Goal: Task Accomplishment & Management: Complete application form

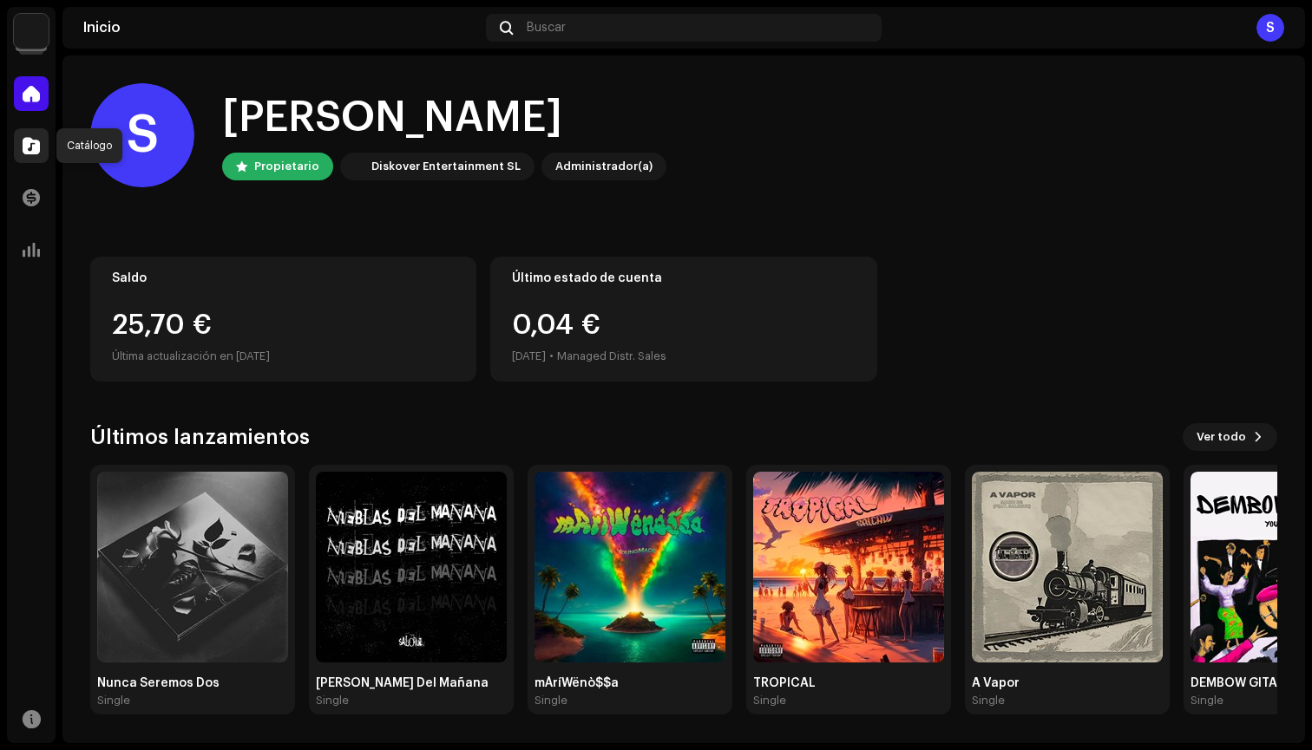
click at [28, 145] on span at bounding box center [31, 146] width 17 height 14
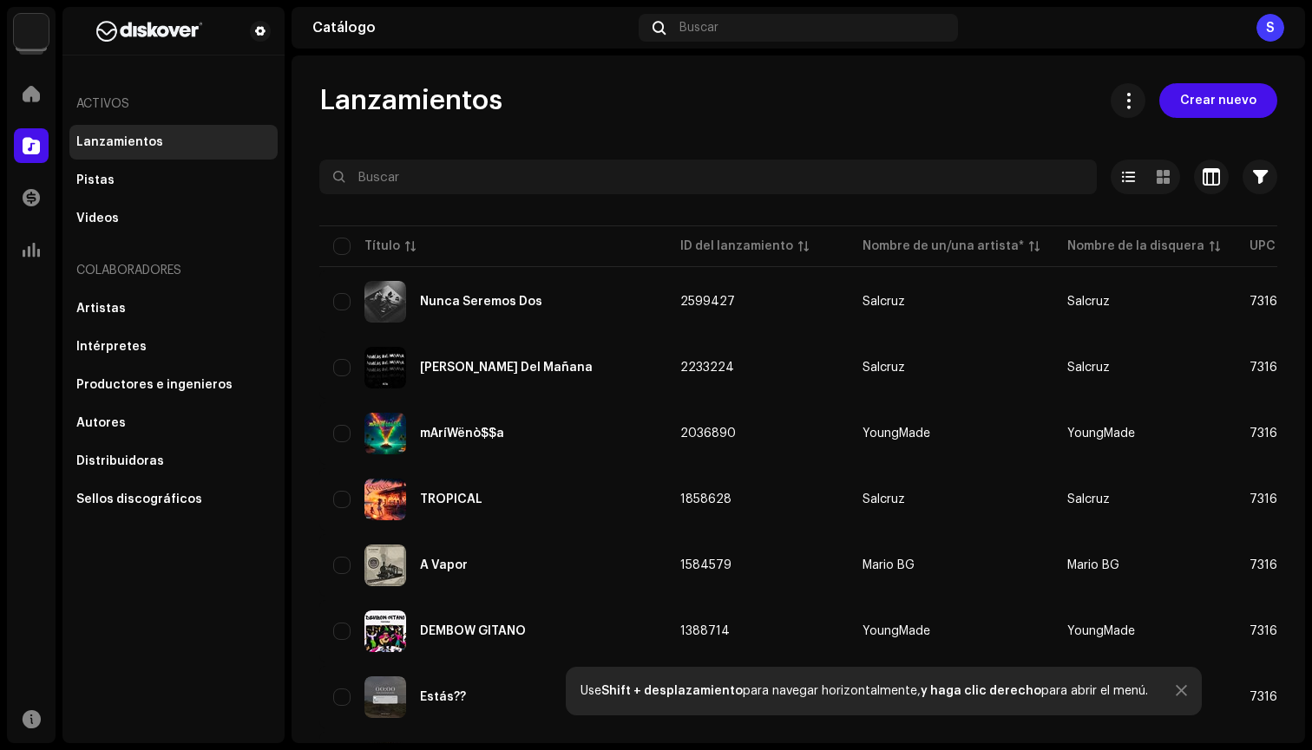
click at [28, 224] on div "Inicio Catálogo Transacciones Estadísticas" at bounding box center [31, 171] width 49 height 205
click at [41, 43] on img at bounding box center [31, 31] width 35 height 35
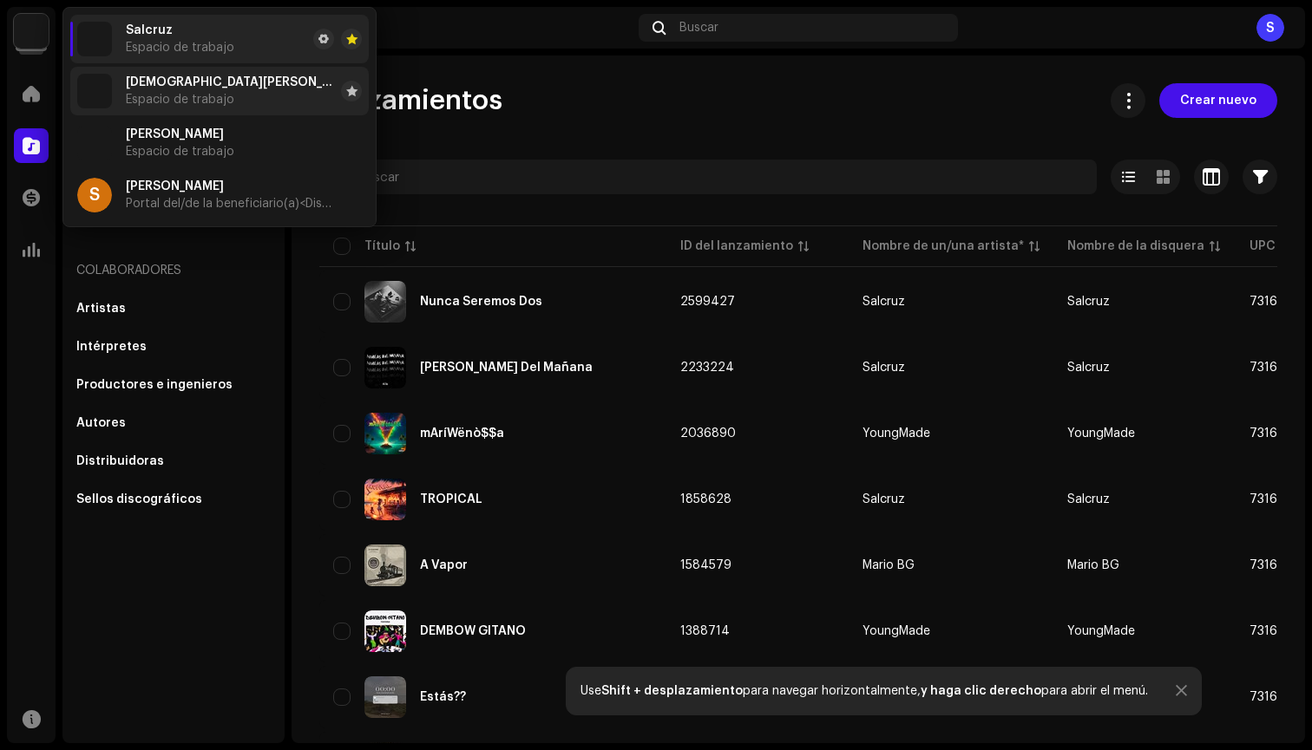
click at [195, 74] on li "Cristian Diaz Espacio de trabajo" at bounding box center [219, 91] width 298 height 49
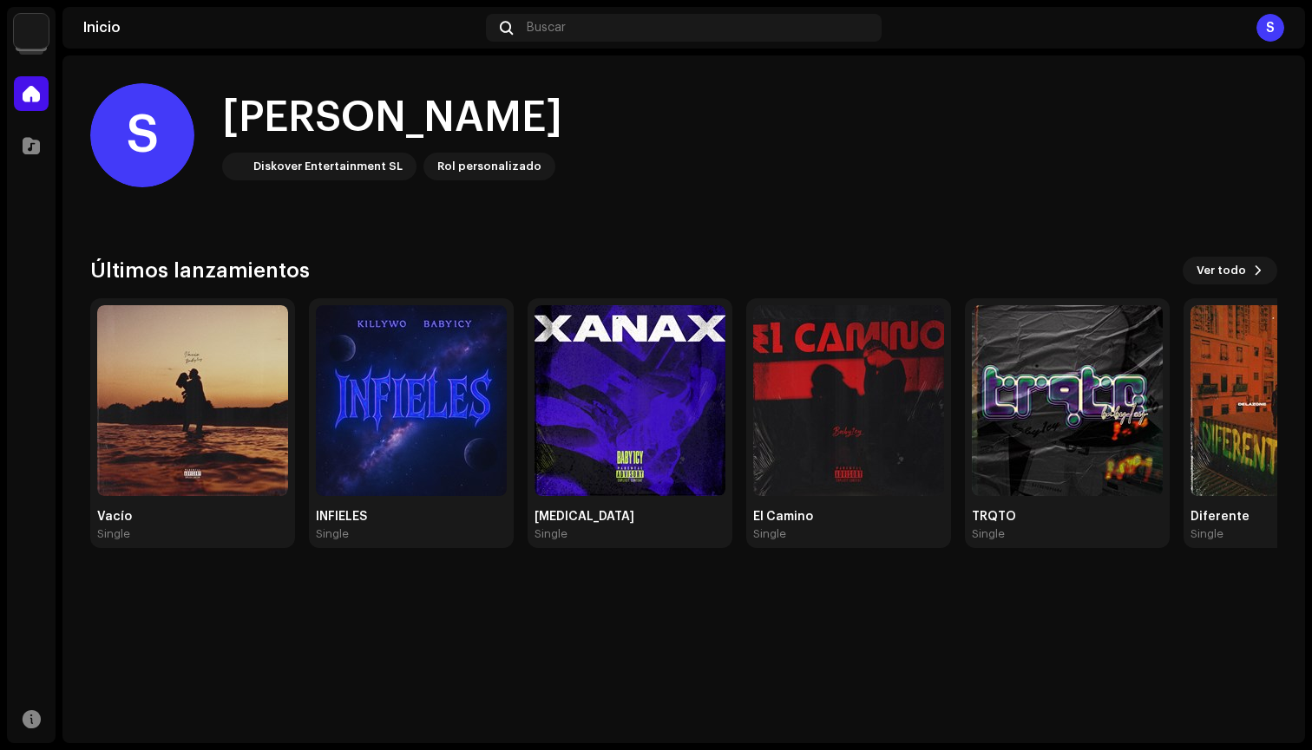
click at [40, 38] on img at bounding box center [31, 31] width 35 height 35
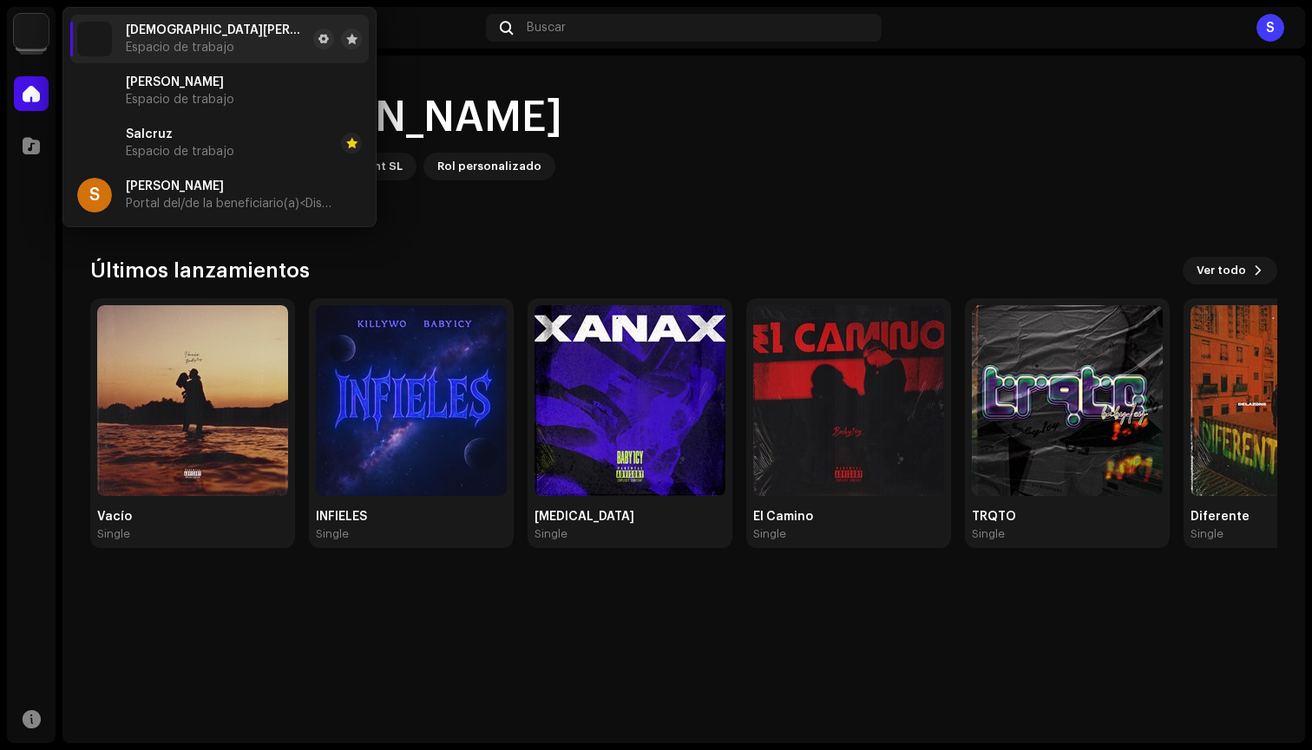
click at [425, 252] on div "S Hola, , [PERSON_NAME] Entertainment SL Rol personalizado Últimos lanzamientos…" at bounding box center [683, 316] width 1187 height 521
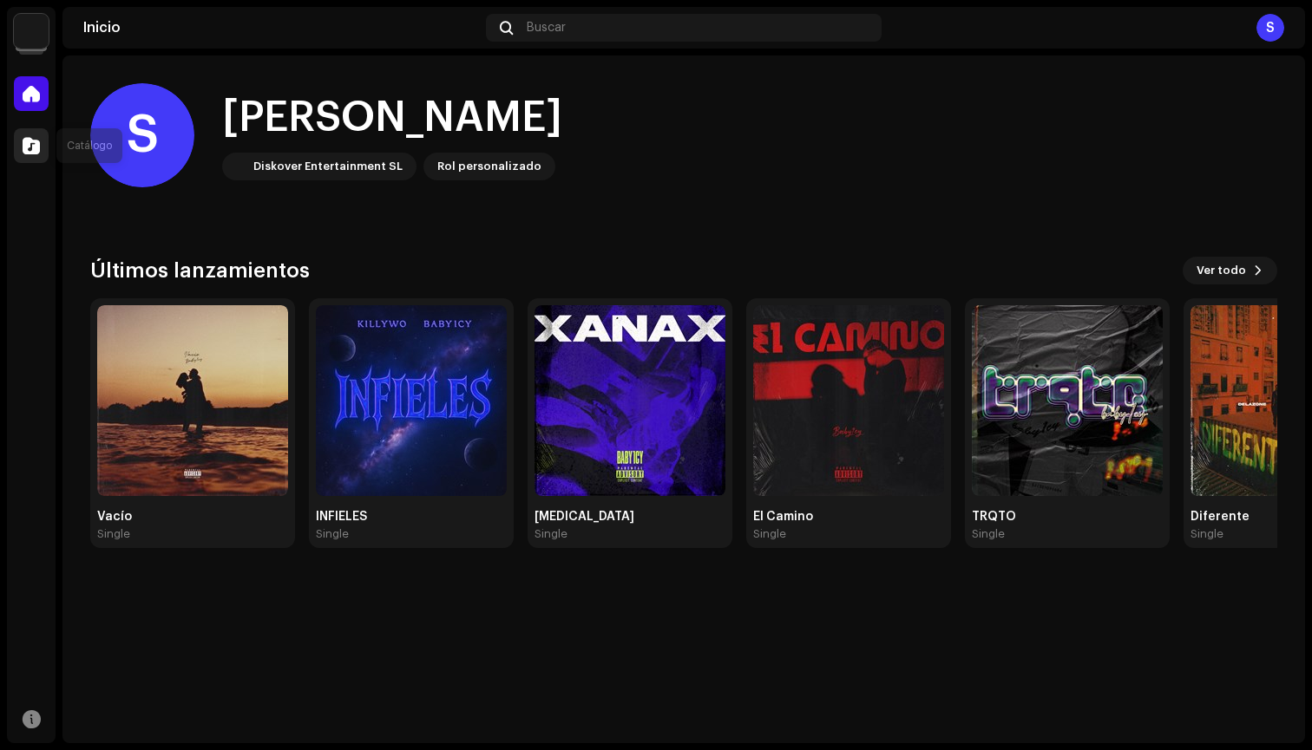
click at [23, 152] on span at bounding box center [31, 146] width 17 height 14
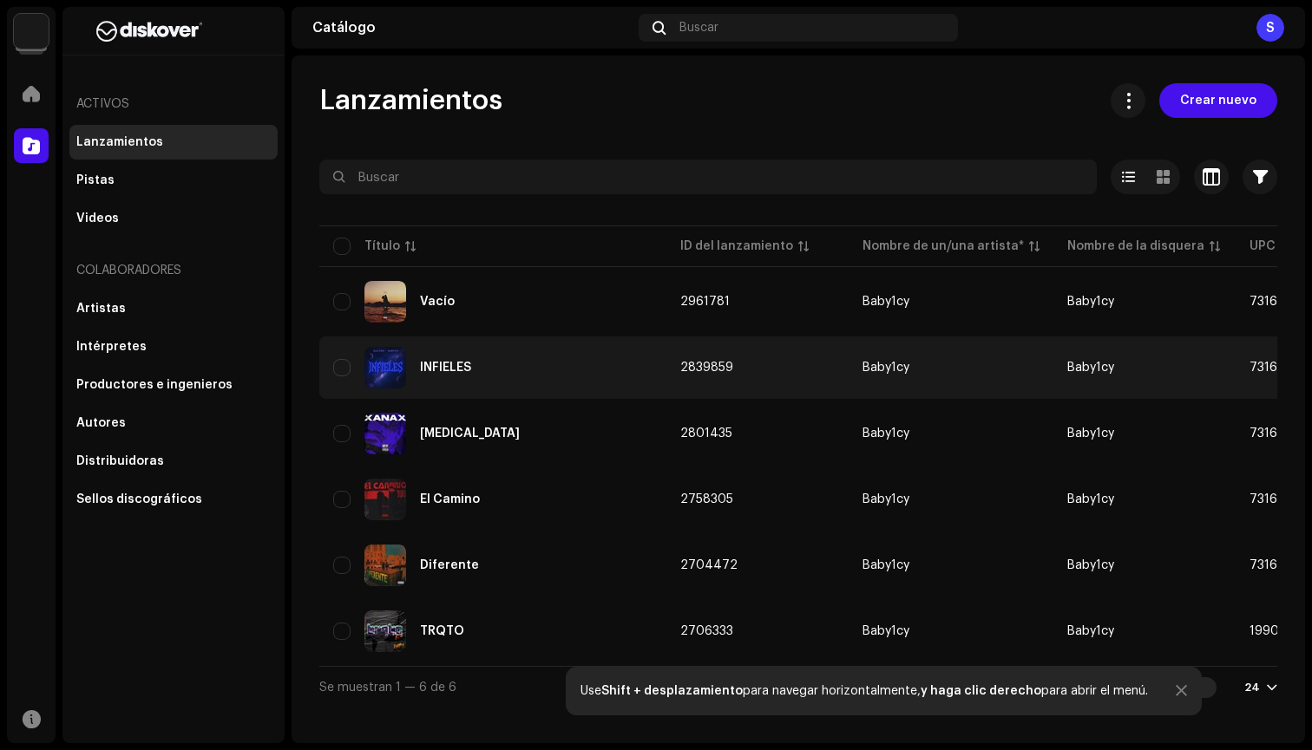
click at [494, 380] on div "INFIELES" at bounding box center [492, 368] width 319 height 42
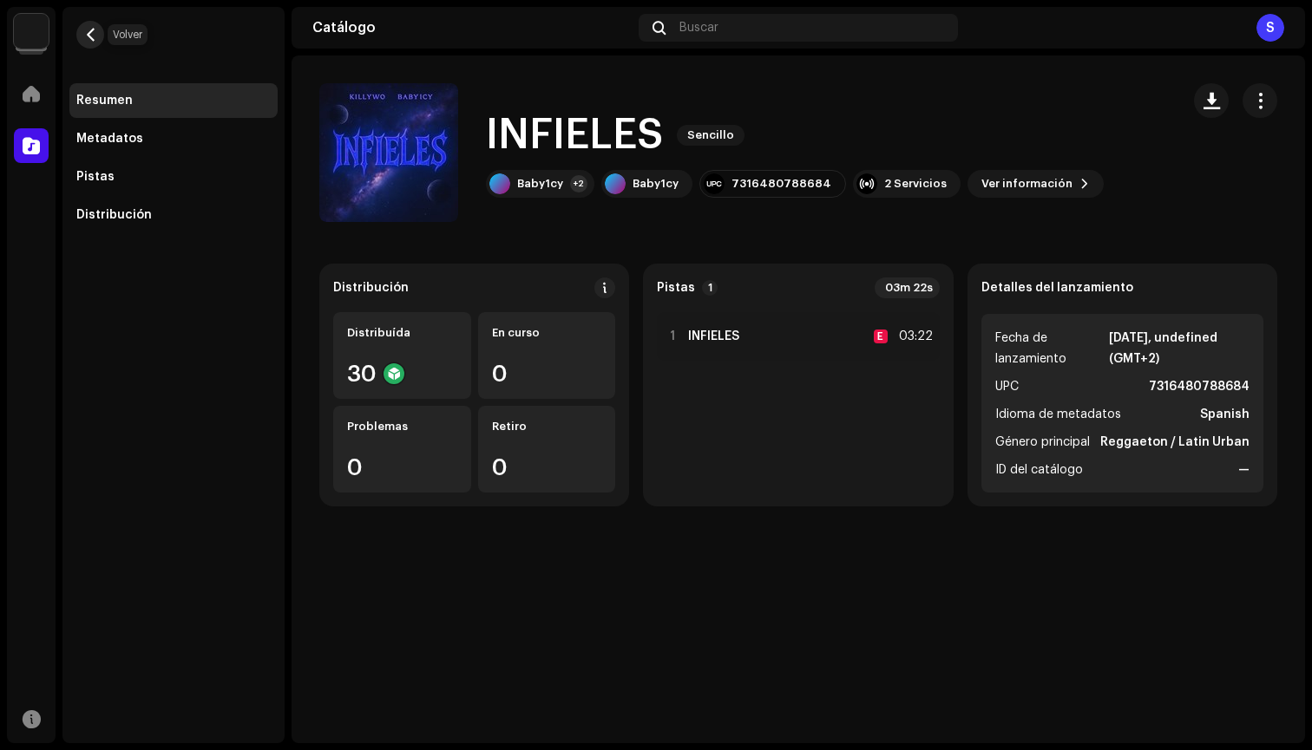
click at [91, 32] on span "button" at bounding box center [90, 35] width 13 height 14
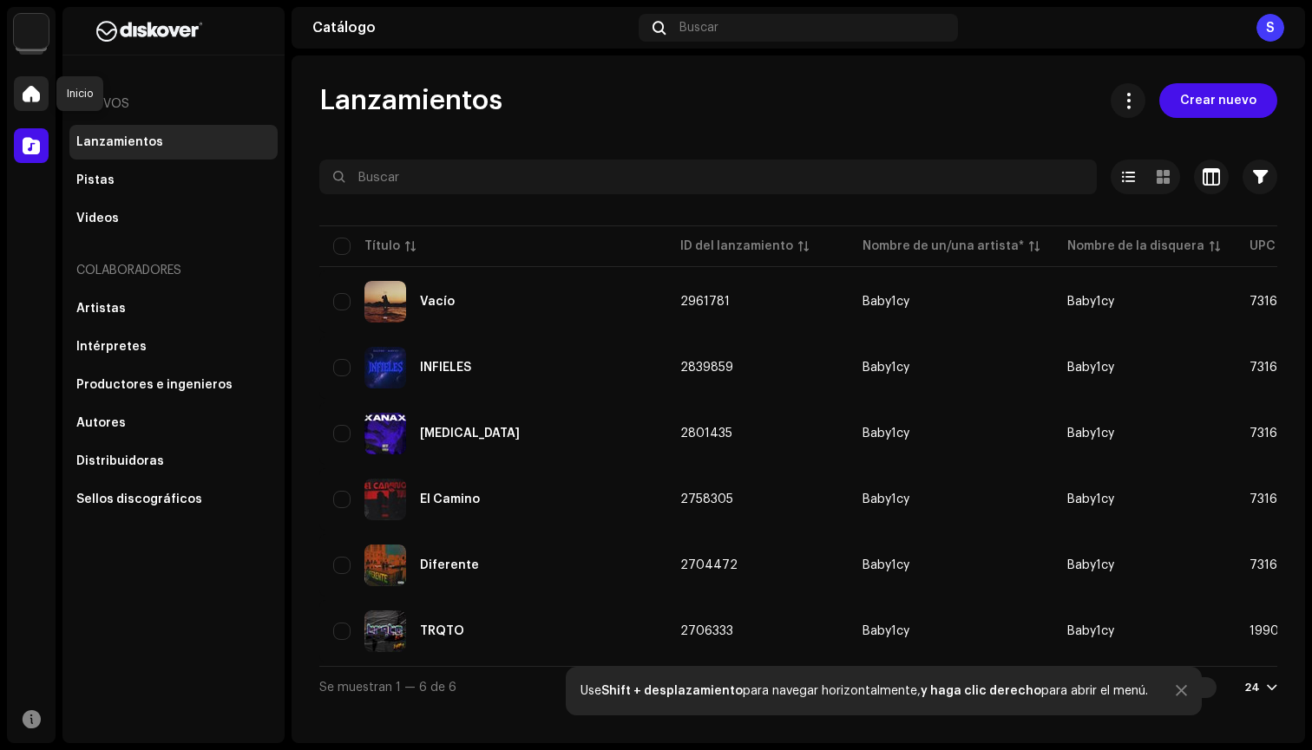
click at [39, 99] on span at bounding box center [31, 94] width 17 height 14
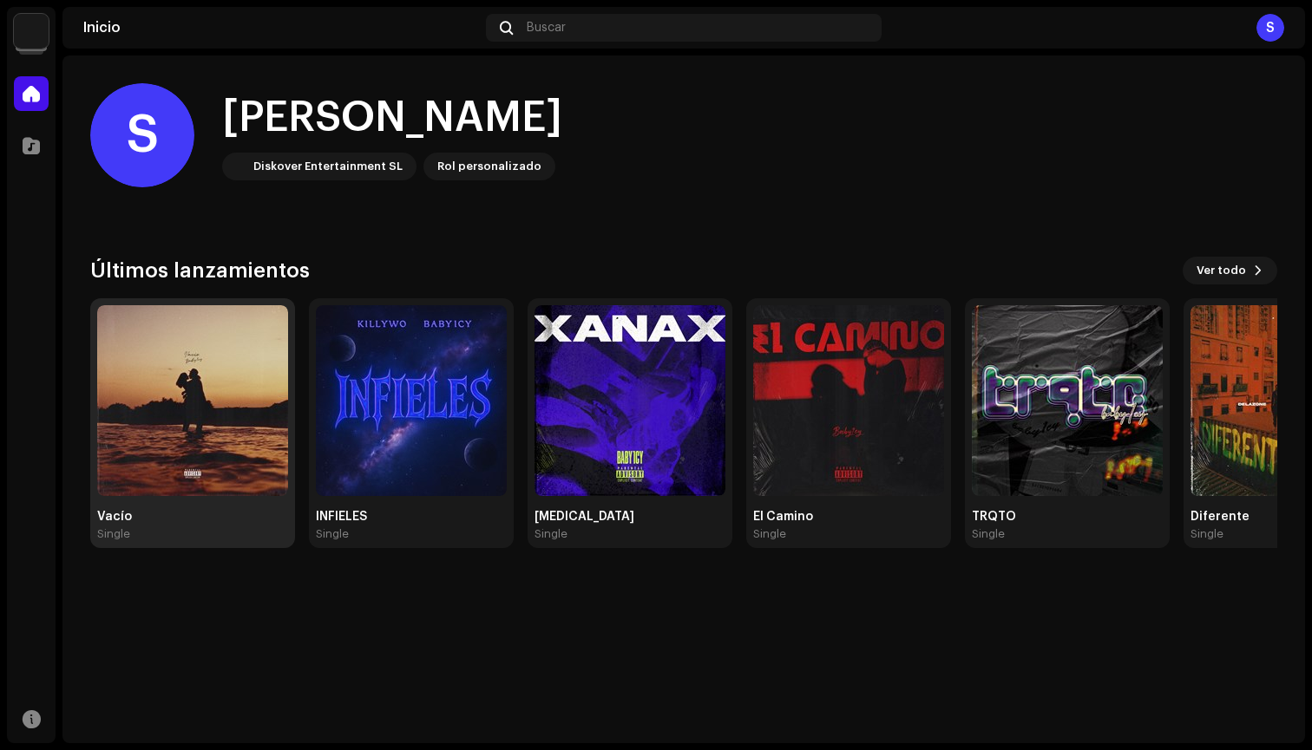
click at [172, 331] on img at bounding box center [192, 400] width 191 height 191
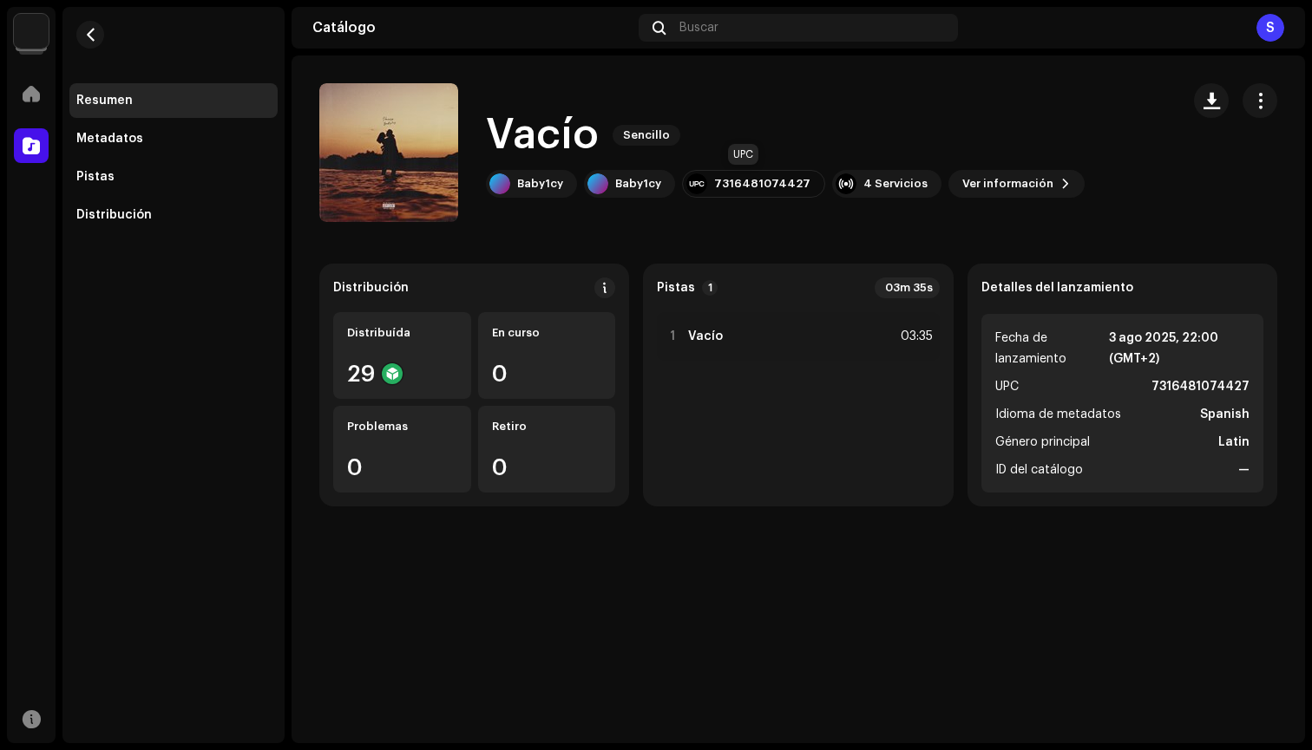
click at [762, 186] on div "7316481074427" at bounding box center [762, 184] width 96 height 14
click at [135, 145] on div "Metadatos" at bounding box center [109, 139] width 67 height 14
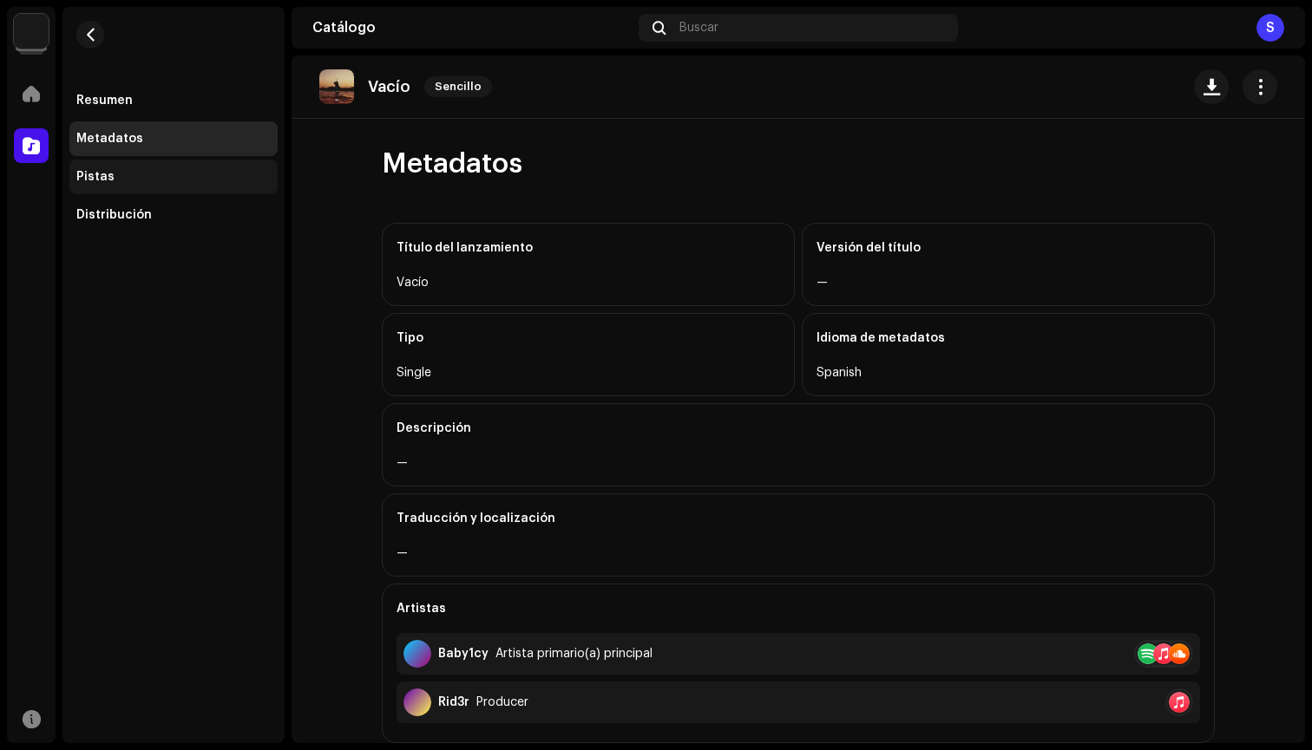
click at [135, 182] on div "Pistas" at bounding box center [173, 177] width 194 height 14
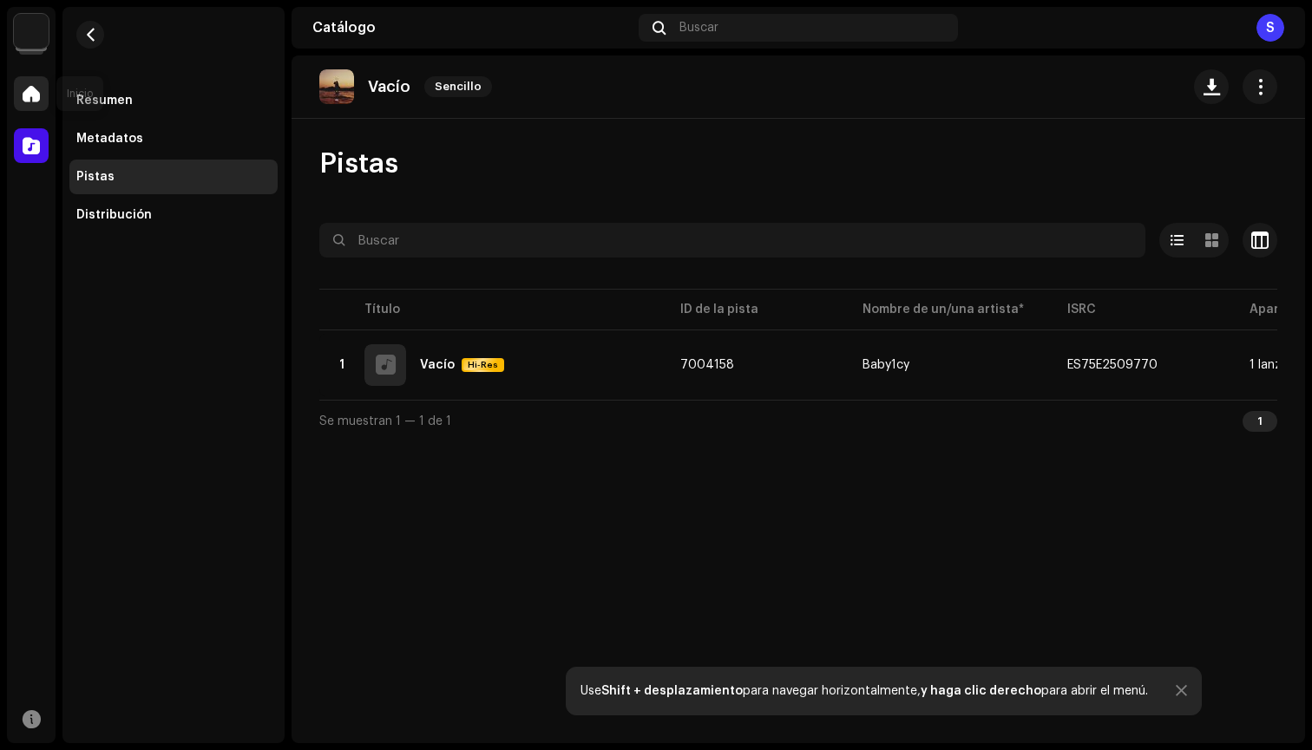
click at [34, 107] on div at bounding box center [31, 93] width 35 height 35
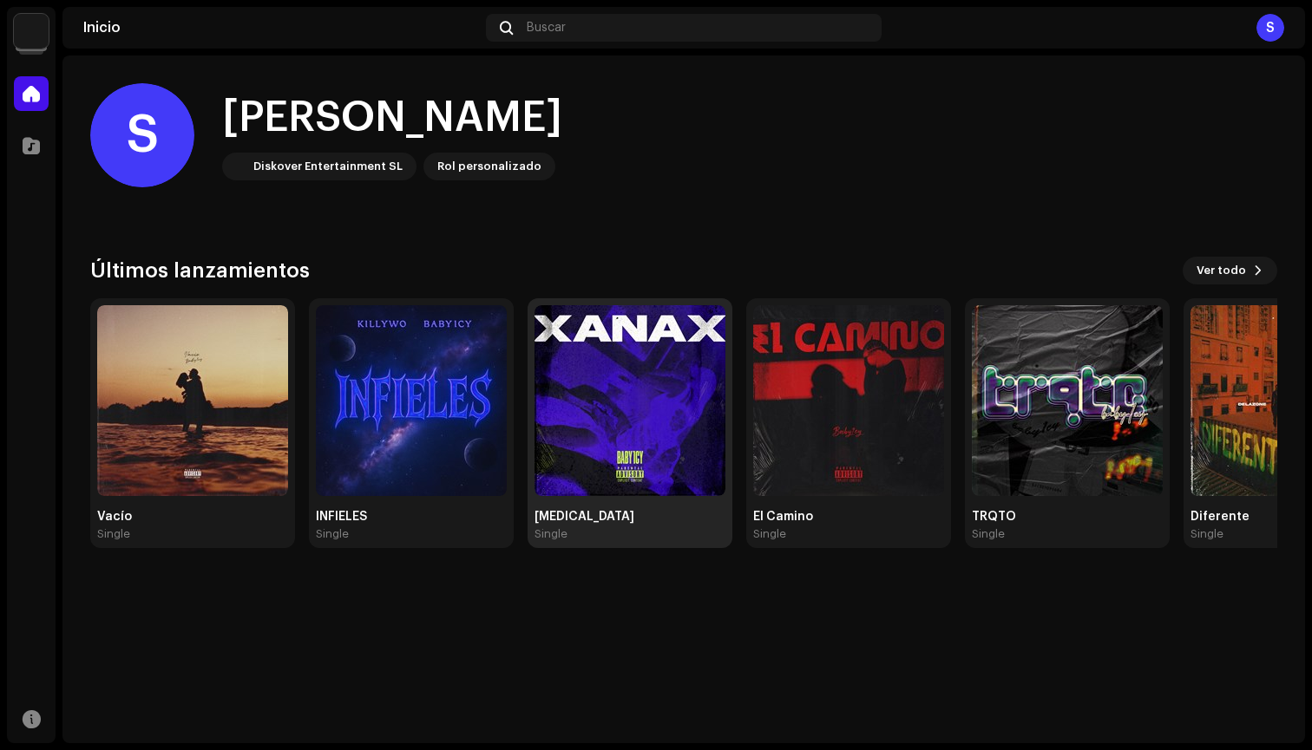
click at [691, 415] on img at bounding box center [629, 400] width 191 height 191
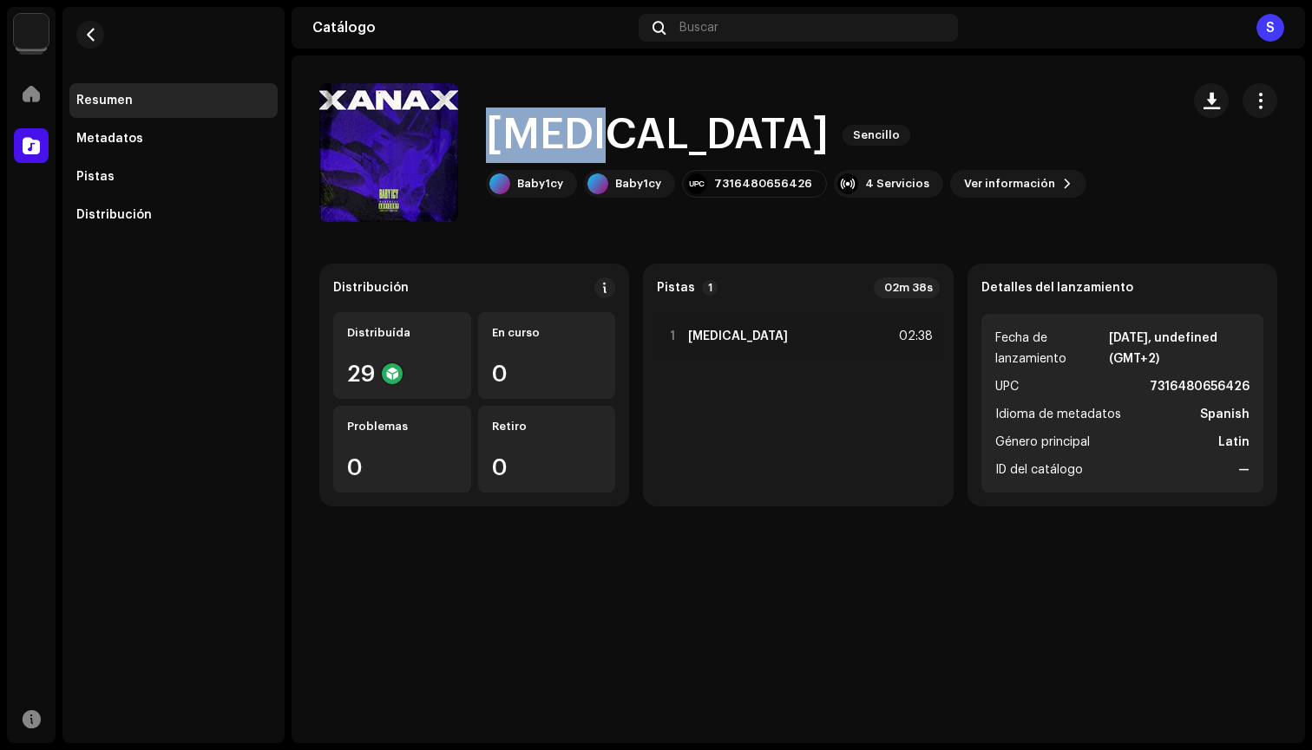
drag, startPoint x: 499, startPoint y: 136, endPoint x: 607, endPoint y: 140, distance: 108.5
click at [608, 140] on h1 "[MEDICAL_DATA]" at bounding box center [657, 136] width 343 height 56
click at [607, 140] on h1 "[MEDICAL_DATA]" at bounding box center [657, 136] width 343 height 56
drag, startPoint x: 607, startPoint y: 136, endPoint x: 485, endPoint y: 147, distance: 122.8
click at [485, 147] on div "[MEDICAL_DATA] Sencillo Baby1cy Baby1cy 7316480656426 4 Servicios Ver informaci…" at bounding box center [742, 152] width 847 height 139
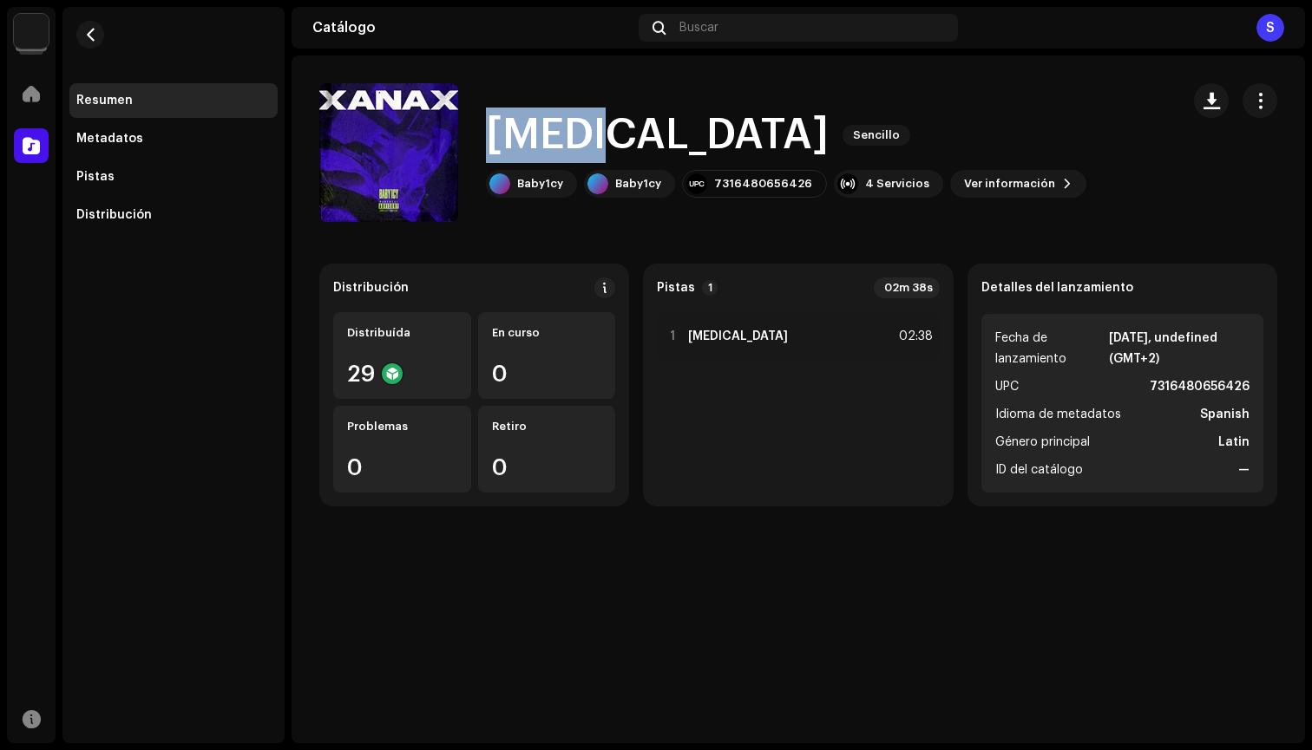
click at [485, 147] on div "[MEDICAL_DATA] Sencillo Baby1cy Baby1cy 7316480656426 4 Servicios Ver informaci…" at bounding box center [742, 152] width 847 height 139
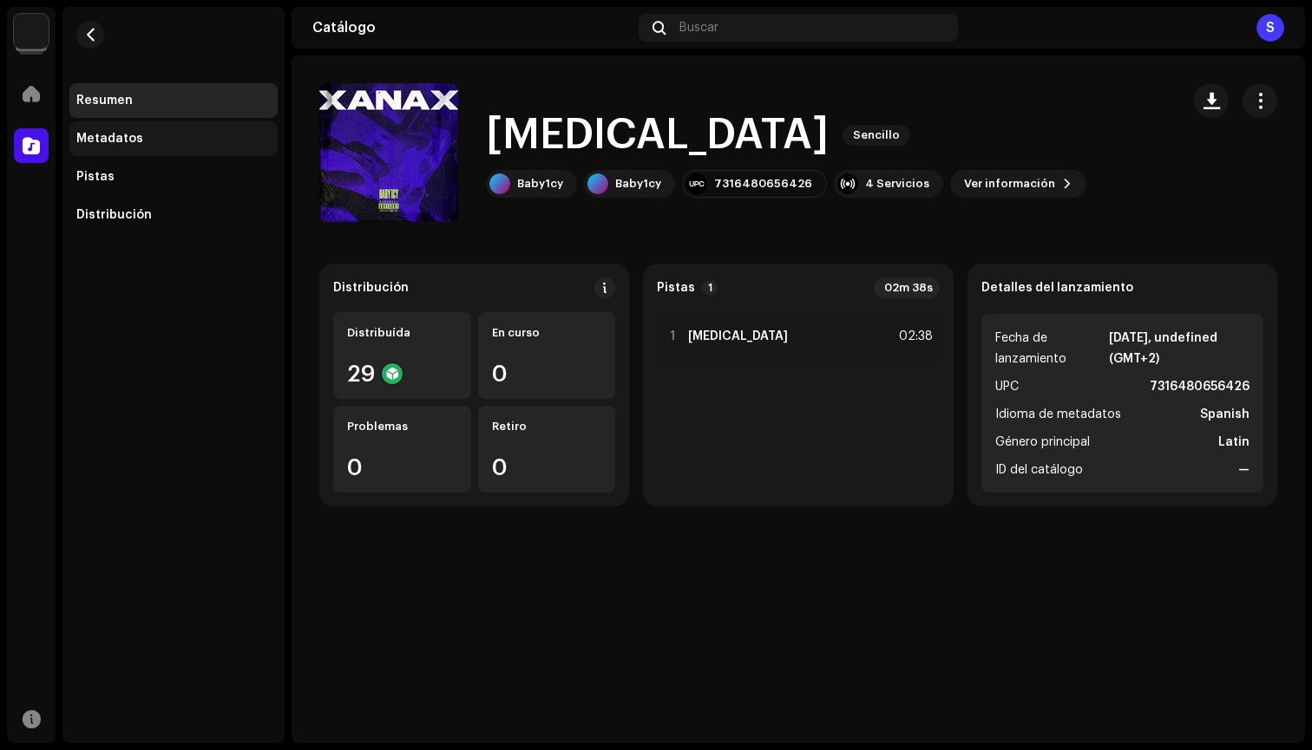
click at [183, 149] on div "Metadatos" at bounding box center [173, 138] width 208 height 35
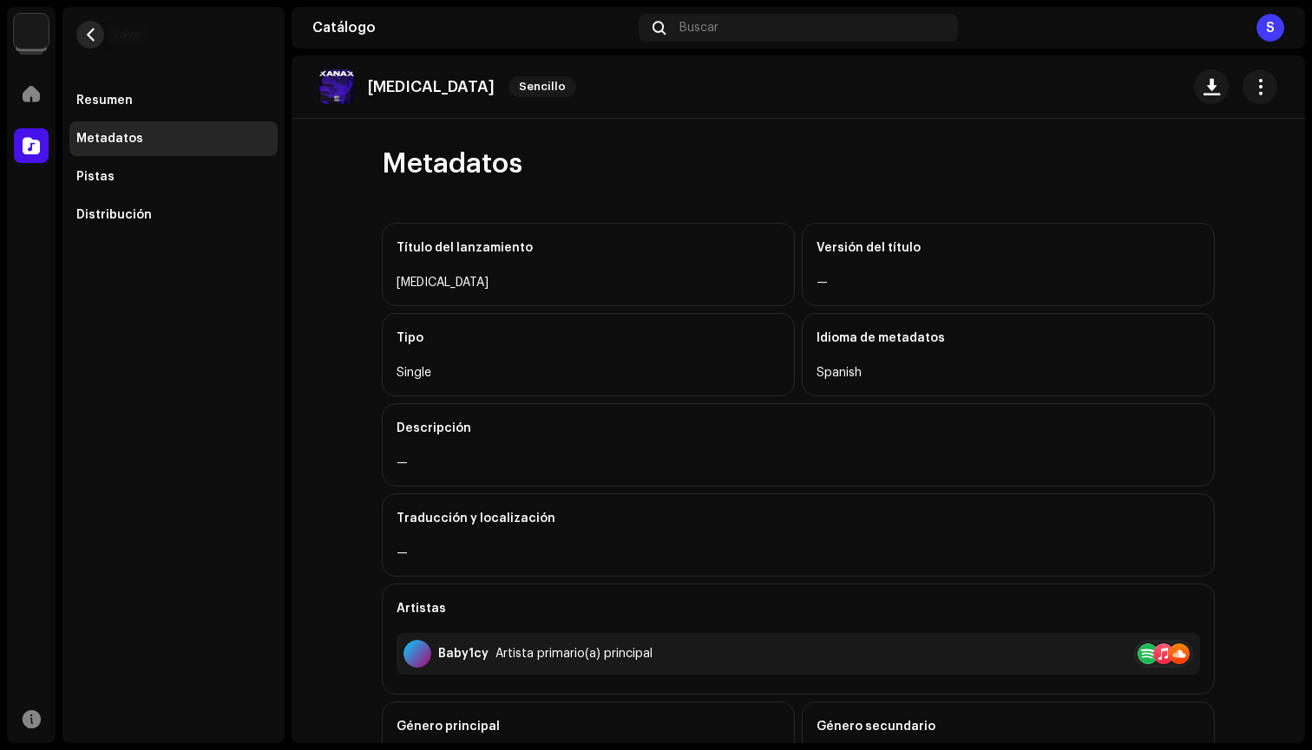
click at [82, 36] on button "button" at bounding box center [90, 35] width 28 height 28
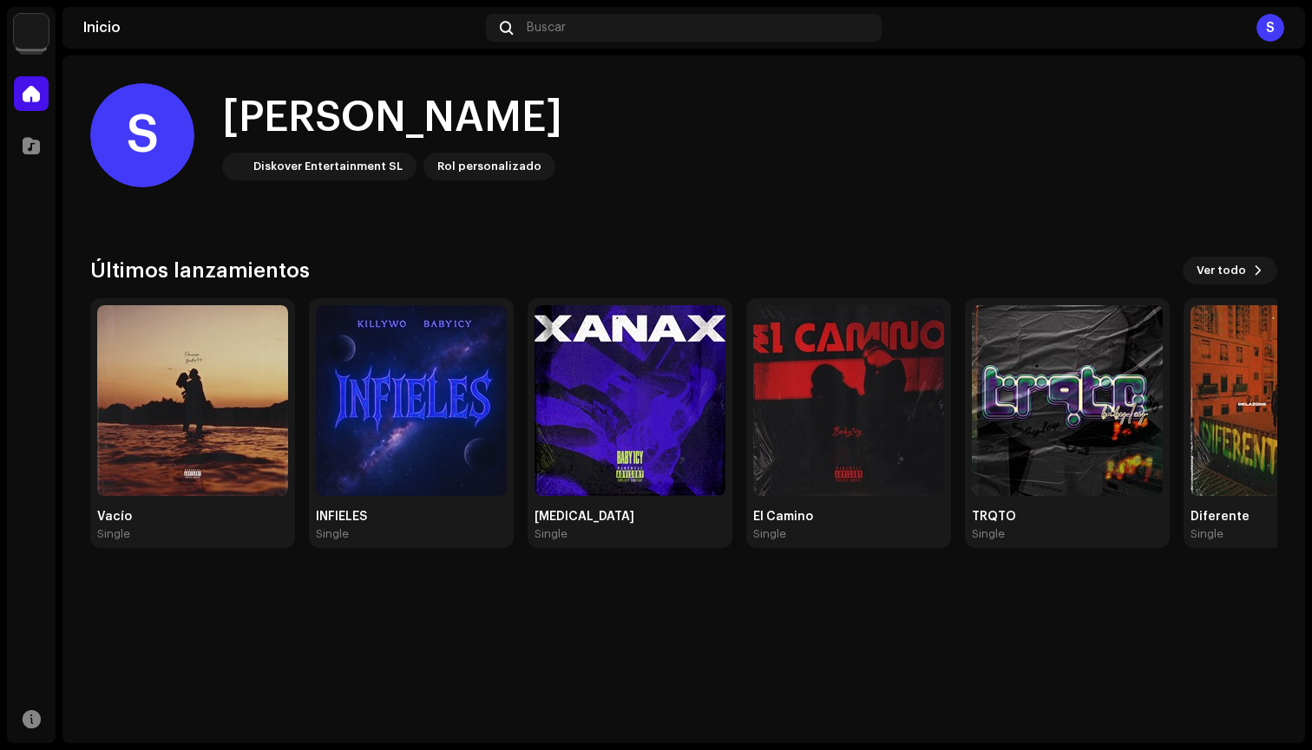
click at [31, 34] on img at bounding box center [31, 31] width 35 height 35
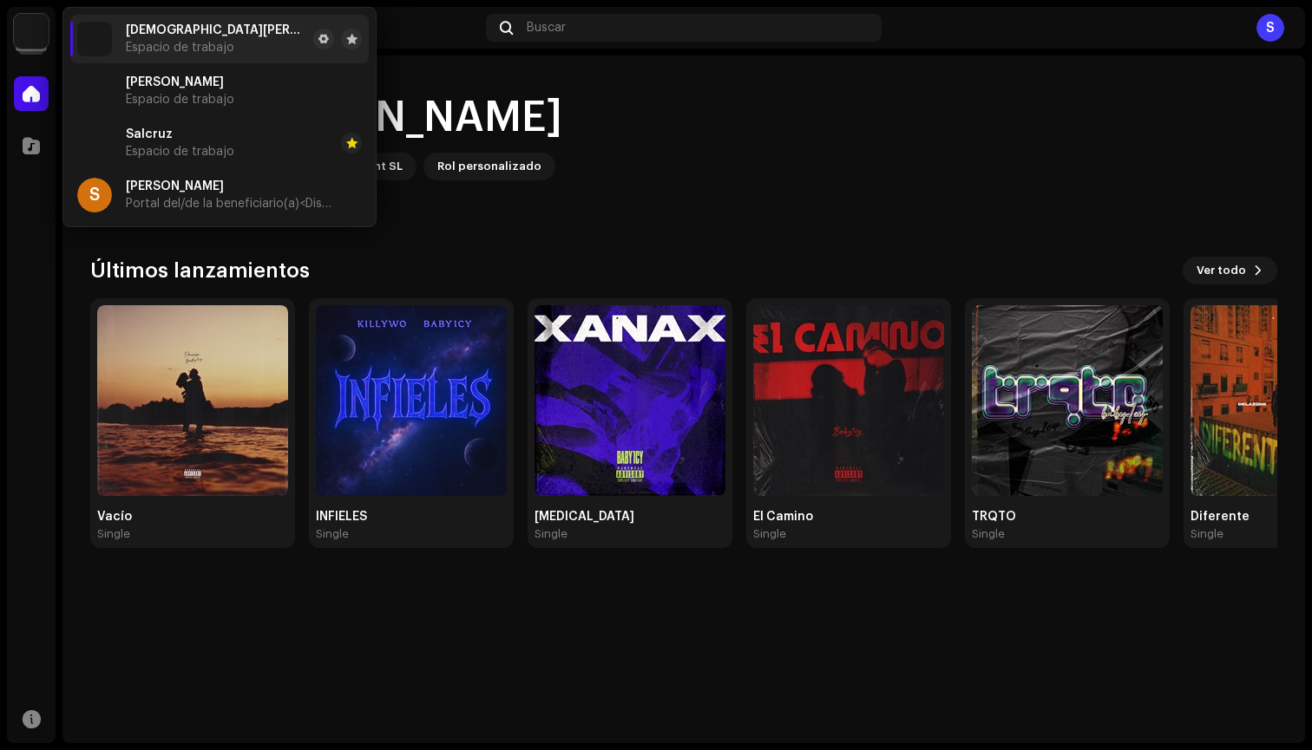
click at [552, 72] on div "S Hola, , [PERSON_NAME] Entertainment SL Rol personalizado Últimos lanzamientos…" at bounding box center [683, 316] width 1187 height 521
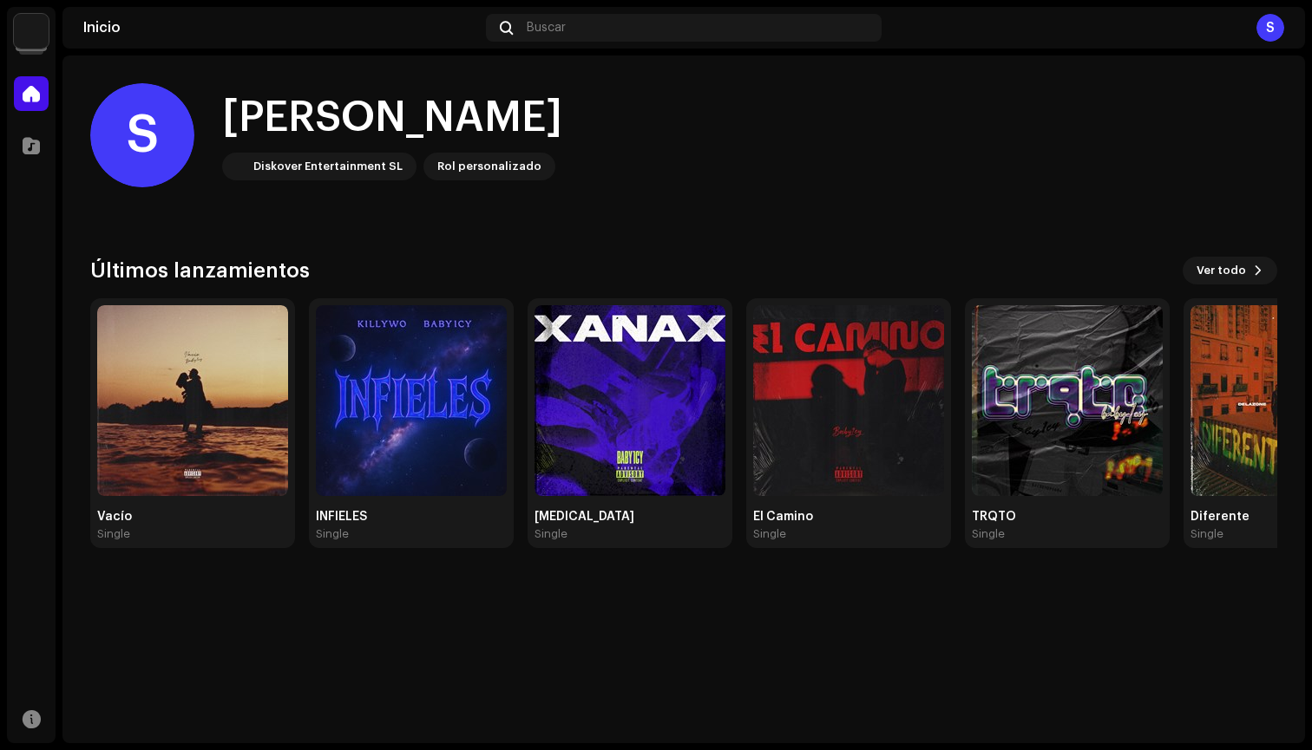
click at [49, 160] on div "Catálogo" at bounding box center [31, 145] width 49 height 49
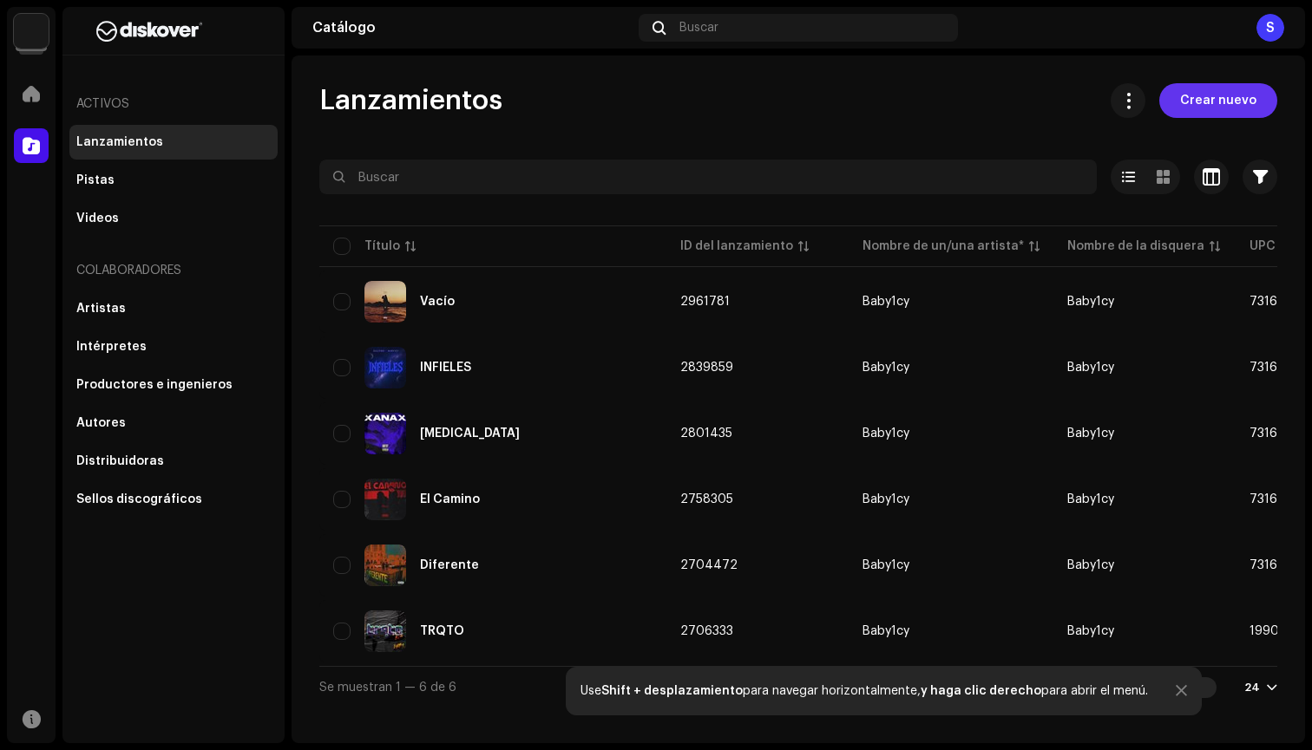
click at [1184, 95] on button "Crear nuevo" at bounding box center [1218, 100] width 118 height 35
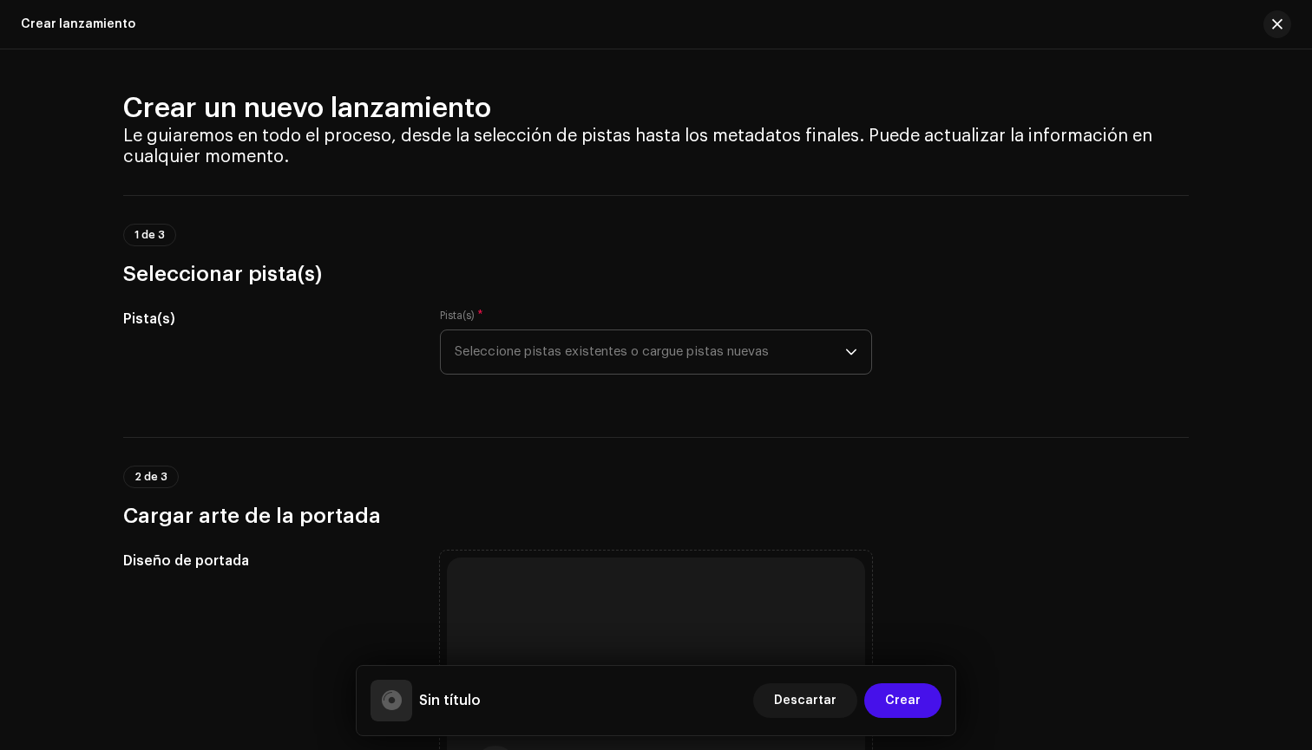
click at [645, 364] on span "Seleccione pistas existentes o cargue pistas nuevas" at bounding box center [650, 352] width 390 height 43
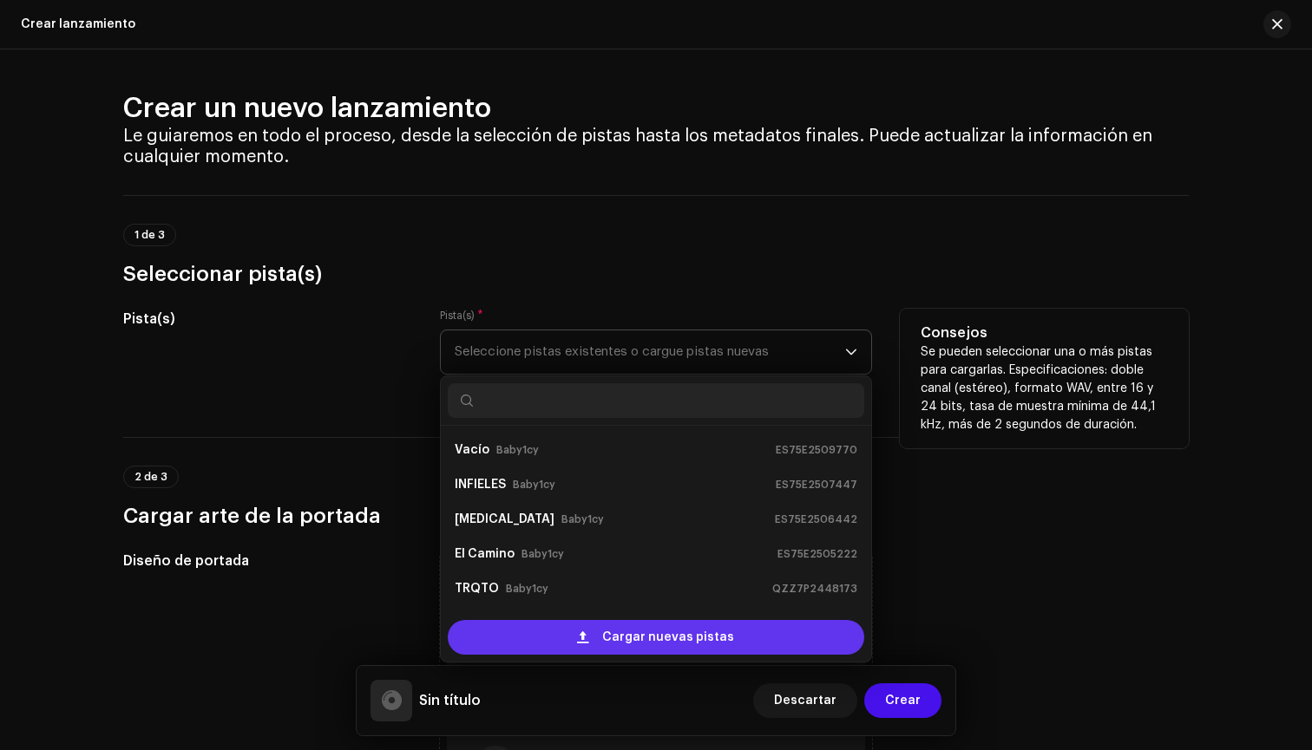
scroll to position [28, 0]
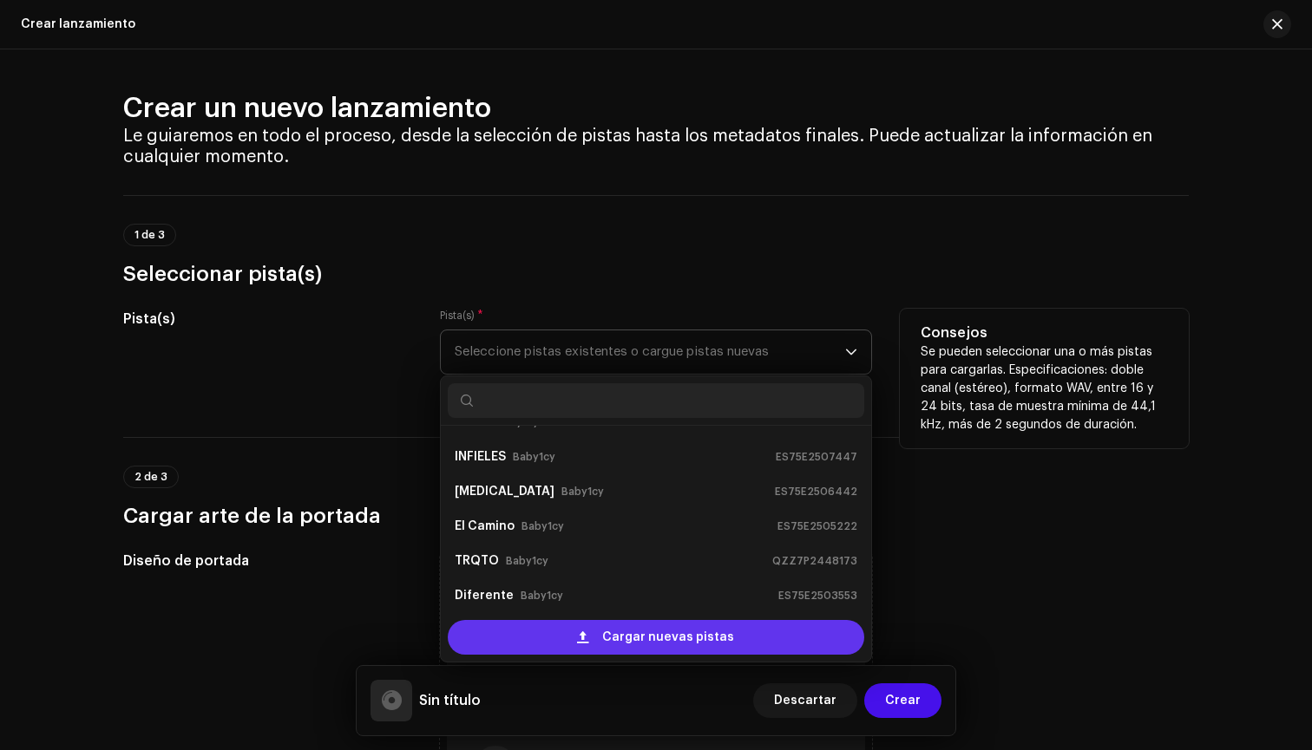
click at [558, 641] on div "Cargar nuevas pistas" at bounding box center [656, 637] width 416 height 35
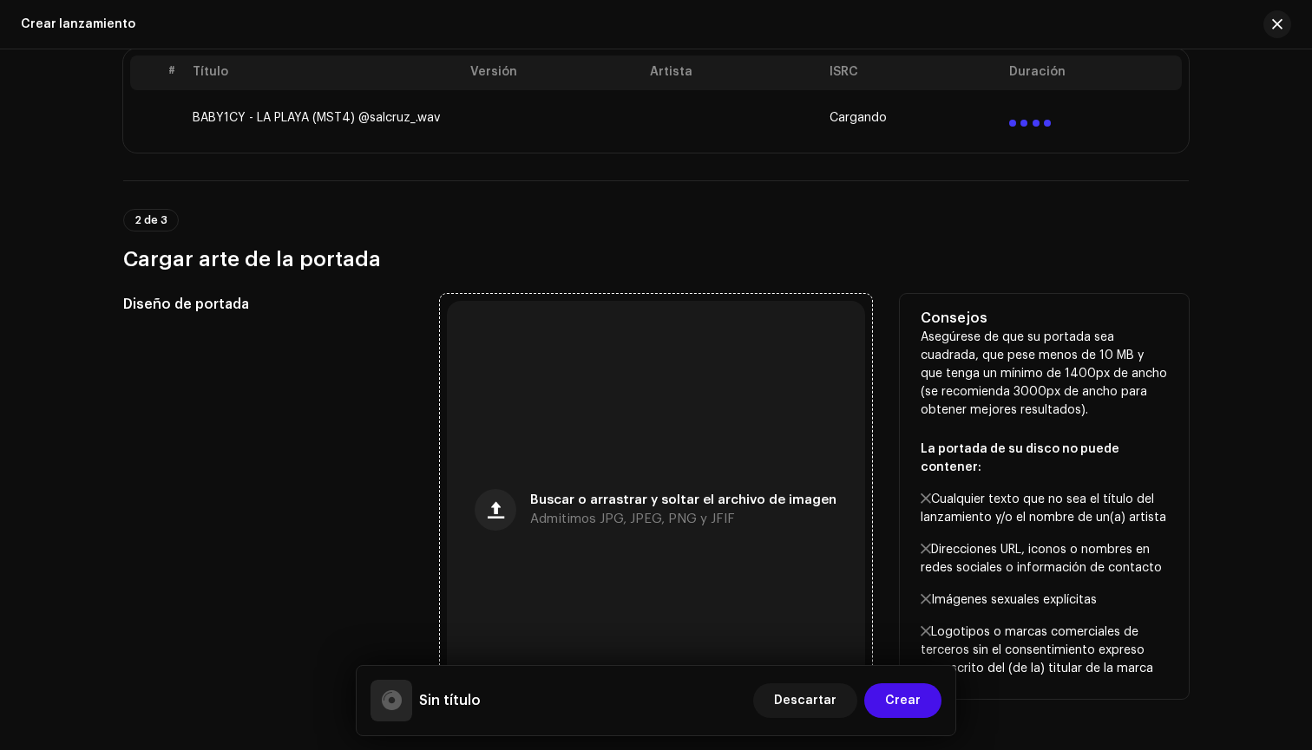
scroll to position [398, 0]
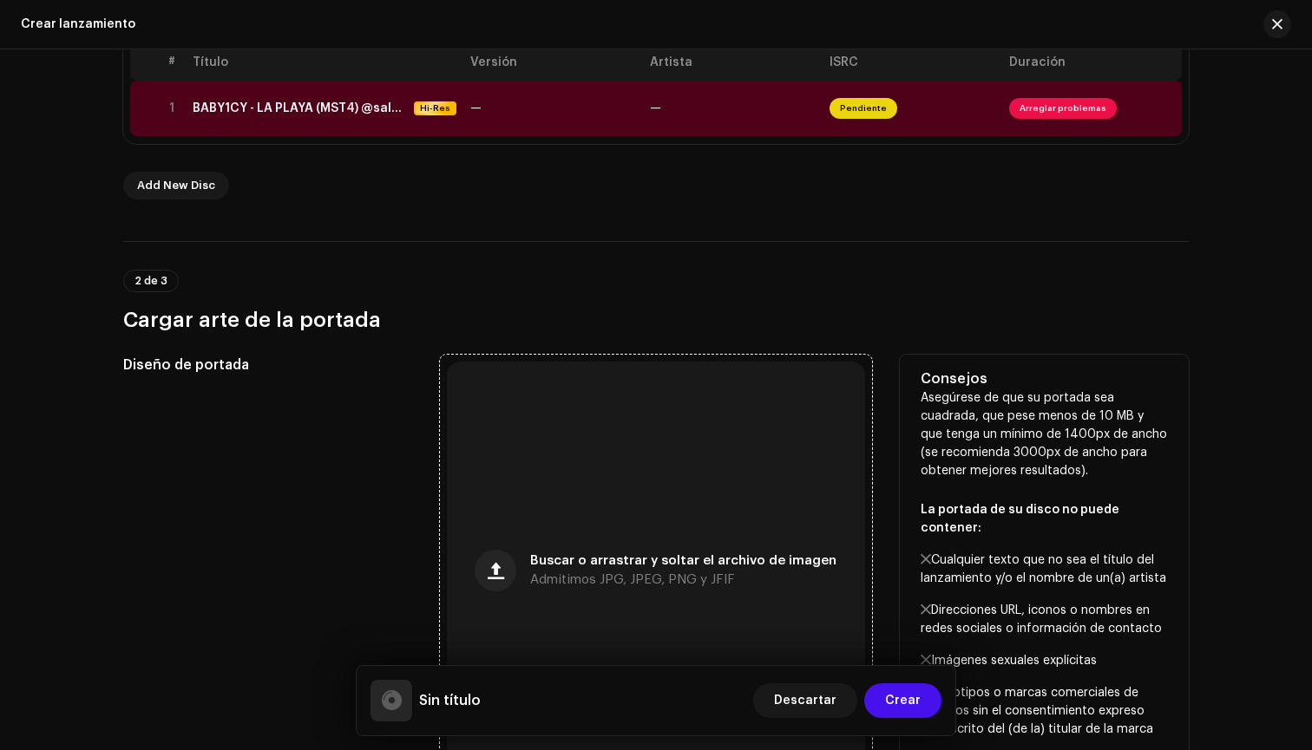
click at [682, 527] on div "Buscar o arrastrar y soltar el archivo de imagen Admitimos JPG, JPEG, PNG y JFIF" at bounding box center [656, 571] width 418 height 418
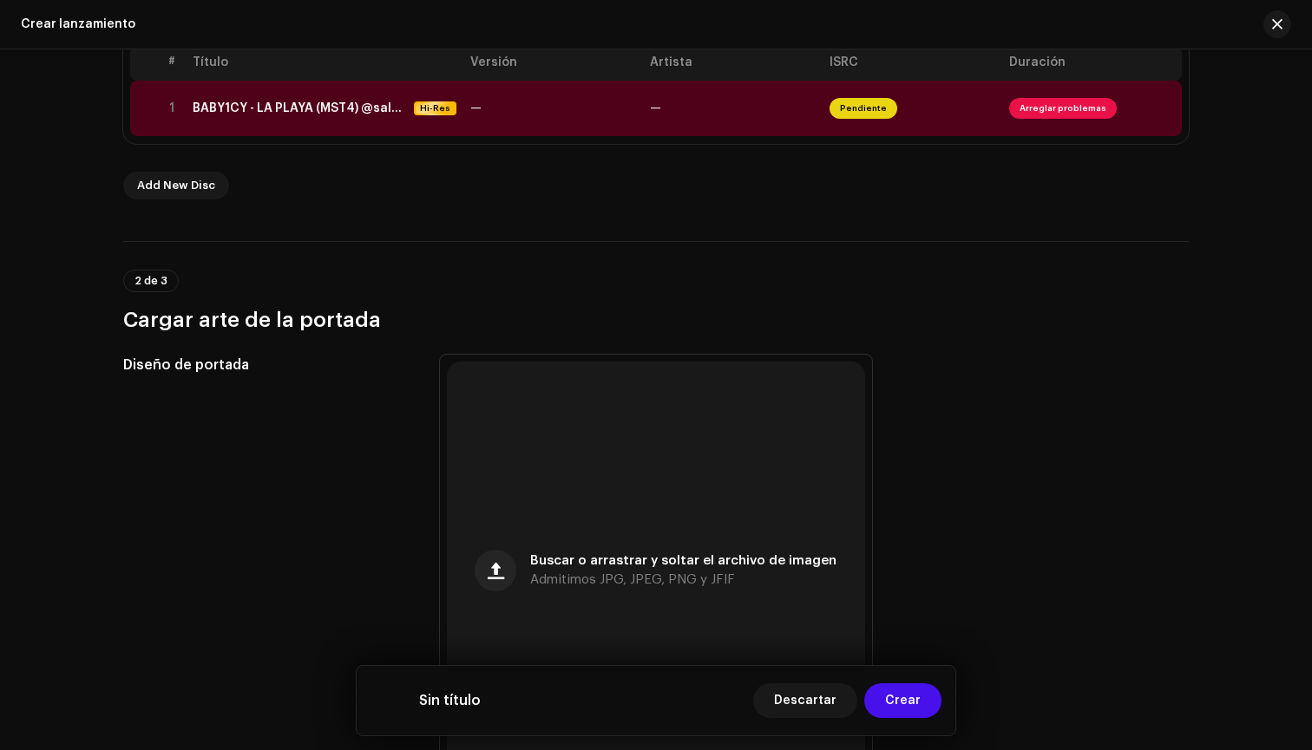
scroll to position [344, 0]
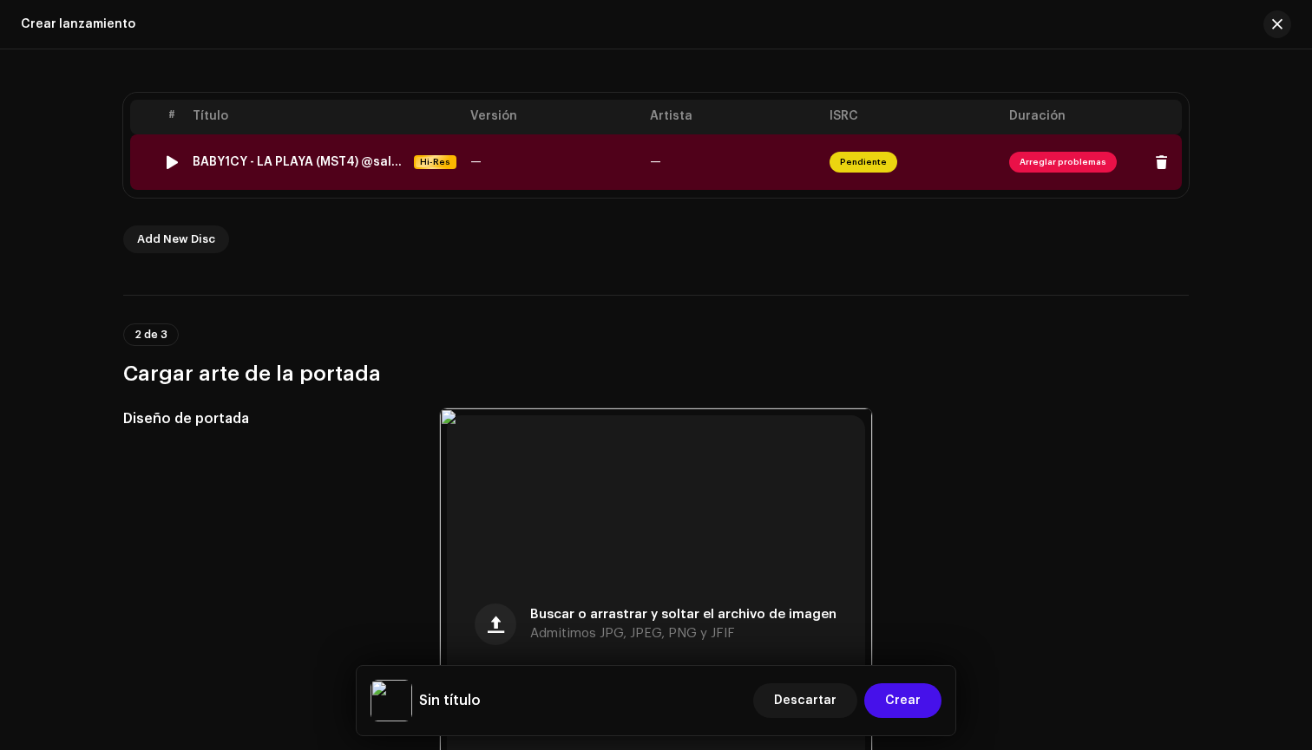
click at [1051, 148] on span "Arreglar problemas" at bounding box center [1092, 162] width 166 height 28
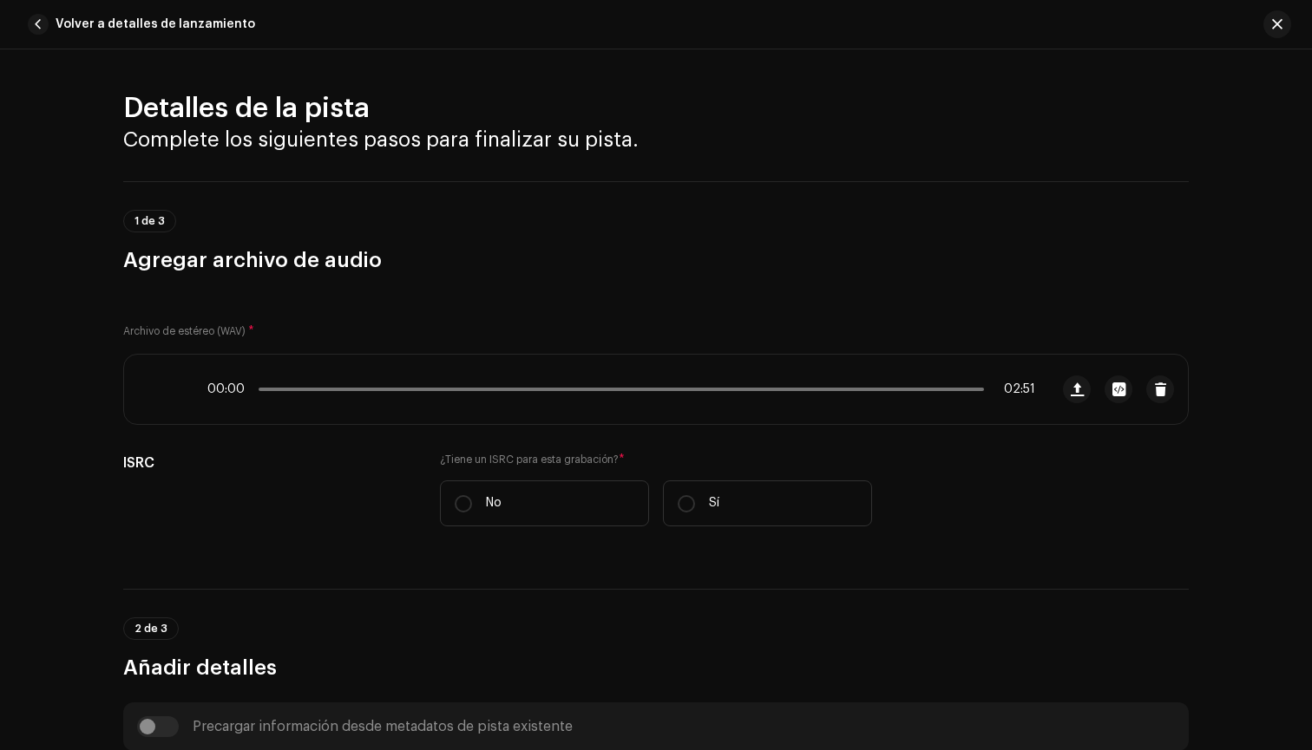
scroll to position [668, 0]
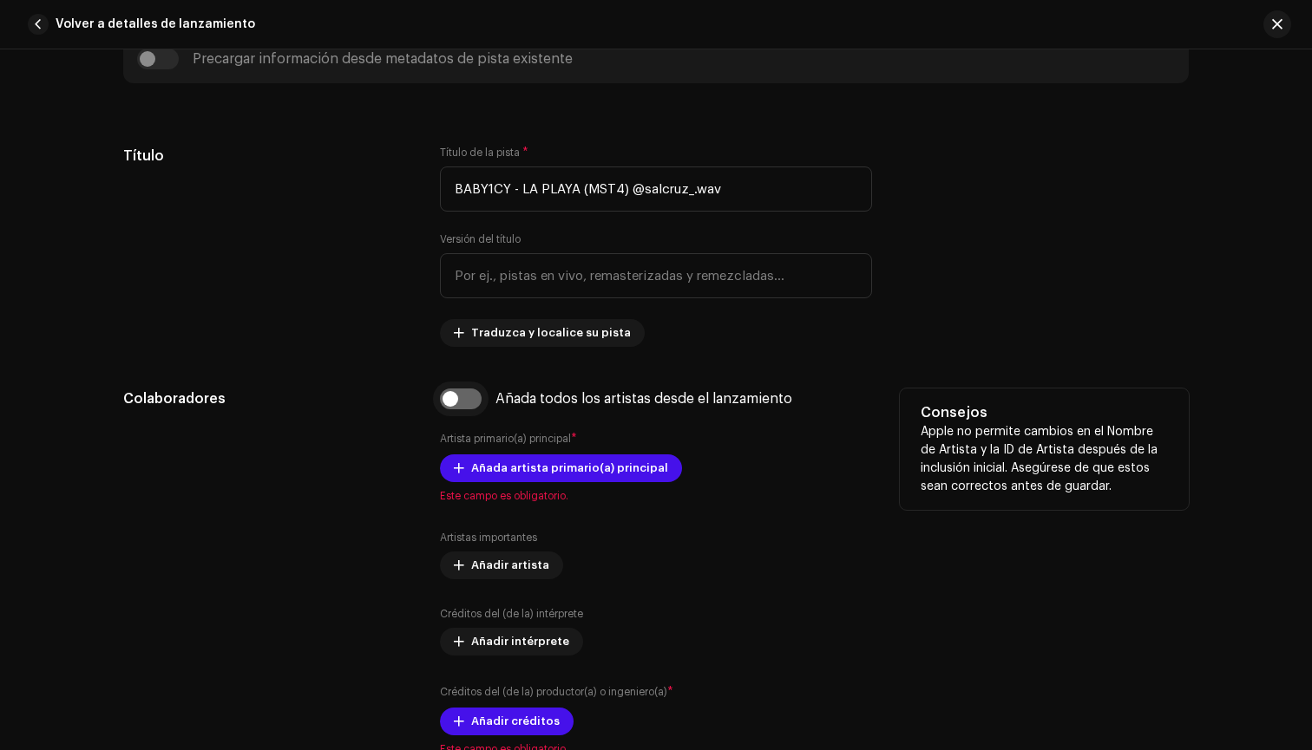
click at [444, 401] on input "checkbox" at bounding box center [461, 399] width 42 height 21
checkbox input "true"
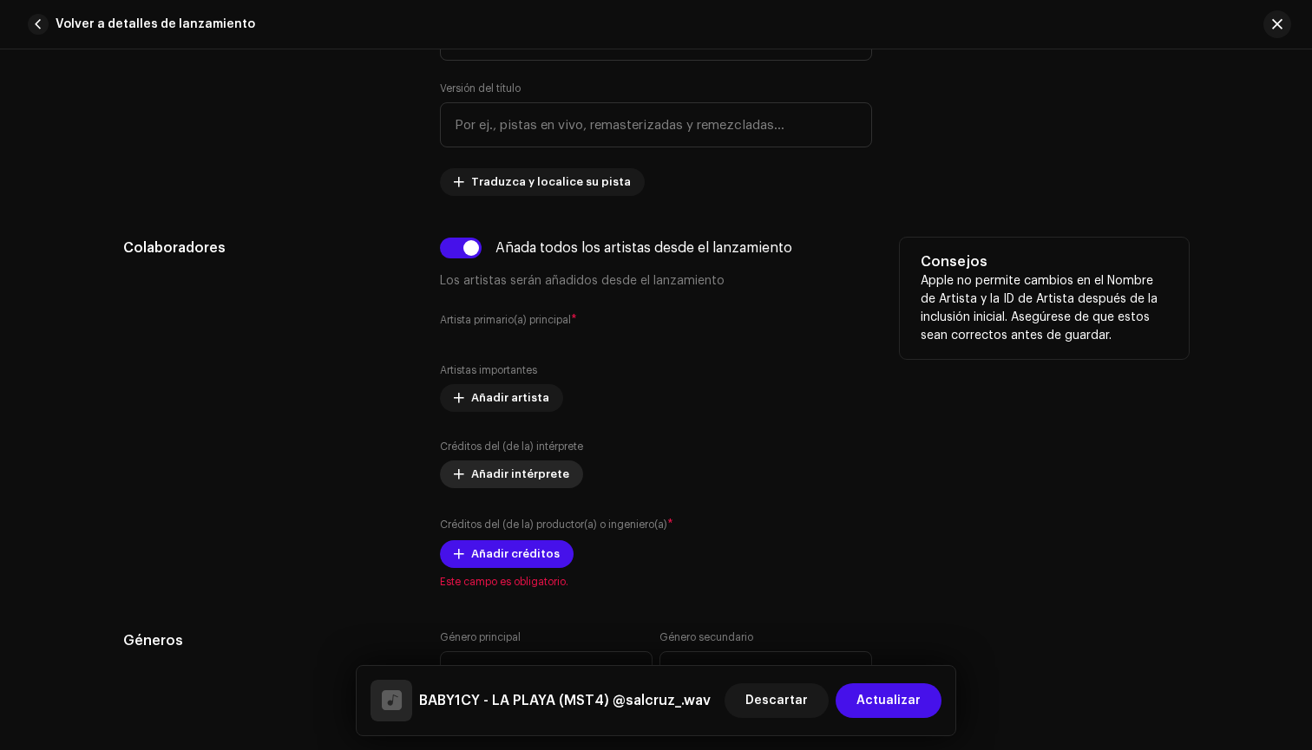
scroll to position [841, 0]
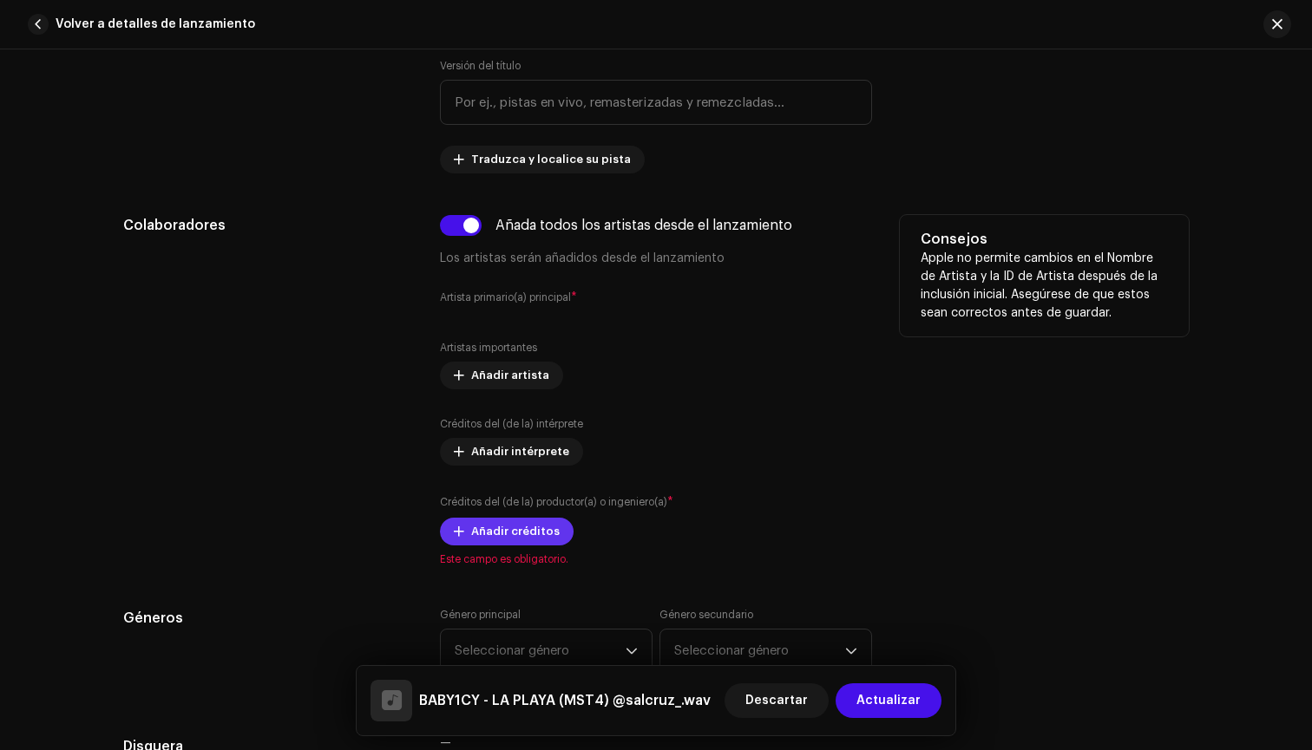
click at [521, 525] on span "Añadir créditos" at bounding box center [515, 531] width 88 height 35
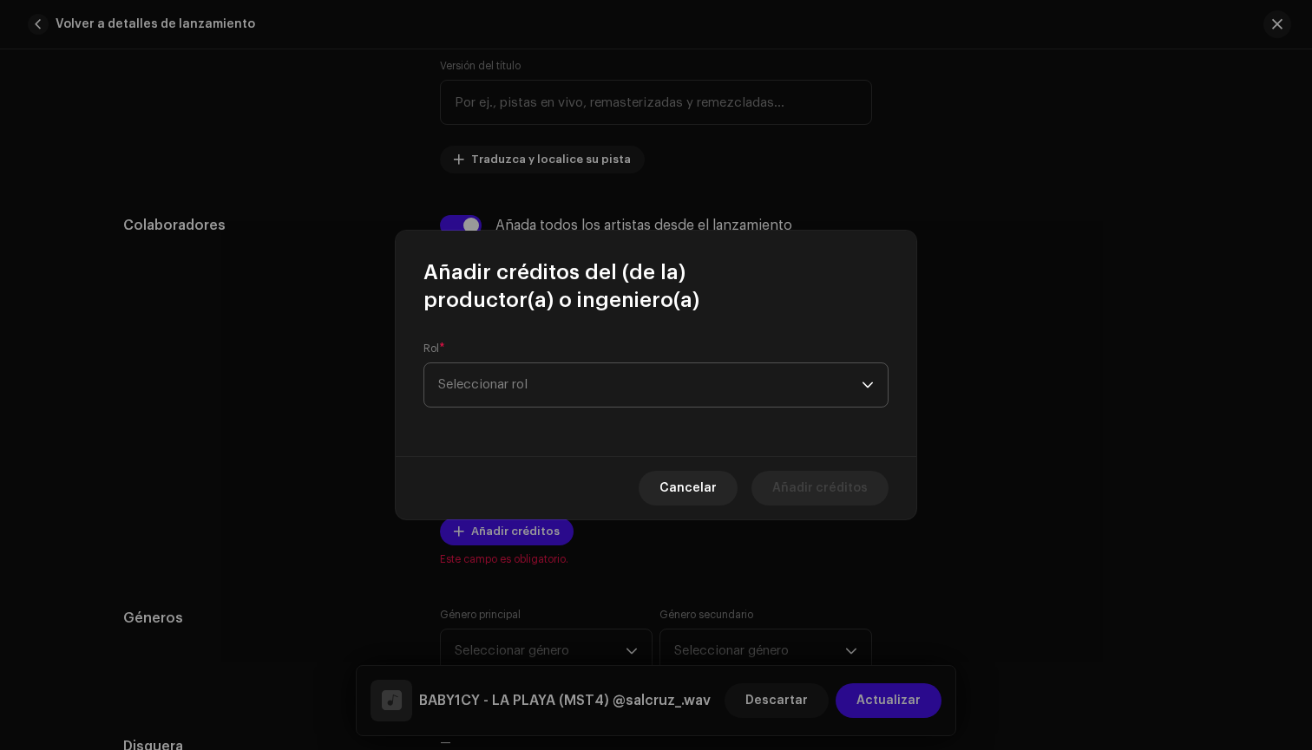
click at [553, 400] on span "Seleccionar rol" at bounding box center [649, 384] width 423 height 43
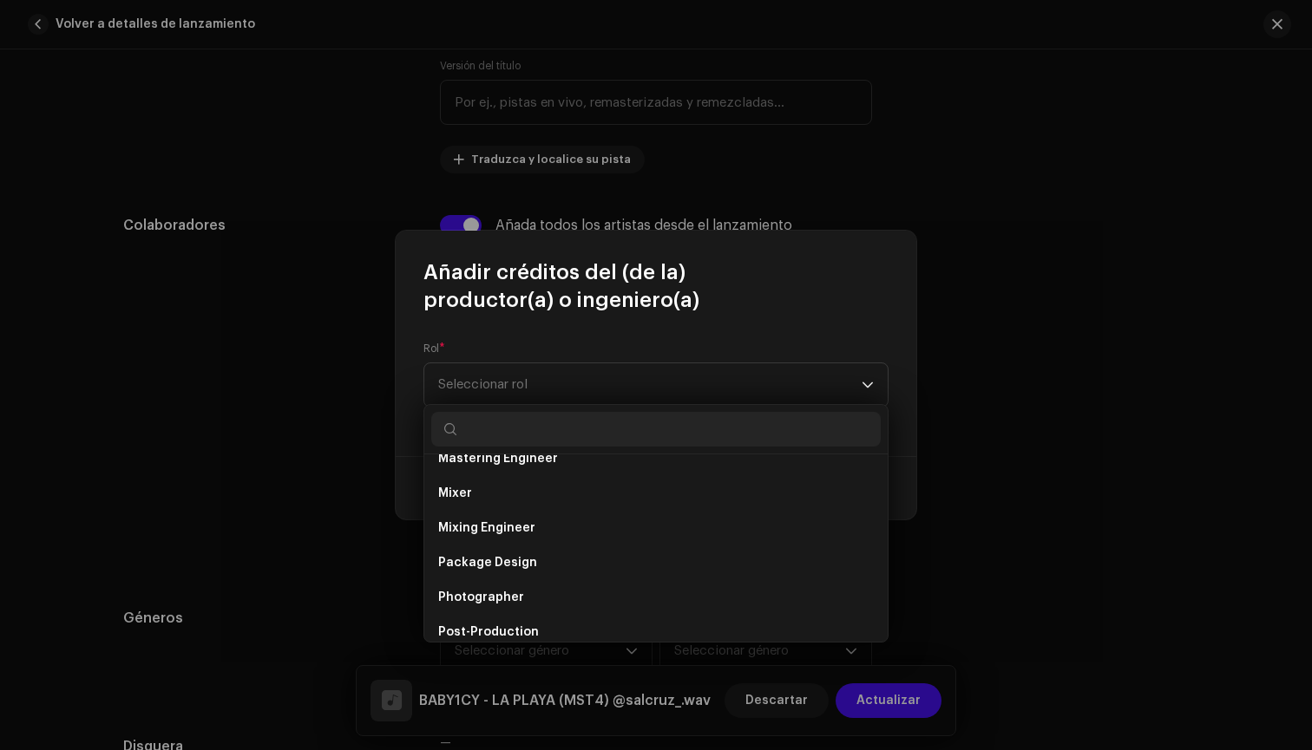
scroll to position [515, 0]
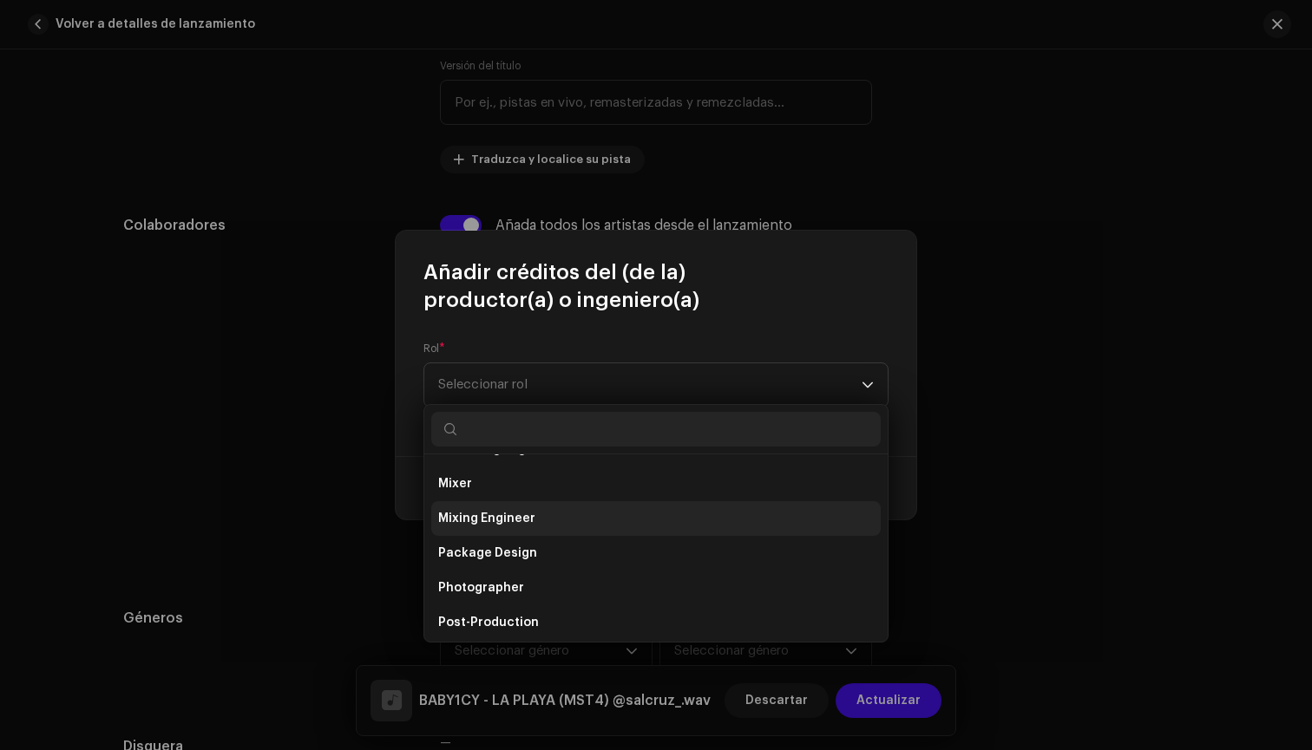
click at [524, 520] on span "Mixing Engineer" at bounding box center [486, 518] width 97 height 17
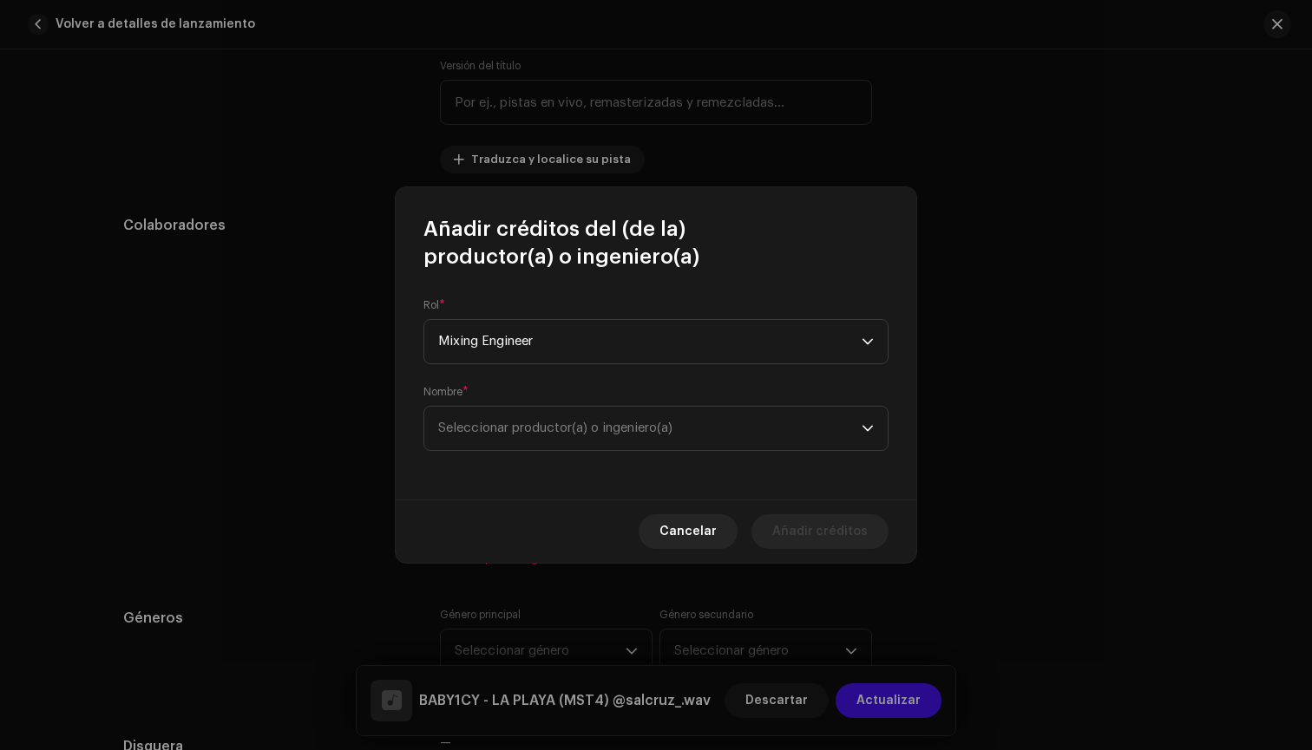
click at [552, 460] on div "Rol * Mixing Engineer Nombre * Seleccionar productor(a) o ingeniero(a)" at bounding box center [656, 385] width 521 height 229
click at [553, 444] on span "Seleccionar productor(a) o ingeniero(a)" at bounding box center [649, 428] width 423 height 43
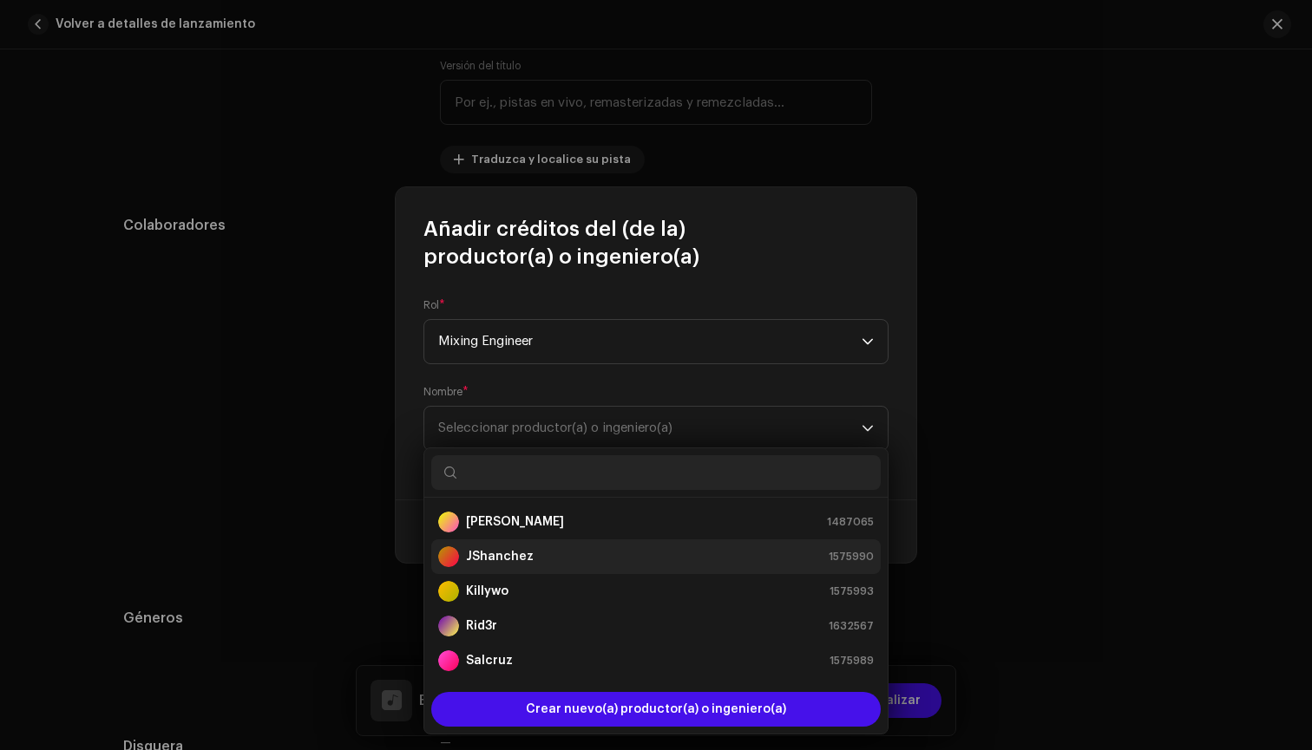
scroll to position [35, 0]
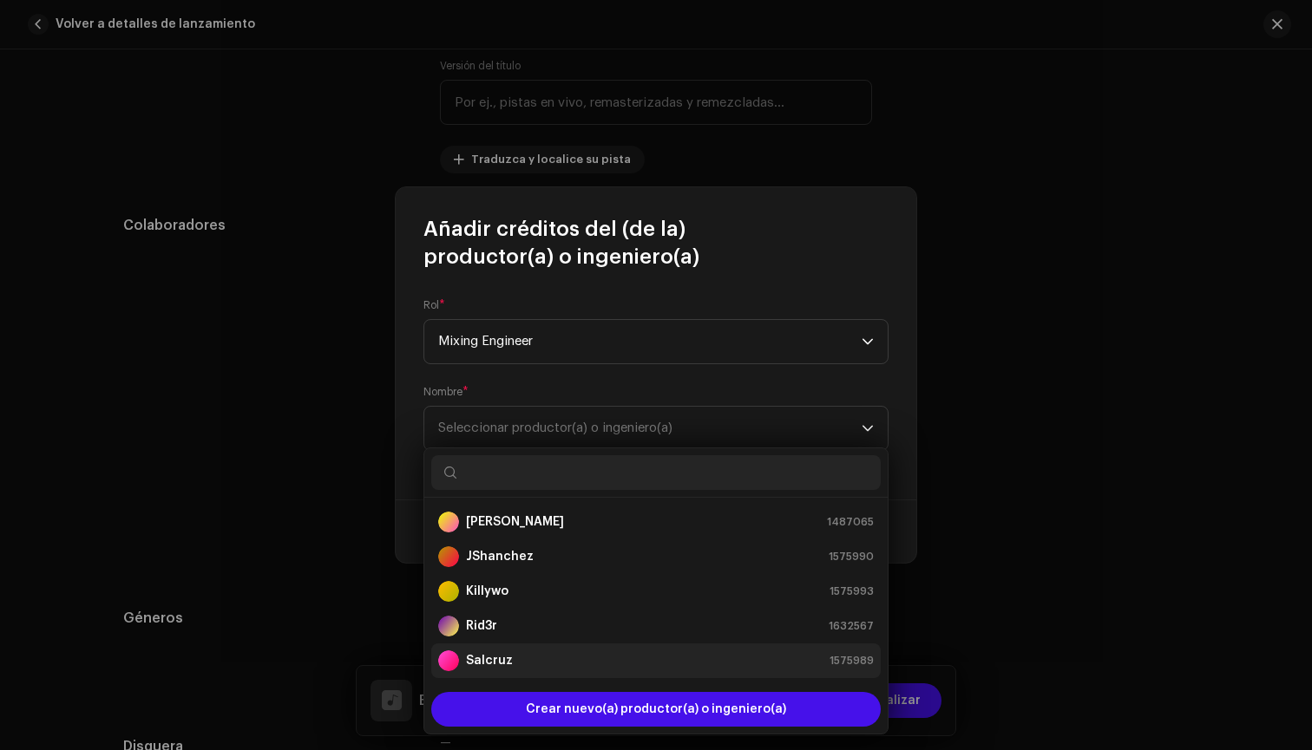
click at [507, 669] on strong "Salcruz" at bounding box center [489, 660] width 47 height 17
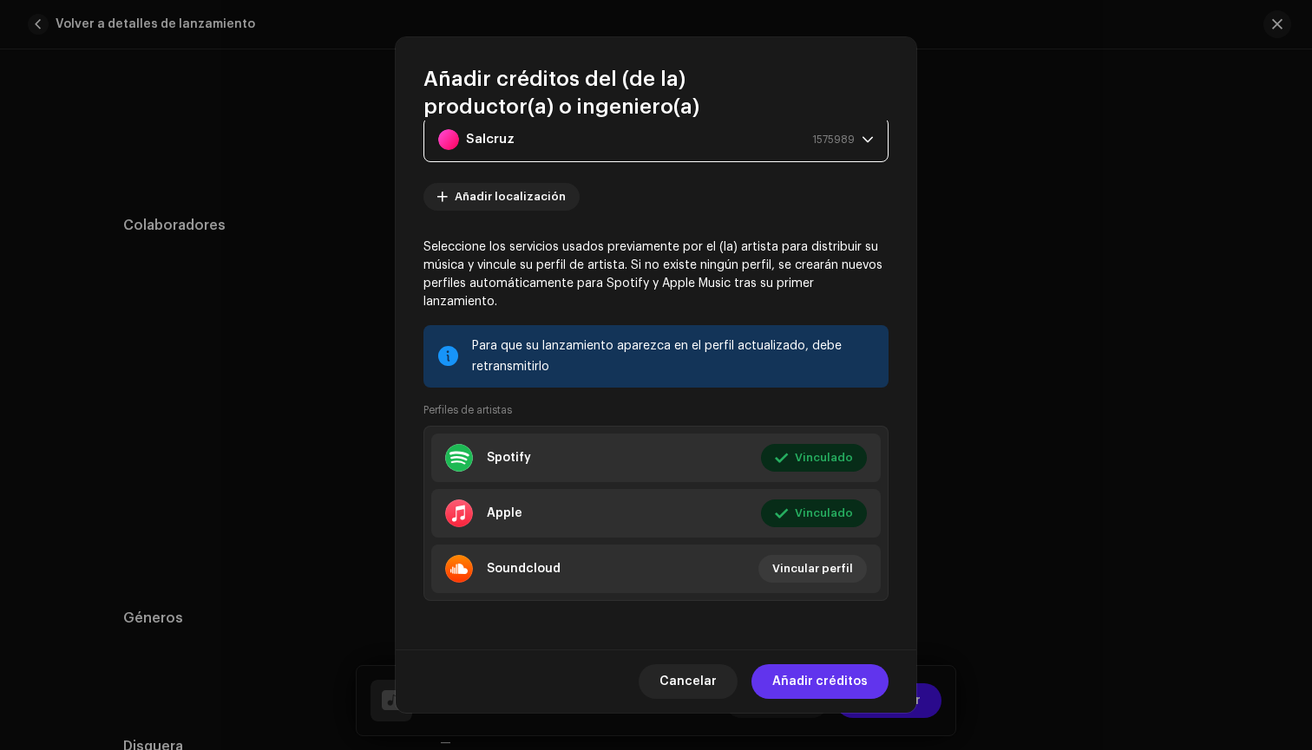
scroll to position [139, 0]
click at [797, 678] on span "Añadir créditos" at bounding box center [819, 682] width 95 height 35
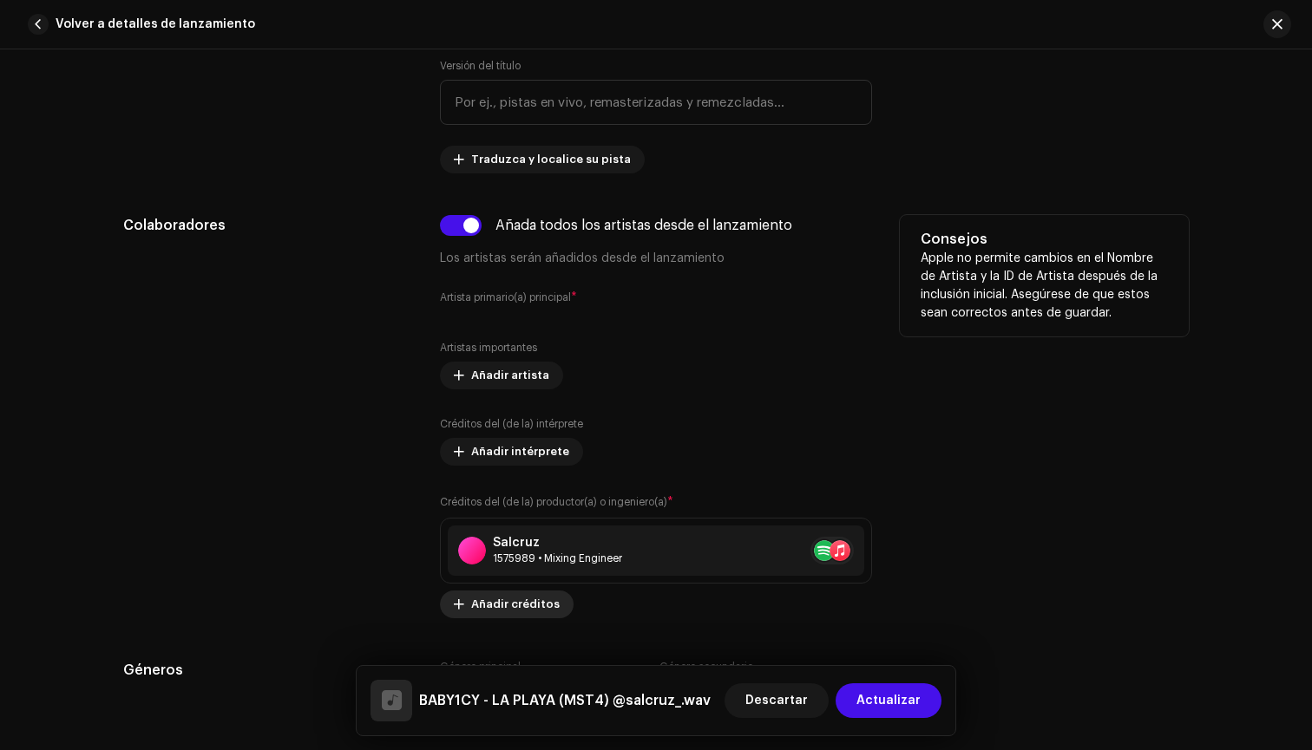
click at [501, 543] on div "Salcruz" at bounding box center [557, 543] width 129 height 14
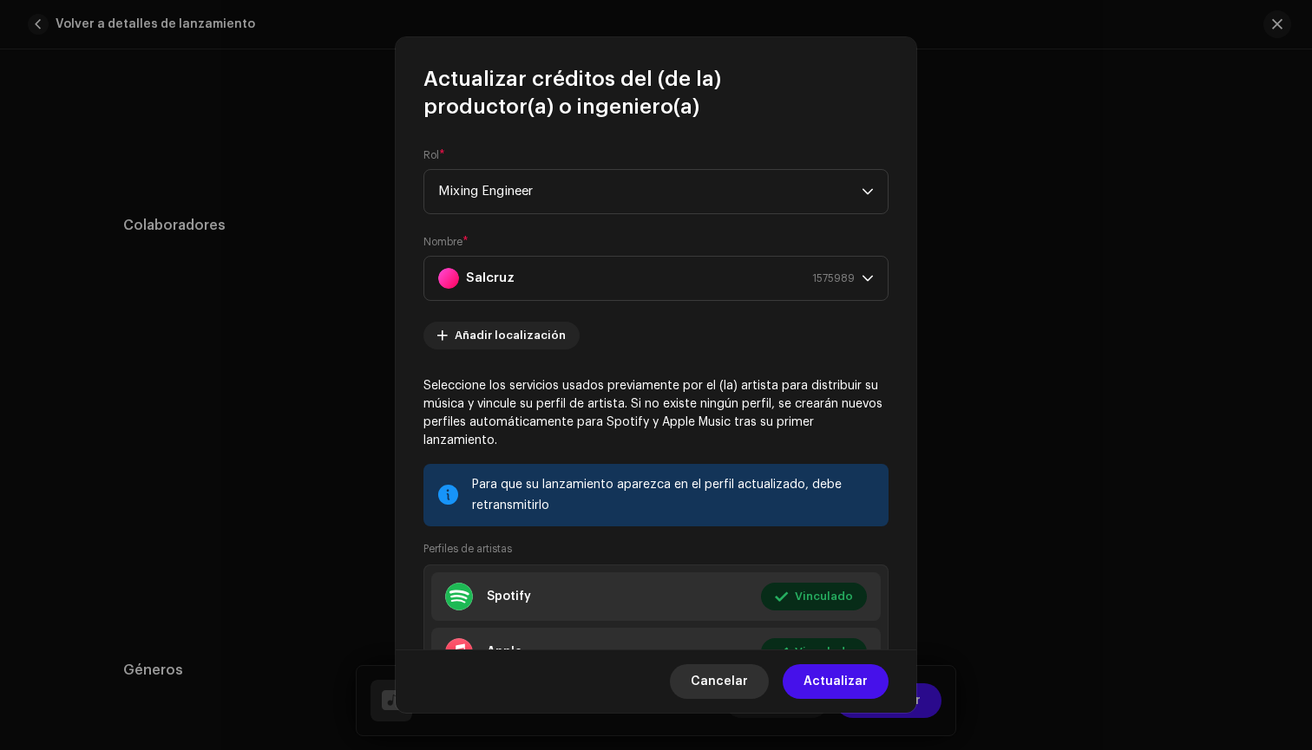
click at [726, 681] on span "Cancelar" at bounding box center [719, 682] width 57 height 35
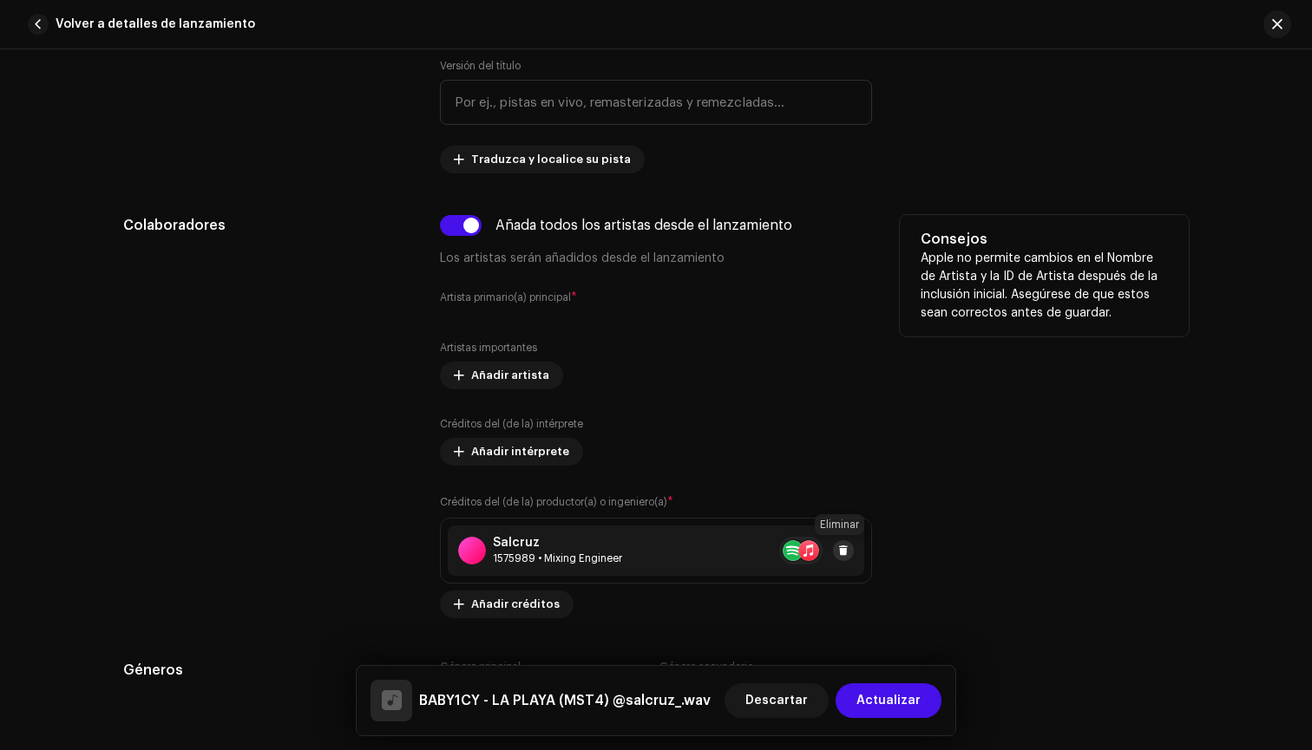
click at [842, 543] on button at bounding box center [843, 550] width 21 height 21
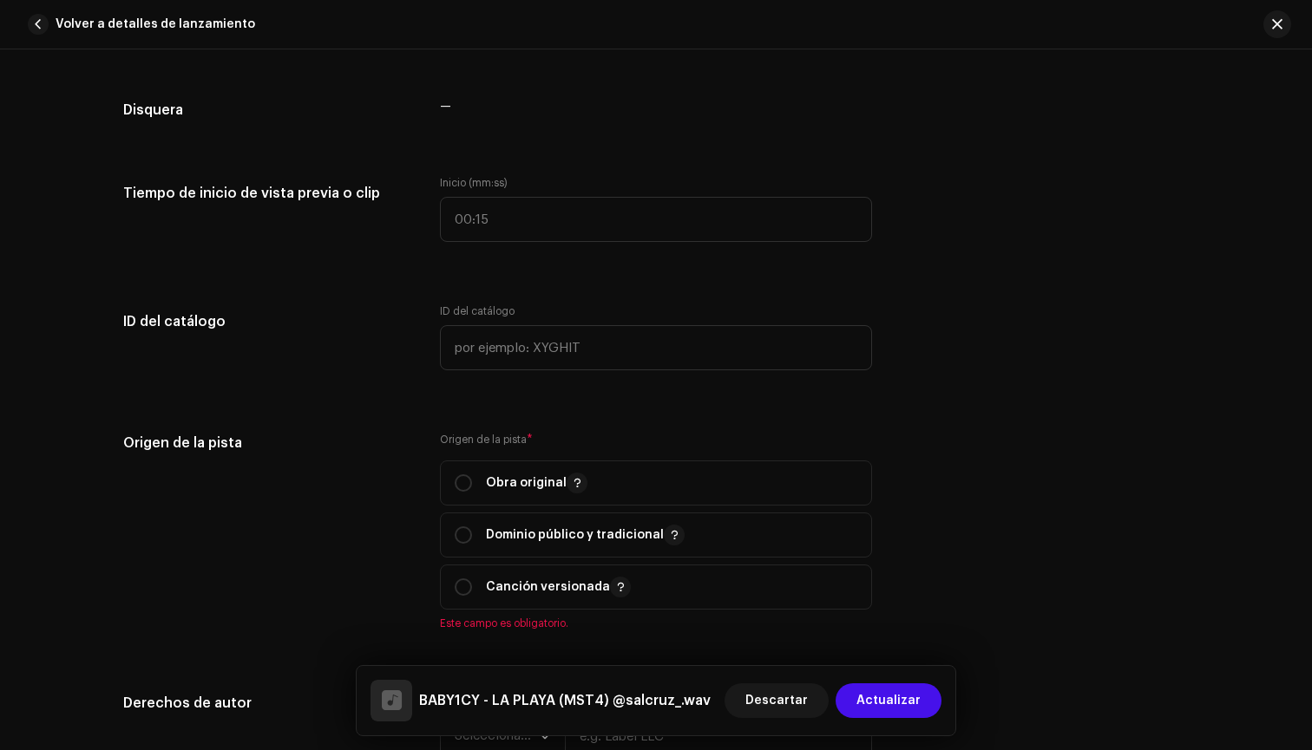
scroll to position [1594, 0]
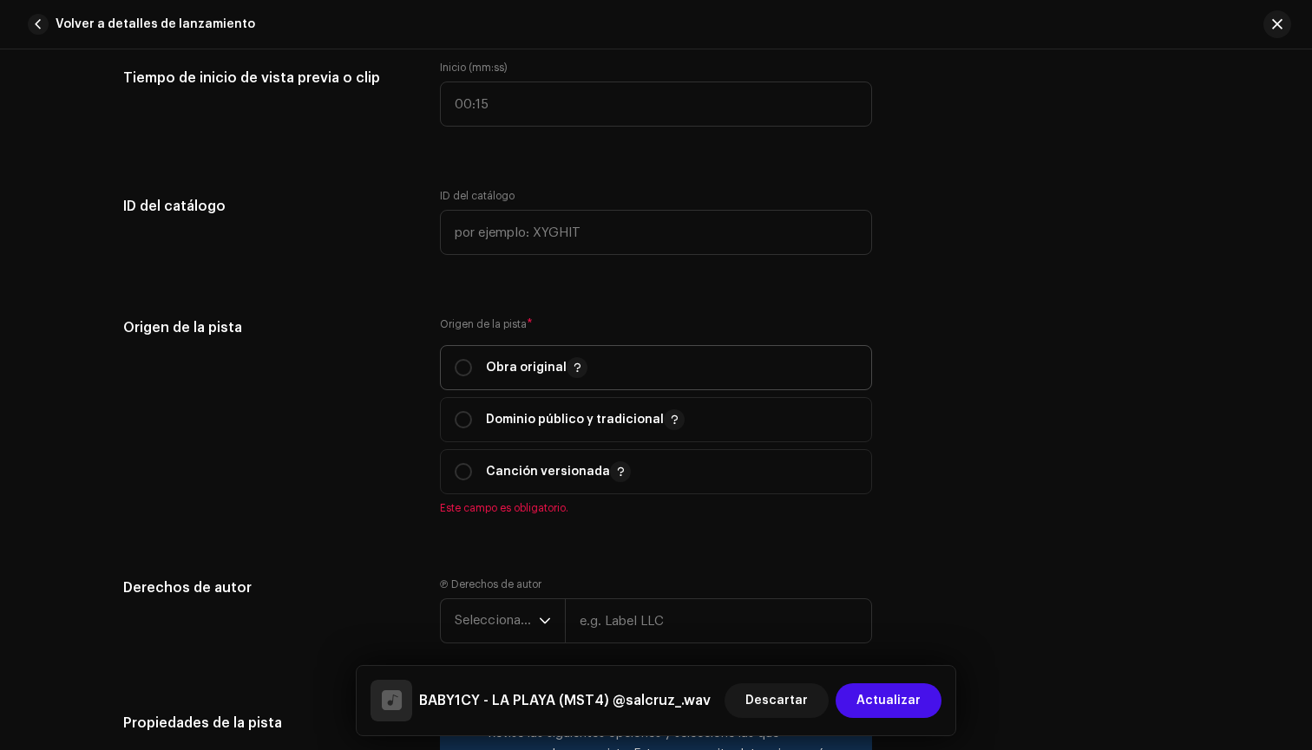
click at [710, 380] on span "Obra original" at bounding box center [656, 367] width 403 height 43
radio input "true"
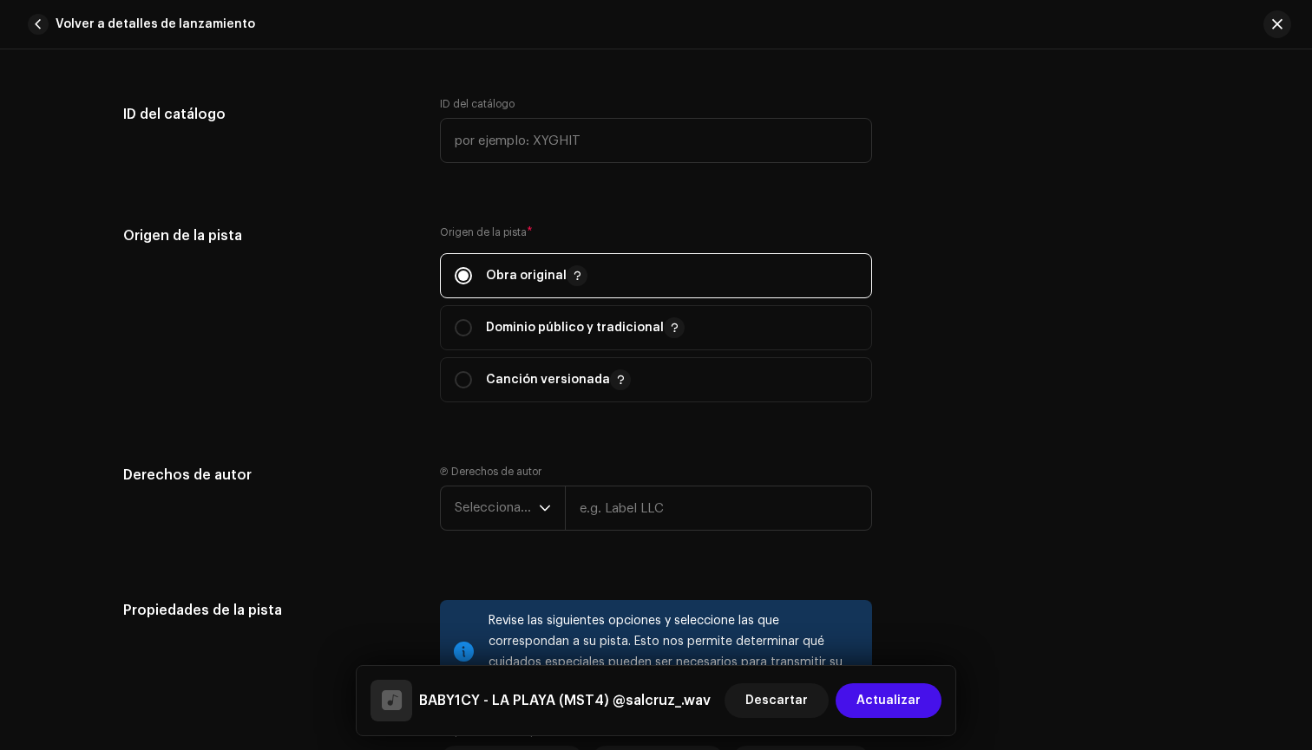
scroll to position [1703, 0]
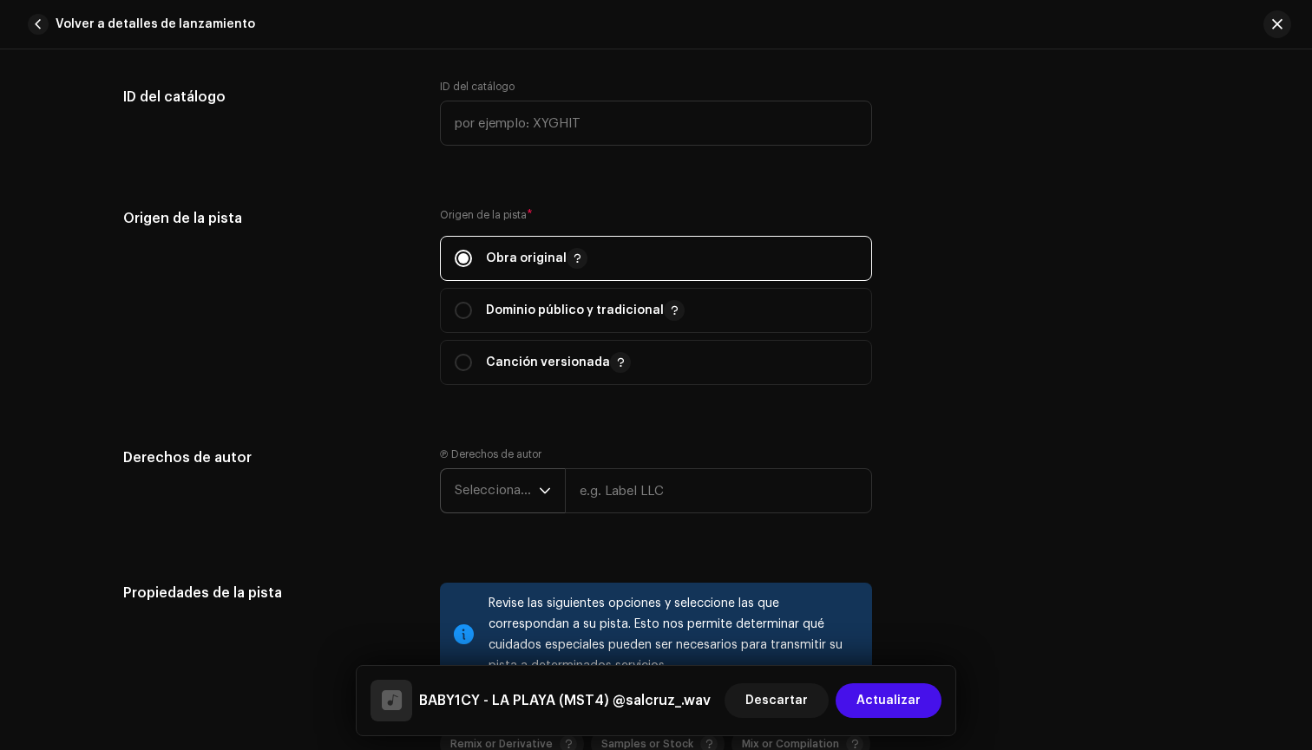
click at [540, 495] on icon "dropdown trigger" at bounding box center [545, 491] width 12 height 12
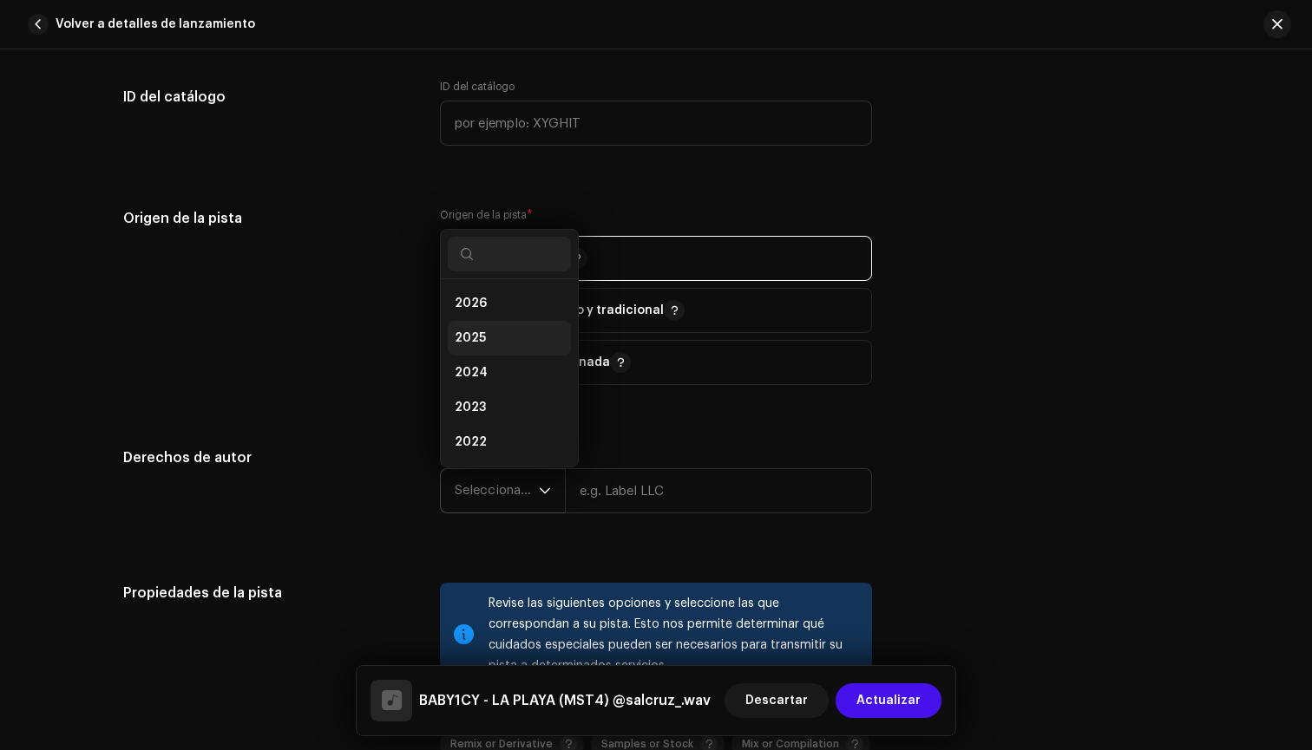
click at [526, 335] on li "2025" at bounding box center [509, 338] width 123 height 35
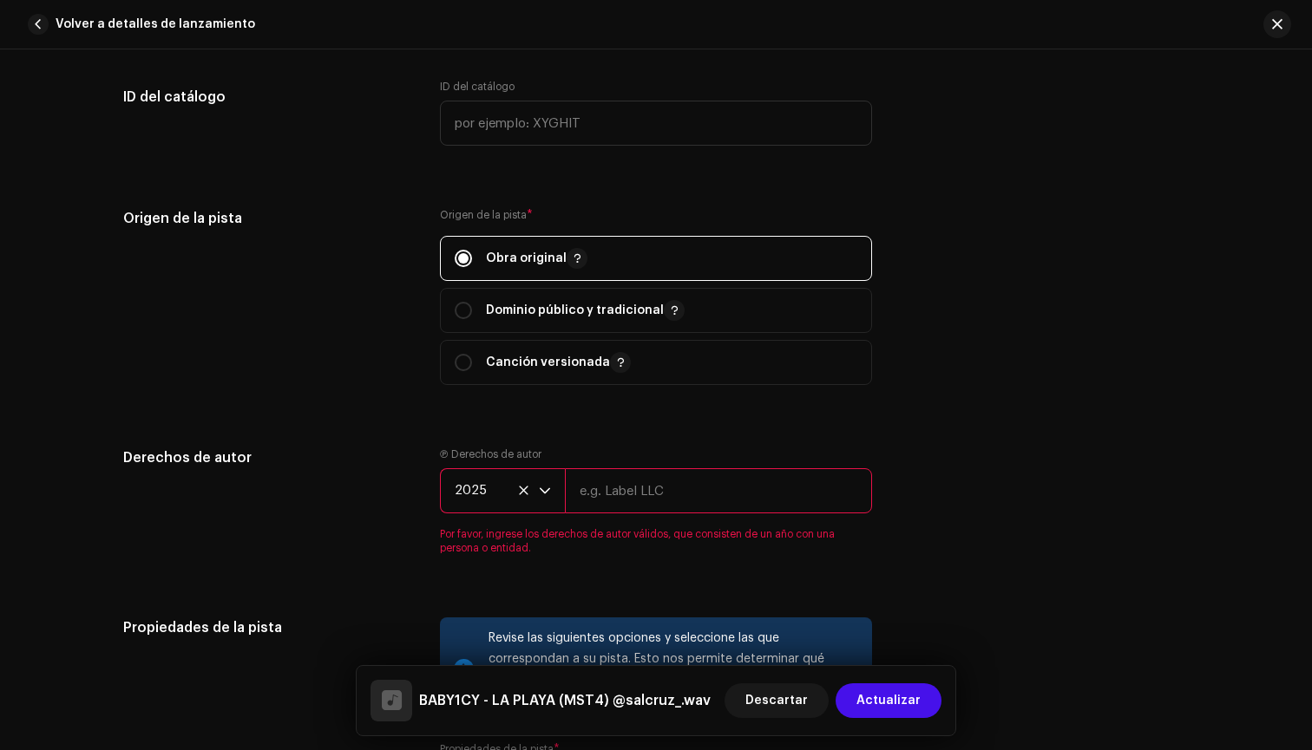
click at [655, 488] on input "text" at bounding box center [718, 490] width 307 height 45
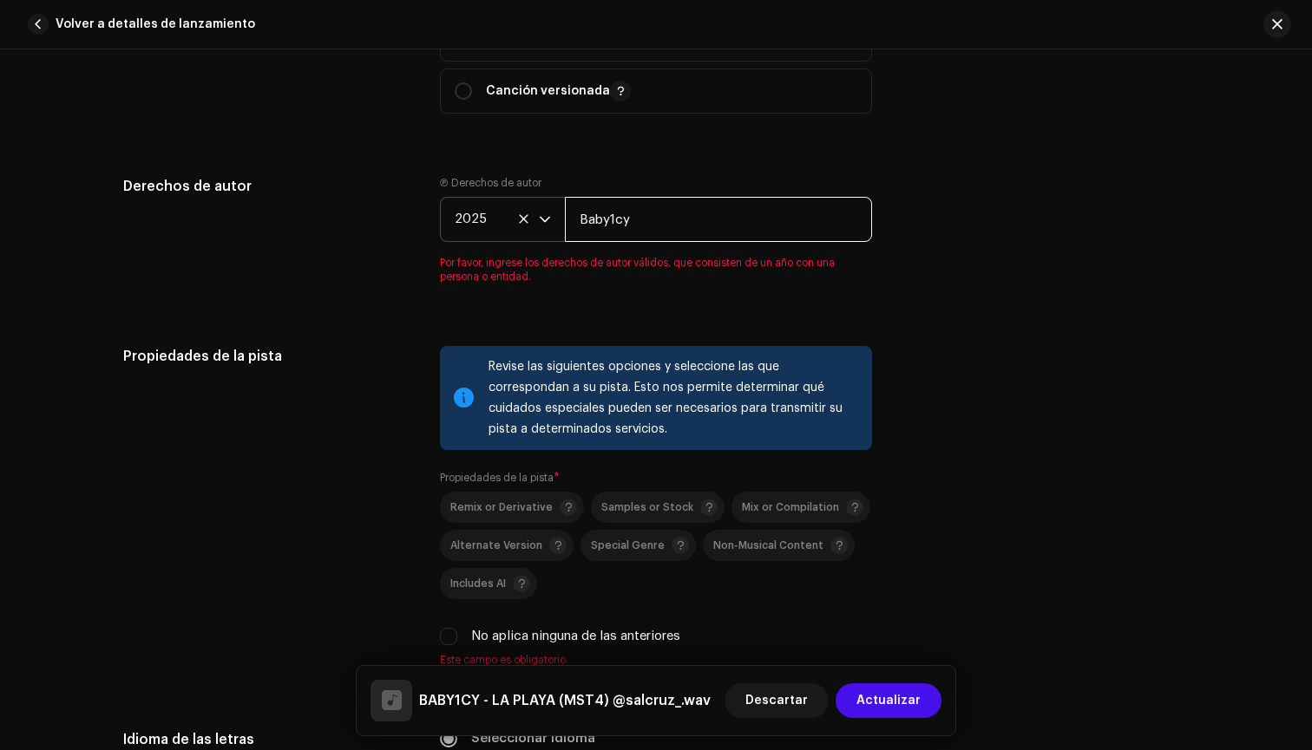
scroll to position [2028, 0]
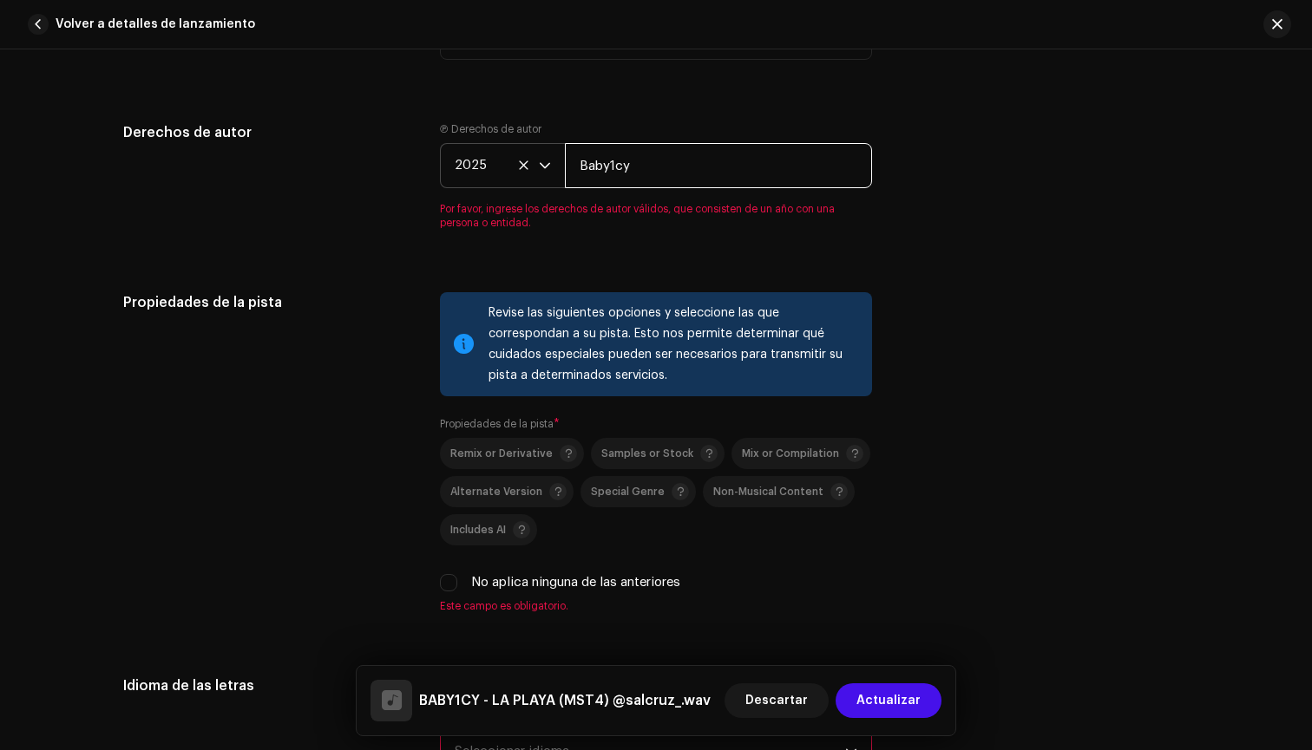
type input "Baby1cy"
click at [431, 583] on div "Propiedades de la pista Revise las siguientes opciones y seleccione las que cor…" at bounding box center [655, 463] width 1065 height 342
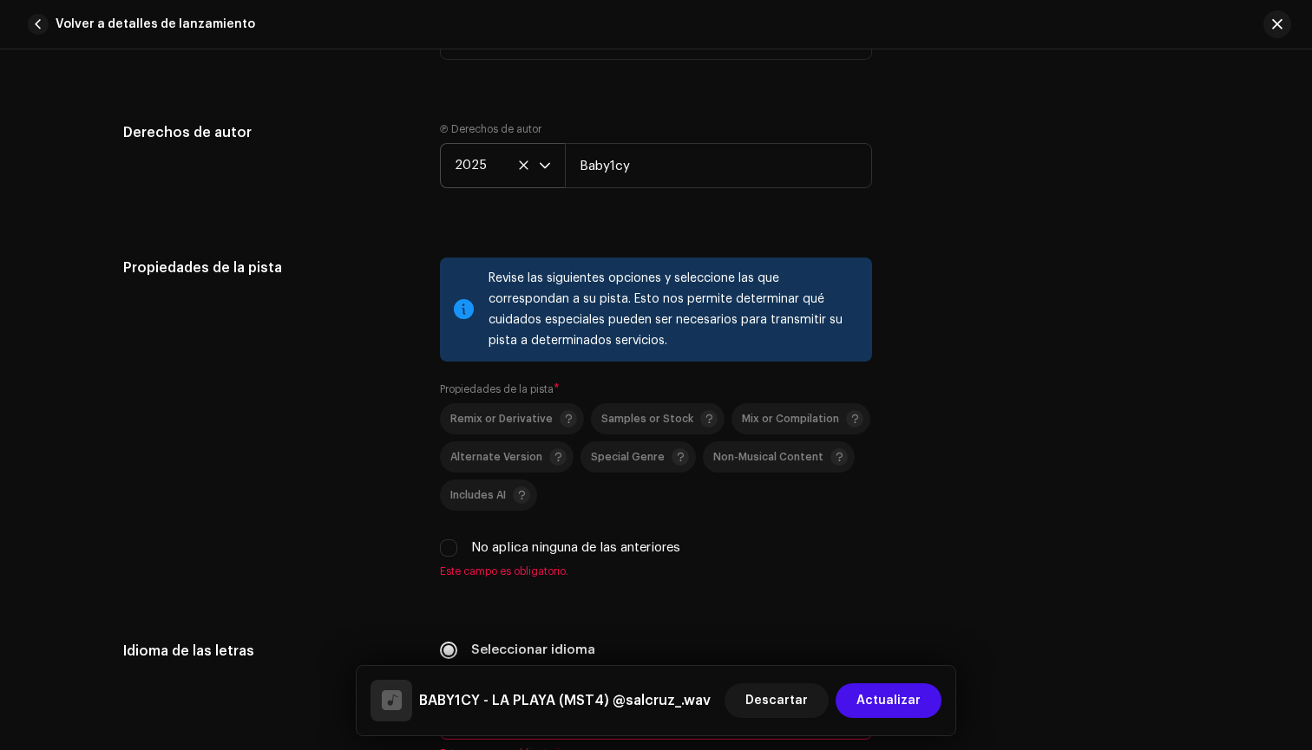
click at [442, 561] on div "Revise las siguientes opciones y seleccione las que correspondan a su pista. Es…" at bounding box center [656, 418] width 432 height 321
click at [443, 547] on input "No aplica ninguna de las anteriores" at bounding box center [448, 548] width 17 height 17
checkbox input "true"
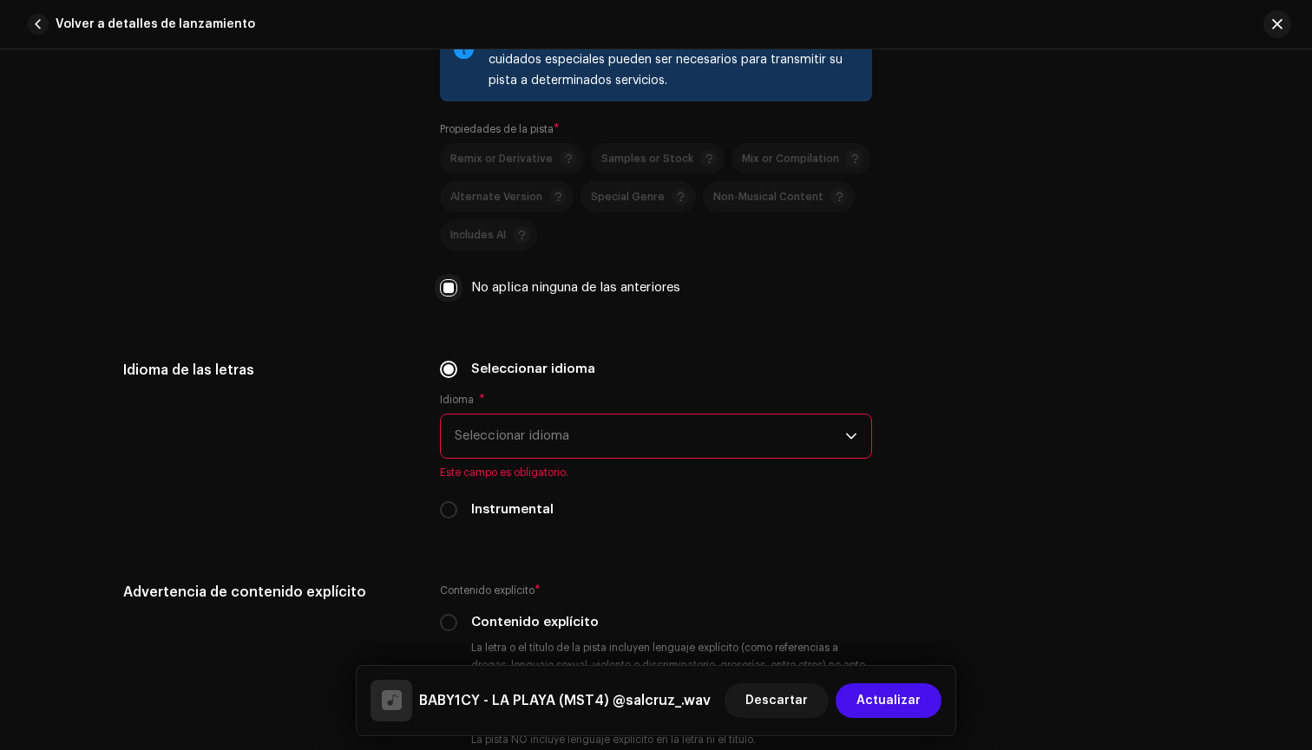
scroll to position [2296, 0]
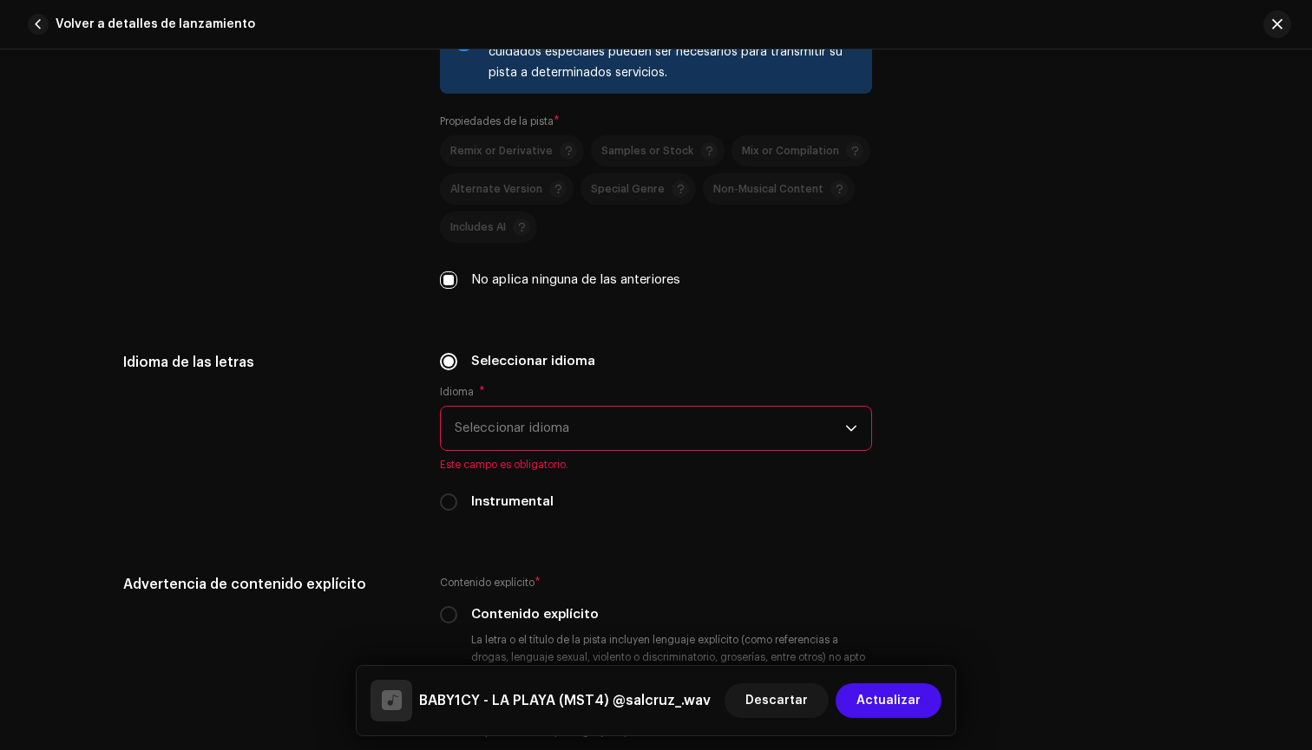
click at [545, 426] on span "Seleccionar idioma" at bounding box center [650, 428] width 390 height 43
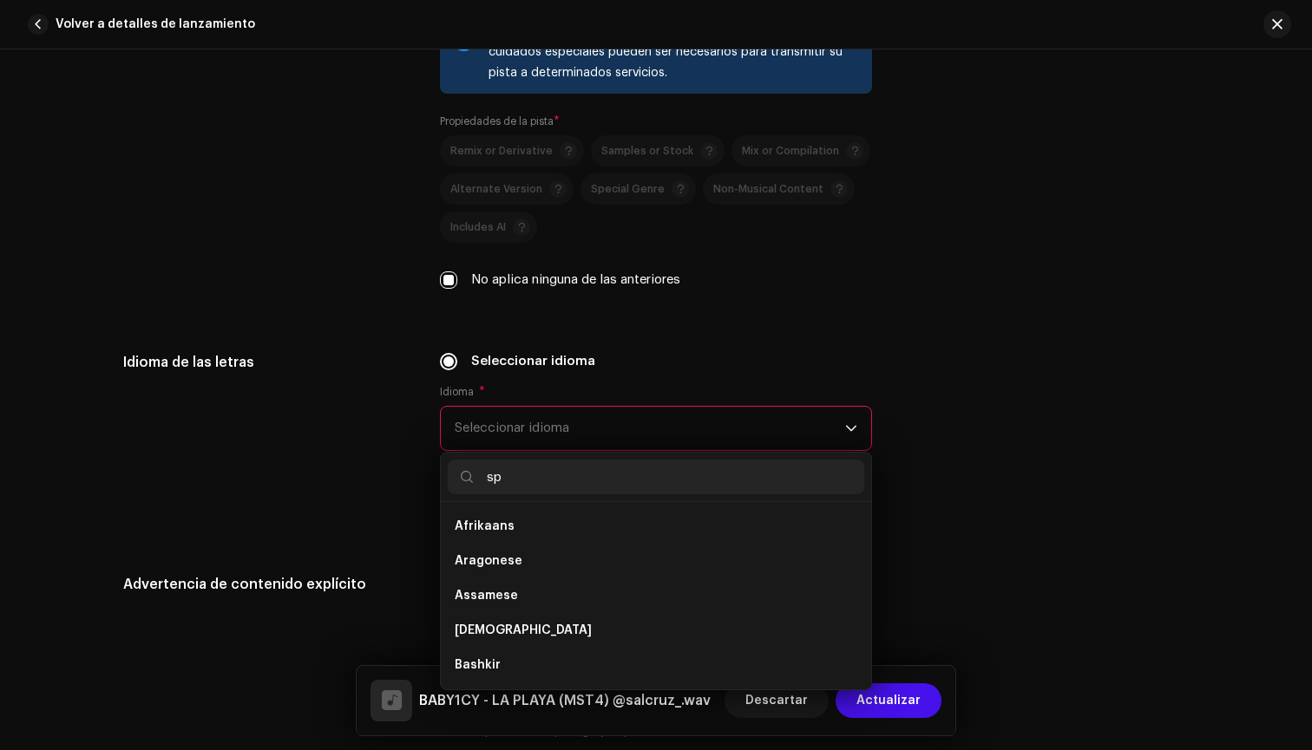
scroll to position [0, 0]
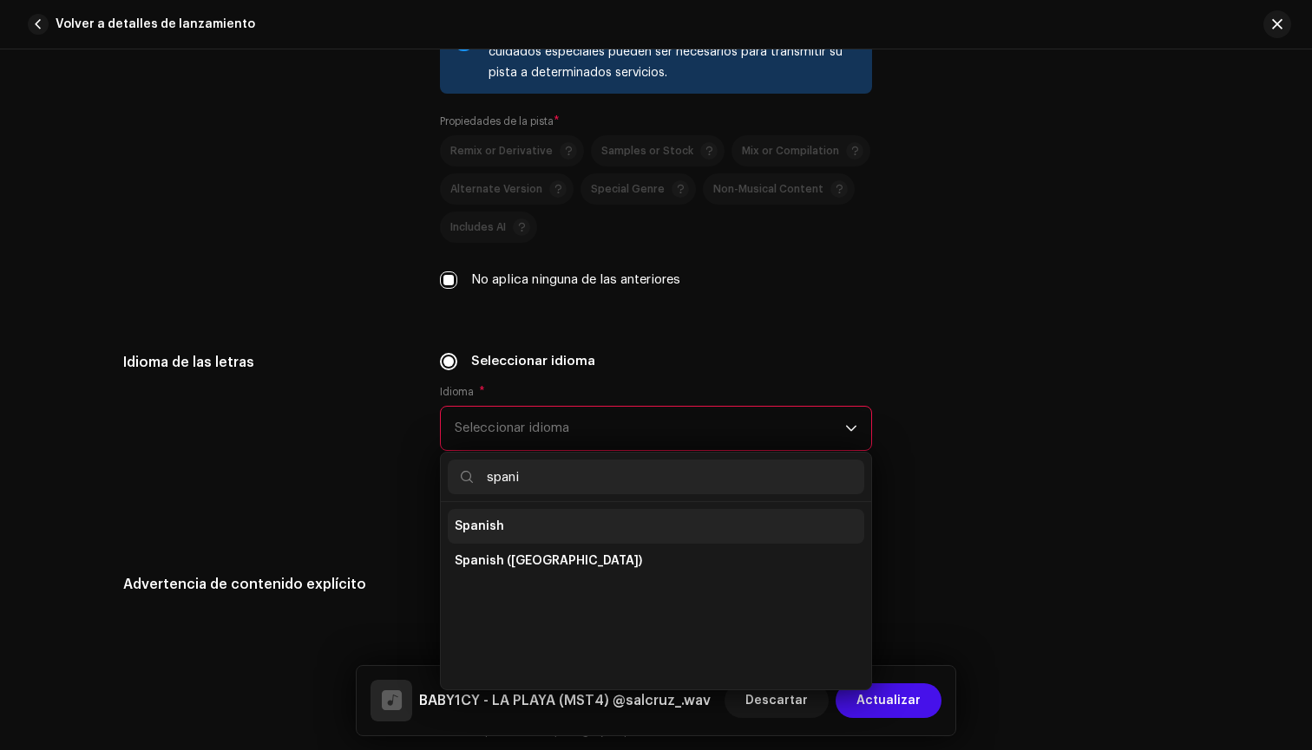
type input "spani"
click at [469, 514] on li "Spanish" at bounding box center [656, 526] width 416 height 35
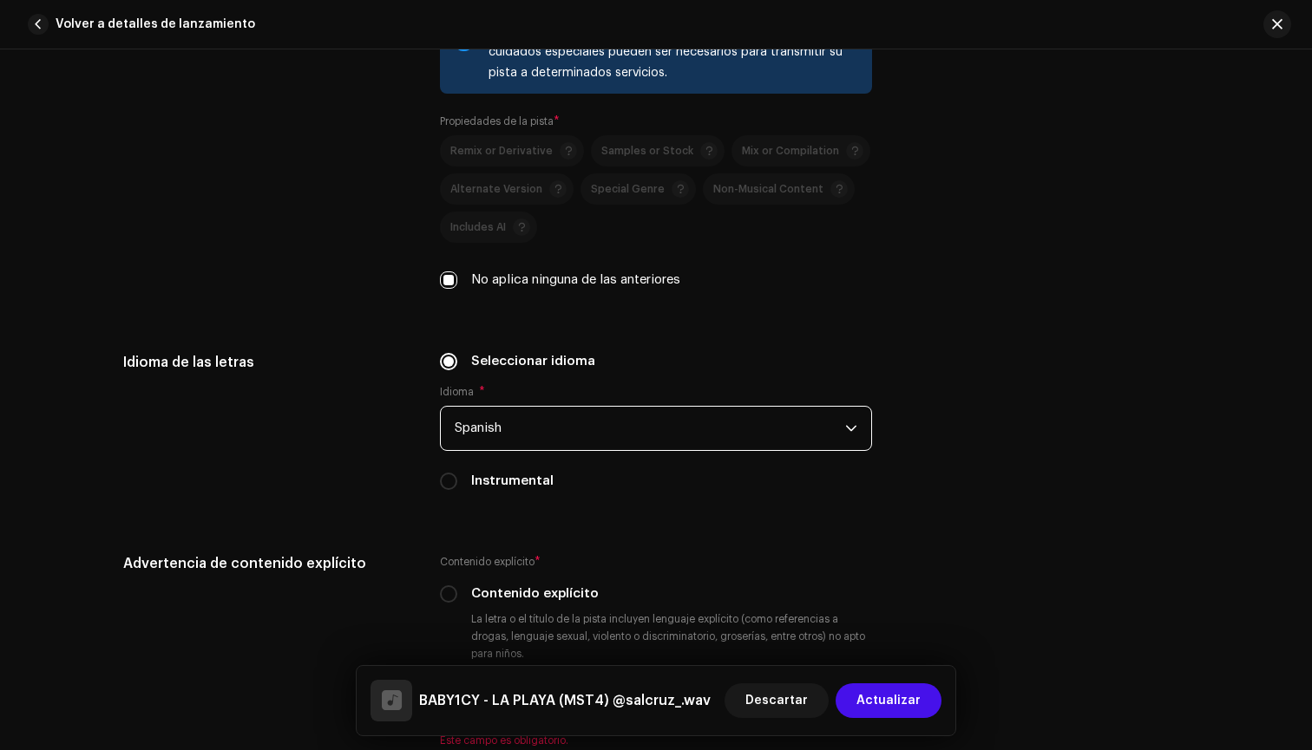
scroll to position [2386, 0]
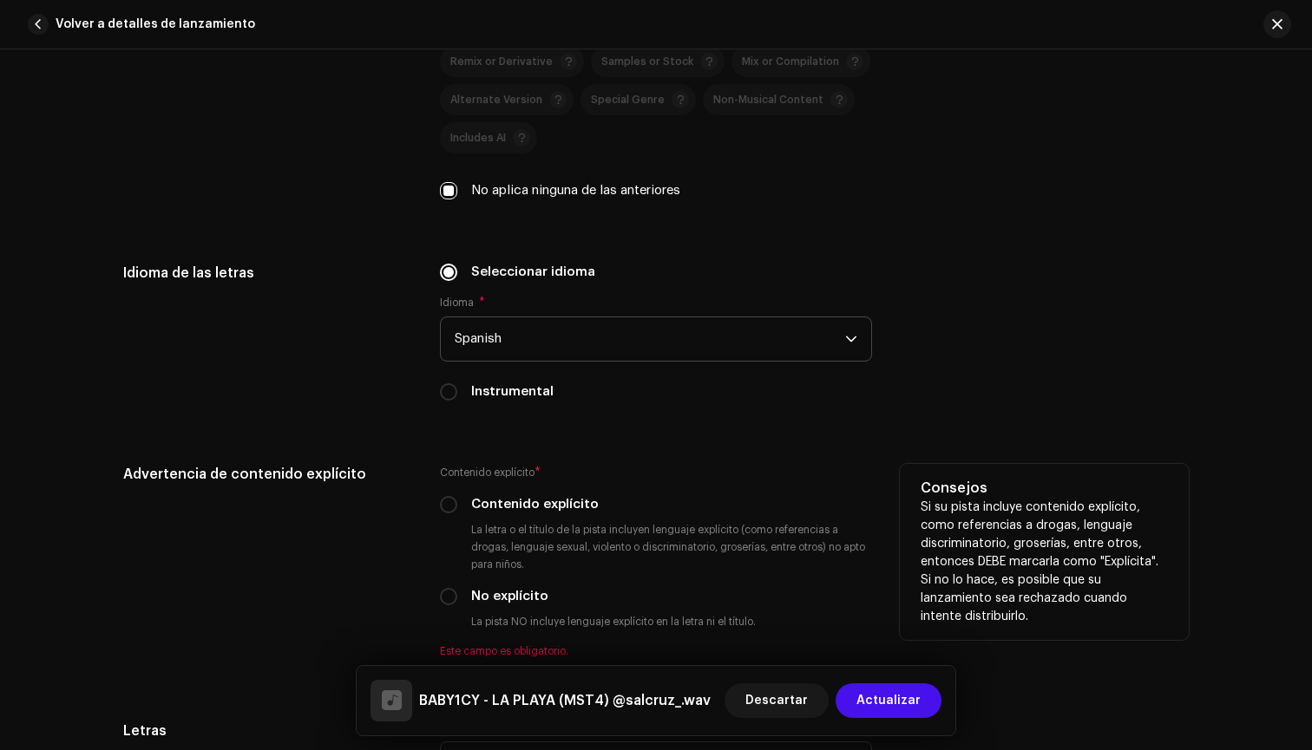
click at [480, 601] on label "No explícito" at bounding box center [509, 596] width 77 height 19
click at [457, 601] on input "No explícito" at bounding box center [448, 596] width 17 height 17
radio input "true"
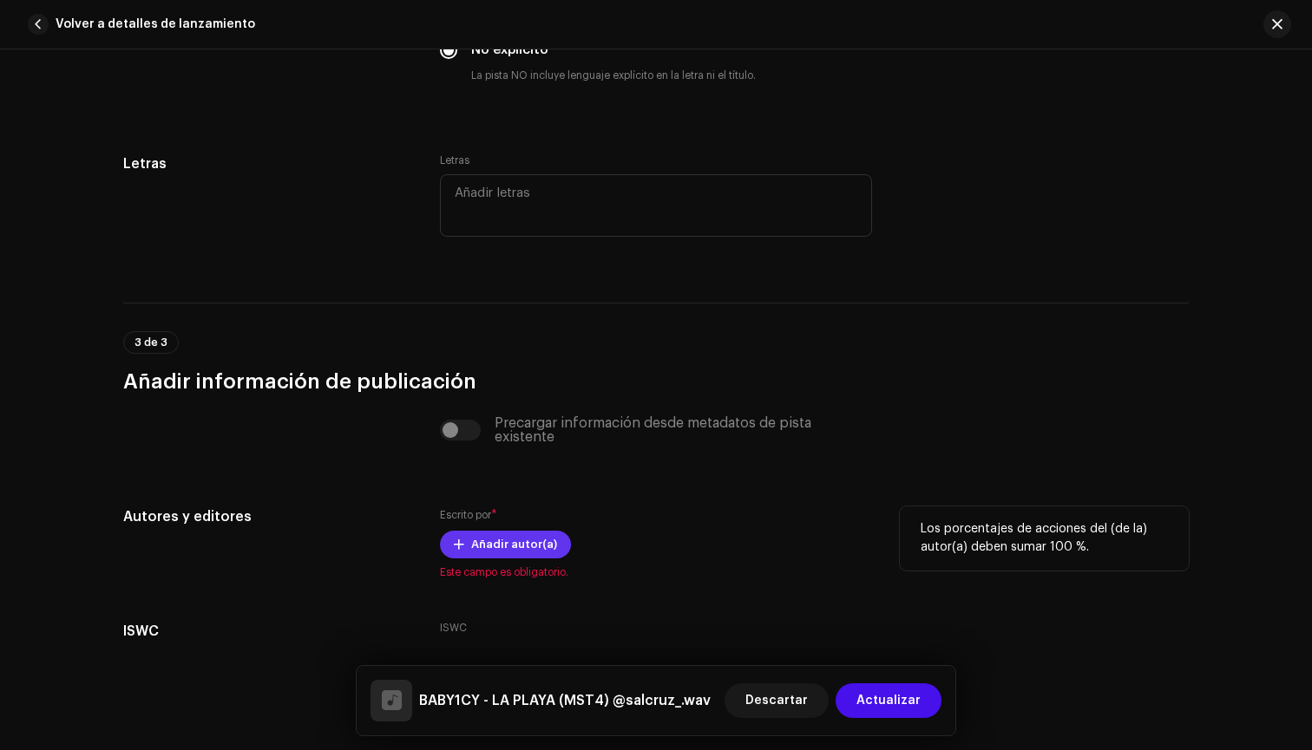
scroll to position [2934, 0]
click at [494, 552] on span "Añadir autor(a)" at bounding box center [514, 543] width 86 height 35
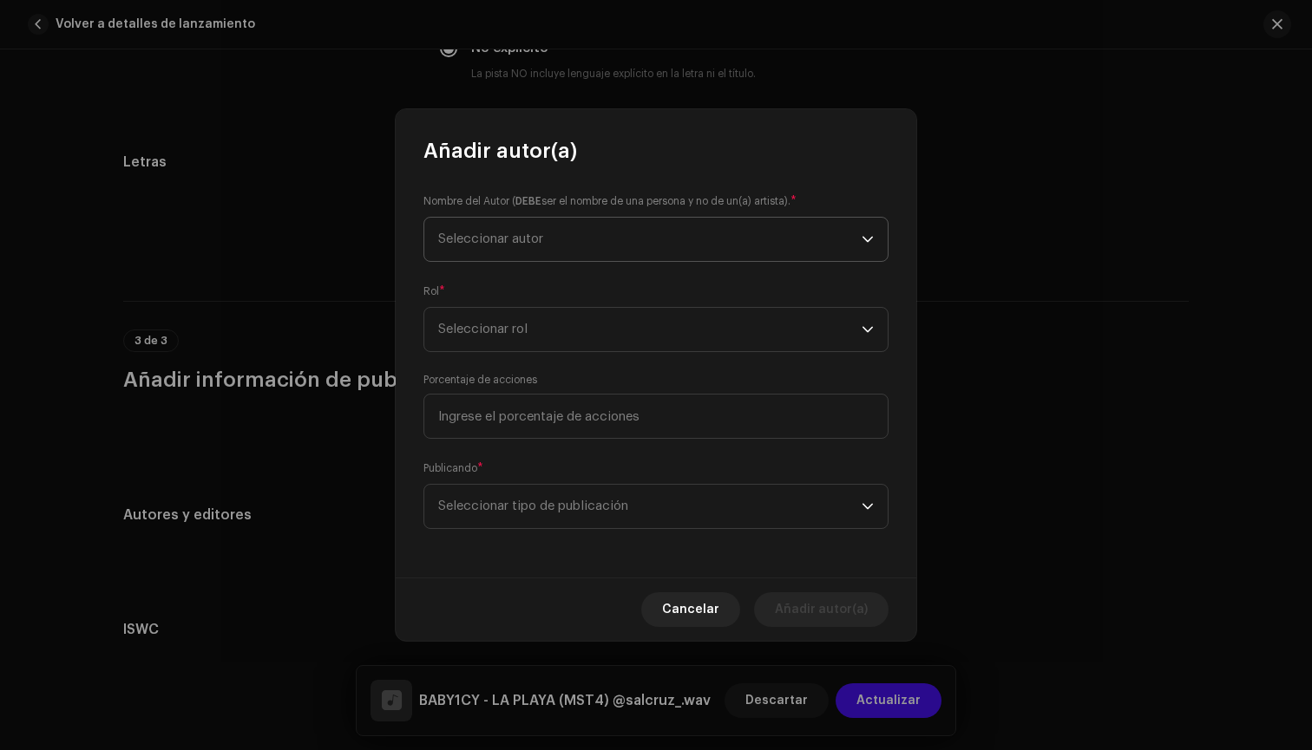
click at [559, 250] on span "Seleccionar autor" at bounding box center [649, 239] width 423 height 43
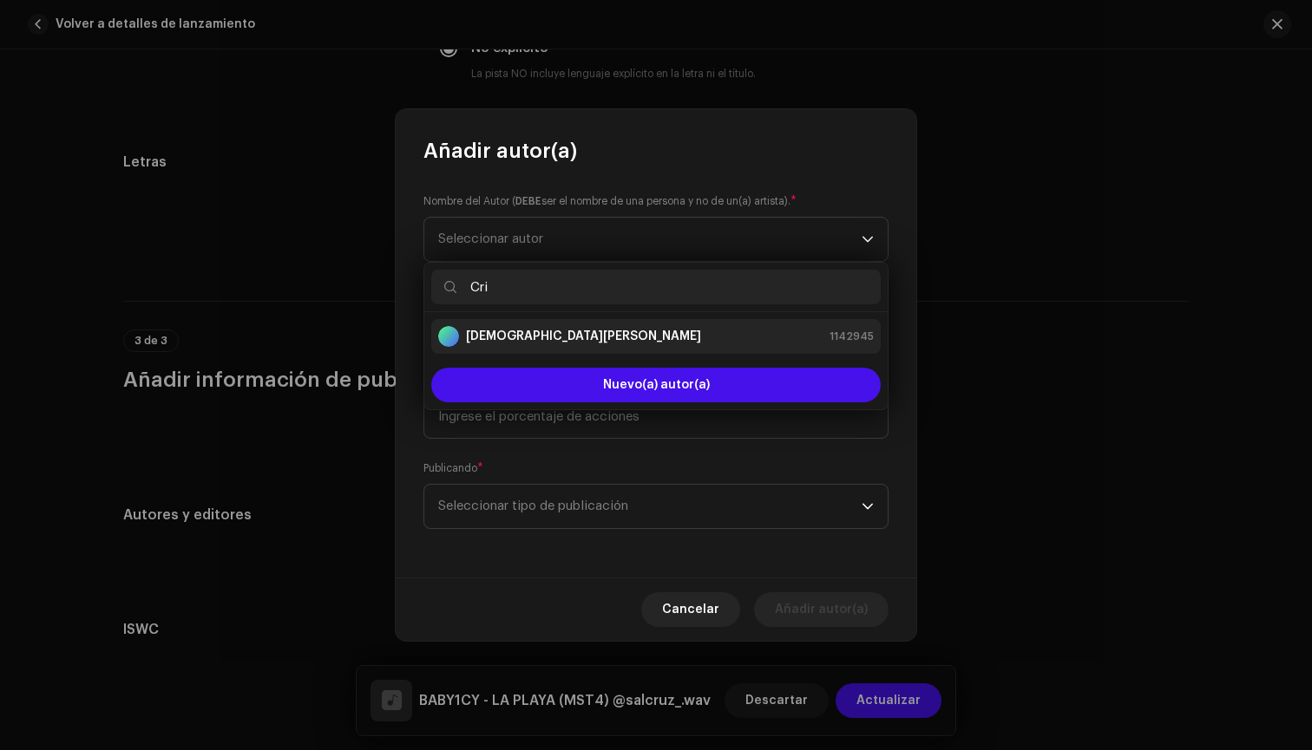
type input "Cri"
click at [474, 337] on strong "[DEMOGRAPHIC_DATA][PERSON_NAME]" at bounding box center [583, 336] width 235 height 17
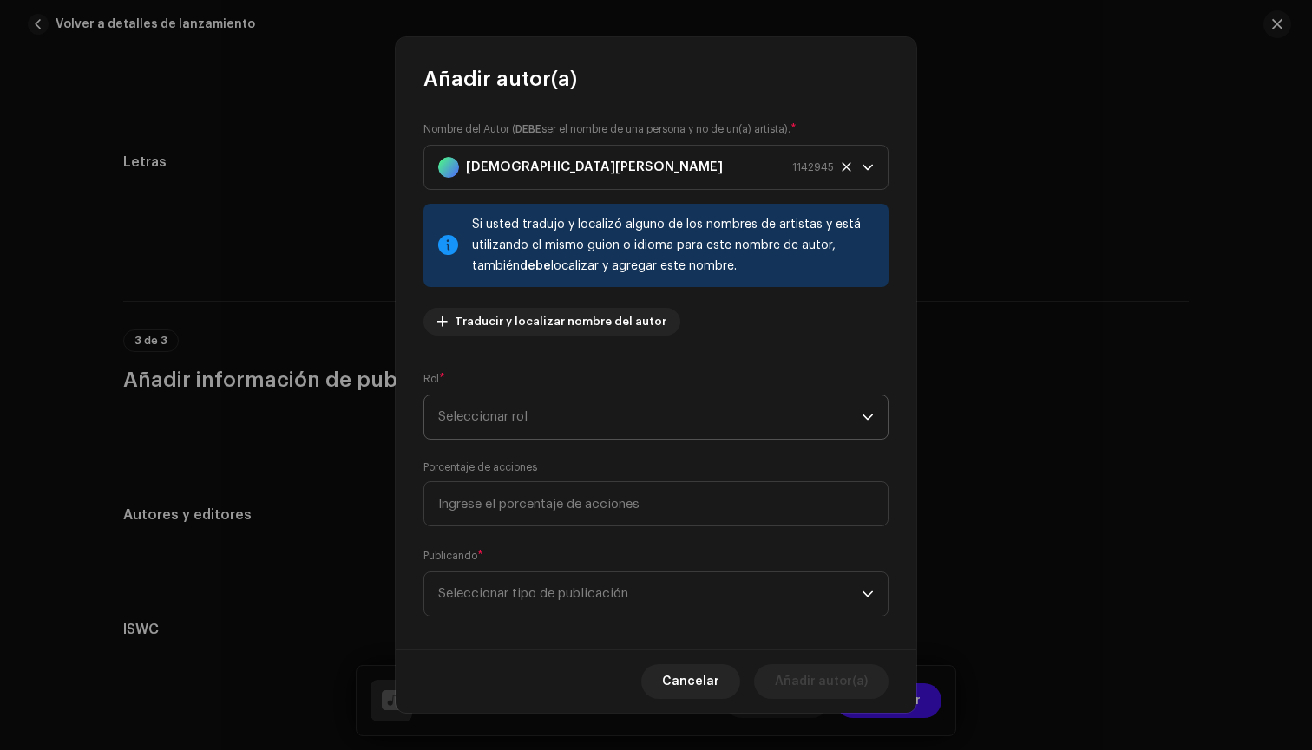
click at [483, 399] on span "Seleccionar rol" at bounding box center [649, 417] width 423 height 43
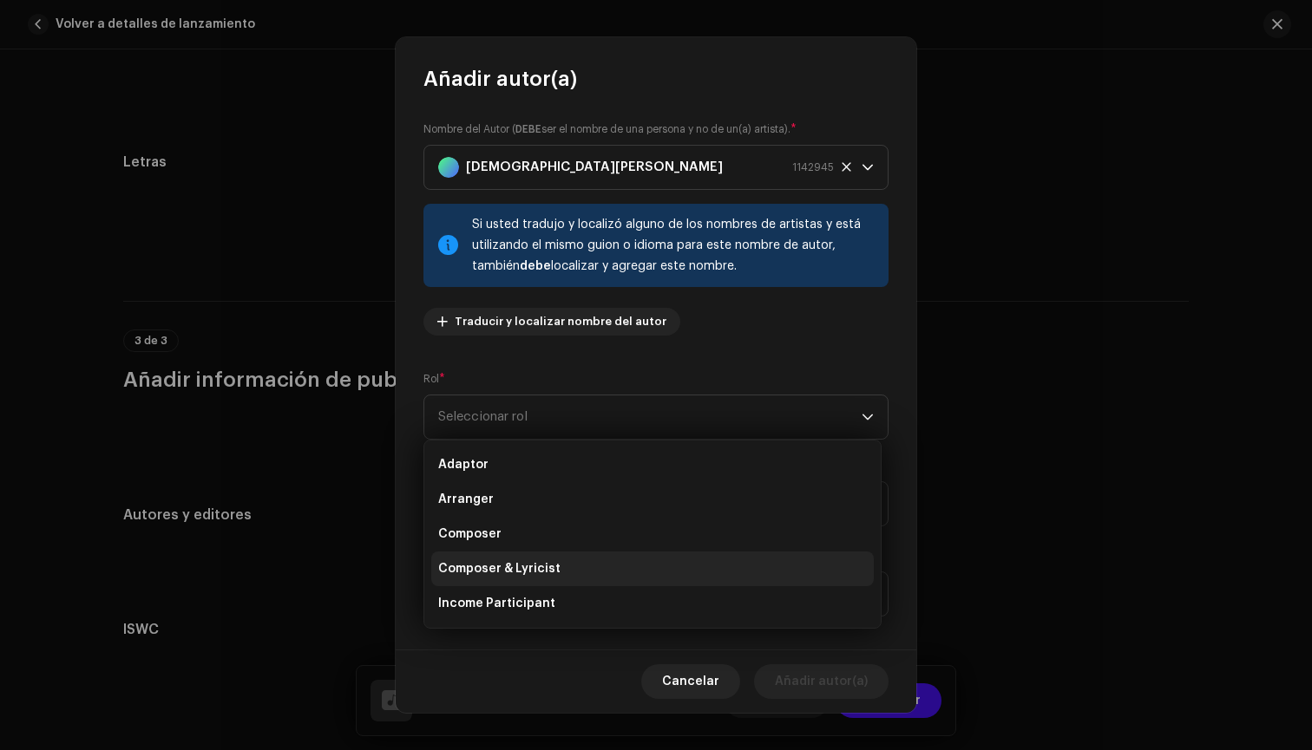
click at [531, 565] on span "Composer & Lyricist" at bounding box center [499, 568] width 122 height 17
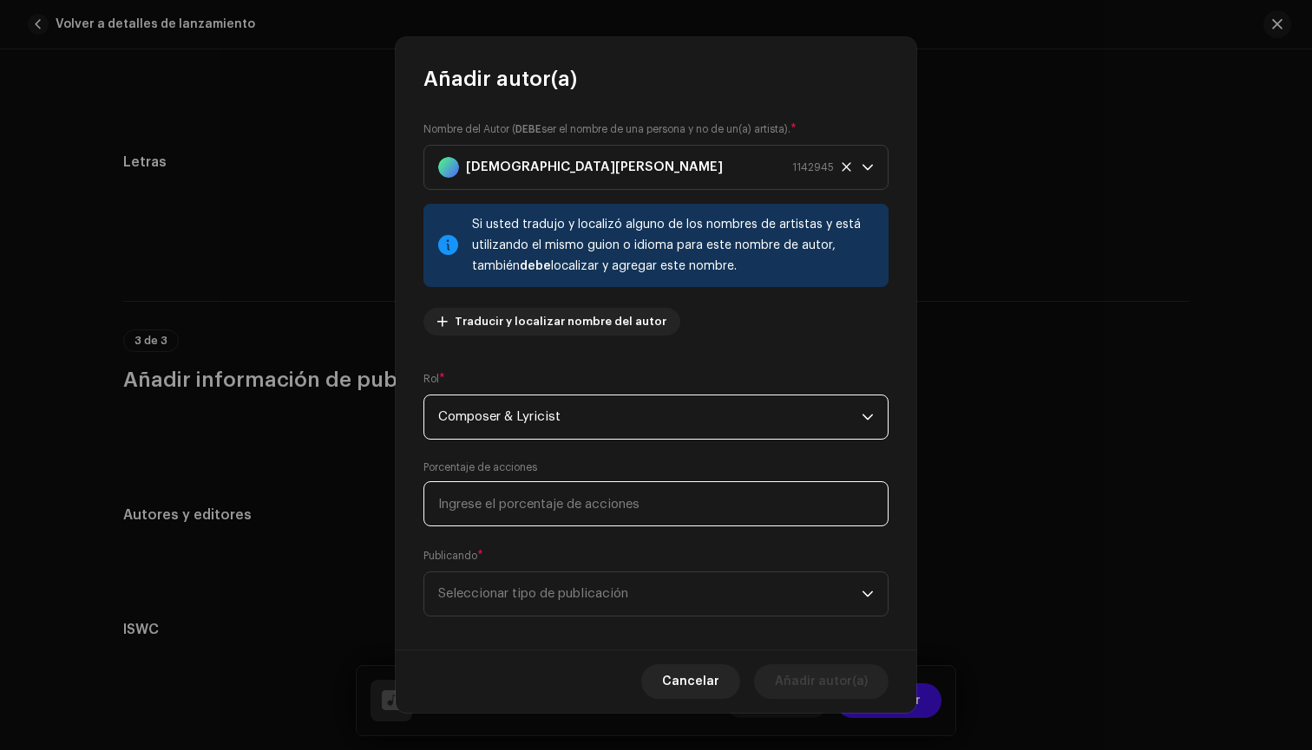
click at [564, 524] on input at bounding box center [655, 503] width 465 height 45
type input "100,00"
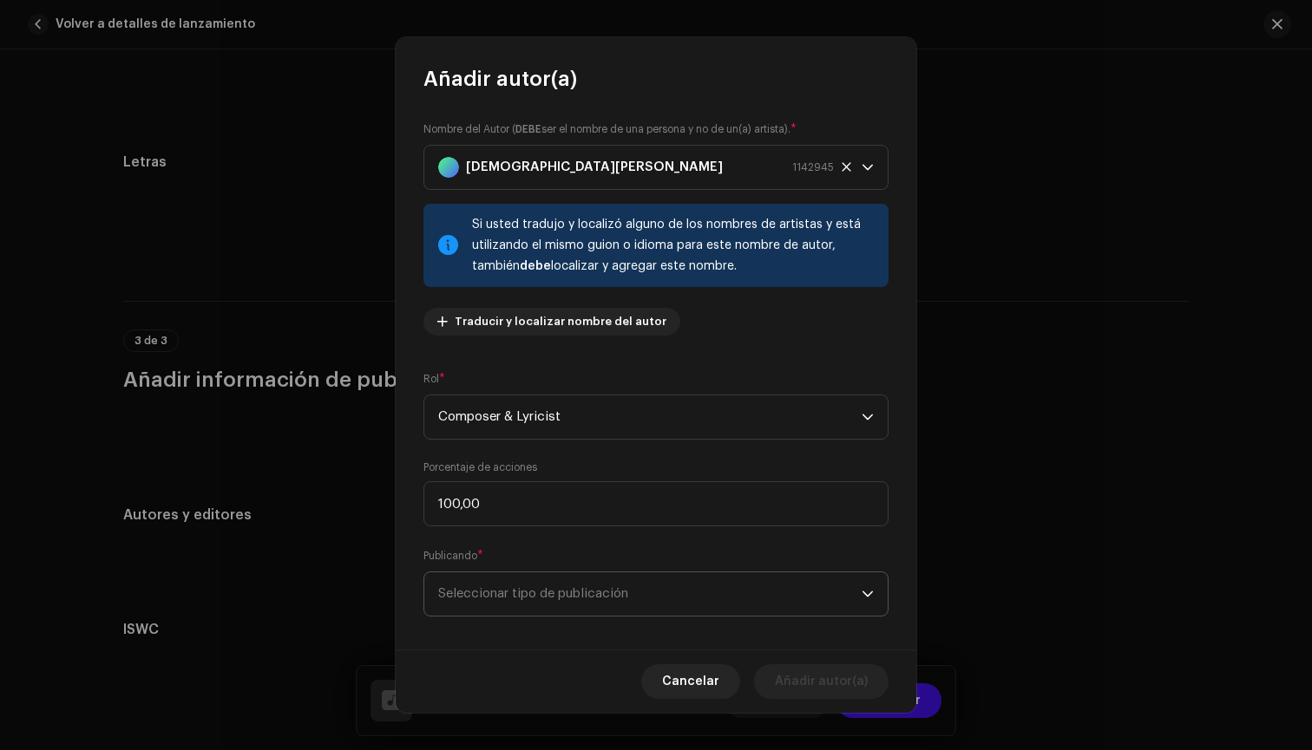
click at [689, 606] on span "Seleccionar tipo de publicación" at bounding box center [649, 594] width 423 height 43
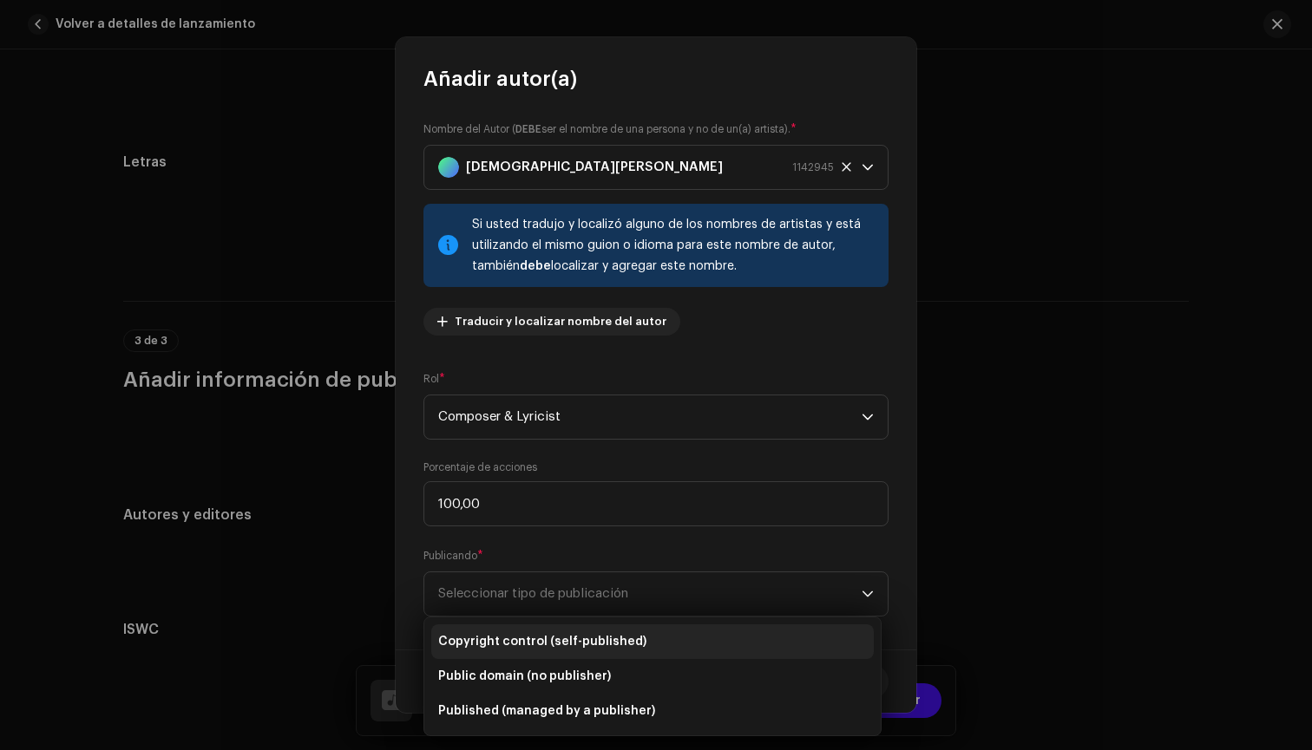
click at [616, 645] on span "Copyright control (self-published)" at bounding box center [542, 641] width 208 height 17
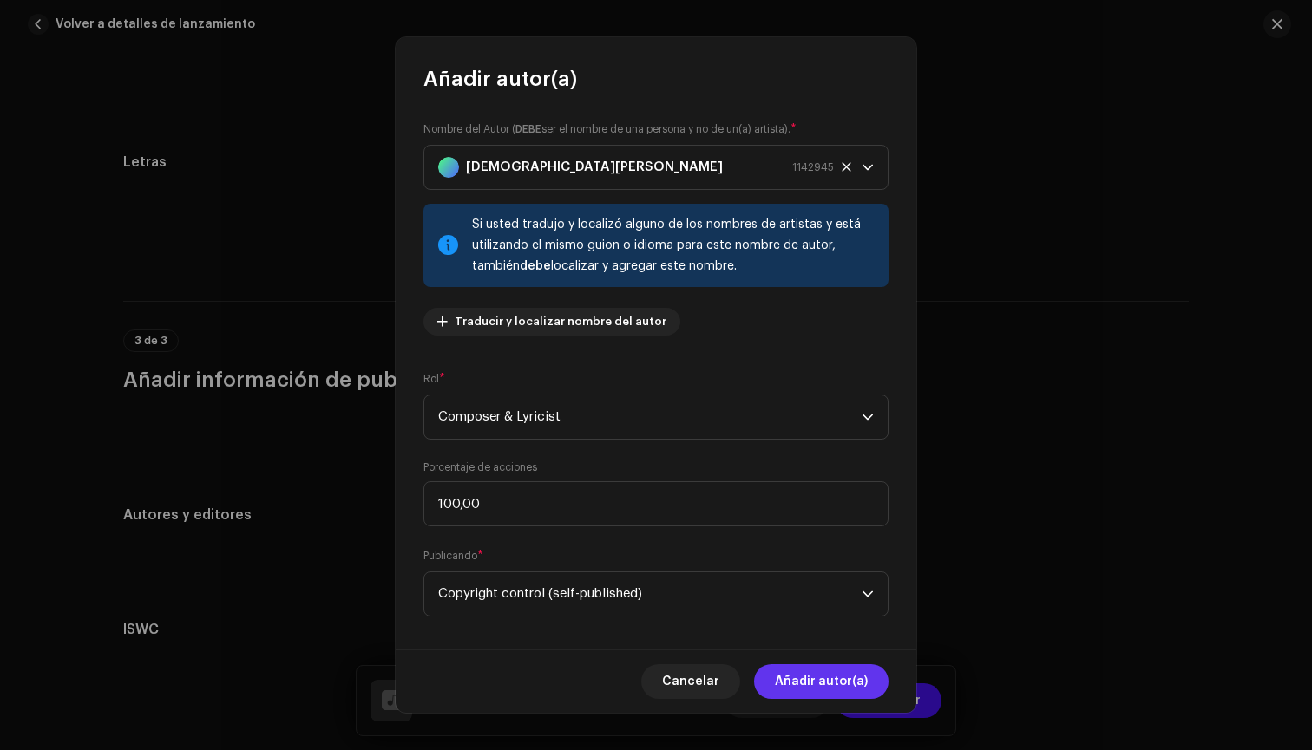
click at [825, 667] on span "Añadir autor(a)" at bounding box center [821, 682] width 93 height 35
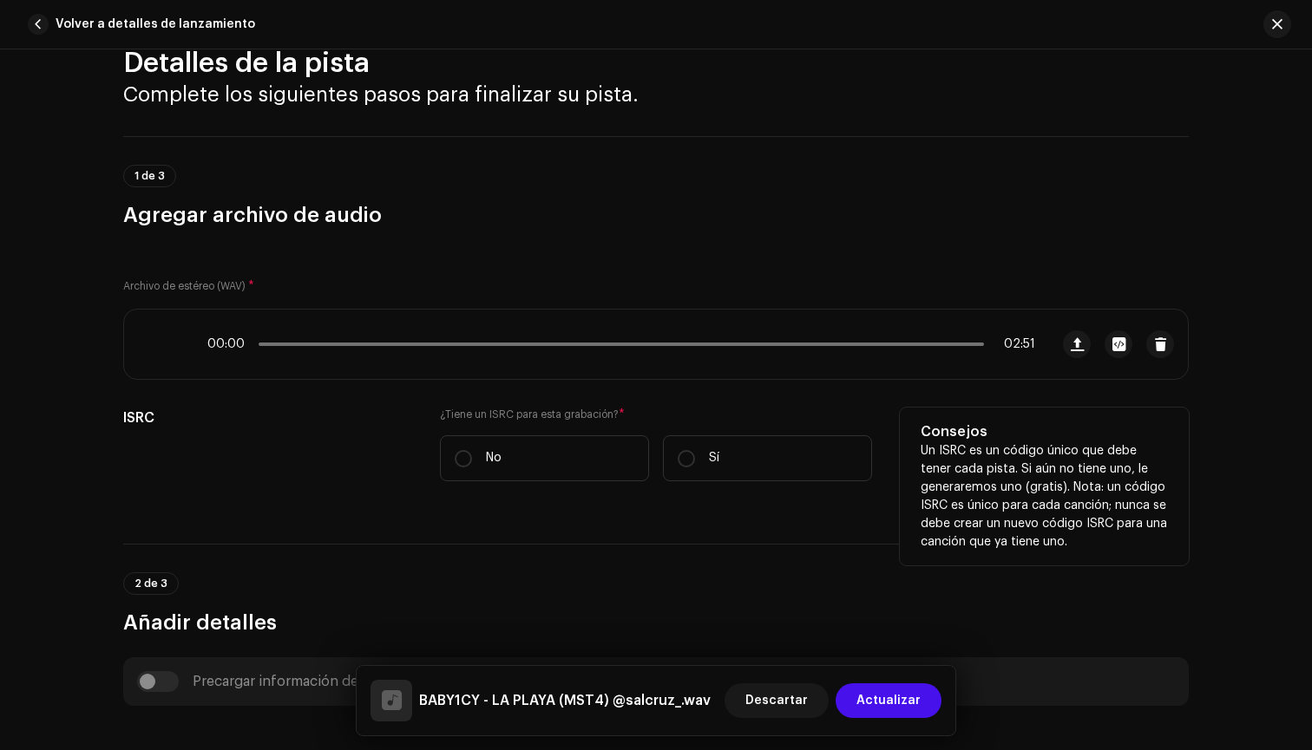
scroll to position [48, 0]
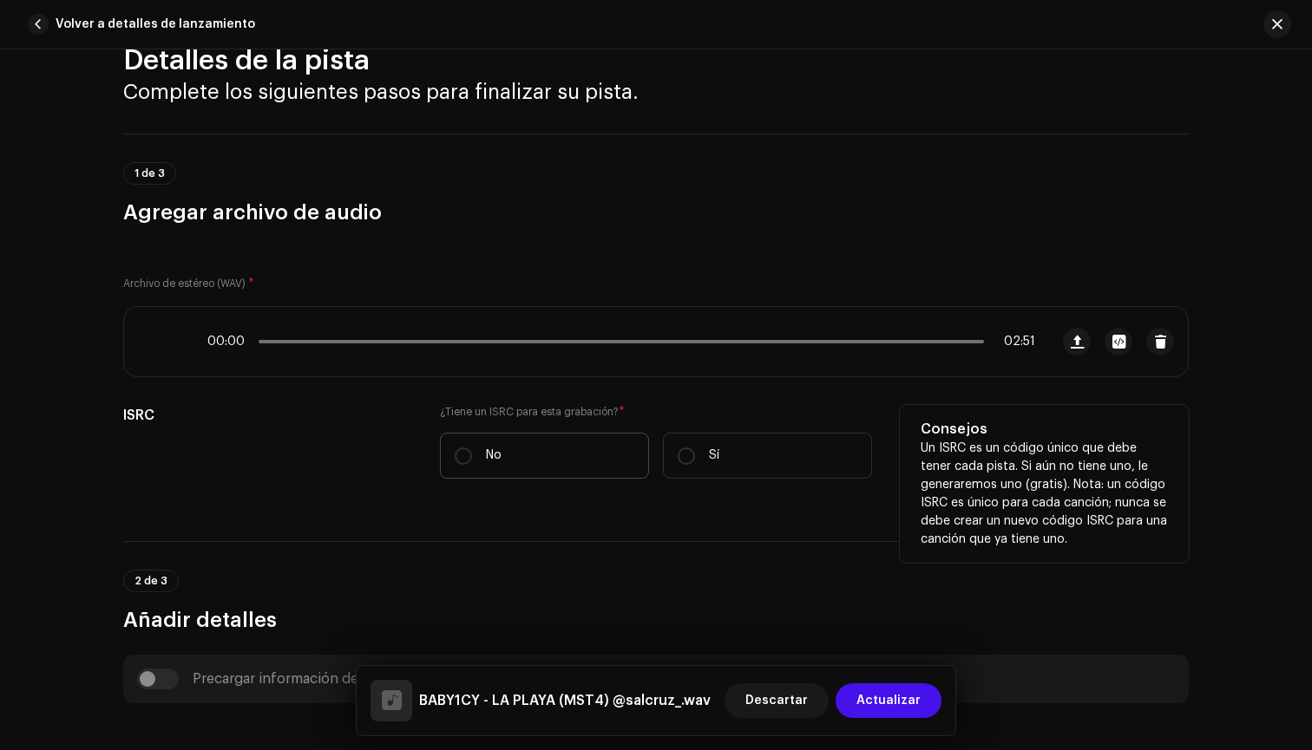
click at [583, 462] on label "No" at bounding box center [544, 456] width 209 height 46
click at [472, 462] on input "No" at bounding box center [463, 456] width 17 height 17
radio input "true"
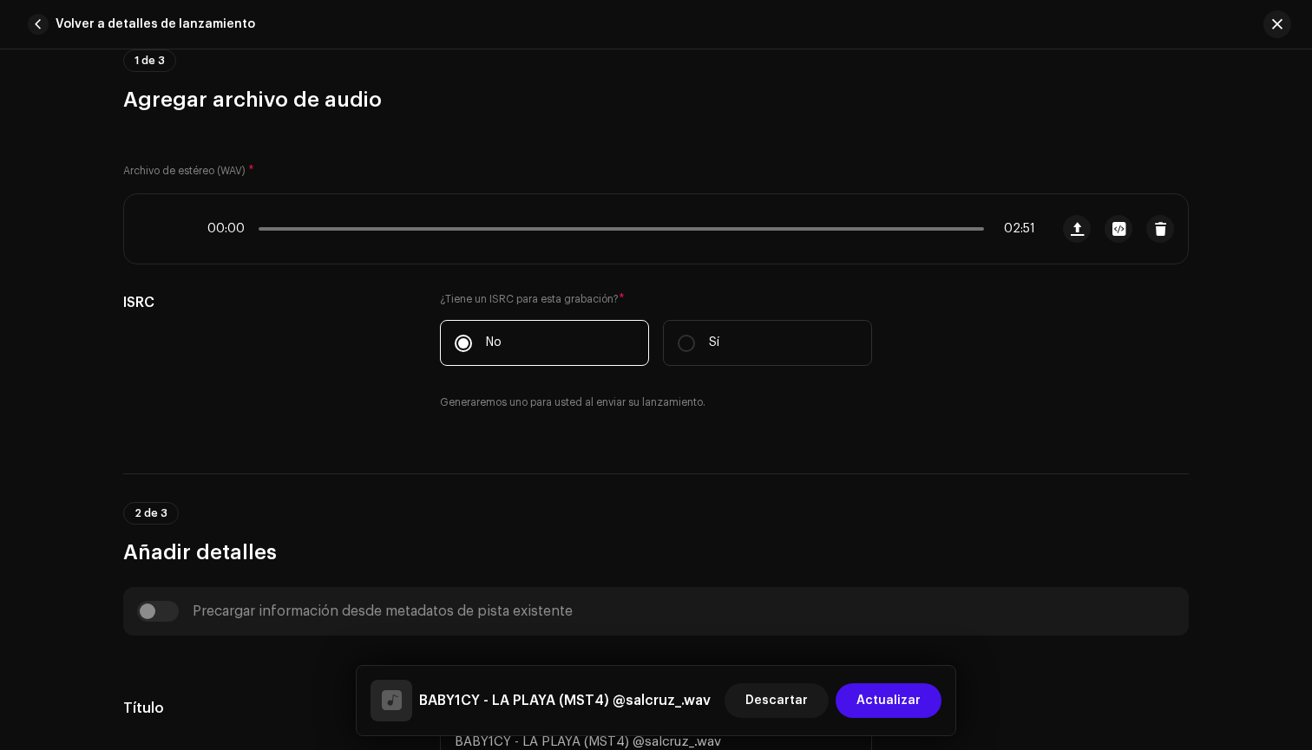
scroll to position [188, 0]
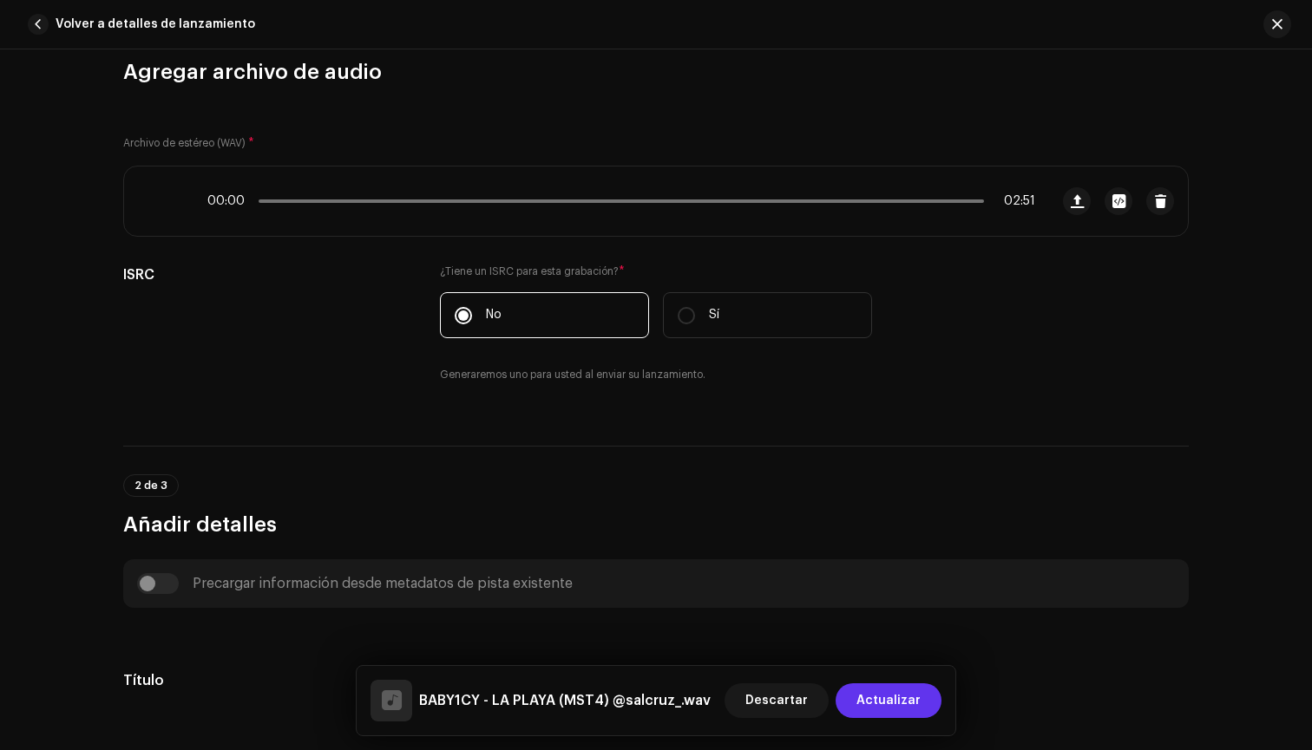
click at [913, 710] on span "Actualizar" at bounding box center [888, 701] width 64 height 35
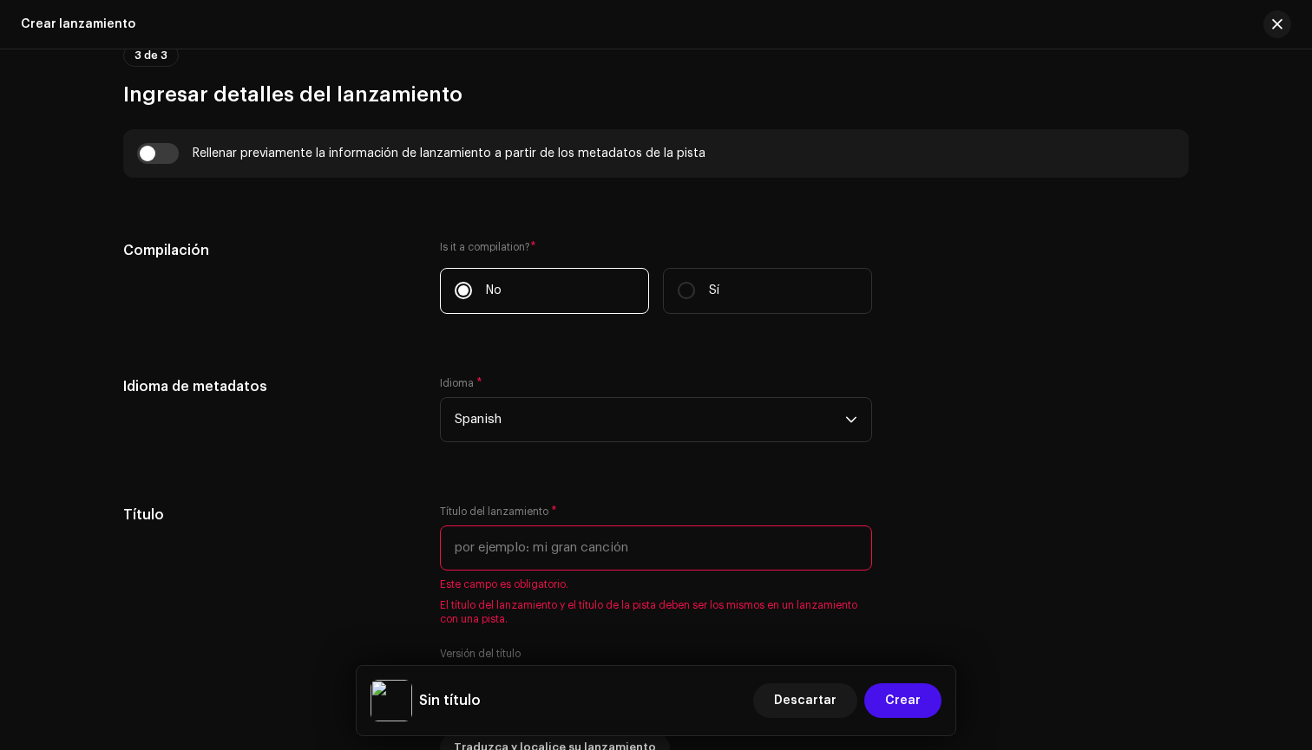
scroll to position [1213, 0]
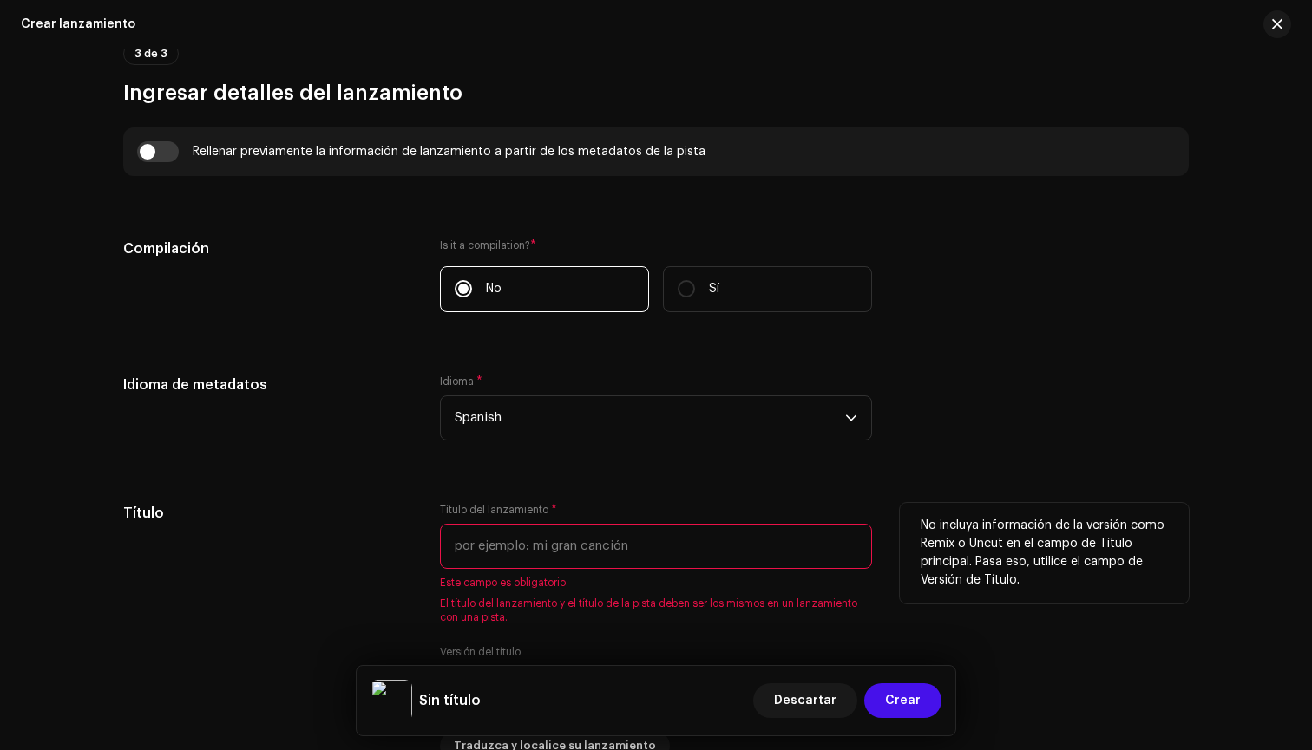
click at [624, 547] on input "text" at bounding box center [656, 546] width 432 height 45
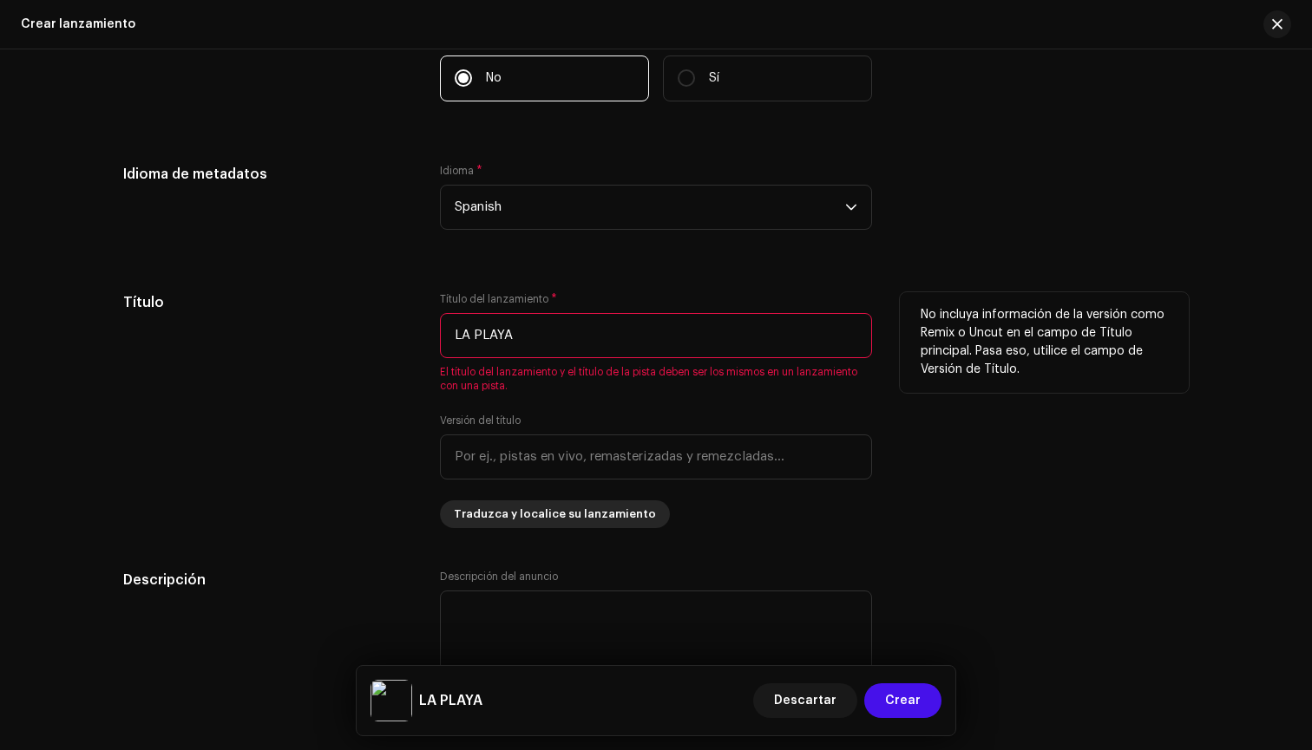
scroll to position [1434, 0]
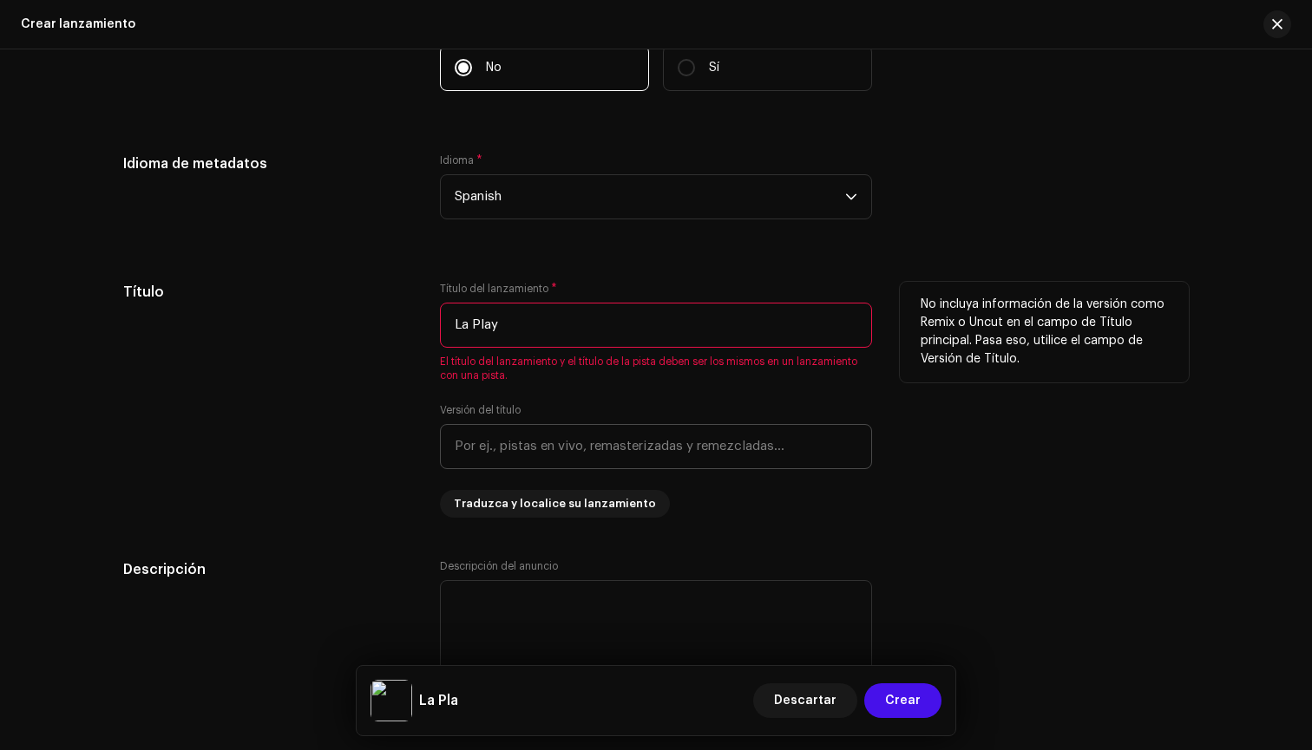
type input "La Playa"
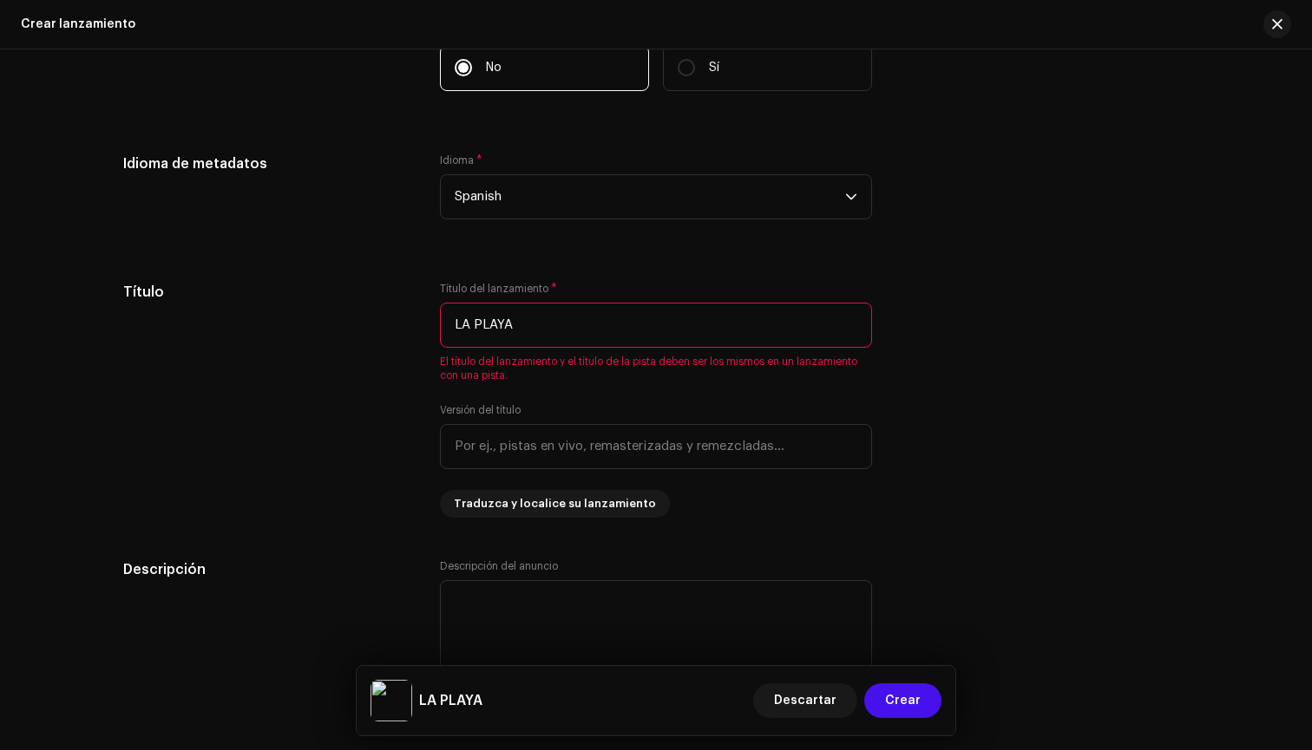
type input "LA PLAYA"
click at [963, 561] on div "Descripción Descripción del anuncio Esto se enviará solo a plataformas que admi…" at bounding box center [655, 644] width 1065 height 168
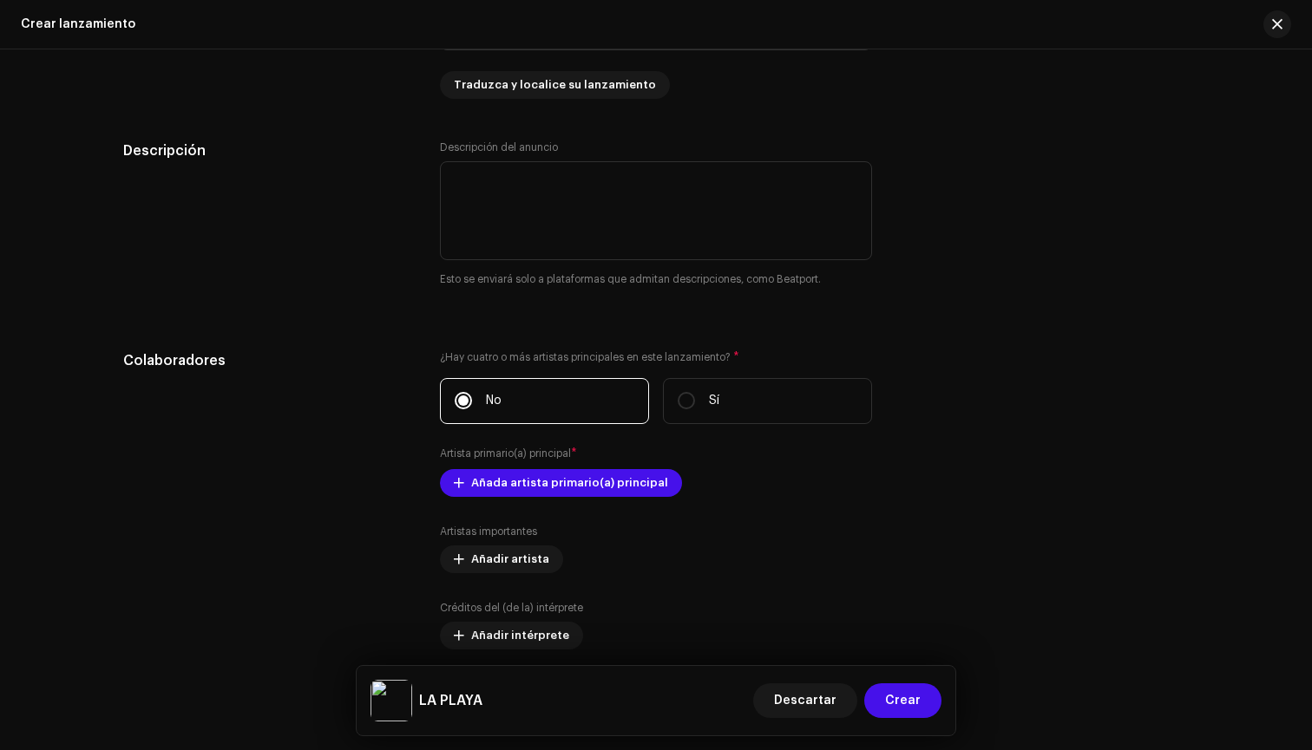
scroll to position [1858, 0]
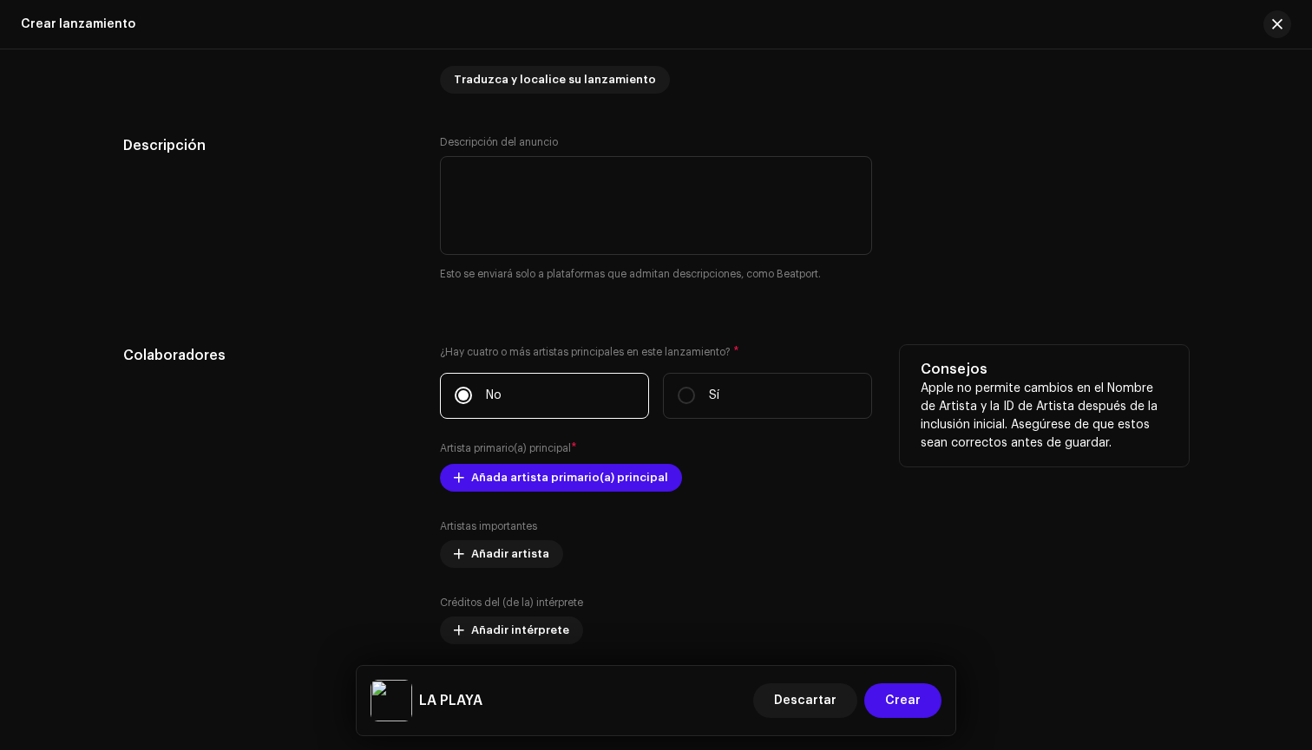
click at [636, 460] on div "¿Hay cuatro o más artistas principales en este lanzamiento? * No Sí Artista pri…" at bounding box center [656, 534] width 432 height 379
click at [615, 487] on span "Añada artista primario(a) principal" at bounding box center [569, 478] width 197 height 35
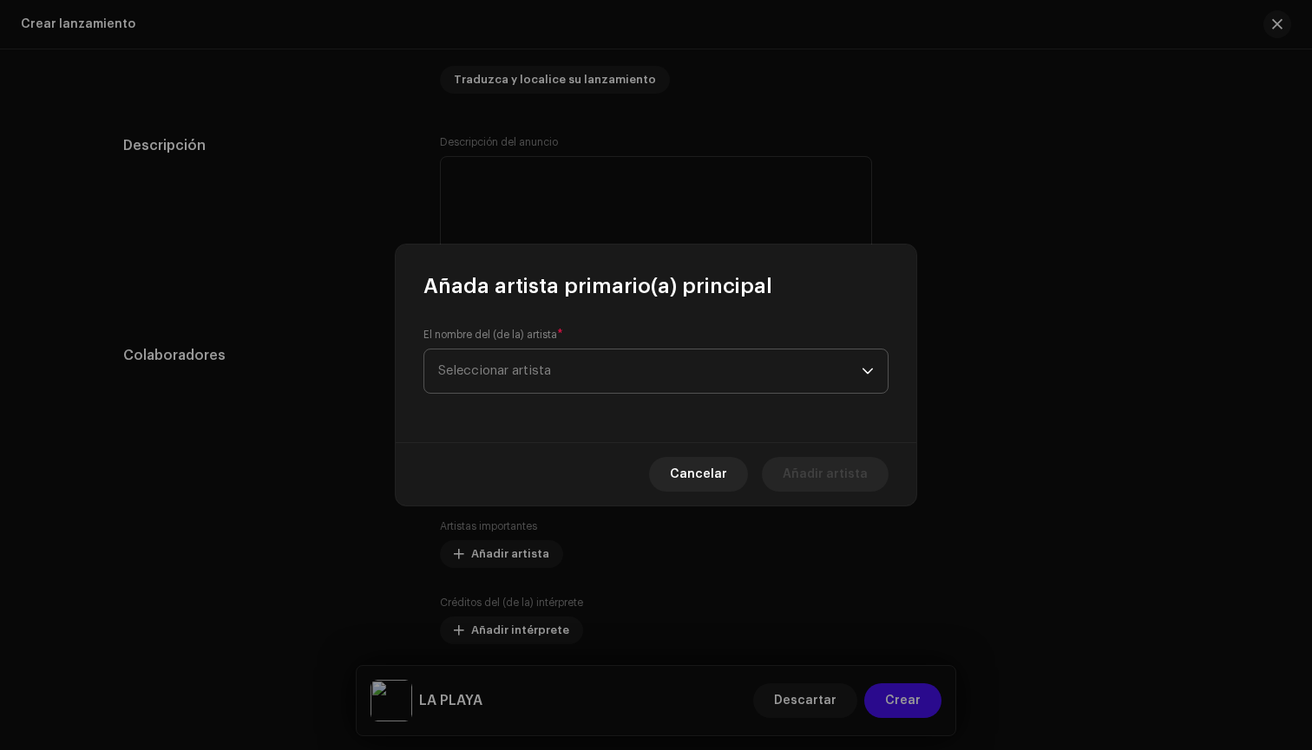
click at [618, 367] on span "Seleccionar artista" at bounding box center [649, 371] width 423 height 43
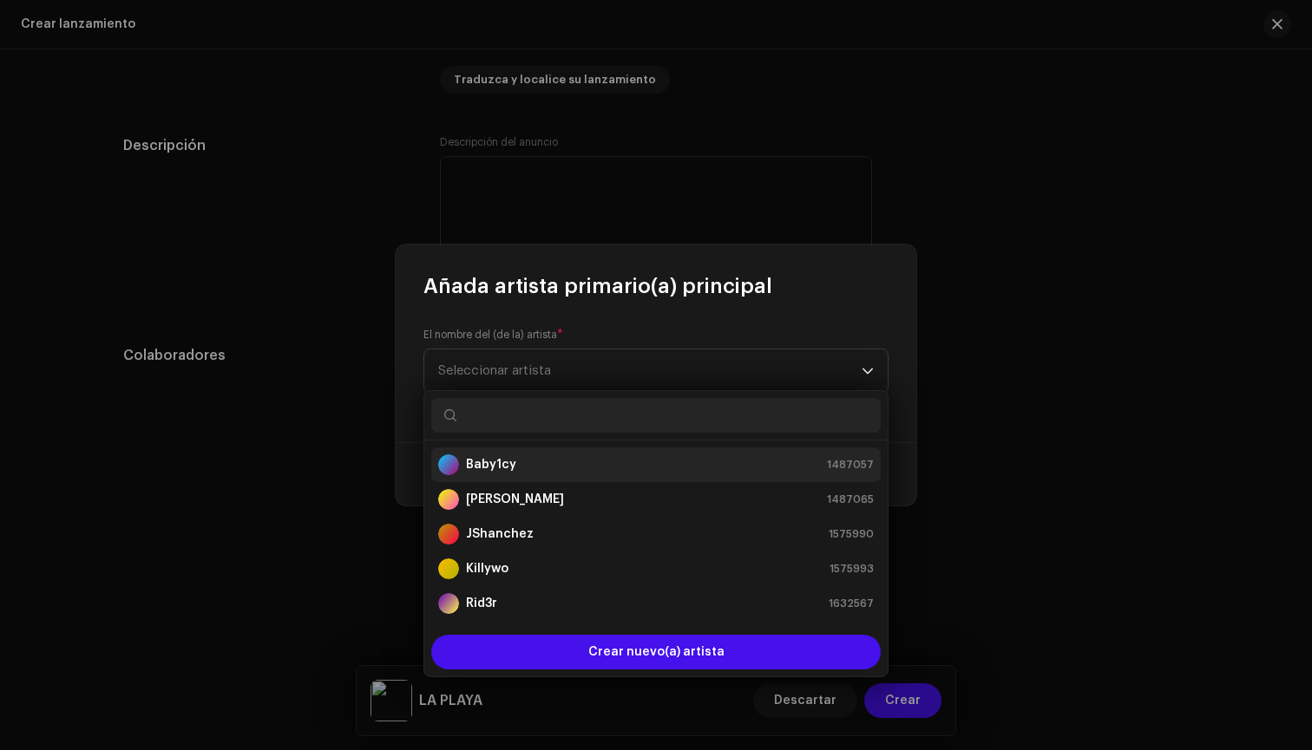
click at [573, 452] on li "Baby1cy 1487057" at bounding box center [655, 465] width 449 height 35
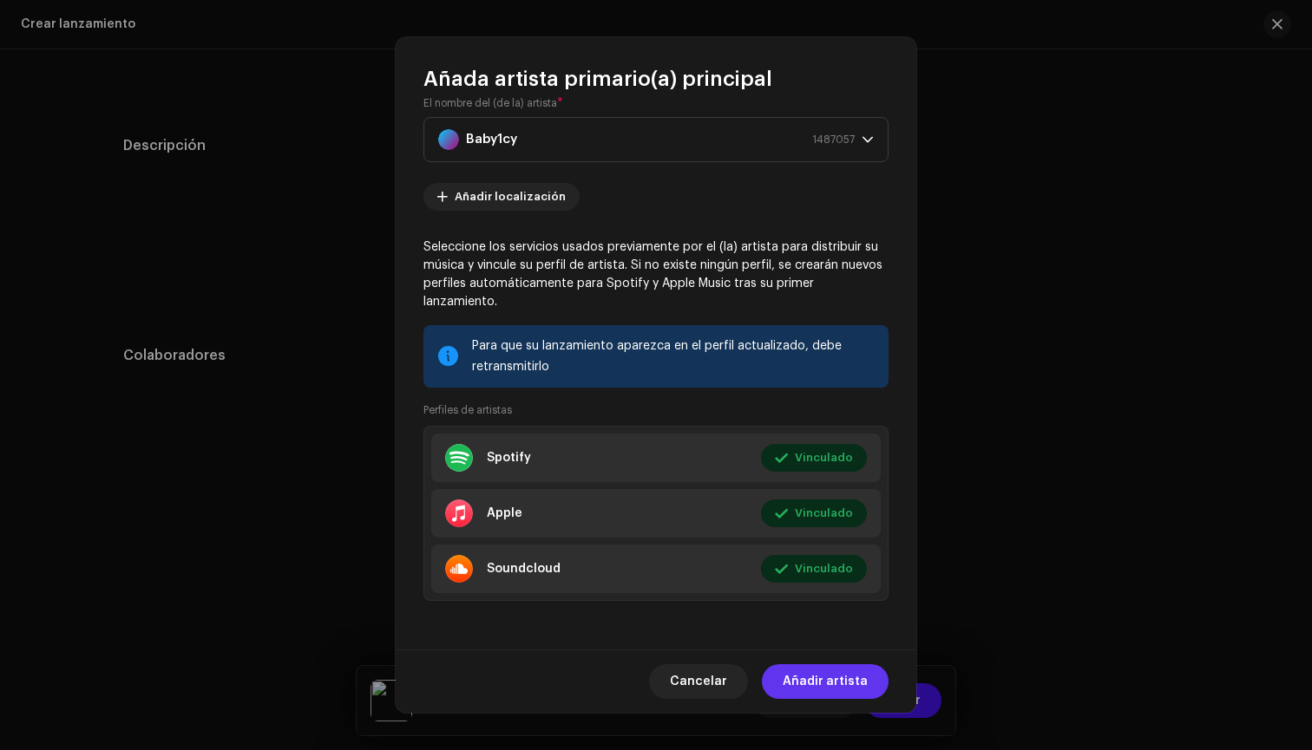
scroll to position [24, 0]
click at [818, 687] on span "Añadir artista" at bounding box center [824, 682] width 85 height 35
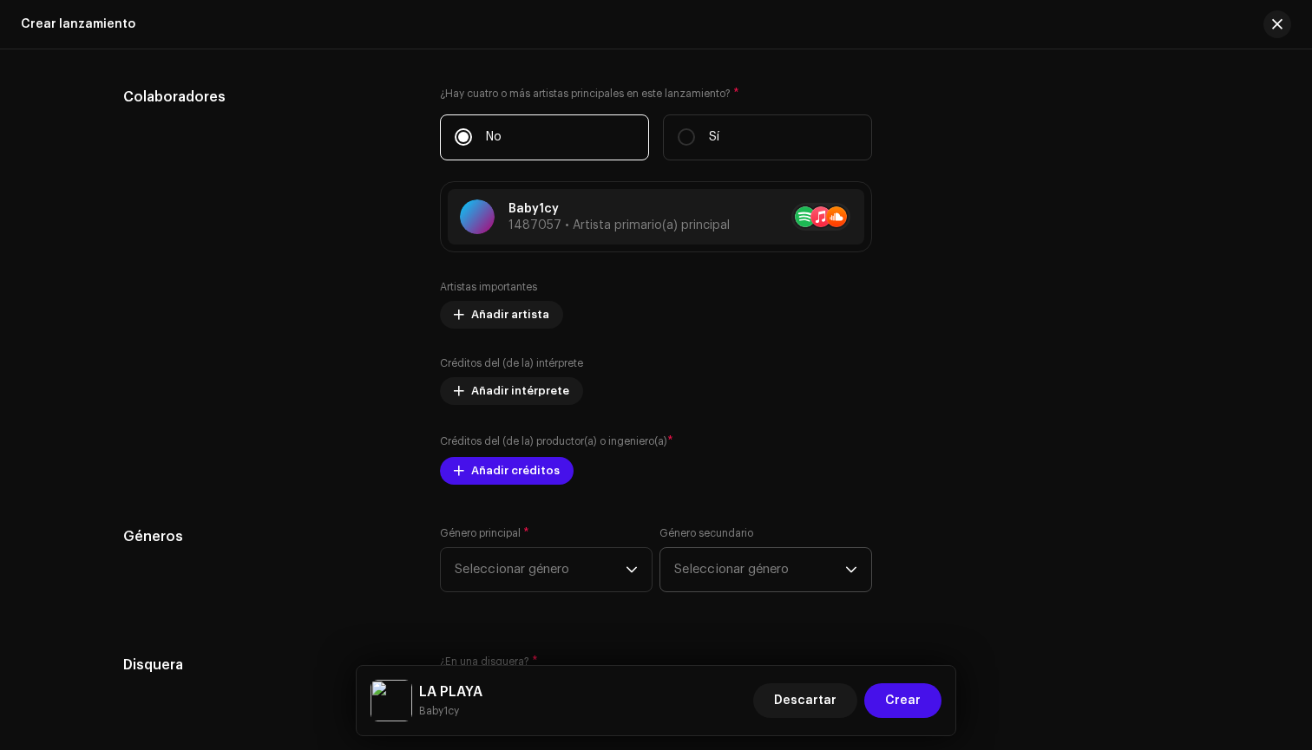
scroll to position [2125, 0]
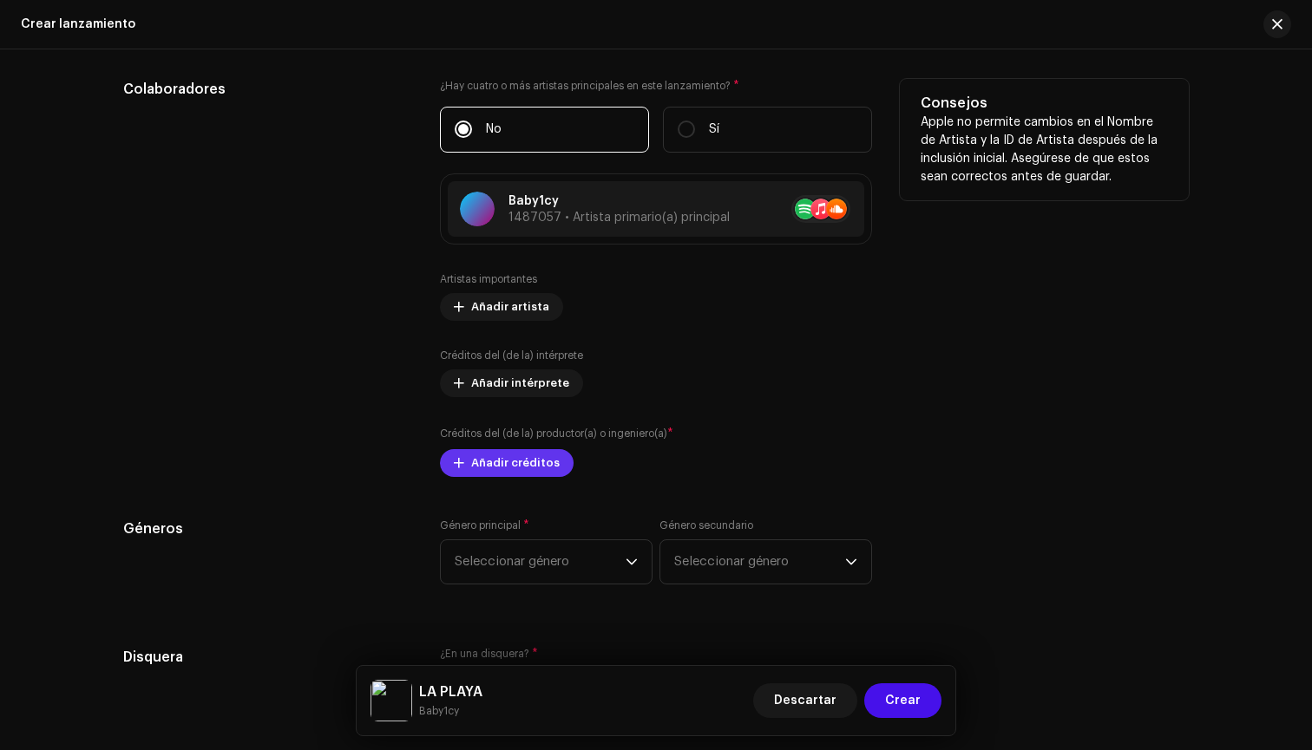
click at [560, 464] on button "Añadir créditos" at bounding box center [507, 463] width 134 height 28
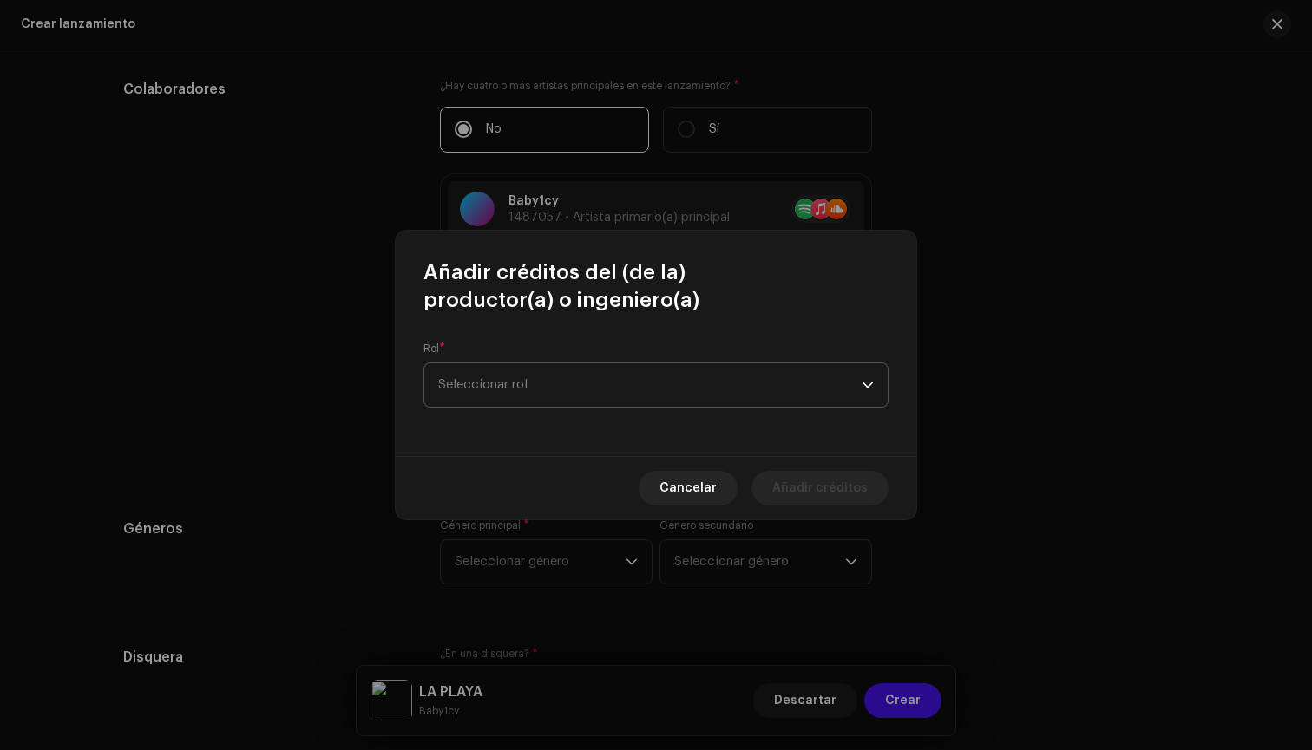
click at [604, 404] on span "Seleccionar rol" at bounding box center [649, 384] width 423 height 43
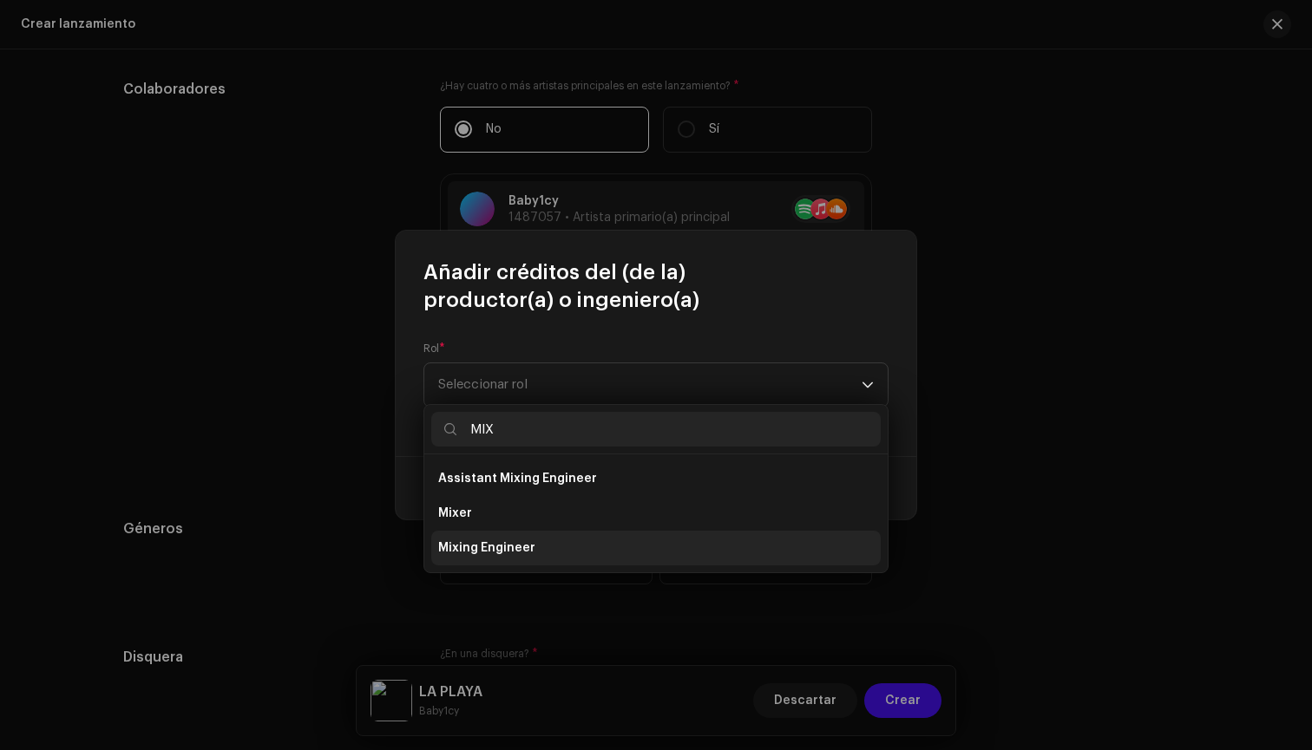
type input "MIX"
click at [539, 547] on li "Mixing Engineer" at bounding box center [655, 548] width 449 height 35
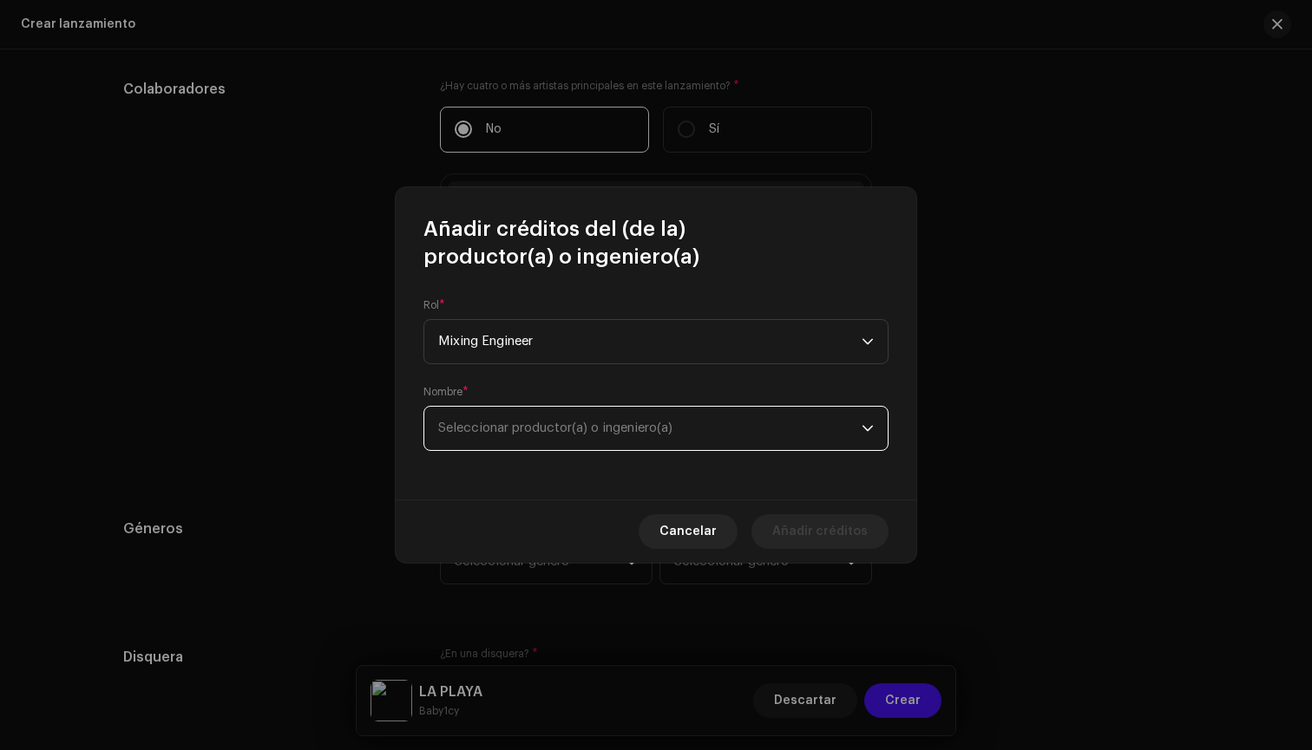
click at [624, 440] on span "Seleccionar productor(a) o ingeniero(a)" at bounding box center [649, 428] width 423 height 43
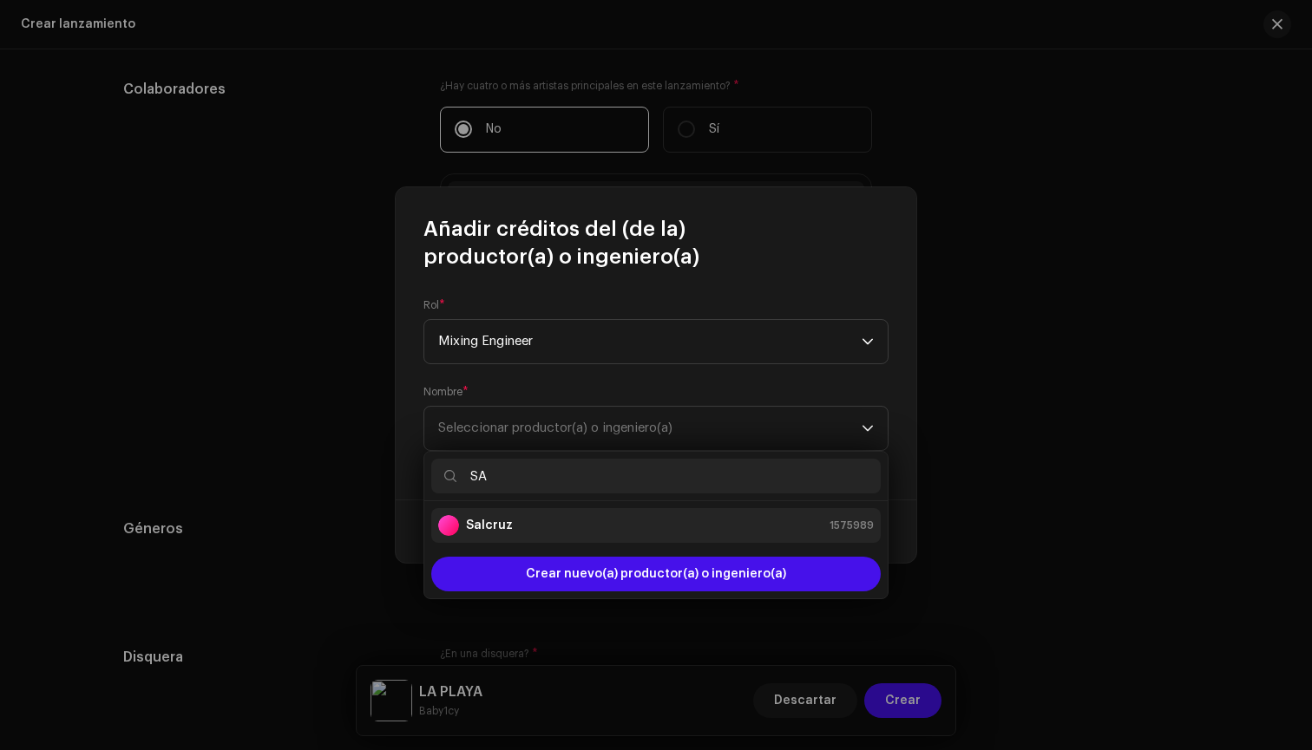
type input "SA"
click at [604, 534] on div "Salcruz 1575989" at bounding box center [655, 525] width 435 height 21
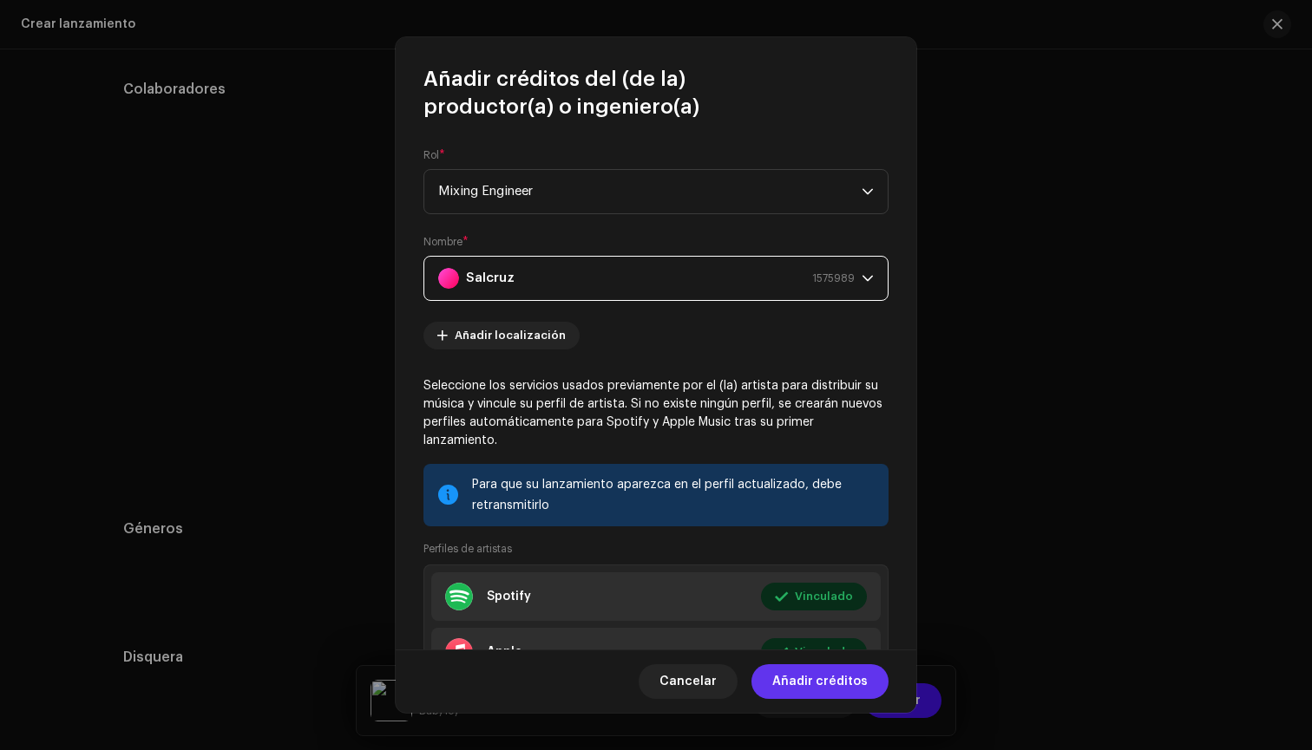
click at [850, 696] on span "Añadir créditos" at bounding box center [819, 682] width 95 height 35
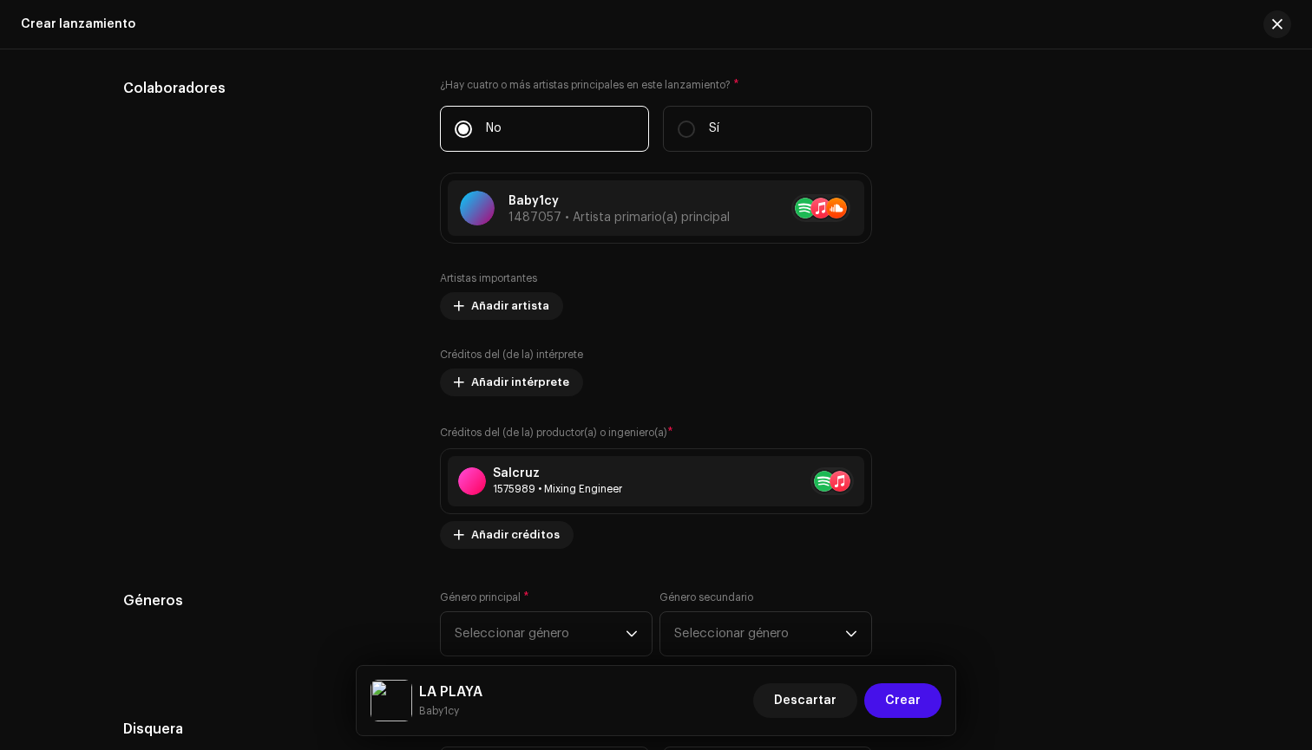
click at [527, 552] on div "Rellenar previamente la información de lanzamiento a partir de los metadatos de…" at bounding box center [655, 311] width 1065 height 2193
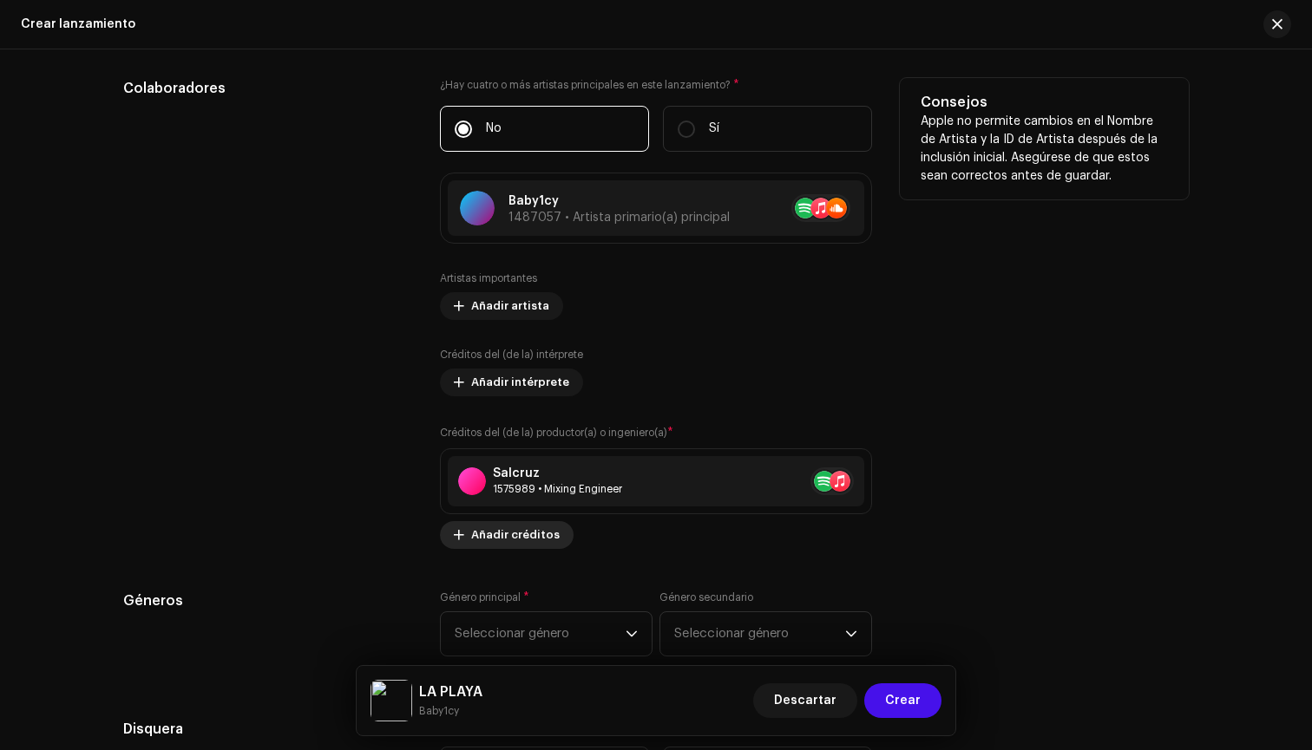
click at [527, 548] on span "Añadir créditos" at bounding box center [515, 535] width 88 height 35
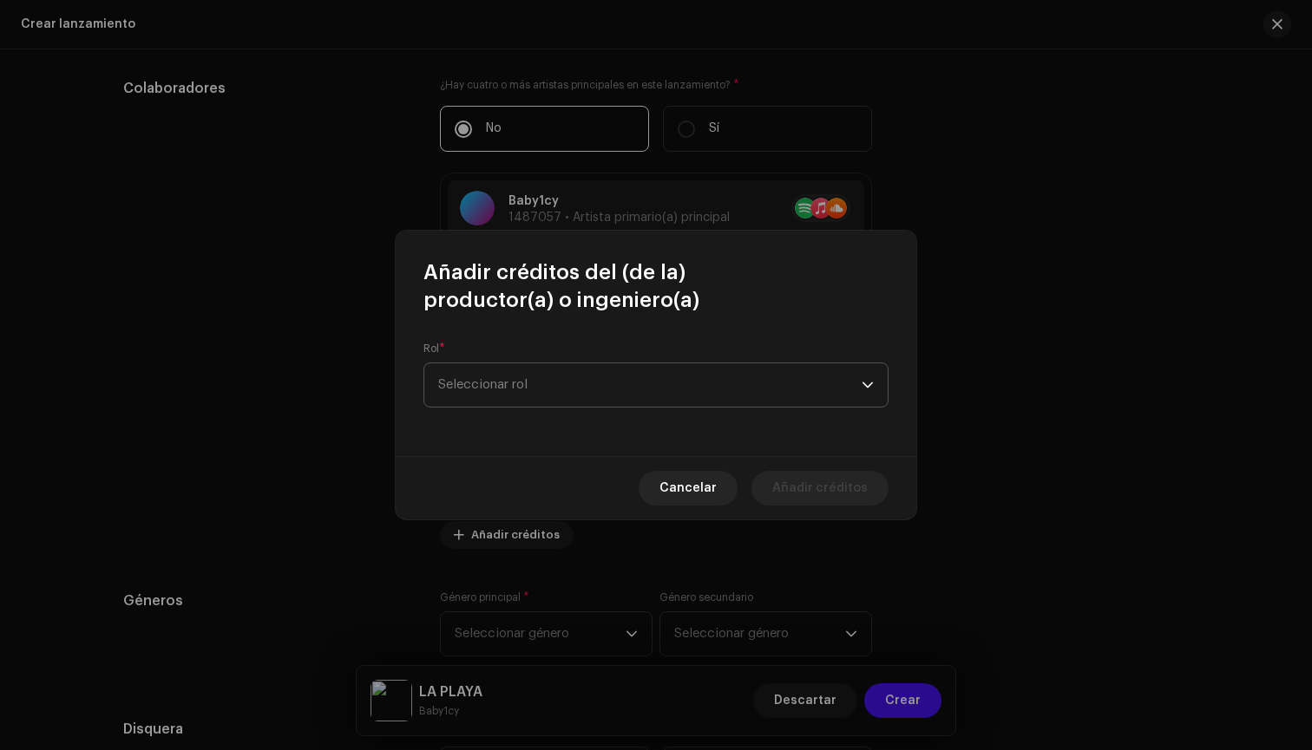
click at [548, 393] on span "Seleccionar rol" at bounding box center [649, 384] width 423 height 43
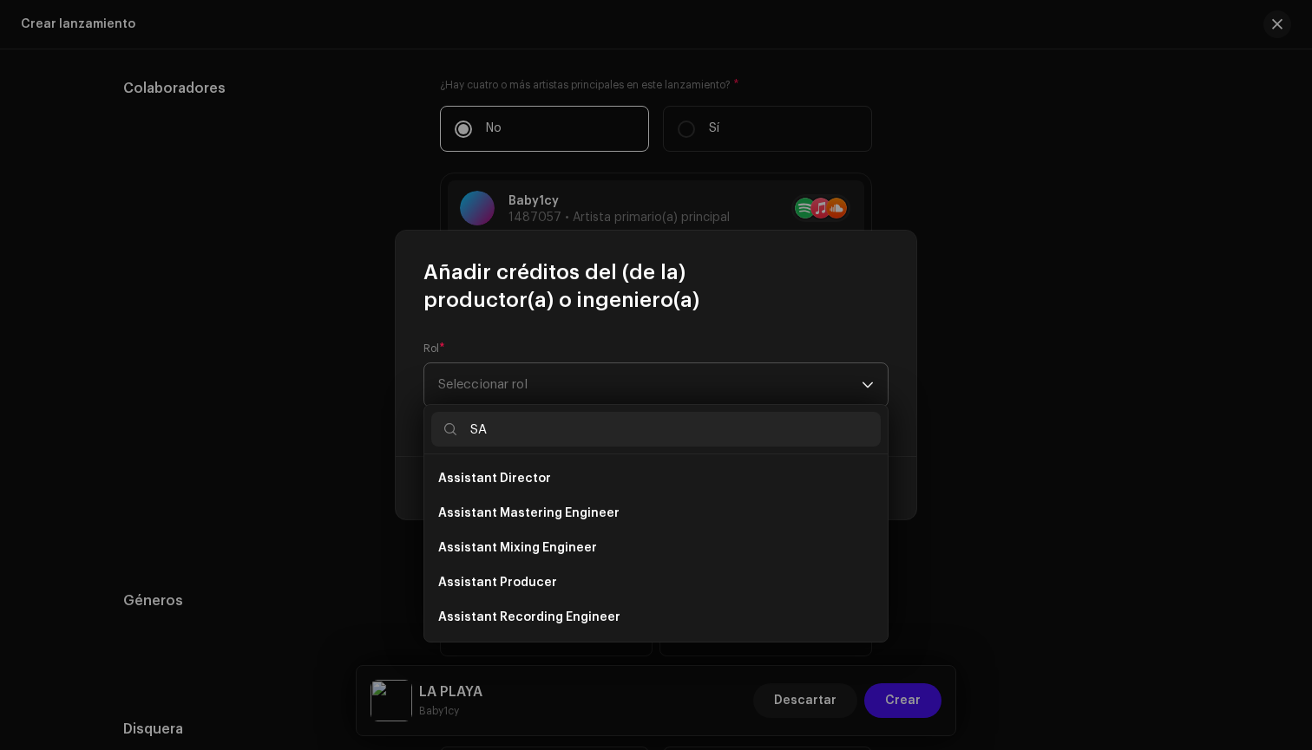
type input "S"
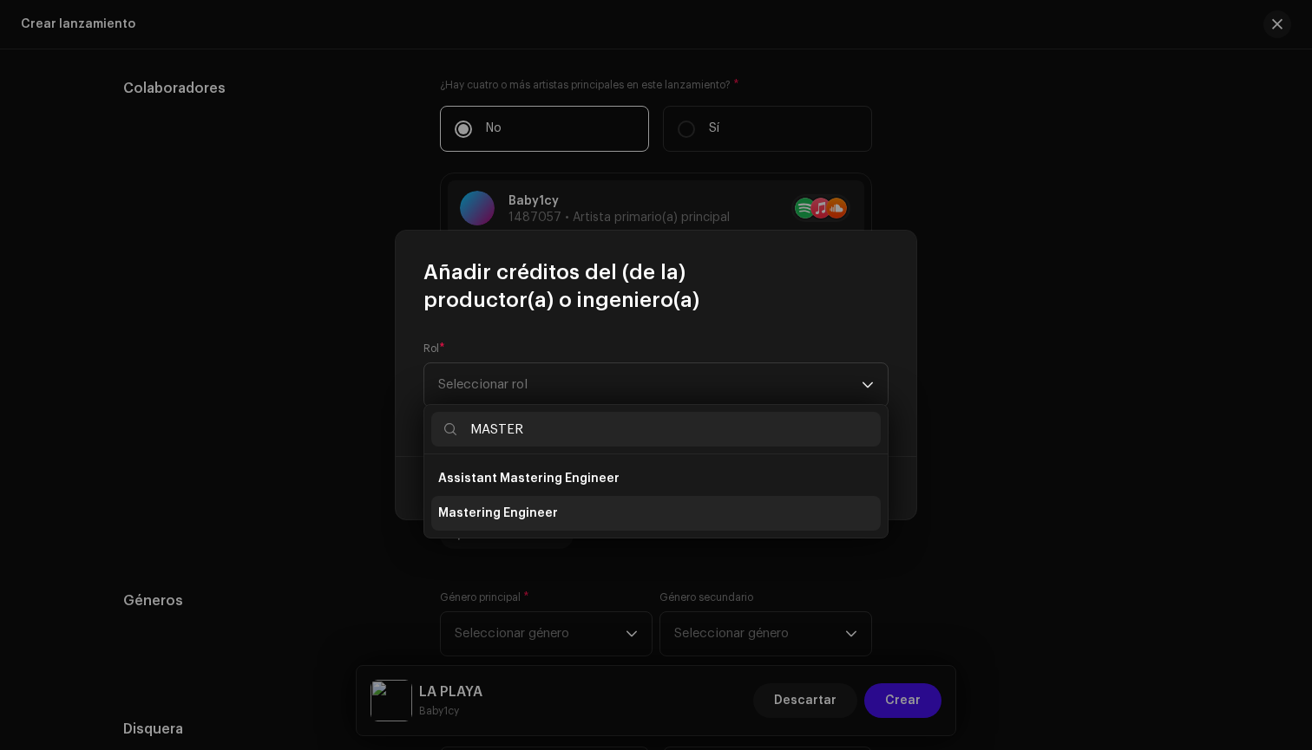
type input "MASTER"
click at [490, 513] on span "Mastering Engineer" at bounding box center [498, 513] width 120 height 17
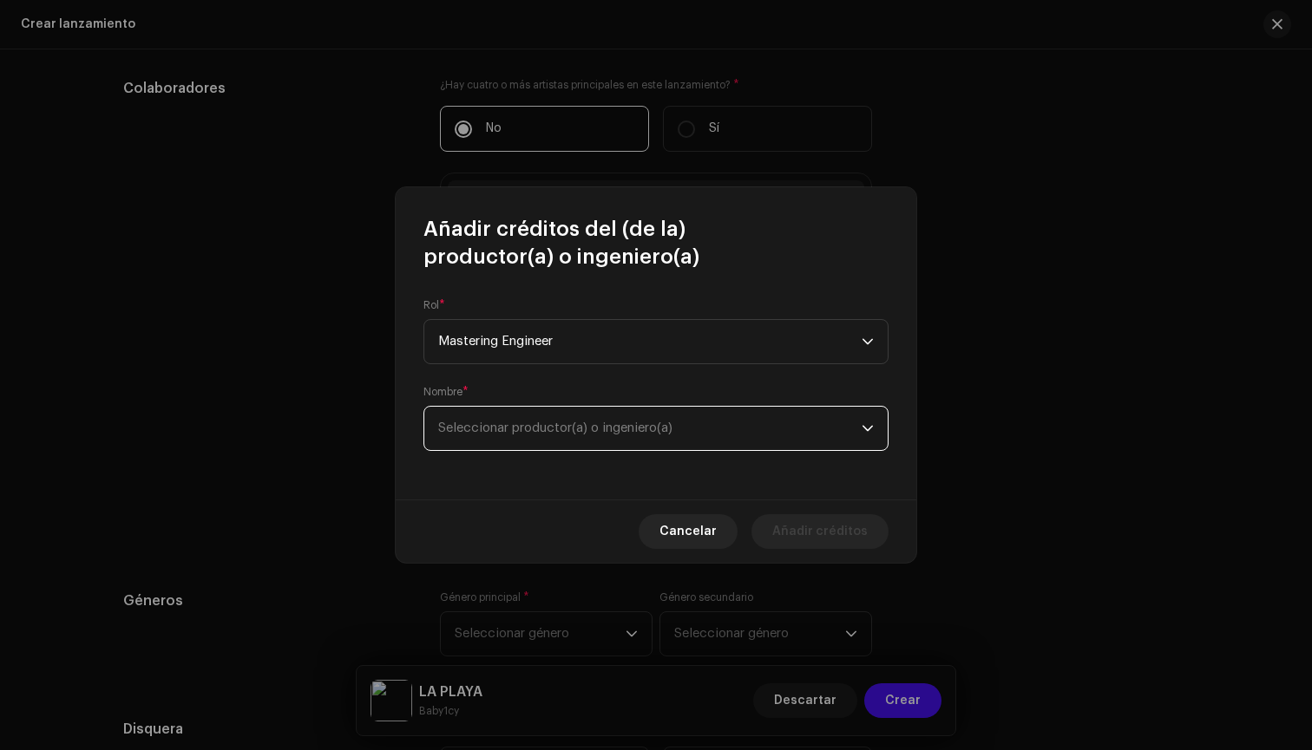
click at [729, 440] on span "Seleccionar productor(a) o ingeniero(a)" at bounding box center [649, 428] width 423 height 43
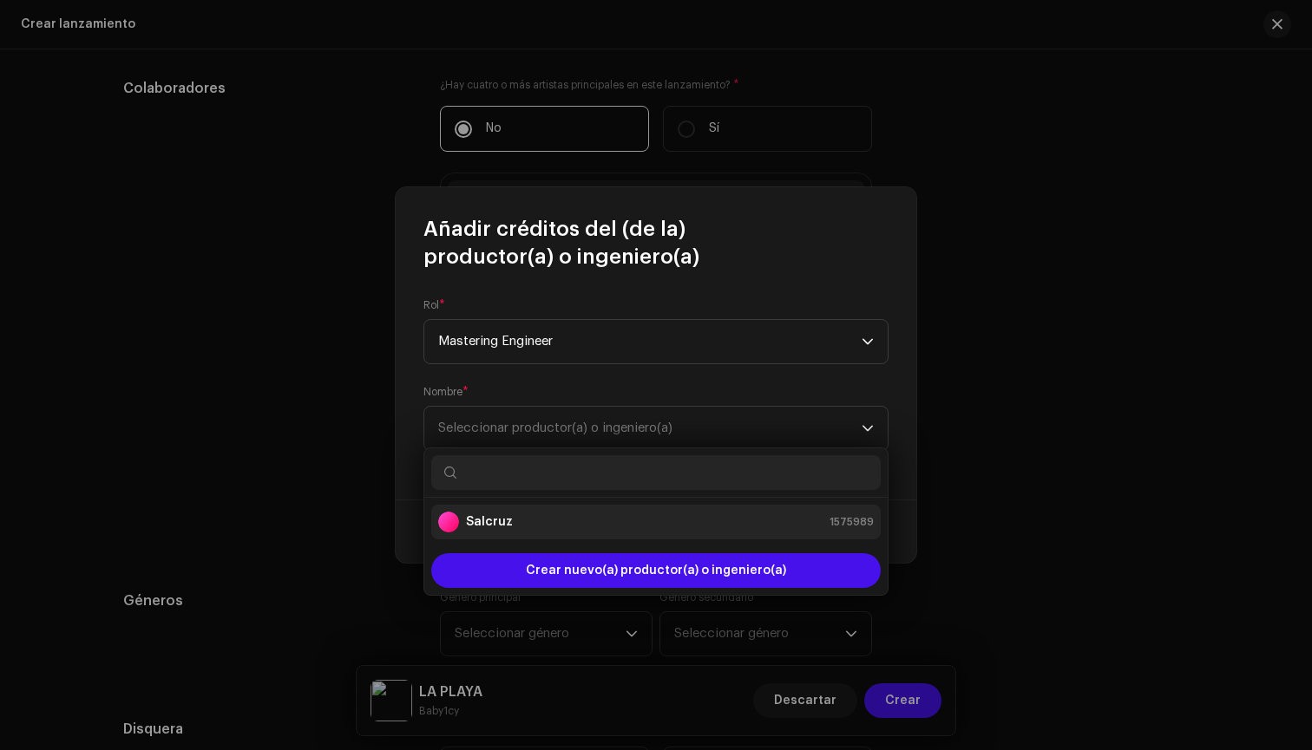
click at [685, 520] on div "Salcruz 1575989" at bounding box center [655, 522] width 435 height 21
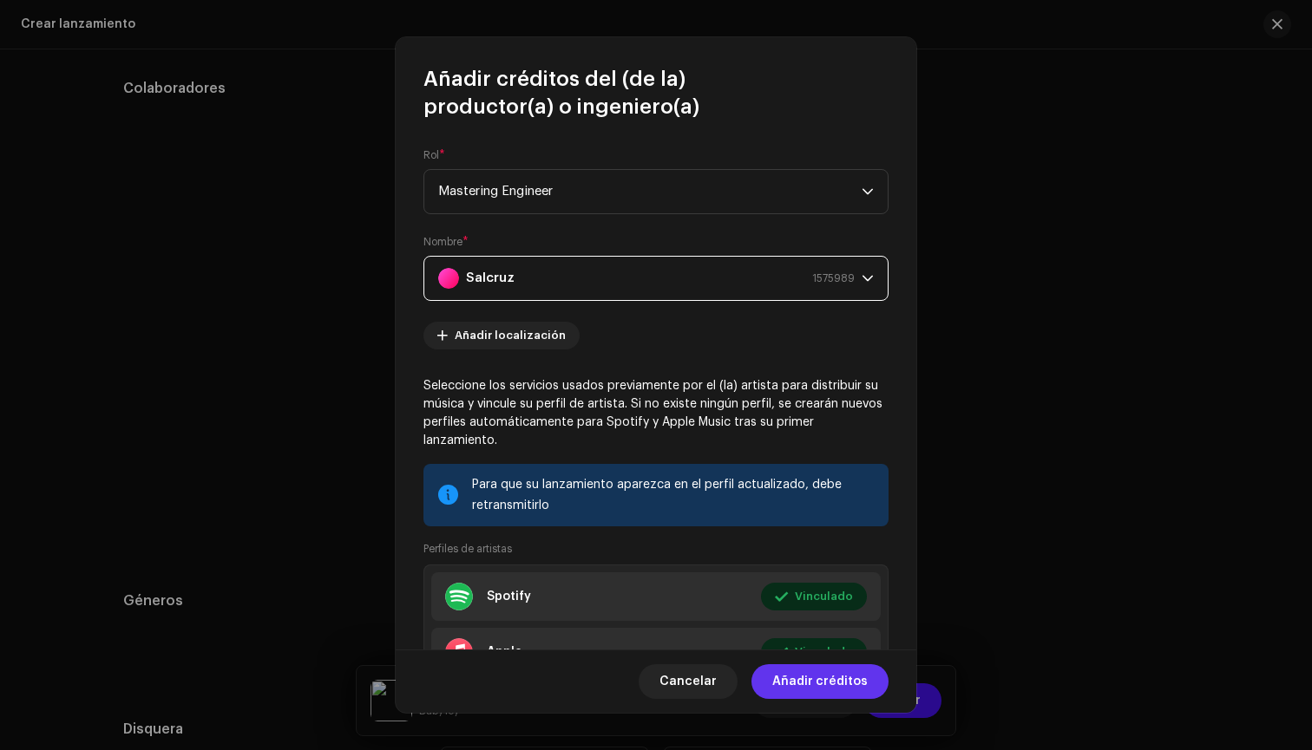
click at [806, 687] on span "Añadir créditos" at bounding box center [819, 682] width 95 height 35
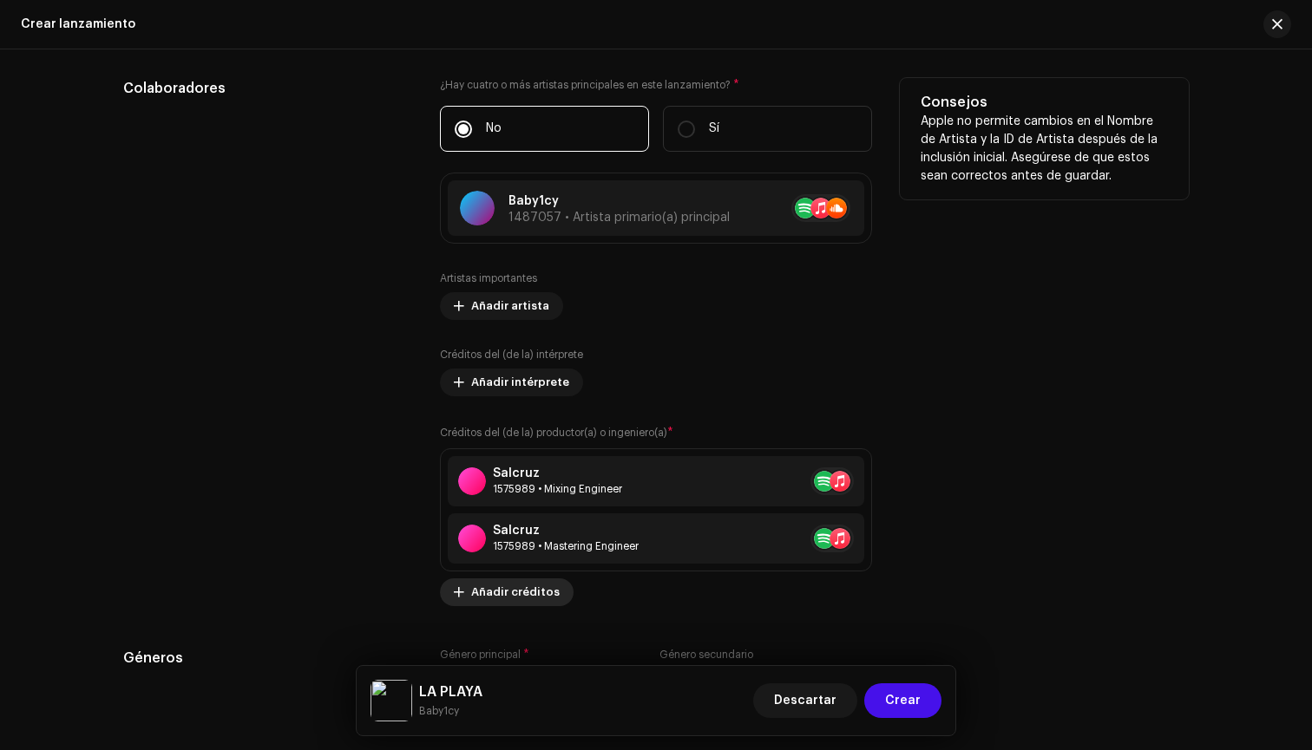
click at [494, 602] on span "Añadir créditos" at bounding box center [515, 592] width 88 height 35
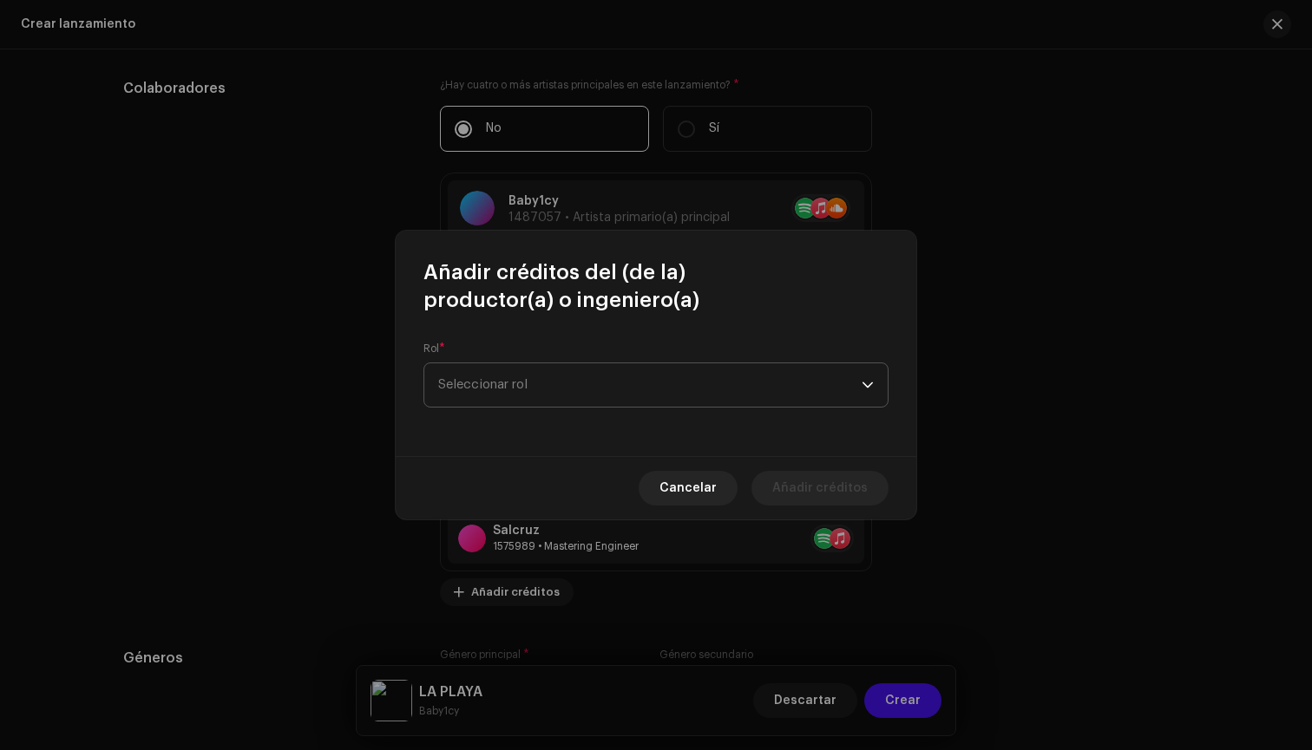
click at [510, 381] on span "Seleccionar rol" at bounding box center [649, 384] width 423 height 43
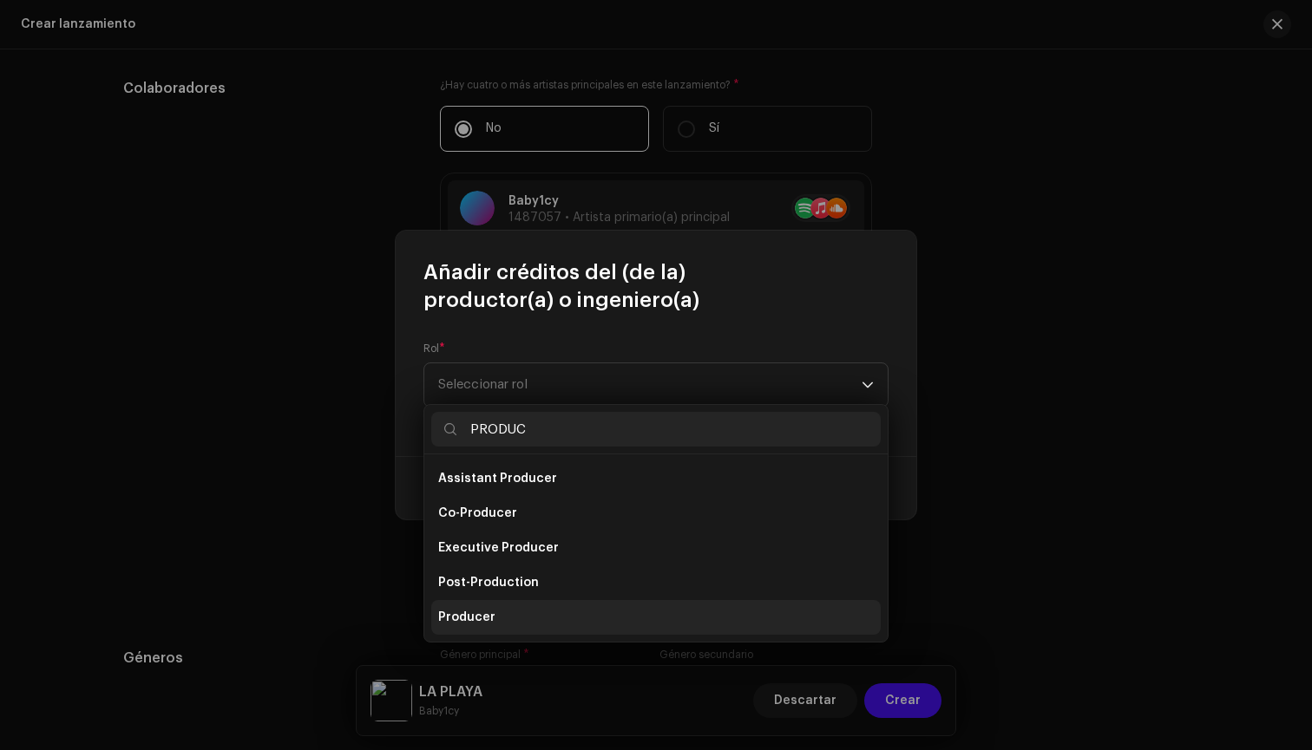
type input "PRODUC"
click at [478, 625] on span "Producer" at bounding box center [466, 617] width 57 height 17
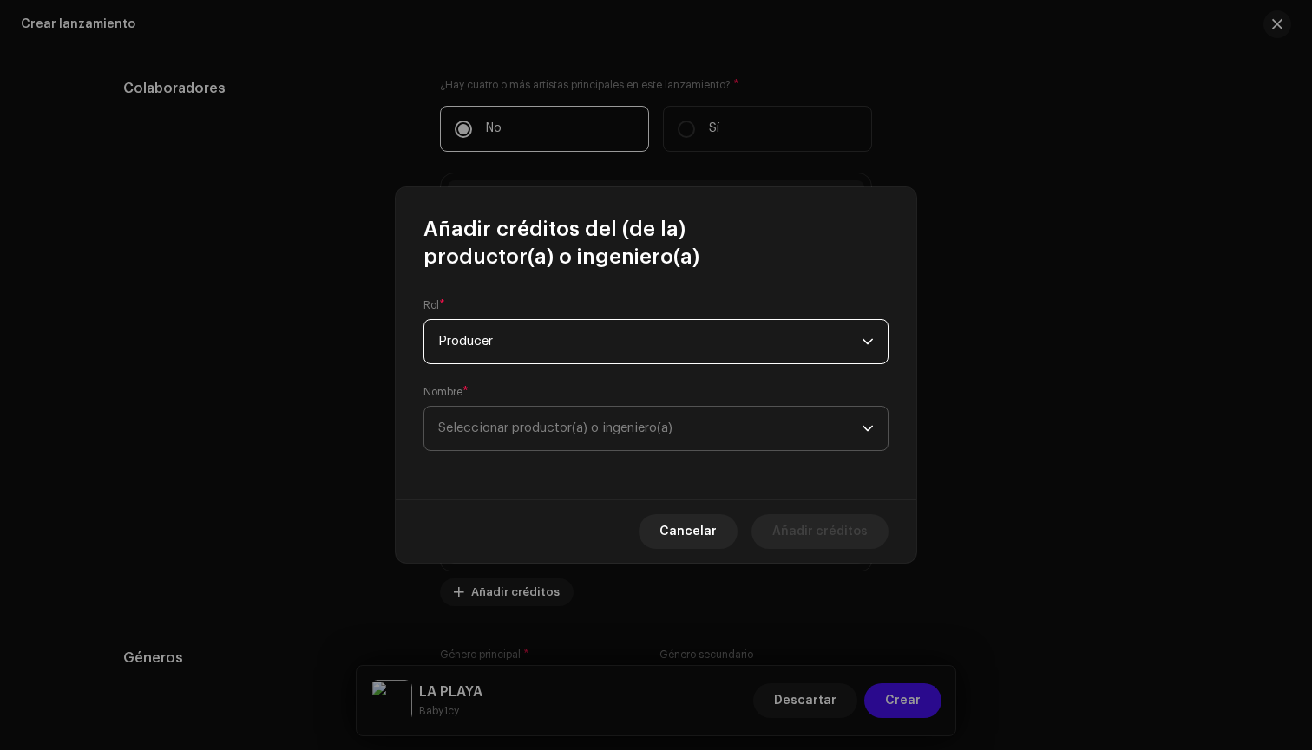
click at [637, 439] on span "Seleccionar productor(a) o ingeniero(a)" at bounding box center [649, 428] width 423 height 43
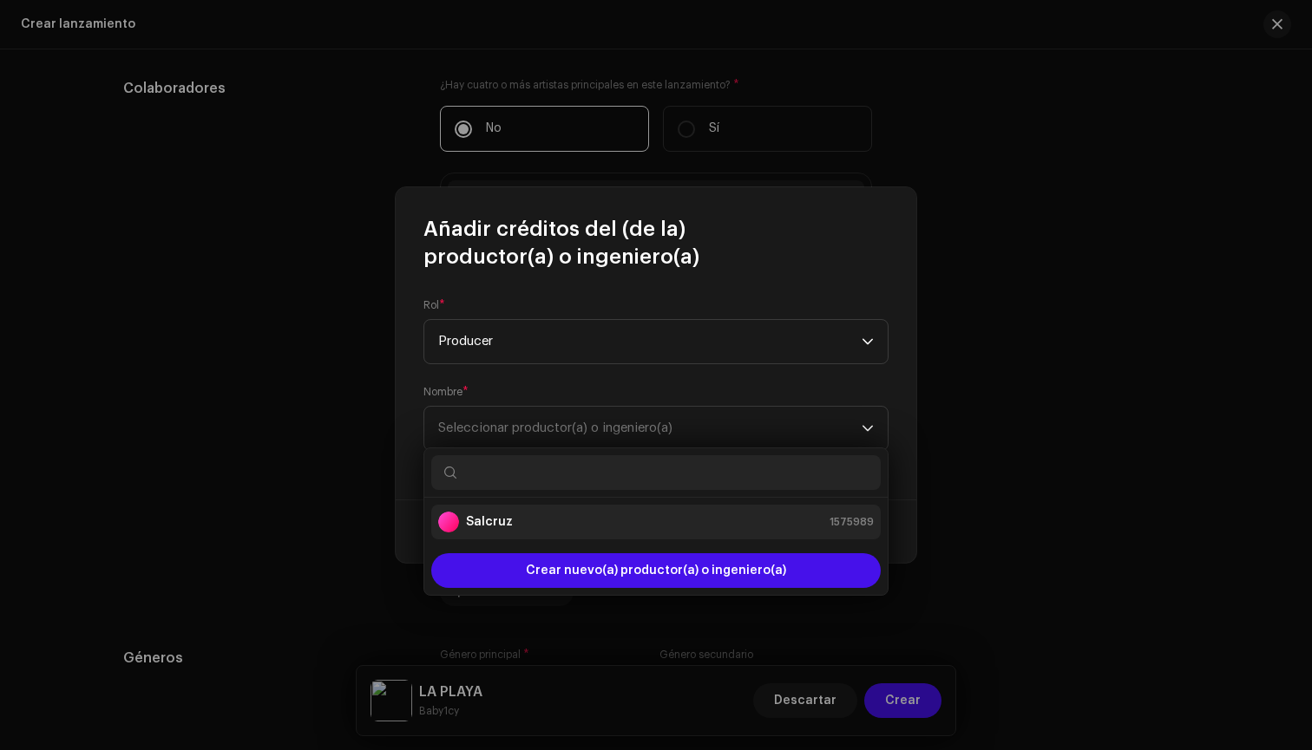
click at [585, 511] on li "Salcruz 1575989" at bounding box center [655, 522] width 449 height 35
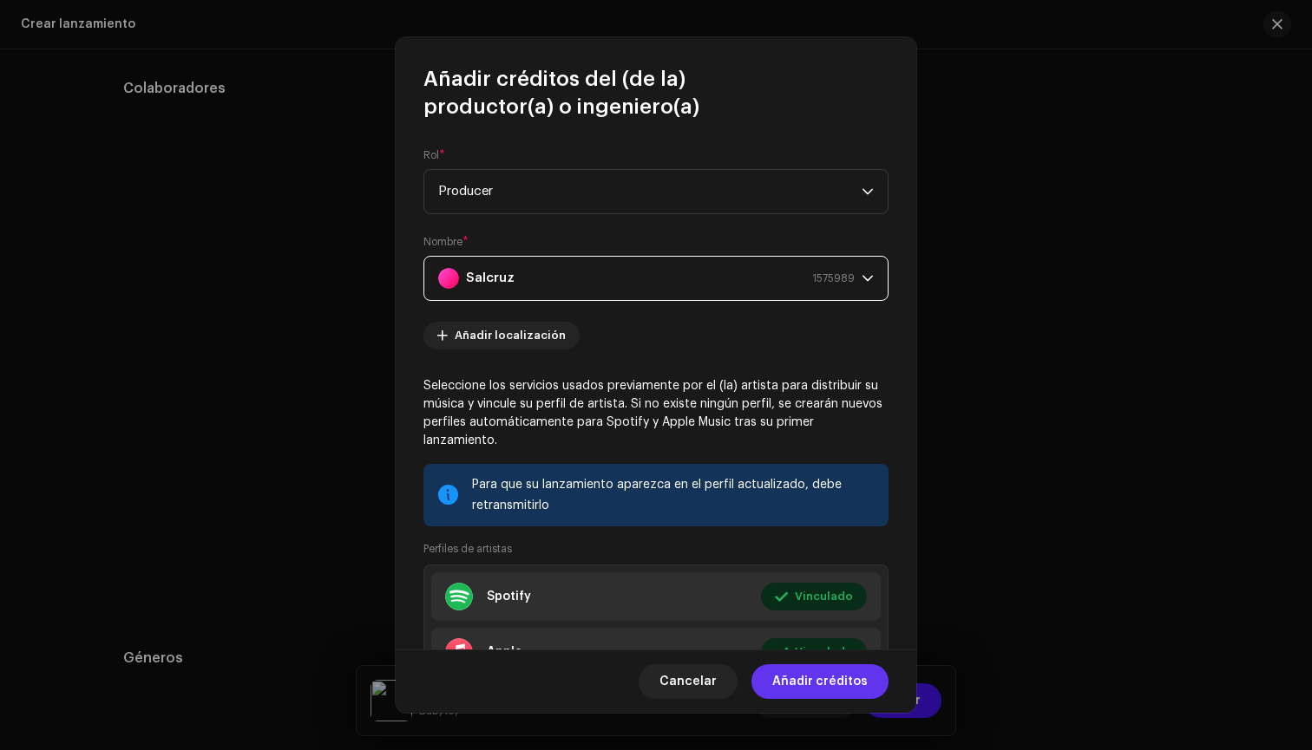
click at [841, 687] on span "Añadir créditos" at bounding box center [819, 682] width 95 height 35
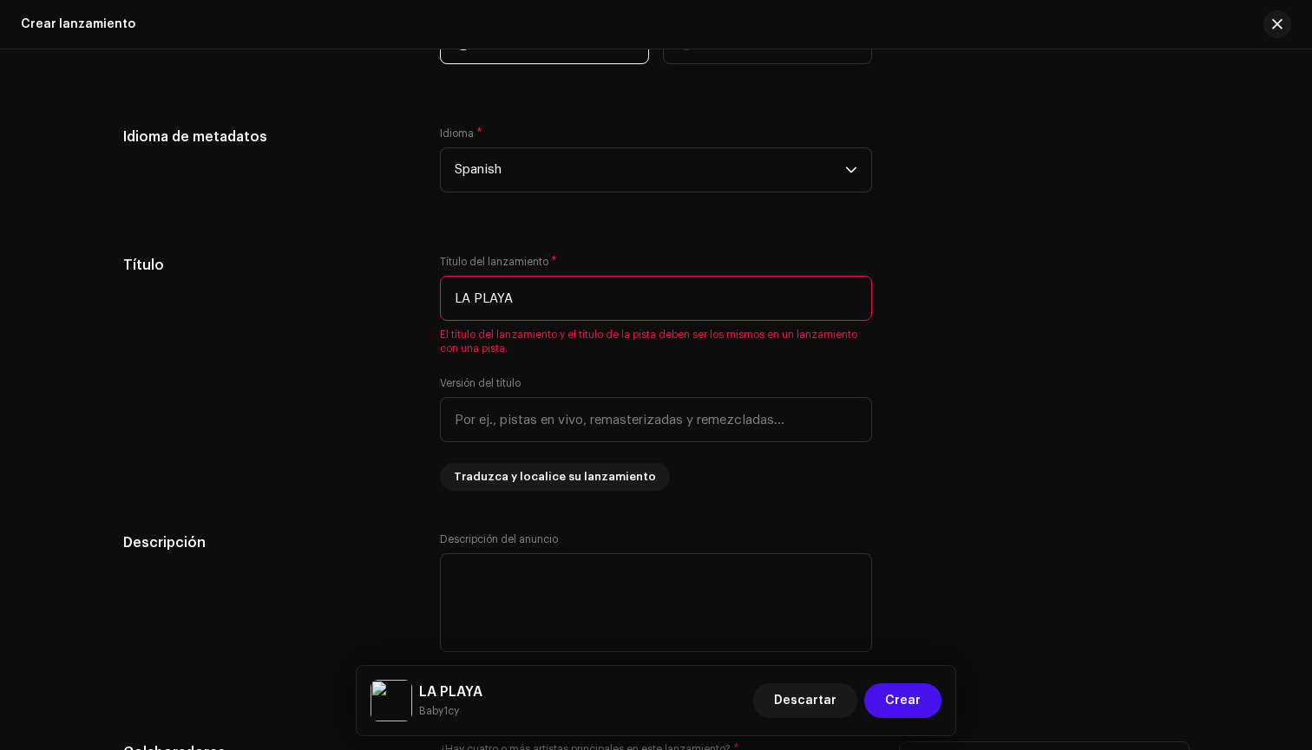
scroll to position [1457, 0]
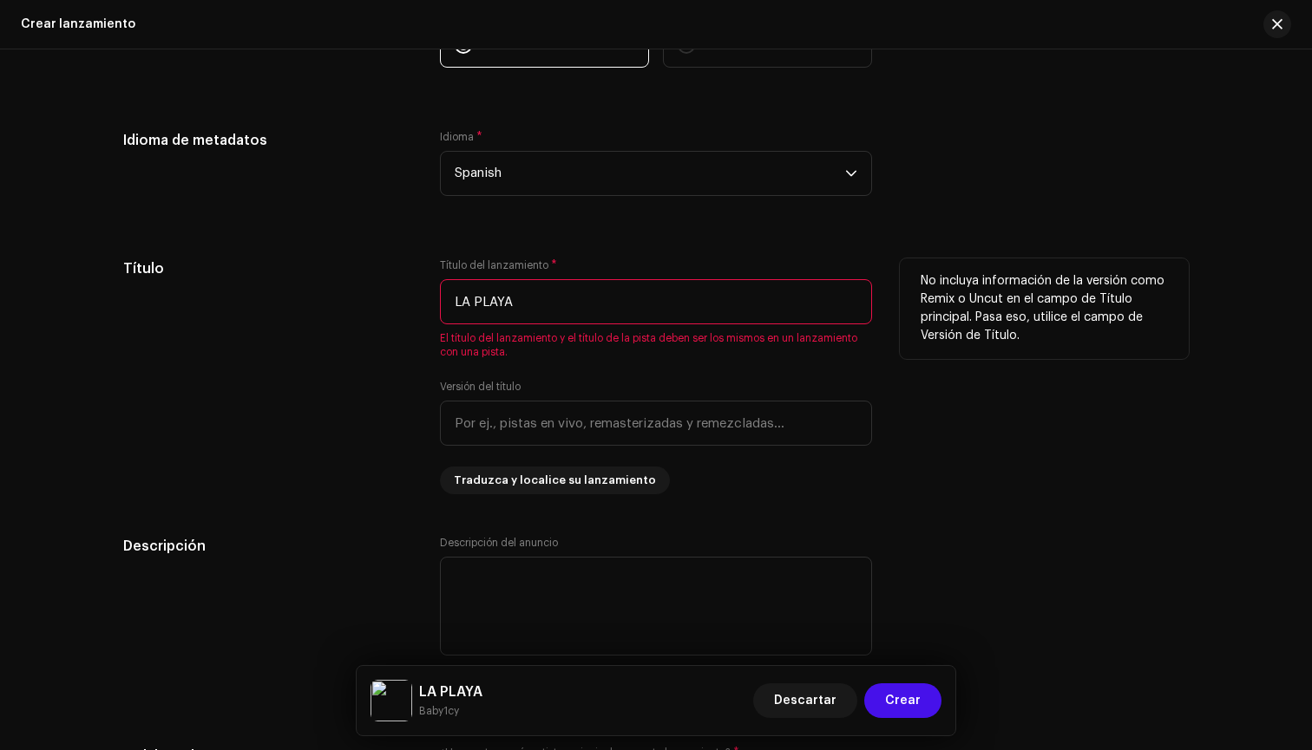
click at [774, 314] on input "LA PLAYA" at bounding box center [656, 301] width 432 height 45
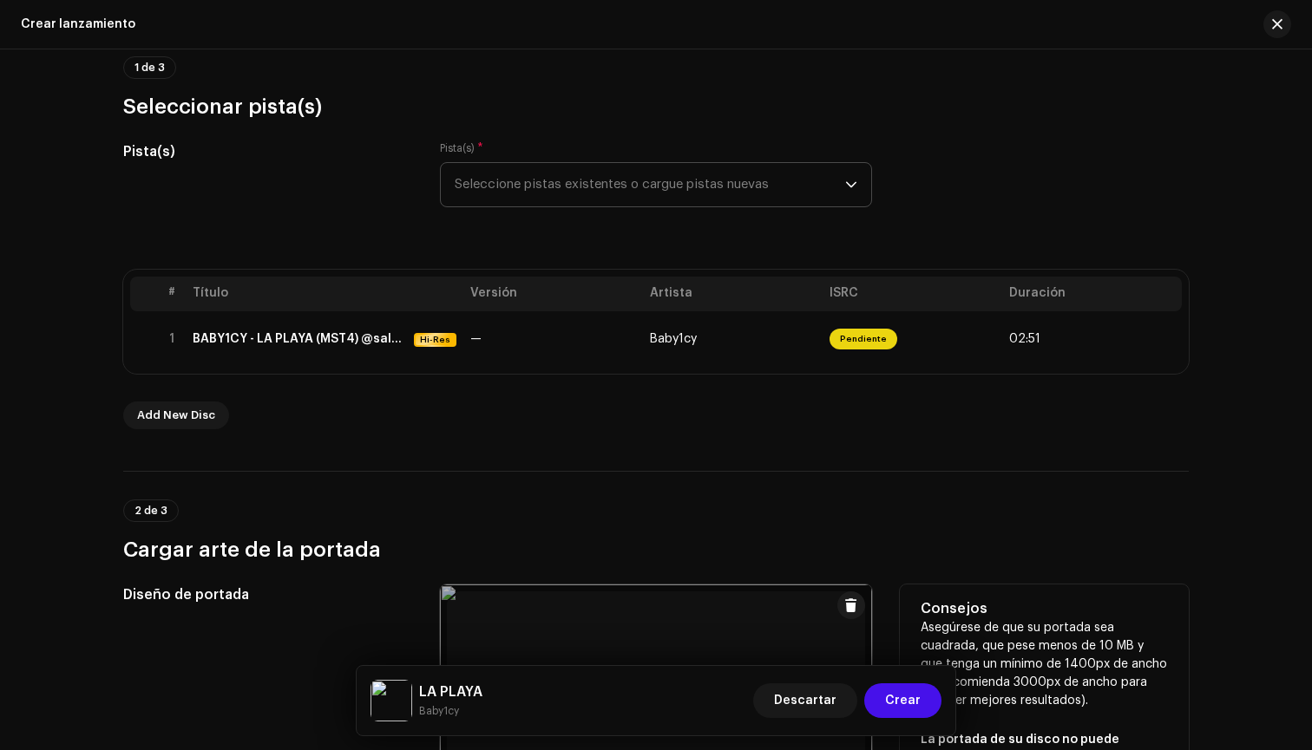
scroll to position [77, 0]
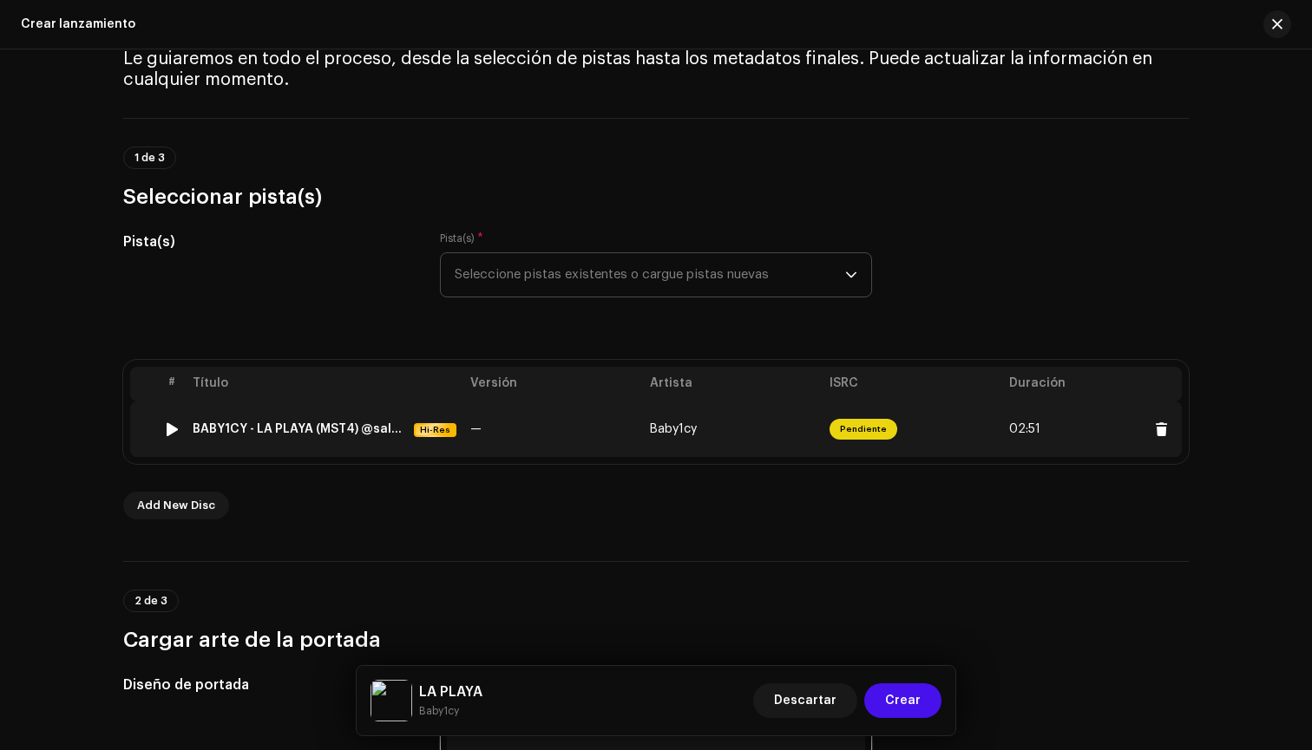
click at [884, 431] on span "Pendiente" at bounding box center [863, 429] width 68 height 21
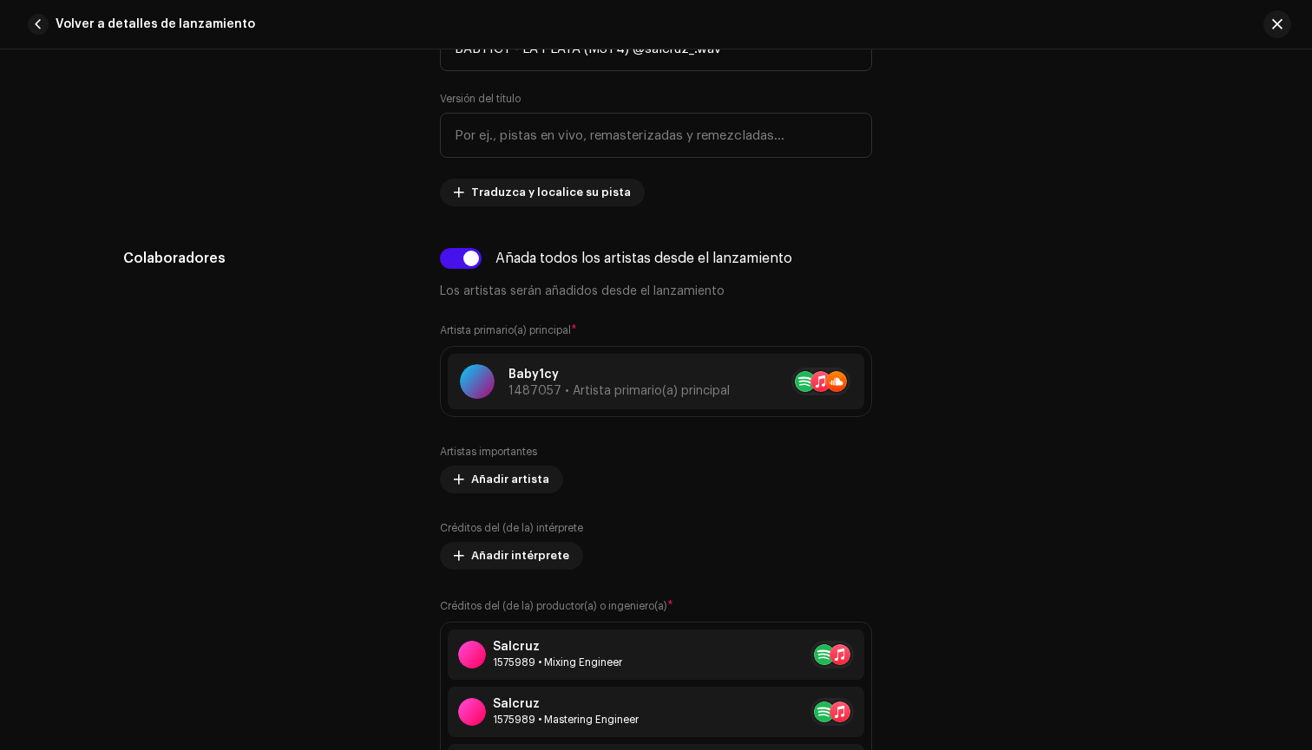
scroll to position [831, 0]
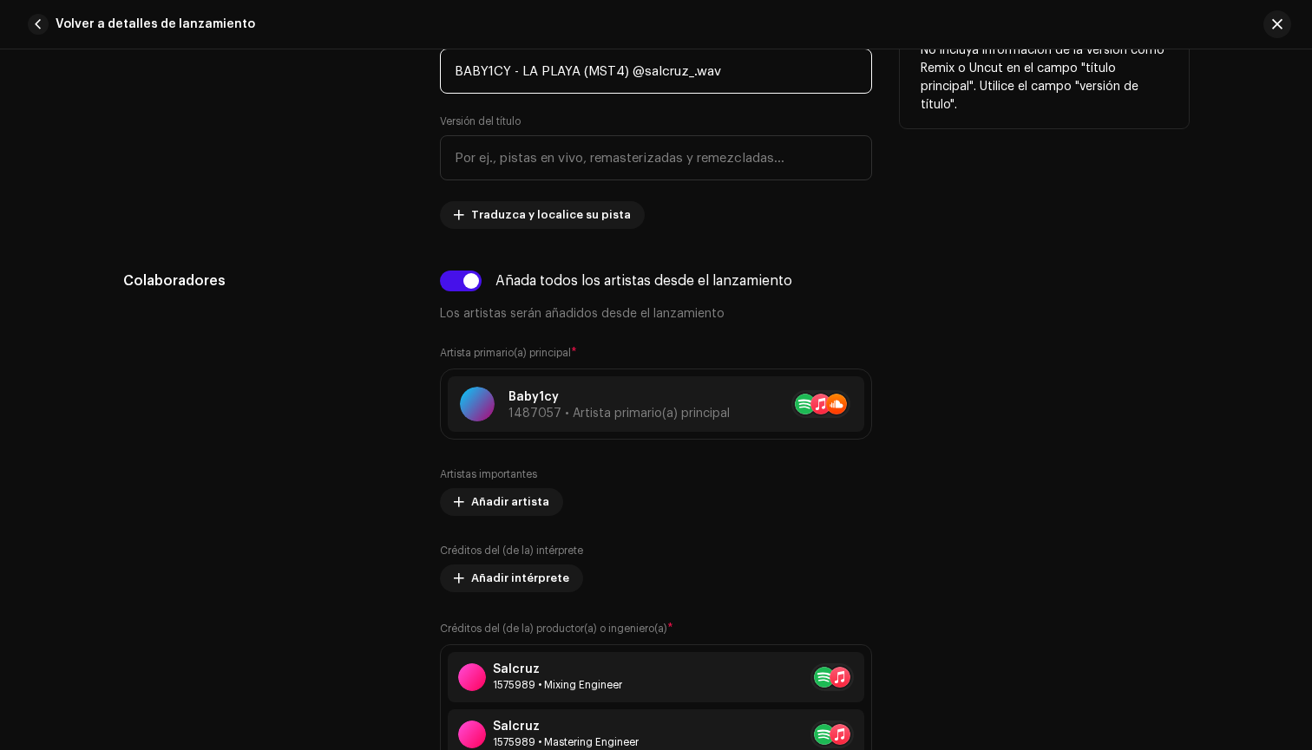
click at [658, 76] on input "BABY1CY - LA PLAYA (MST4) @salcruz_.wav" at bounding box center [656, 71] width 432 height 45
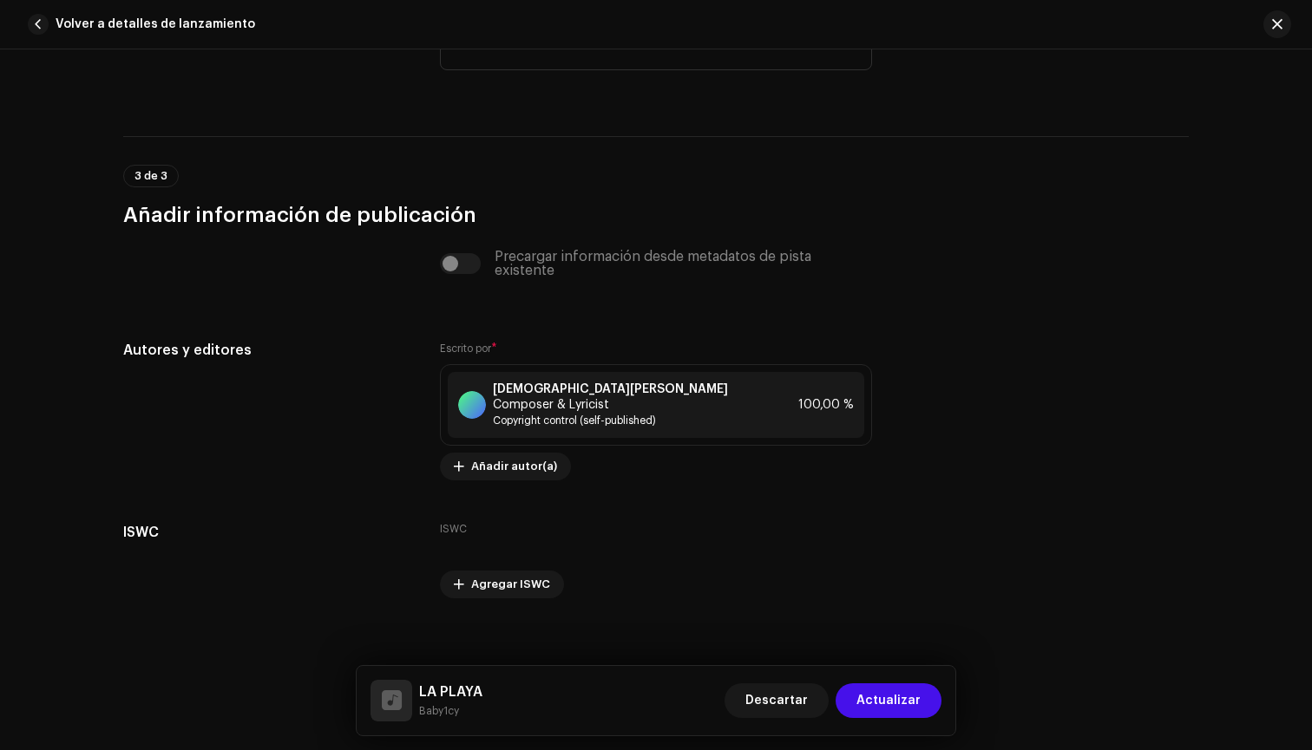
scroll to position [3381, 0]
type input "LA PLAYA"
click at [890, 698] on span "Actualizar" at bounding box center [888, 701] width 64 height 35
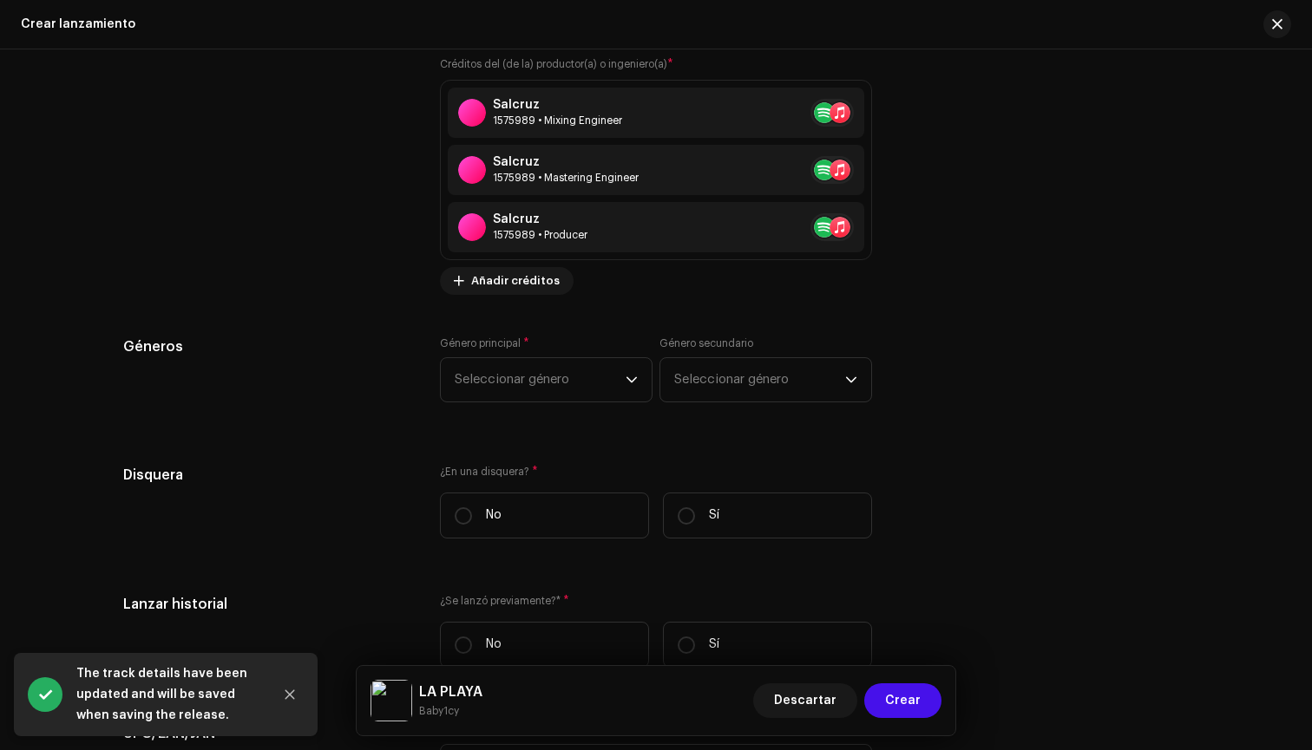
scroll to position [2489, 0]
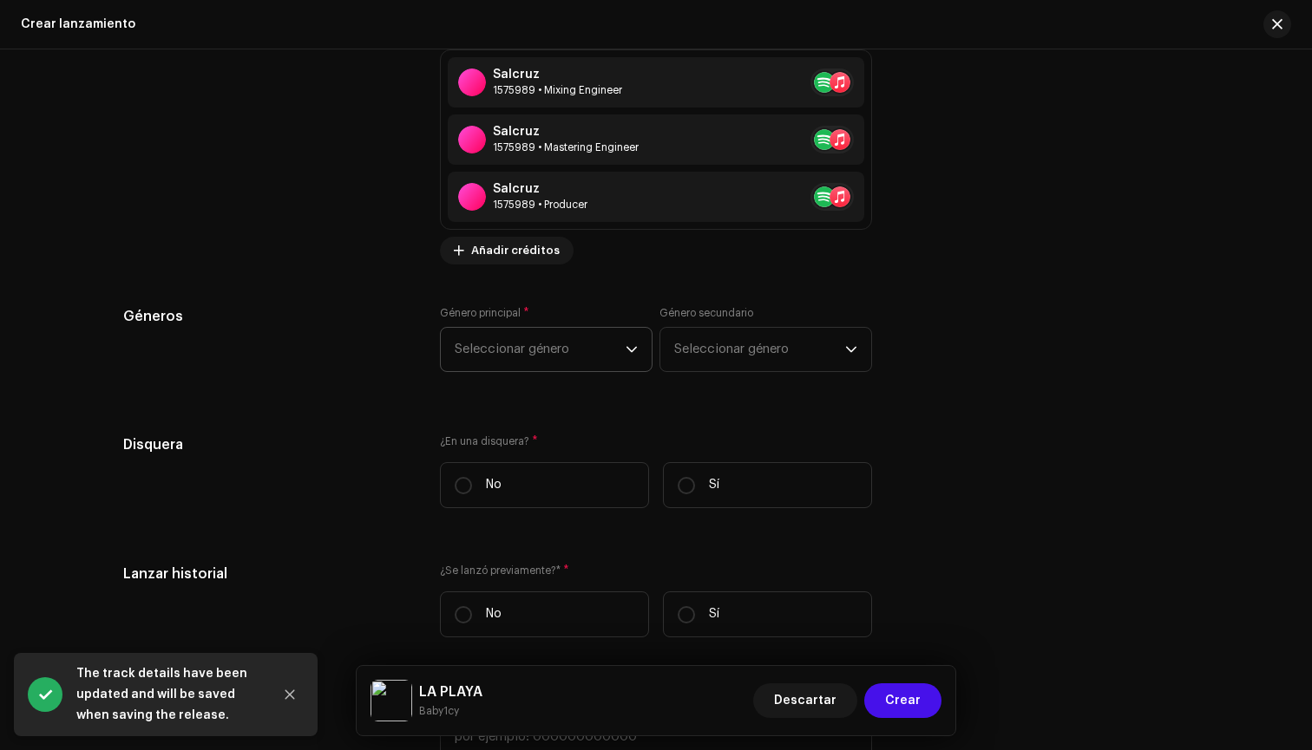
click at [607, 362] on span "Seleccionar género" at bounding box center [540, 349] width 171 height 43
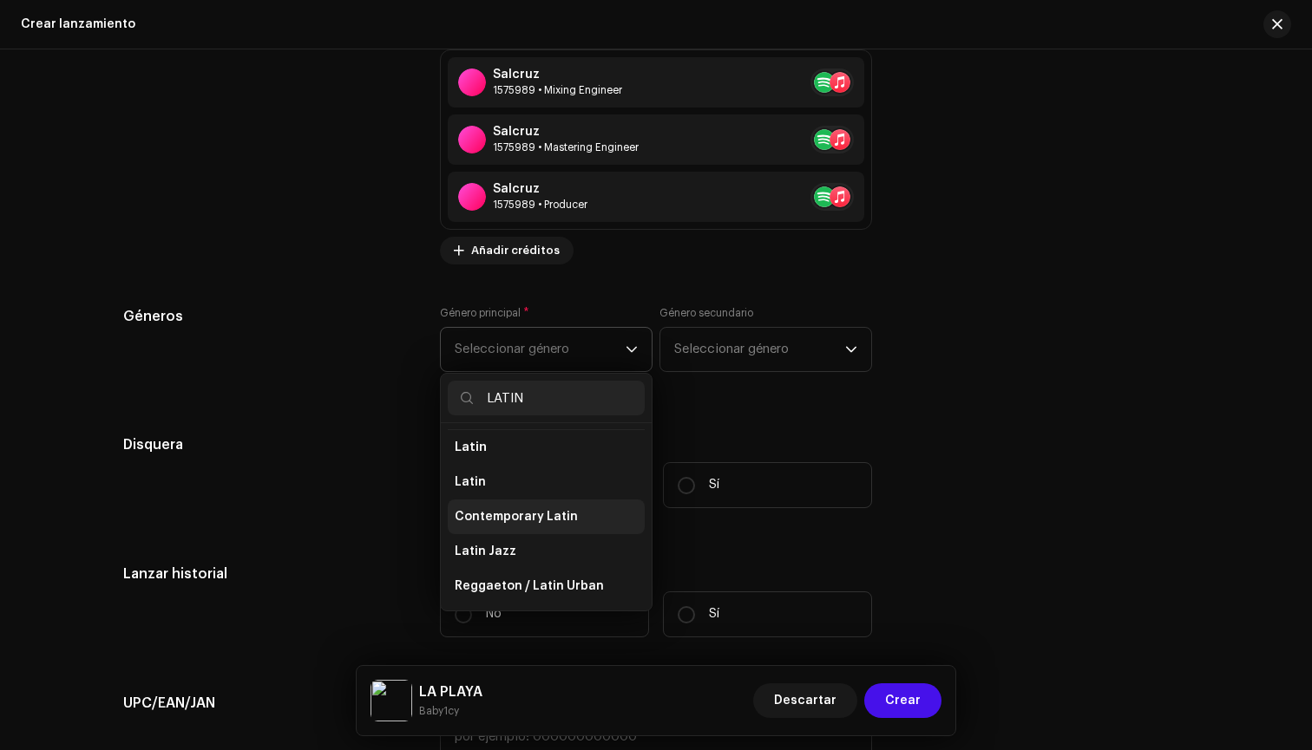
scroll to position [141, 0]
type input "LATIN"
click at [508, 582] on span "Reggaeton / Latin Urban" at bounding box center [529, 586] width 149 height 17
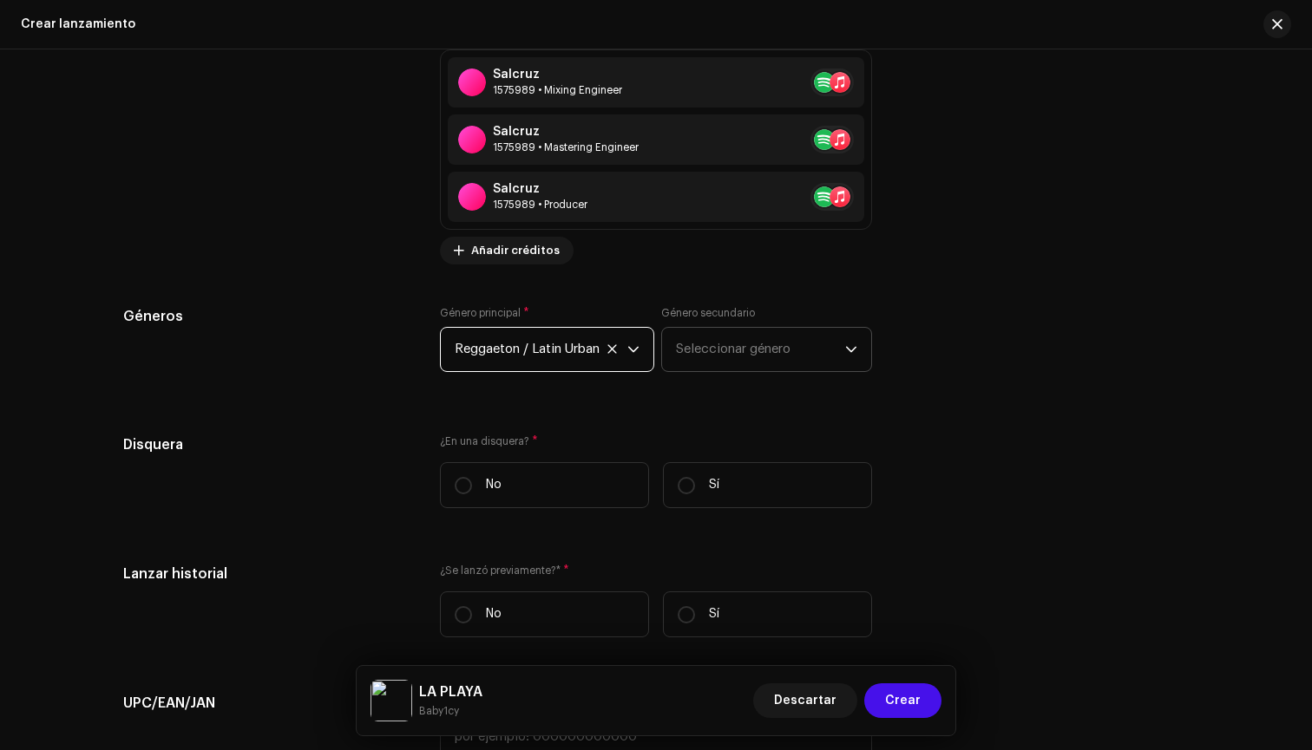
click at [704, 335] on span "Seleccionar género" at bounding box center [760, 349] width 169 height 43
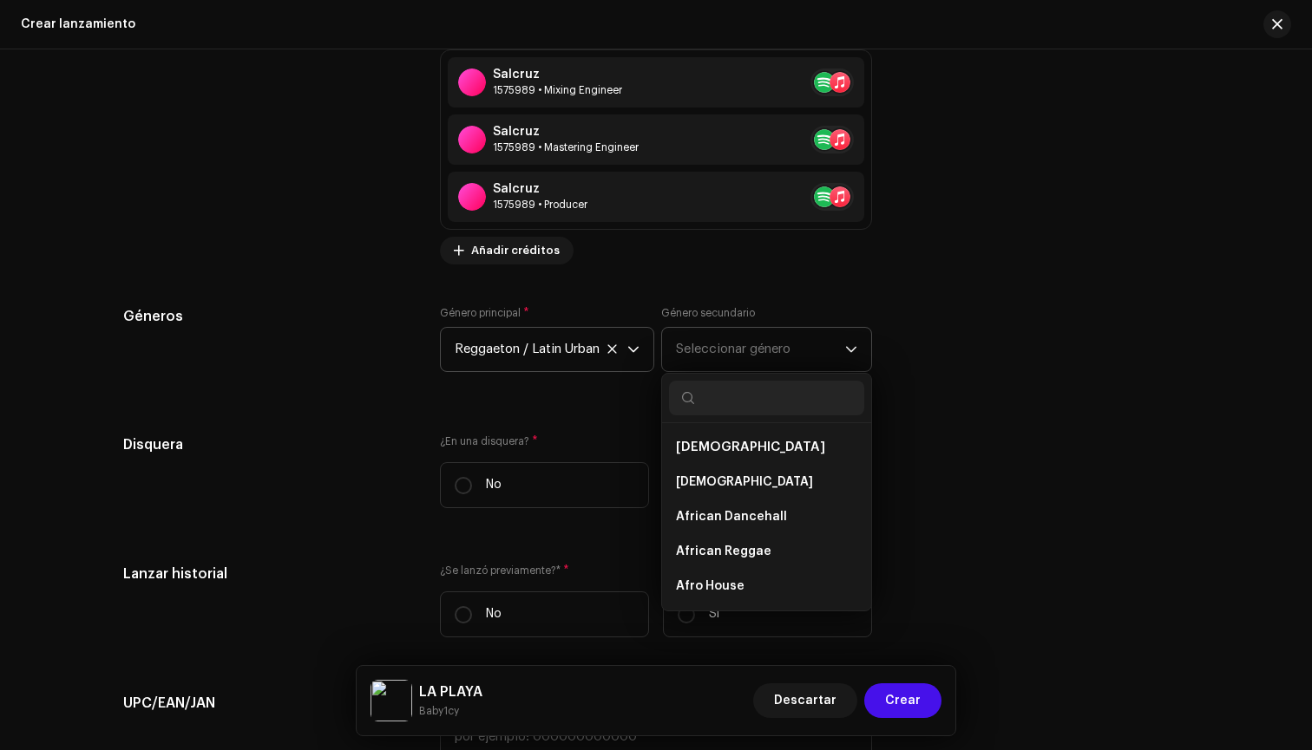
type input "f"
type input "afro"
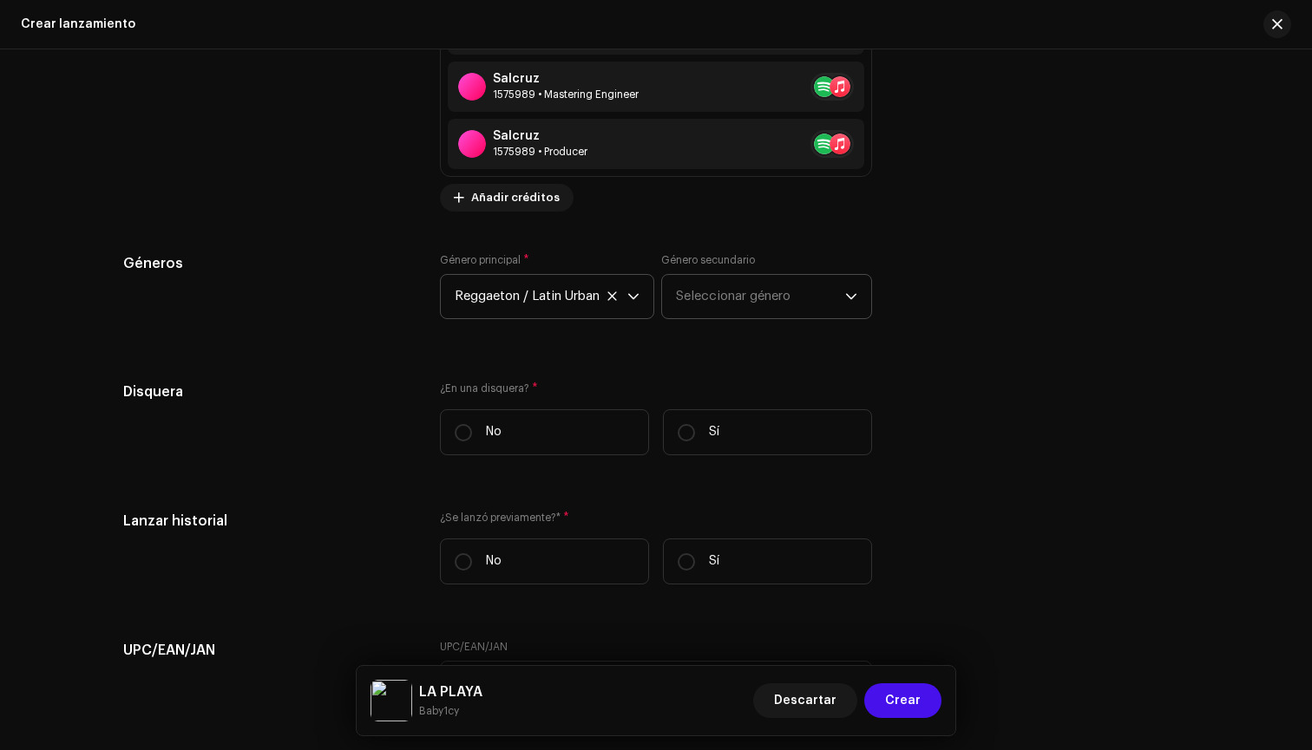
scroll to position [2537, 0]
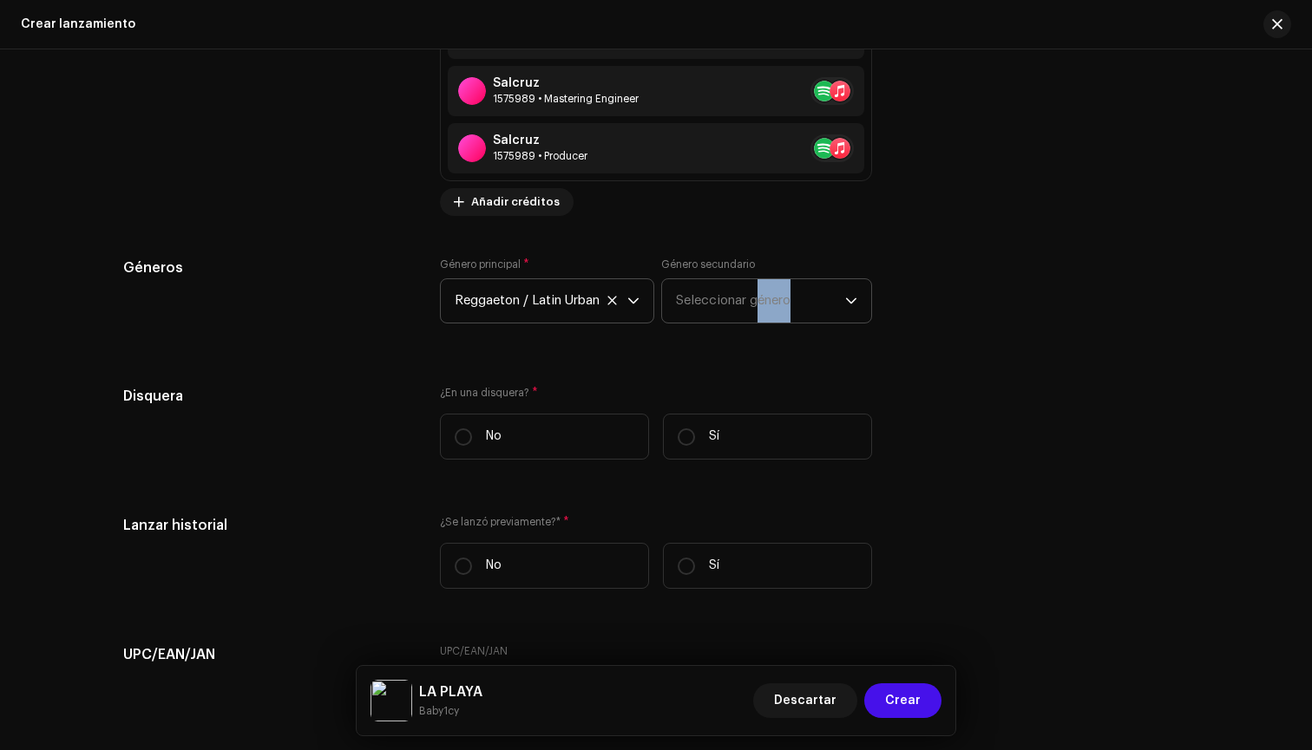
click at [761, 306] on span "Seleccionar género" at bounding box center [760, 300] width 169 height 43
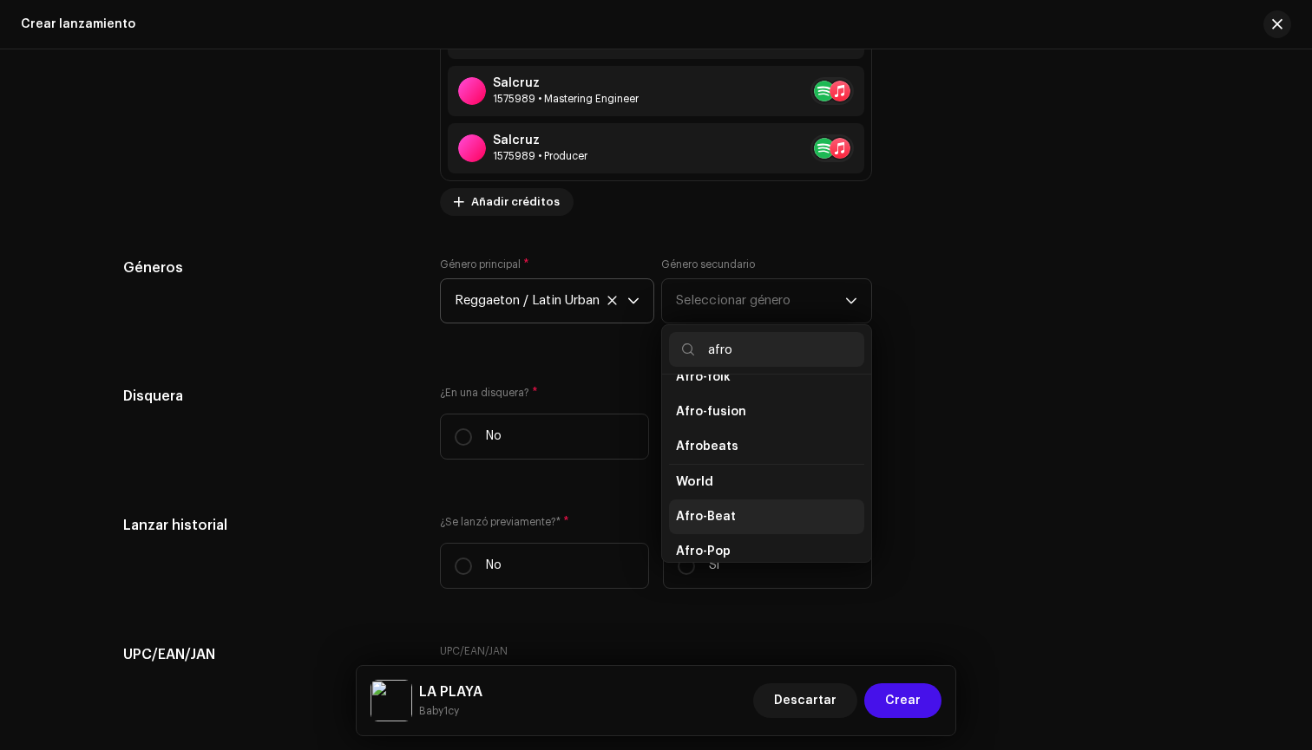
scroll to position [133, 0]
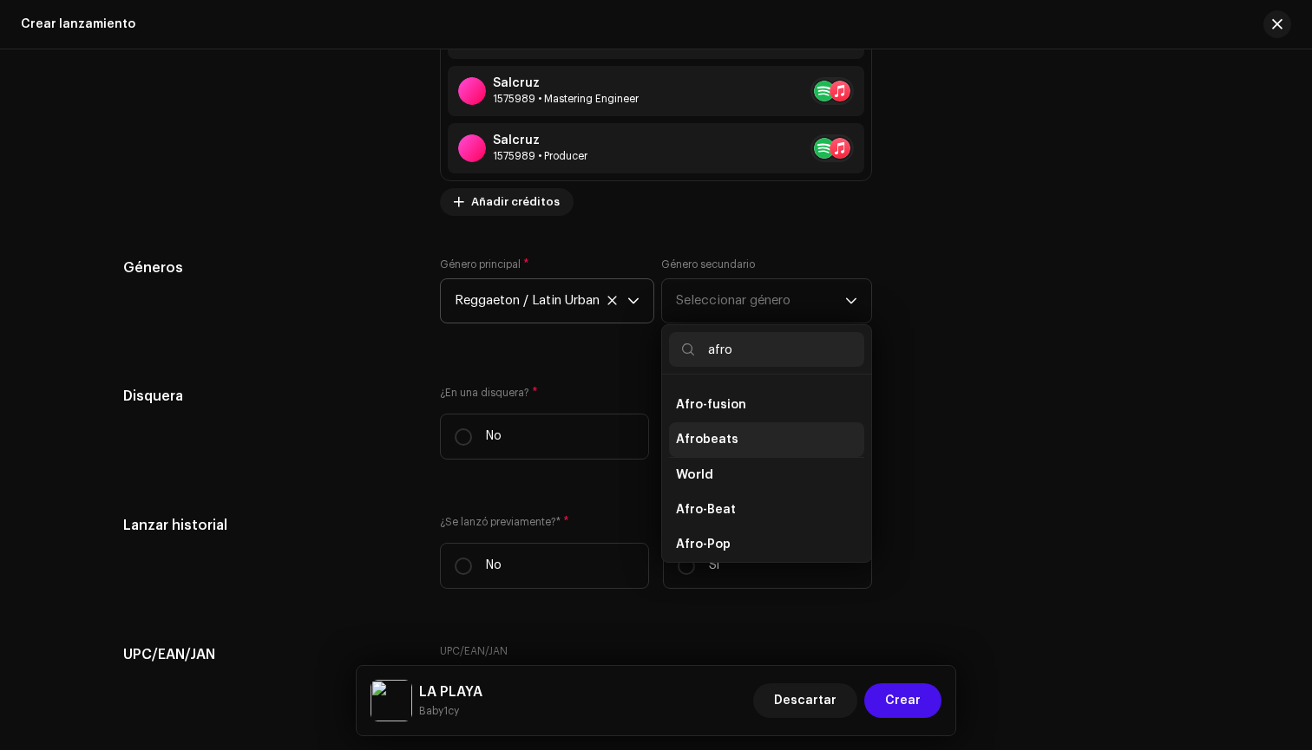
type input "afro"
click at [734, 445] on li "Afrobeats" at bounding box center [766, 439] width 195 height 35
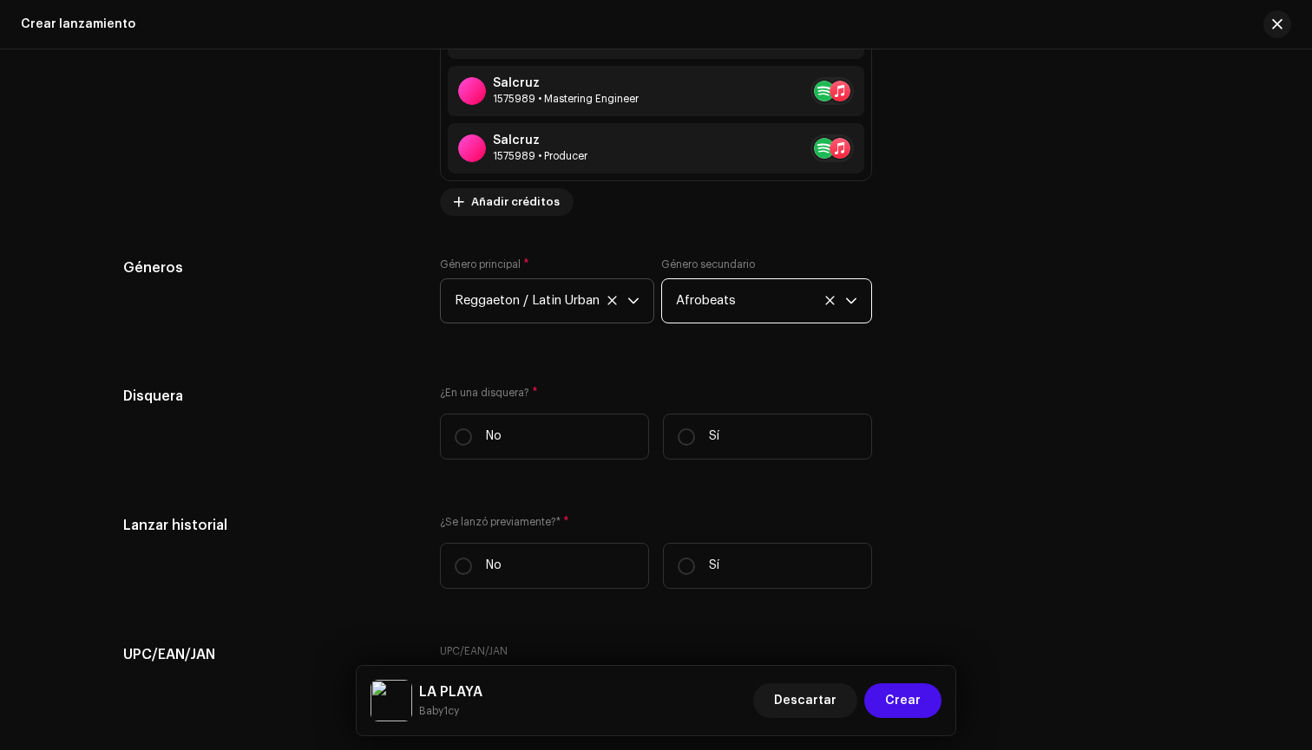
click at [749, 309] on span "Afrobeats" at bounding box center [760, 300] width 169 height 43
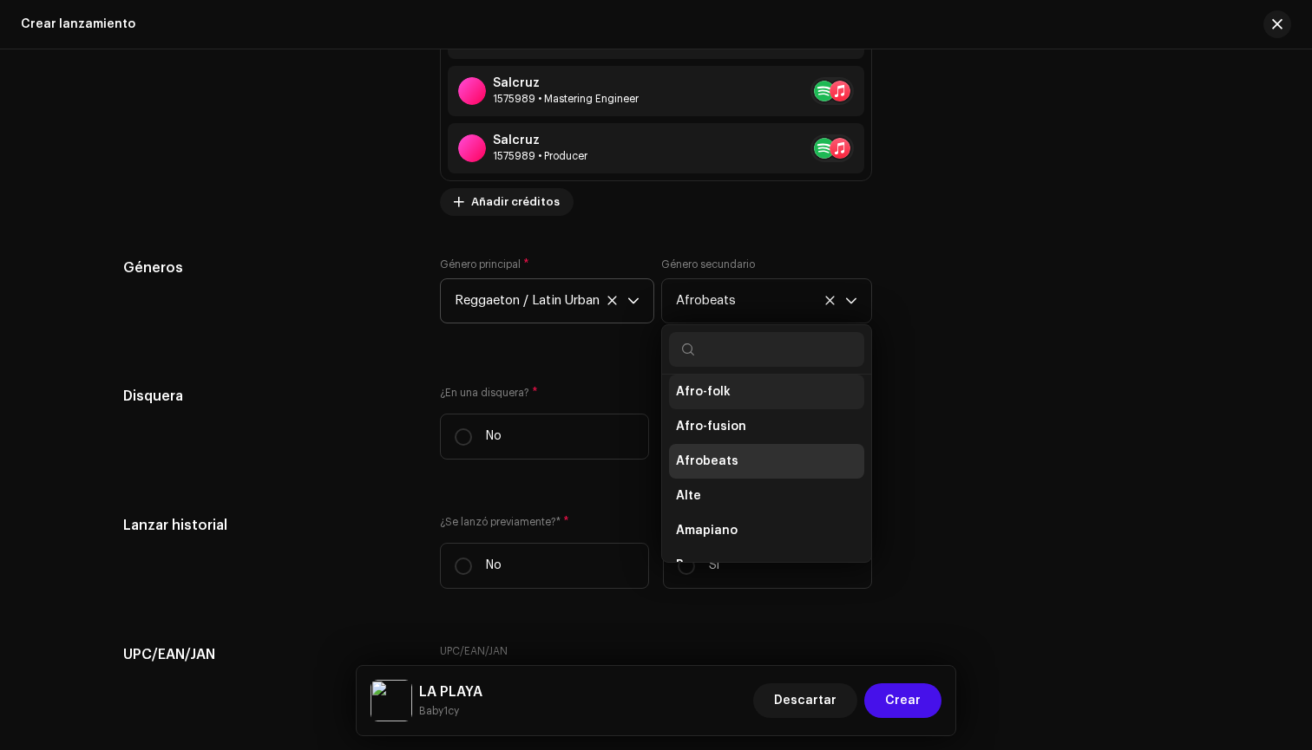
scroll to position [217, 0]
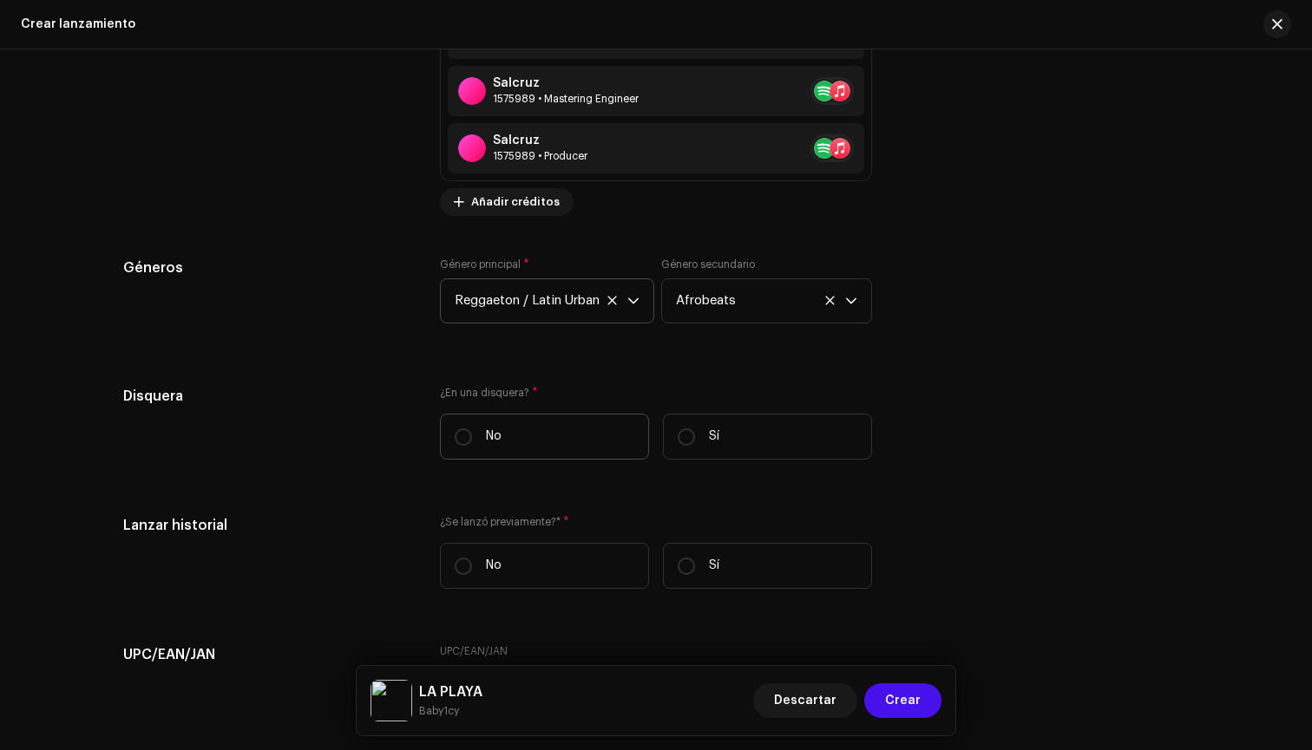
click at [470, 451] on label "No" at bounding box center [544, 437] width 209 height 46
click at [470, 446] on input "No" at bounding box center [463, 437] width 17 height 17
radio input "true"
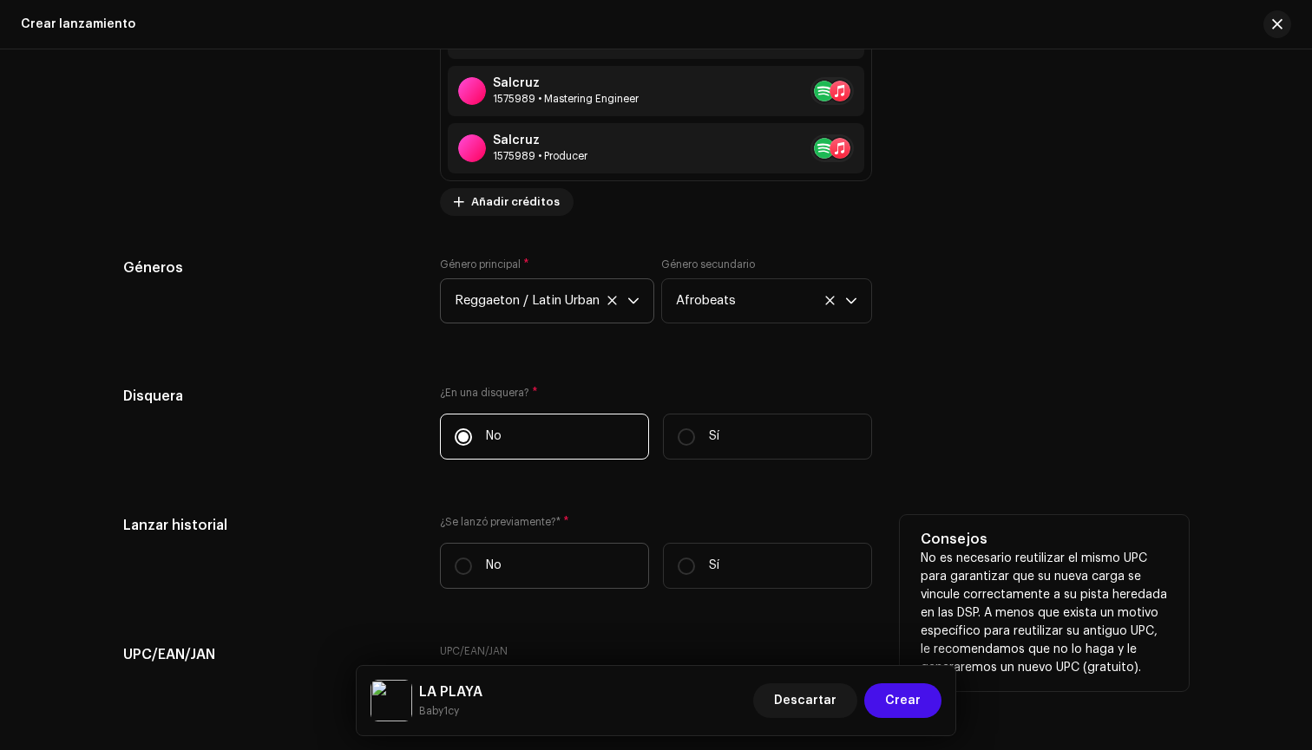
click at [489, 565] on p "No" at bounding box center [494, 566] width 16 height 18
click at [472, 565] on input "No" at bounding box center [463, 566] width 17 height 17
radio input "true"
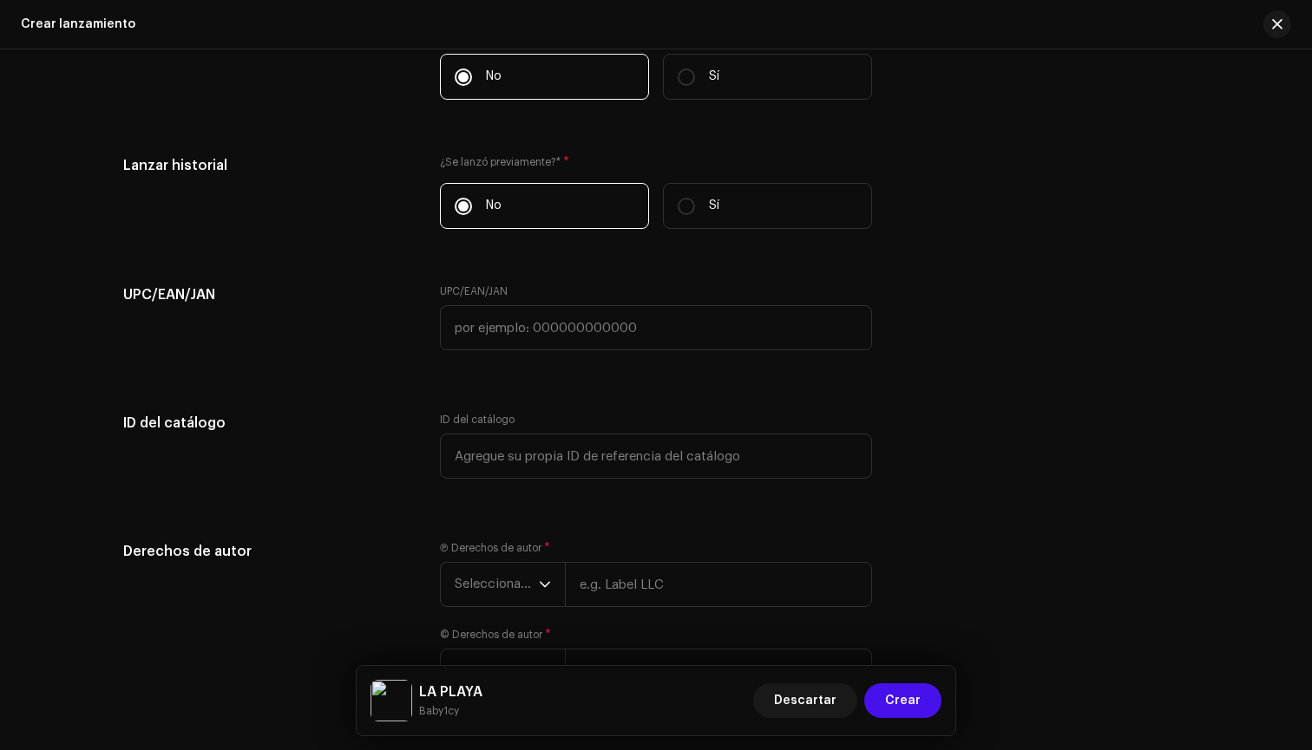
scroll to position [2903, 0]
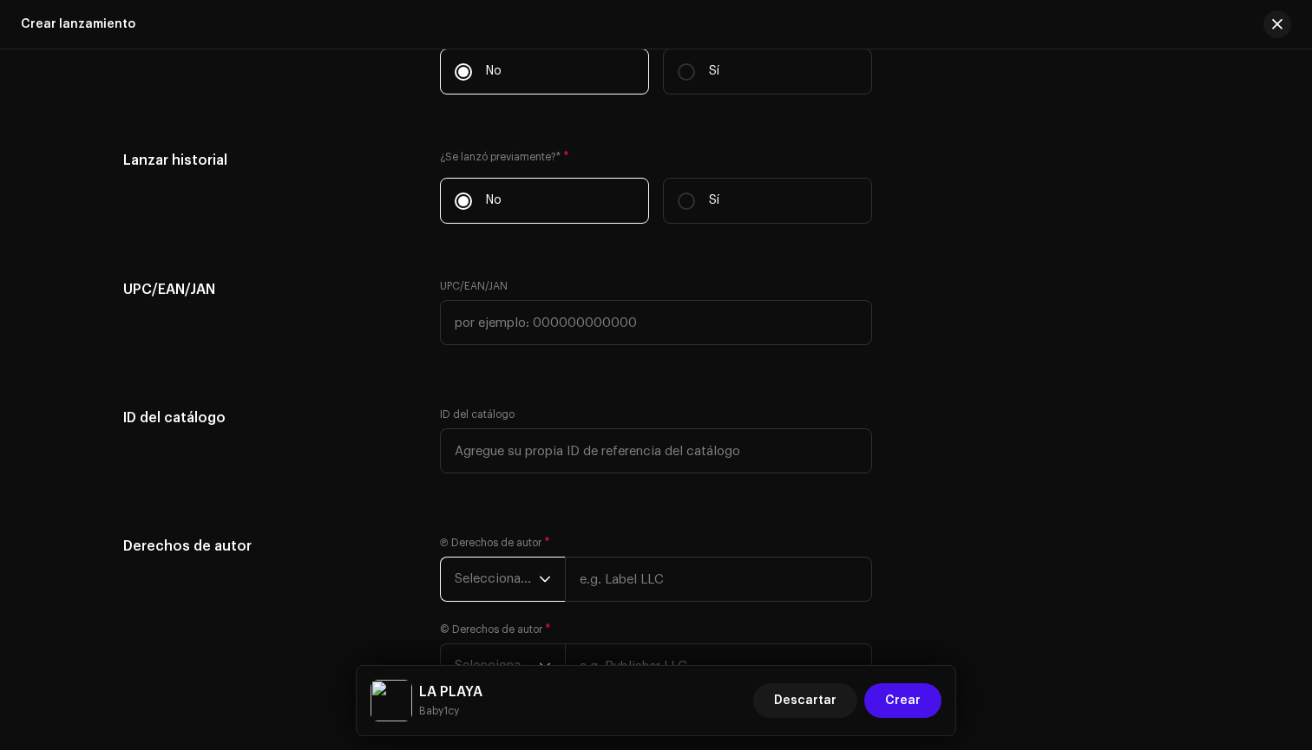
click at [488, 568] on span "Seleccionar año" at bounding box center [497, 579] width 84 height 43
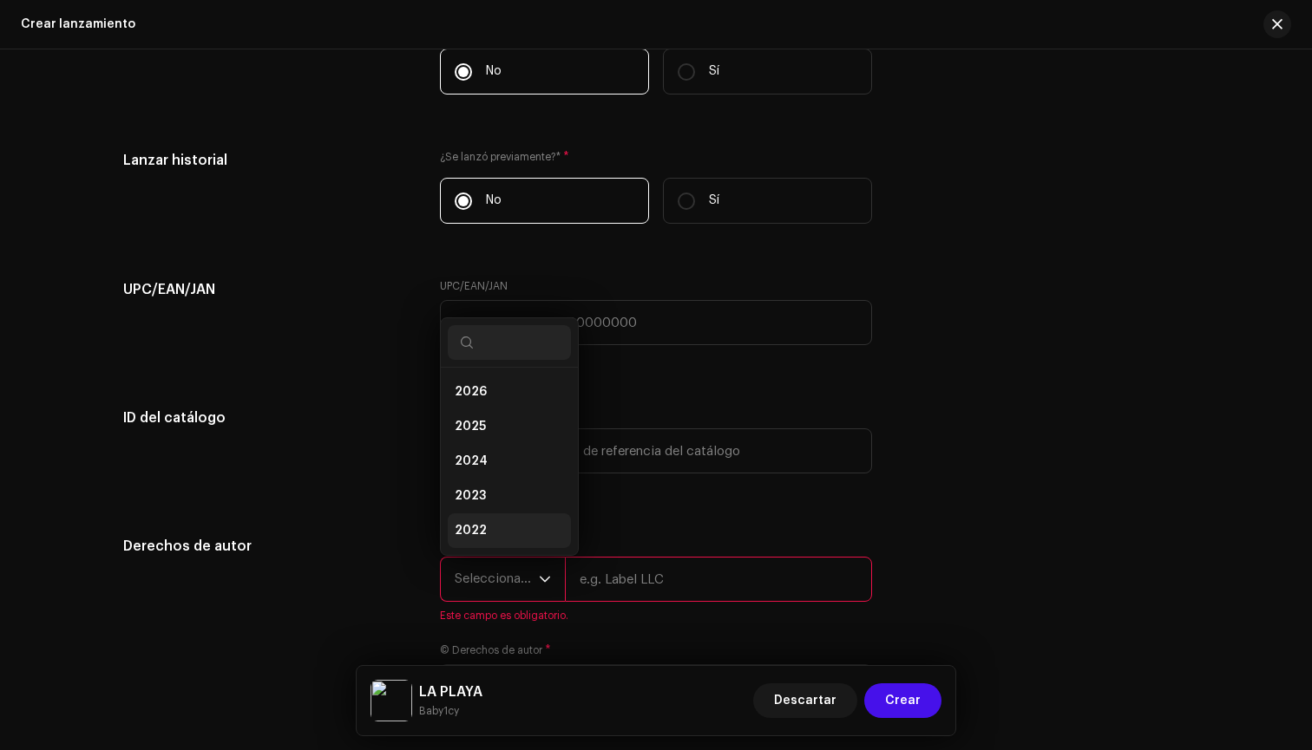
scroll to position [28, 0]
click at [516, 400] on li "2025" at bounding box center [509, 399] width 123 height 35
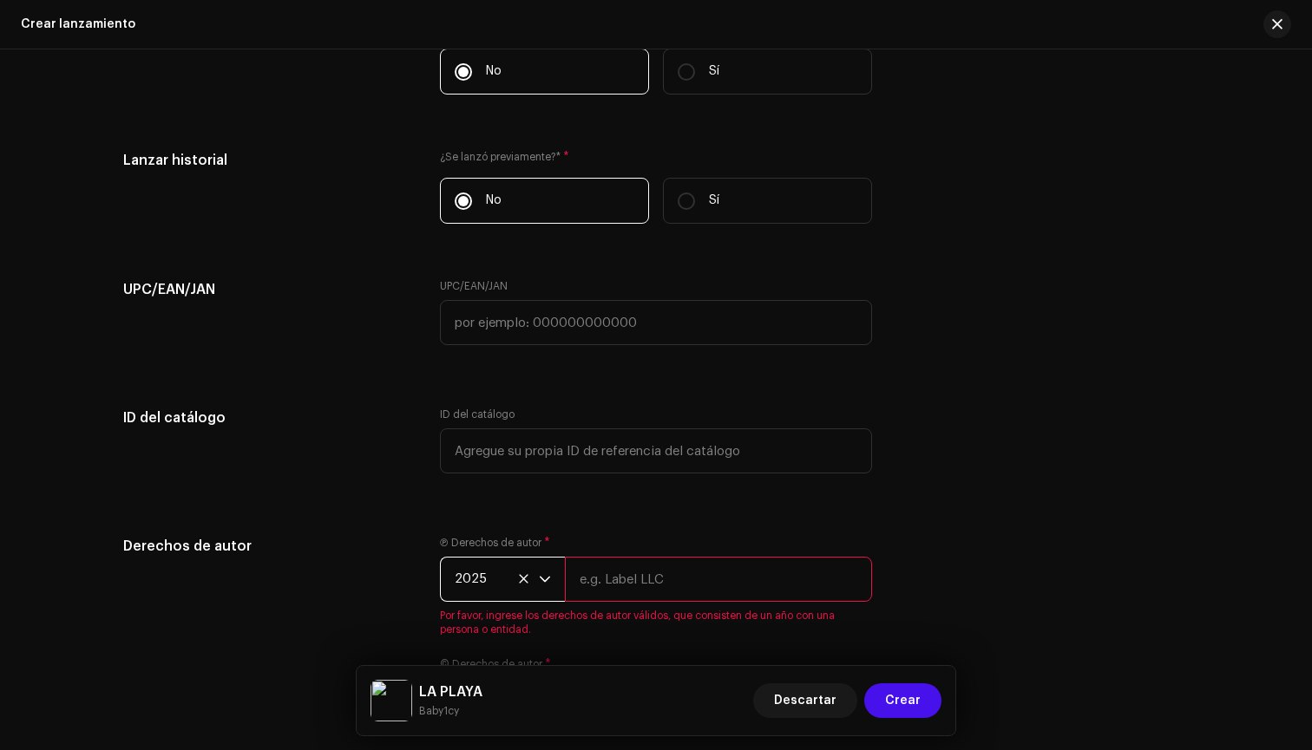
click at [625, 568] on input "text" at bounding box center [718, 579] width 307 height 45
type input "Baby1cy"
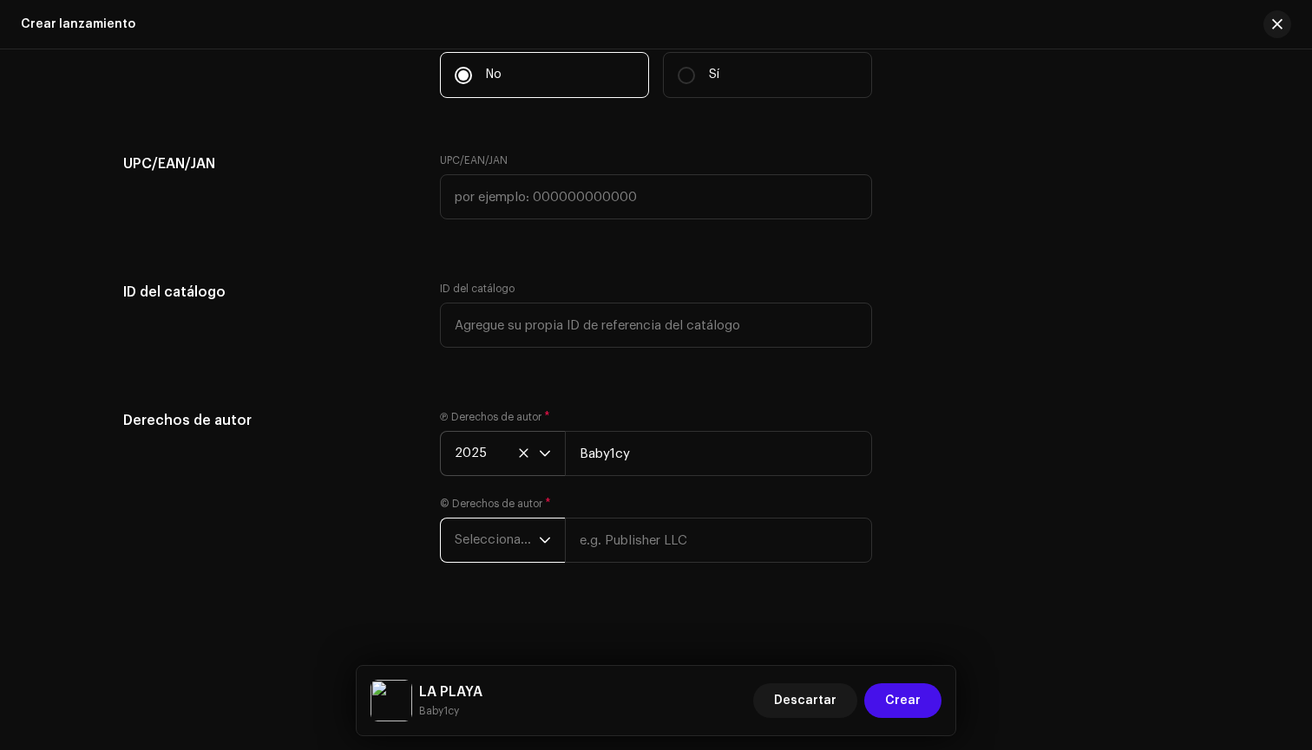
scroll to position [3028, 0]
click at [547, 553] on p-select "Seleccionar año" at bounding box center [502, 540] width 125 height 45
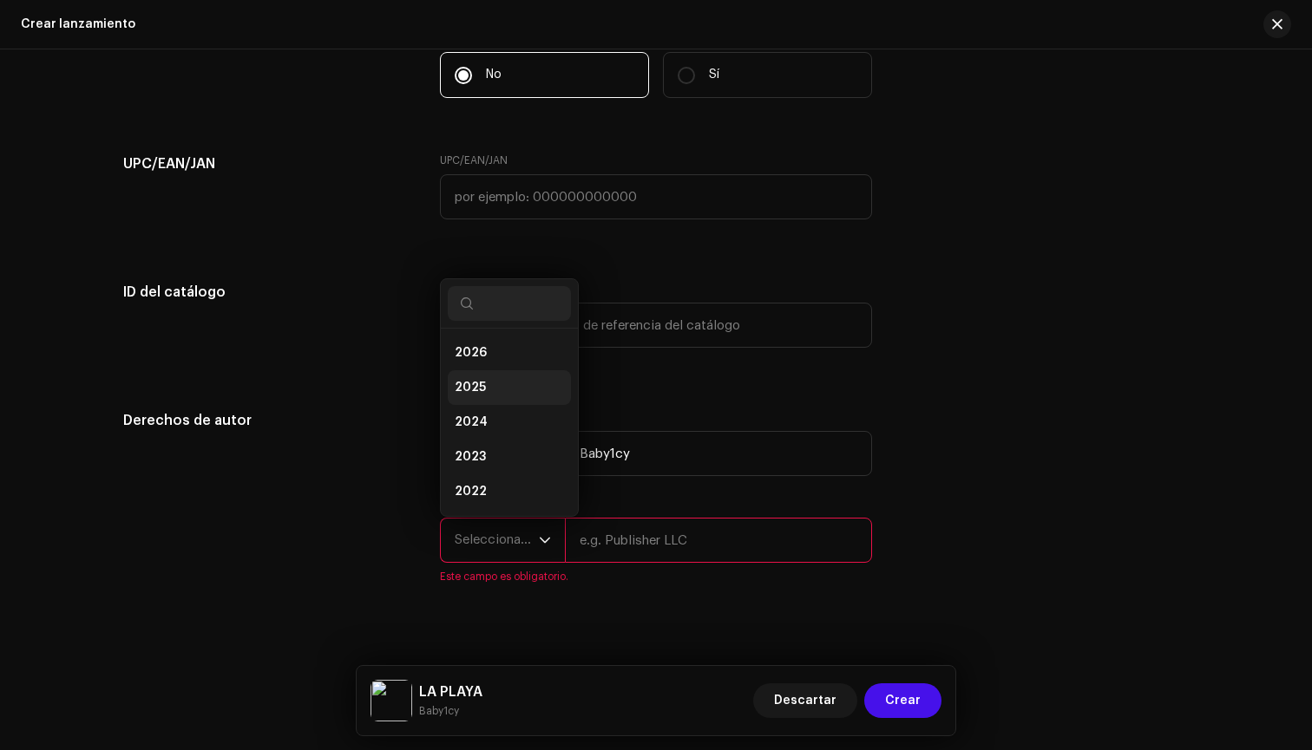
click at [501, 400] on li "2025" at bounding box center [509, 387] width 123 height 35
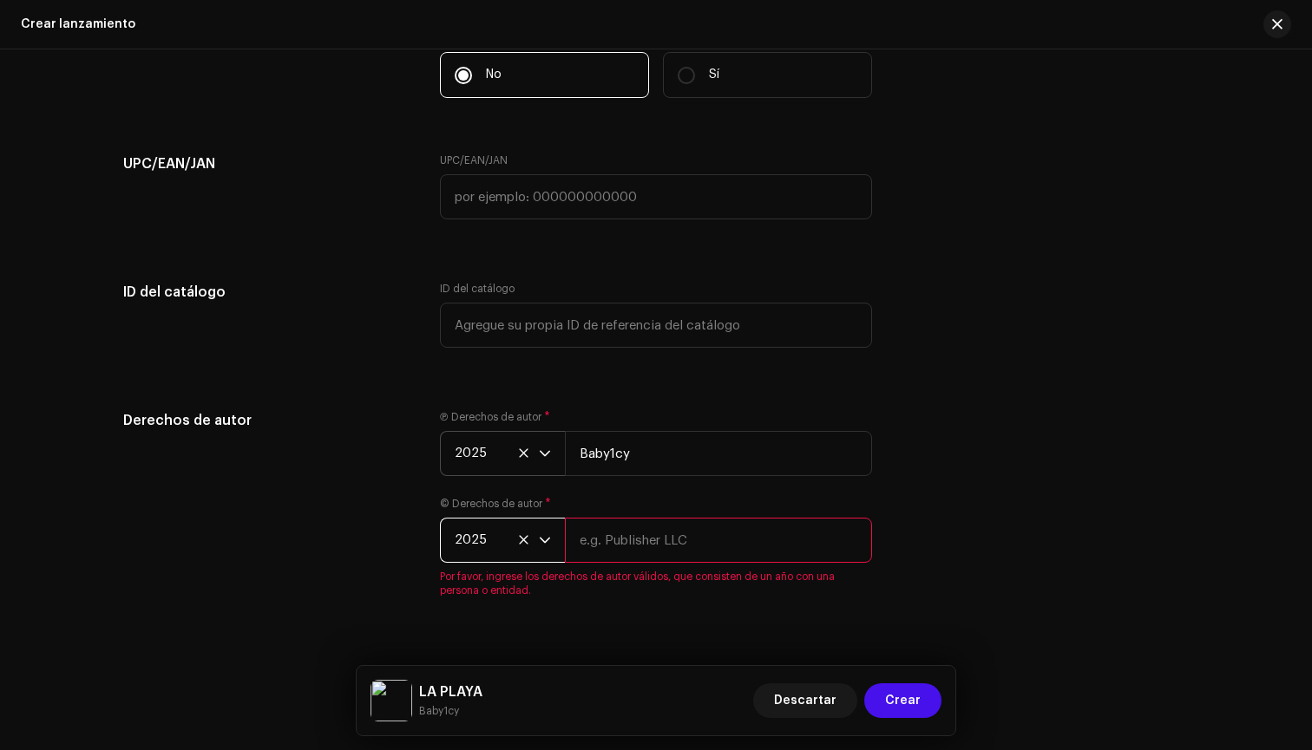
click at [612, 524] on input "text" at bounding box center [718, 540] width 307 height 45
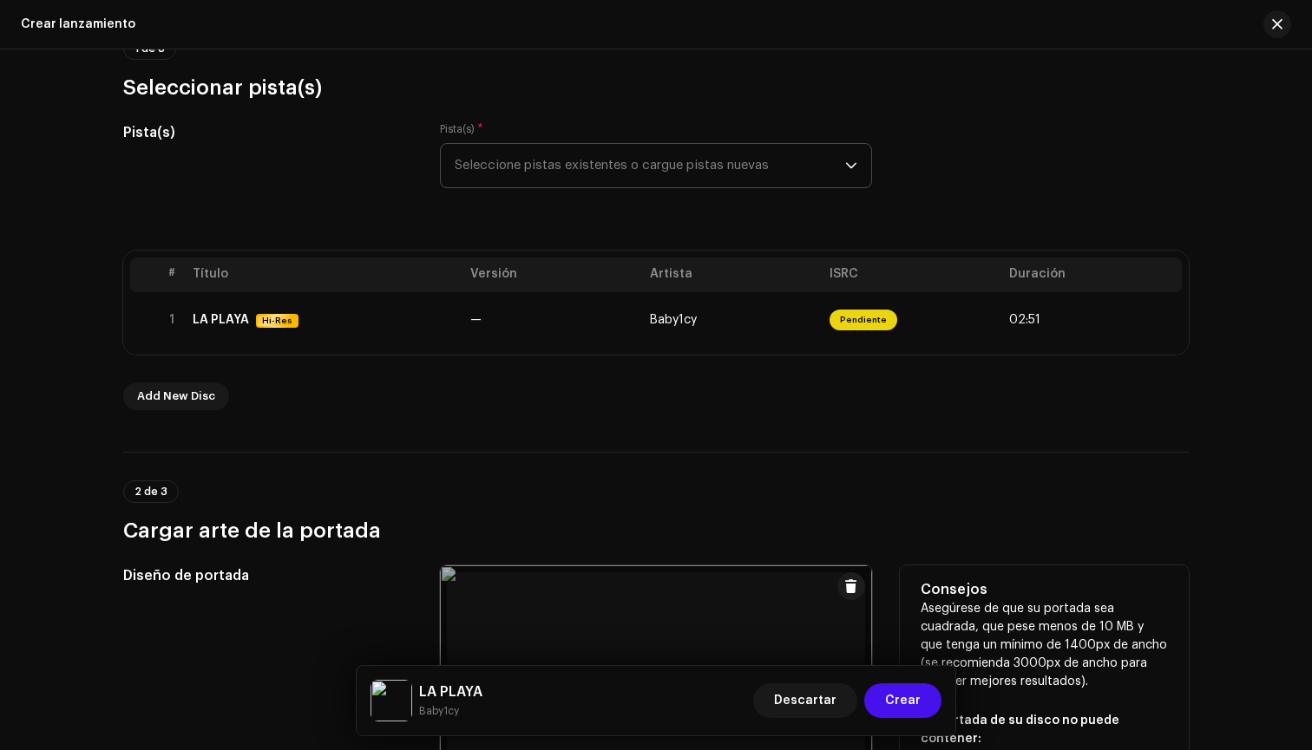
scroll to position [184, 0]
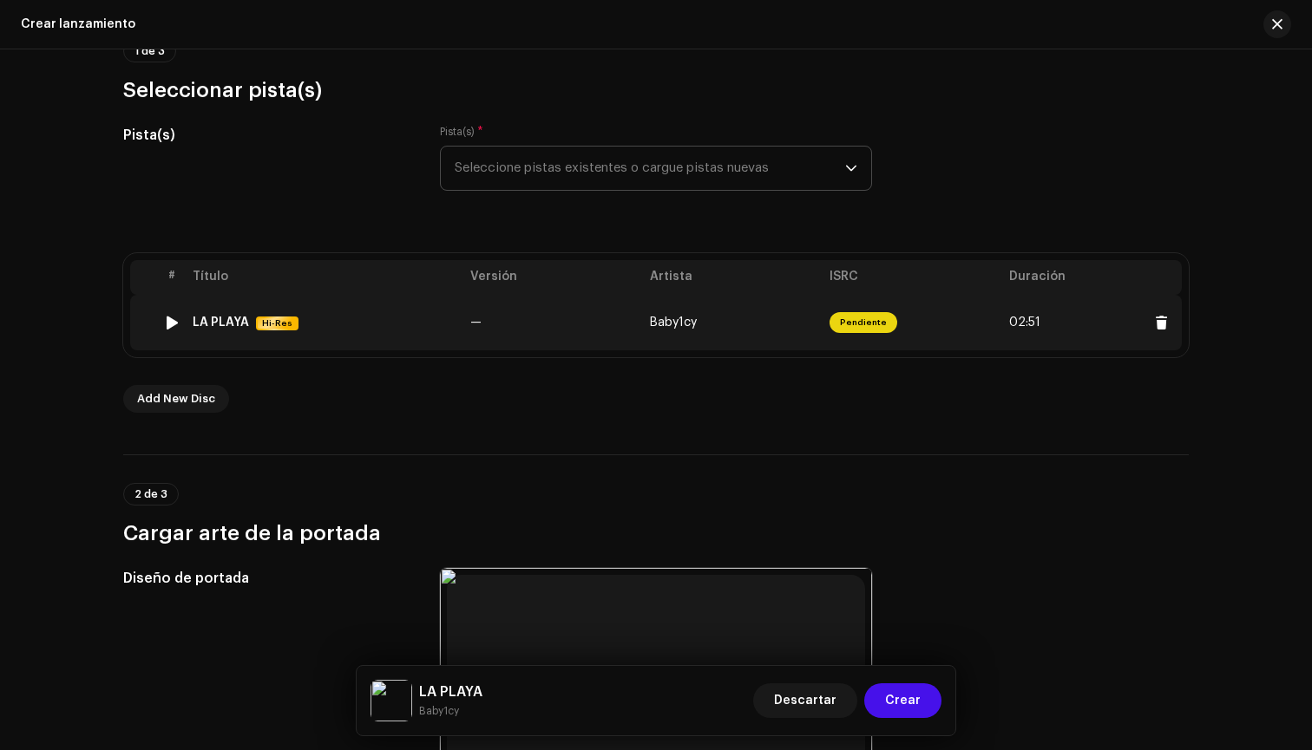
type input "Baby1cy"
click at [812, 312] on td "Baby1cy" at bounding box center [733, 323] width 180 height 56
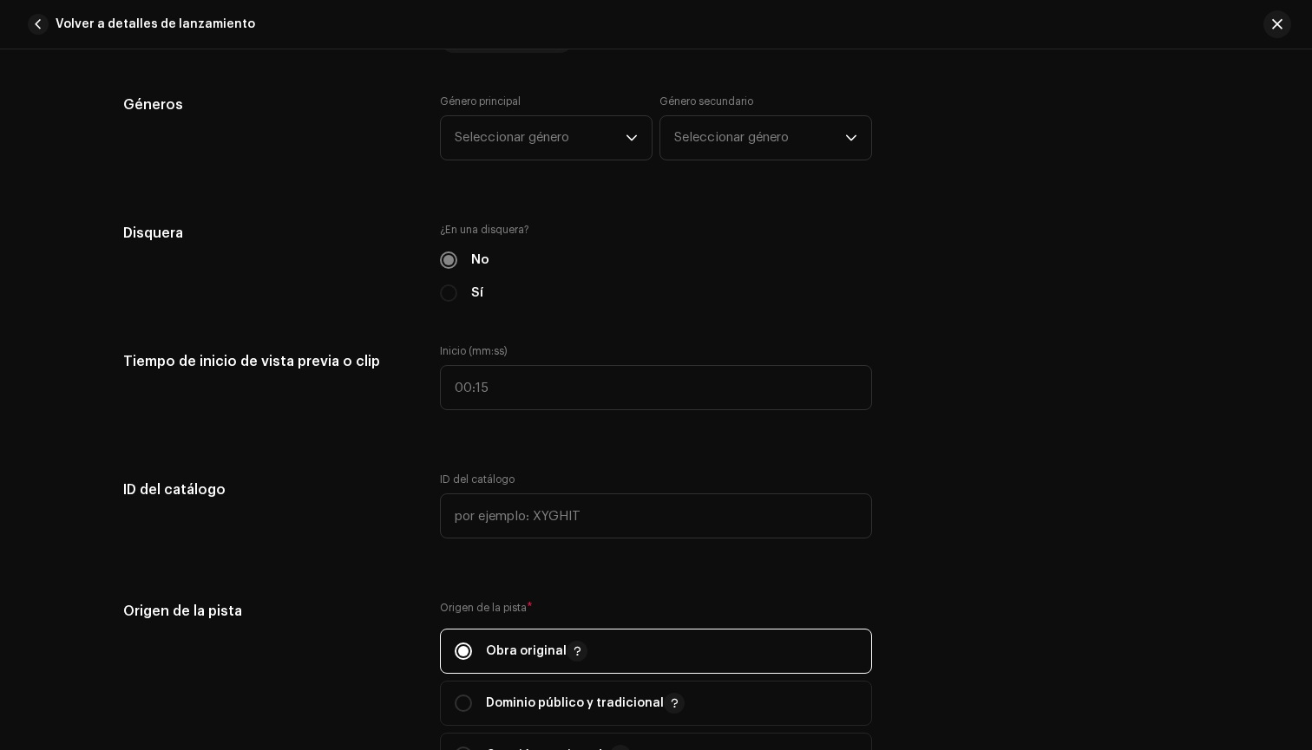
scroll to position [1640, 0]
click at [570, 153] on span "Seleccionar género" at bounding box center [540, 136] width 171 height 43
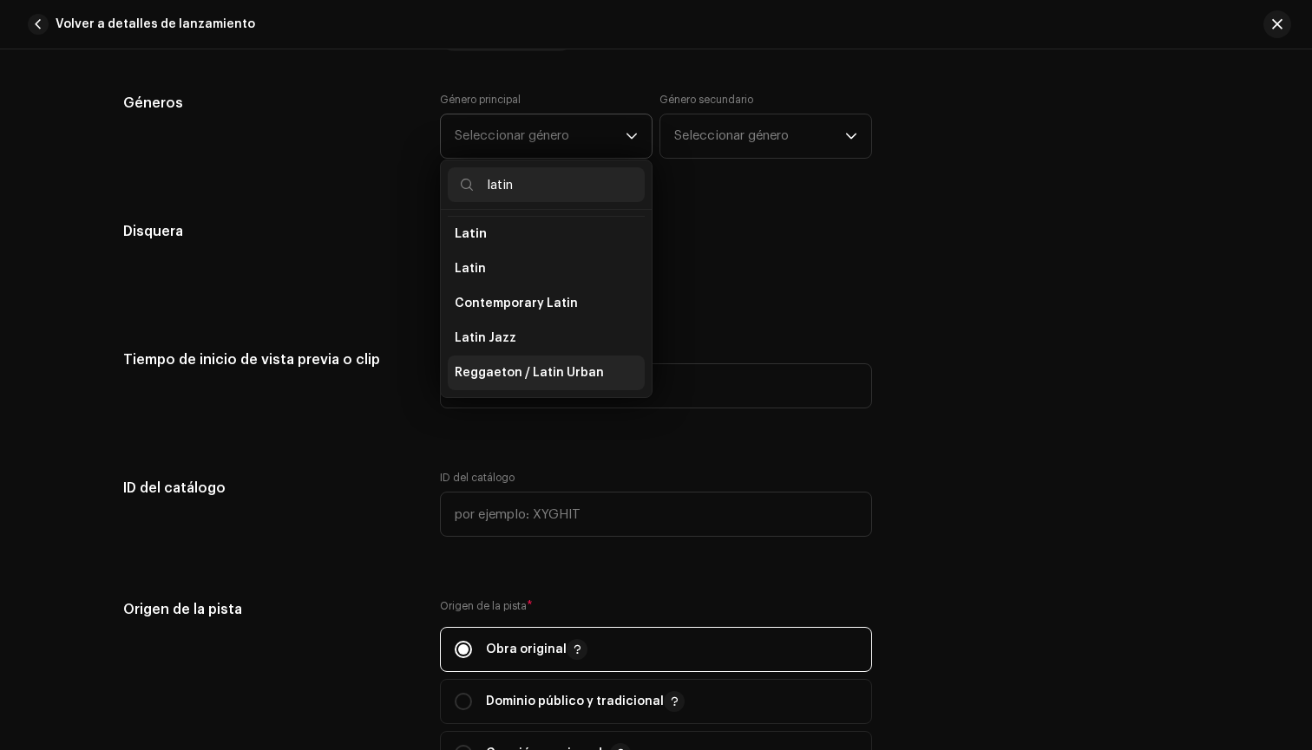
scroll to position [141, 0]
type input "latin"
click at [507, 368] on span "Reggaeton / Latin Urban" at bounding box center [529, 372] width 149 height 17
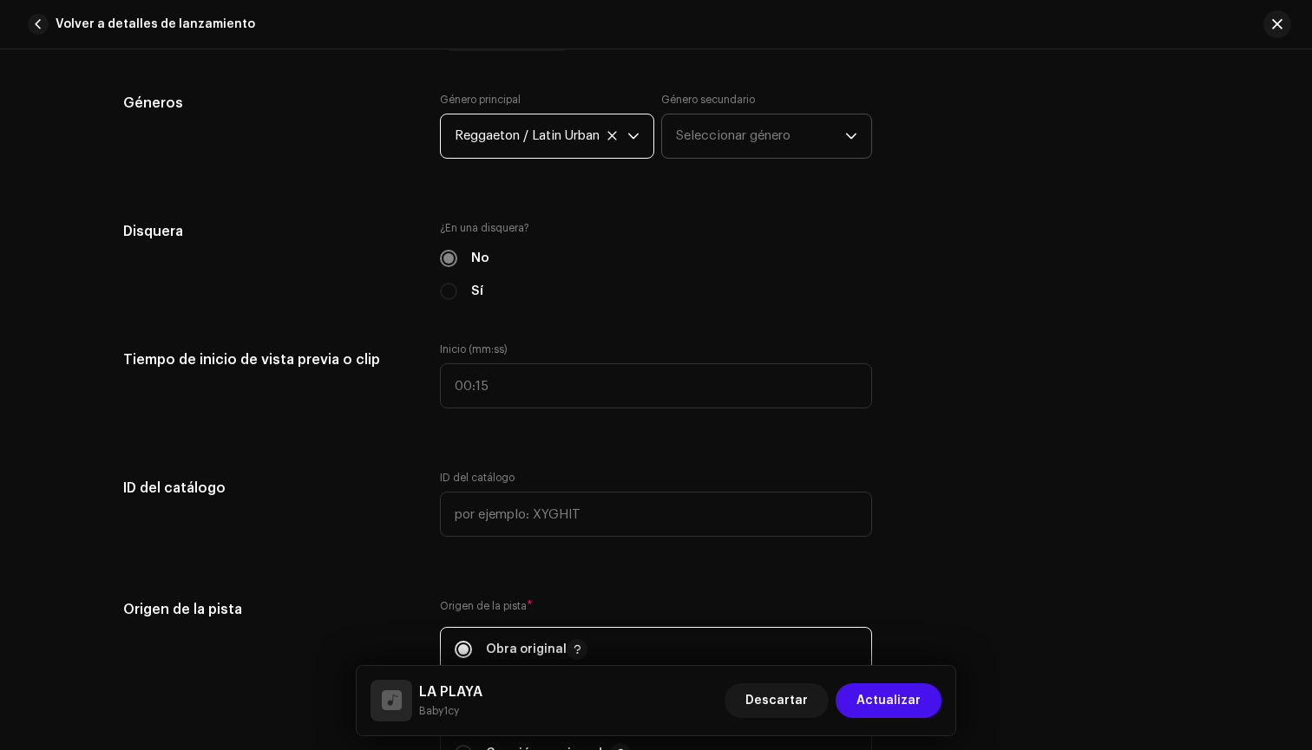
click at [693, 158] on p-select "Seleccionar género" at bounding box center [766, 136] width 211 height 45
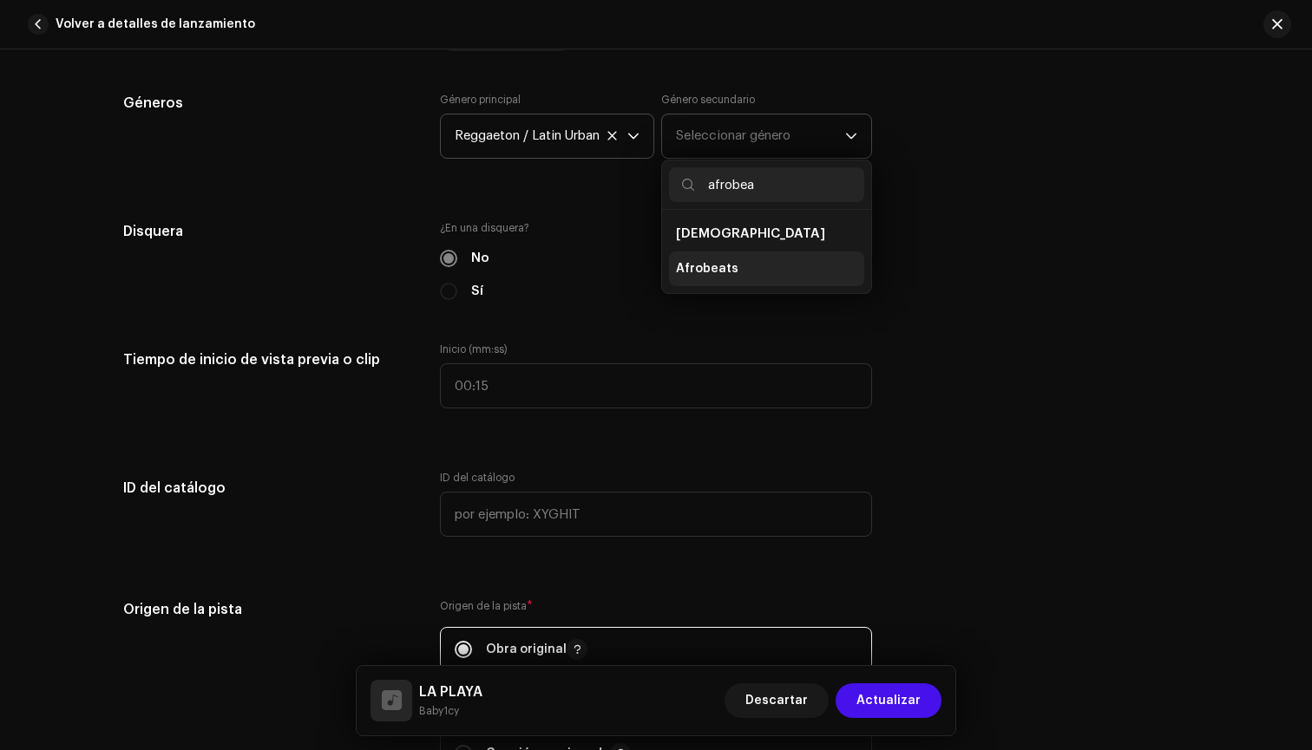
type input "afrobea"
click at [696, 278] on li "Afrobeats" at bounding box center [766, 269] width 195 height 35
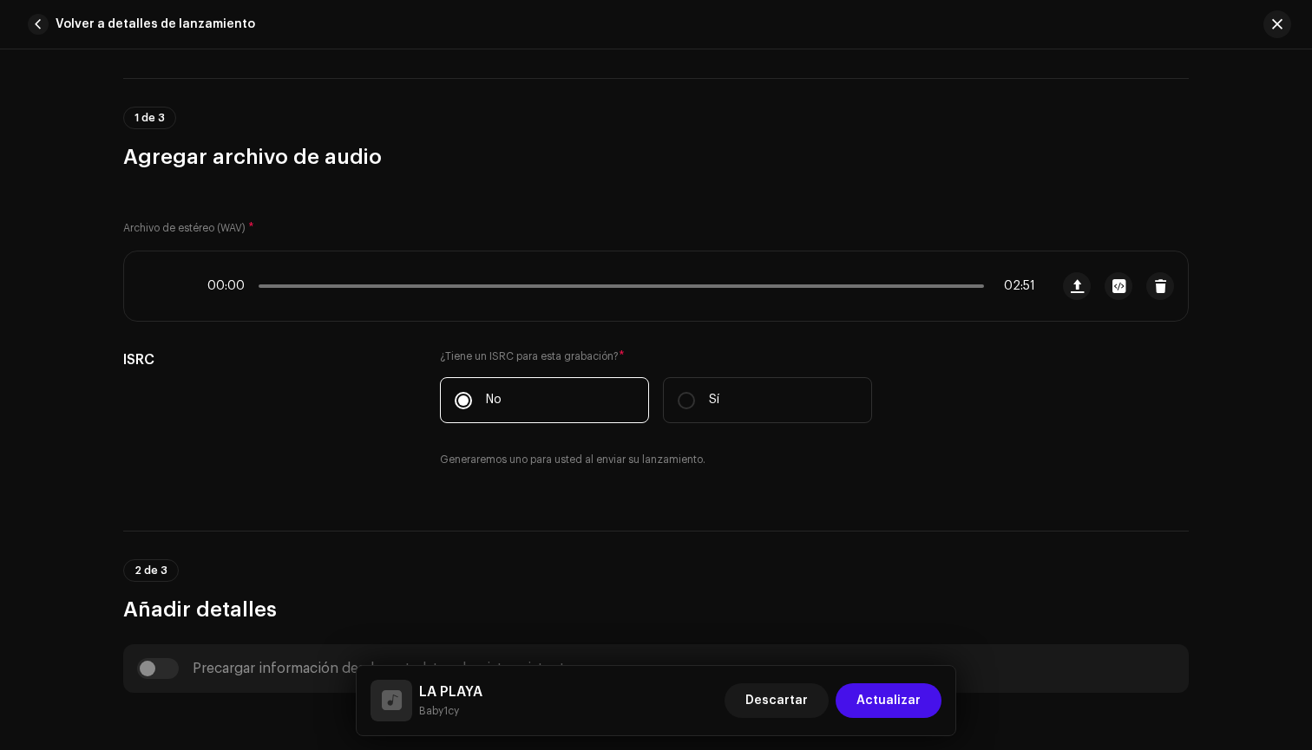
scroll to position [72, 0]
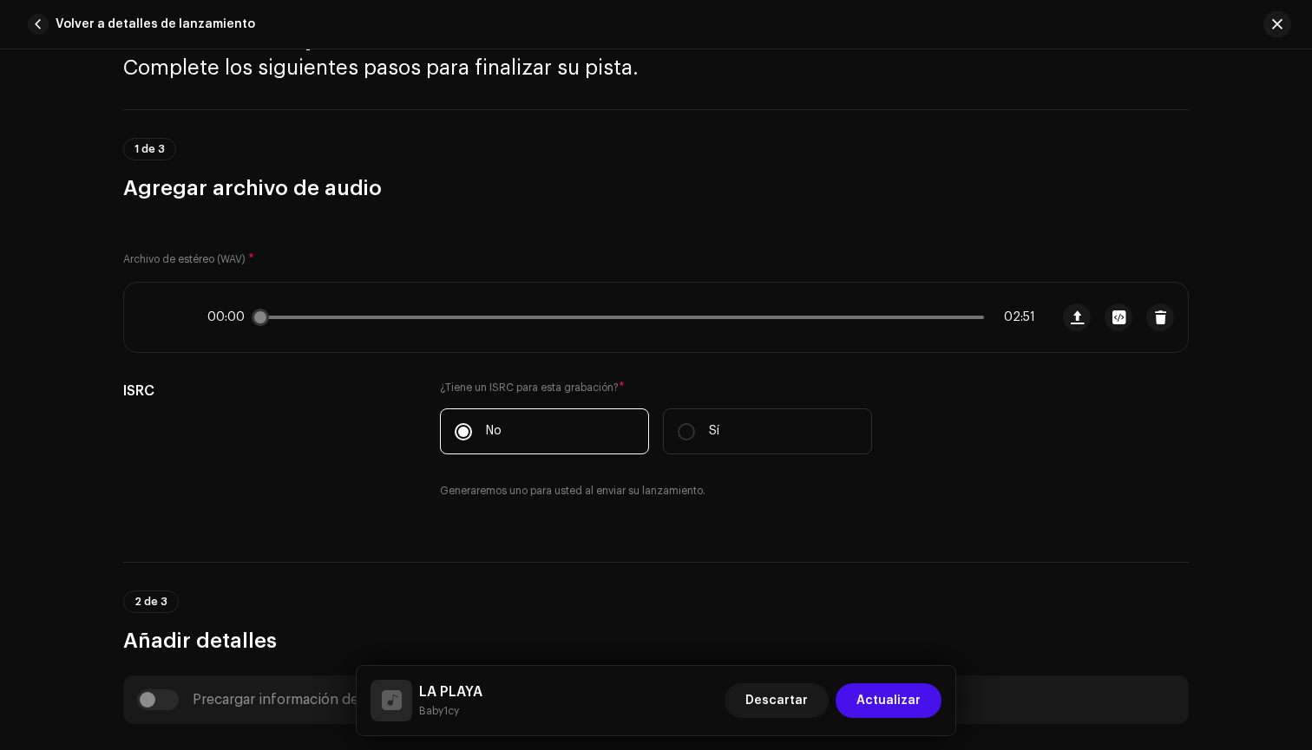
click at [268, 317] on div "00:00 02:51" at bounding box center [621, 318] width 828 height 14
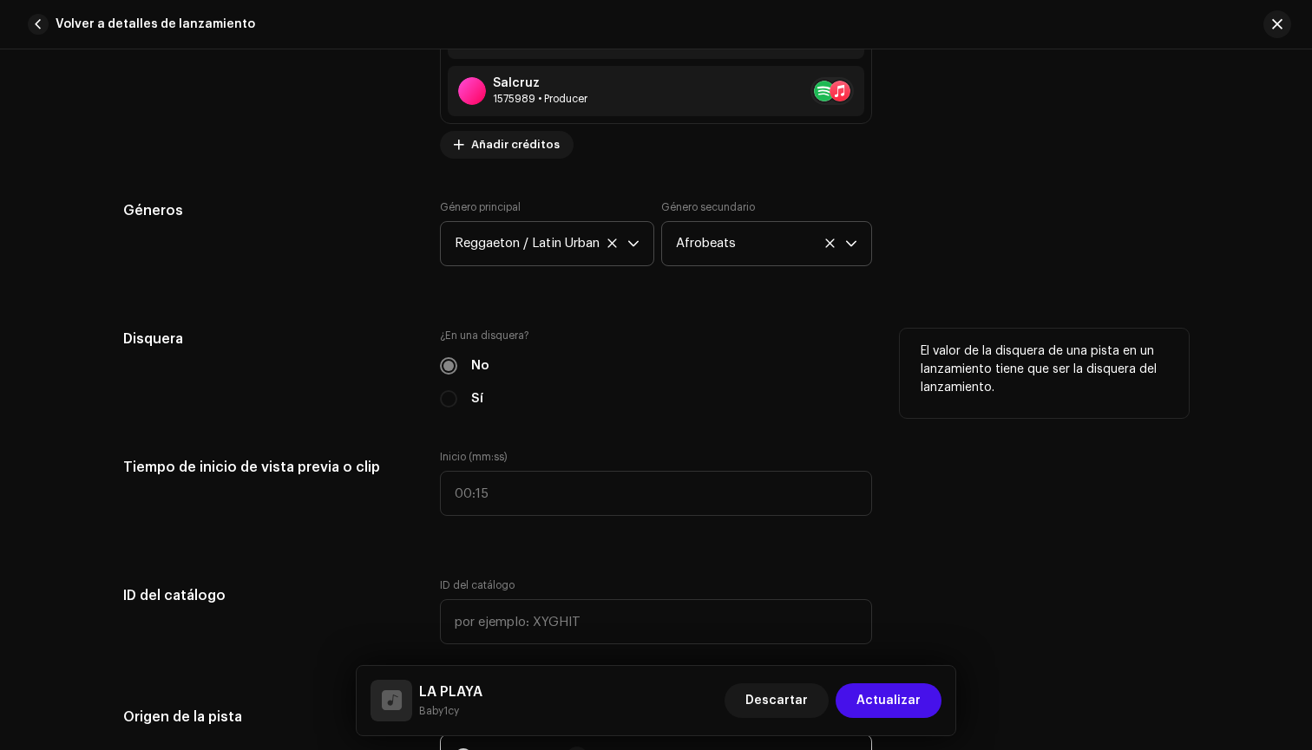
scroll to position [1539, 0]
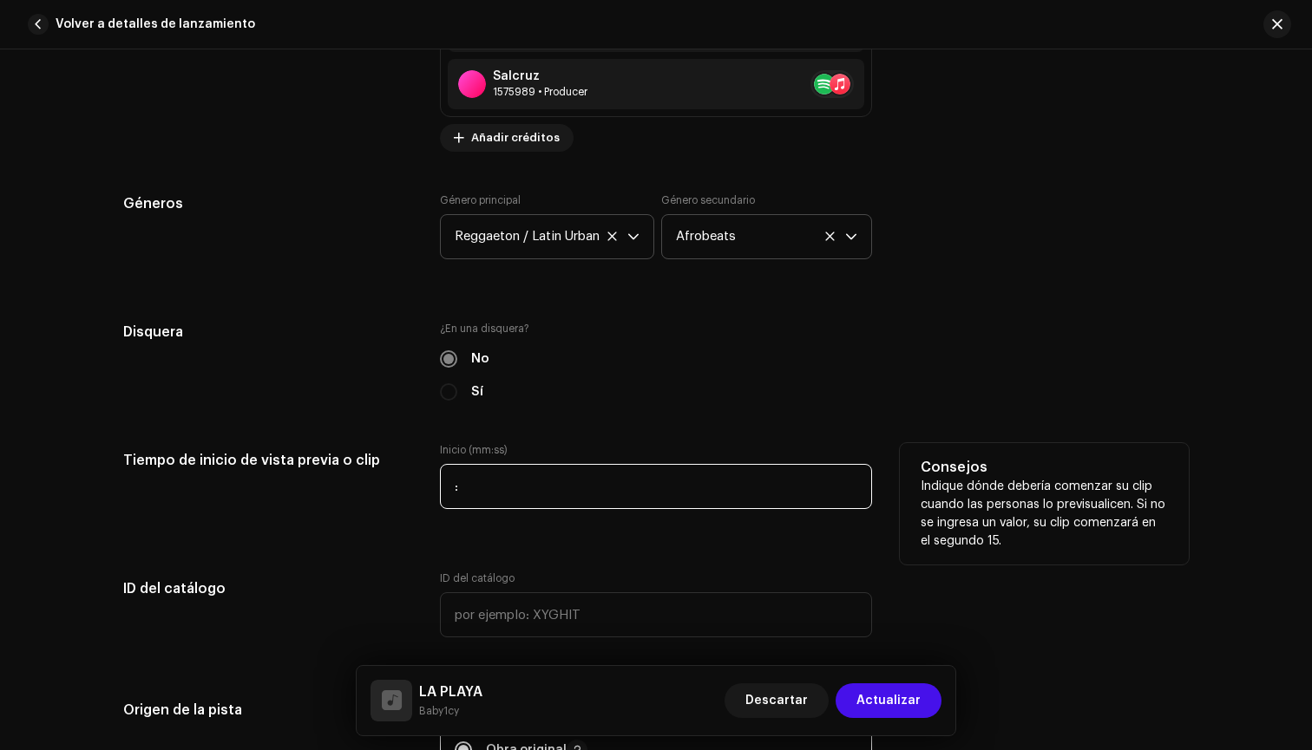
click at [455, 492] on input ":" at bounding box center [656, 486] width 432 height 45
type input "00:25"
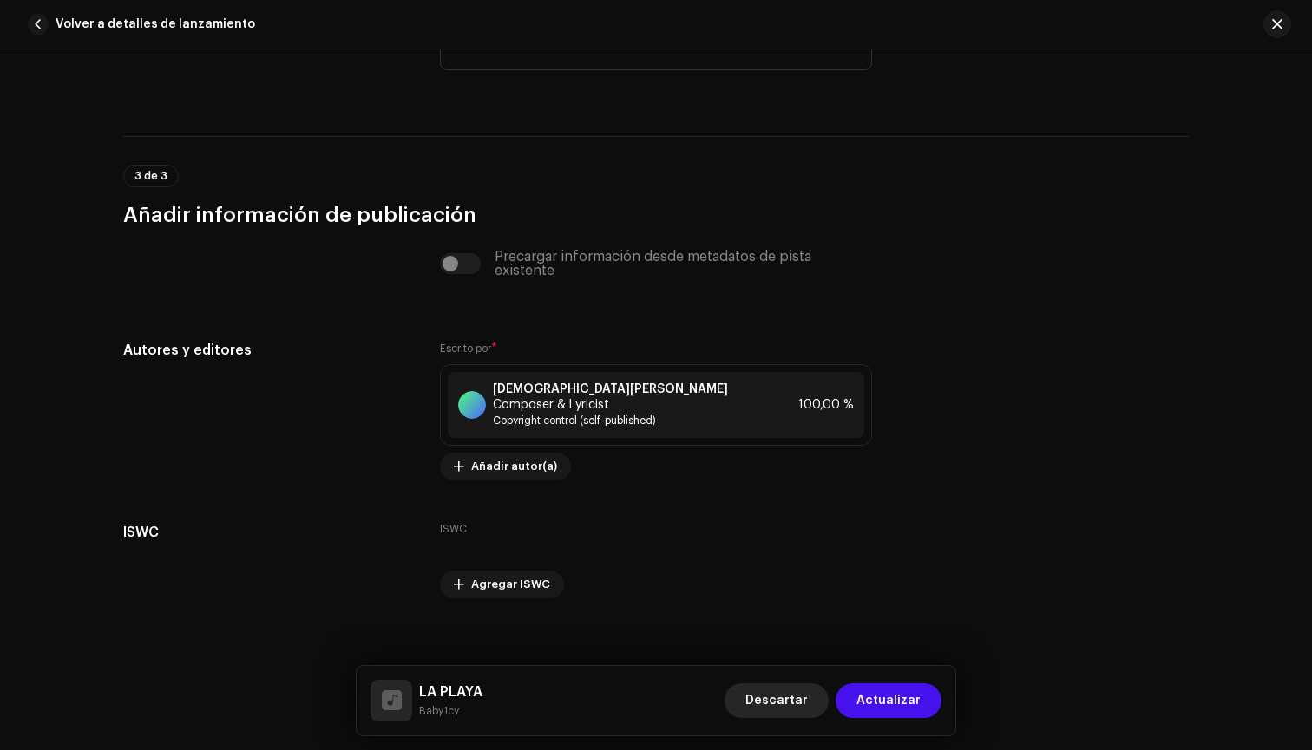
scroll to position [3426, 0]
click at [896, 702] on span "Actualizar" at bounding box center [888, 701] width 64 height 35
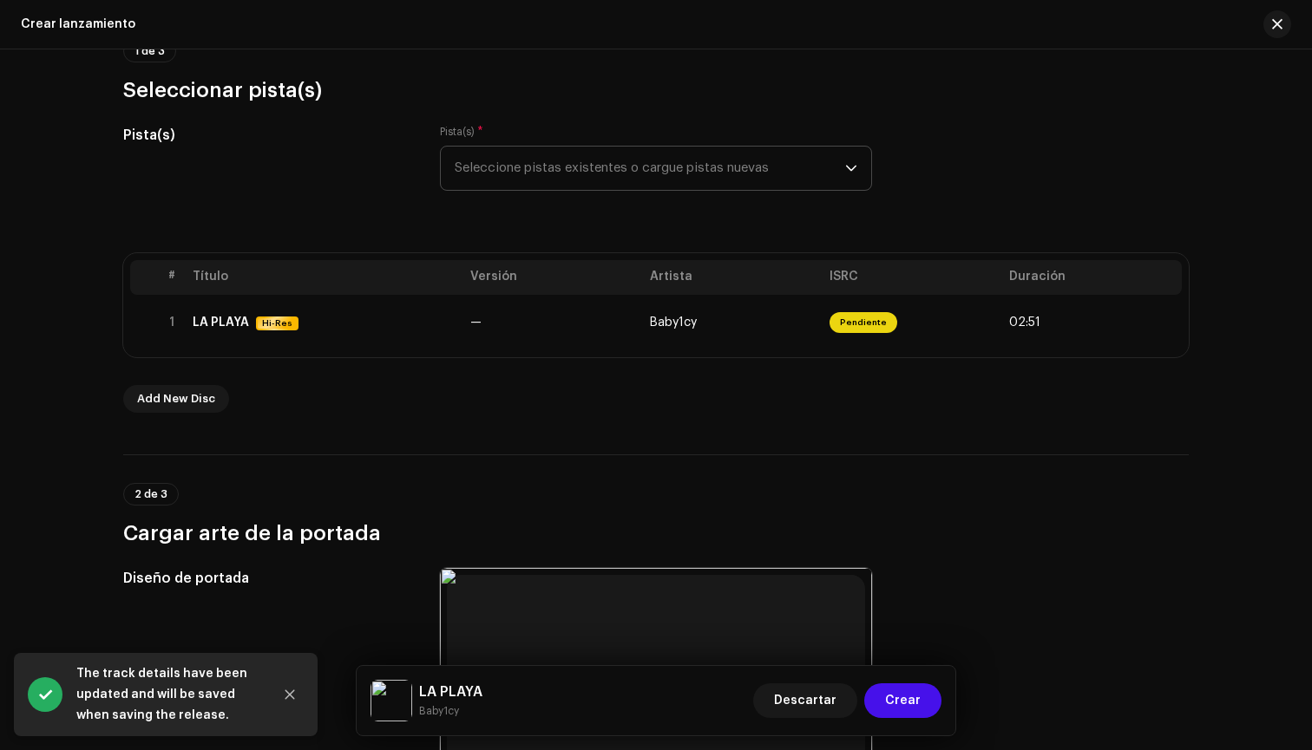
click at [896, 702] on span "Crear" at bounding box center [903, 701] width 36 height 35
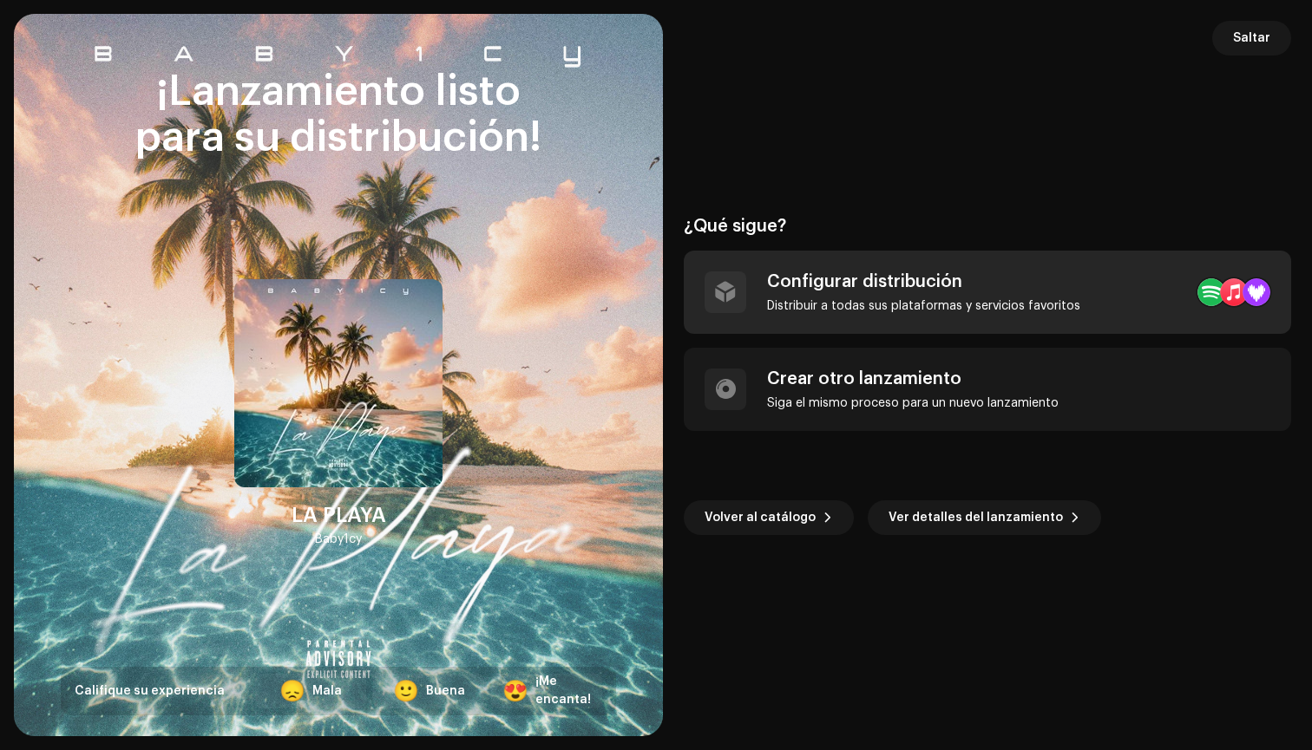
click at [813, 294] on div "Configurar distribución Distribuir a todas sus plataformas y servicios favoritos" at bounding box center [923, 293] width 313 height 42
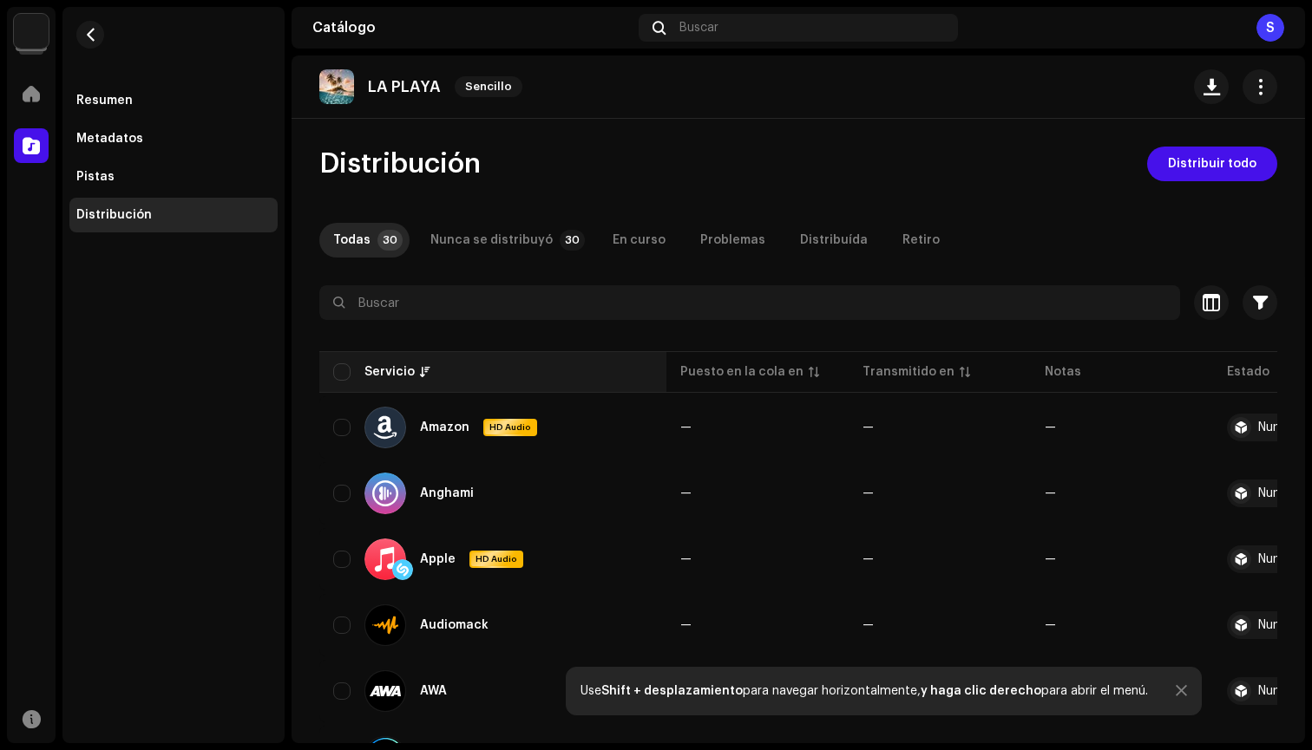
click at [324, 364] on th "Servicio" at bounding box center [492, 372] width 347 height 42
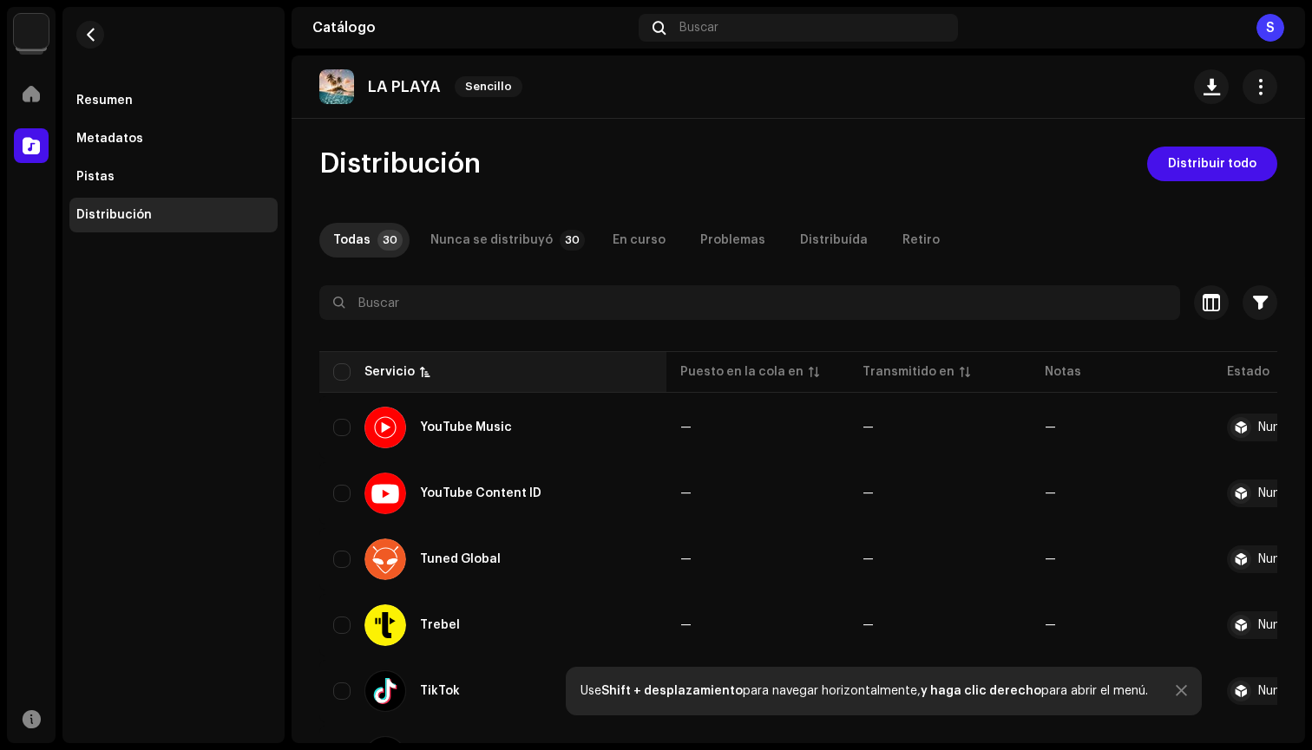
click at [370, 368] on div "Servicio" at bounding box center [389, 371] width 50 height 17
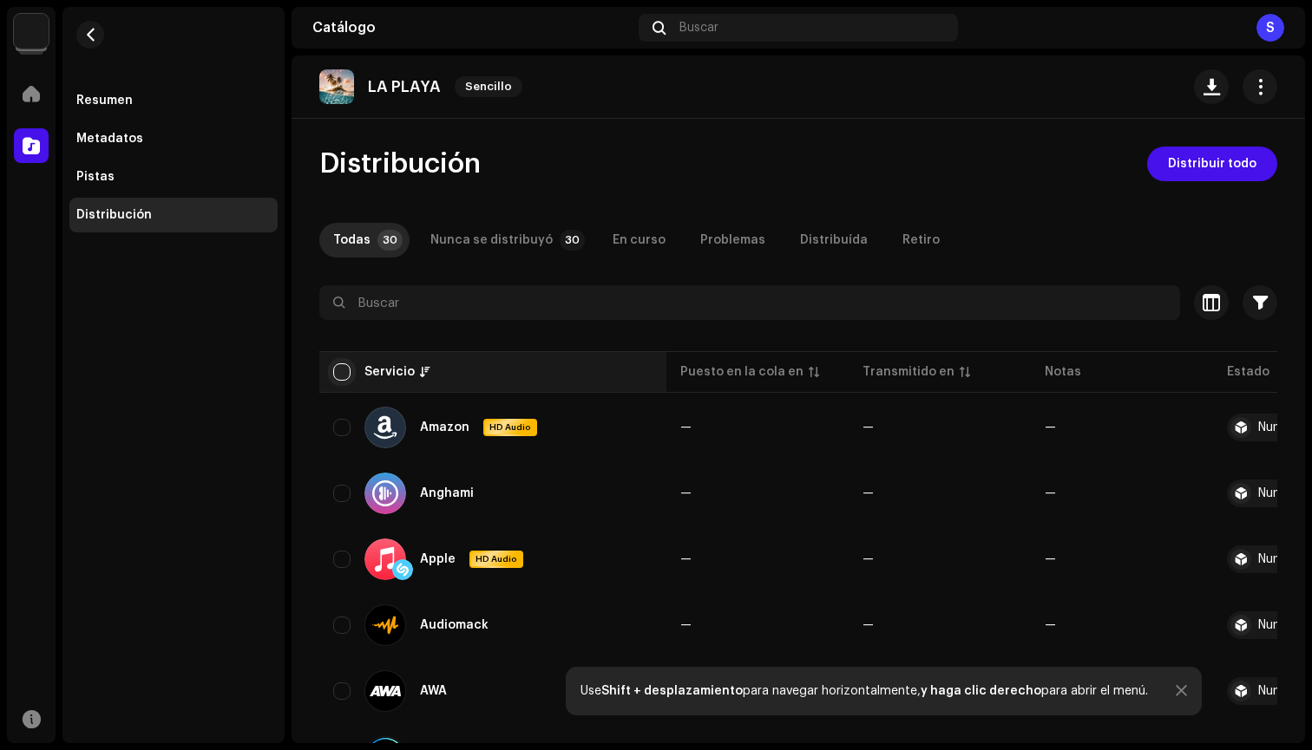
click at [343, 371] on input "checkbox" at bounding box center [341, 371] width 17 height 17
checkbox input "true"
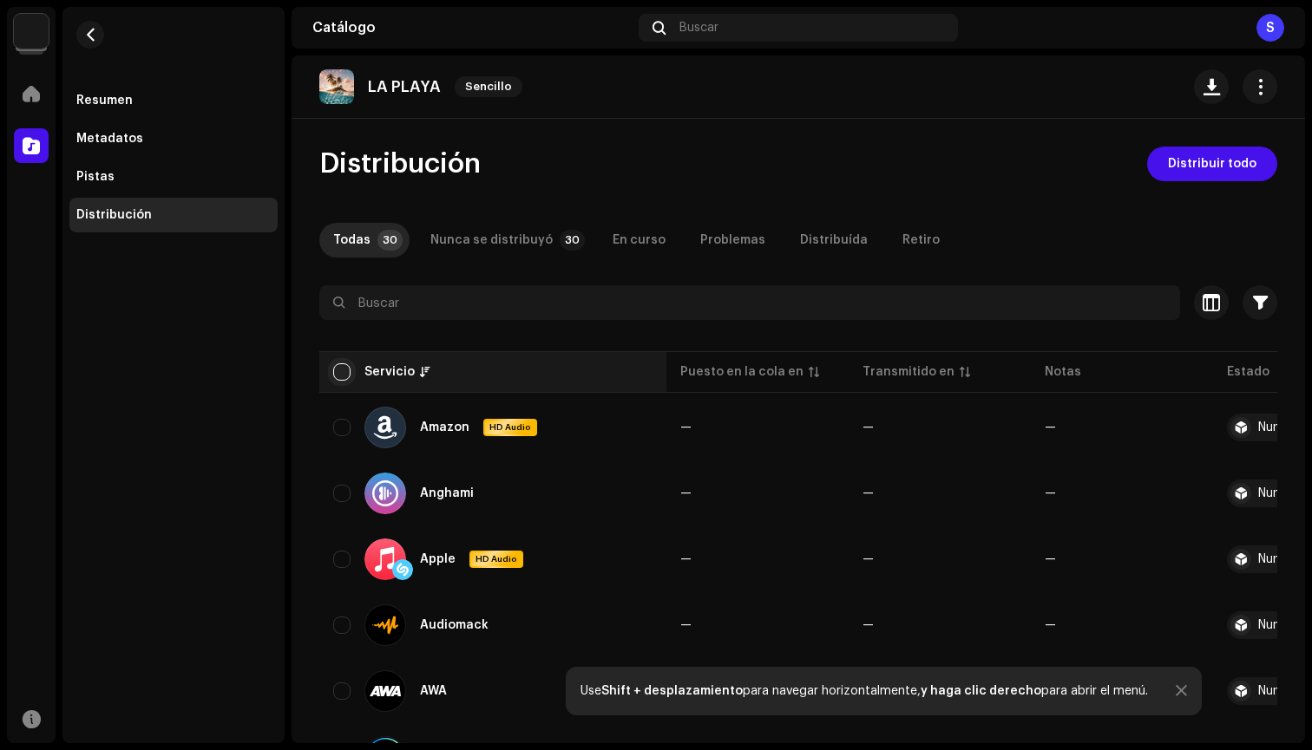
checkbox input "true"
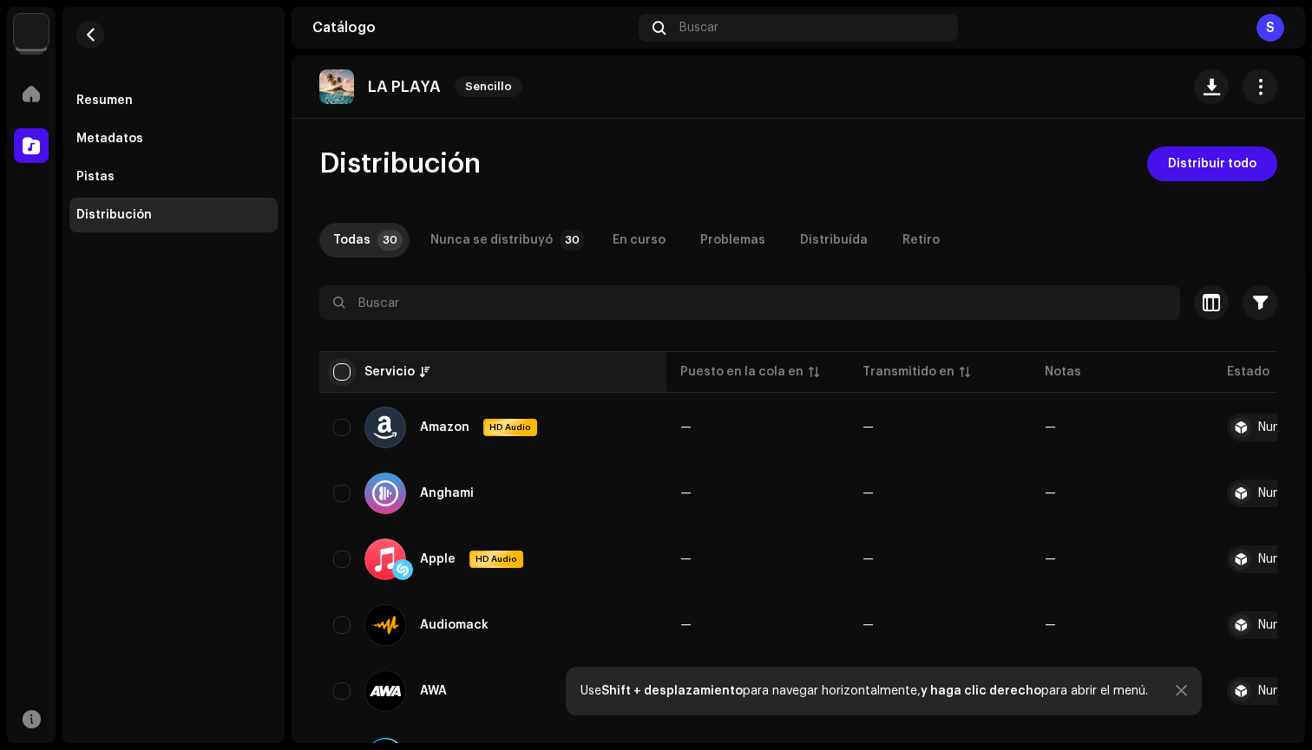
checkbox input "true"
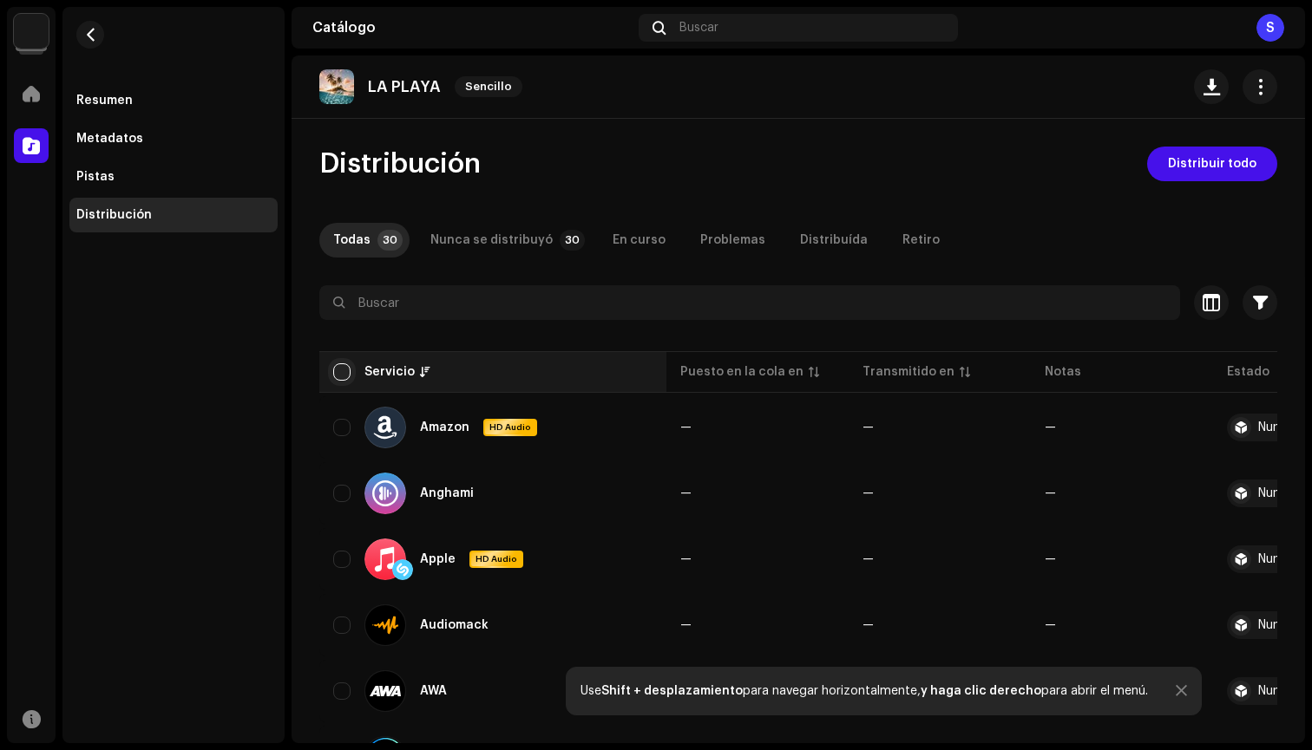
checkbox input "true"
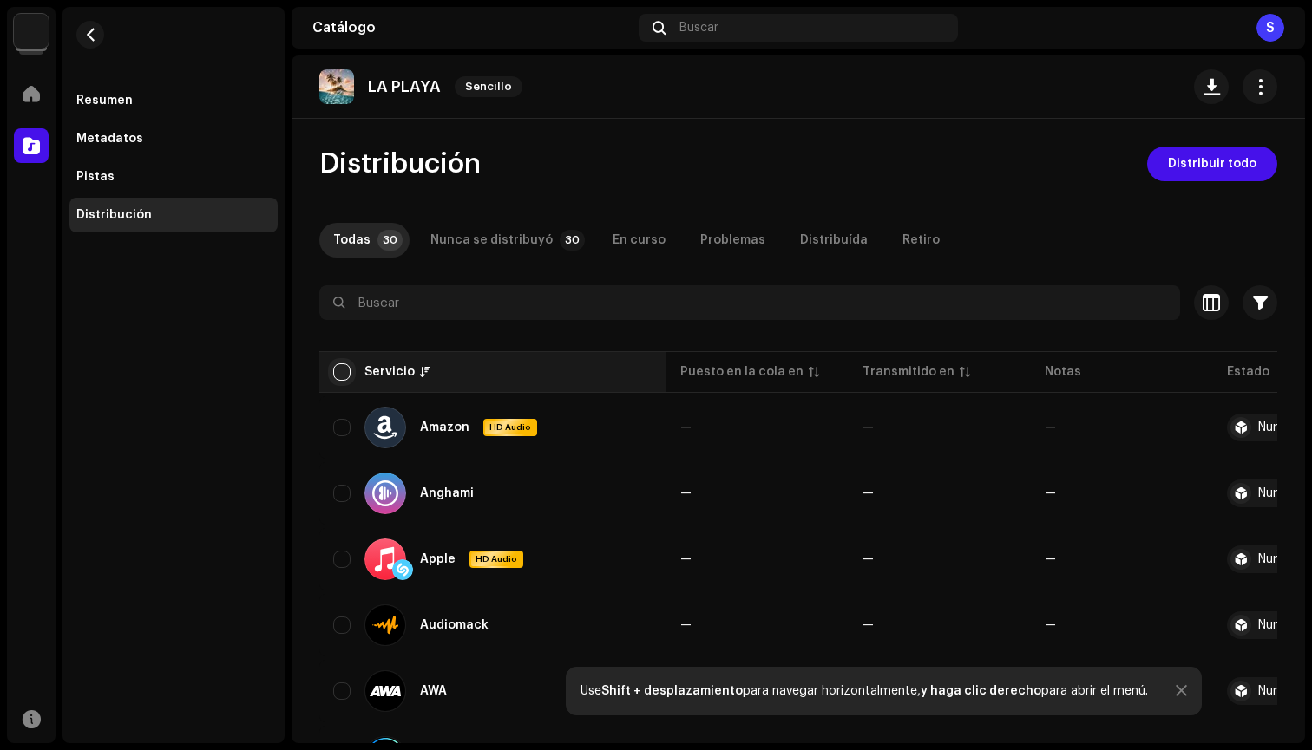
checkbox input "true"
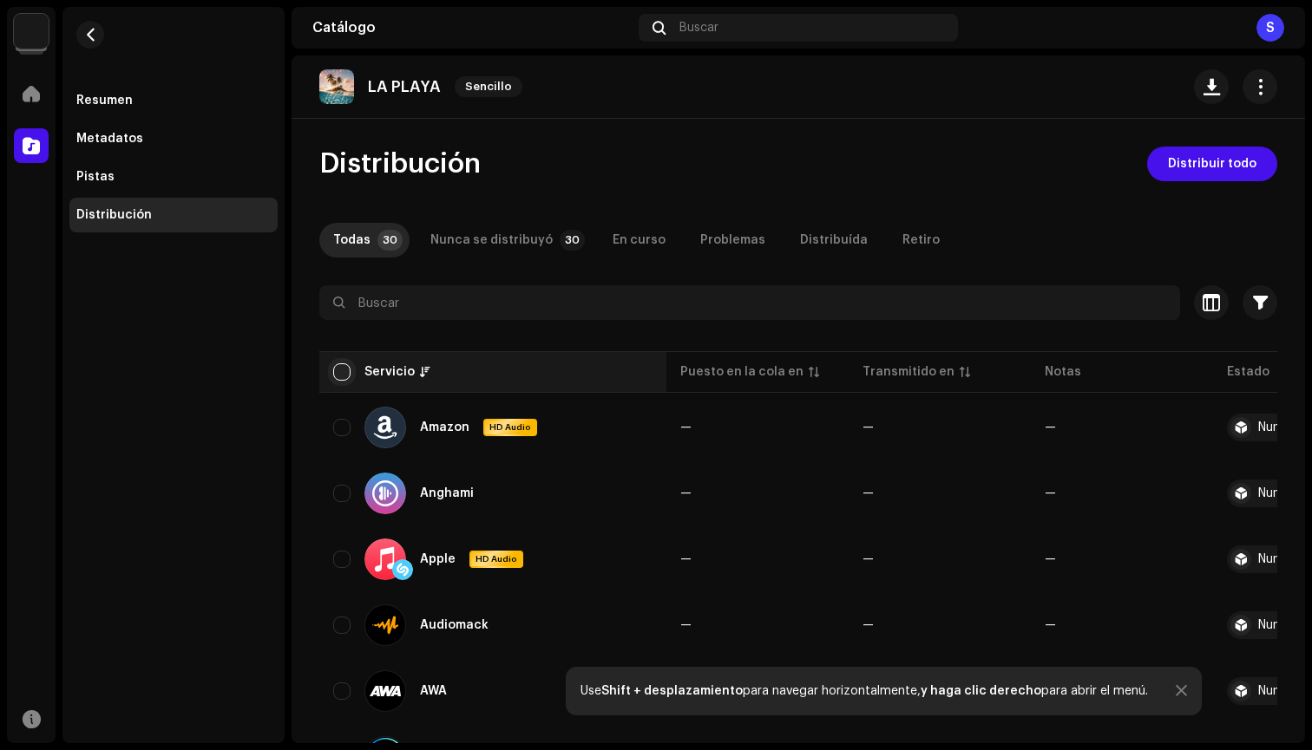
checkbox input "true"
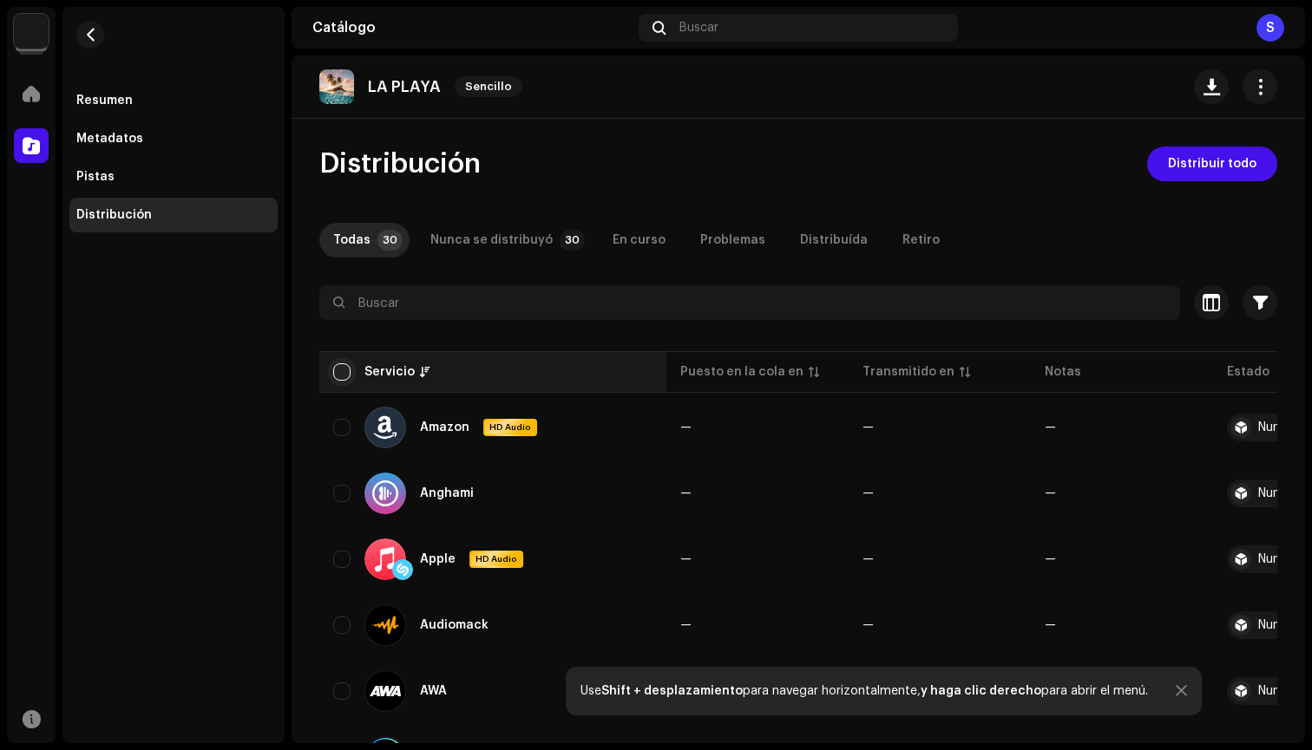
checkbox input "true"
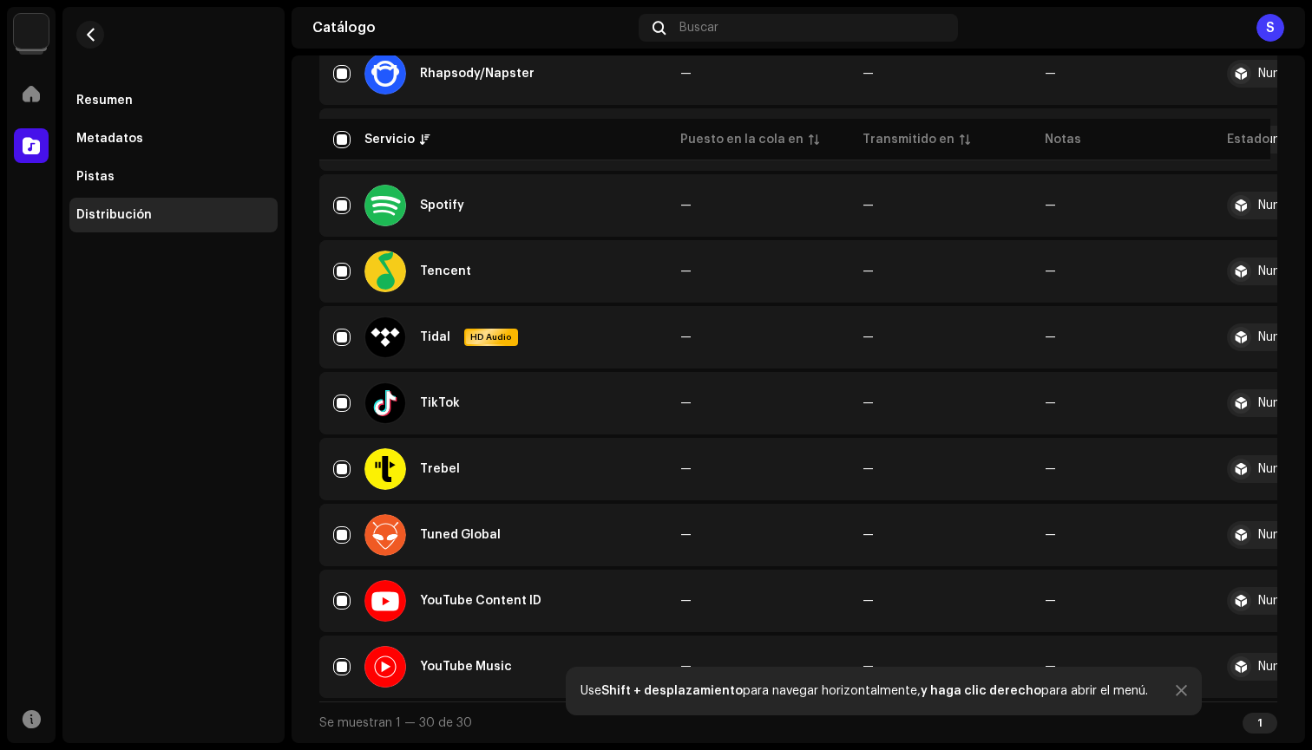
scroll to position [1684, 0]
click at [339, 596] on input "Row Selected" at bounding box center [341, 601] width 17 height 17
checkbox input "false"
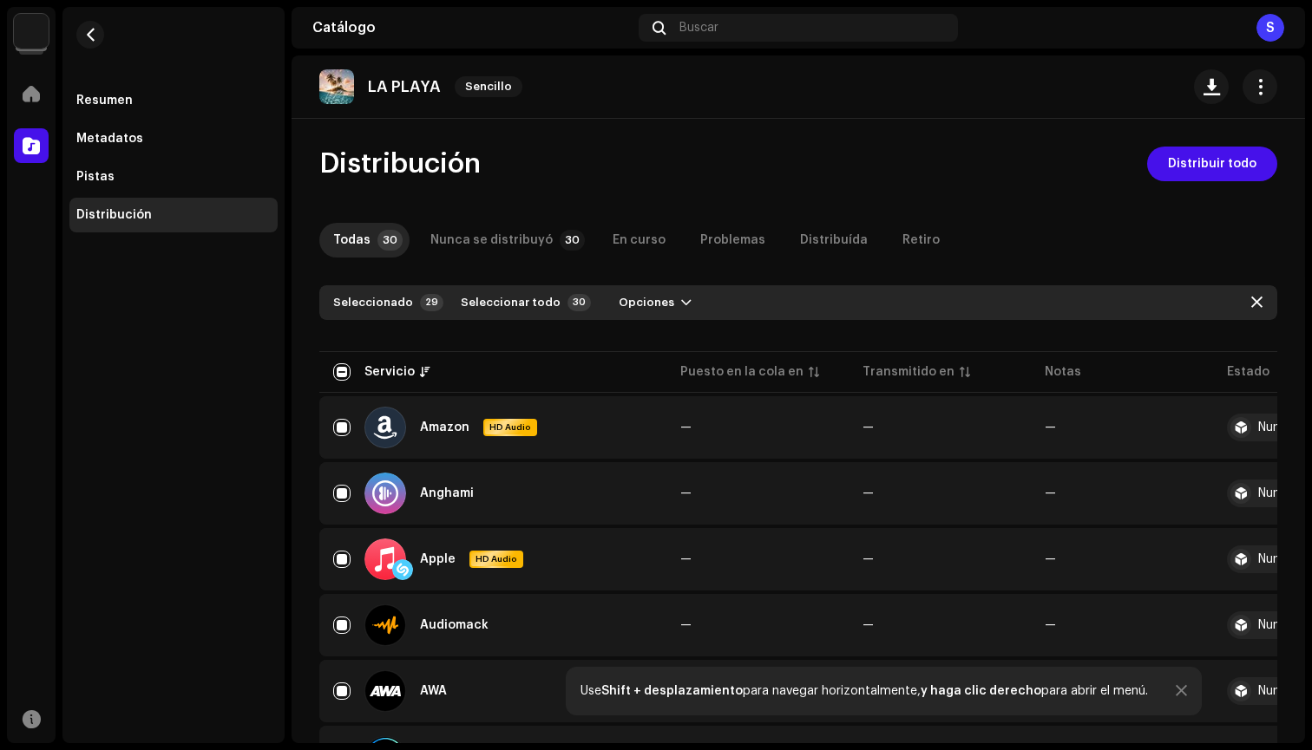
scroll to position [0, 0]
click at [1200, 171] on span "Distribuir todo" at bounding box center [1212, 164] width 88 height 35
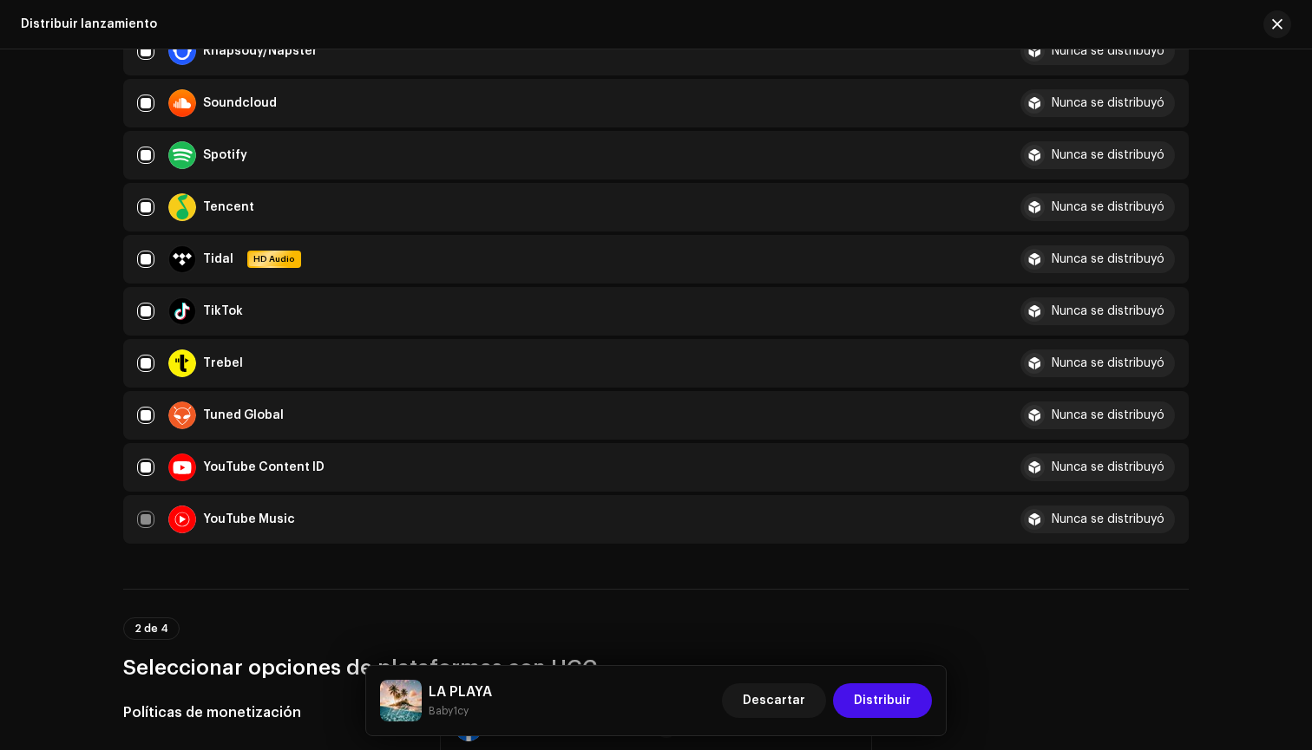
scroll to position [1362, 0]
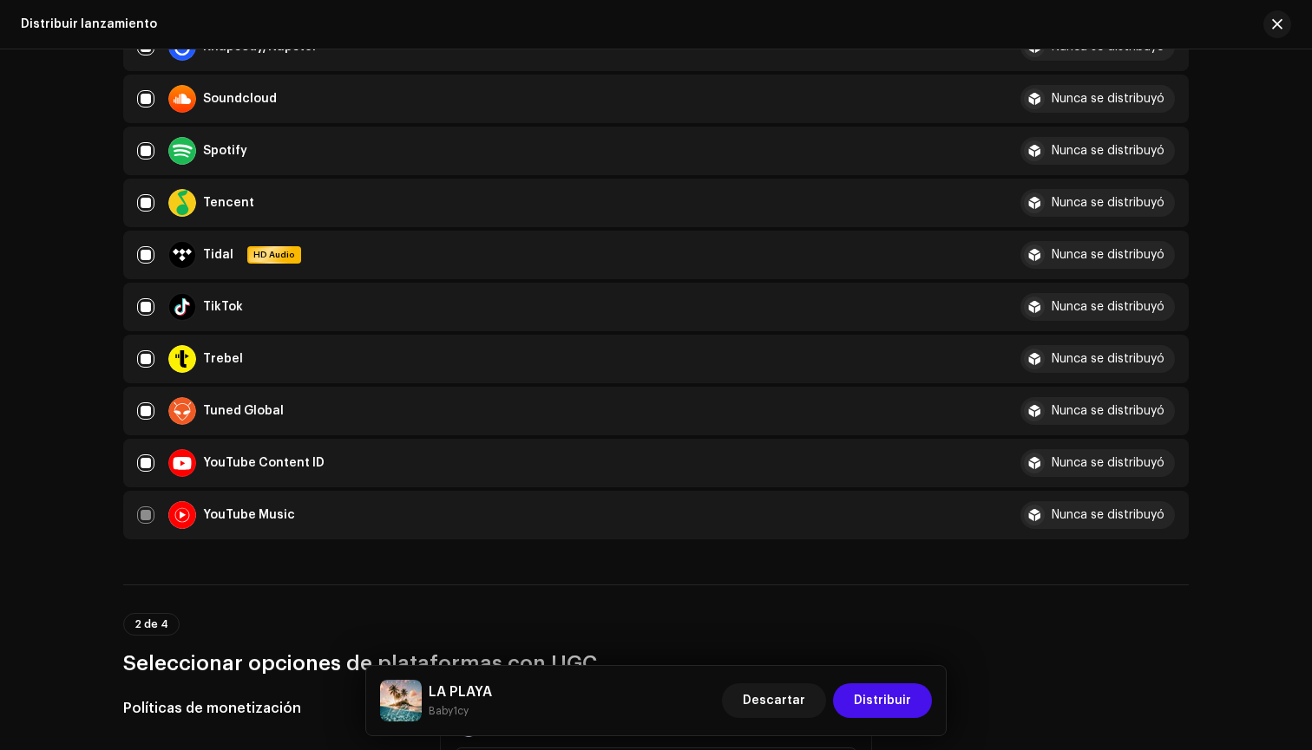
click at [137, 449] on div "YouTube Content ID" at bounding box center [564, 463] width 855 height 28
click at [137, 457] on input "checkbox" at bounding box center [145, 463] width 17 height 17
checkbox input "false"
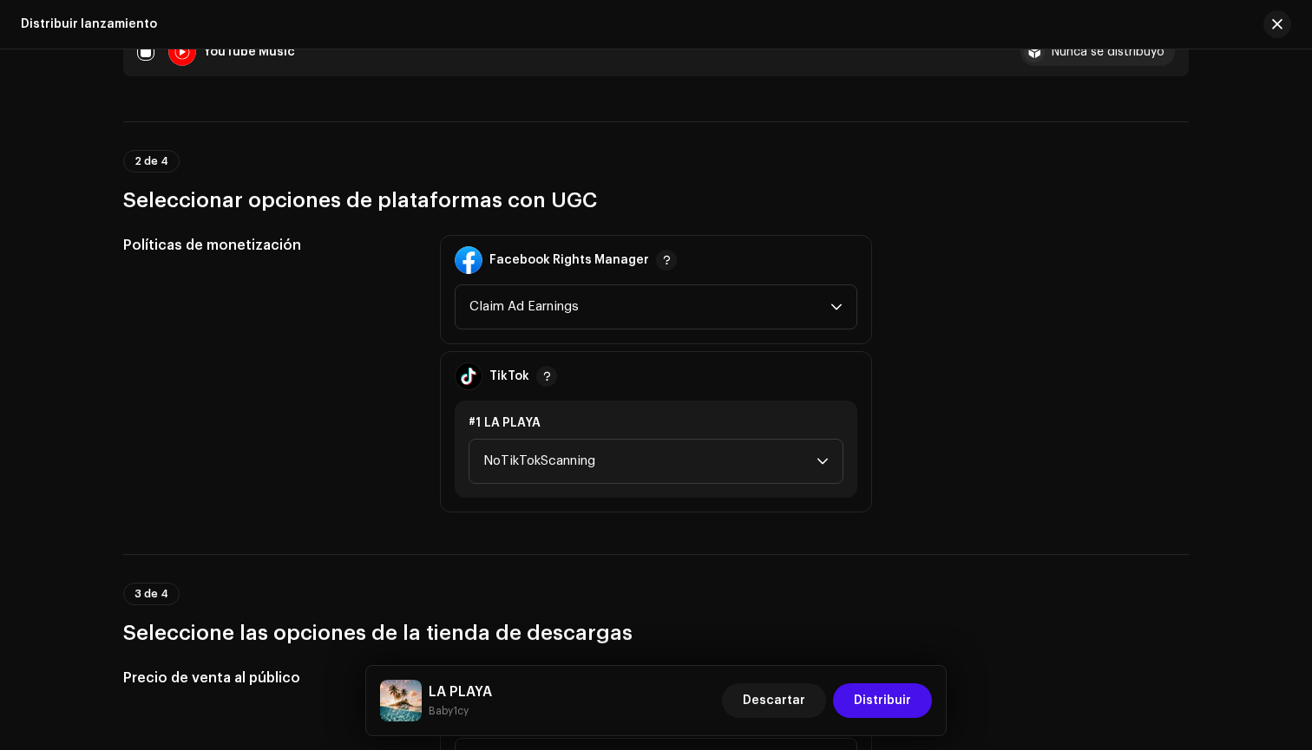
scroll to position [1822, 0]
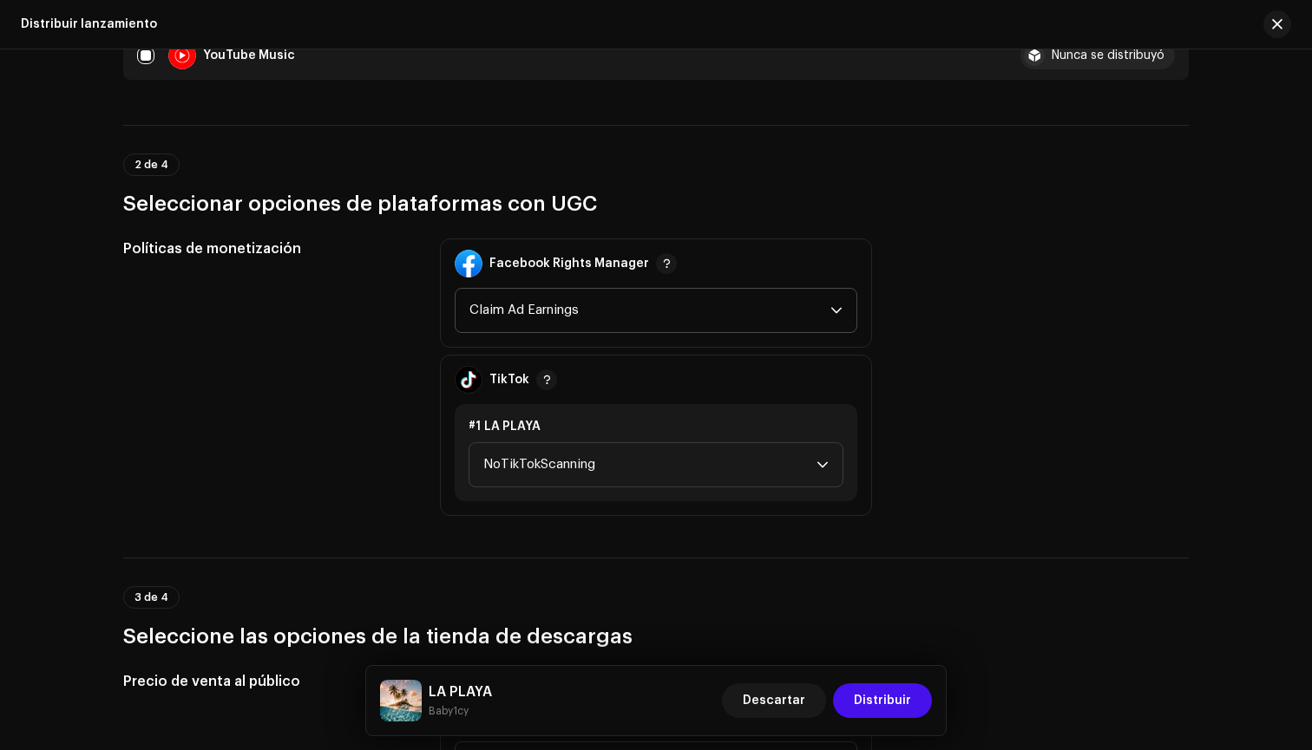
click at [586, 308] on span "Claim Ad Earnings" at bounding box center [649, 310] width 361 height 43
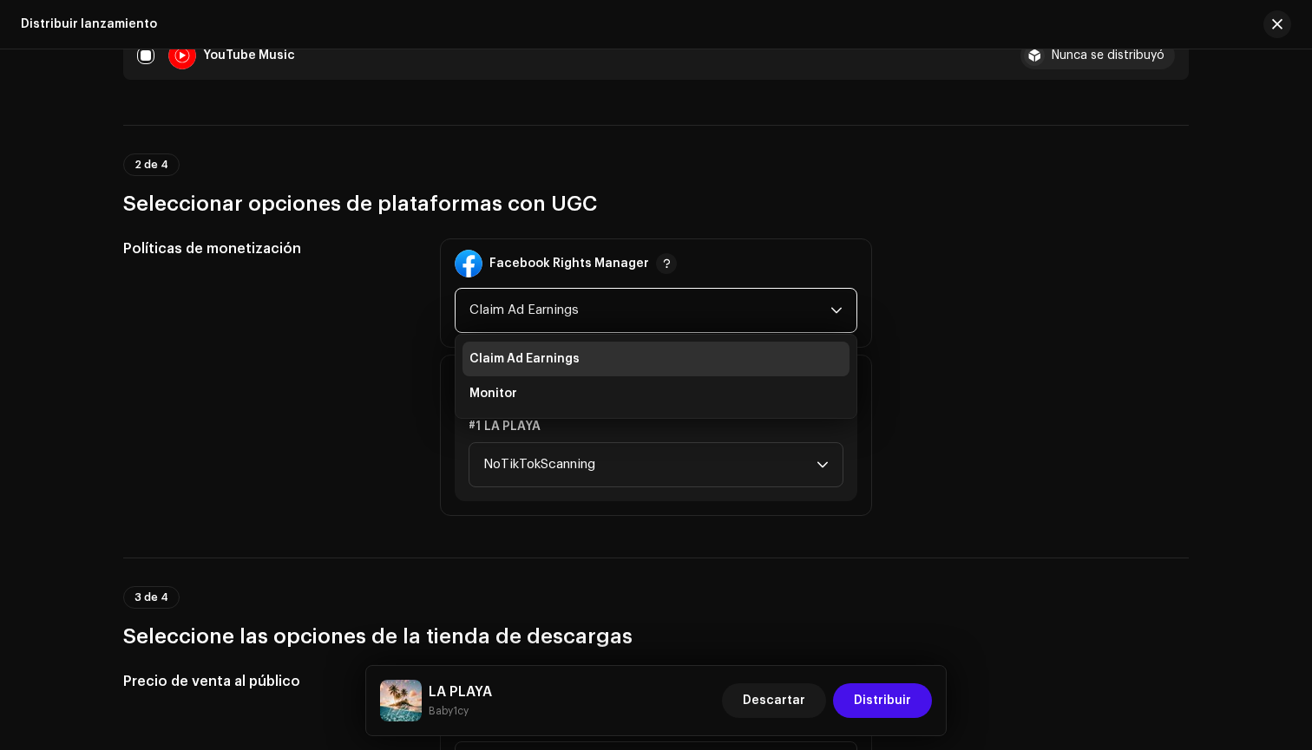
click at [540, 363] on span "Claim Ad Earnings" at bounding box center [524, 358] width 110 height 17
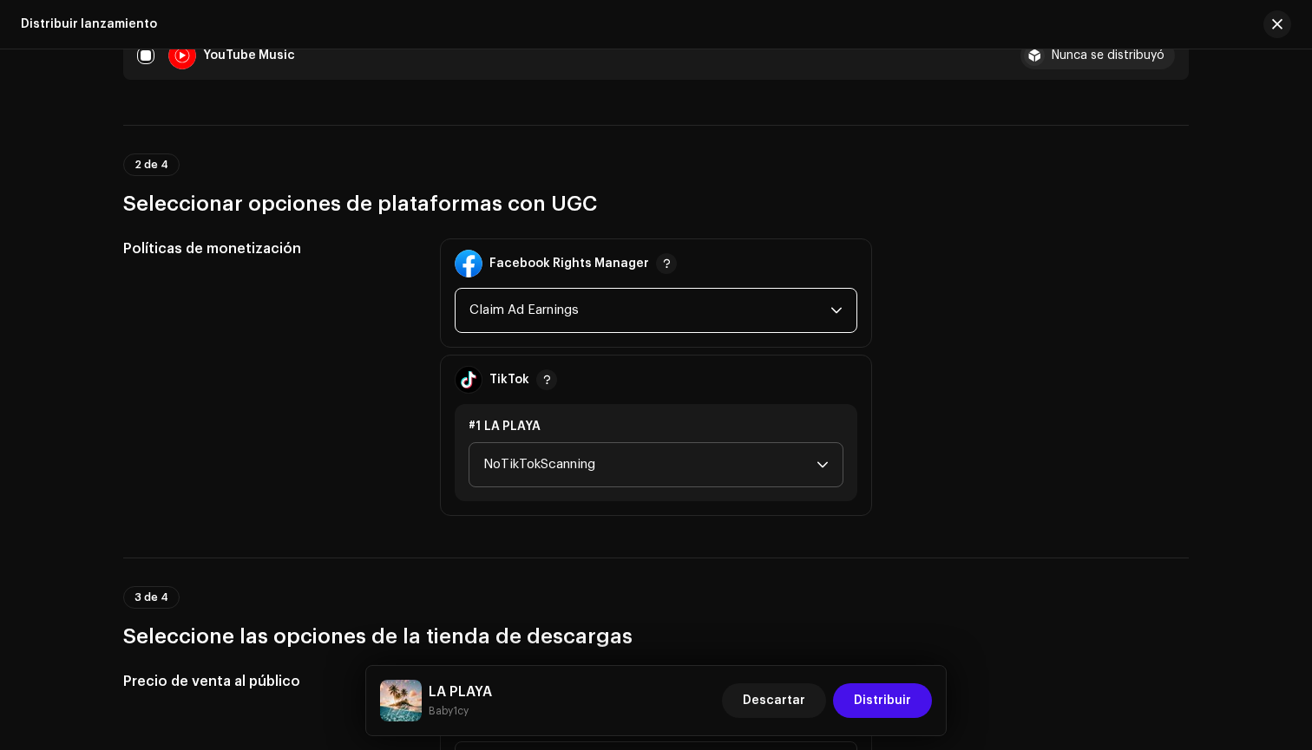
click at [520, 451] on span "NoTikTokScanning" at bounding box center [649, 464] width 333 height 43
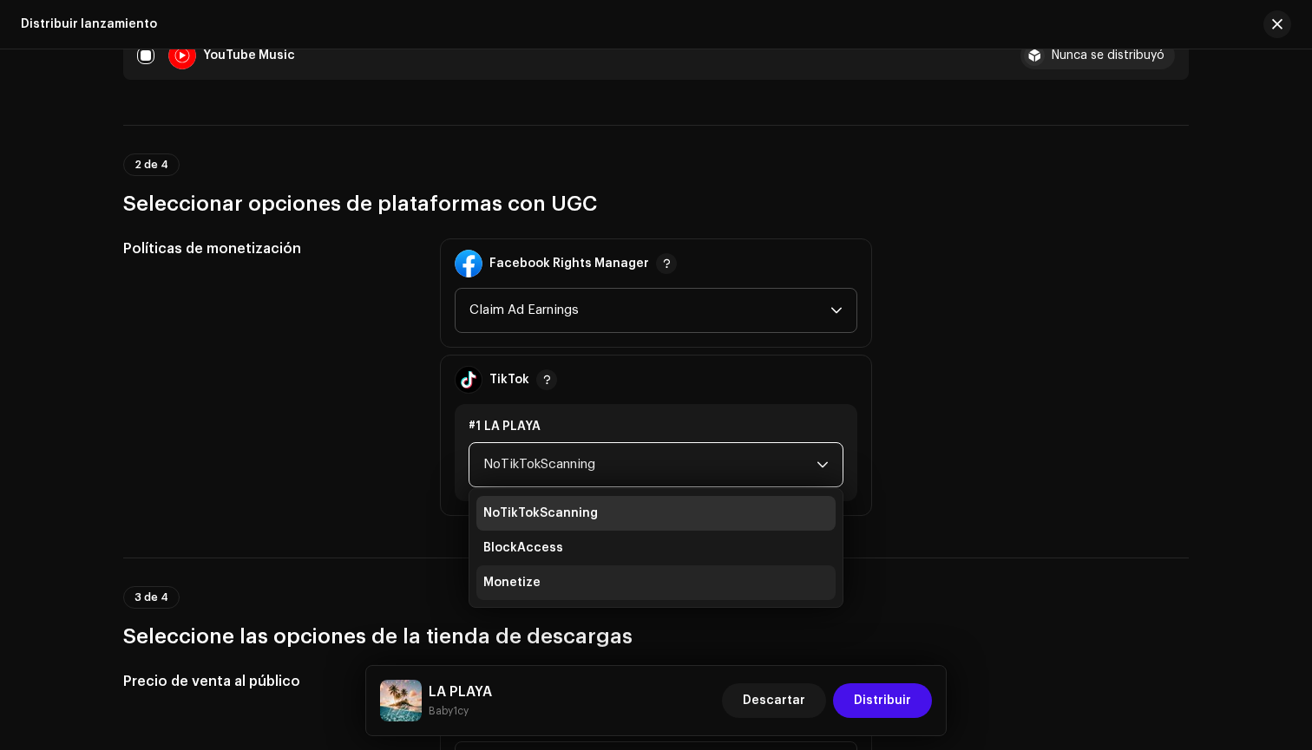
click at [510, 578] on span "Monetize" at bounding box center [511, 582] width 57 height 17
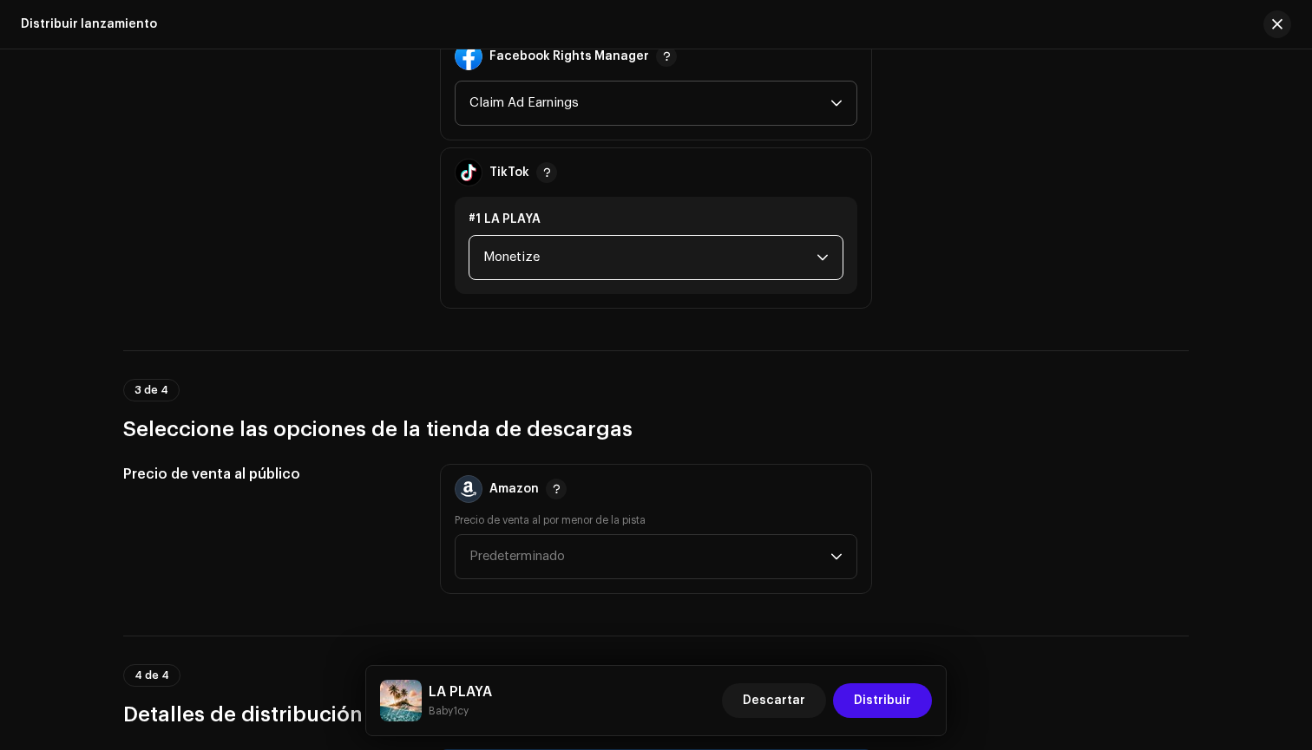
scroll to position [2096, 0]
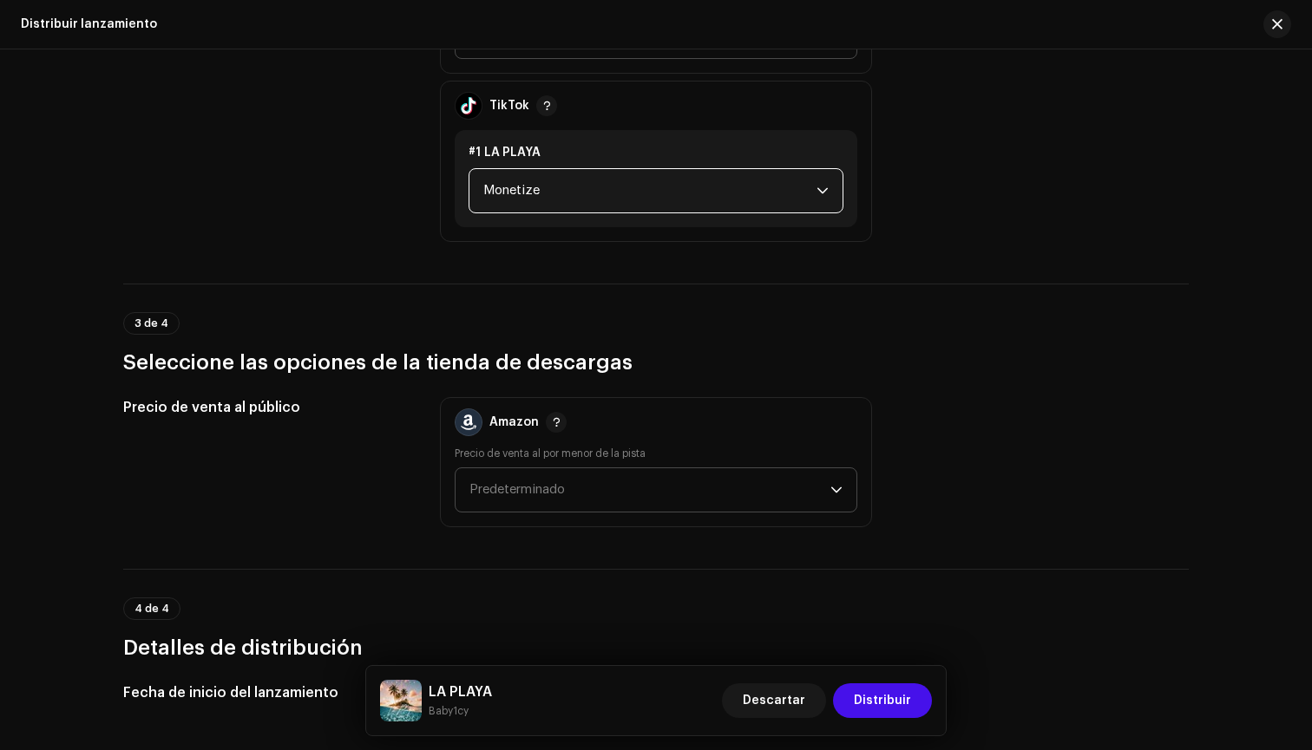
click at [539, 479] on span "Predeterminado" at bounding box center [649, 489] width 361 height 43
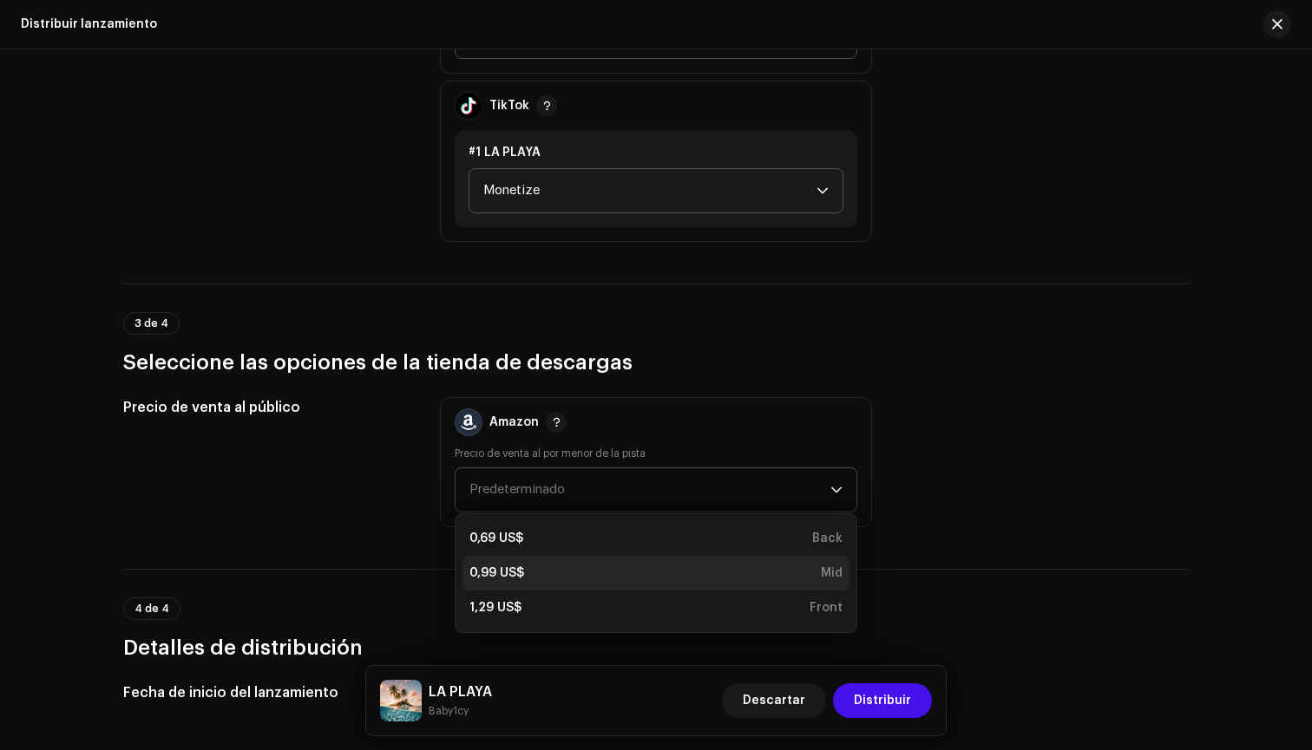
click at [523, 560] on li "0,99 US$ Mid" at bounding box center [655, 573] width 387 height 35
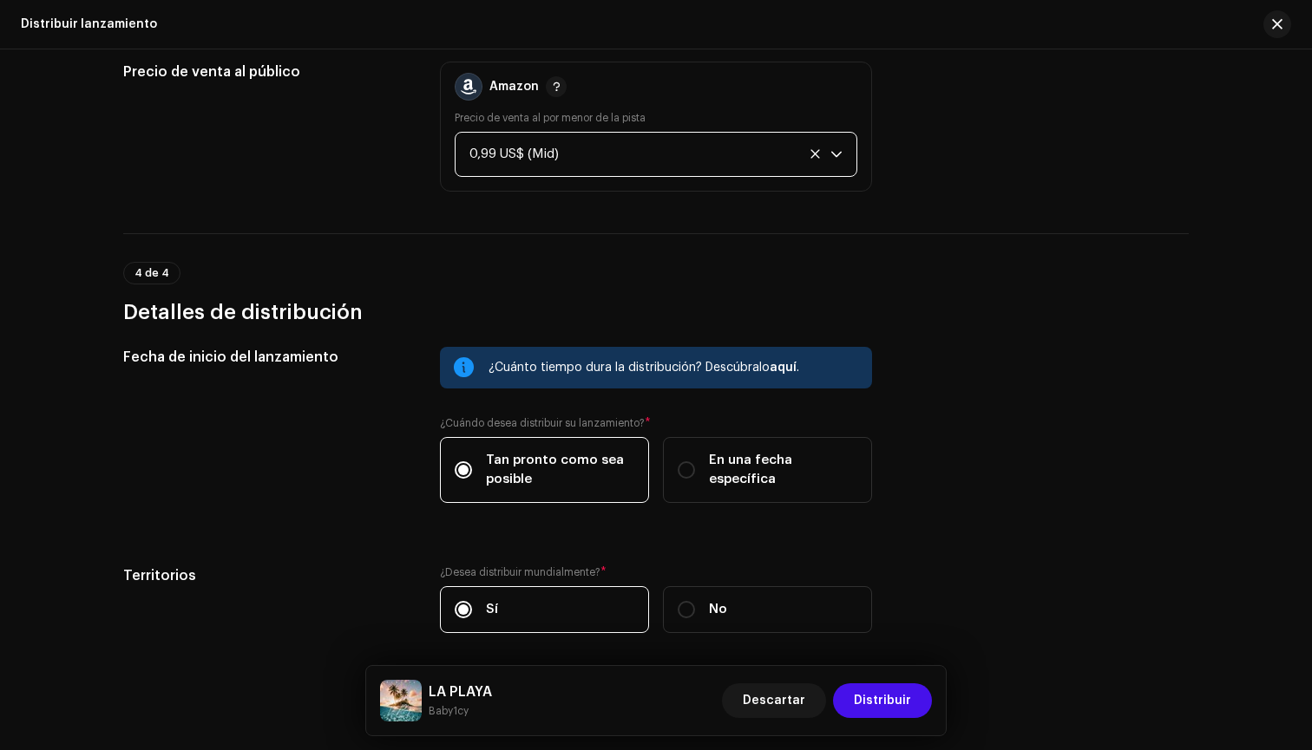
scroll to position [2437, 0]
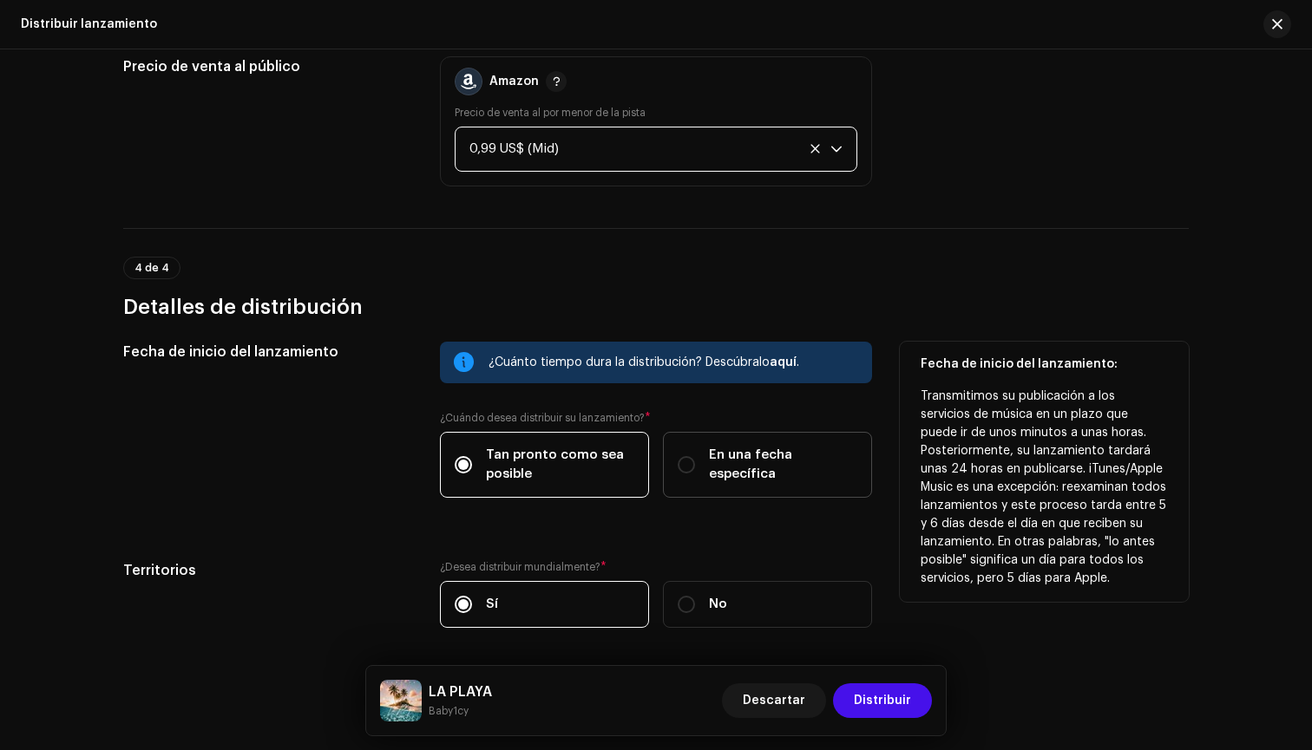
click at [704, 449] on label "En una fecha específica" at bounding box center [767, 465] width 209 height 66
click at [695, 456] on input "En una fecha específica" at bounding box center [686, 464] width 17 height 17
radio input "true"
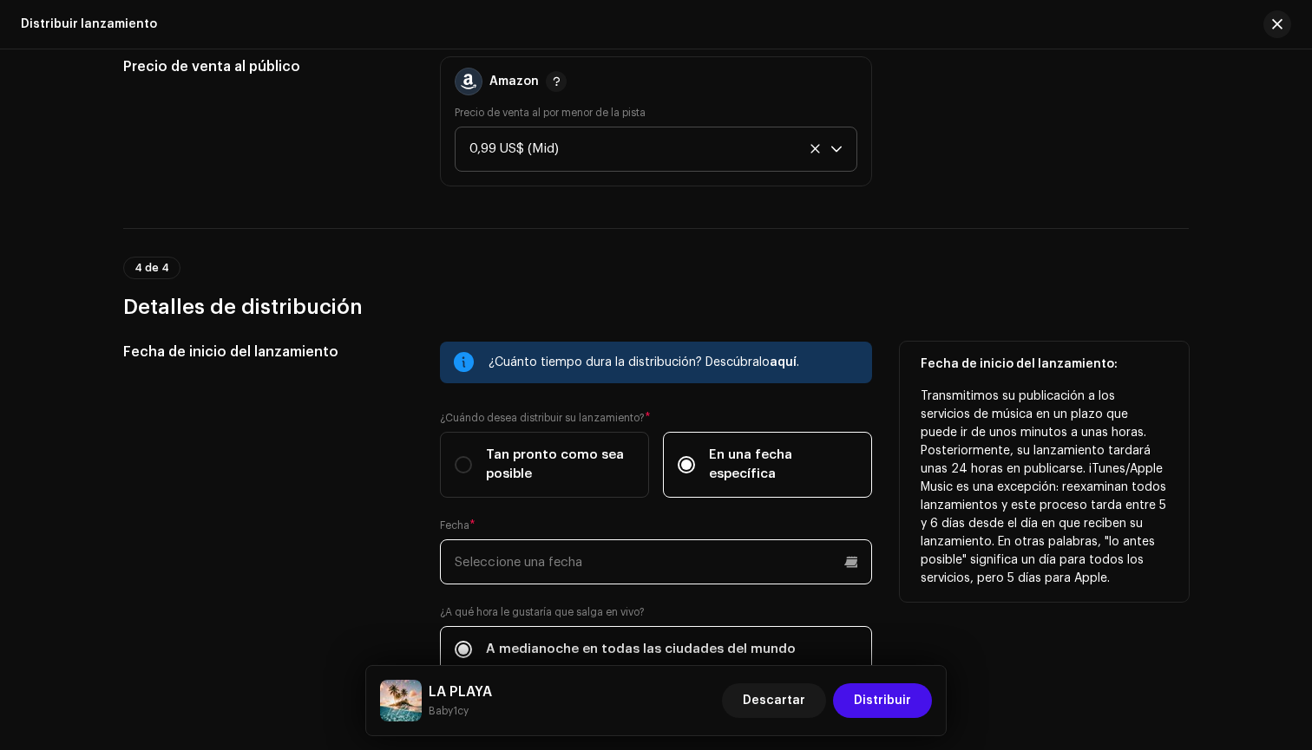
click at [574, 549] on input "text" at bounding box center [656, 562] width 432 height 45
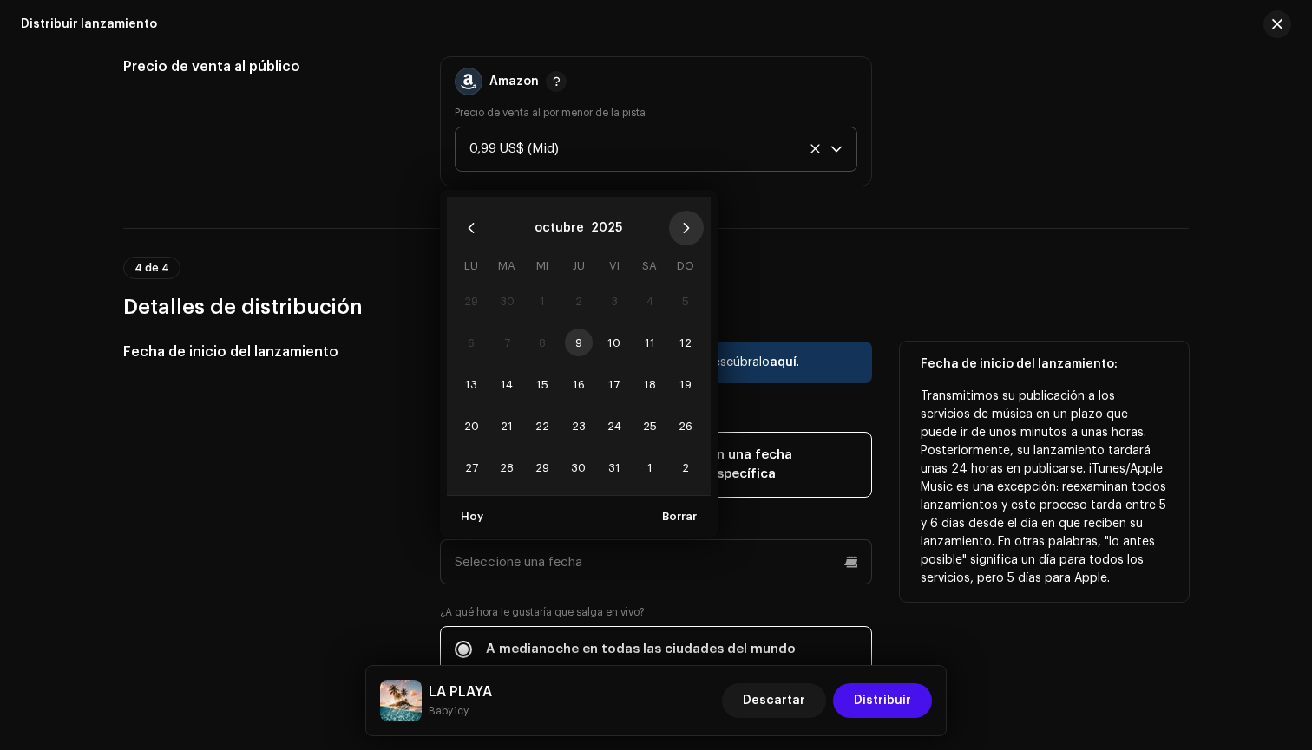
click at [684, 235] on button "Next Month" at bounding box center [686, 228] width 35 height 35
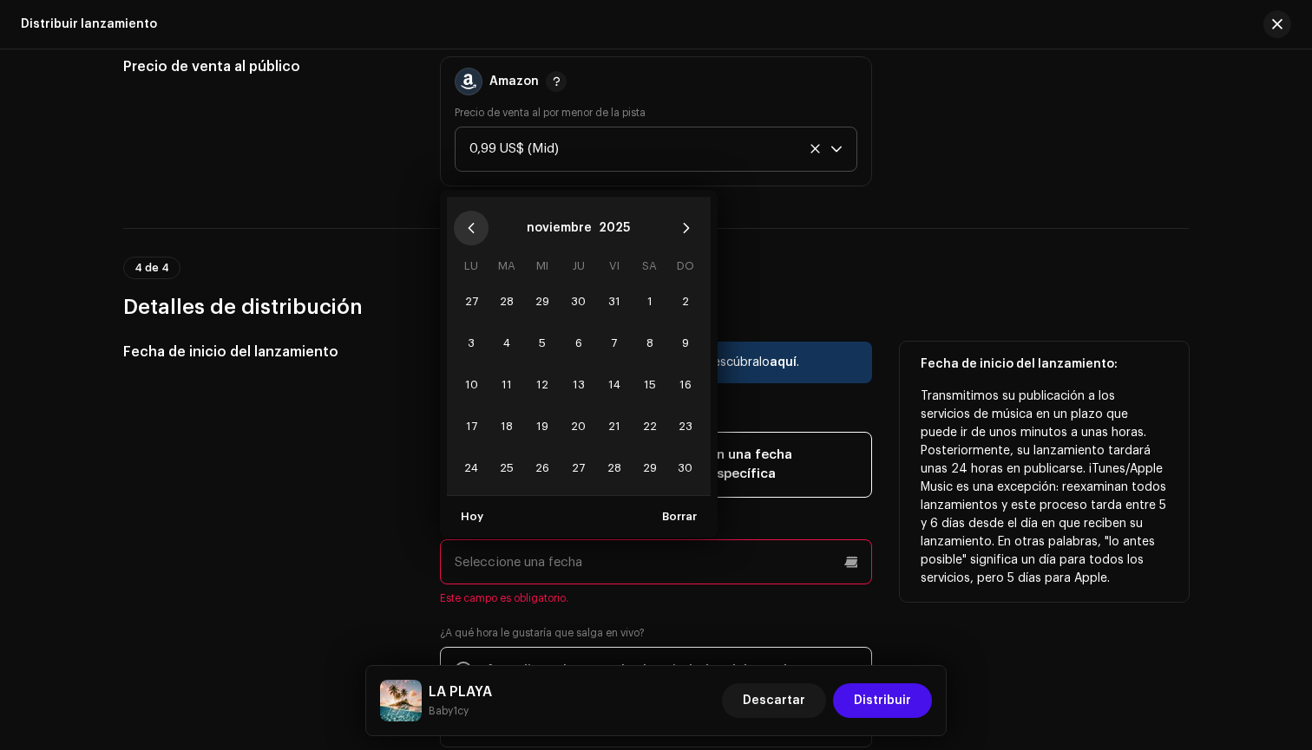
click at [465, 227] on icon "Previous Month" at bounding box center [471, 228] width 12 height 12
click at [669, 237] on button "Next Month" at bounding box center [686, 228] width 35 height 35
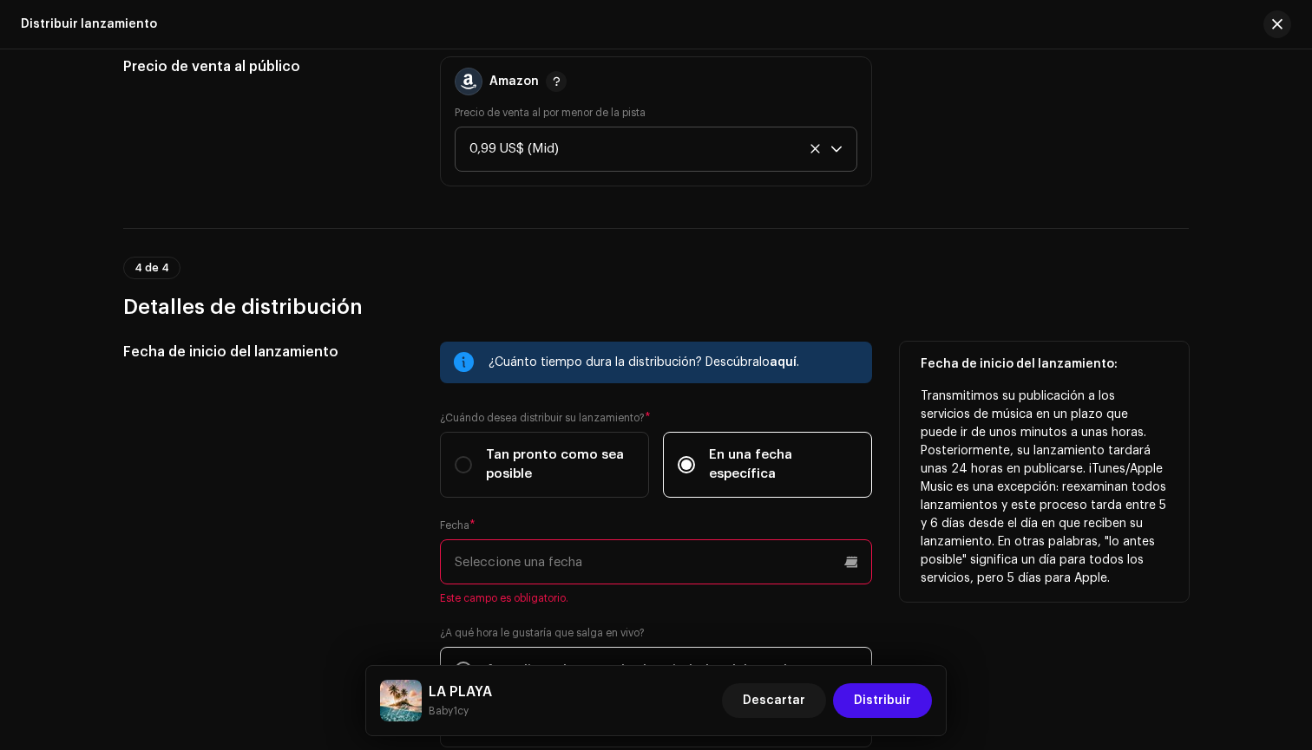
click at [818, 289] on div "4 de 4 Detalles de distribución" at bounding box center [655, 289] width 1065 height 64
click at [766, 696] on span "Descartar" at bounding box center [774, 701] width 62 height 35
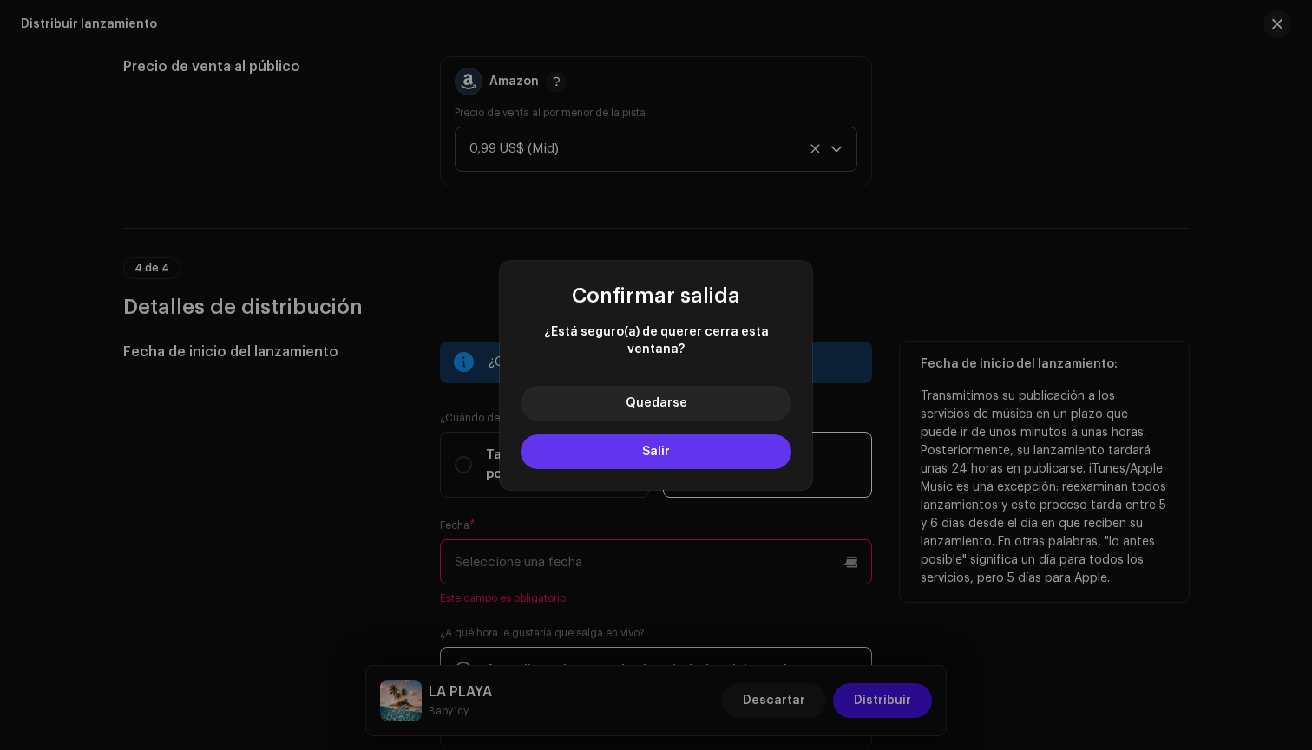
click at [651, 435] on button "Salir" at bounding box center [656, 452] width 271 height 35
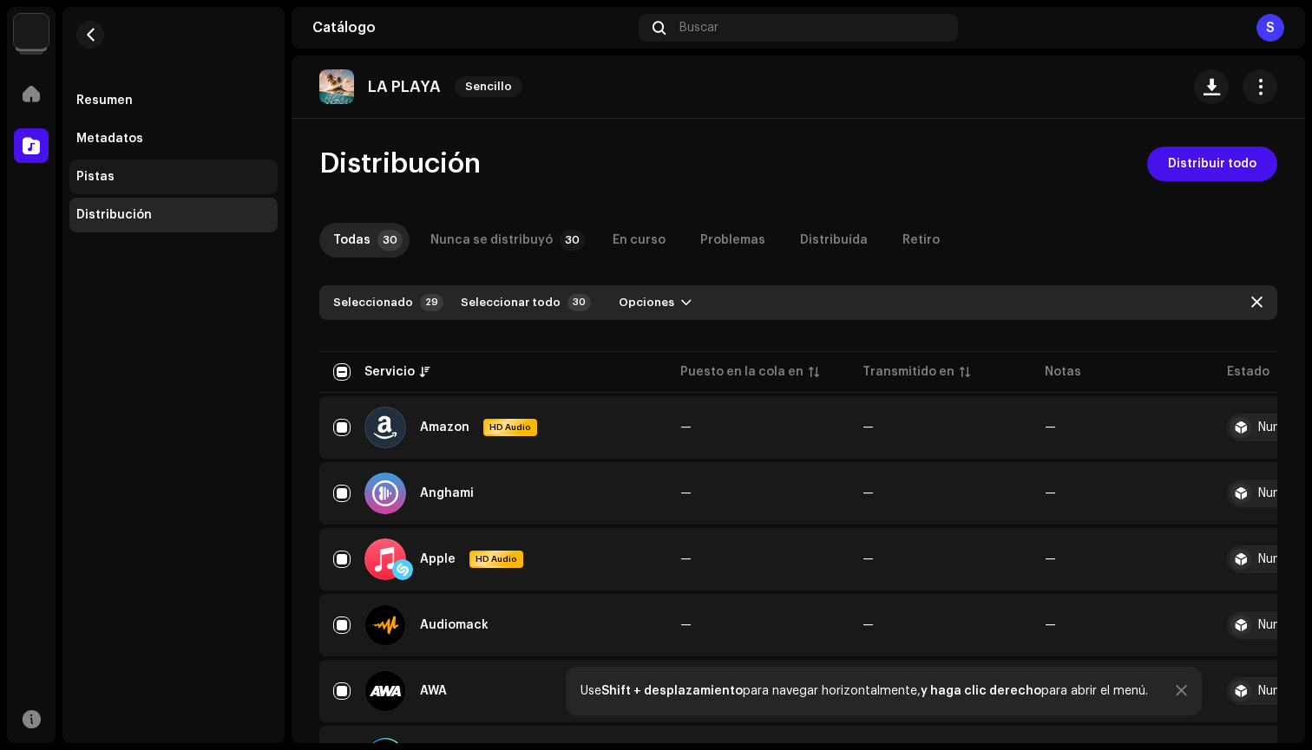
click at [200, 165] on div "Pistas" at bounding box center [173, 177] width 208 height 35
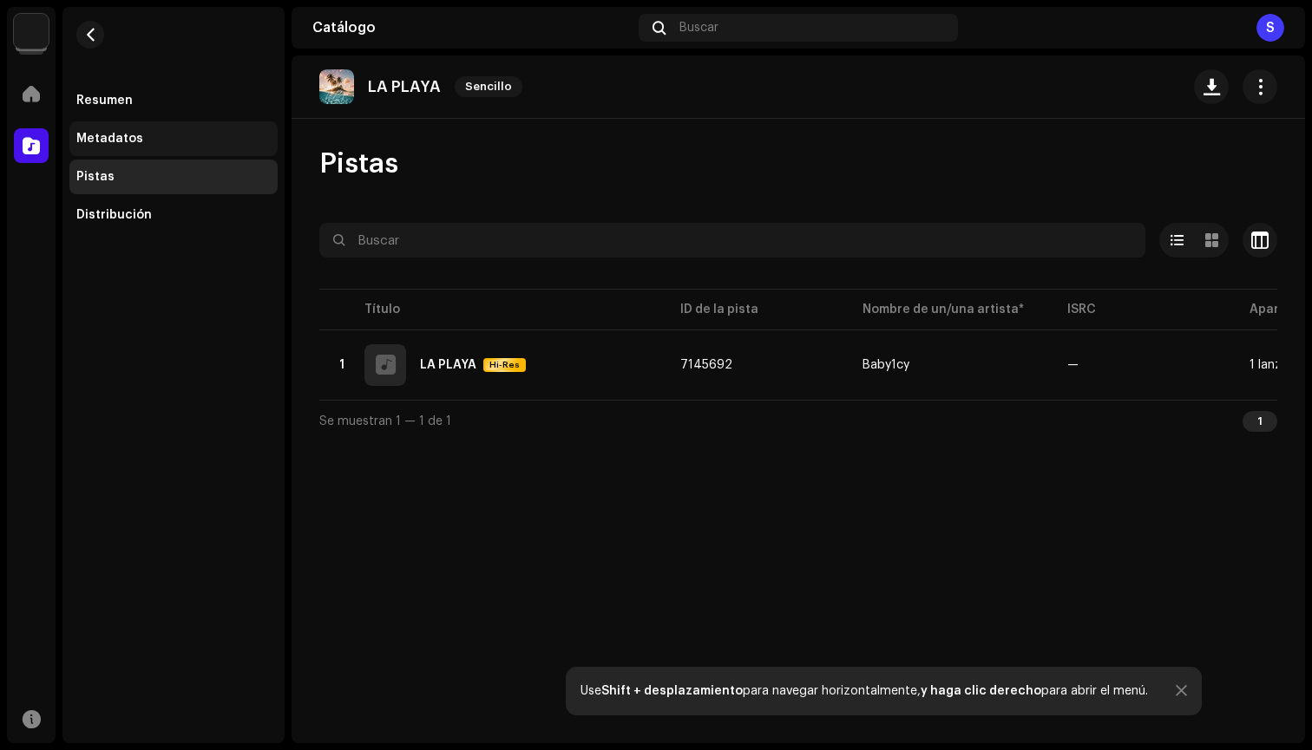
click at [201, 143] on div "Metadatos" at bounding box center [173, 139] width 194 height 14
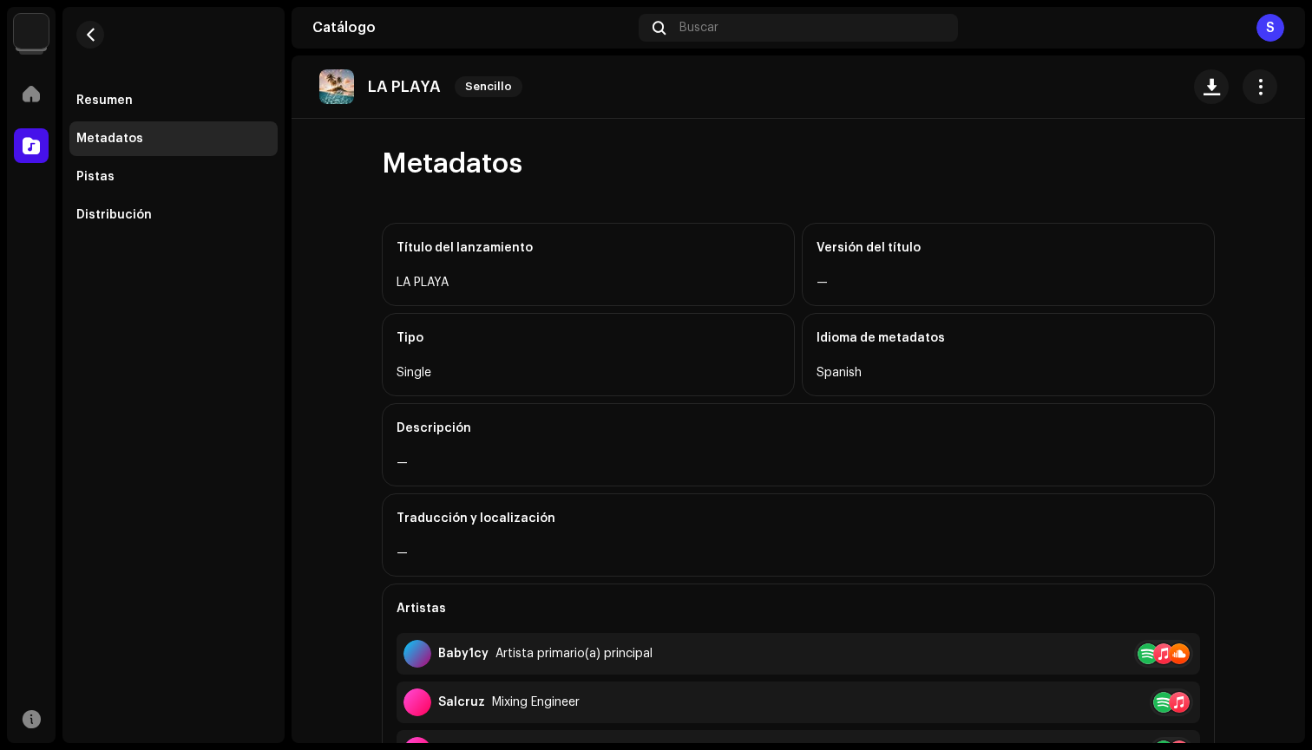
click at [200, 119] on div "Resumen Metadatos Pistas Distribución" at bounding box center [173, 157] width 208 height 149
click at [211, 108] on div "Resumen" at bounding box center [173, 100] width 208 height 35
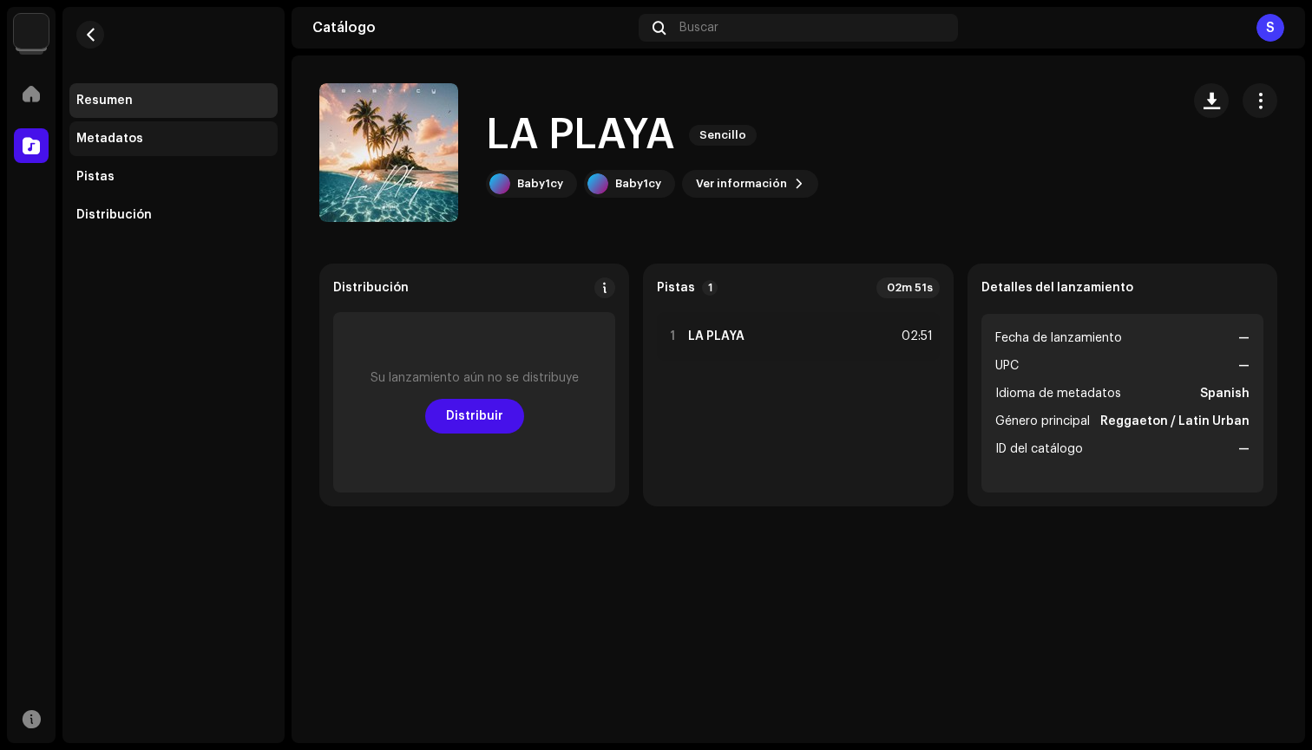
click at [206, 125] on div "Metadatos" at bounding box center [173, 138] width 208 height 35
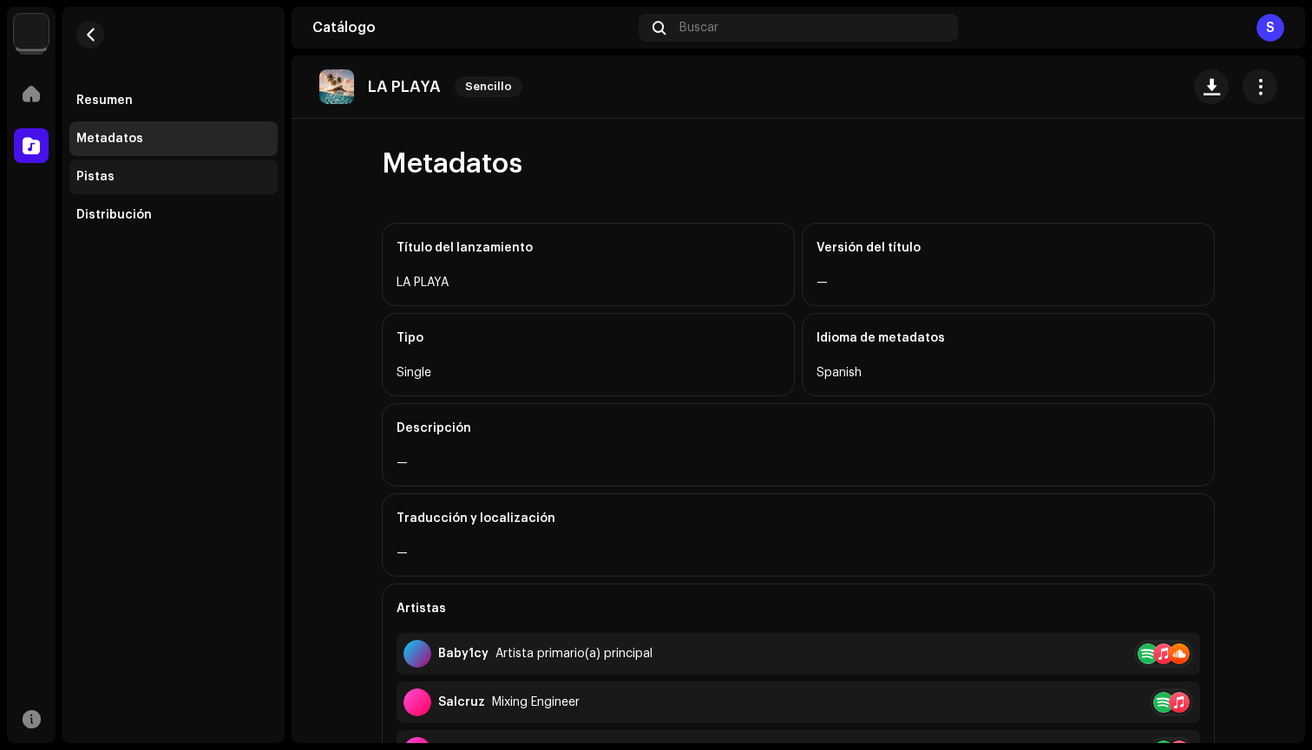
click at [133, 188] on div "Pistas" at bounding box center [173, 177] width 208 height 35
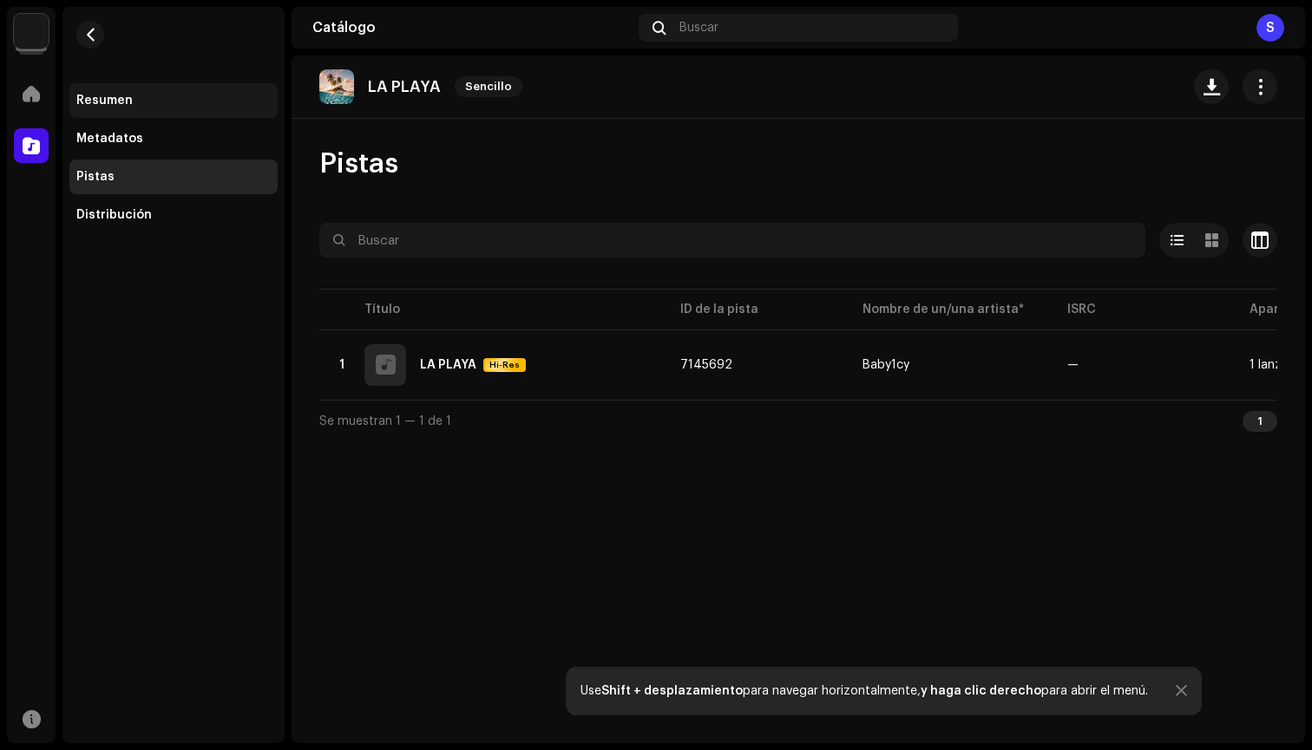
click at [174, 113] on div "Resumen" at bounding box center [173, 100] width 208 height 35
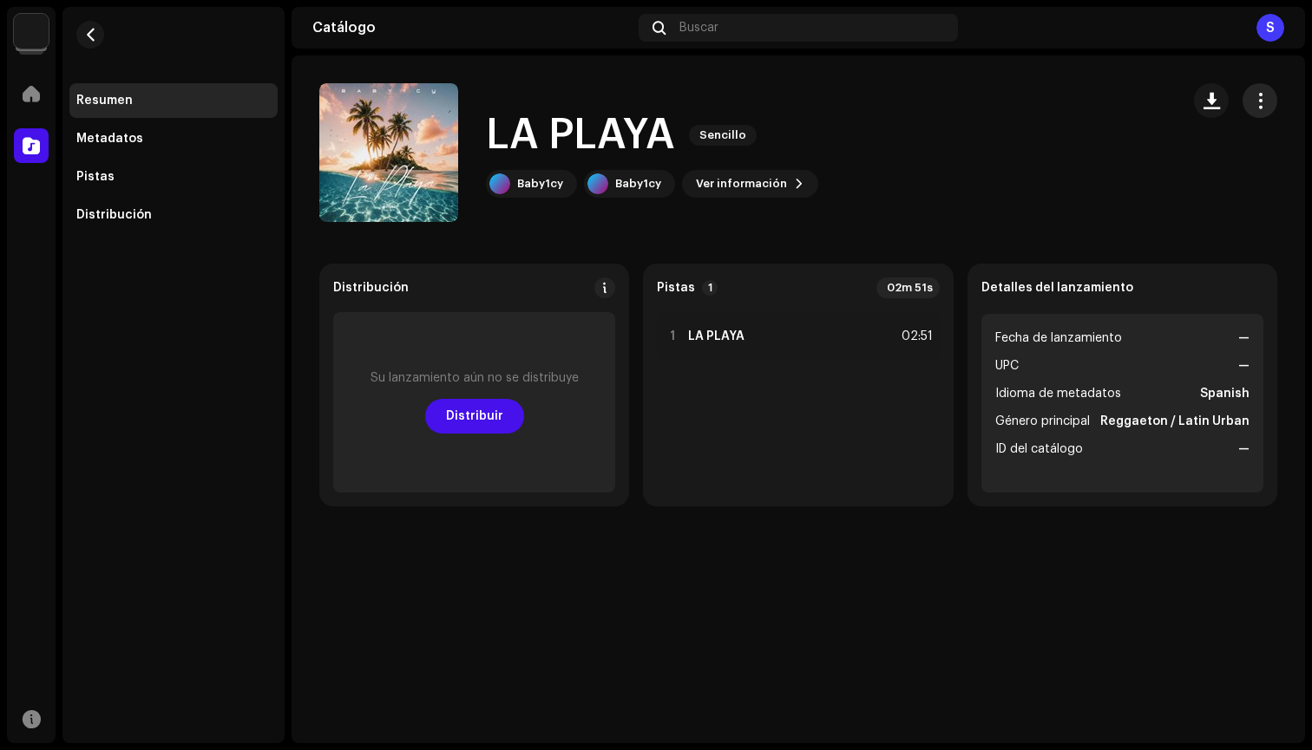
click at [1264, 105] on span "button" at bounding box center [1260, 101] width 16 height 14
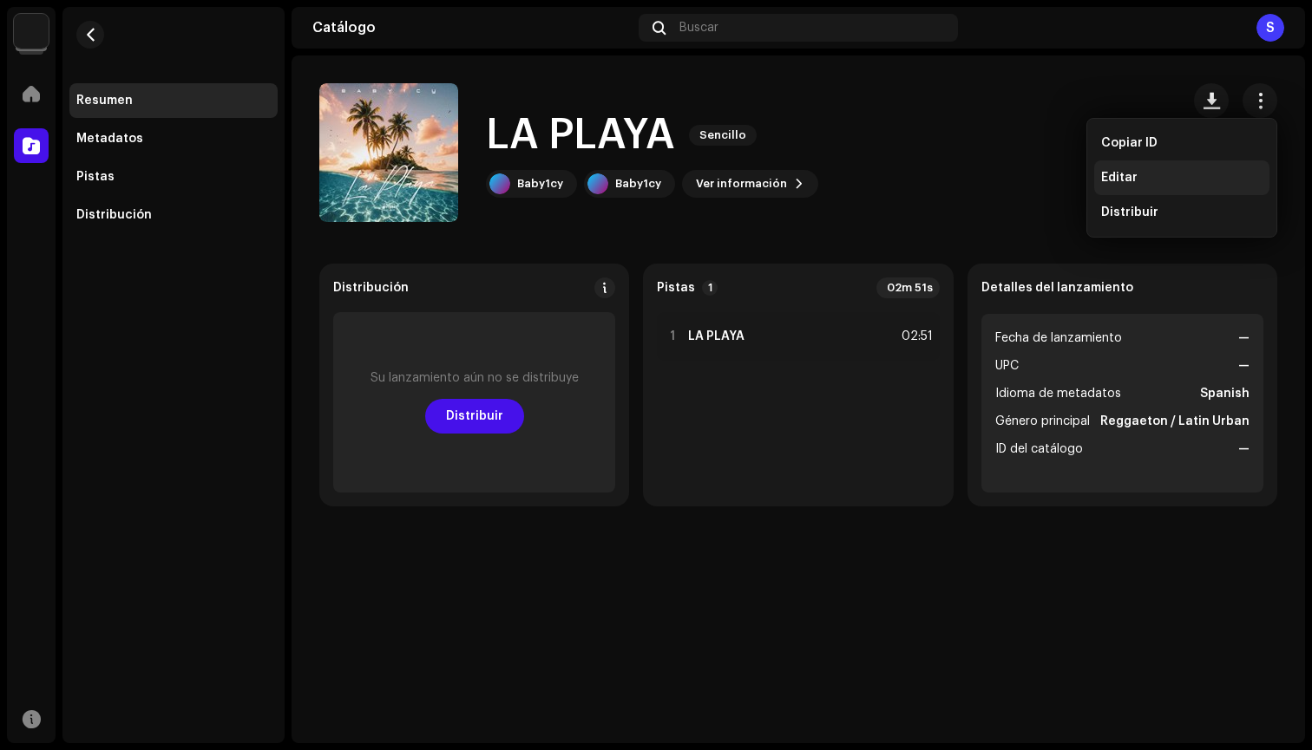
click at [1169, 170] on div "Editar" at bounding box center [1181, 177] width 175 height 35
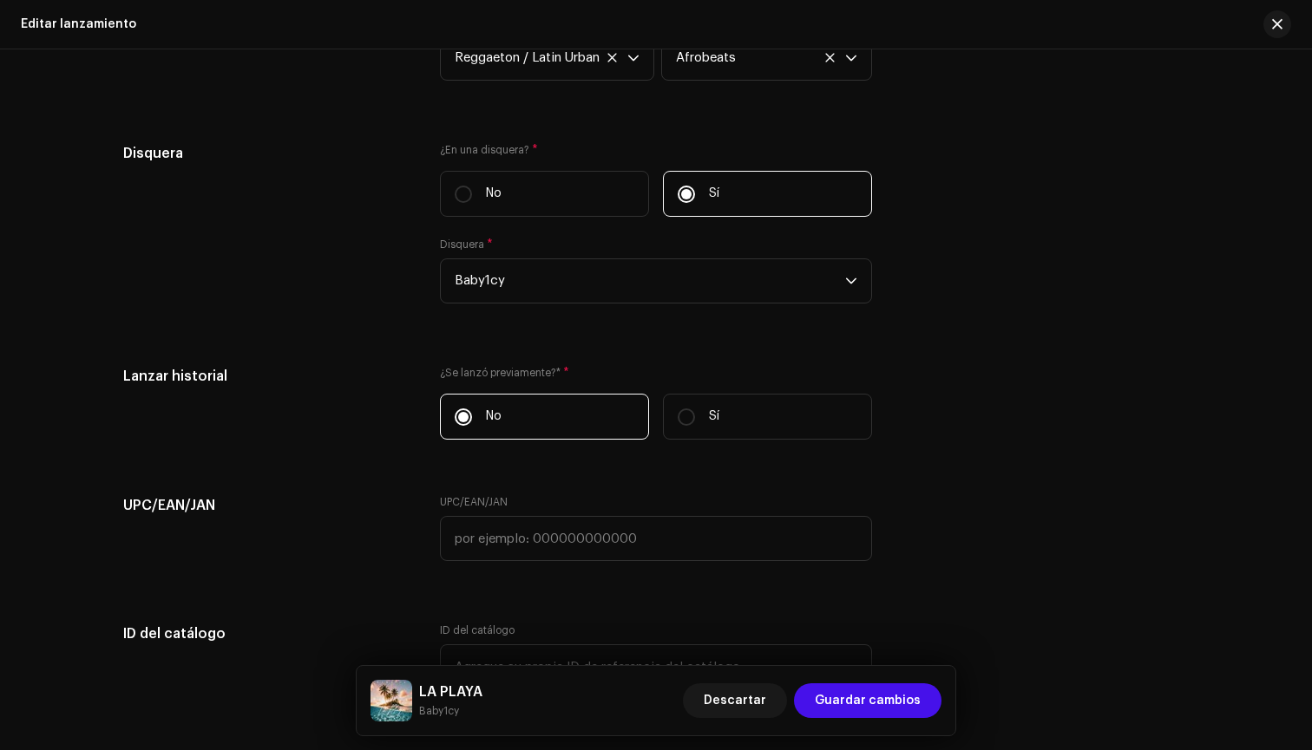
scroll to position [2765, 0]
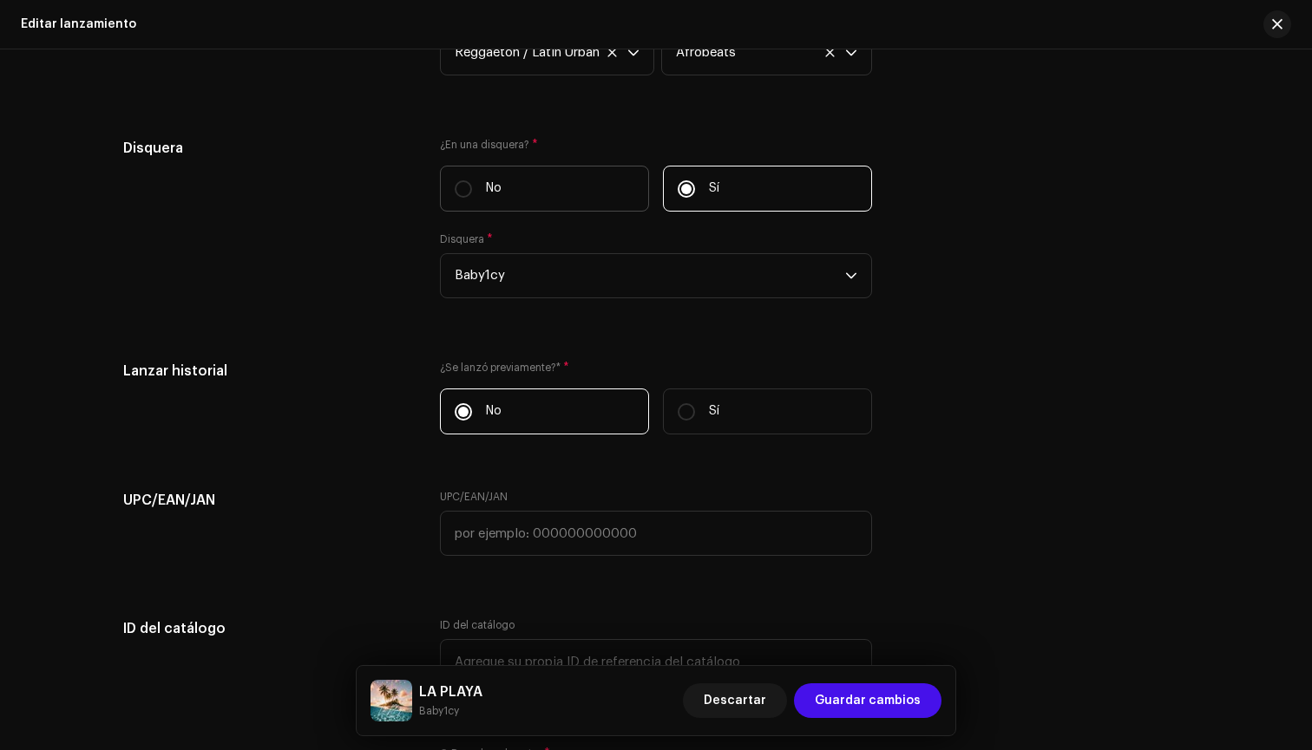
click at [583, 184] on label "No" at bounding box center [544, 189] width 209 height 46
click at [472, 184] on input "No" at bounding box center [463, 188] width 17 height 17
radio input "true"
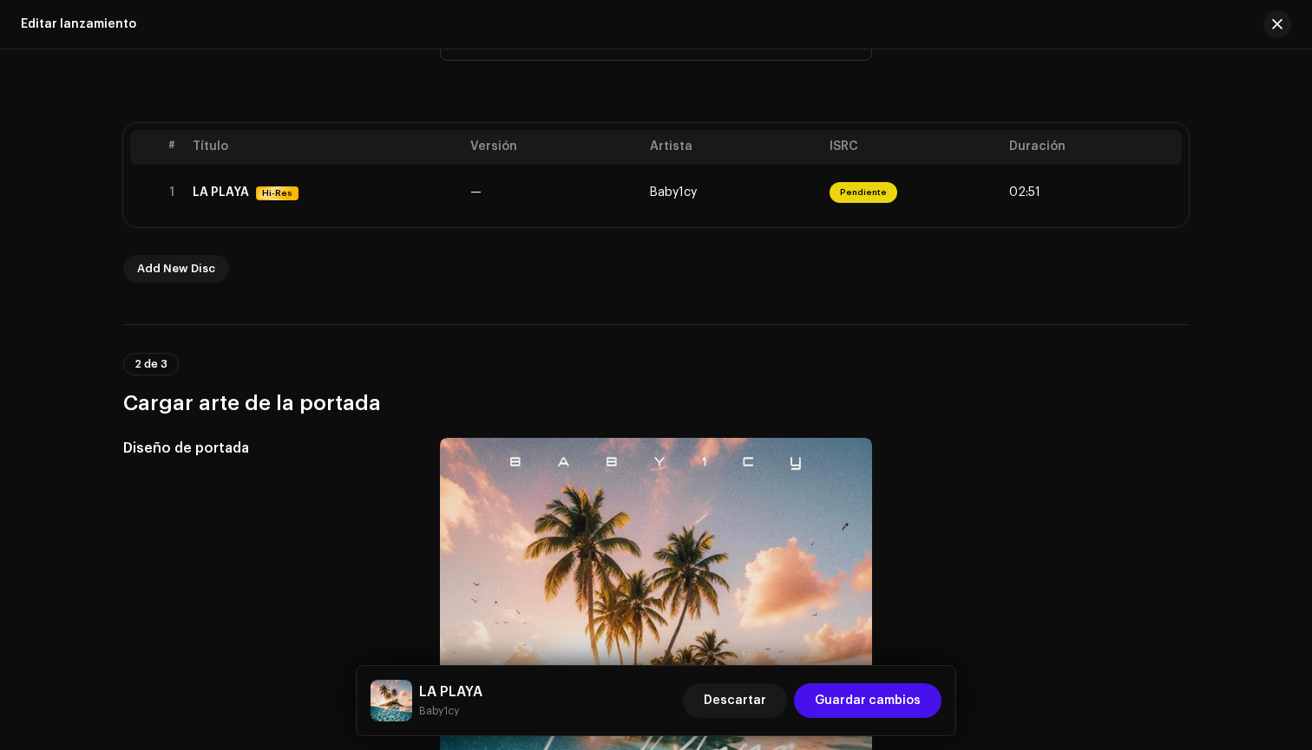
scroll to position [284, 0]
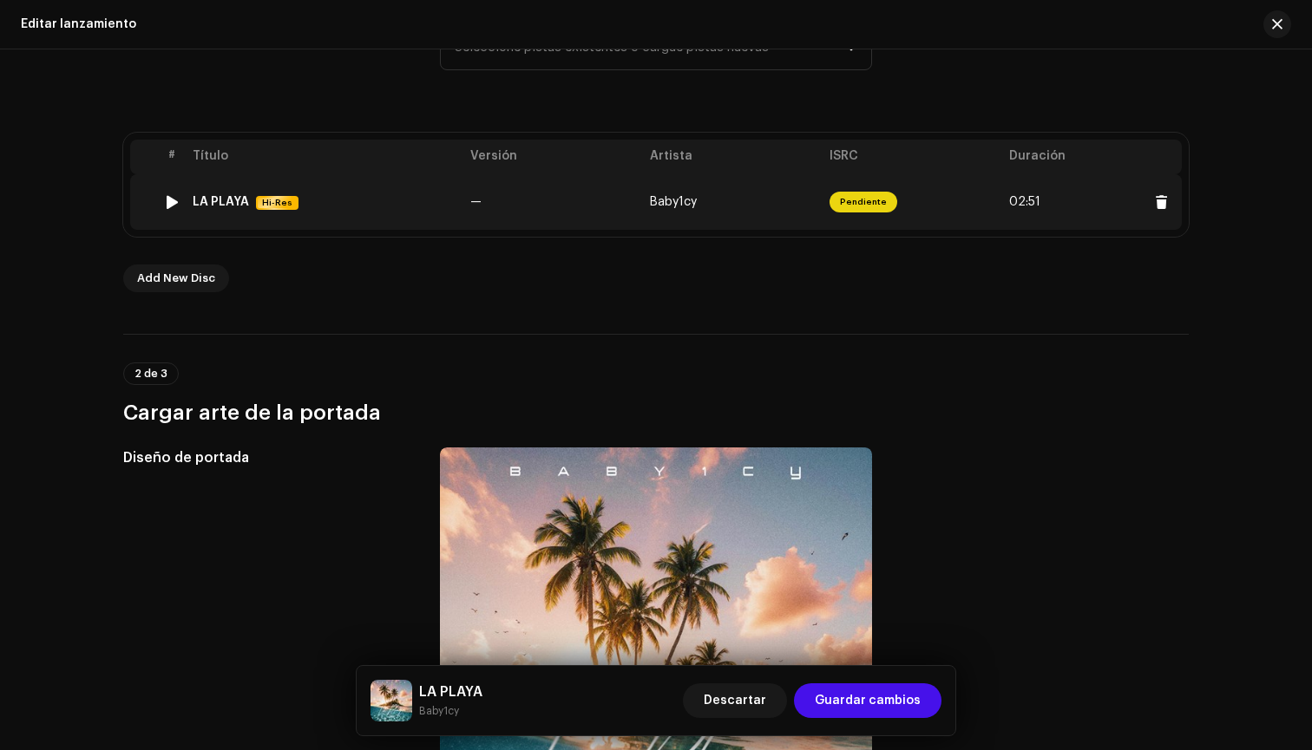
click at [814, 181] on td "Baby1cy" at bounding box center [733, 202] width 180 height 56
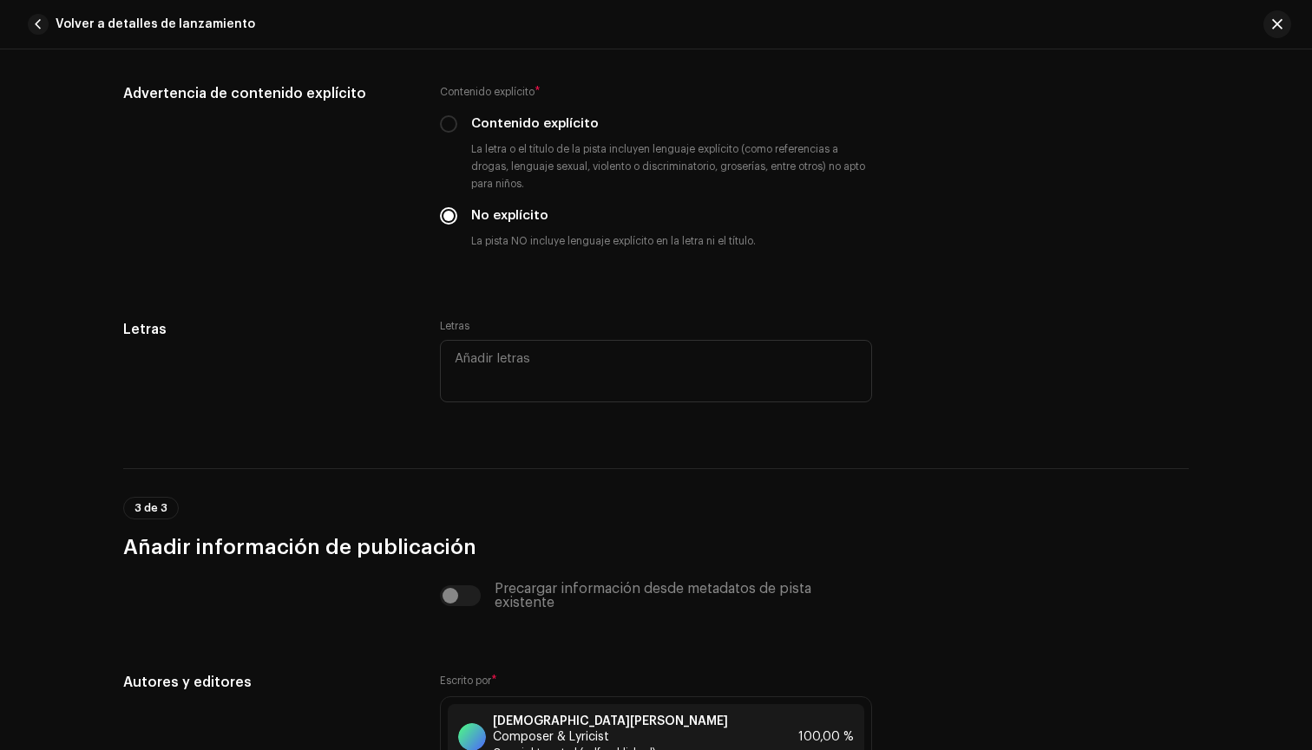
scroll to position [3100, 0]
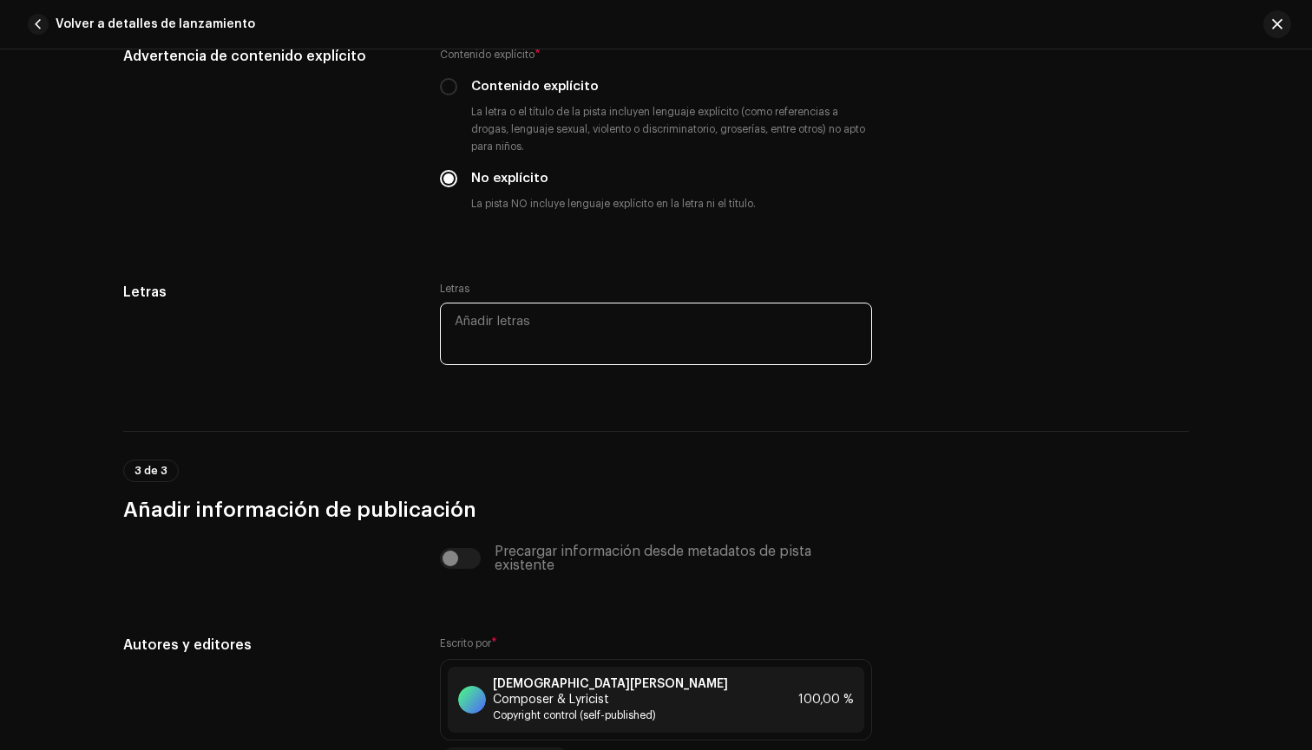
click at [816, 334] on textarea at bounding box center [656, 334] width 432 height 62
paste textarea "Lore ip dolors a co ad,Elit se doei t in ut Labo etdo magna a eni admin Ve quis…"
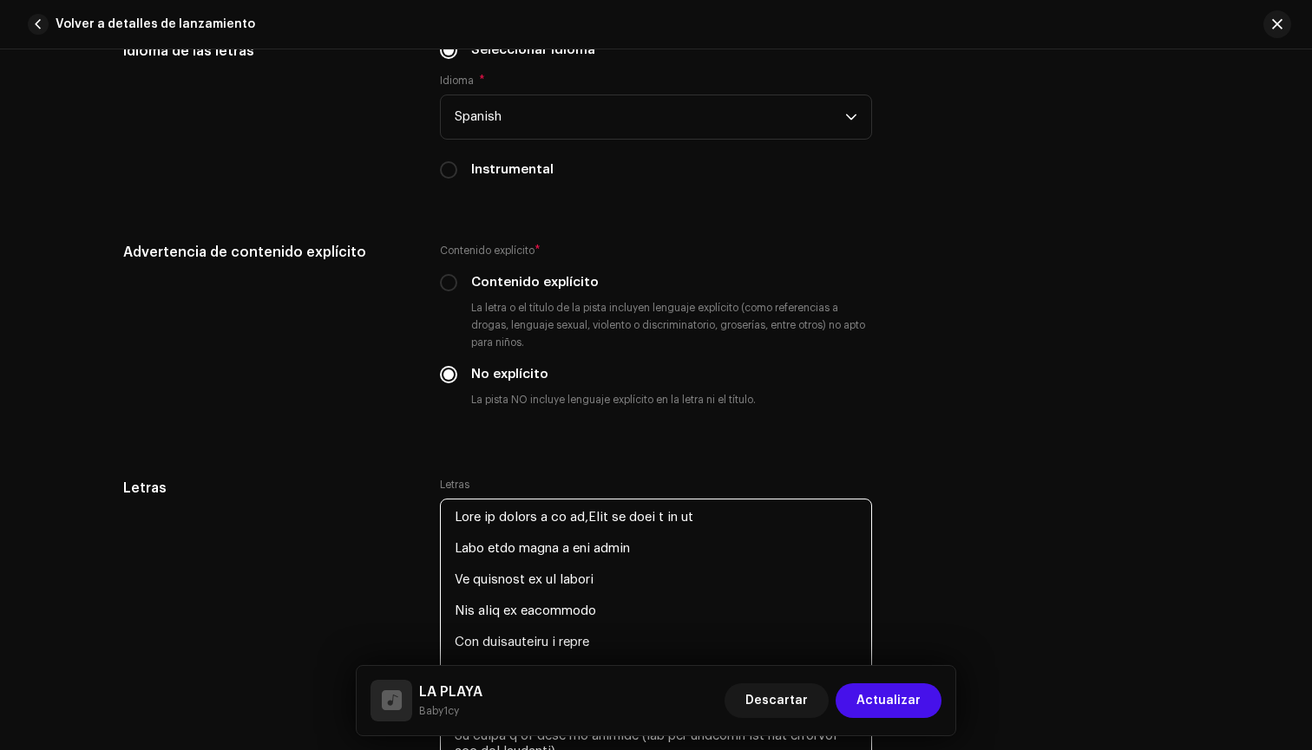
scroll to position [2947, 0]
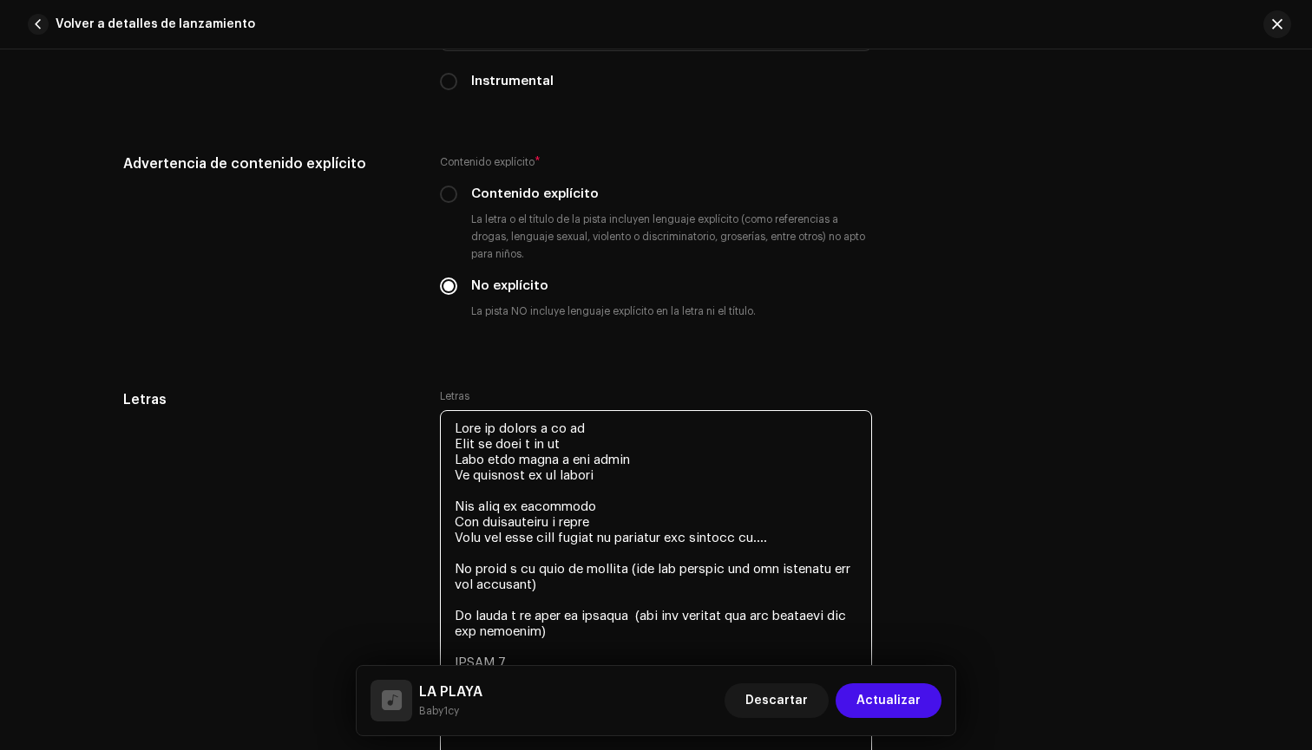
scroll to position [3000, 0]
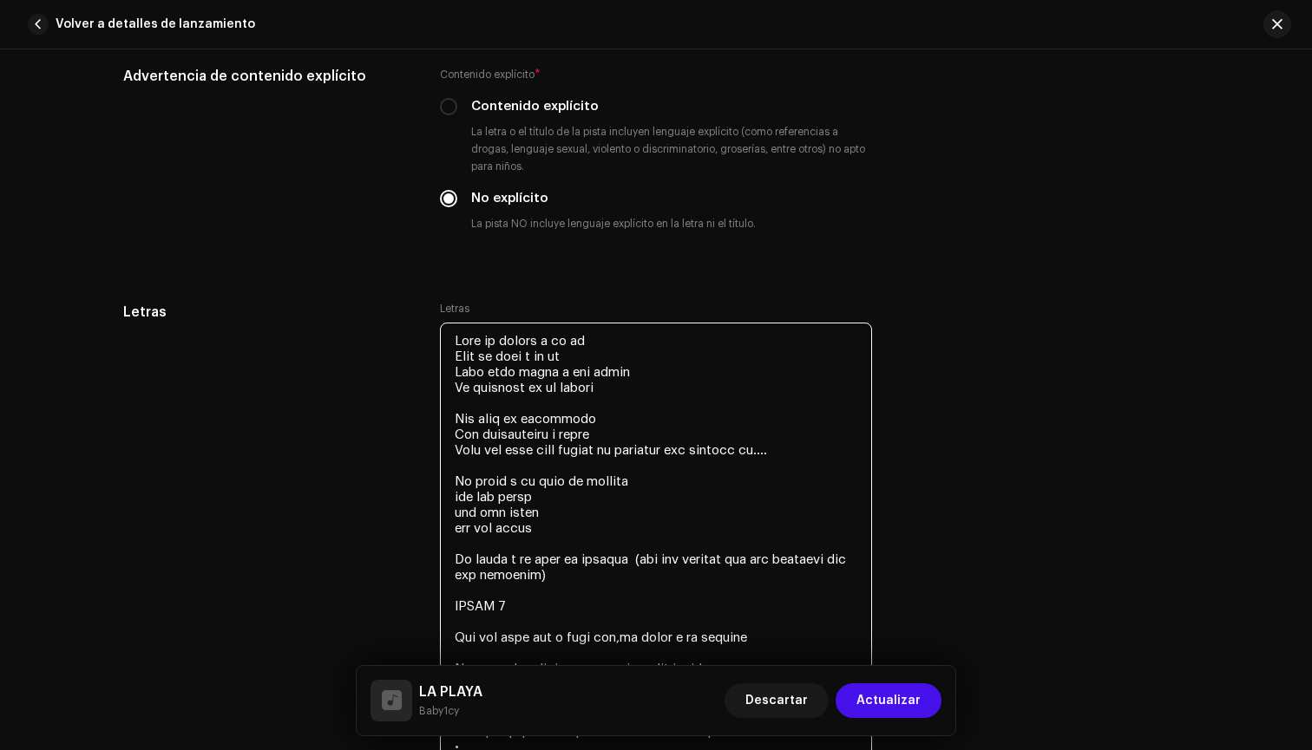
scroll to position [3081, 0]
drag, startPoint x: 451, startPoint y: 478, endPoint x: 555, endPoint y: 514, distance: 110.3
drag, startPoint x: 451, startPoint y: 479, endPoint x: 562, endPoint y: 528, distance: 121.6
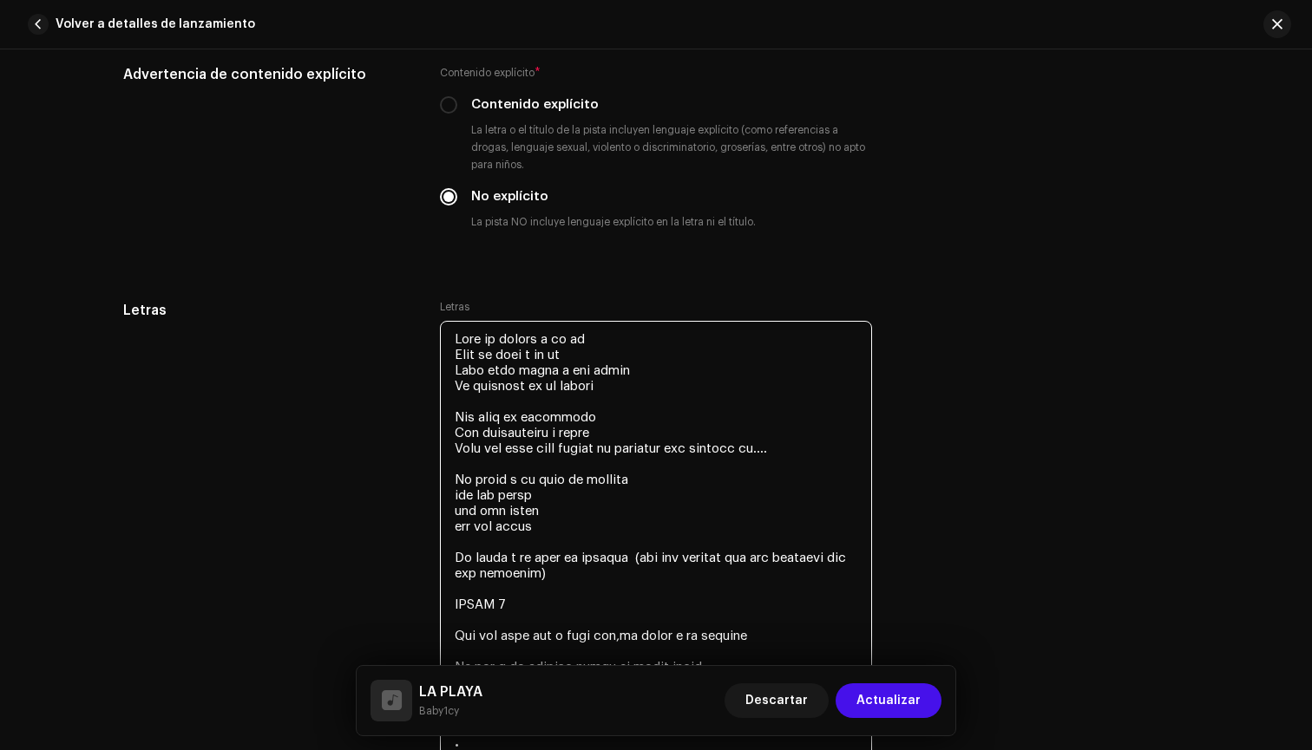
drag, startPoint x: 449, startPoint y: 560, endPoint x: 673, endPoint y: 574, distance: 224.3
paste textarea "uoh uoh uoooh uoh uoh uoooh uoh uoh uoooh"
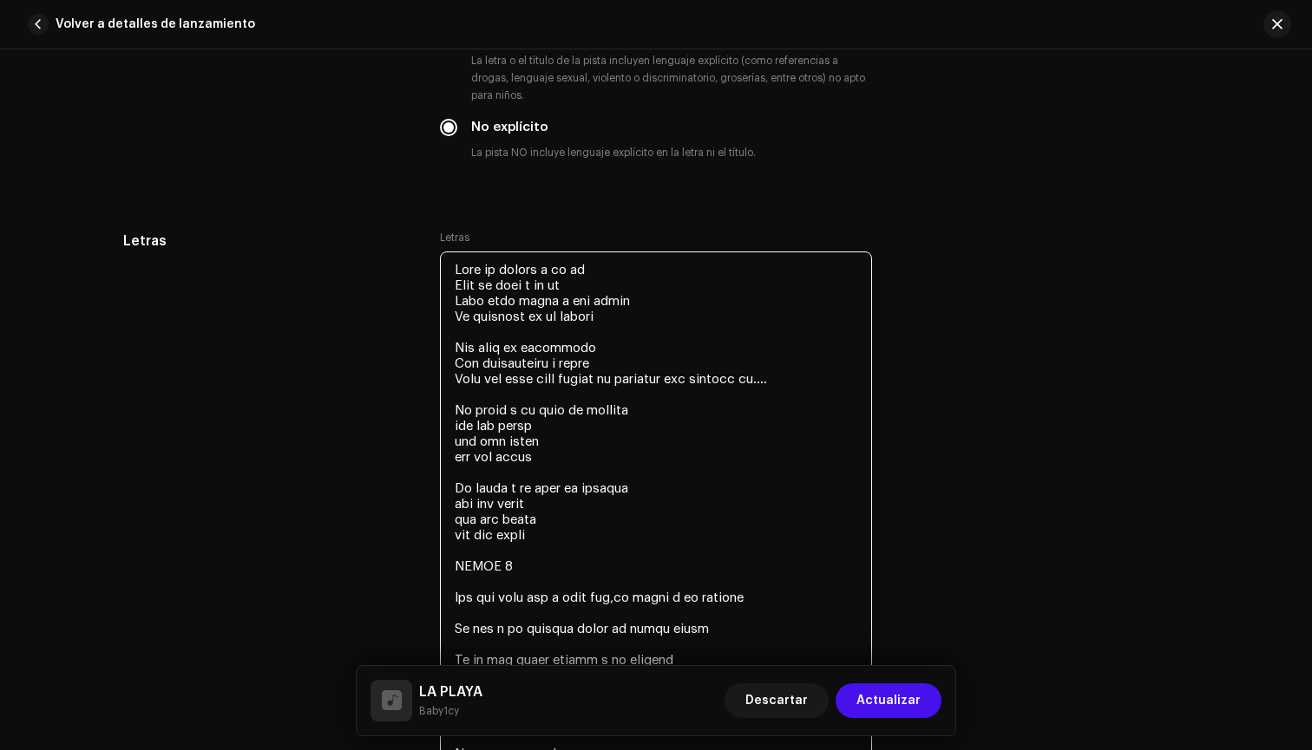
scroll to position [3157, 0]
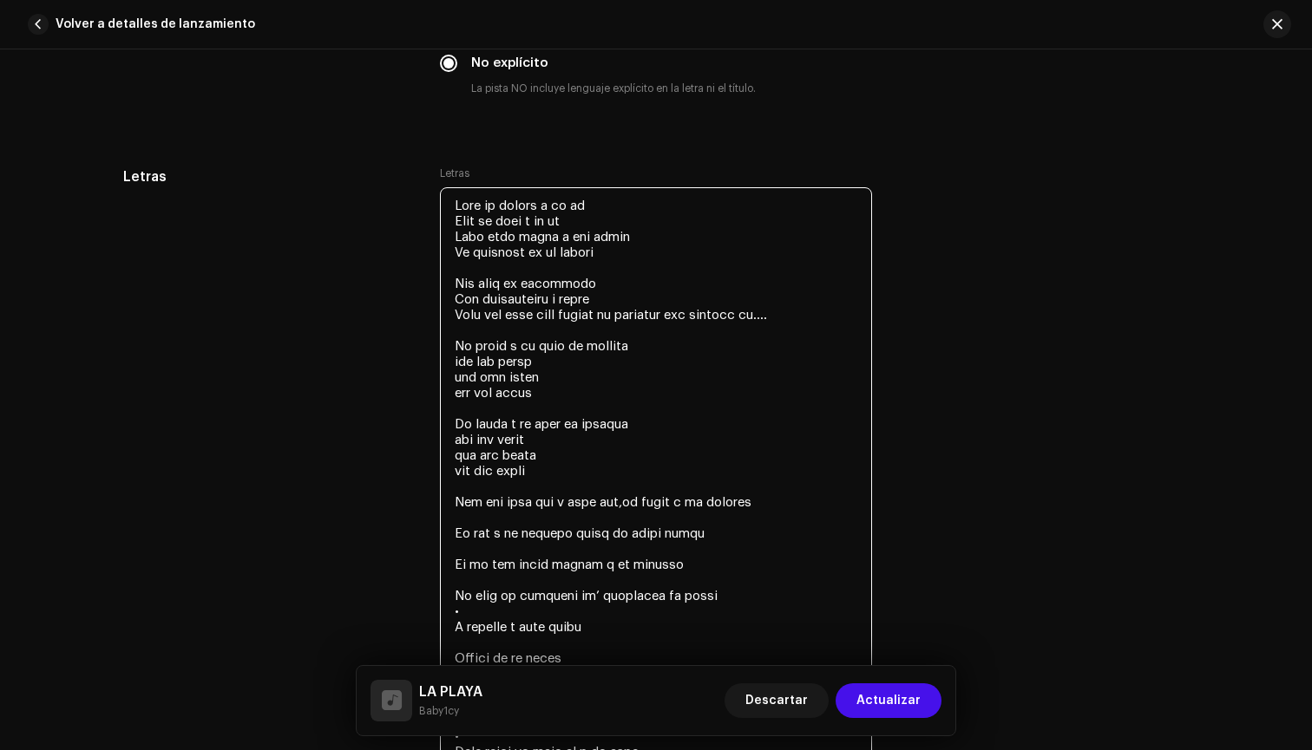
scroll to position [3216, 0]
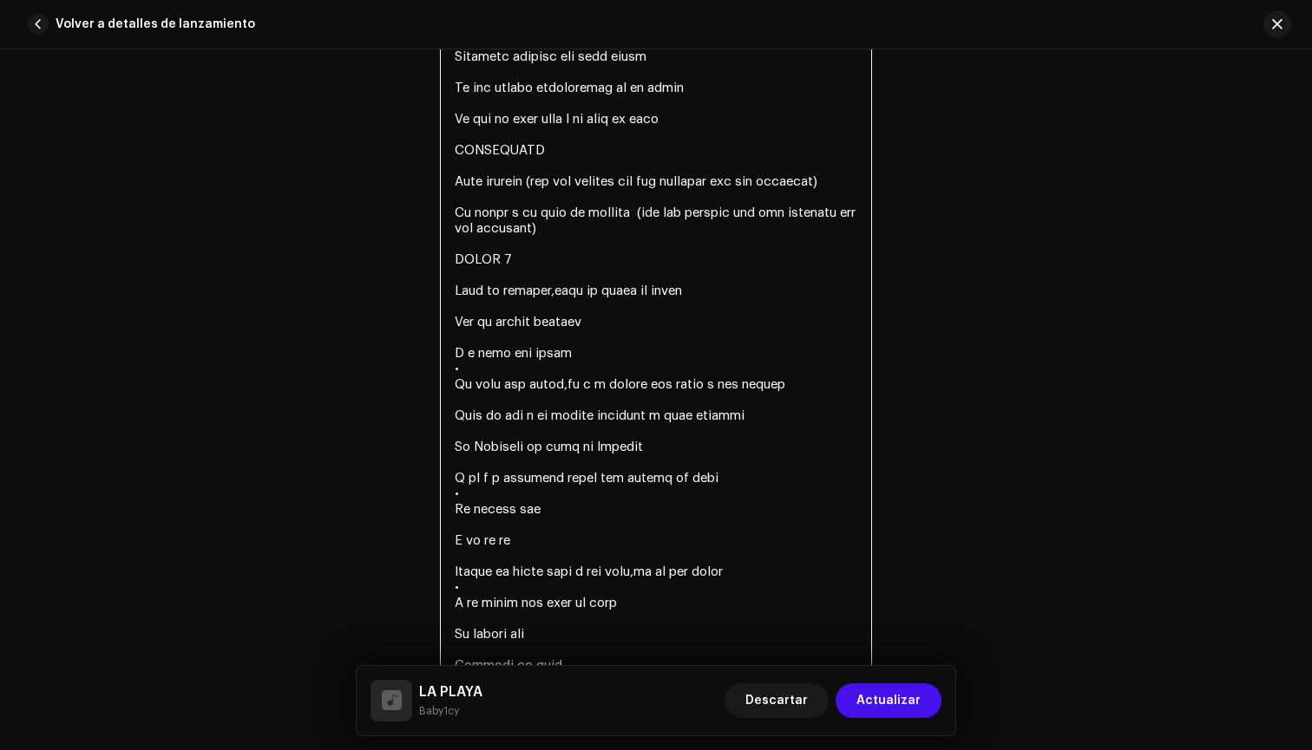
scroll to position [3068, 0]
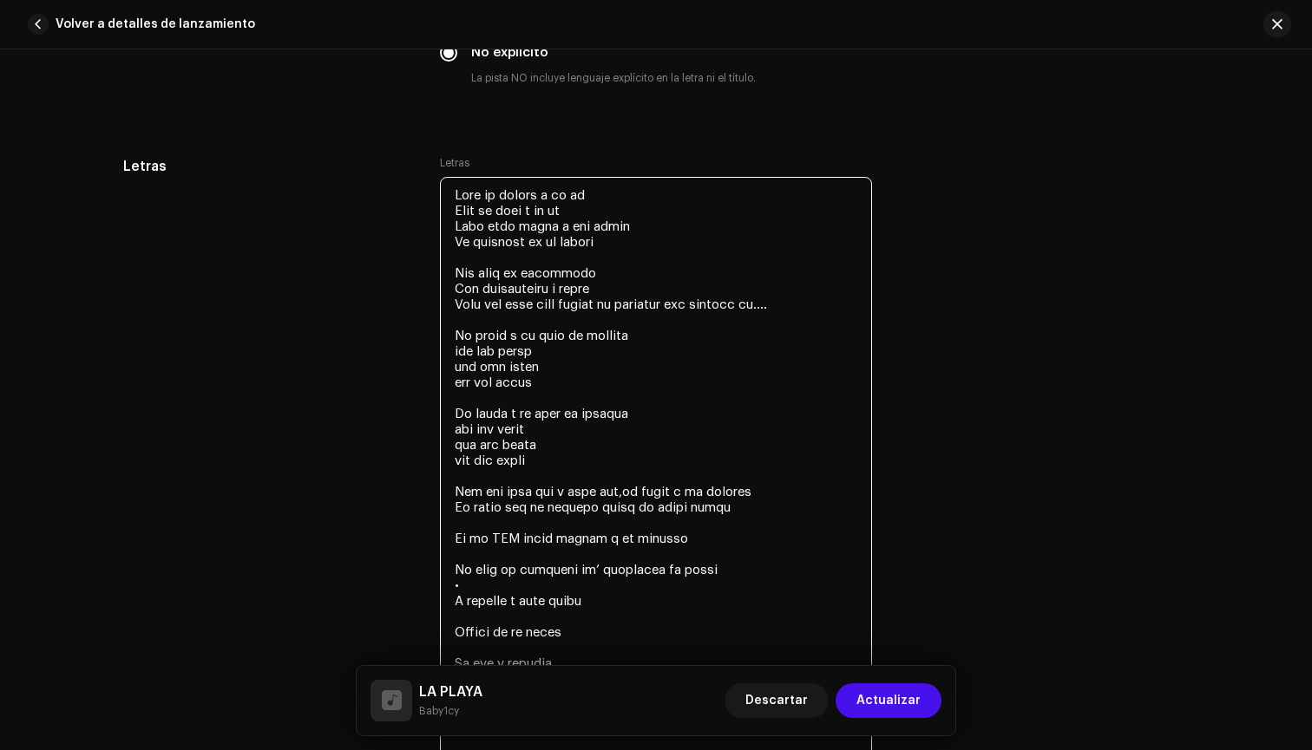
scroll to position [3243, 0]
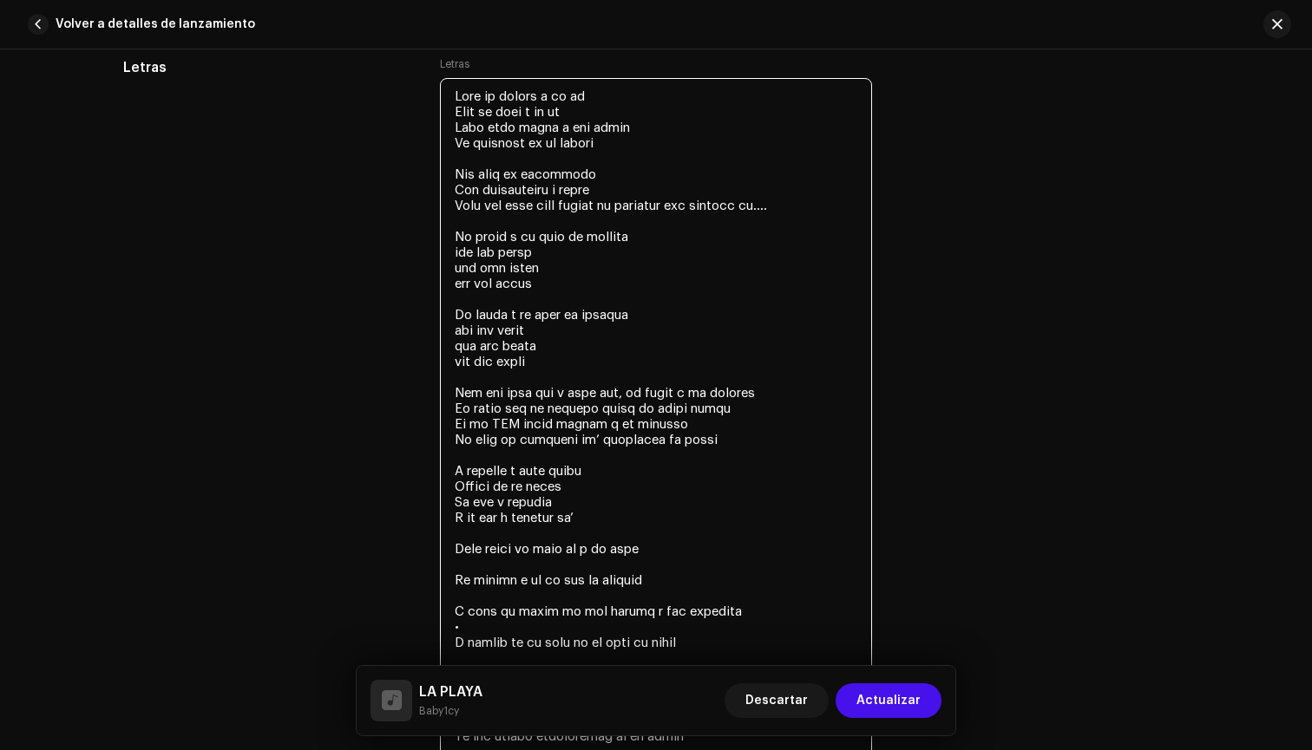
scroll to position [3336, 0]
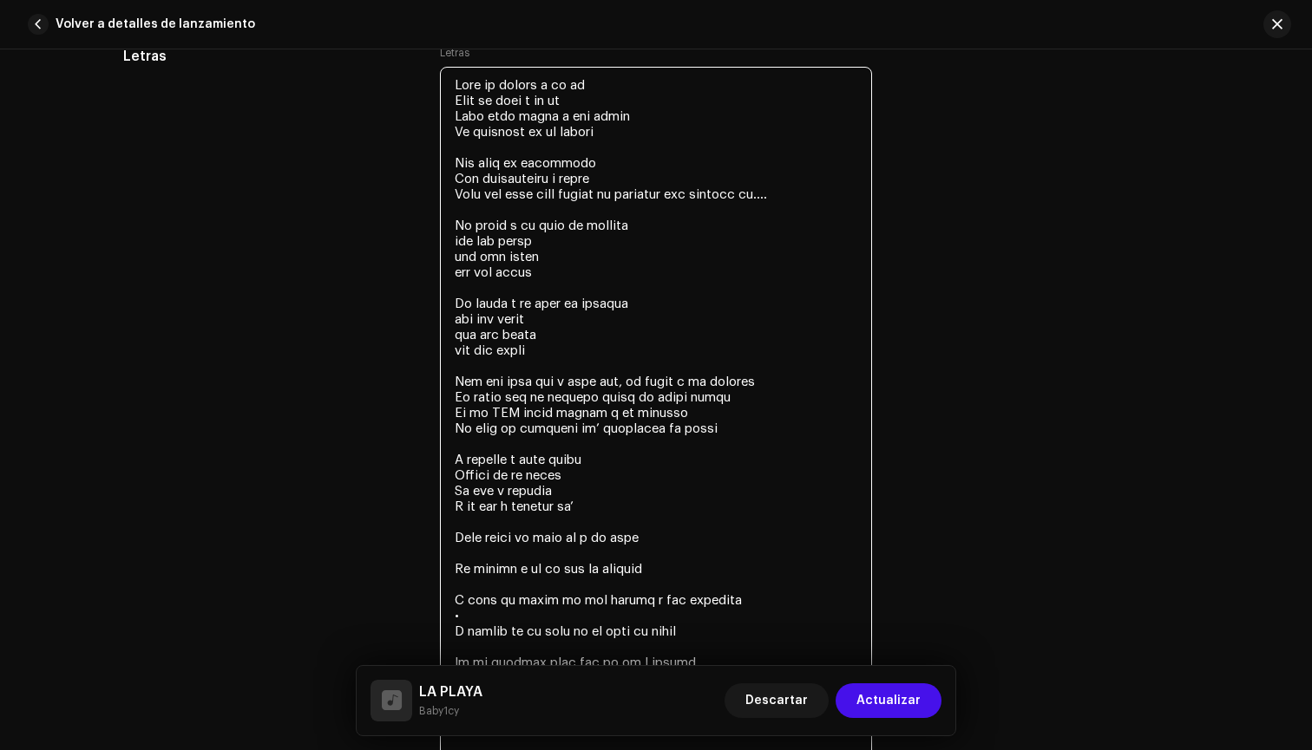
click at [593, 553] on textarea at bounding box center [656, 717] width 432 height 1301
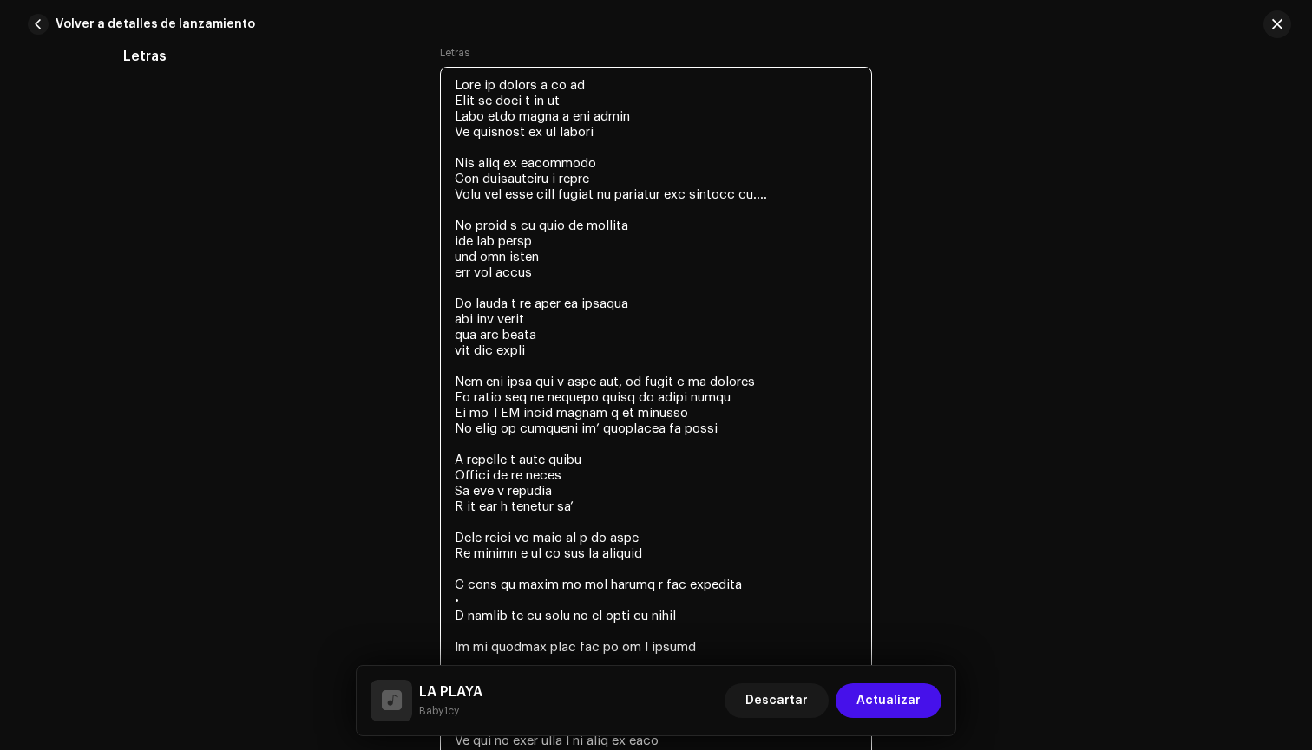
click at [593, 535] on textarea at bounding box center [656, 710] width 432 height 1286
click at [579, 534] on textarea at bounding box center [656, 710] width 432 height 1286
click at [585, 534] on textarea at bounding box center [656, 710] width 432 height 1286
click at [686, 558] on textarea at bounding box center [656, 710] width 432 height 1286
drag, startPoint x: 592, startPoint y: 428, endPoint x: 611, endPoint y: 429, distance: 19.1
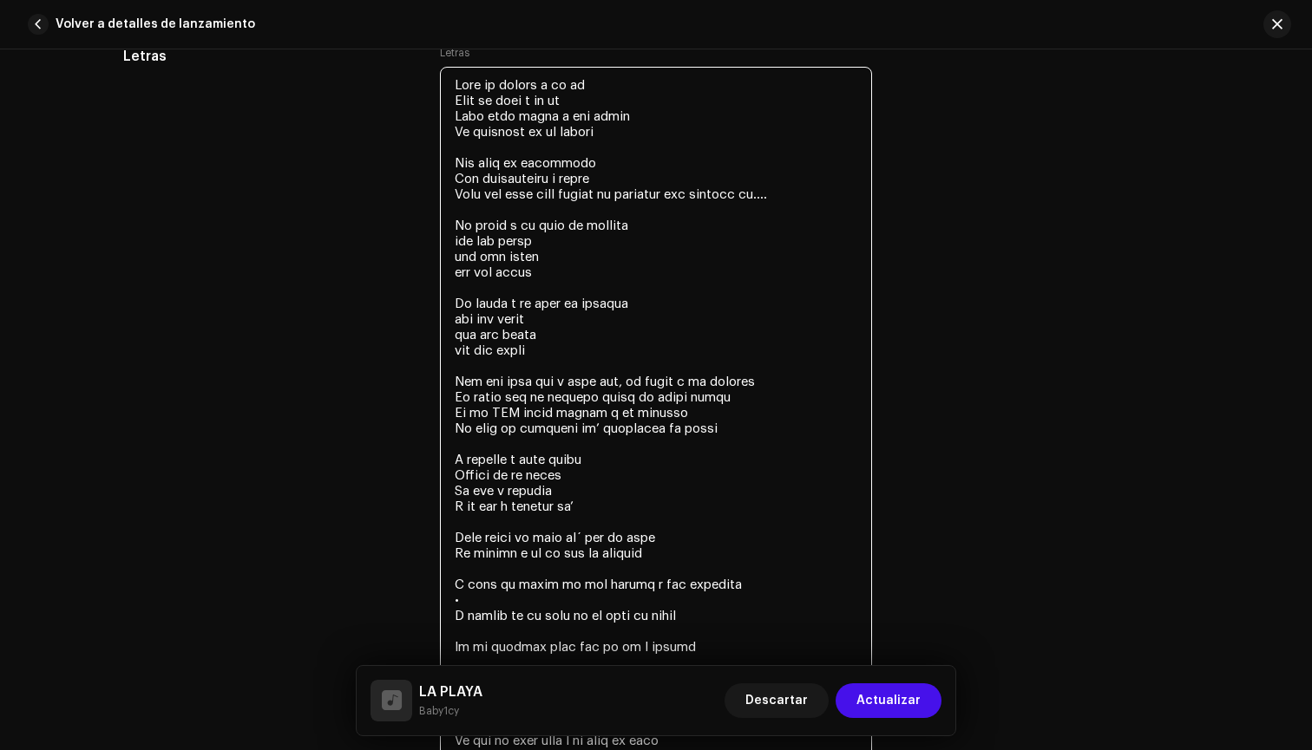
click at [611, 429] on textarea at bounding box center [656, 710] width 432 height 1286
click at [587, 534] on textarea at bounding box center [656, 710] width 432 height 1286
paste textarea "pa’"
click at [664, 545] on textarea at bounding box center [656, 710] width 432 height 1286
click at [468, 555] on textarea at bounding box center [656, 710] width 432 height 1286
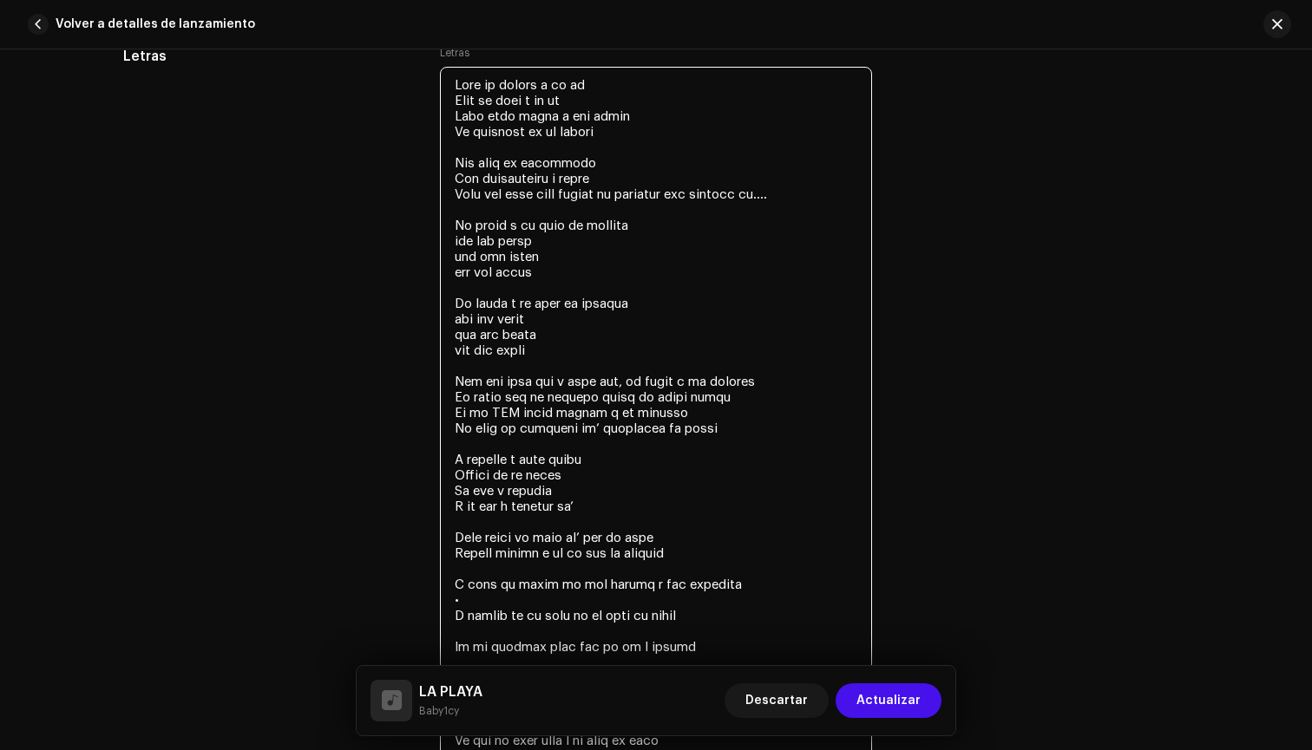
click at [546, 560] on textarea at bounding box center [656, 710] width 432 height 1286
click at [547, 556] on textarea at bounding box center [656, 710] width 432 height 1286
click at [661, 573] on textarea at bounding box center [656, 710] width 432 height 1286
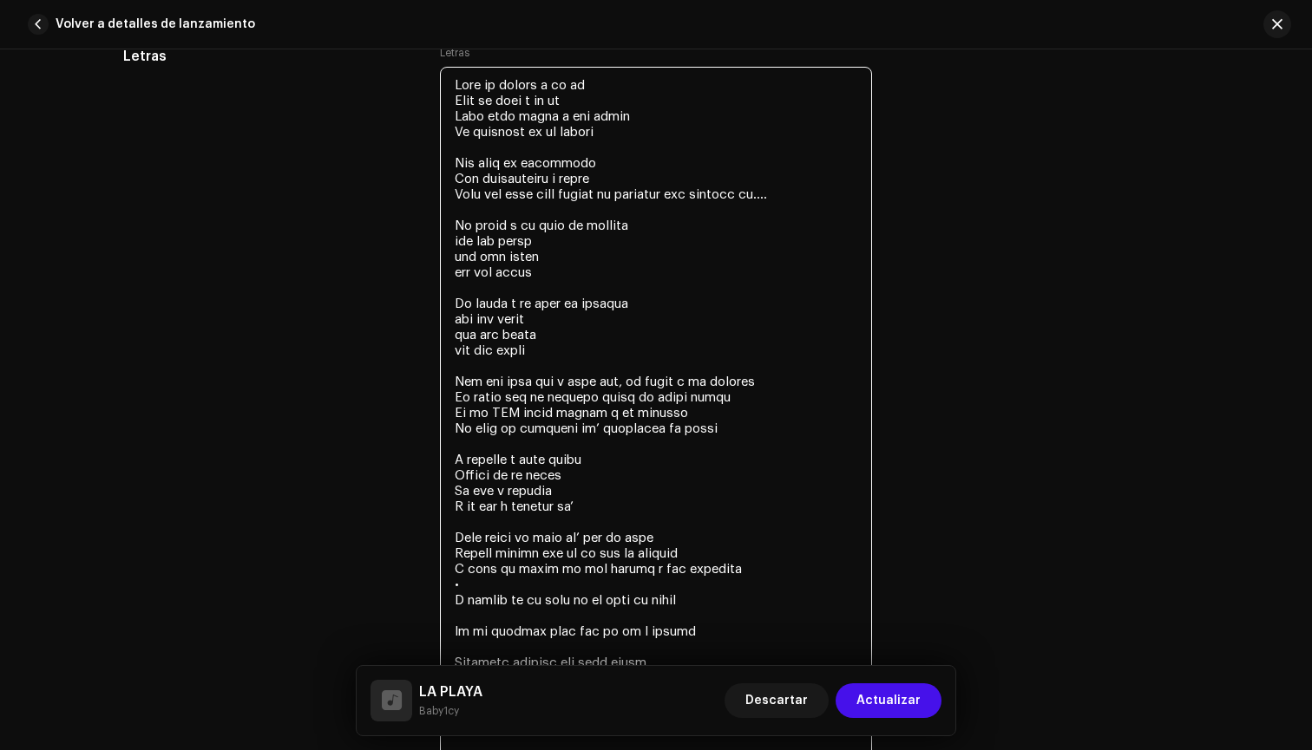
click at [552, 570] on textarea at bounding box center [656, 702] width 432 height 1270
click at [787, 562] on textarea at bounding box center [656, 702] width 432 height 1270
click at [704, 592] on textarea at bounding box center [656, 702] width 432 height 1270
click at [697, 587] on textarea at bounding box center [656, 702] width 432 height 1270
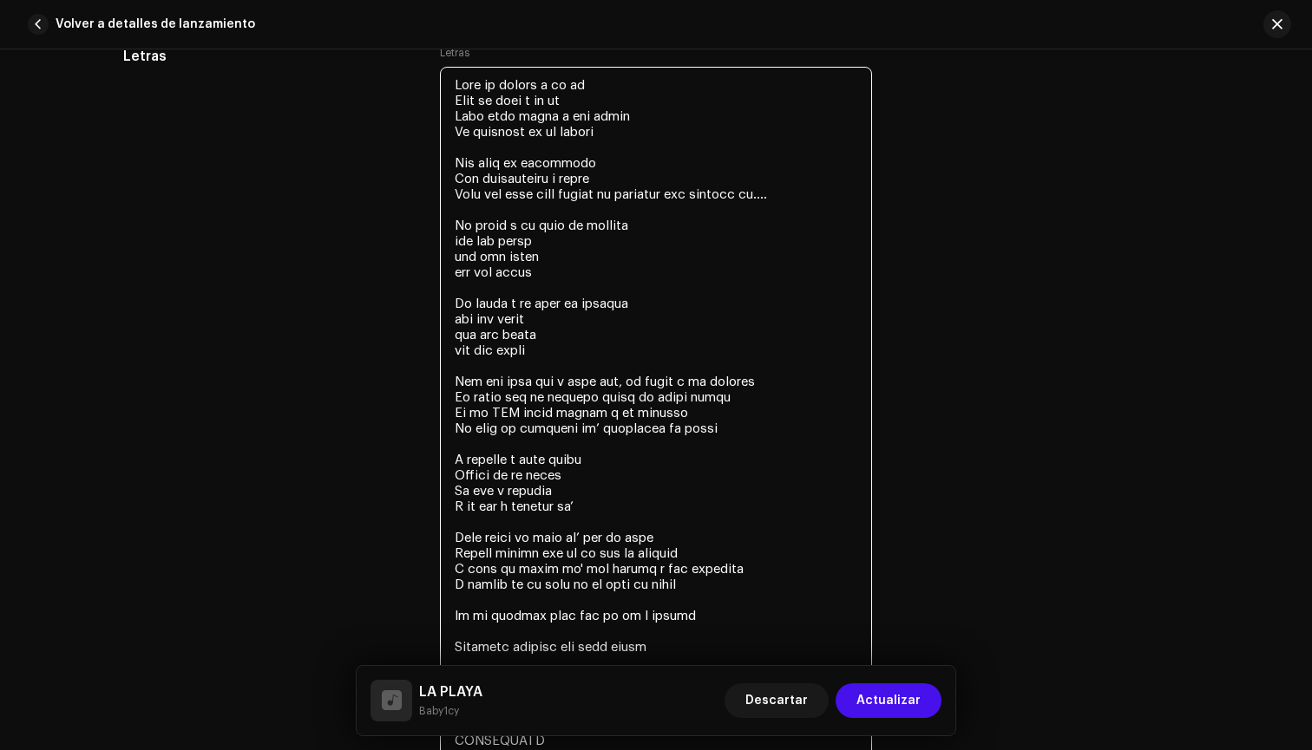
click at [624, 632] on textarea at bounding box center [656, 694] width 432 height 1254
click at [637, 614] on textarea at bounding box center [656, 686] width 432 height 1239
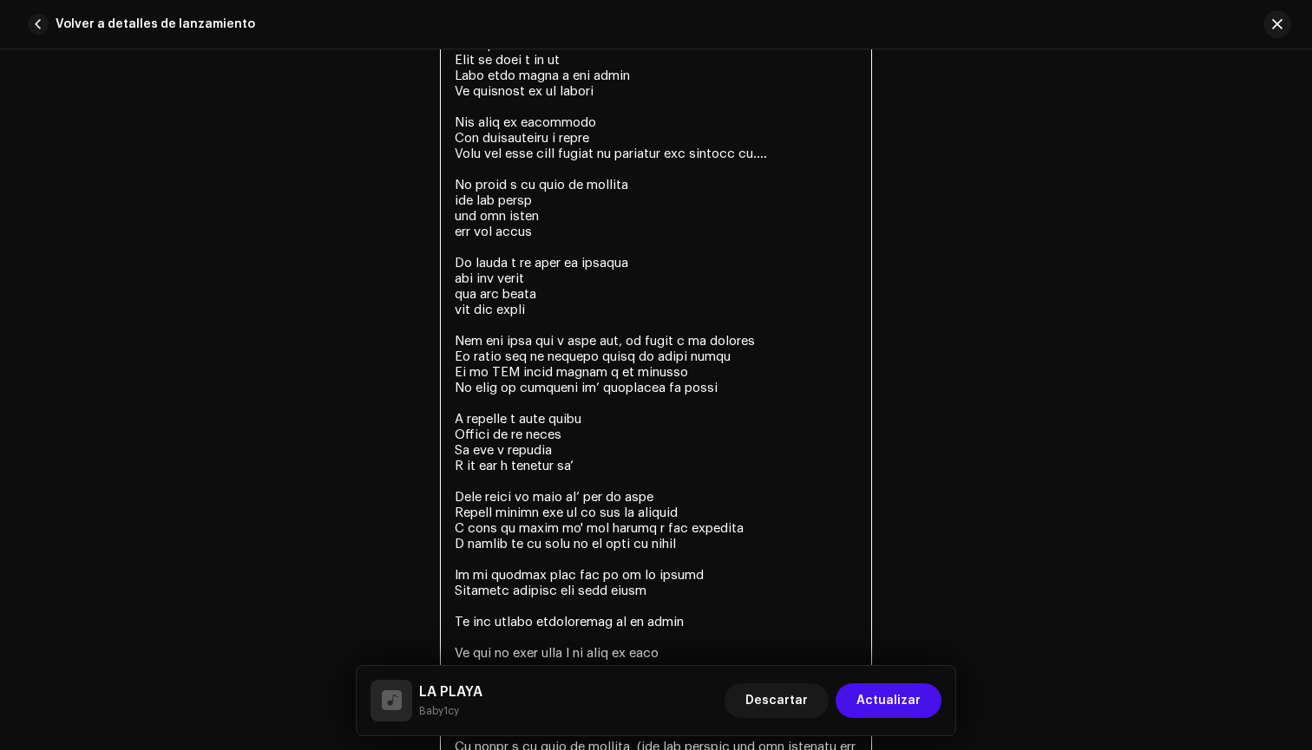
click at [510, 593] on textarea at bounding box center [656, 645] width 432 height 1239
click at [675, 607] on textarea at bounding box center [656, 645] width 432 height 1239
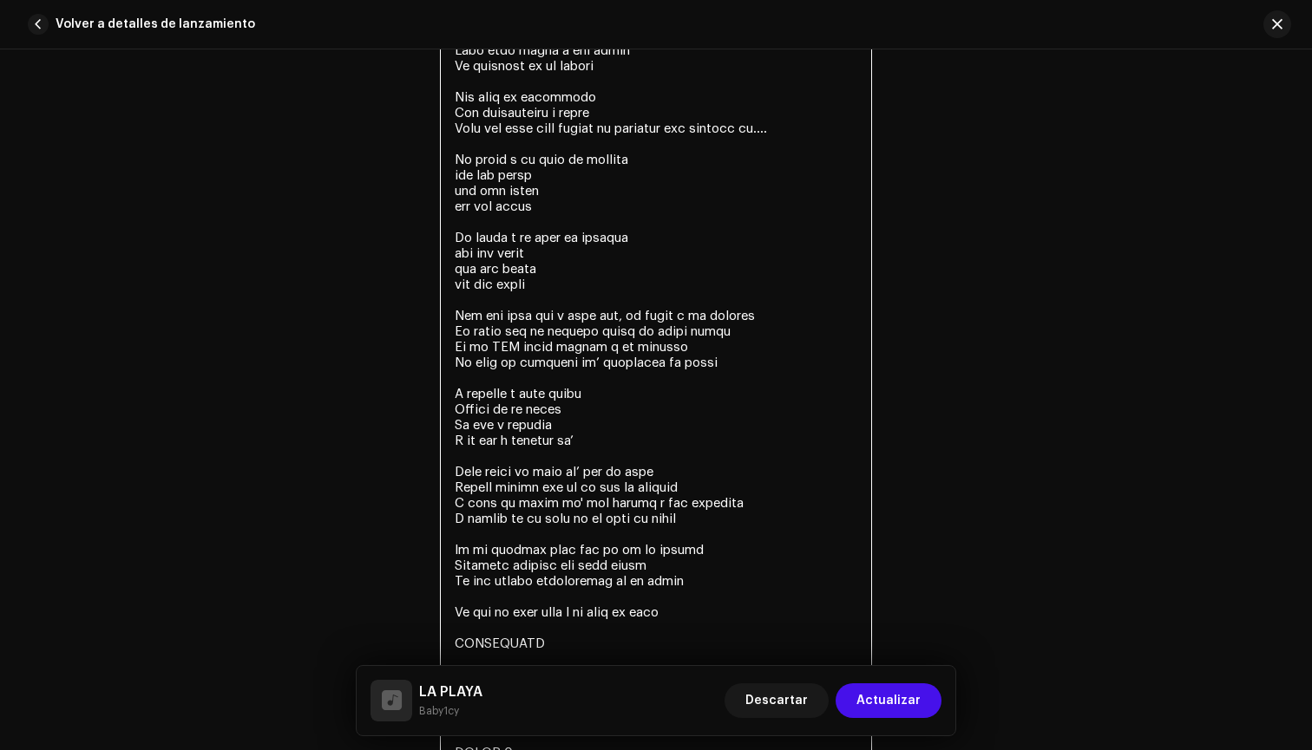
scroll to position [3432, 0]
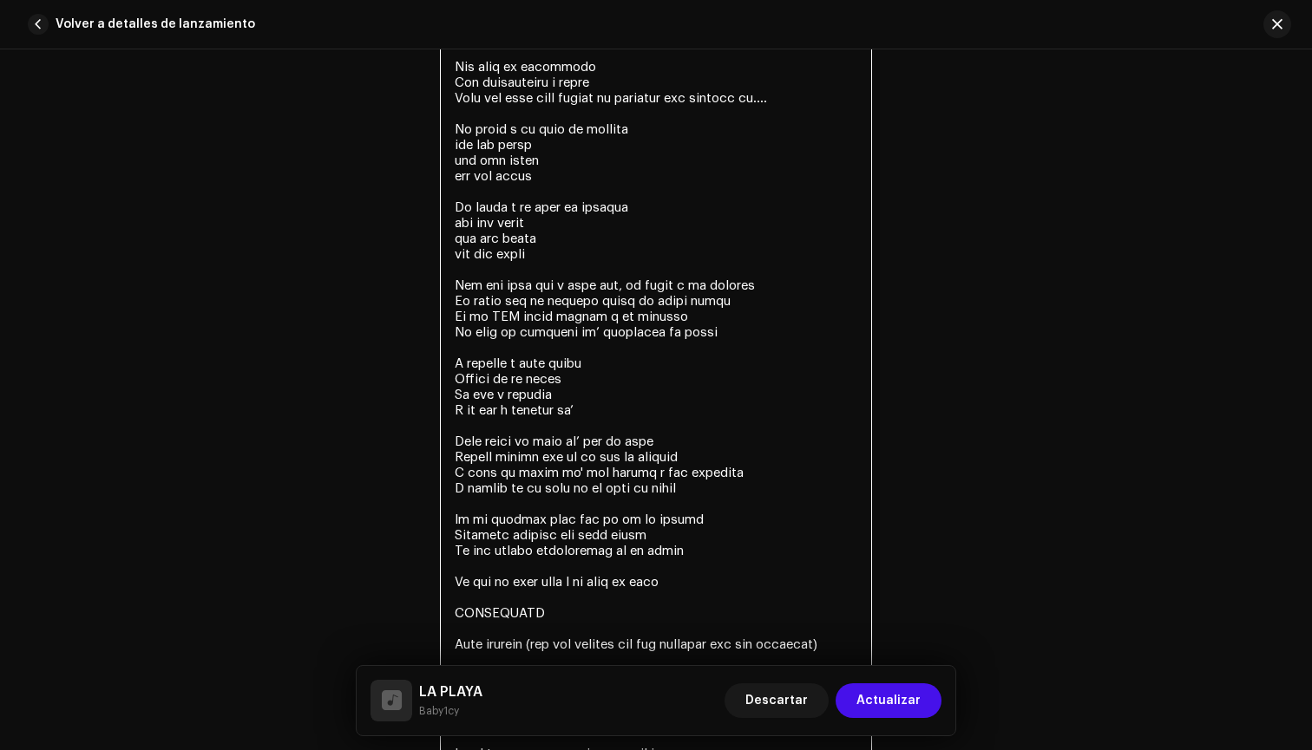
click at [670, 566] on textarea at bounding box center [656, 582] width 432 height 1223
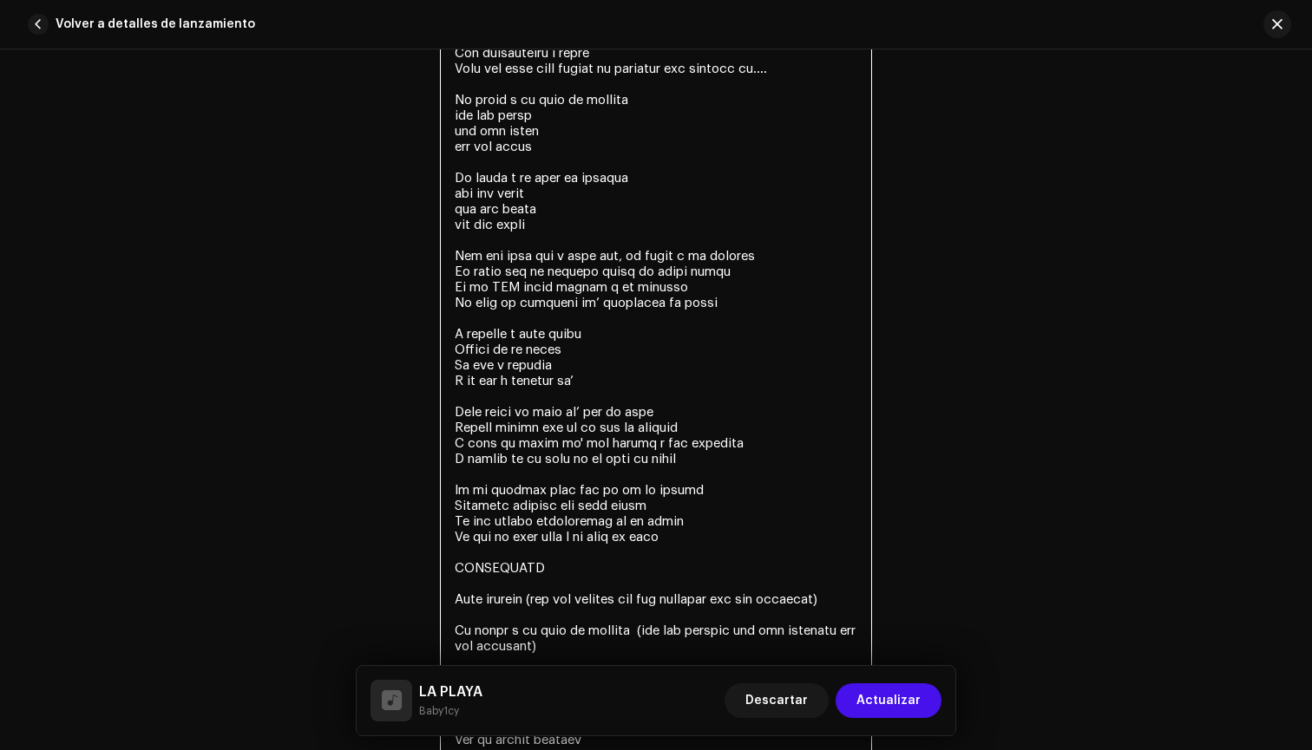
scroll to position [3462, 0]
click at [510, 573] on textarea at bounding box center [656, 544] width 432 height 1208
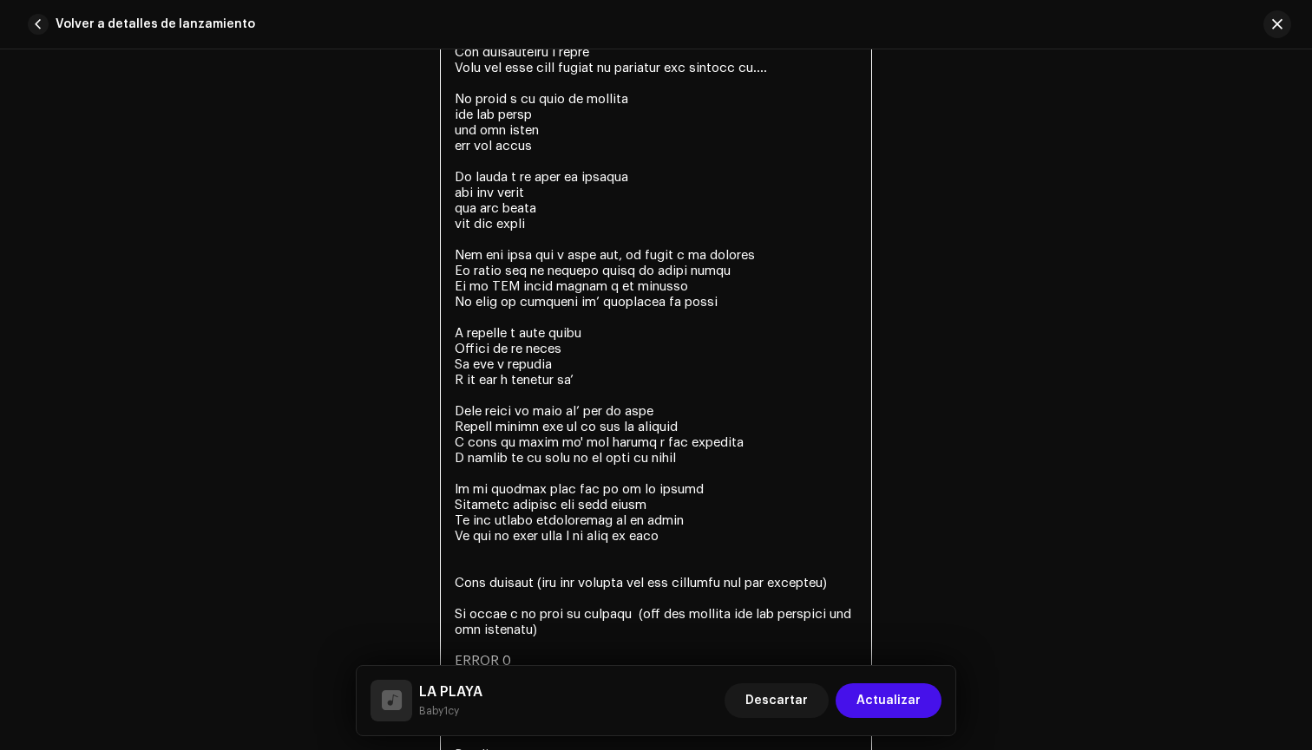
scroll to position [3394, 0]
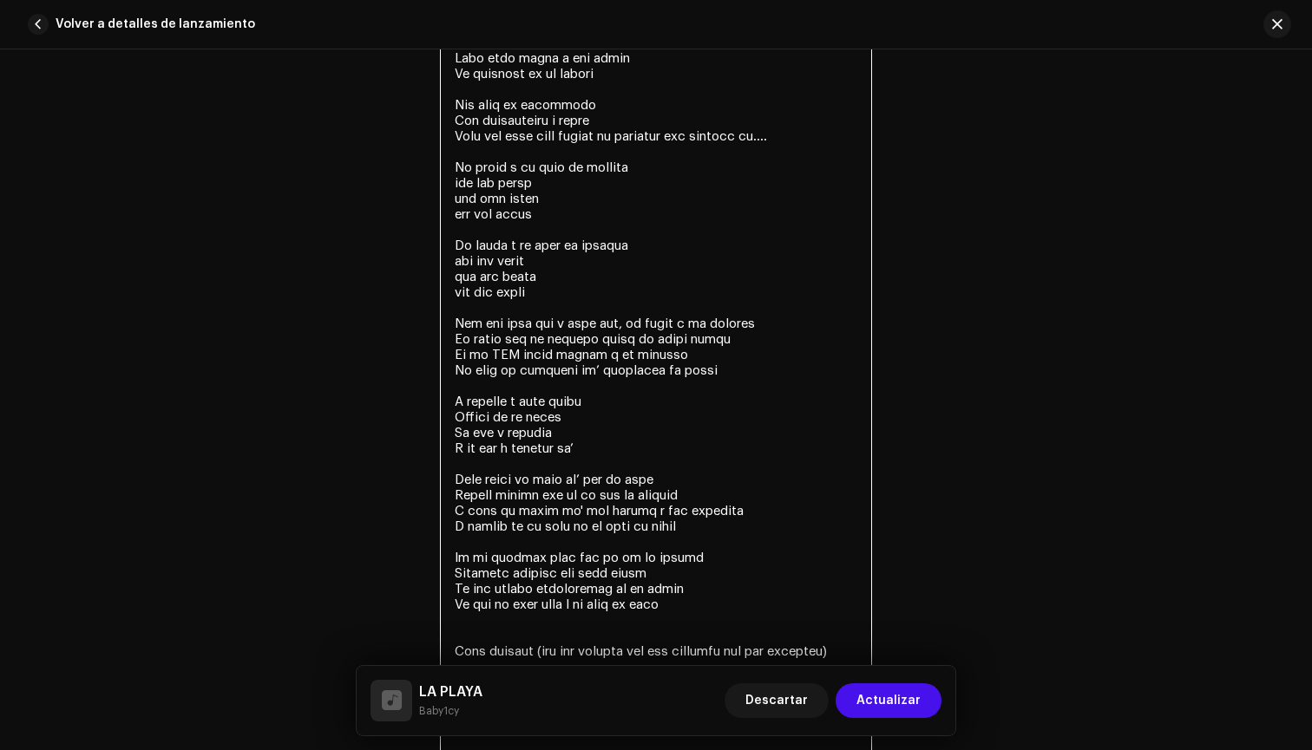
click at [540, 606] on textarea at bounding box center [656, 605] width 432 height 1192
click at [769, 627] on textarea at bounding box center [656, 605] width 432 height 1192
drag, startPoint x: 527, startPoint y: 636, endPoint x: 609, endPoint y: 657, distance: 85.0
click at [609, 657] on textarea at bounding box center [656, 597] width 432 height 1176
drag, startPoint x: 450, startPoint y: 259, endPoint x: 553, endPoint y: 296, distance: 109.5
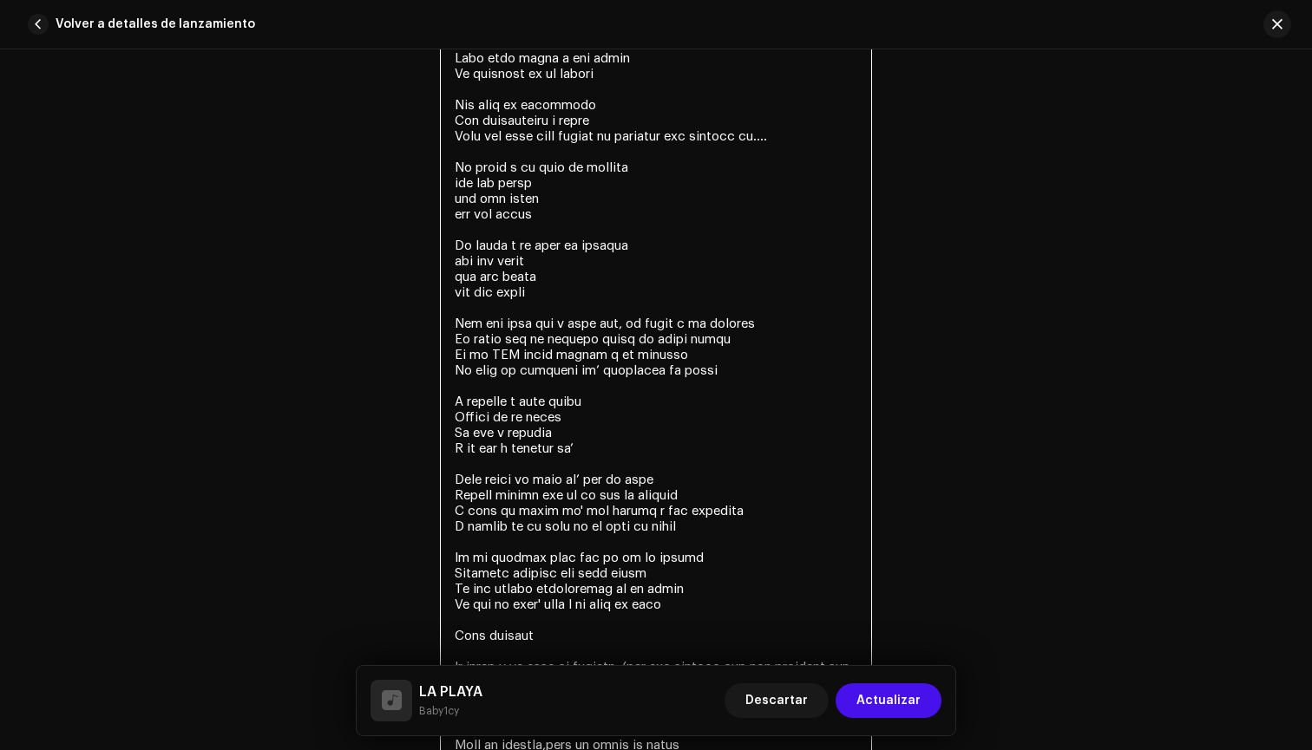
click at [553, 296] on textarea at bounding box center [656, 589] width 432 height 1161
click at [536, 634] on textarea at bounding box center [656, 589] width 432 height 1161
paste textarea "uoh uoh uoooh uoh uoh uoooh uoh uoh uoooh"
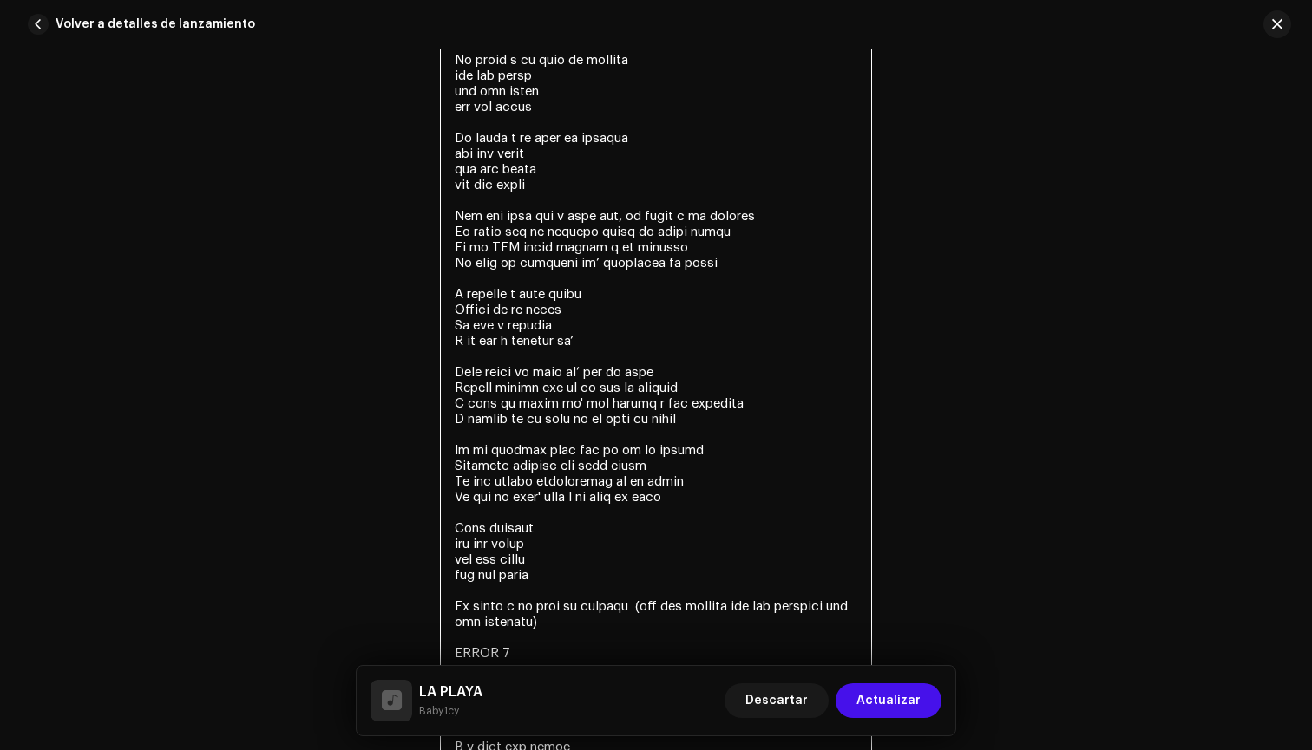
scroll to position [3496, 0]
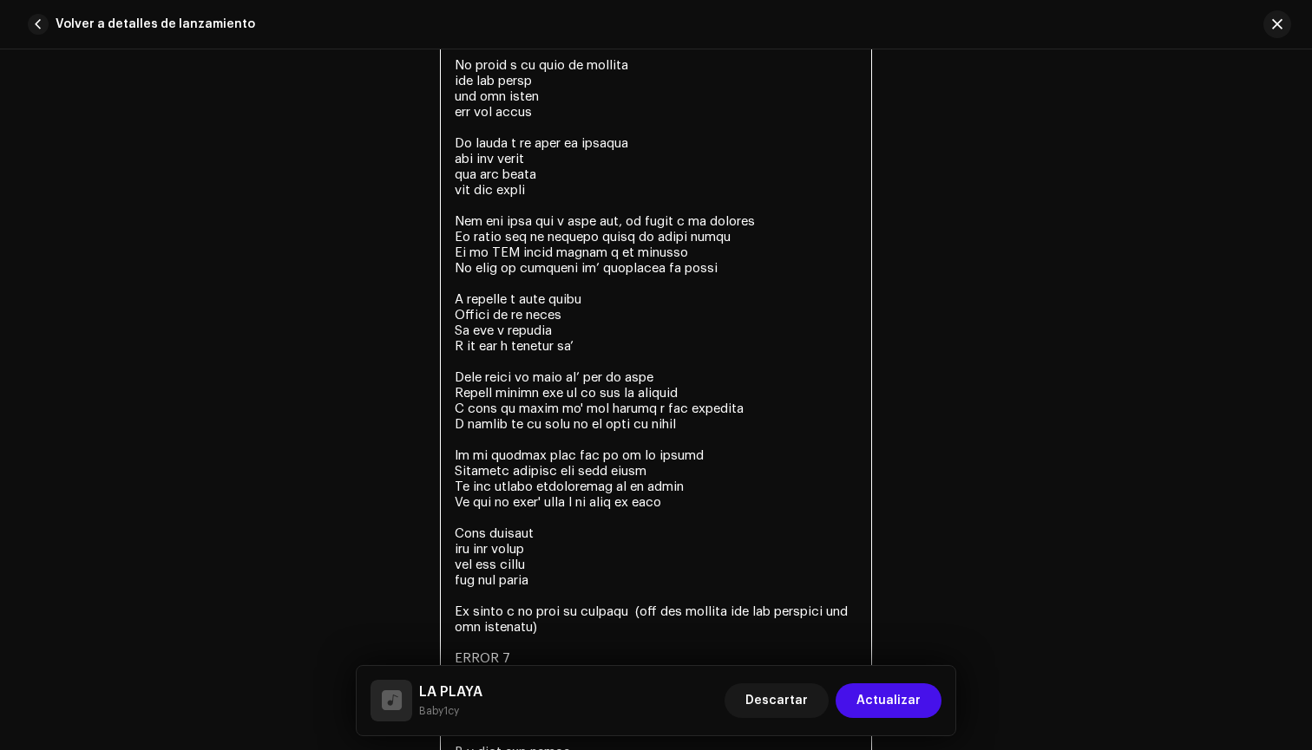
drag, startPoint x: 454, startPoint y: 140, endPoint x: 594, endPoint y: 195, distance: 151.1
click at [594, 195] on textarea at bounding box center [656, 510] width 432 height 1208
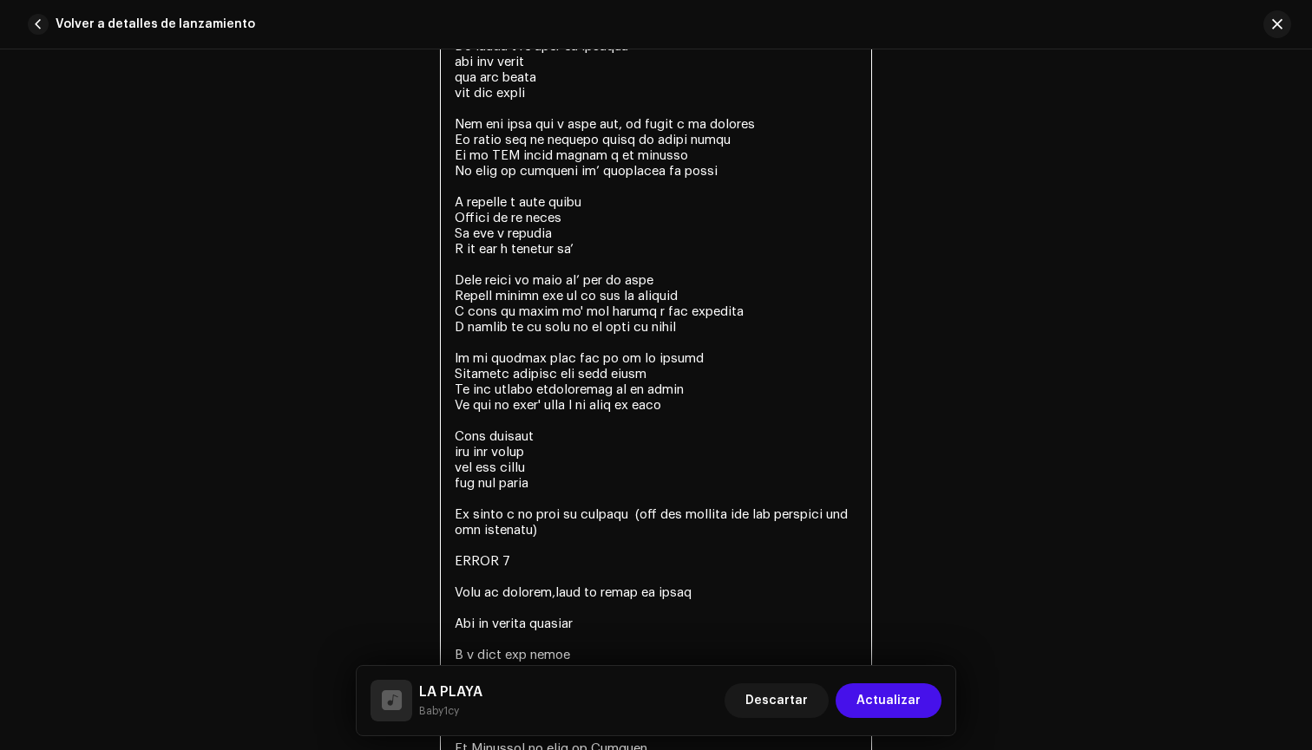
scroll to position [3595, 0]
drag, startPoint x: 455, startPoint y: 516, endPoint x: 631, endPoint y: 535, distance: 177.1
click at [631, 535] on textarea at bounding box center [656, 411] width 432 height 1208
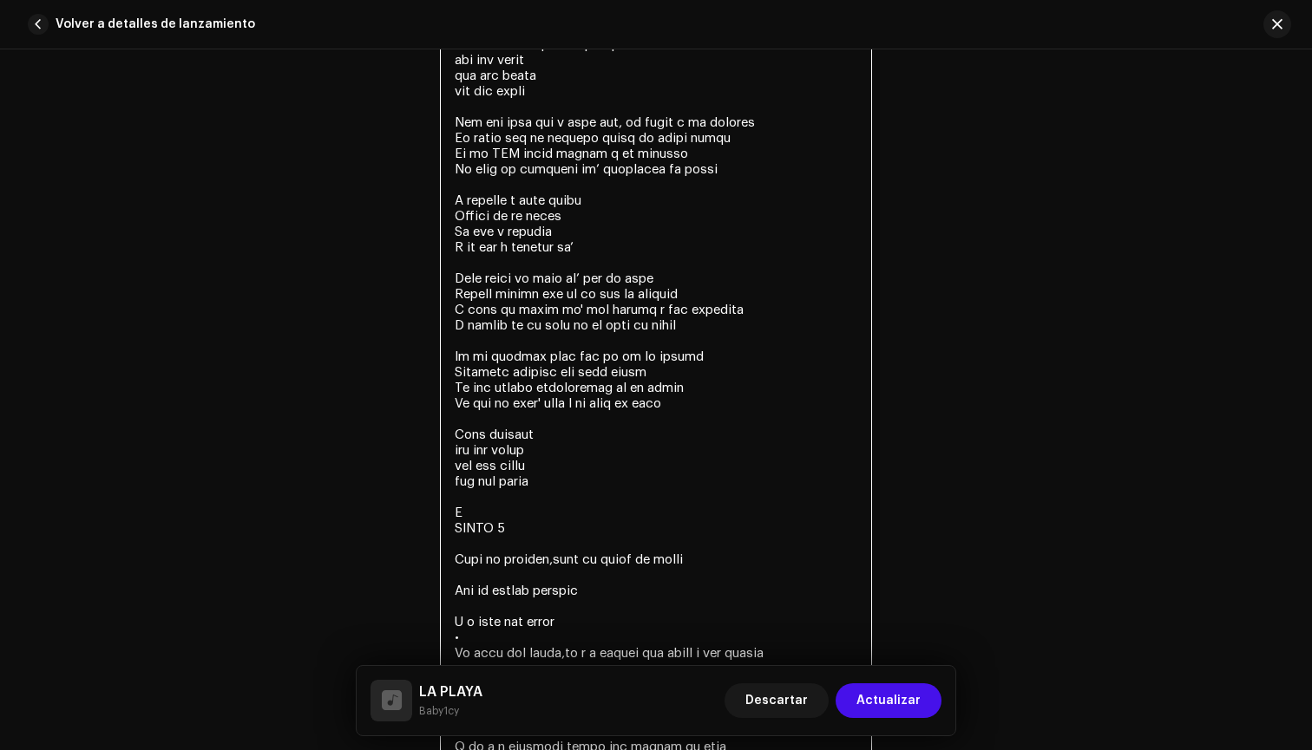
scroll to position [3394, 0]
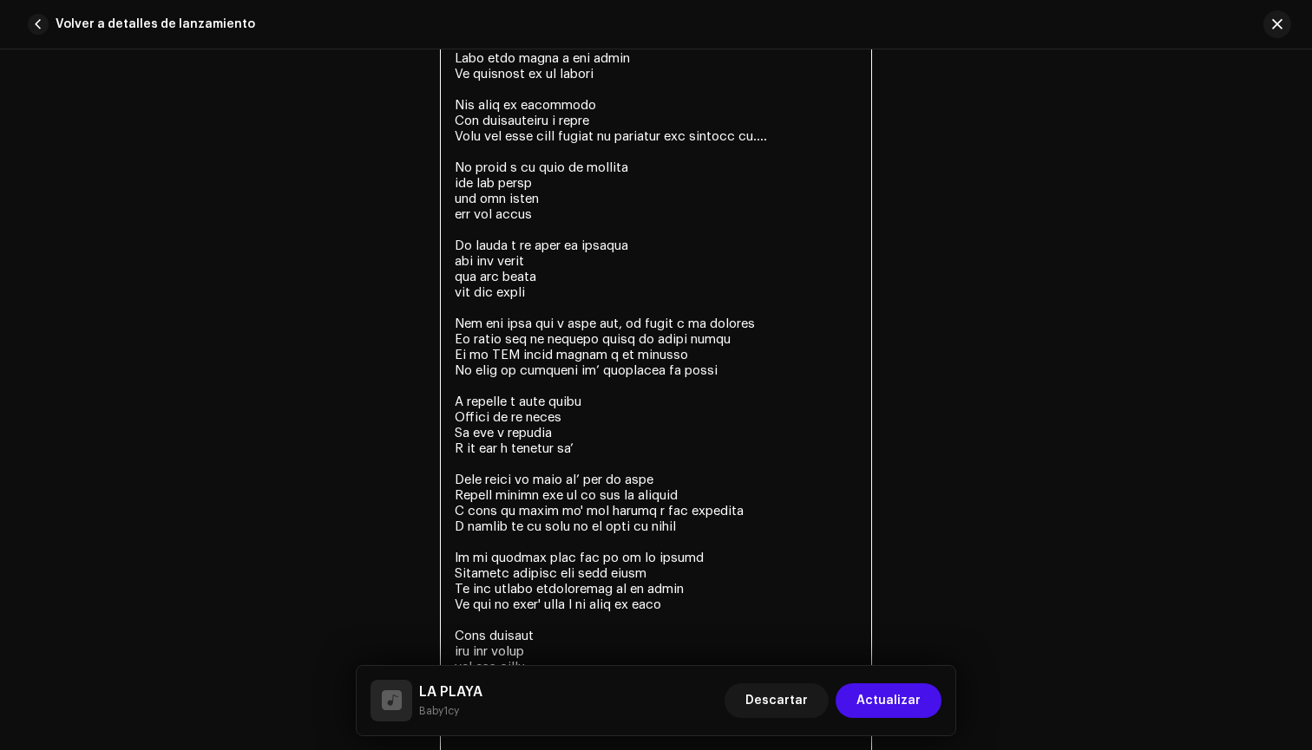
paste textarea "La playa y un poco de alcohol uoh uoh [GEOGRAPHIC_DATA] uoh uoh uoooh uoh uoh u…"
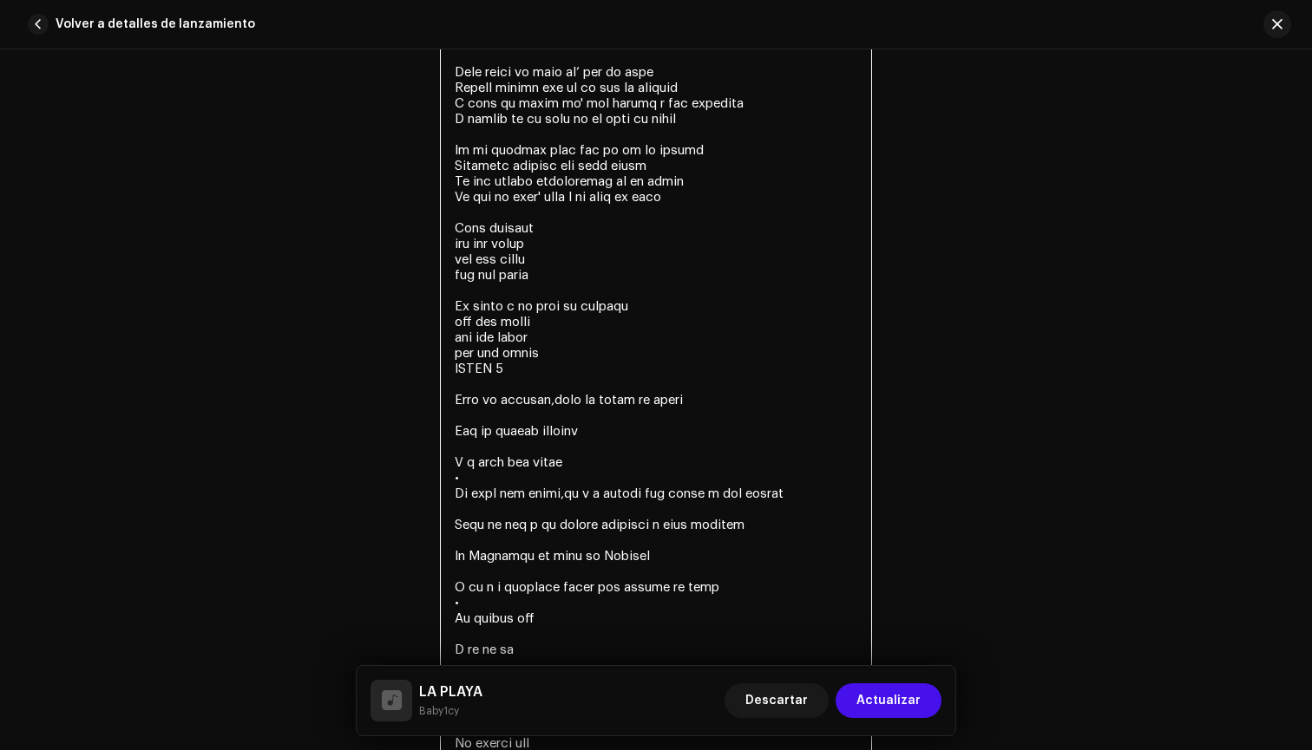
scroll to position [3823, 0]
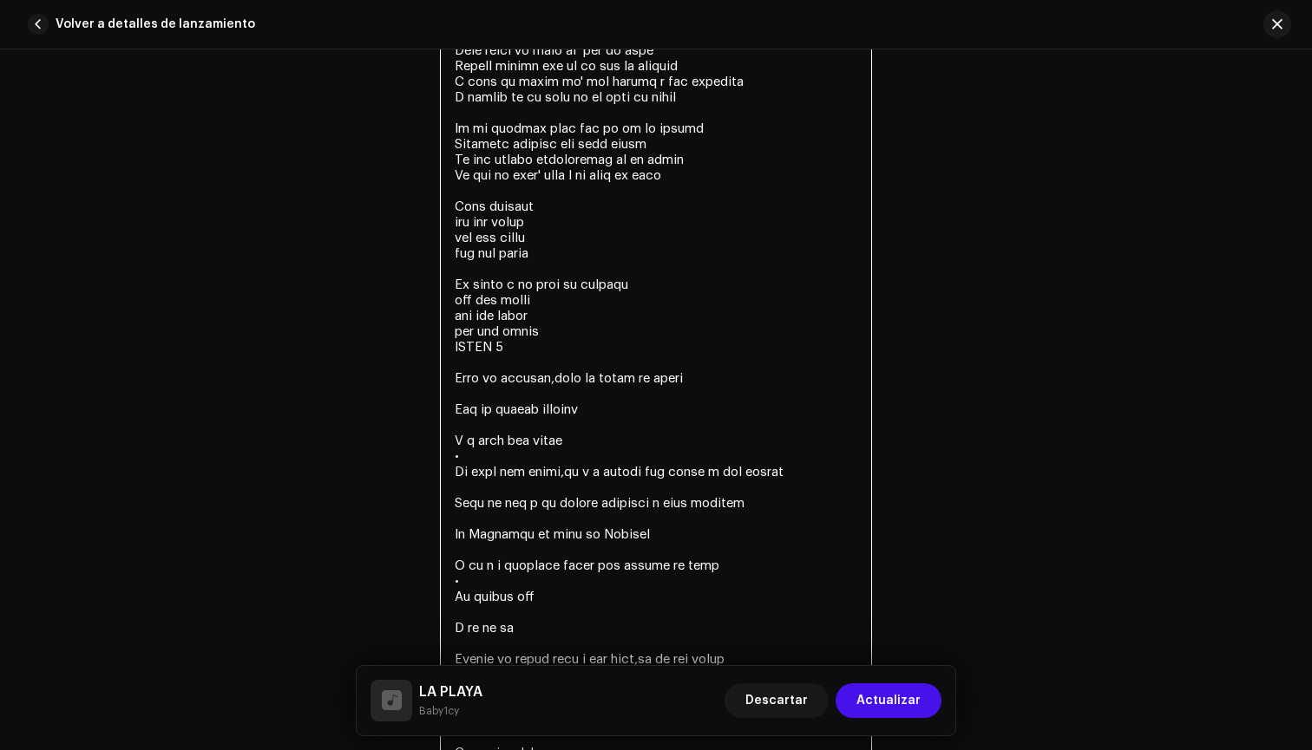
drag, startPoint x: 573, startPoint y: 353, endPoint x: 435, endPoint y: 348, distance: 138.9
click at [435, 348] on div "Letras Letras" at bounding box center [655, 192] width 1065 height 1268
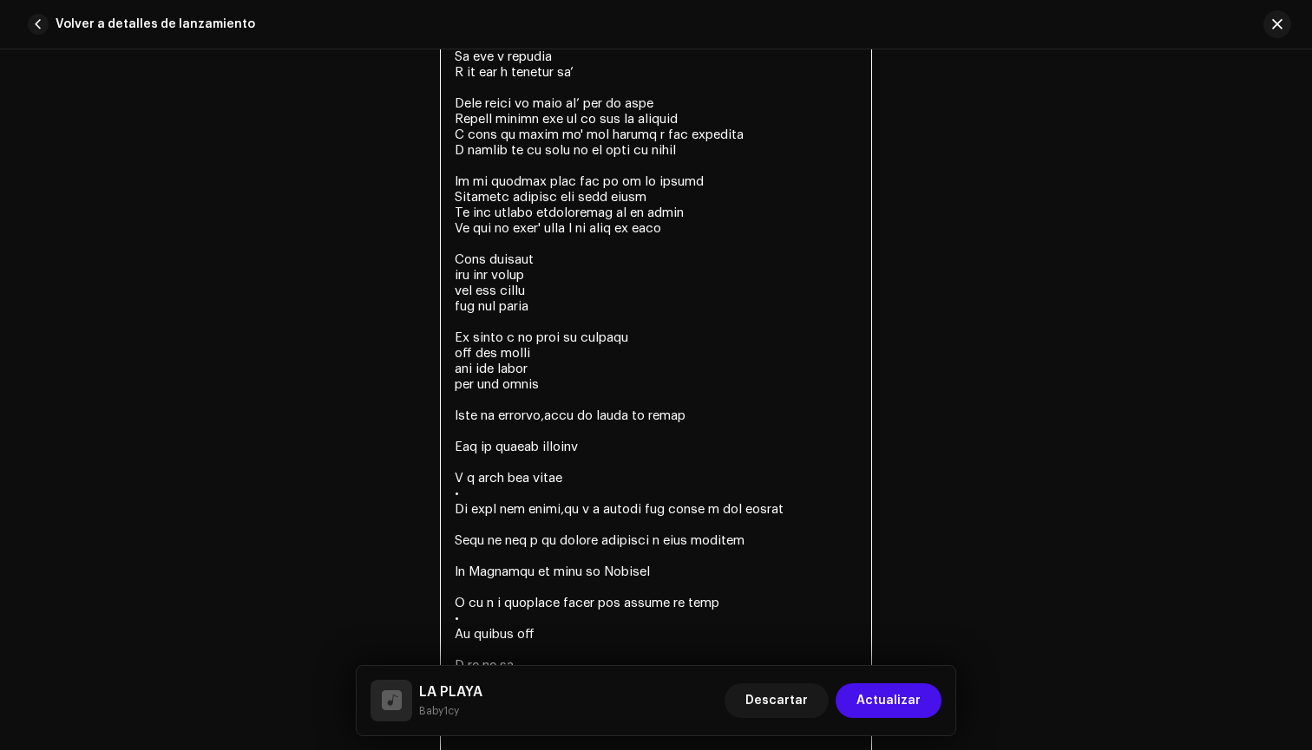
scroll to position [3755, 0]
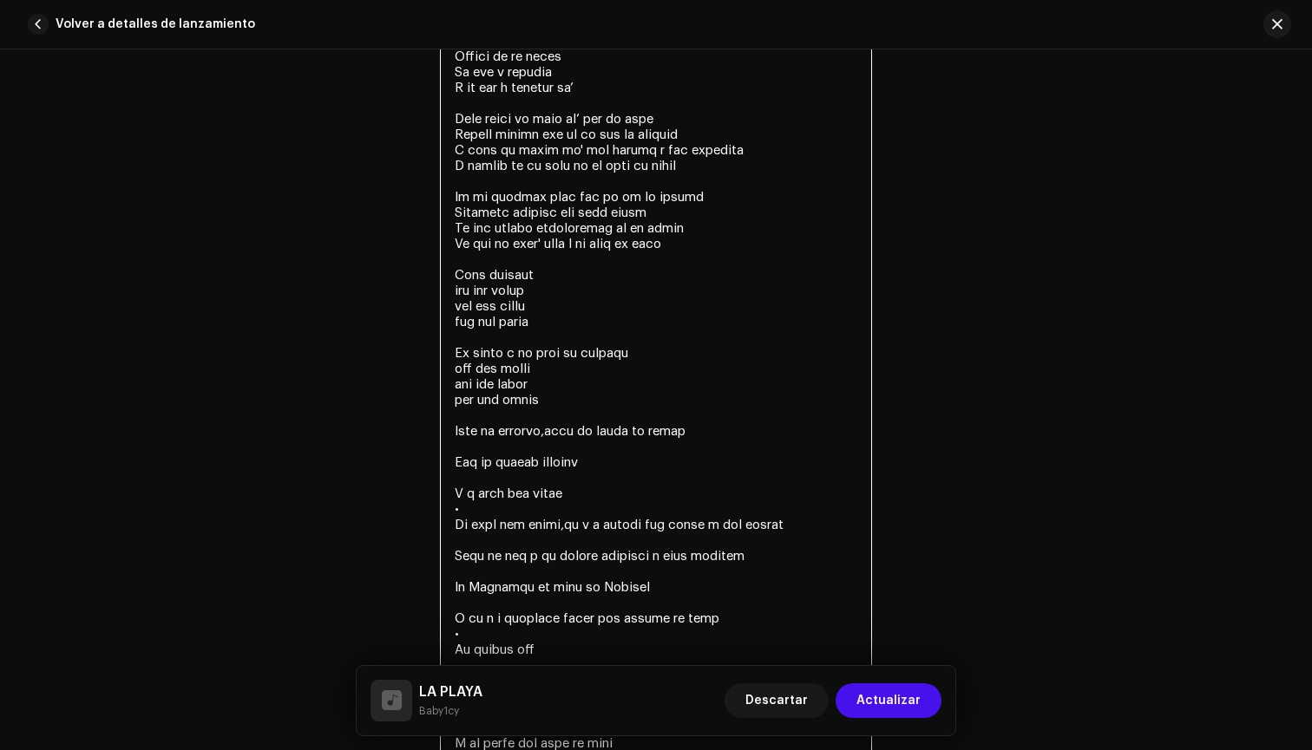
click at [549, 437] on textarea at bounding box center [656, 252] width 432 height 1208
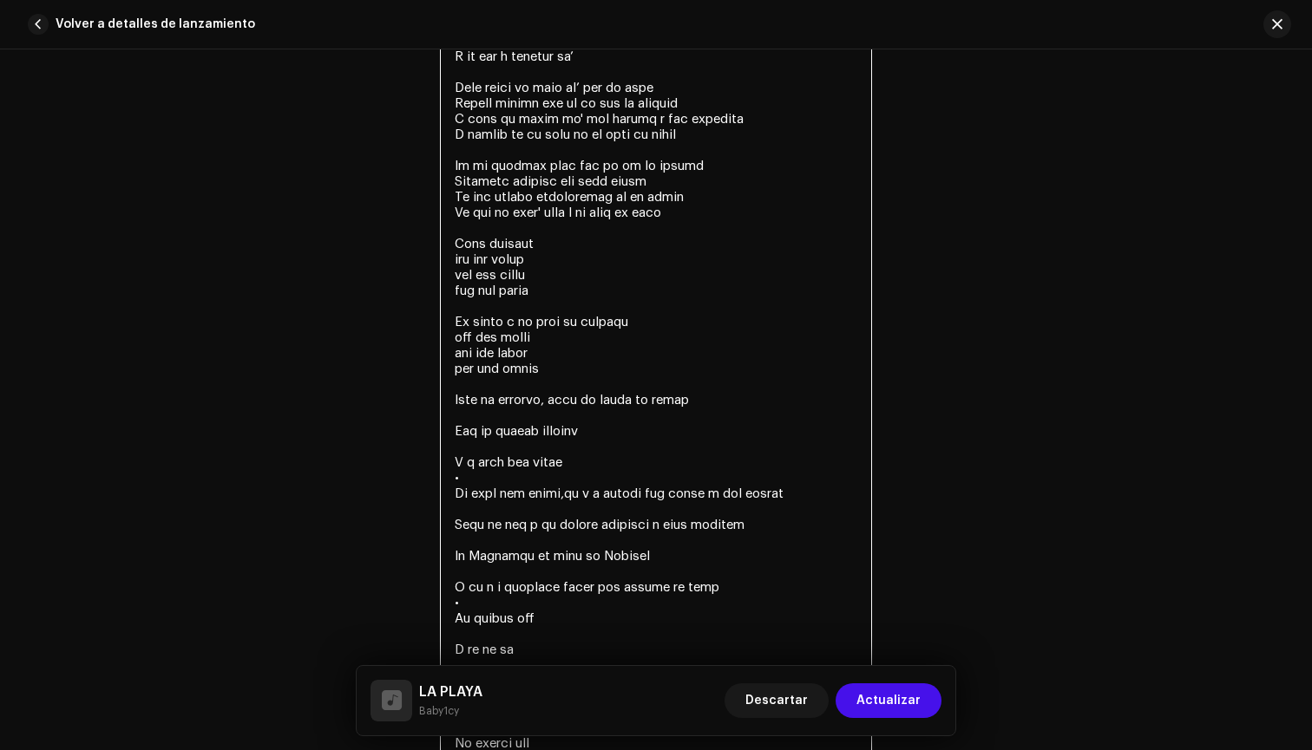
click at [535, 422] on textarea at bounding box center [656, 221] width 432 height 1208
click at [561, 422] on textarea at bounding box center [656, 221] width 432 height 1208
click at [586, 416] on textarea at bounding box center [656, 221] width 432 height 1208
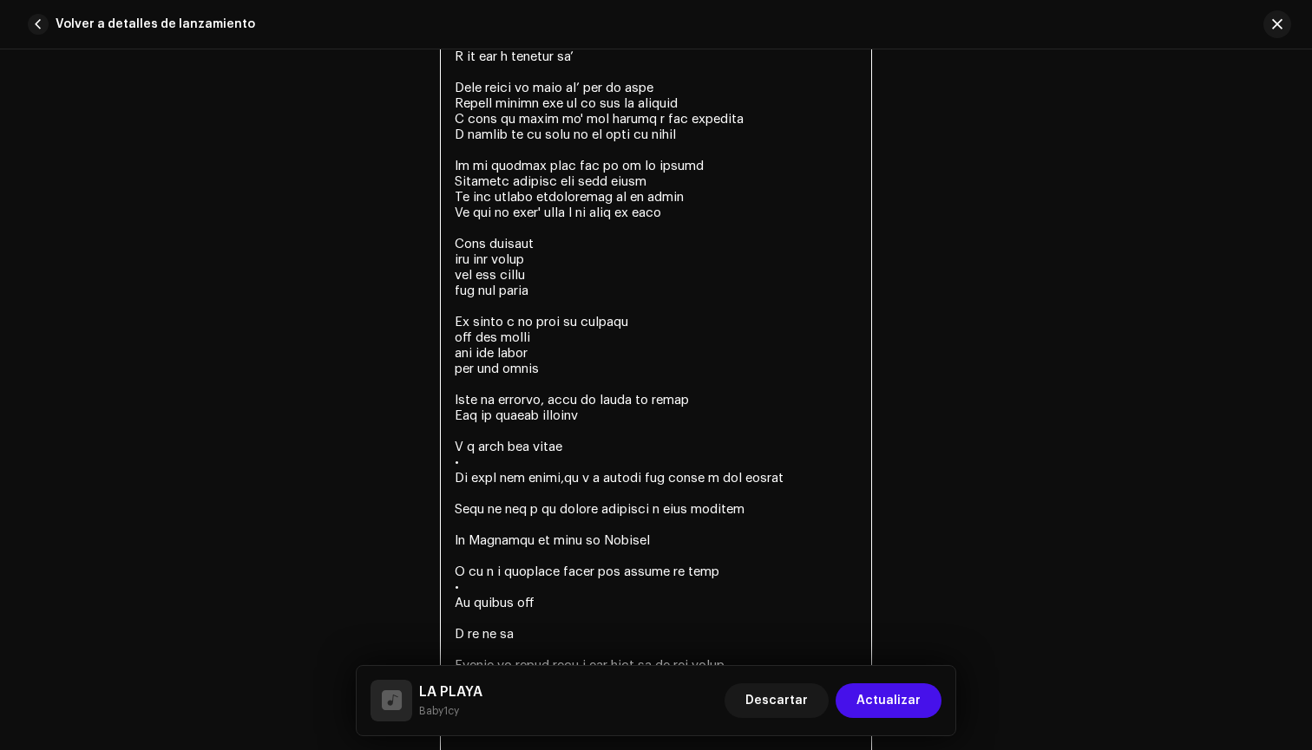
click at [554, 399] on textarea at bounding box center [656, 213] width 432 height 1192
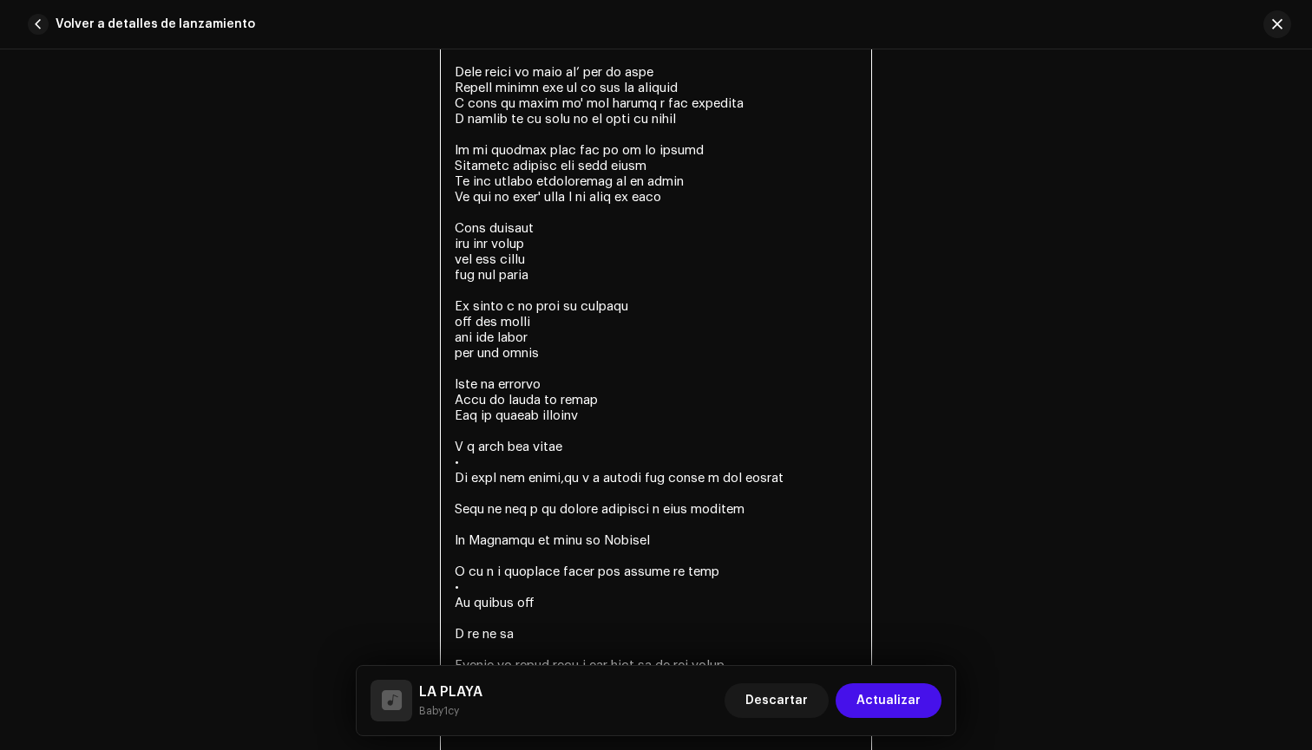
scroll to position [3801, 0]
click at [593, 429] on textarea at bounding box center [656, 205] width 432 height 1208
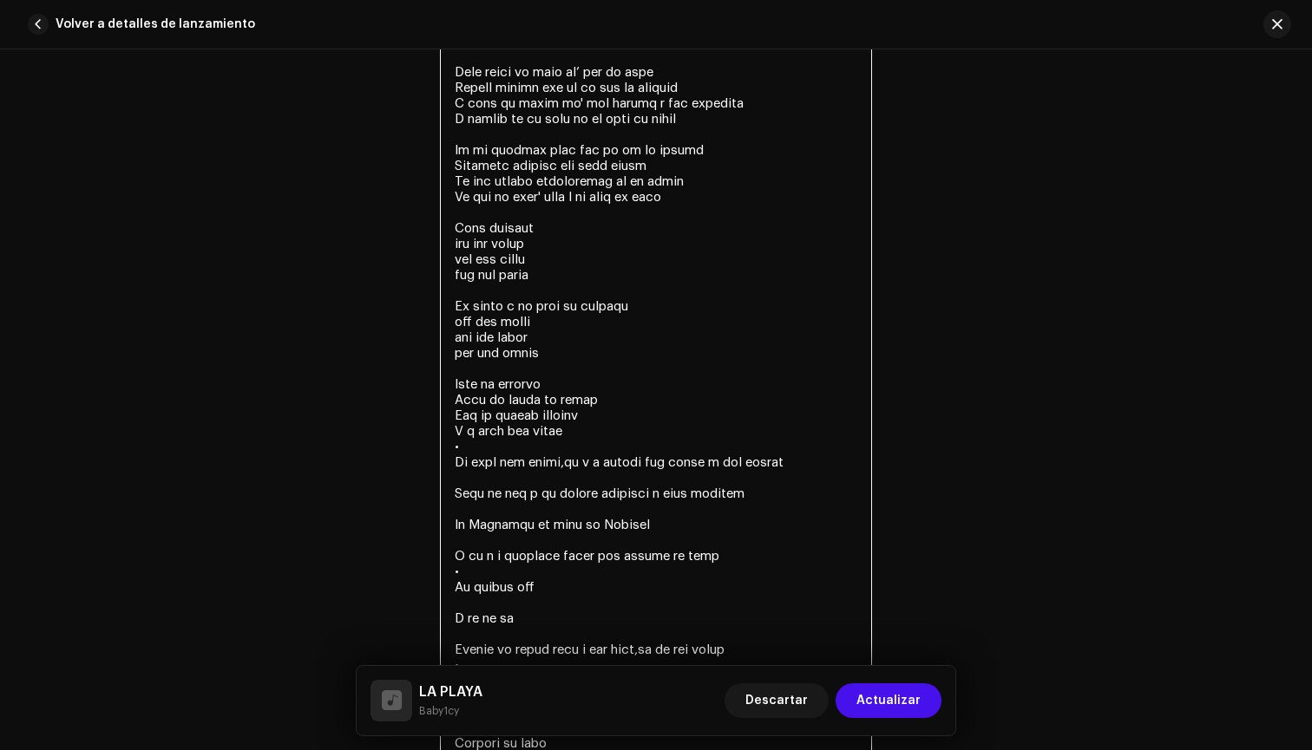
scroll to position [3817, 0]
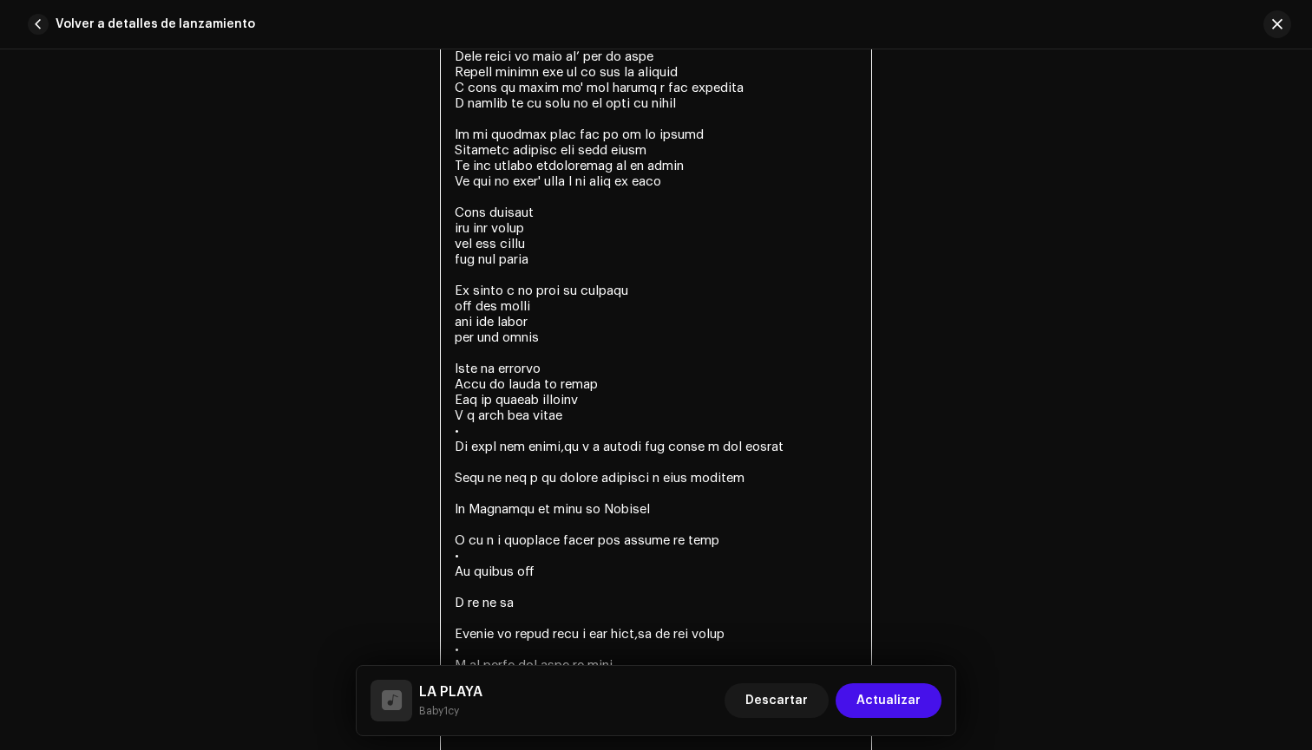
click at [468, 417] on textarea at bounding box center [656, 181] width 432 height 1192
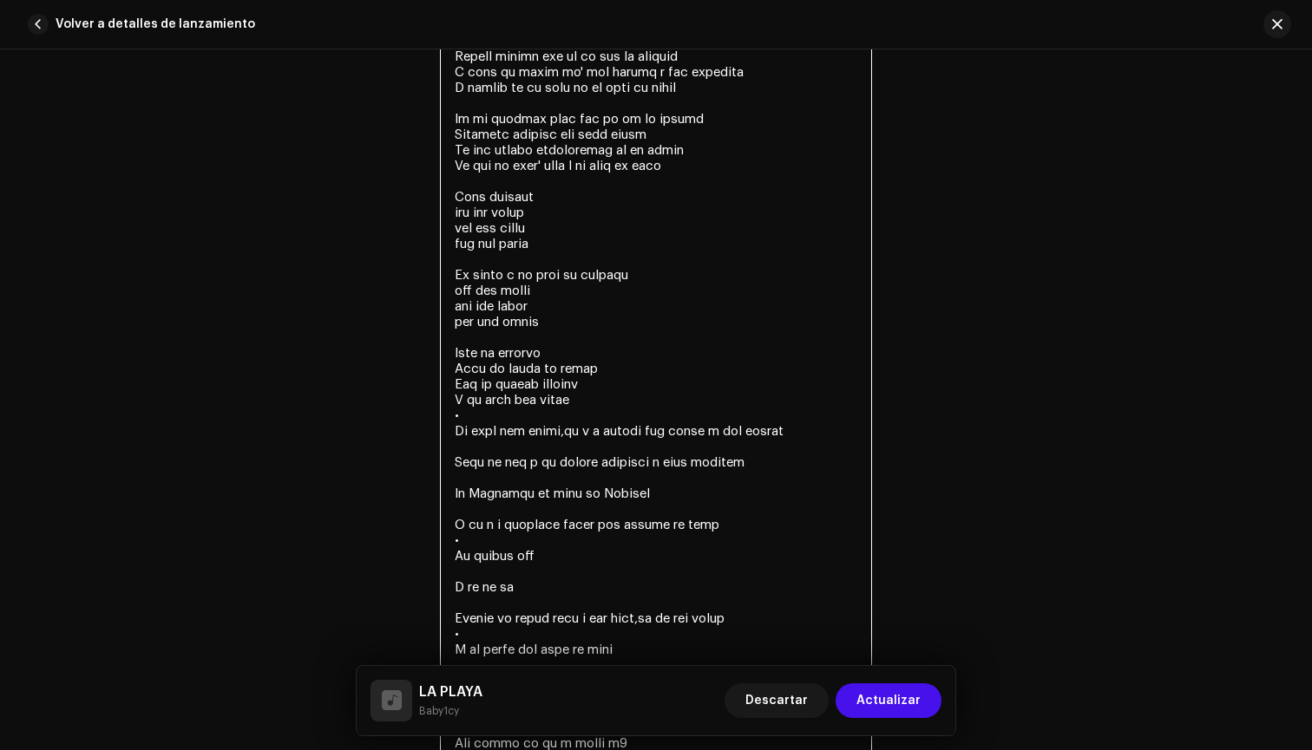
click at [549, 419] on textarea at bounding box center [656, 166] width 432 height 1192
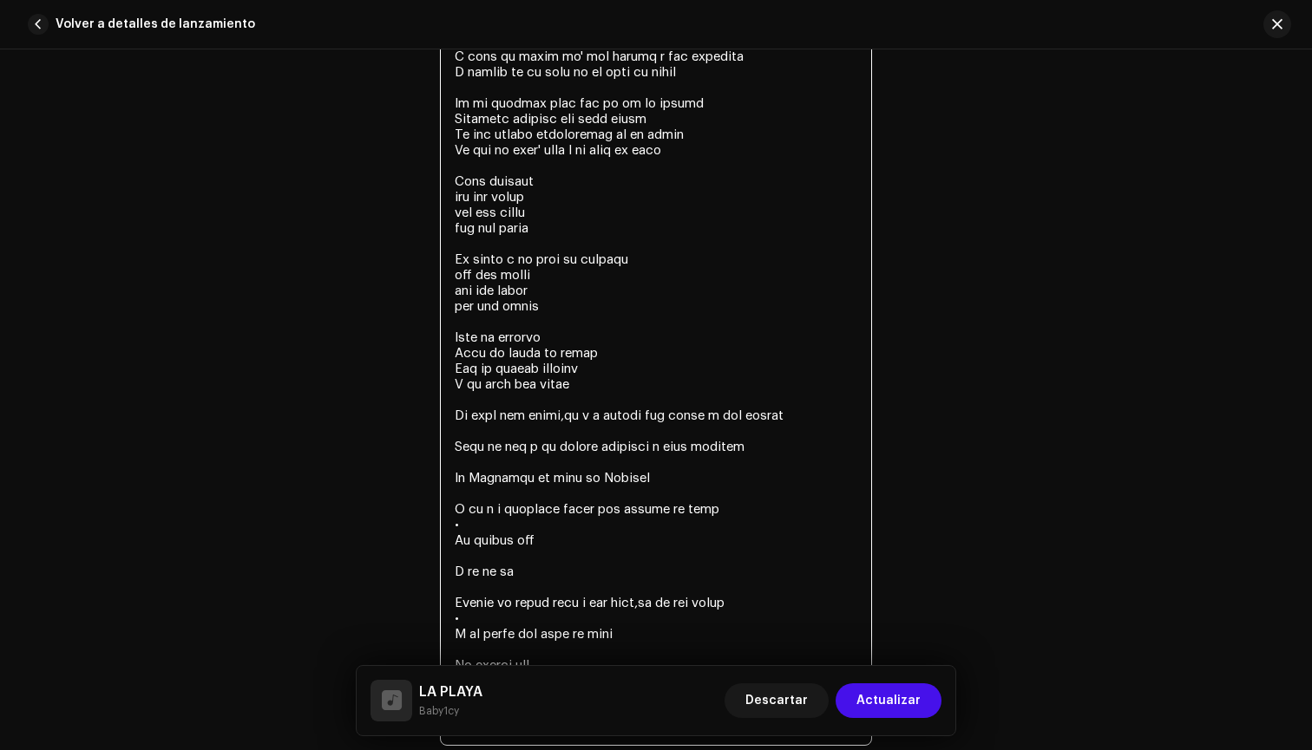
click at [563, 416] on textarea at bounding box center [656, 150] width 432 height 1192
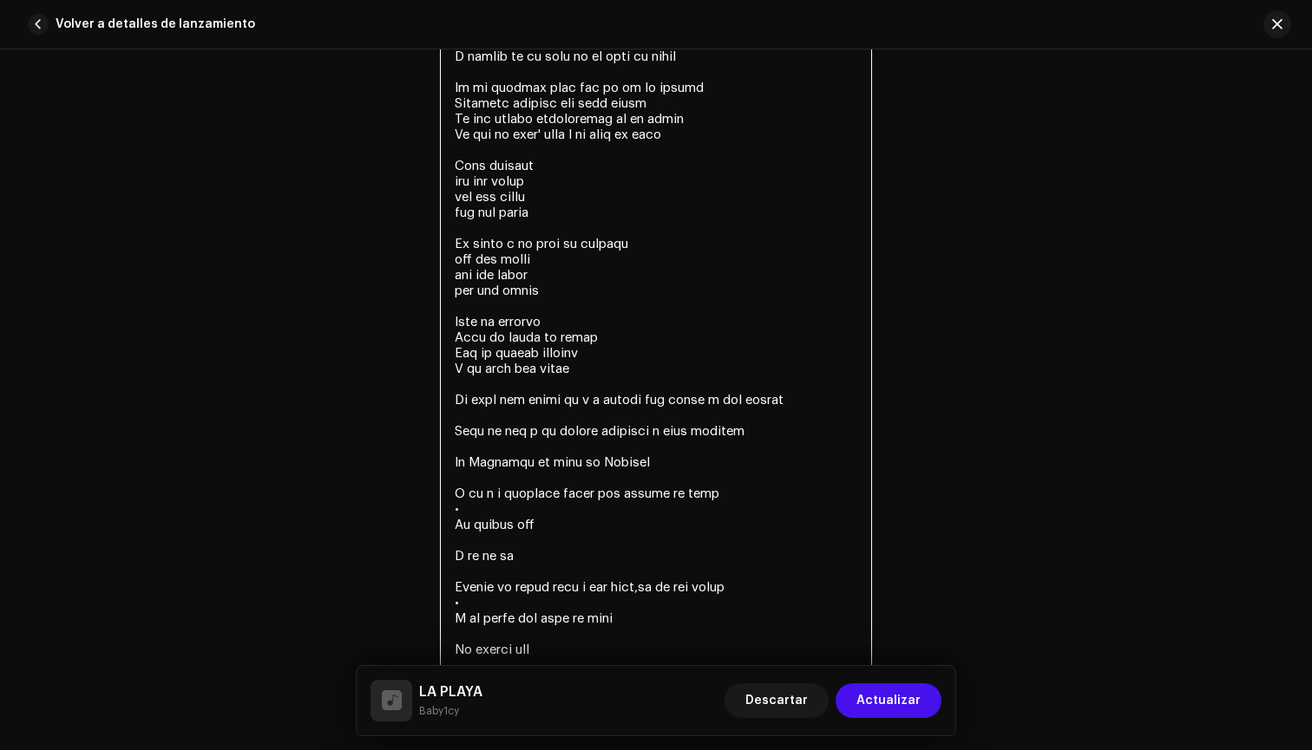
scroll to position [3864, 0]
click at [591, 400] on textarea at bounding box center [656, 134] width 432 height 1192
click at [615, 401] on textarea at bounding box center [656, 134] width 432 height 1192
click at [796, 415] on textarea at bounding box center [656, 134] width 432 height 1192
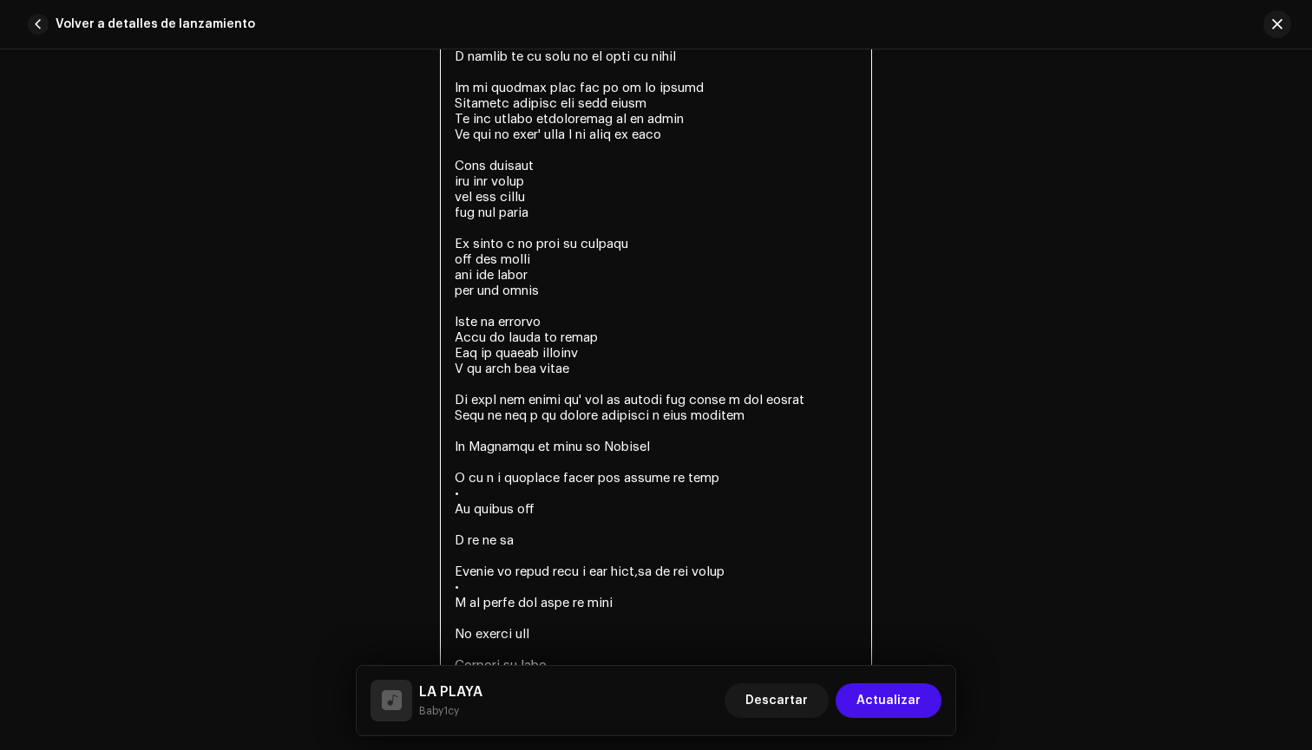
click at [517, 411] on textarea at bounding box center [656, 126] width 432 height 1176
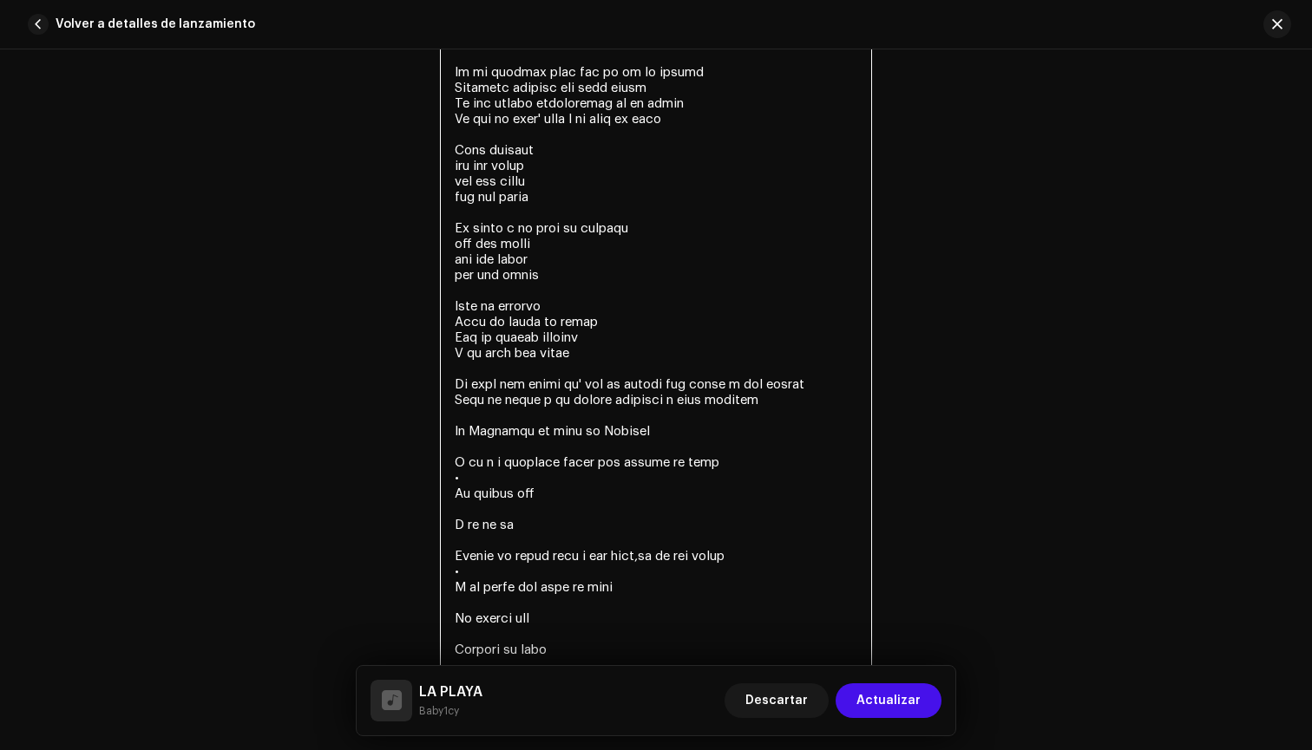
scroll to position [3880, 0]
click at [556, 401] on textarea at bounding box center [656, 111] width 432 height 1176
click at [551, 401] on textarea at bounding box center [656, 111] width 432 height 1176
click at [742, 419] on textarea at bounding box center [656, 111] width 432 height 1176
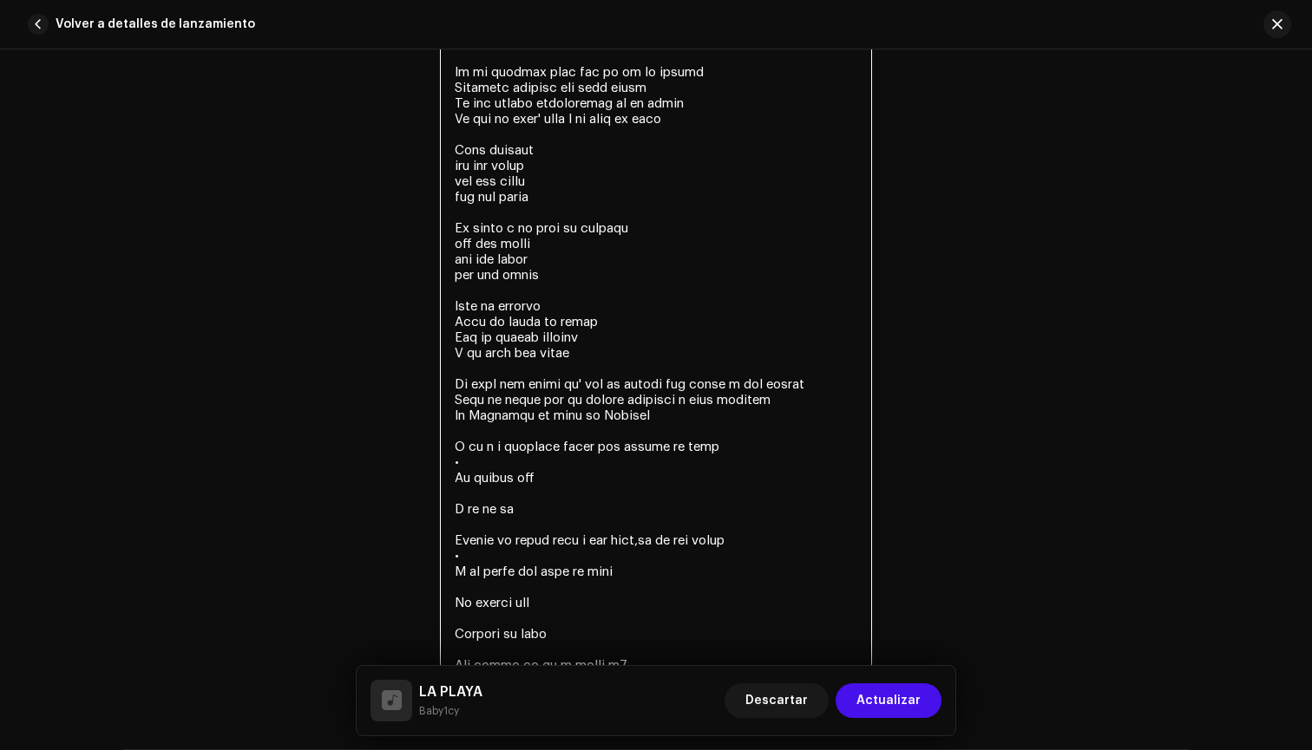
click at [596, 415] on textarea at bounding box center [656, 103] width 432 height 1161
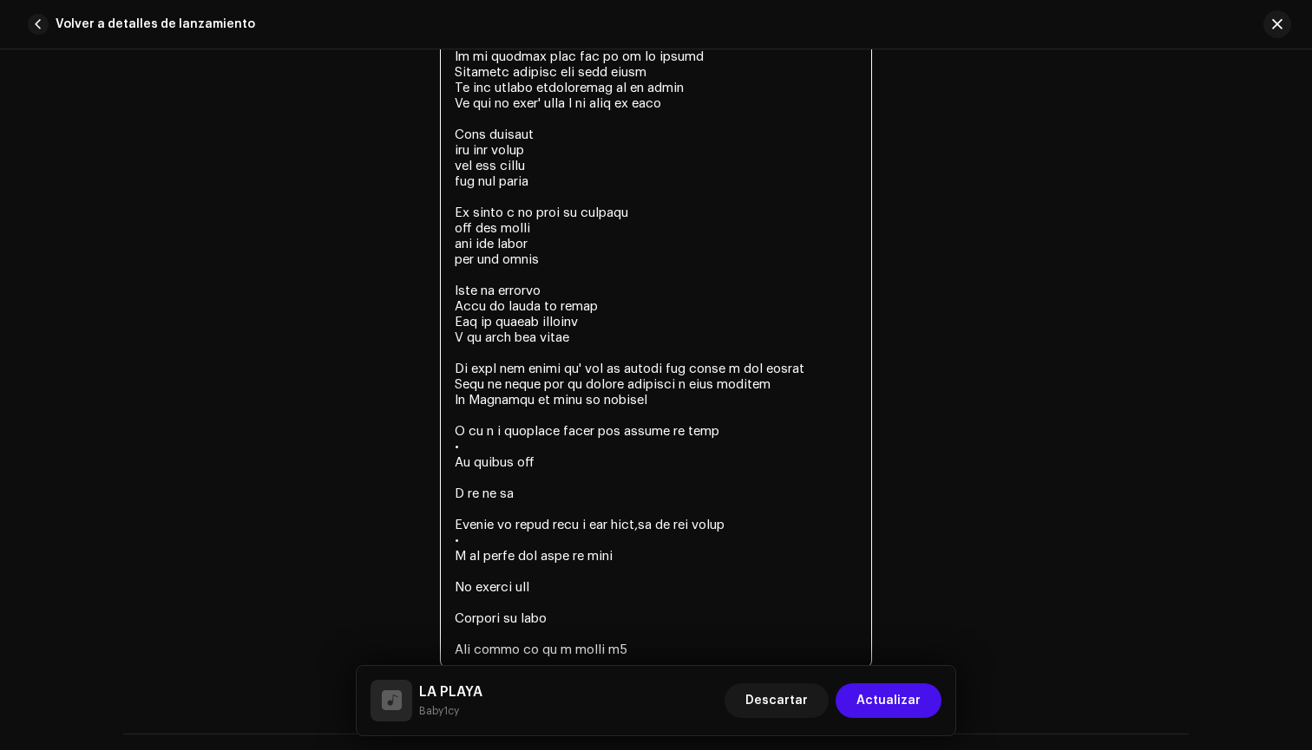
scroll to position [3895, 0]
click at [605, 420] on textarea at bounding box center [656, 87] width 432 height 1161
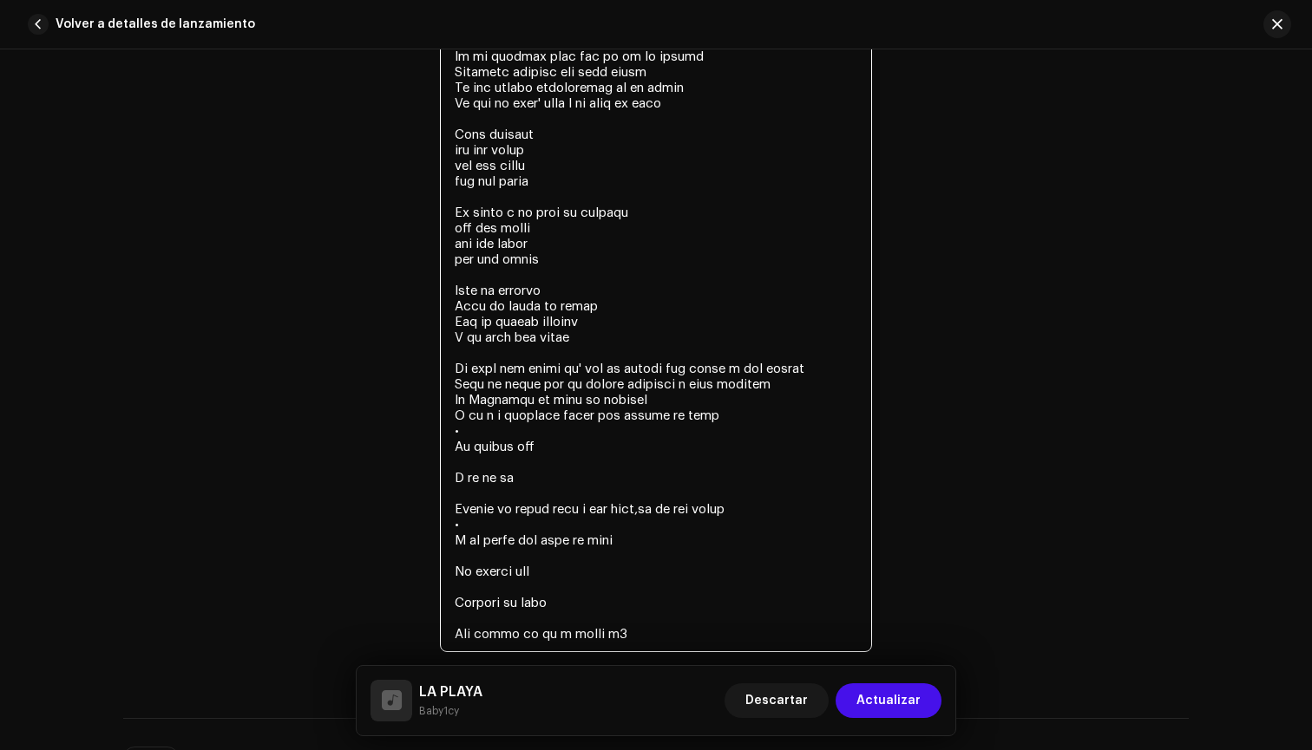
click at [488, 417] on textarea at bounding box center [656, 79] width 432 height 1145
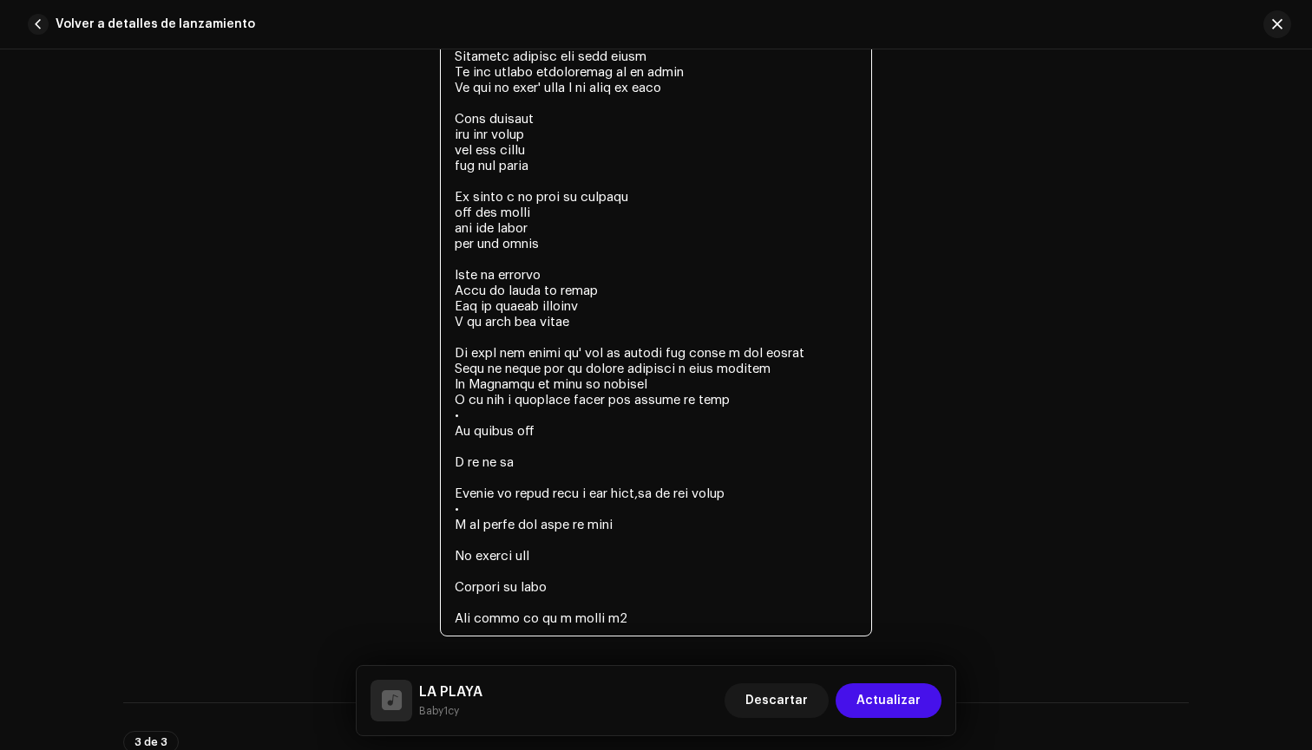
click at [510, 409] on textarea at bounding box center [656, 64] width 432 height 1145
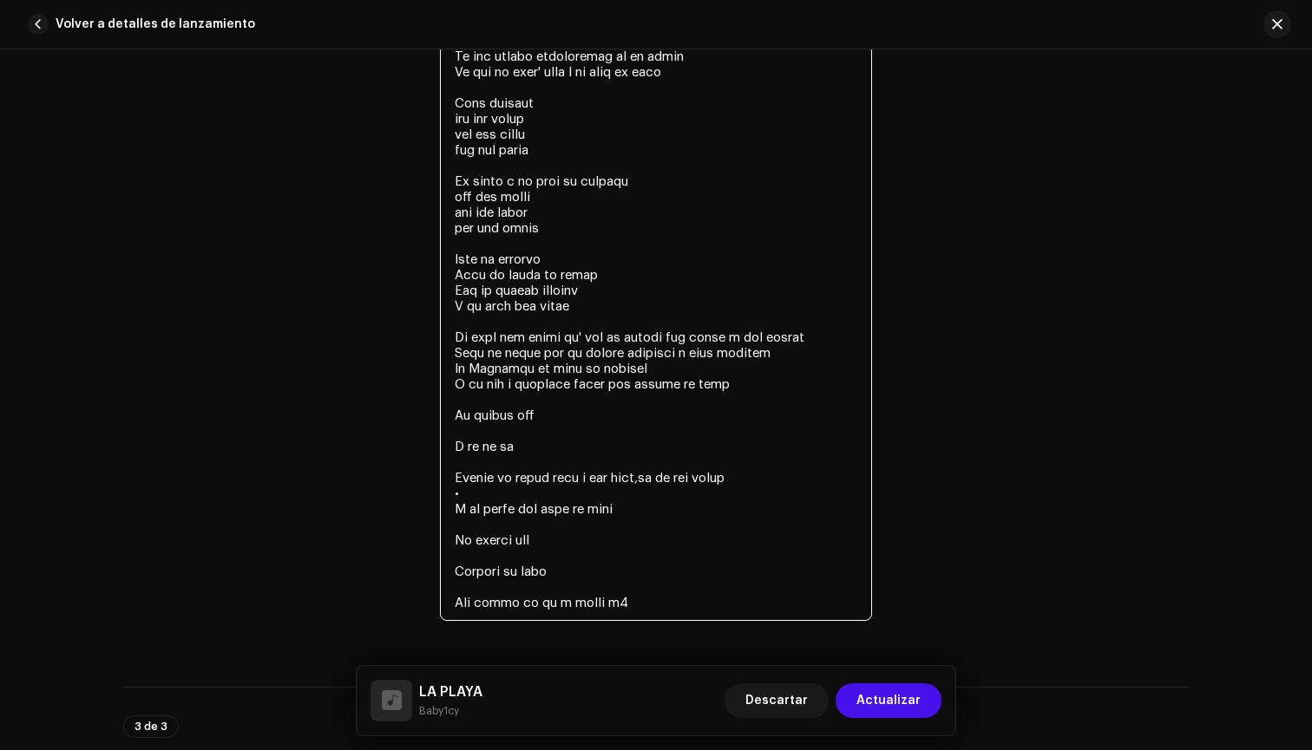
scroll to position [3926, 0]
click at [512, 378] on textarea at bounding box center [656, 48] width 432 height 1145
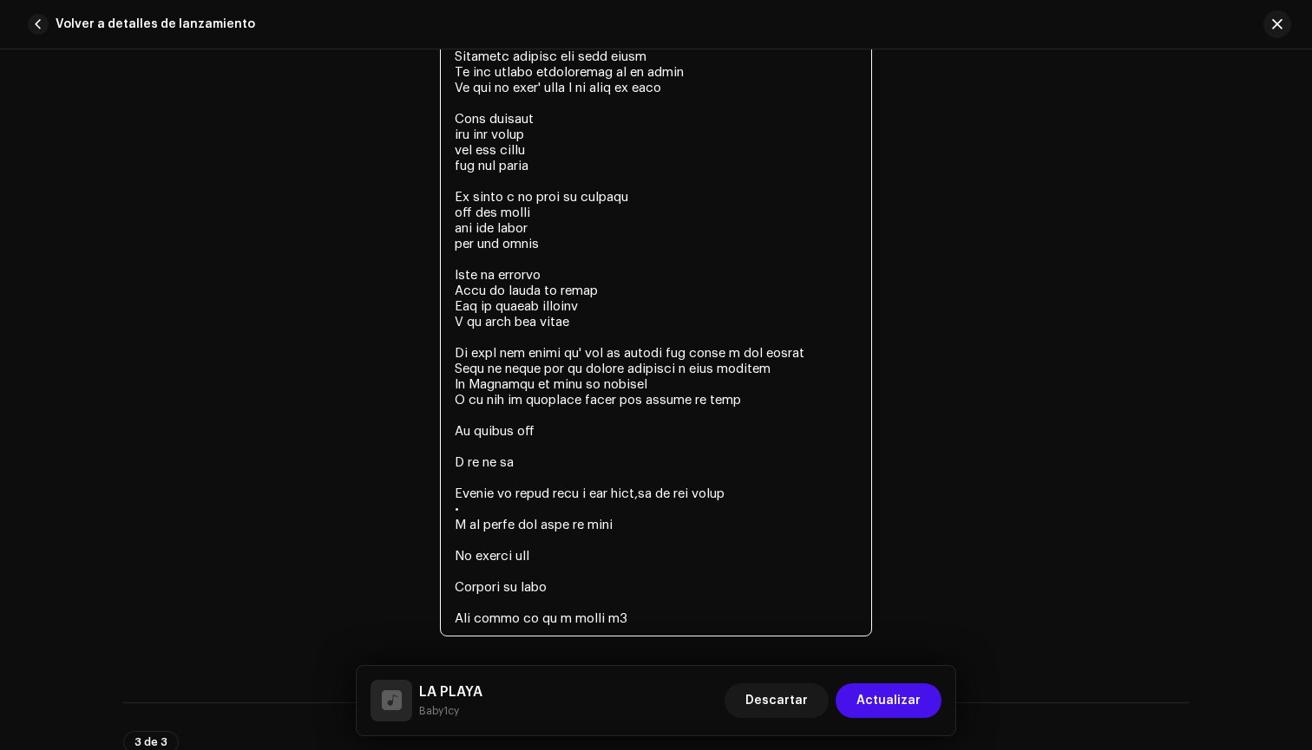
click at [554, 421] on textarea at bounding box center [656, 64] width 432 height 1145
click at [560, 441] on textarea at bounding box center [656, 64] width 432 height 1145
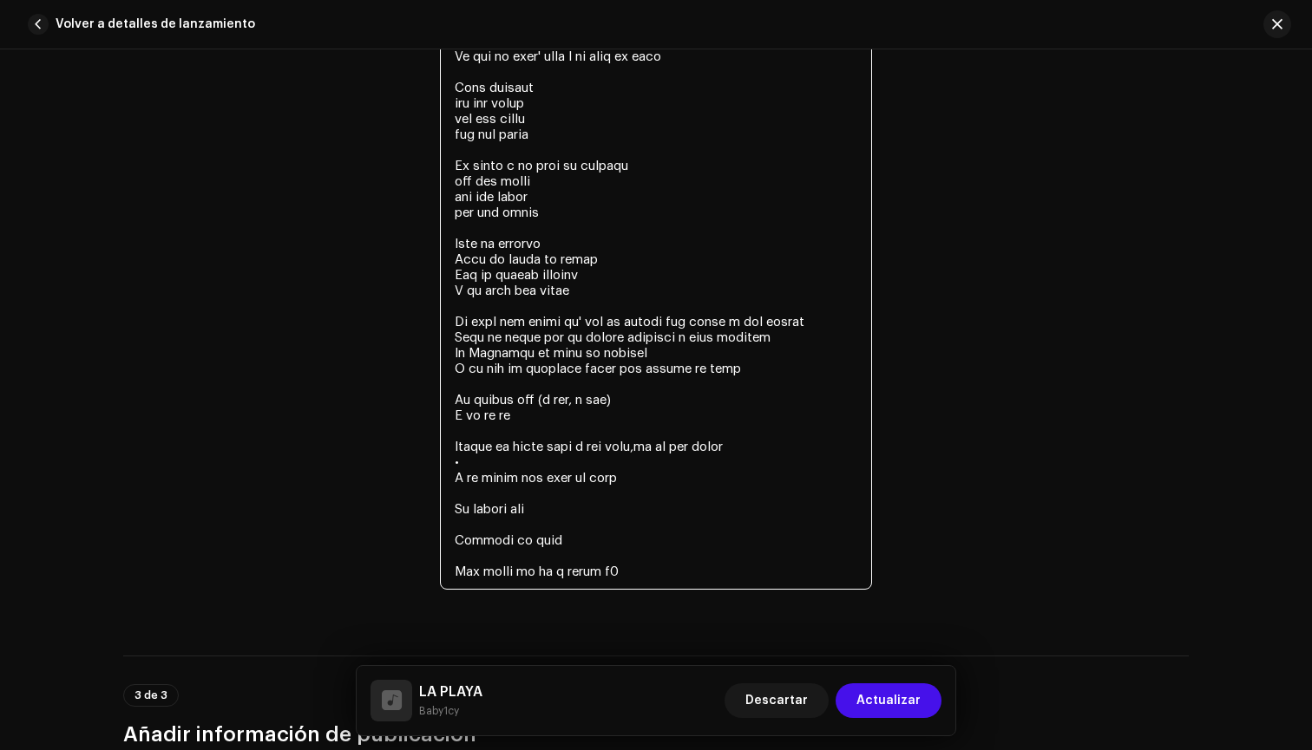
scroll to position [3942, 0]
click at [528, 416] on textarea at bounding box center [656, 24] width 432 height 1129
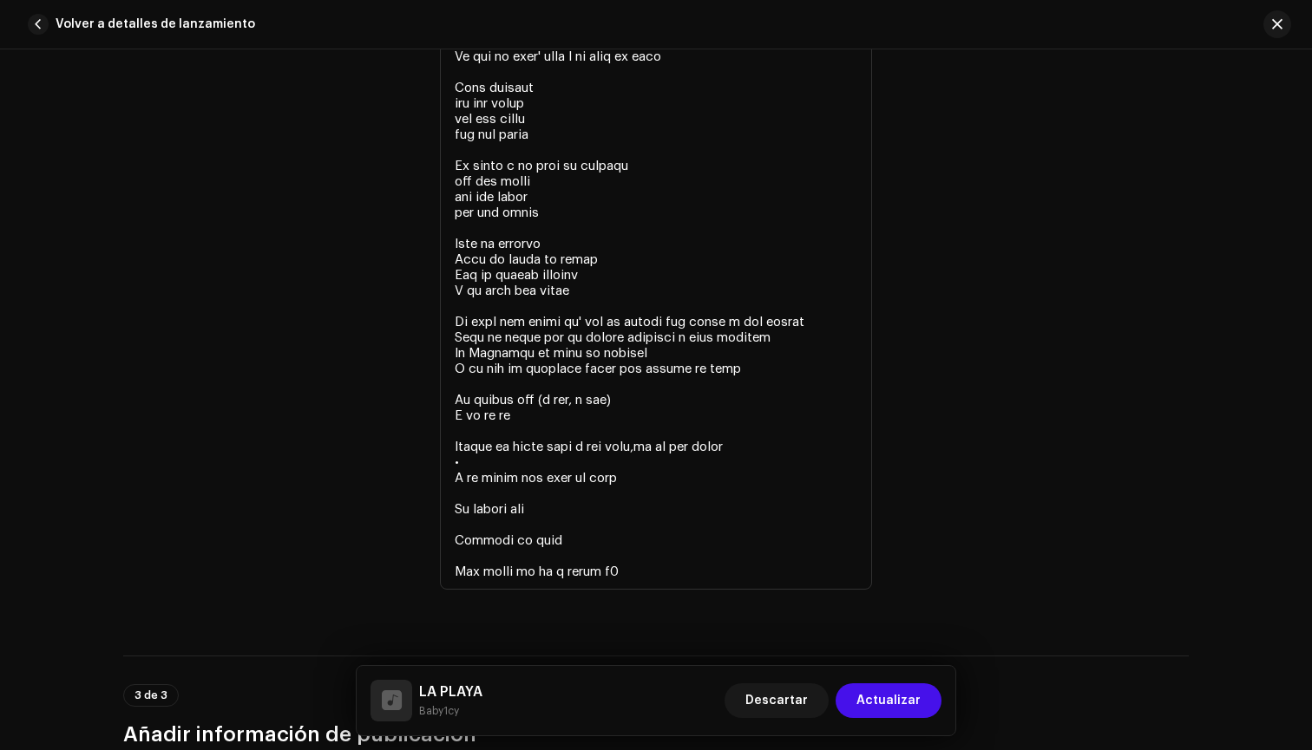
scroll to position [3394, 0]
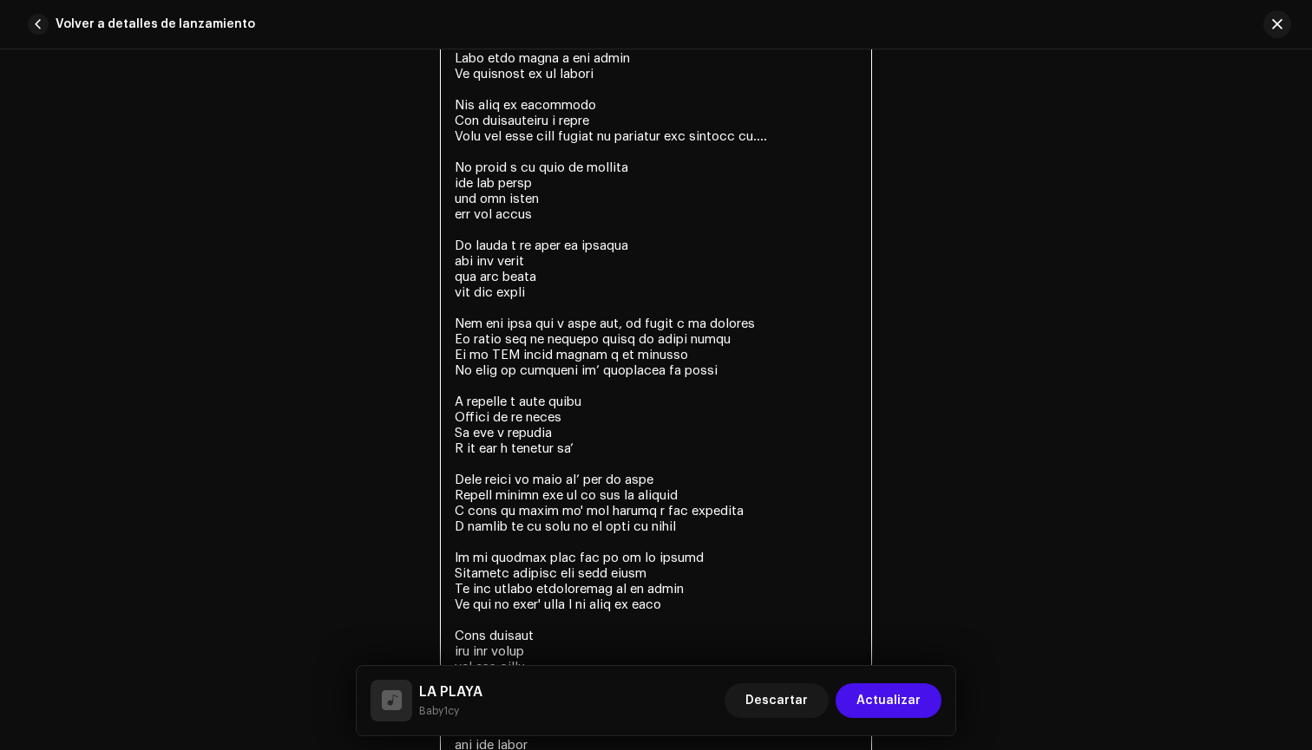
click at [602, 397] on textarea at bounding box center [656, 573] width 432 height 1129
click at [601, 403] on textarea at bounding box center [656, 573] width 432 height 1129
click at [599, 402] on textarea at bounding box center [656, 573] width 432 height 1129
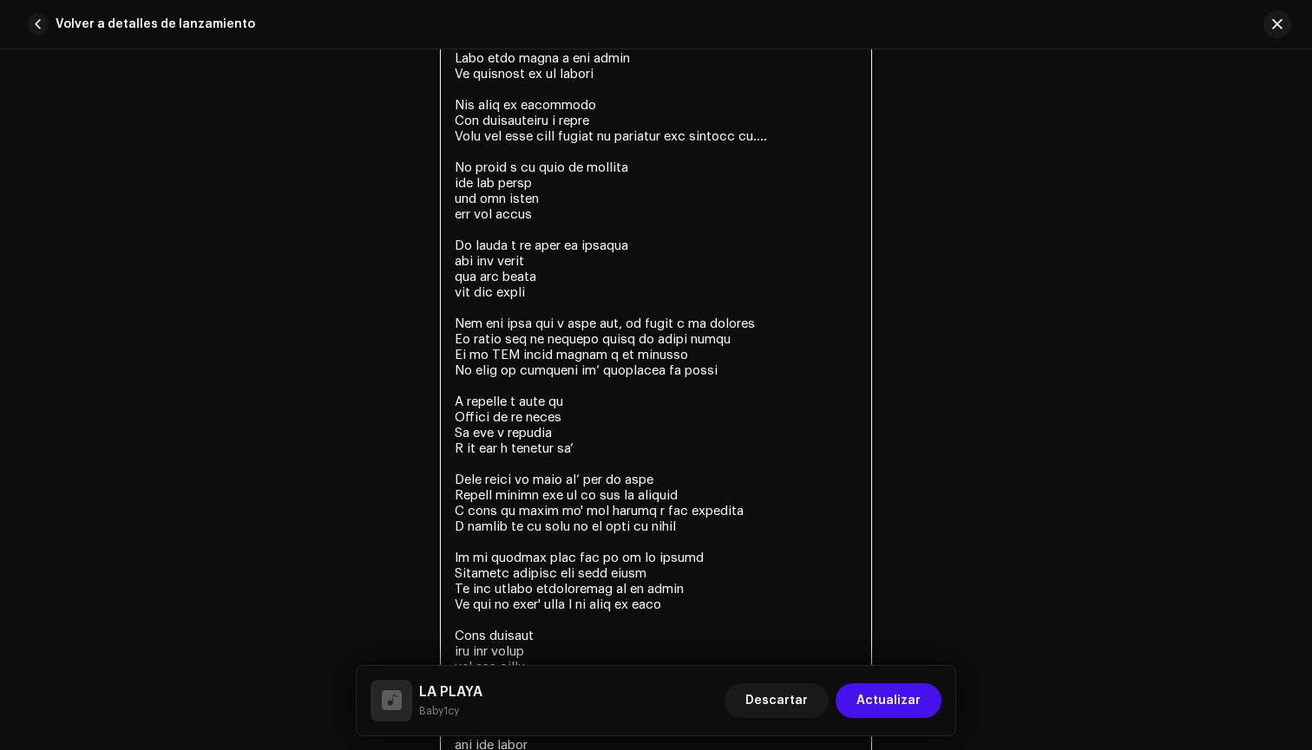
click at [606, 403] on textarea at bounding box center [656, 573] width 432 height 1129
drag, startPoint x: 545, startPoint y: 383, endPoint x: 595, endPoint y: 347, distance: 61.6
click at [595, 347] on textarea at bounding box center [656, 573] width 432 height 1129
drag, startPoint x: 523, startPoint y: 278, endPoint x: 586, endPoint y: 304, distance: 68.5
click at [585, 304] on textarea at bounding box center [656, 573] width 432 height 1129
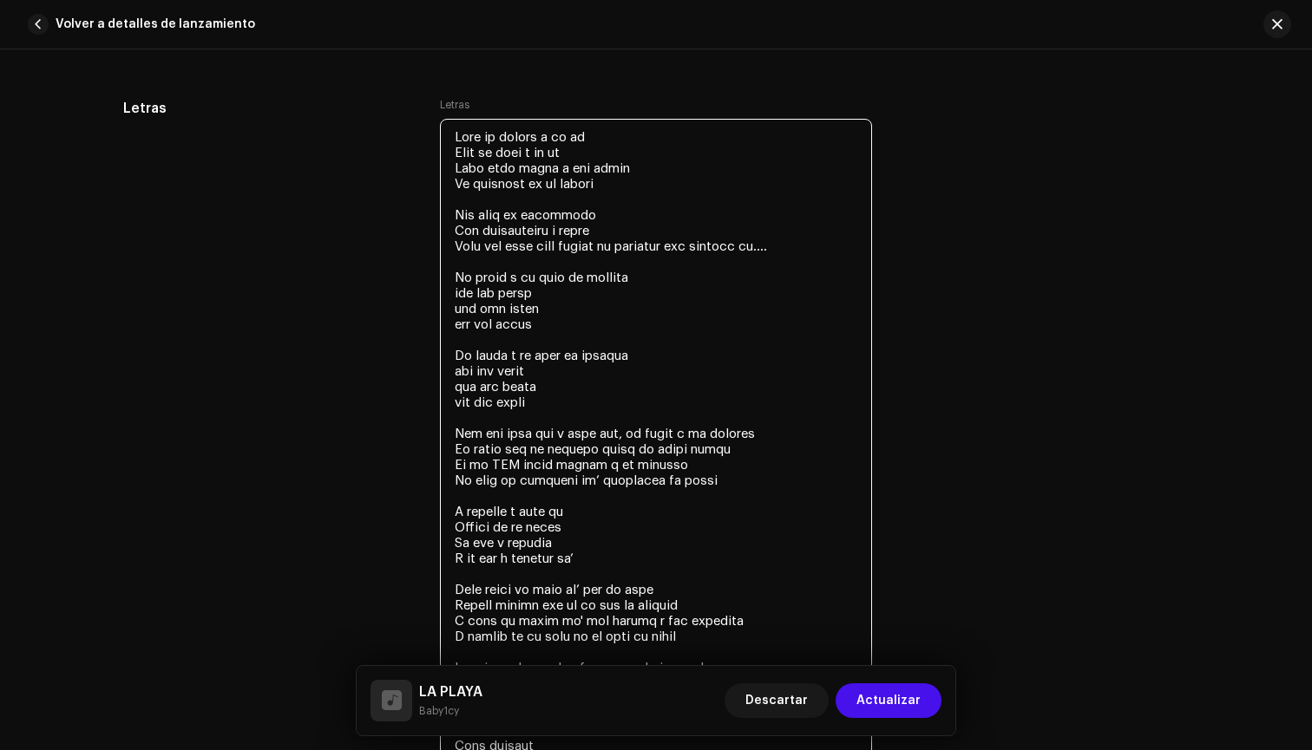
scroll to position [3284, 0]
click at [586, 304] on textarea at bounding box center [656, 682] width 432 height 1129
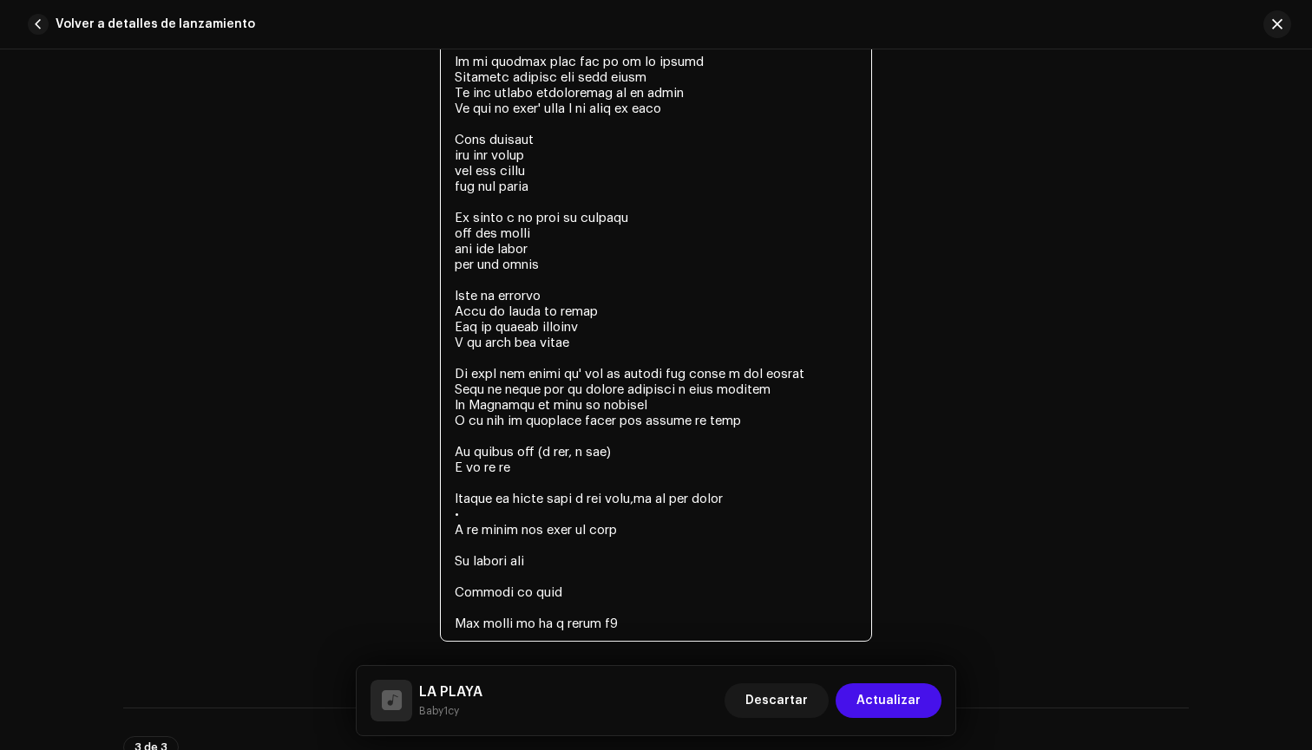
scroll to position [3901, 0]
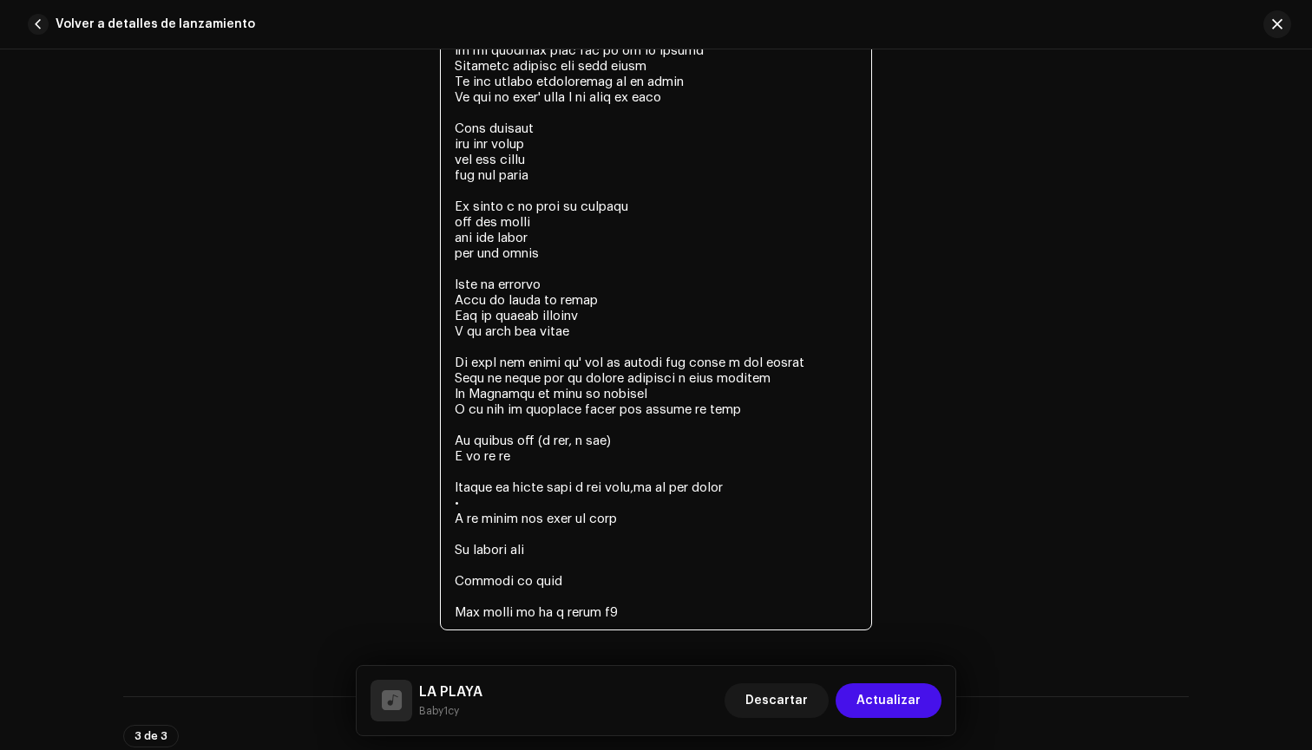
click at [601, 442] on textarea at bounding box center [656, 65] width 432 height 1129
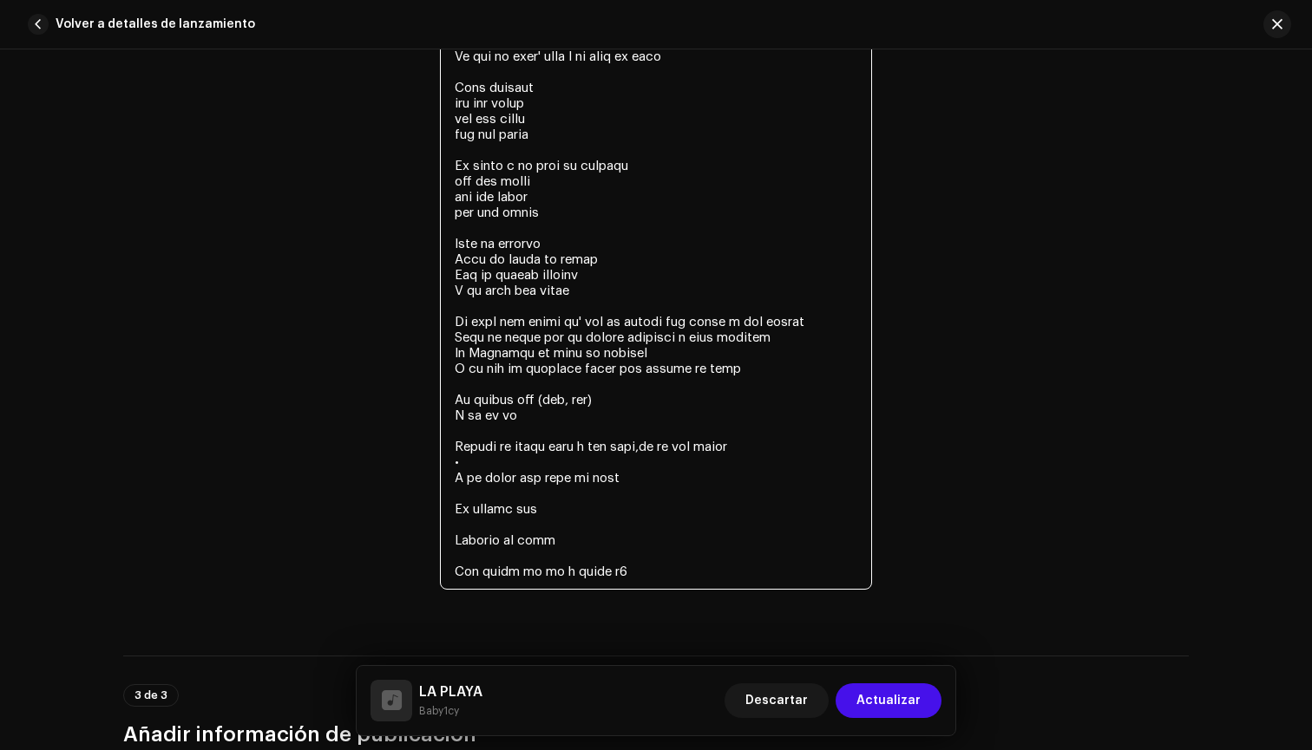
scroll to position [3942, 0]
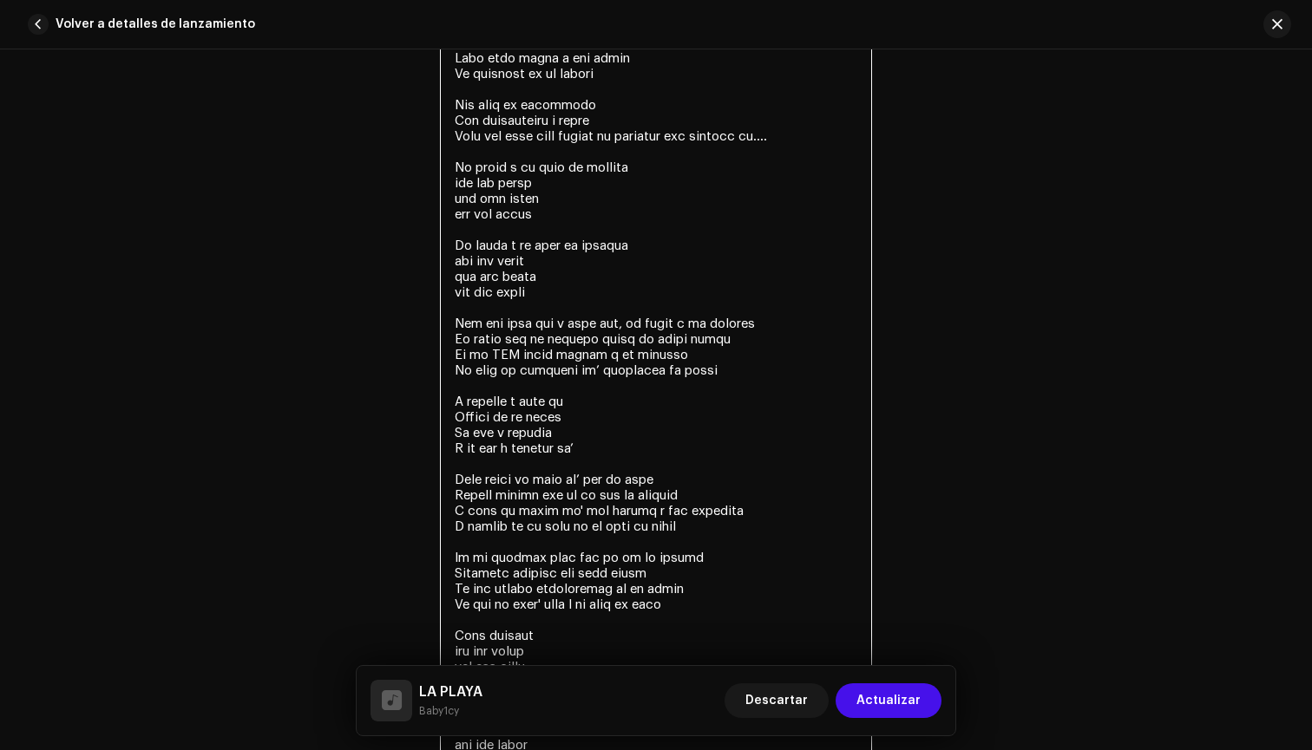
drag, startPoint x: 601, startPoint y: 442, endPoint x: 531, endPoint y: 429, distance: 71.3
click at [531, 429] on textarea at bounding box center [656, 573] width 432 height 1129
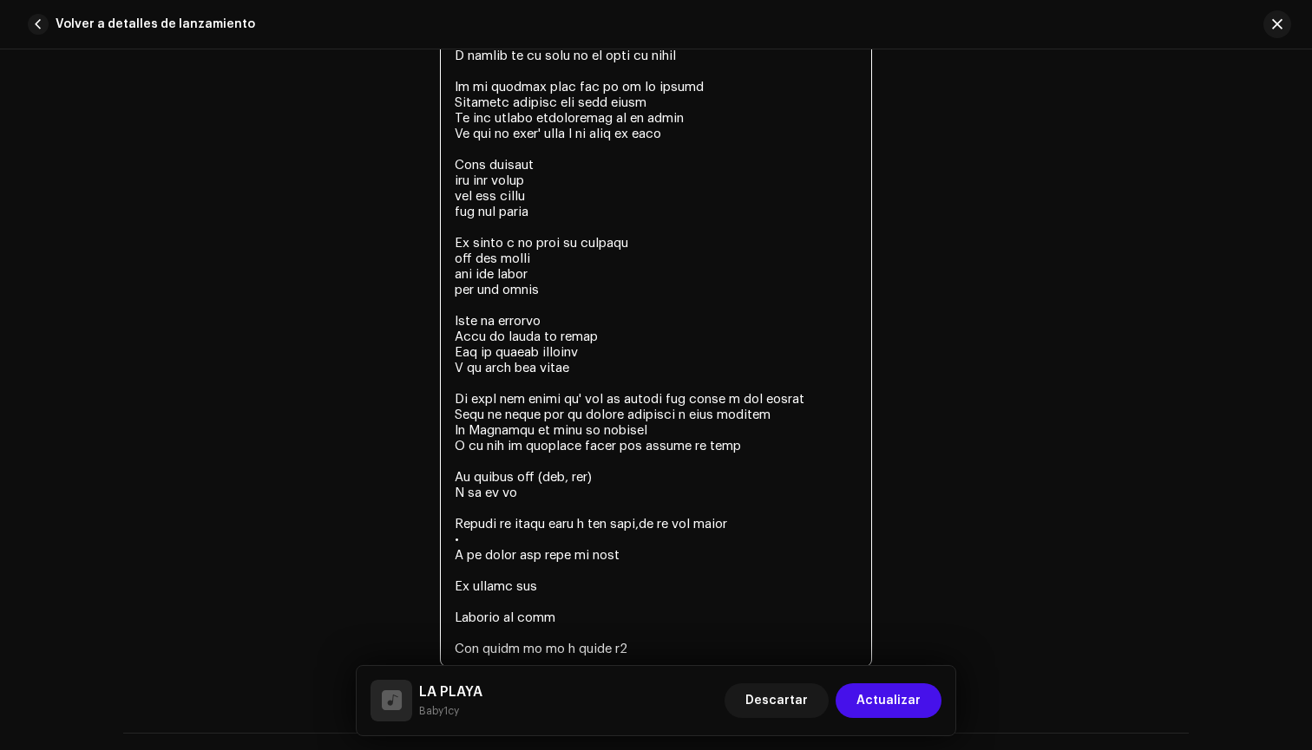
scroll to position [3867, 0]
click at [573, 494] on textarea at bounding box center [656, 99] width 432 height 1129
click at [584, 478] on textarea at bounding box center [656, 99] width 432 height 1129
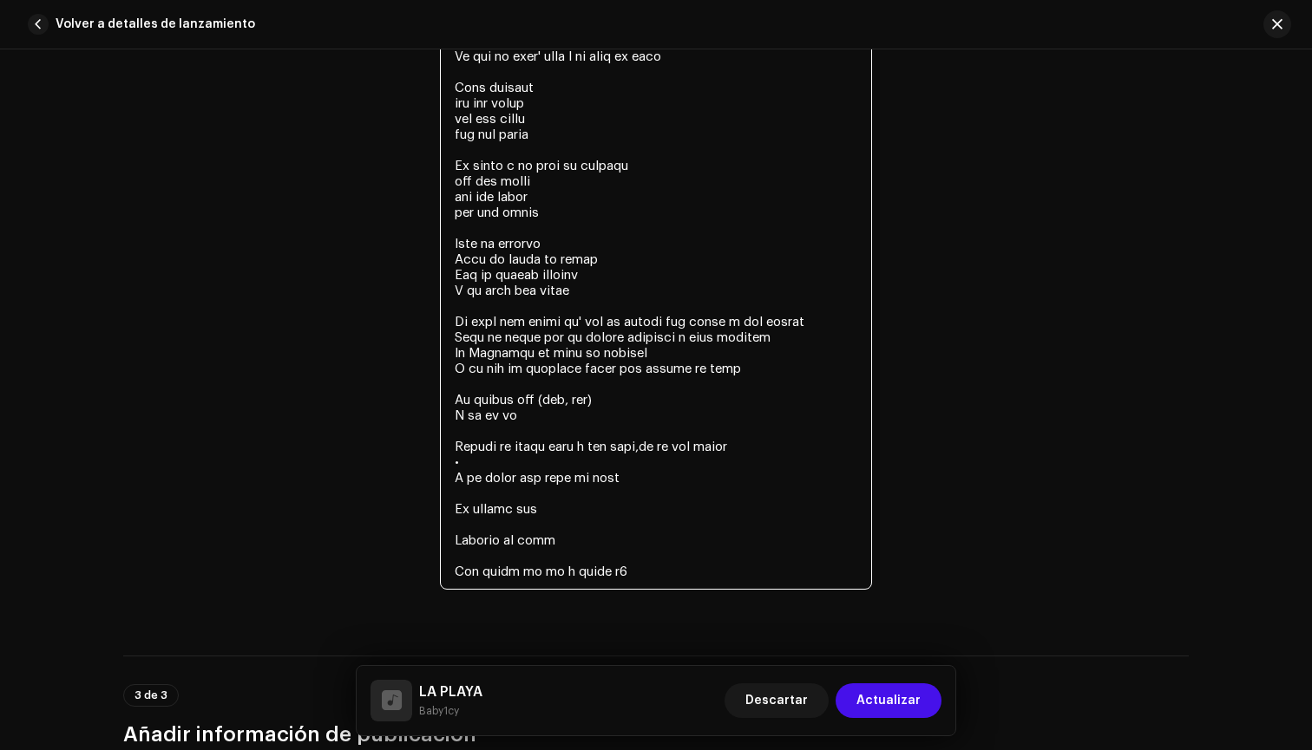
click at [562, 425] on textarea at bounding box center [656, 24] width 432 height 1129
click at [568, 415] on textarea at bounding box center [656, 24] width 432 height 1129
click at [605, 396] on textarea at bounding box center [656, 24] width 432 height 1129
click at [571, 437] on textarea at bounding box center [656, 24] width 432 height 1129
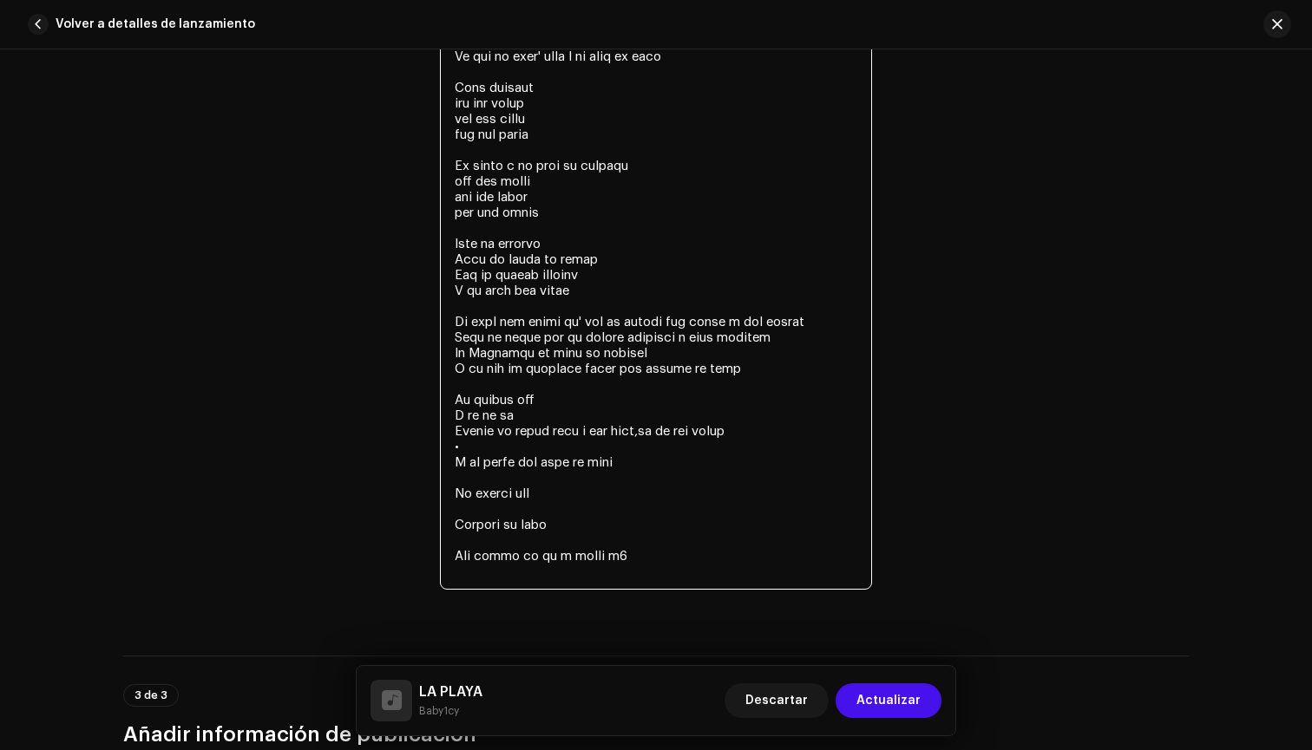
scroll to position [3958, 0]
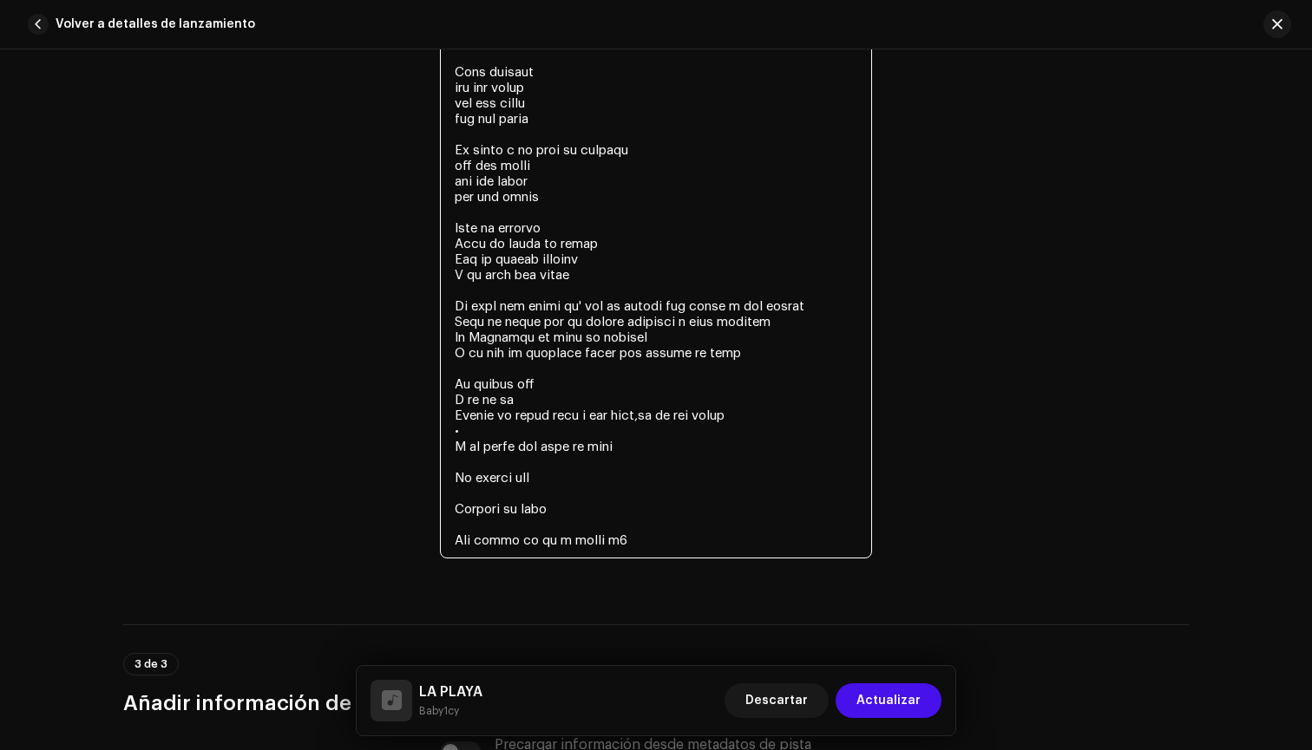
click at [645, 414] on textarea at bounding box center [656, 2] width 432 height 1114
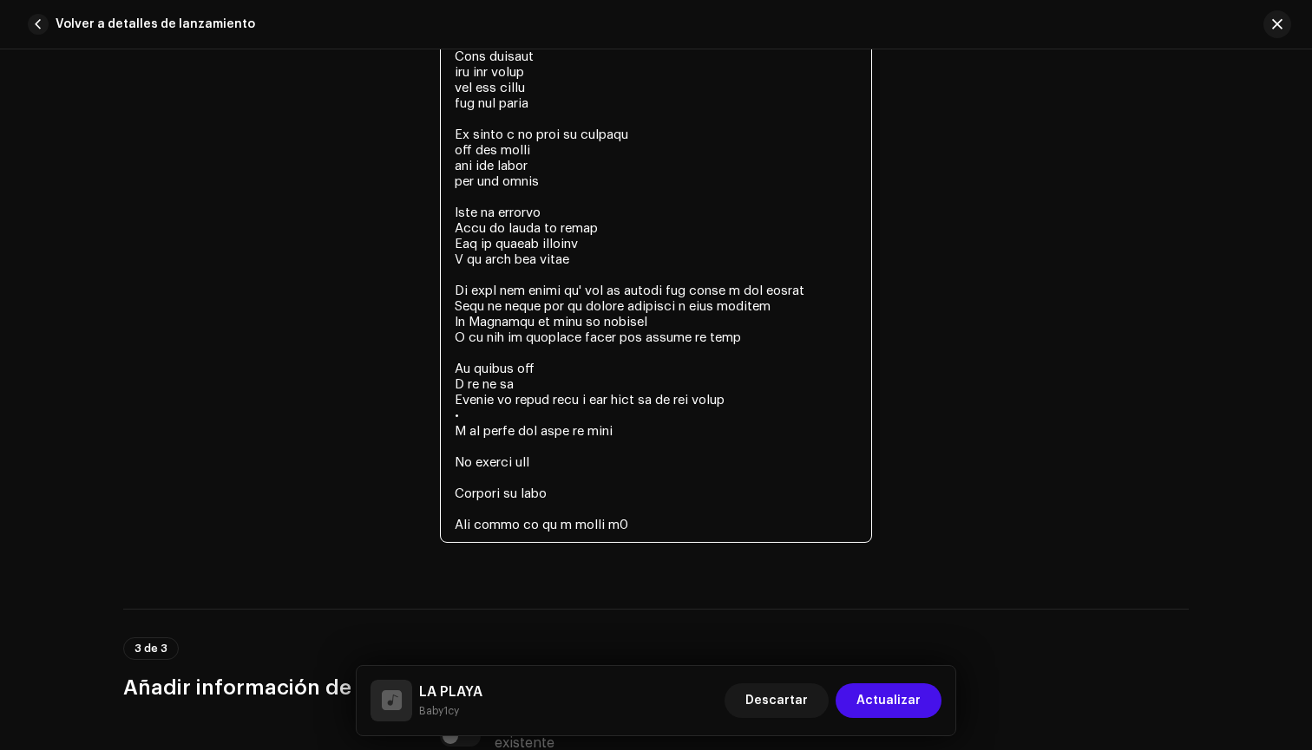
scroll to position [3973, 0]
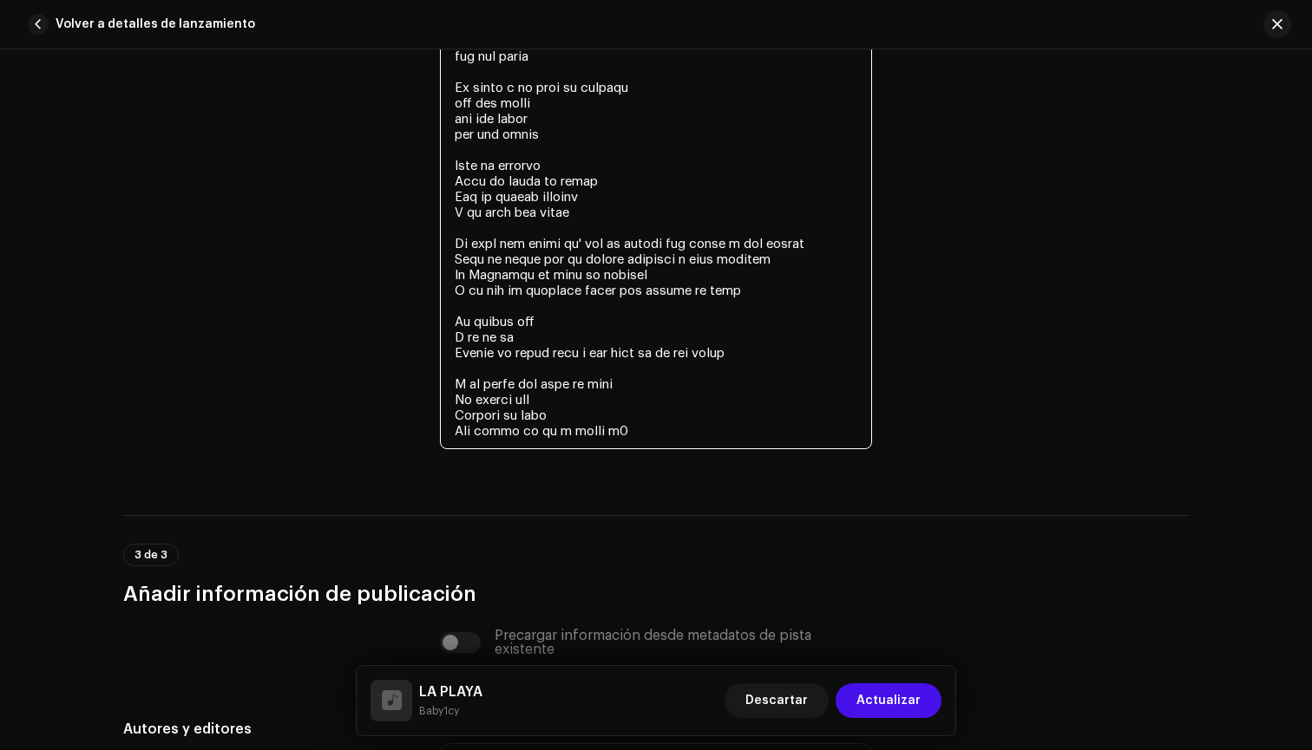
scroll to position [4036, 0]
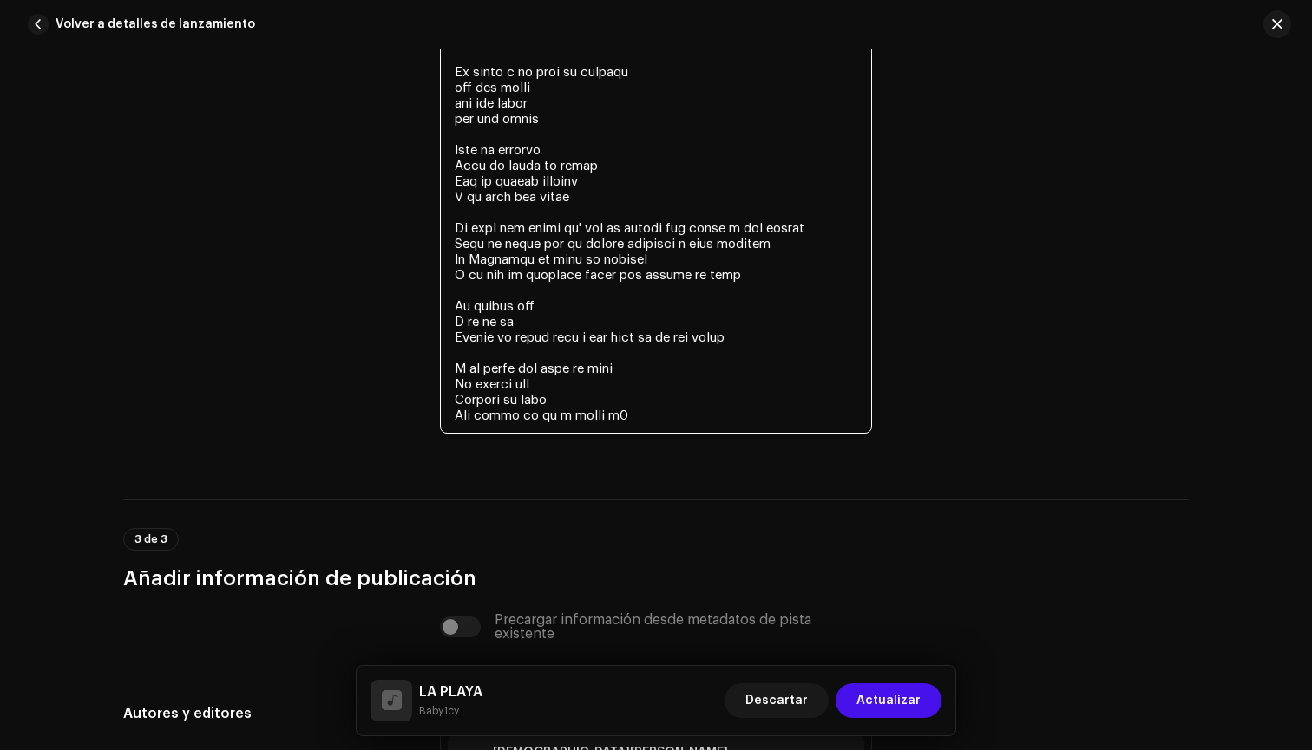
drag, startPoint x: 450, startPoint y: 363, endPoint x: 593, endPoint y: 418, distance: 153.5
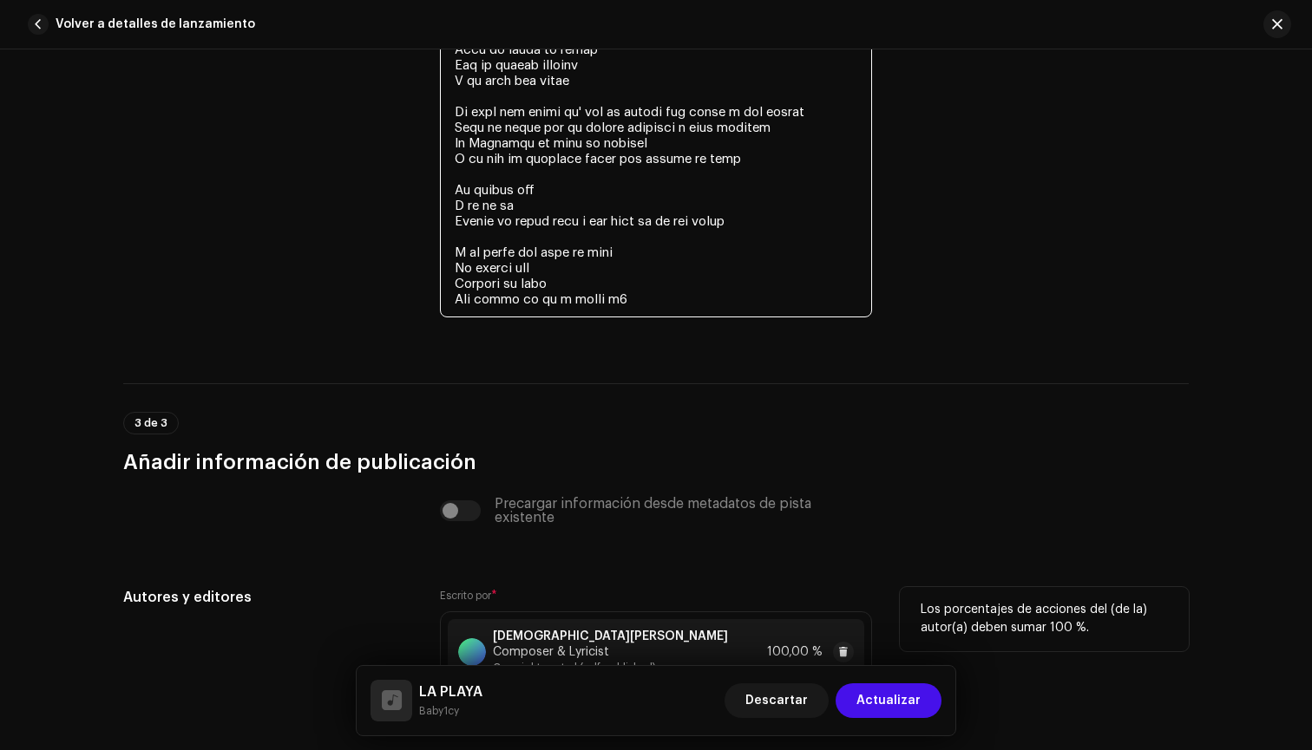
scroll to position [4112, 0]
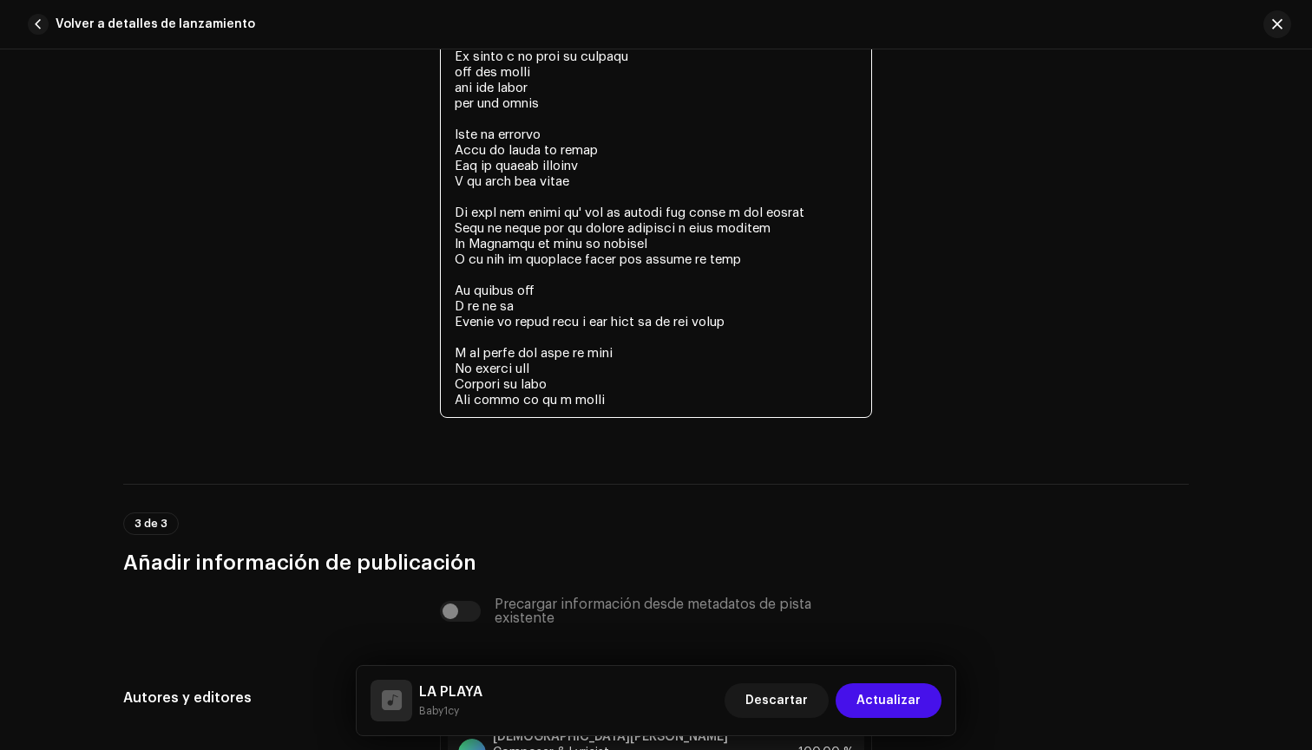
drag, startPoint x: 448, startPoint y: 352, endPoint x: 607, endPoint y: 395, distance: 165.2
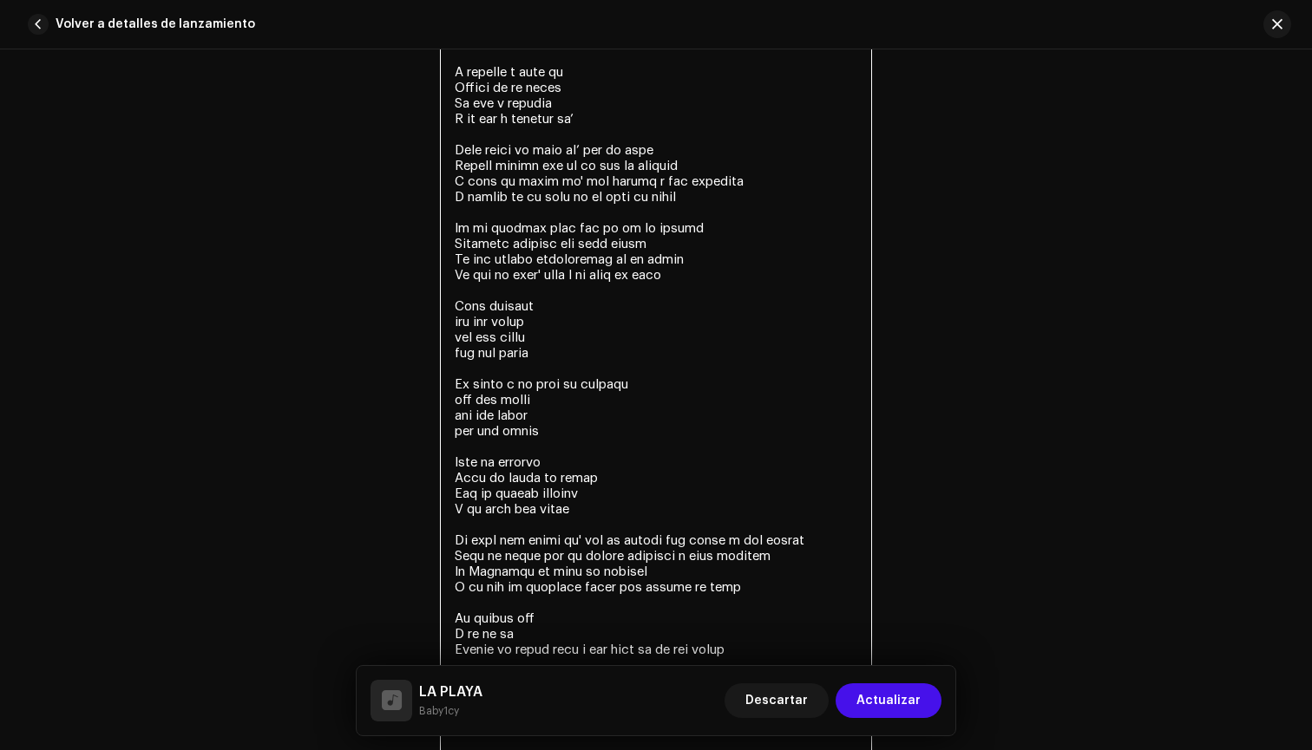
paste textarea "Y tú sabes que eres mi bebé Te quiero ver Vámonos de aquí Que nadie lo va a sab…"
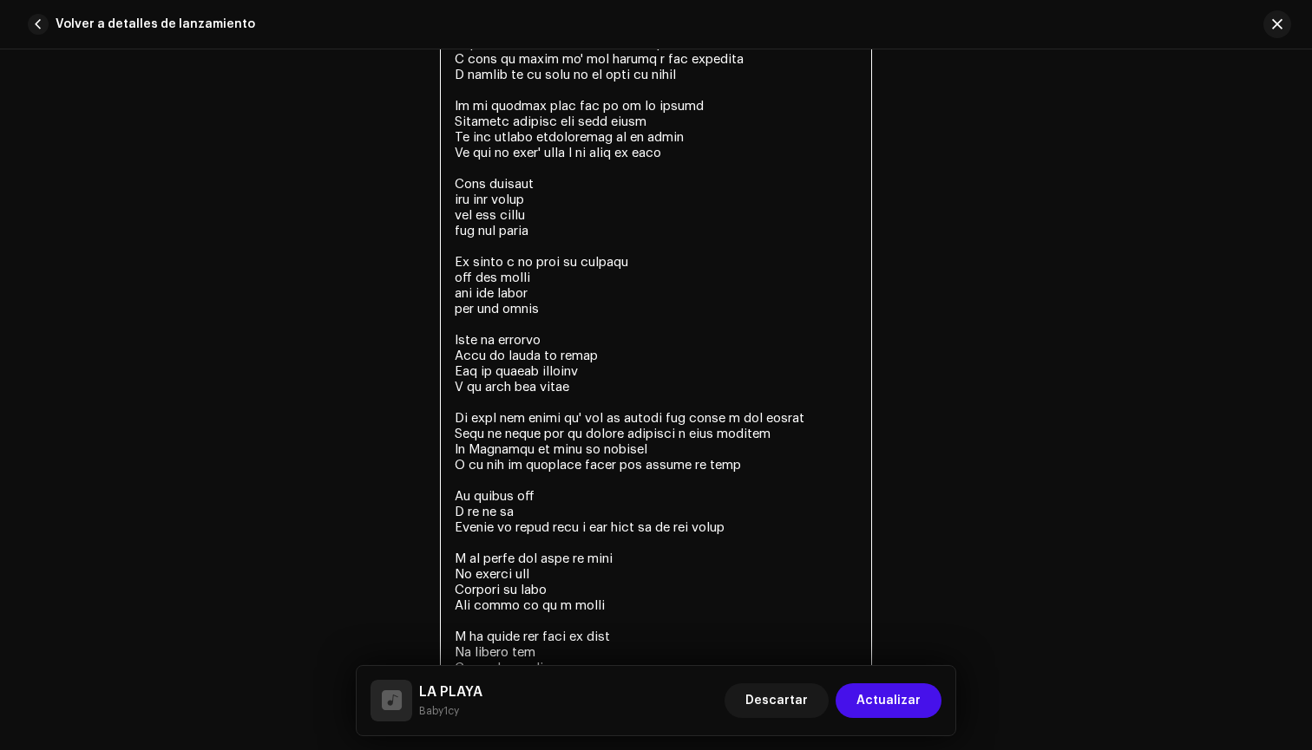
scroll to position [3842, 0]
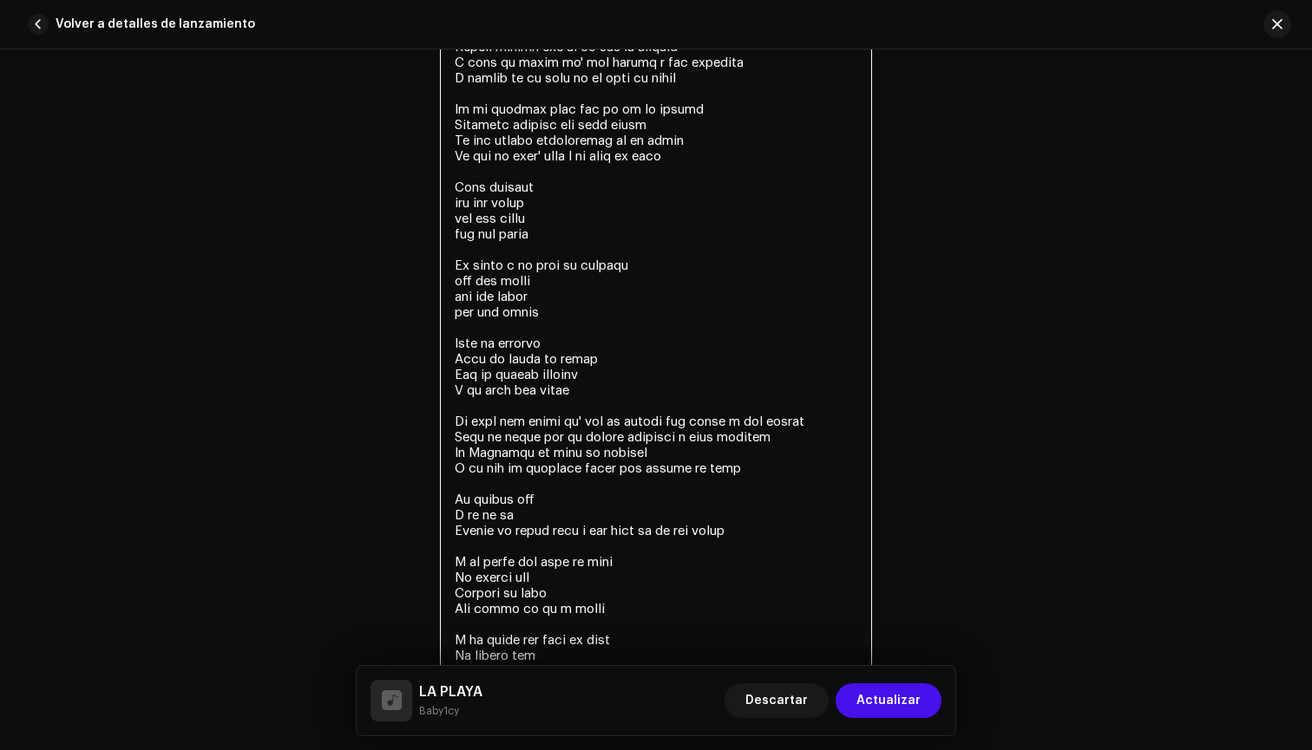
drag, startPoint x: 449, startPoint y: 264, endPoint x: 611, endPoint y: 321, distance: 171.2
click at [611, 321] on textarea at bounding box center [656, 132] width 432 height 1145
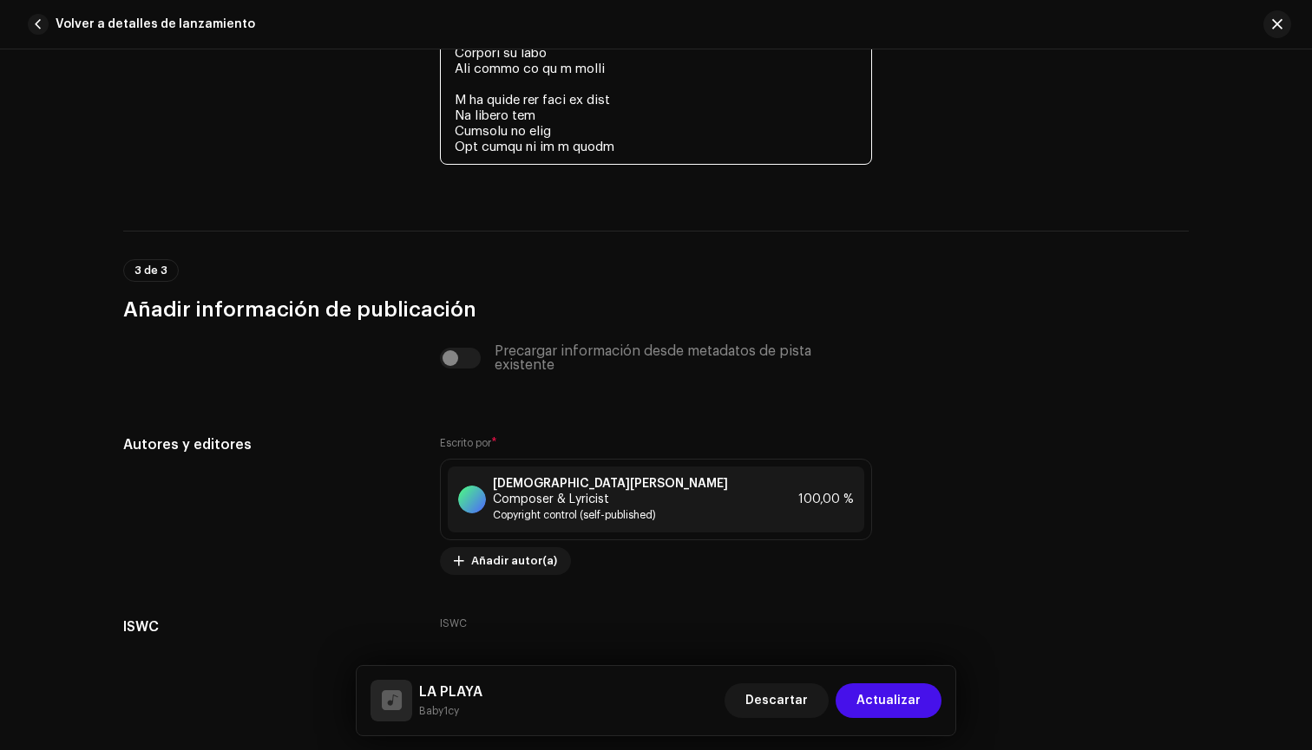
scroll to position [4436, 0]
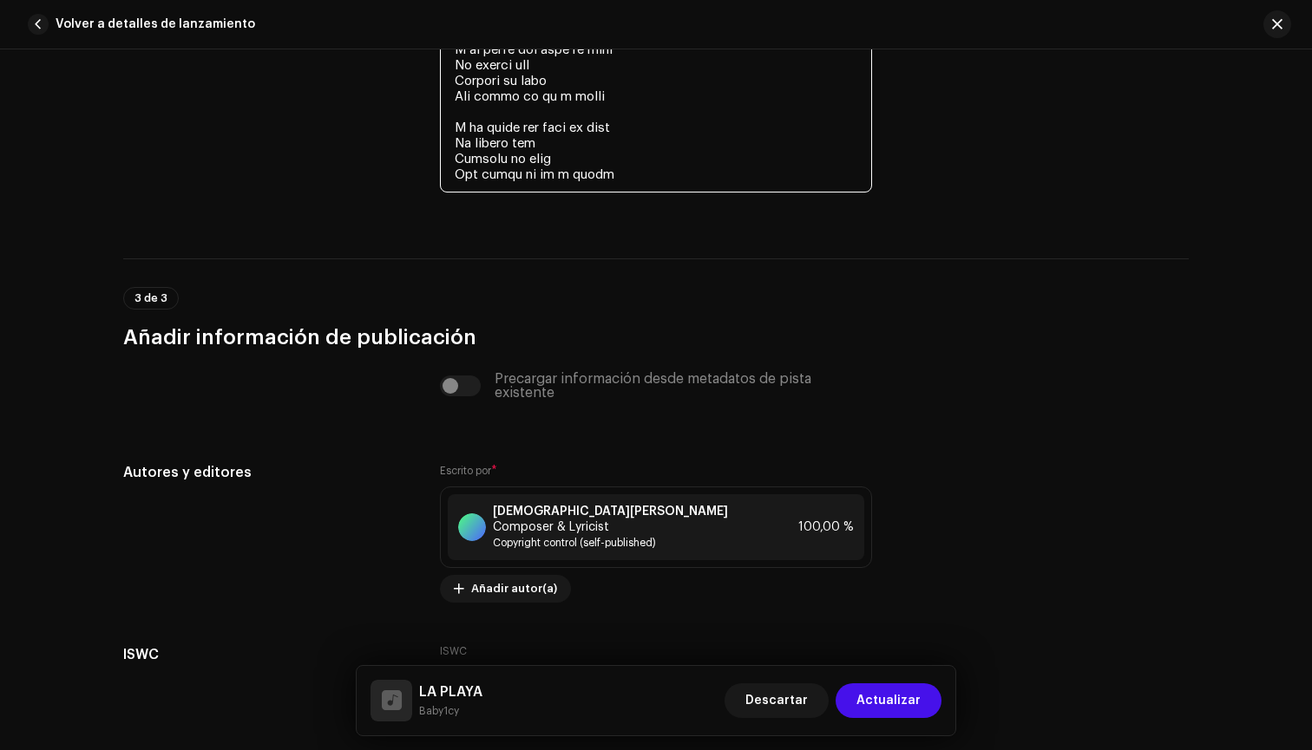
scroll to position [3801, 0]
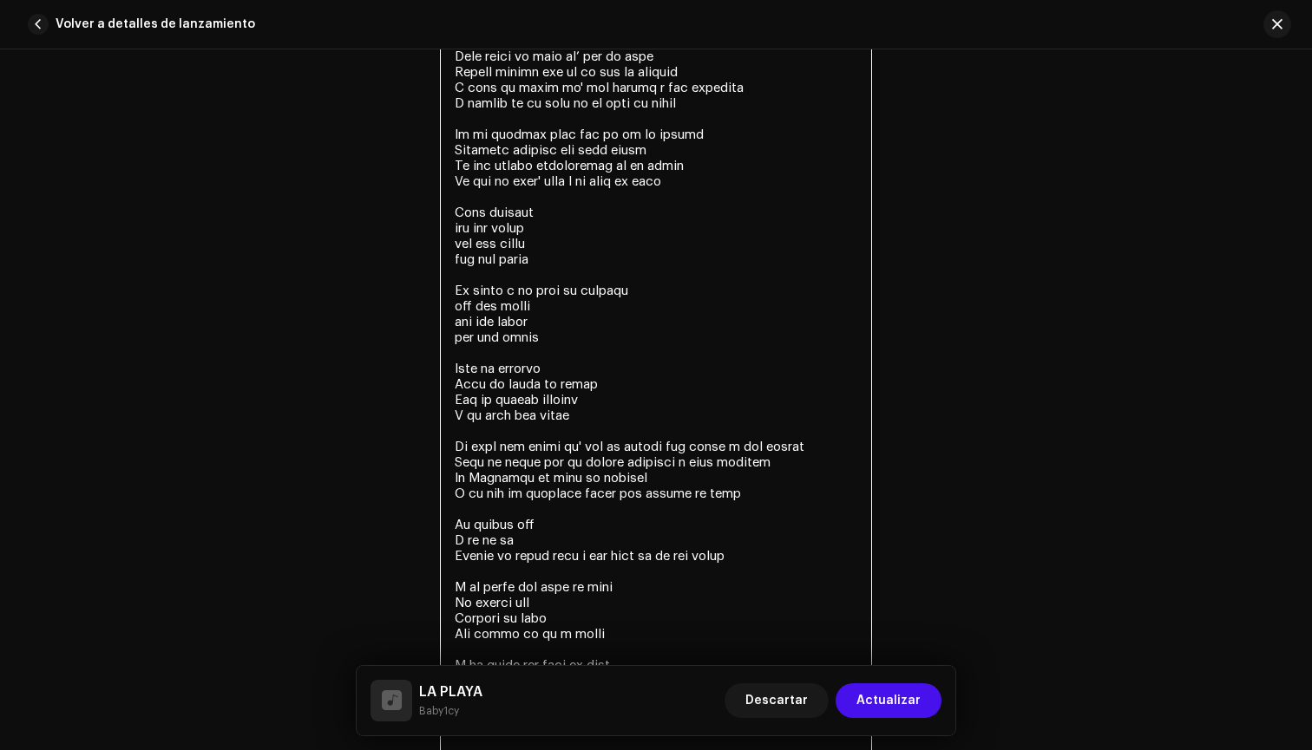
paste textarea "La playa y un poco de alcohol uoh uoh [GEOGRAPHIC_DATA] uoh uoh uoooh uoh uoh u…"
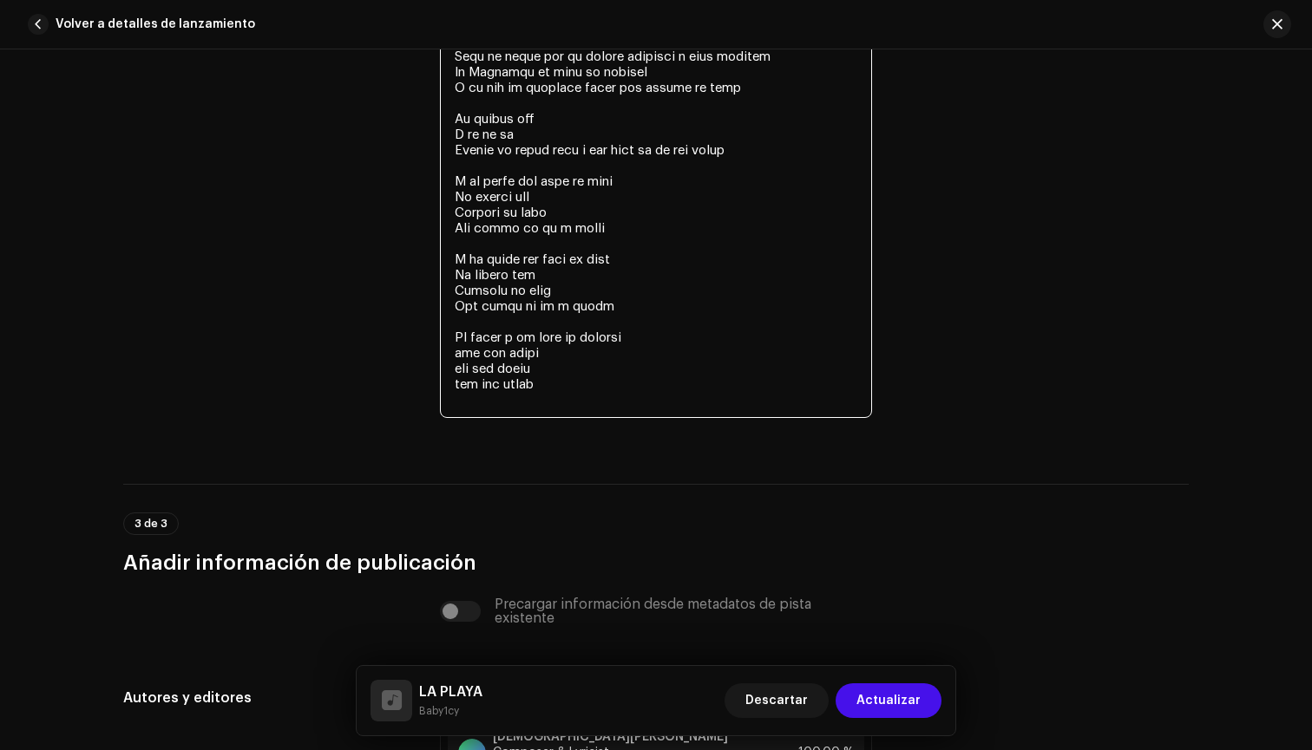
drag, startPoint x: 597, startPoint y: 340, endPoint x: 644, endPoint y: 336, distance: 47.0
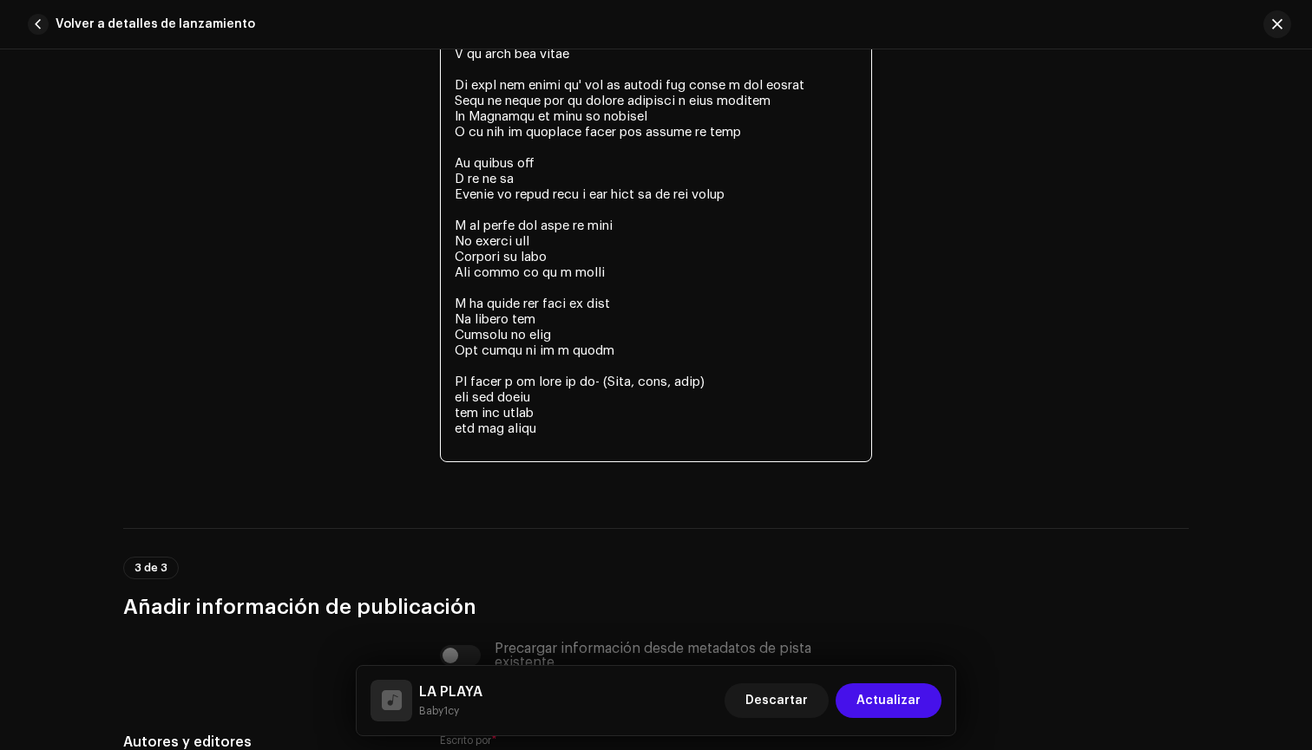
scroll to position [4161, 0]
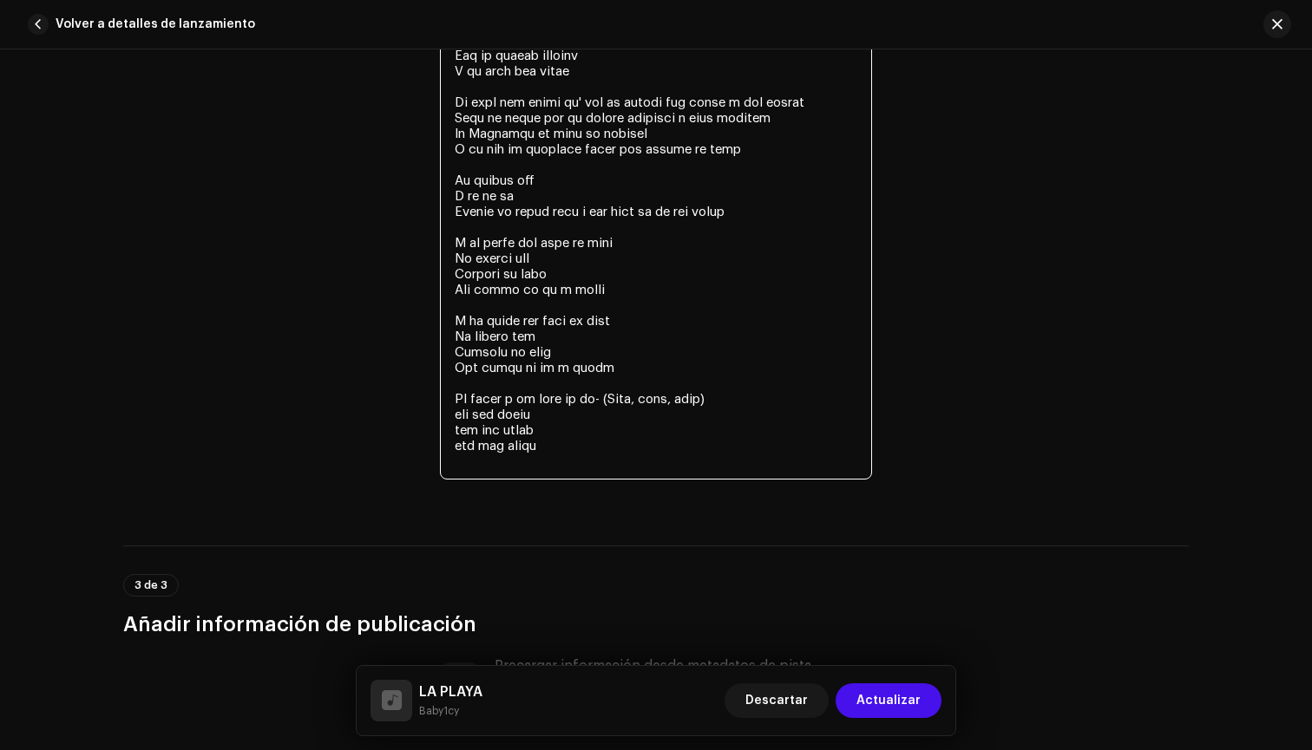
drag, startPoint x: 450, startPoint y: 397, endPoint x: 585, endPoint y: 431, distance: 138.7
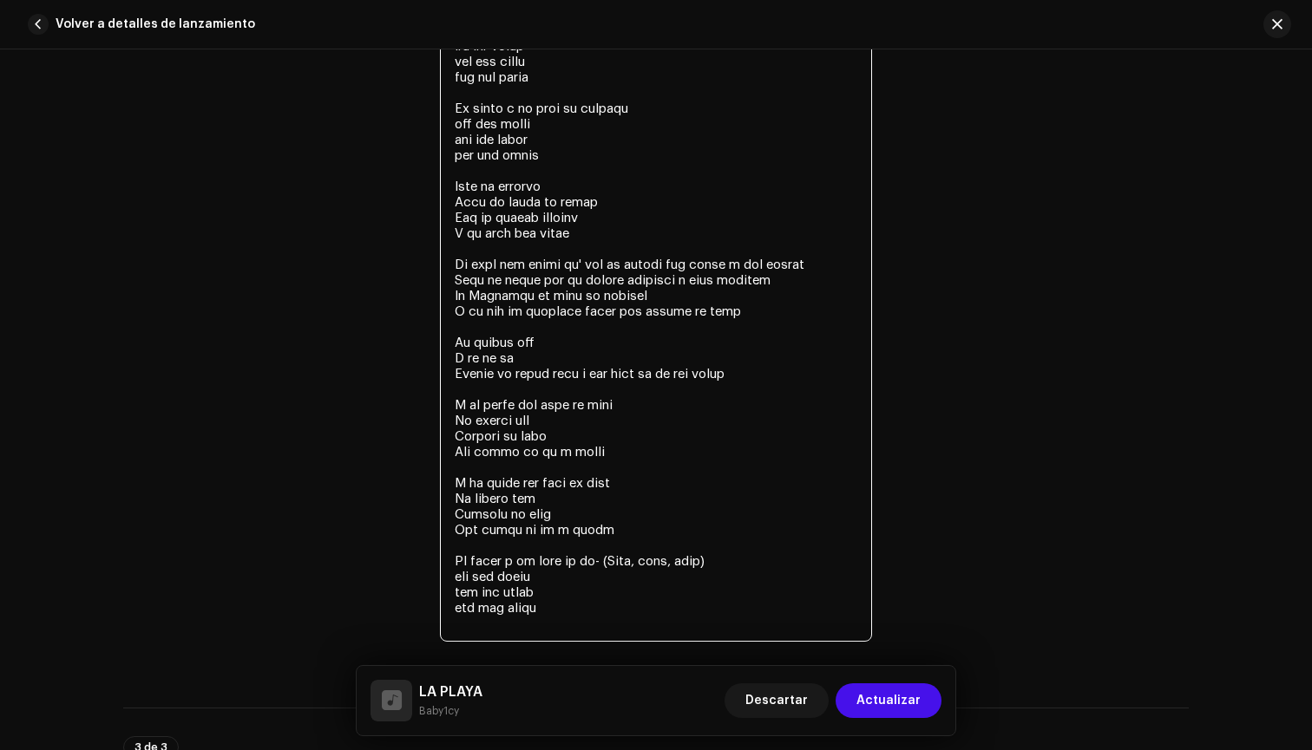
scroll to position [3989, 0]
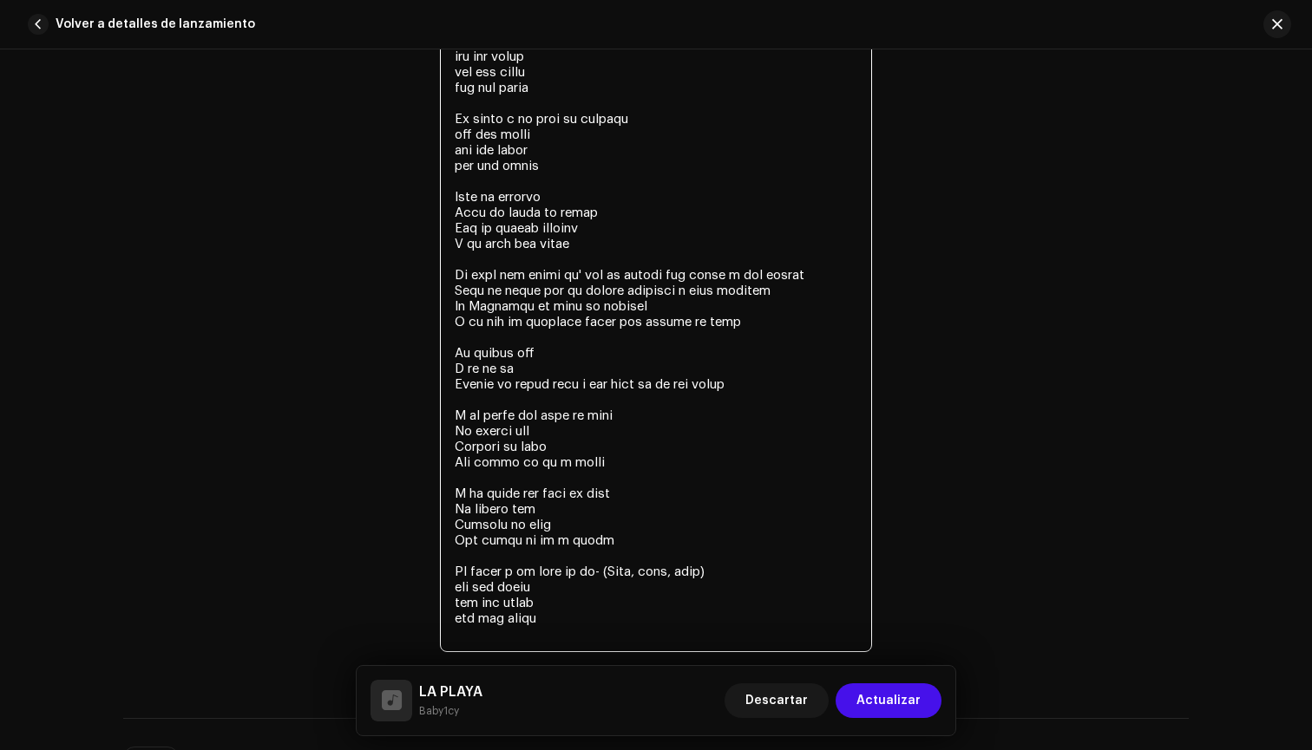
click at [683, 628] on textarea at bounding box center [656, 33] width 432 height 1239
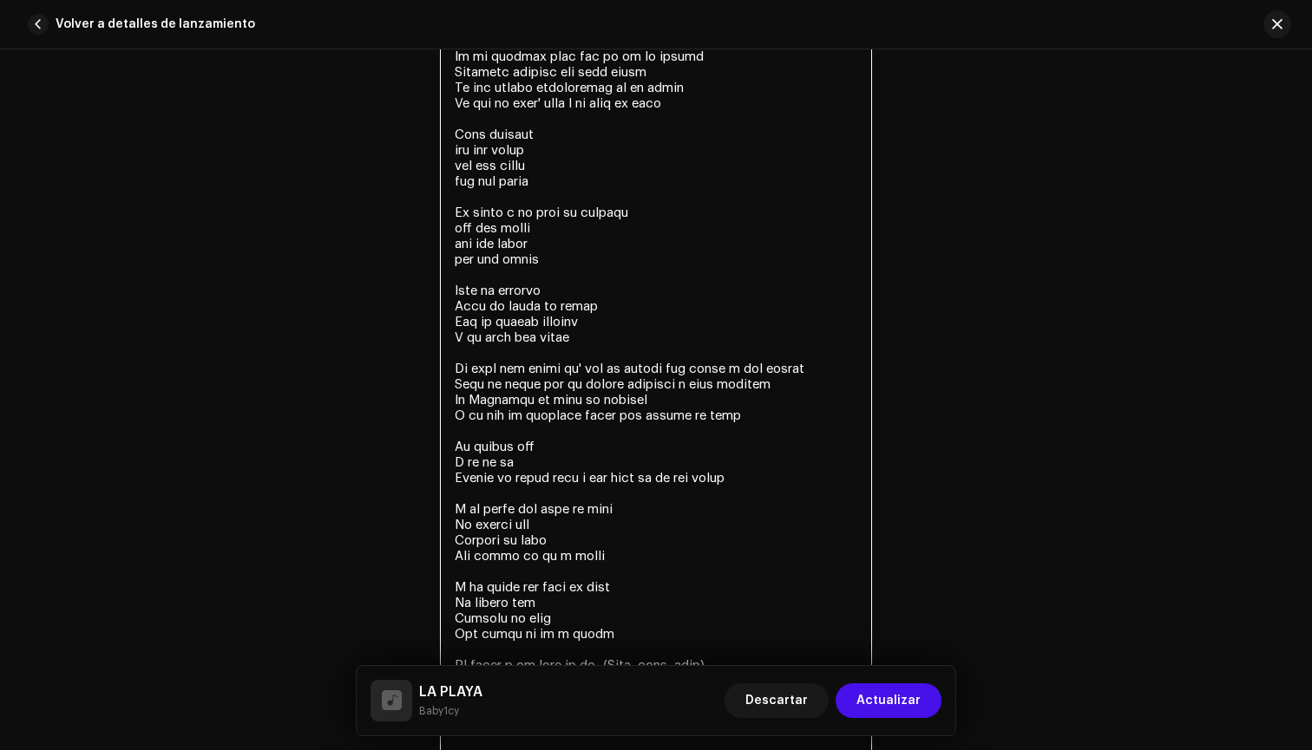
paste textarea "La playa y un poco de alcohol uoh uoh [GEOGRAPHIC_DATA] uoh uoh uoooh uoh uoh u…"
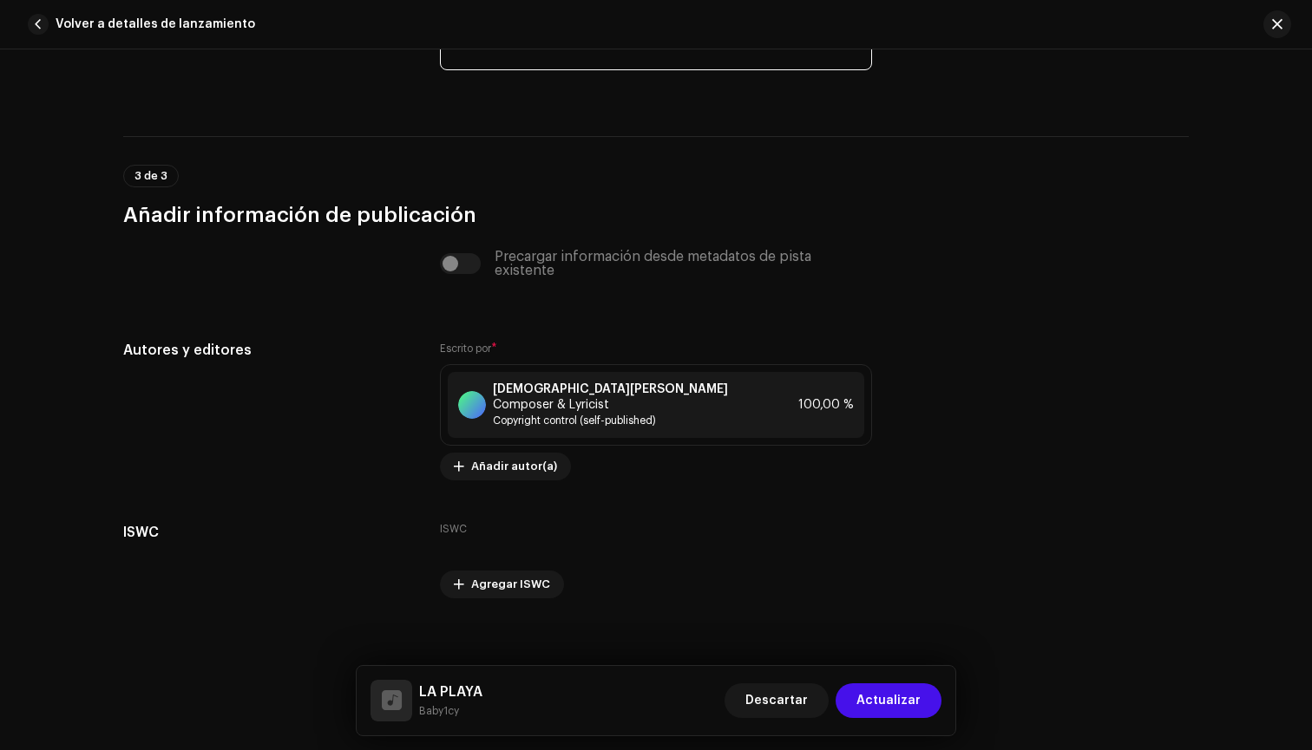
scroll to position [4648, 0]
type textarea "Lore ip dolors a co ad Elit se doei t in ut Labo etdo magna a eni admin Ve quis…"
click at [900, 704] on span "Actualizar" at bounding box center [888, 701] width 64 height 35
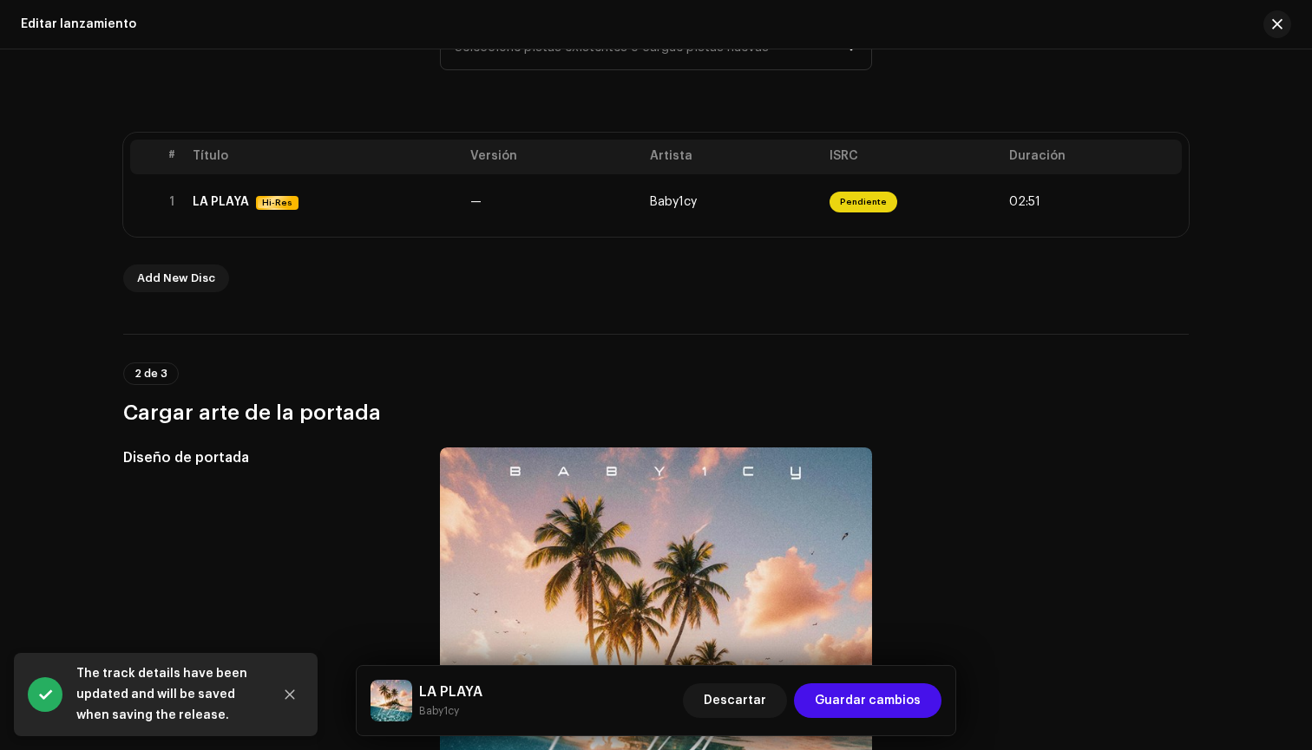
click at [900, 704] on span "Guardar cambios" at bounding box center [868, 701] width 106 height 35
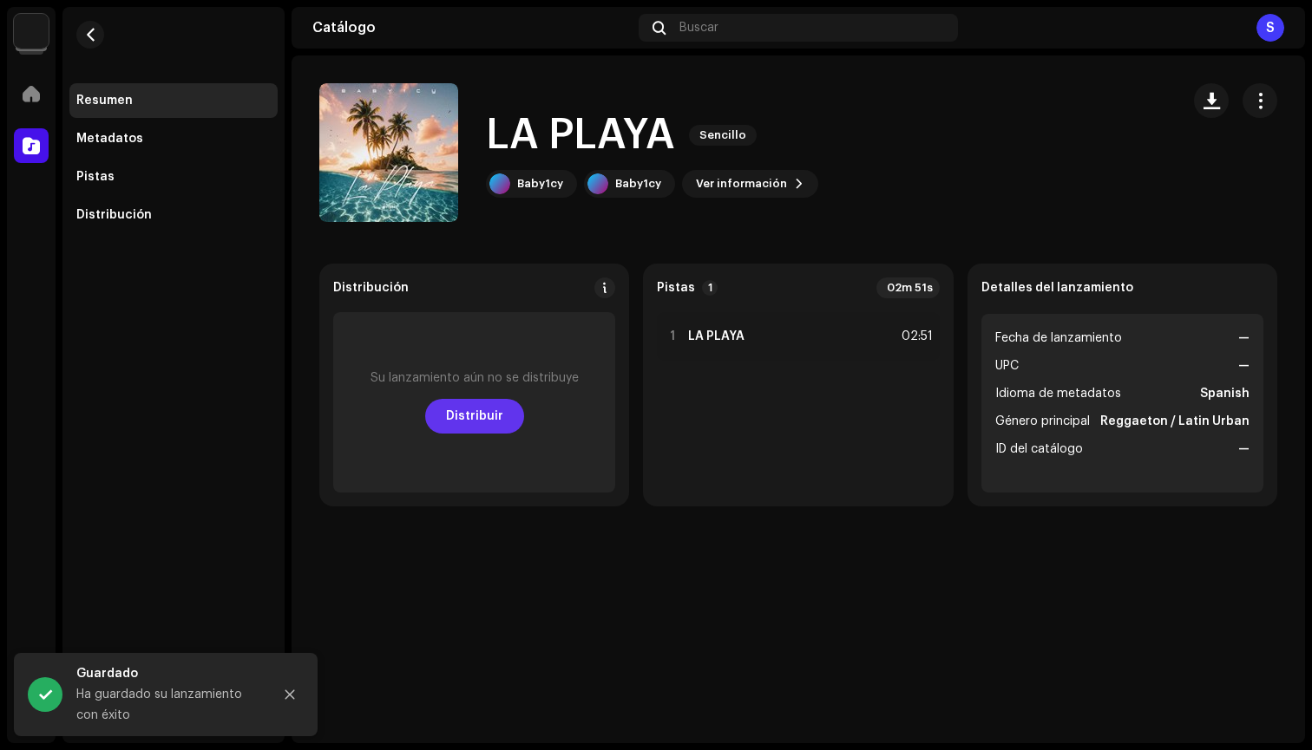
click at [500, 428] on span "Distribuir" at bounding box center [474, 416] width 57 height 35
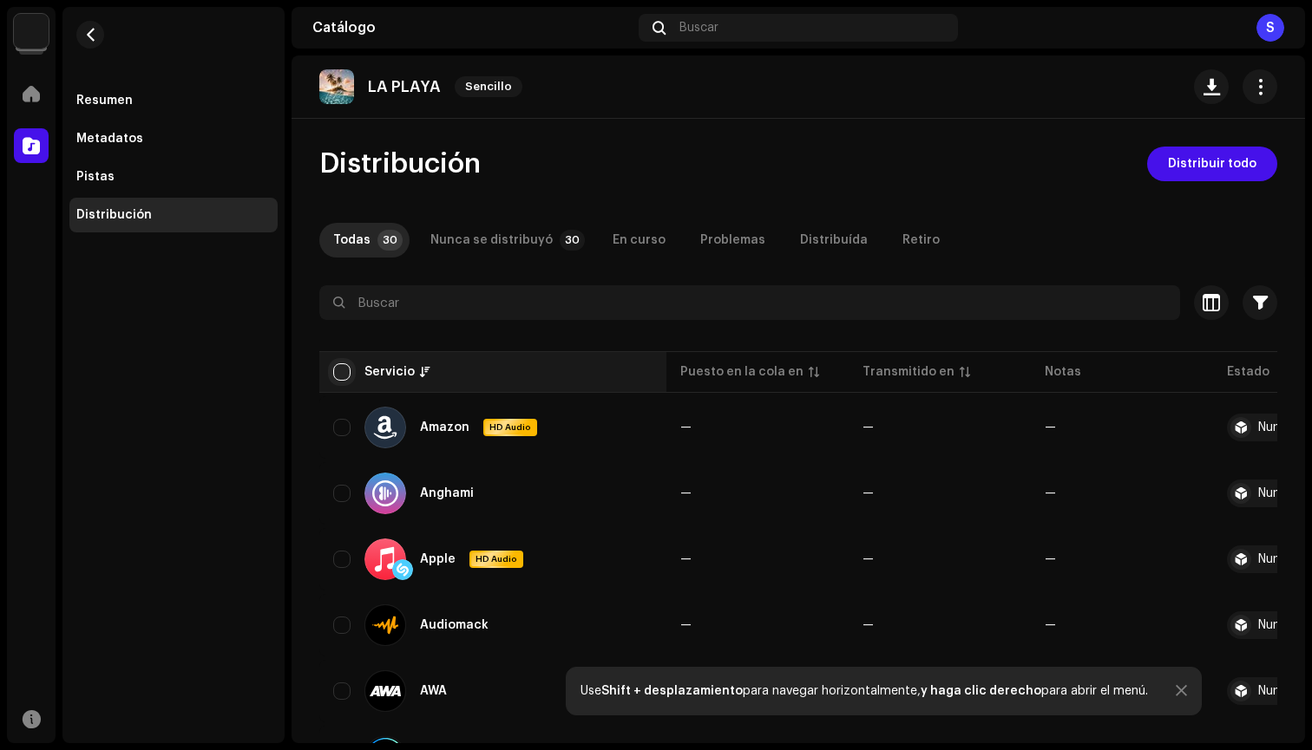
click at [340, 370] on input "checkbox" at bounding box center [341, 371] width 17 height 17
checkbox input "true"
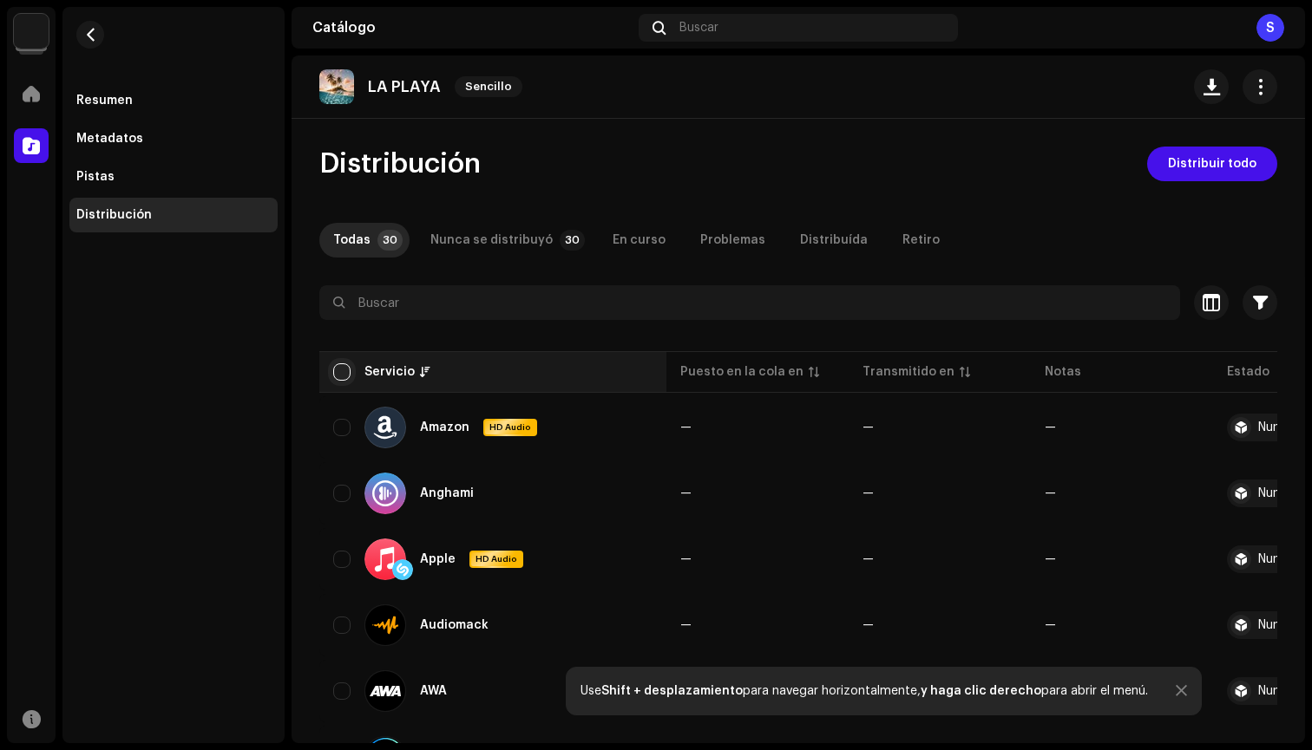
checkbox input "true"
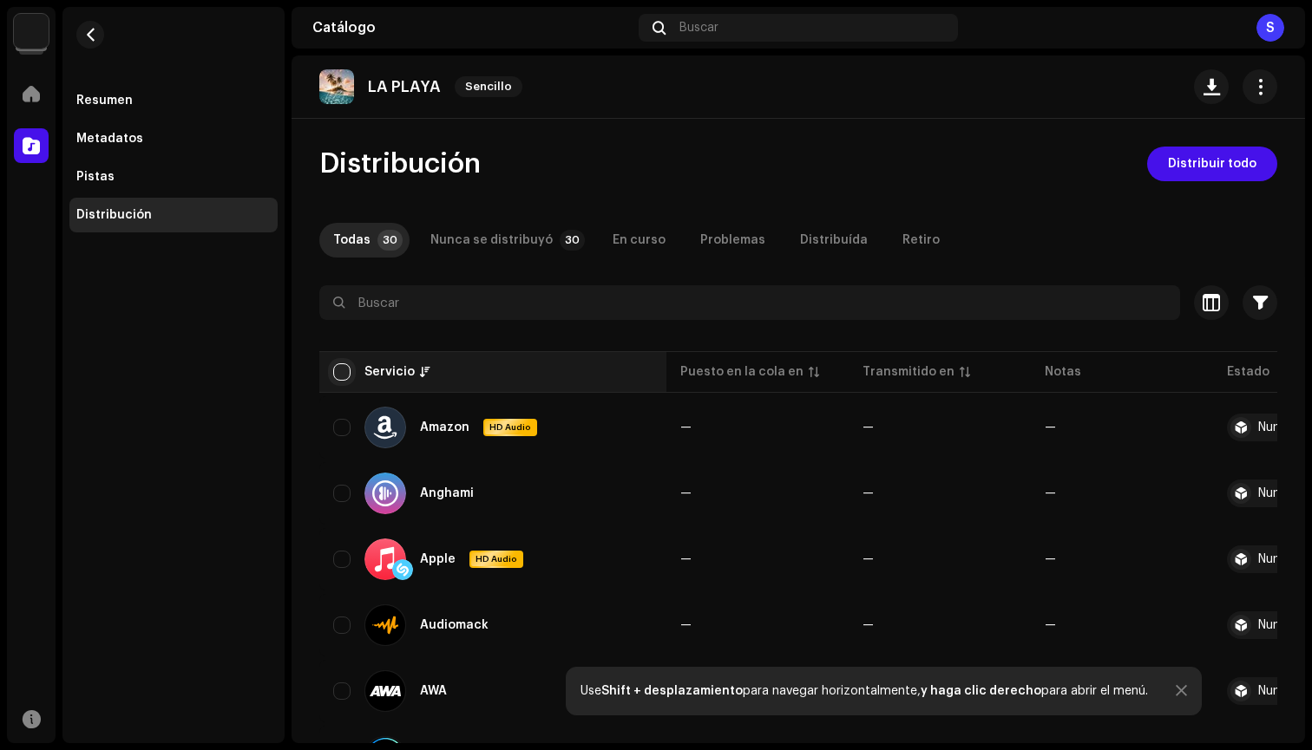
checkbox input "true"
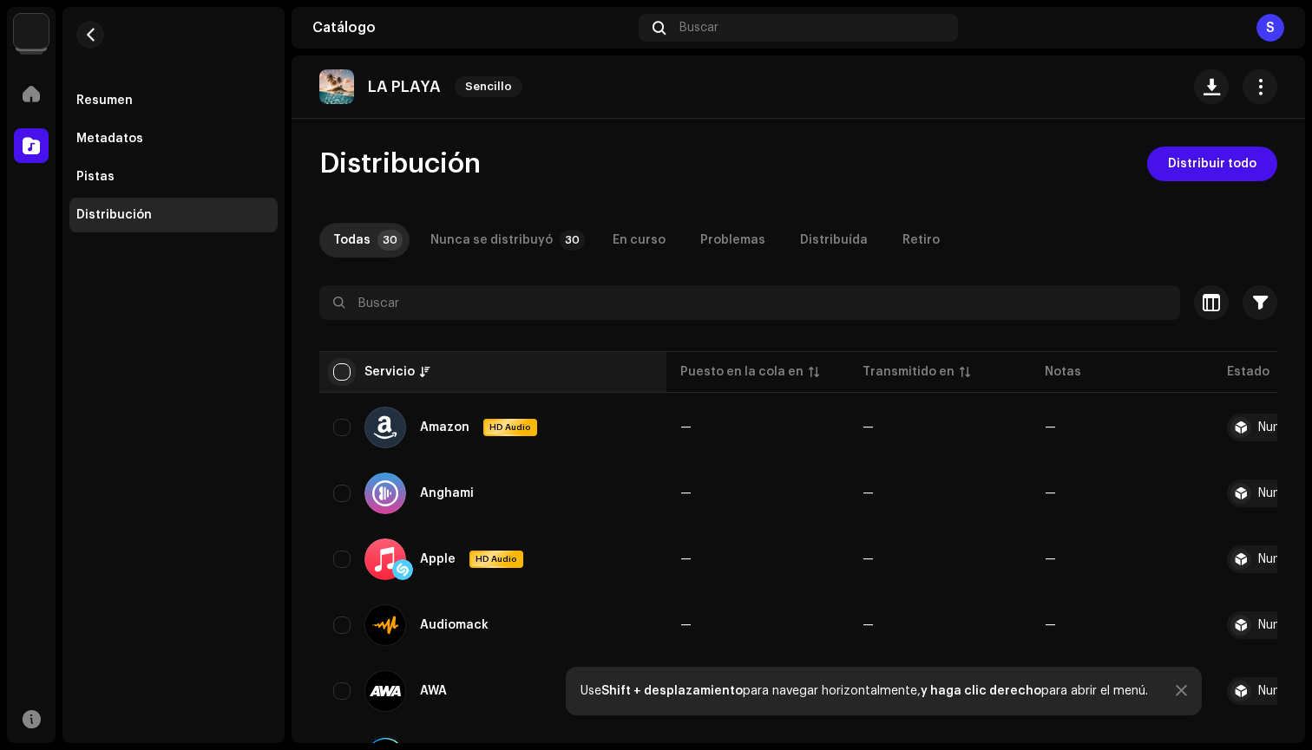
checkbox input "true"
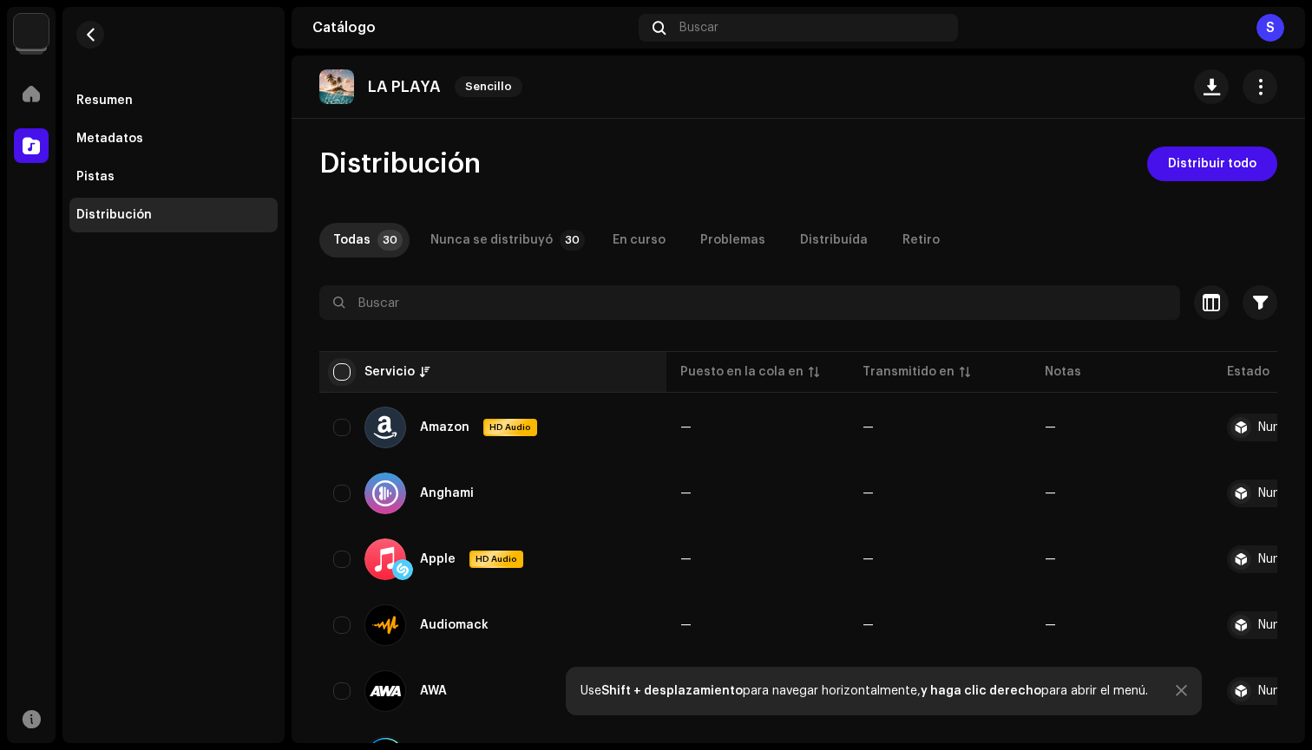
checkbox input "true"
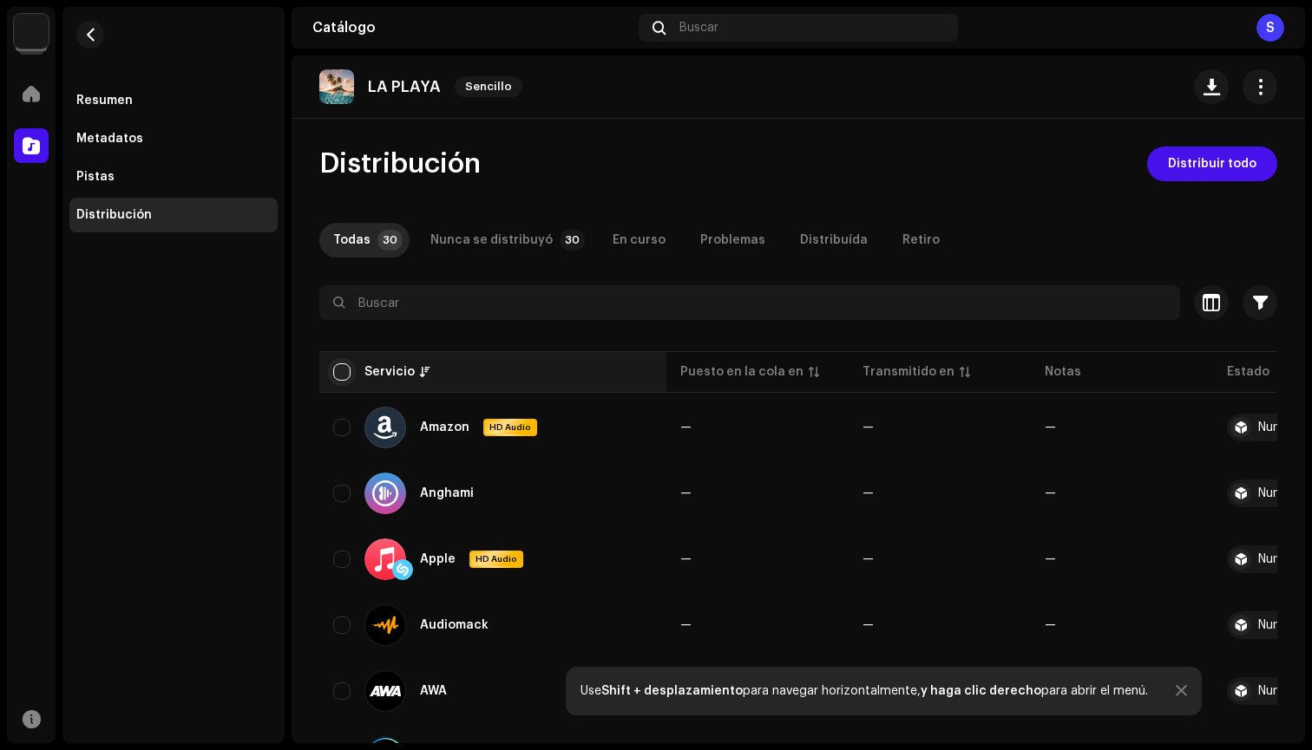
checkbox input "true"
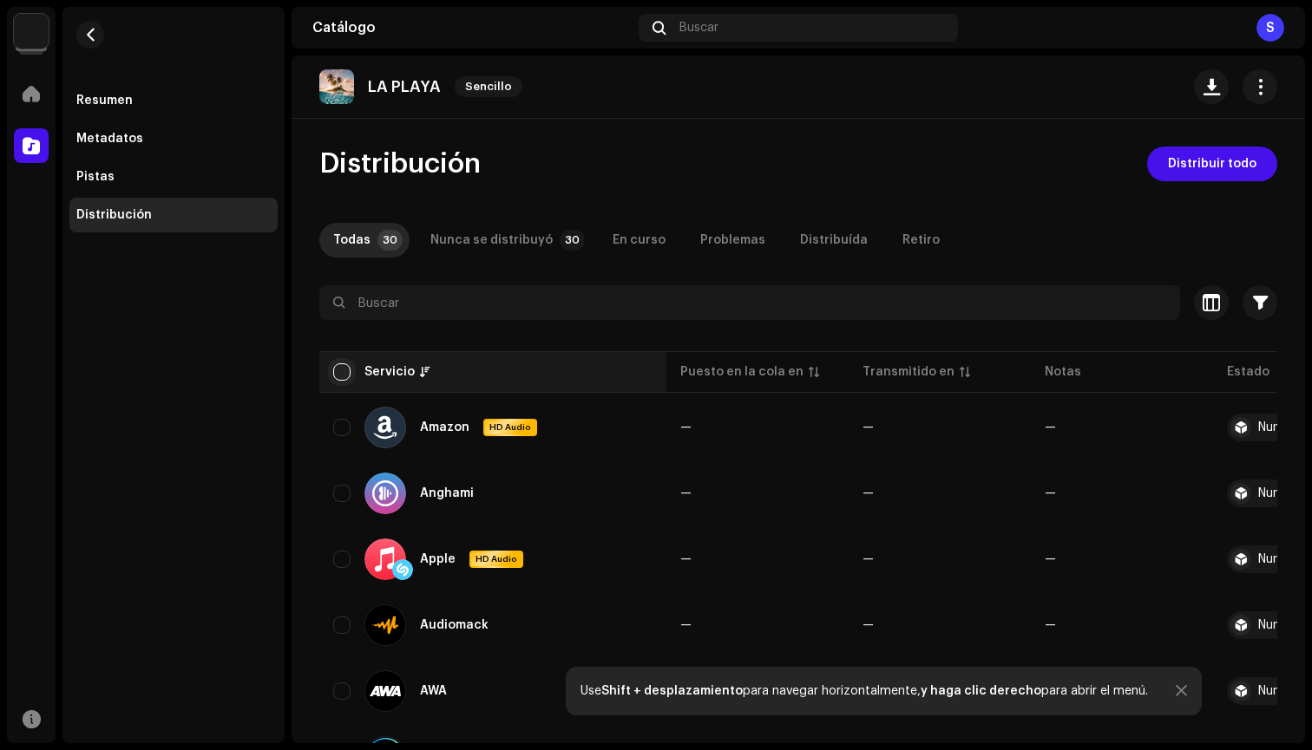
checkbox input "true"
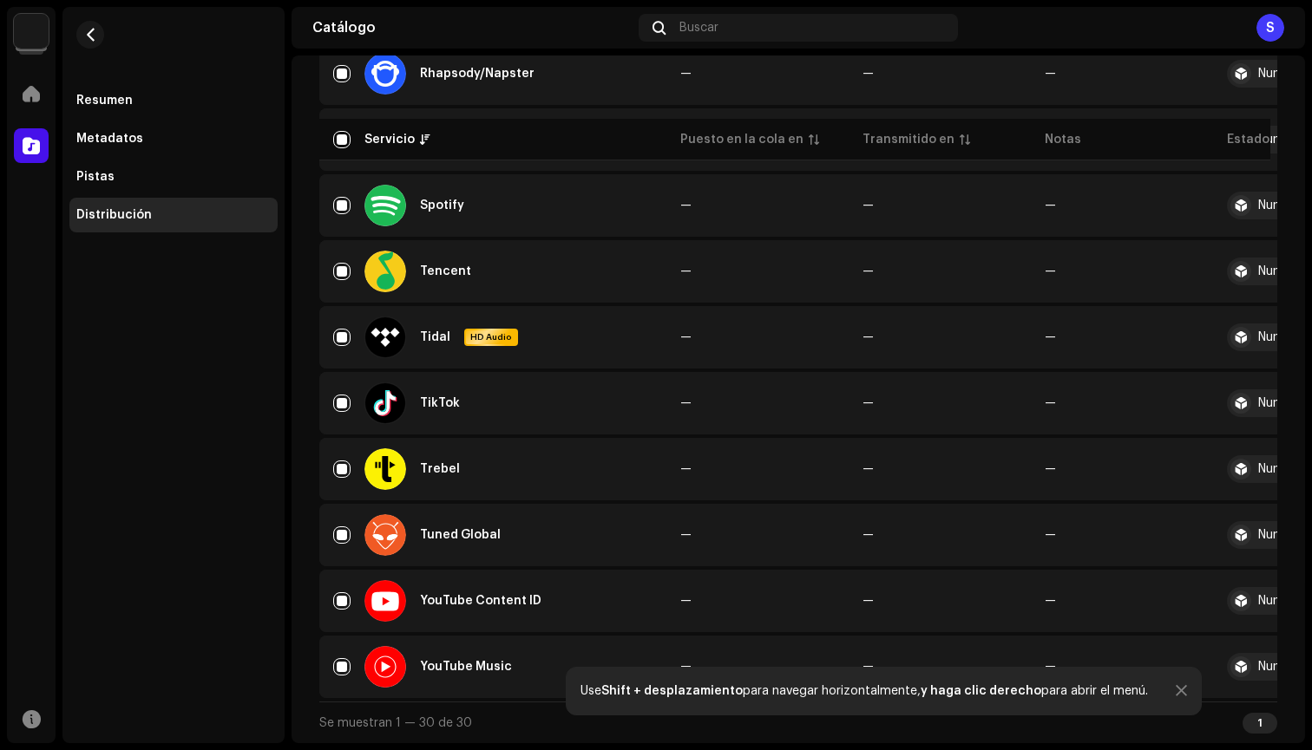
scroll to position [1684, 0]
click at [337, 599] on input "Row Selected" at bounding box center [341, 601] width 17 height 17
checkbox input "false"
click at [343, 603] on div "YouTube Content ID" at bounding box center [492, 601] width 319 height 42
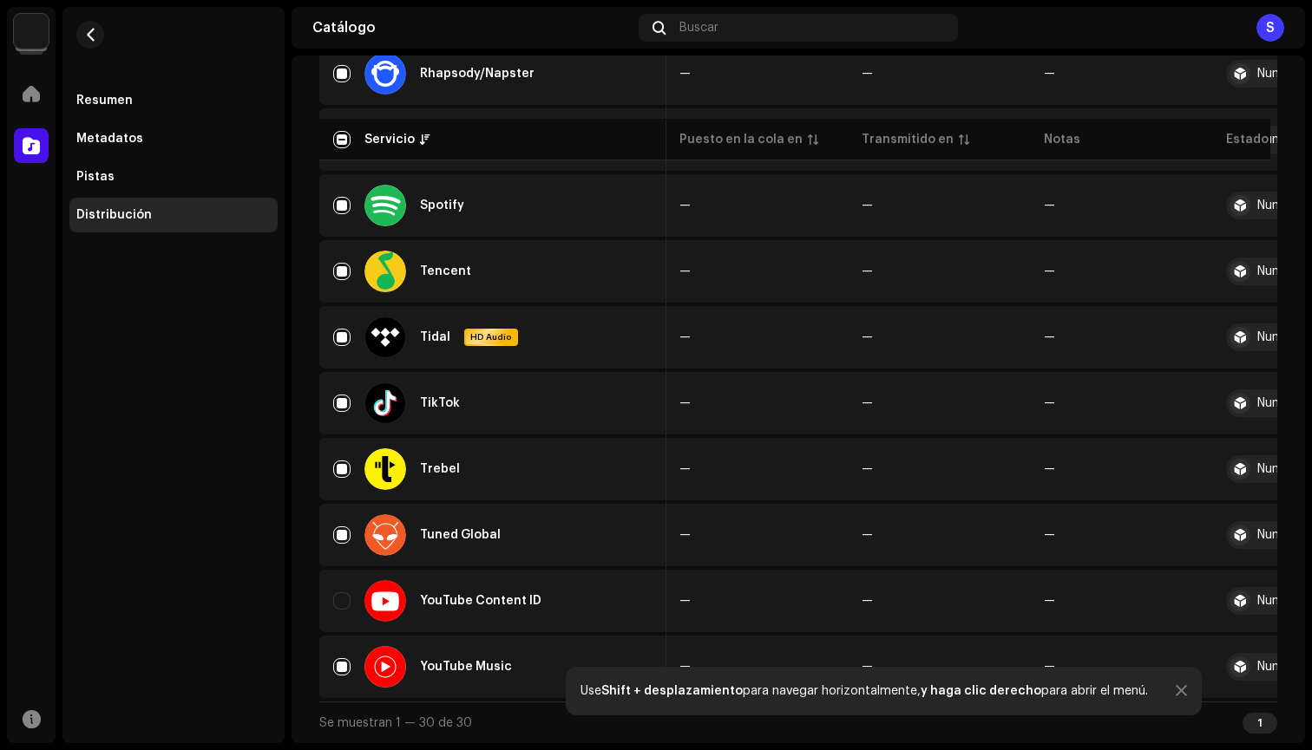
click at [337, 615] on td "YouTube Content ID" at bounding box center [492, 601] width 347 height 62
click at [337, 593] on input "Row Unselected" at bounding box center [341, 601] width 17 height 17
checkbox input "true"
click at [337, 595] on input "Row Selected" at bounding box center [341, 601] width 17 height 17
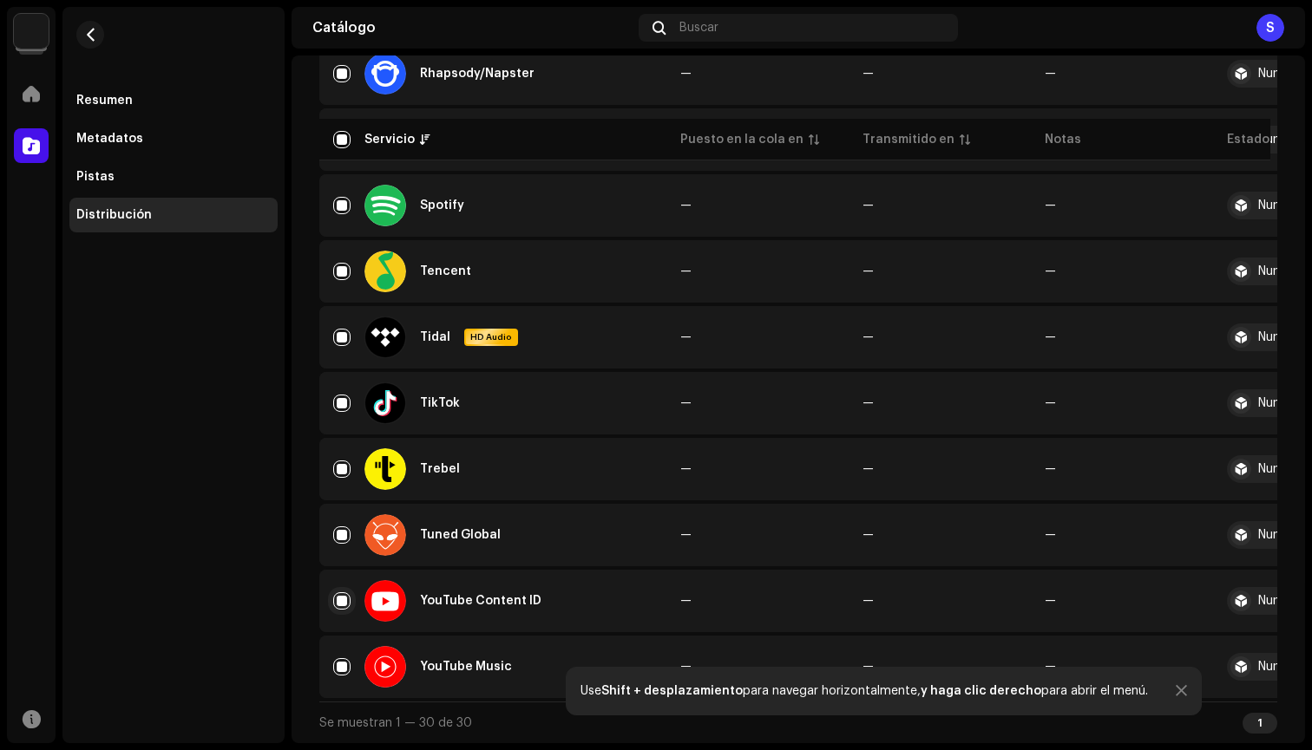
checkbox input "false"
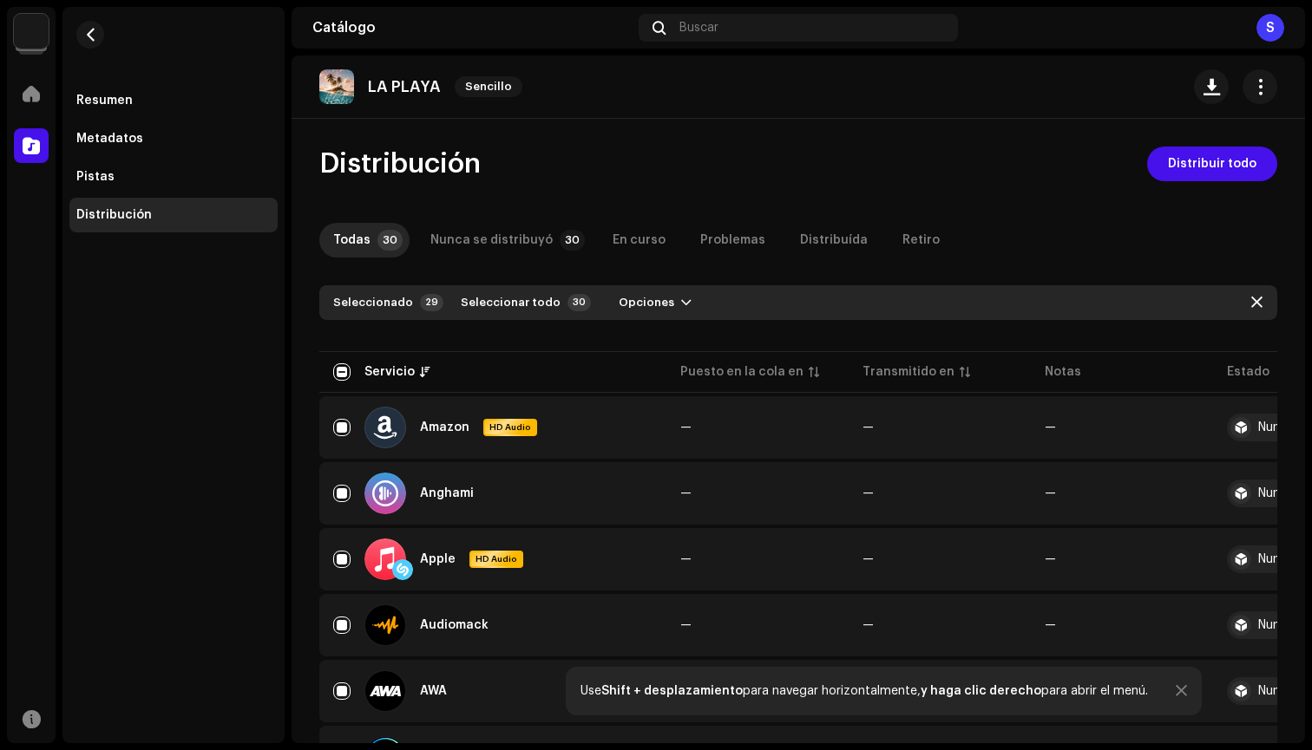
scroll to position [0, 0]
click at [1168, 160] on span "Distribuir todo" at bounding box center [1212, 164] width 88 height 35
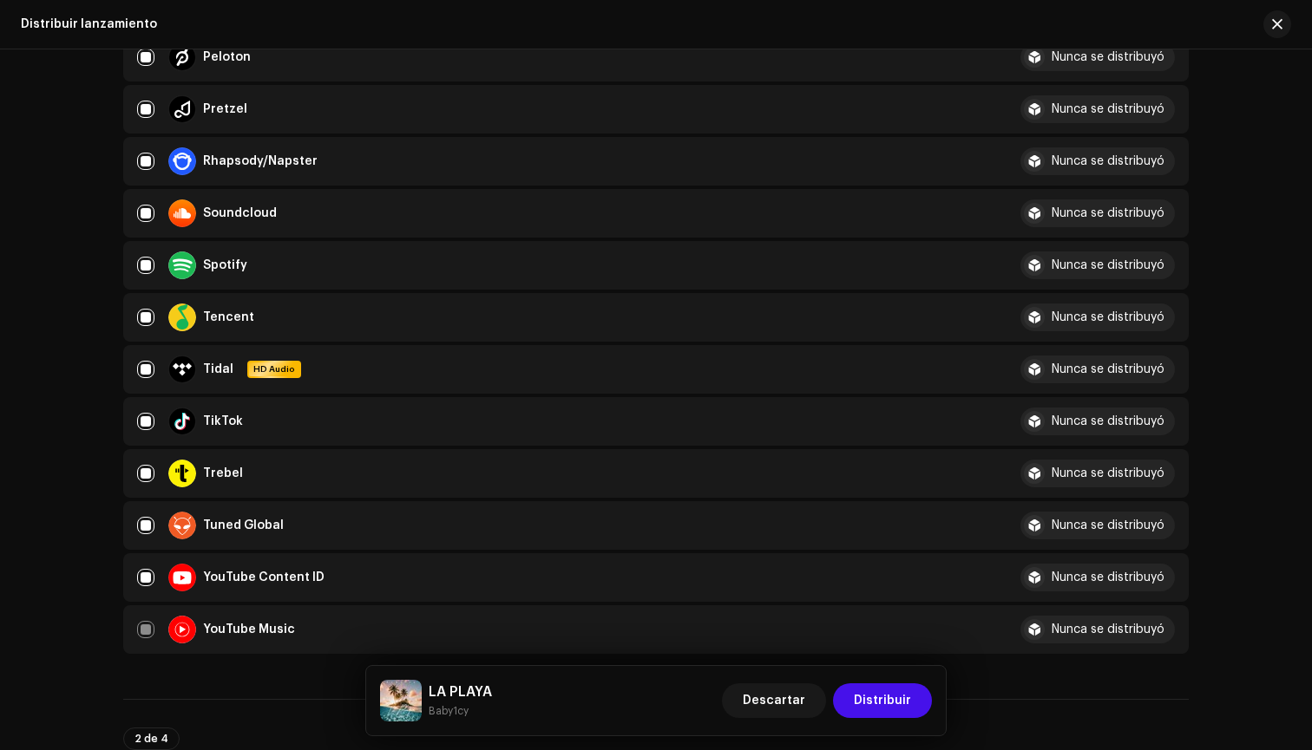
scroll to position [1260, 0]
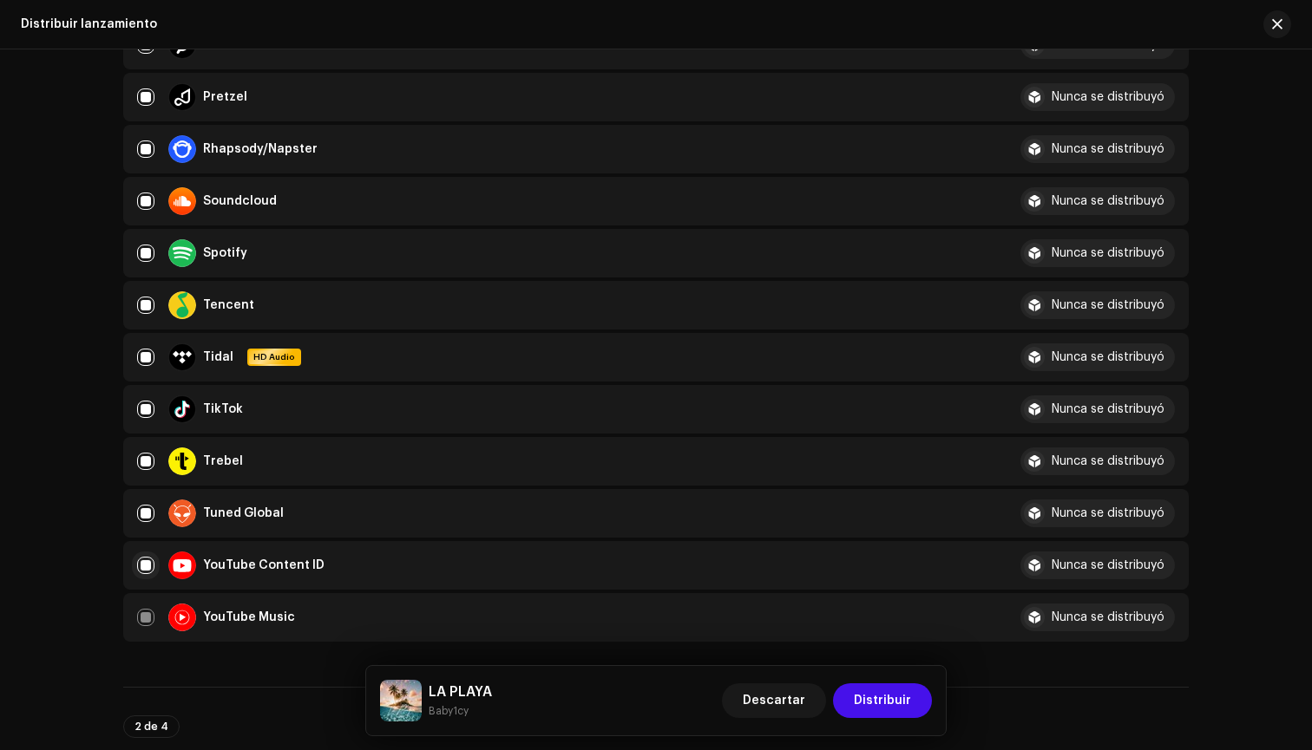
click at [147, 569] on input "checkbox" at bounding box center [145, 565] width 17 height 17
checkbox input "false"
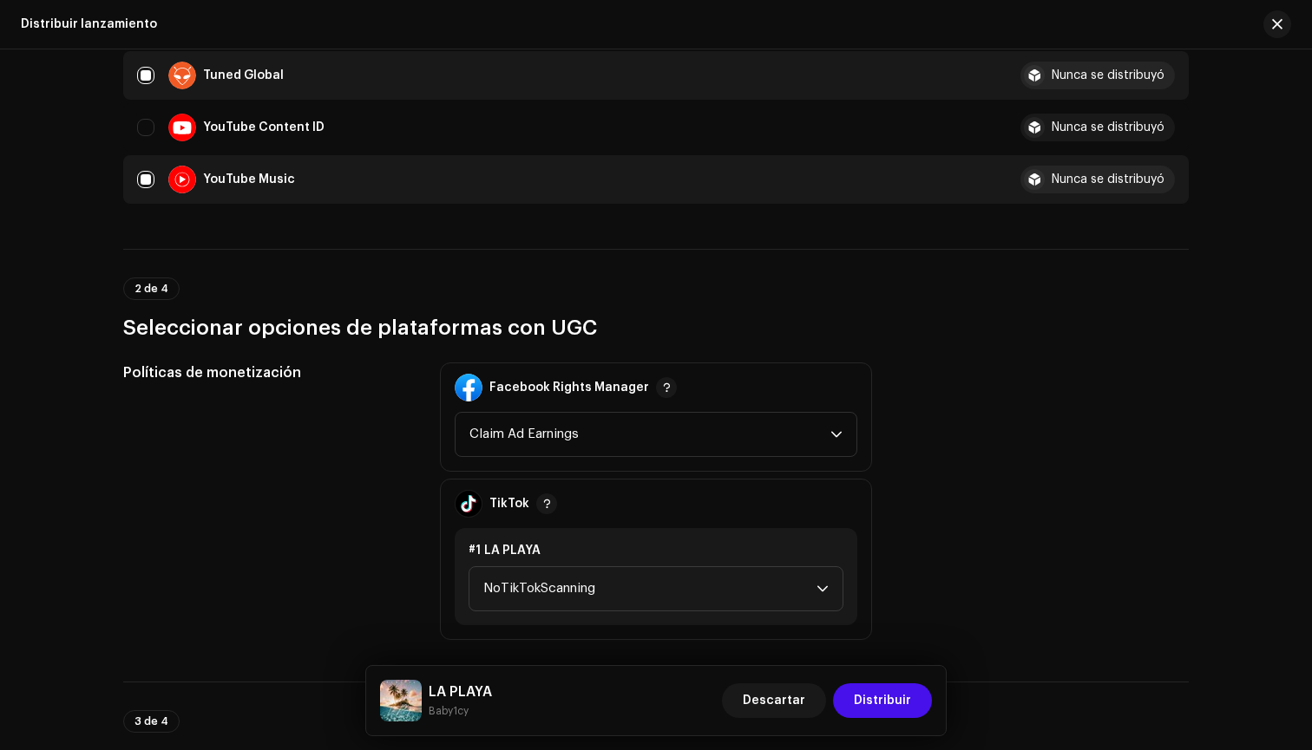
scroll to position [1697, 0]
click at [553, 453] on span "Claim Ad Earnings" at bounding box center [649, 435] width 361 height 43
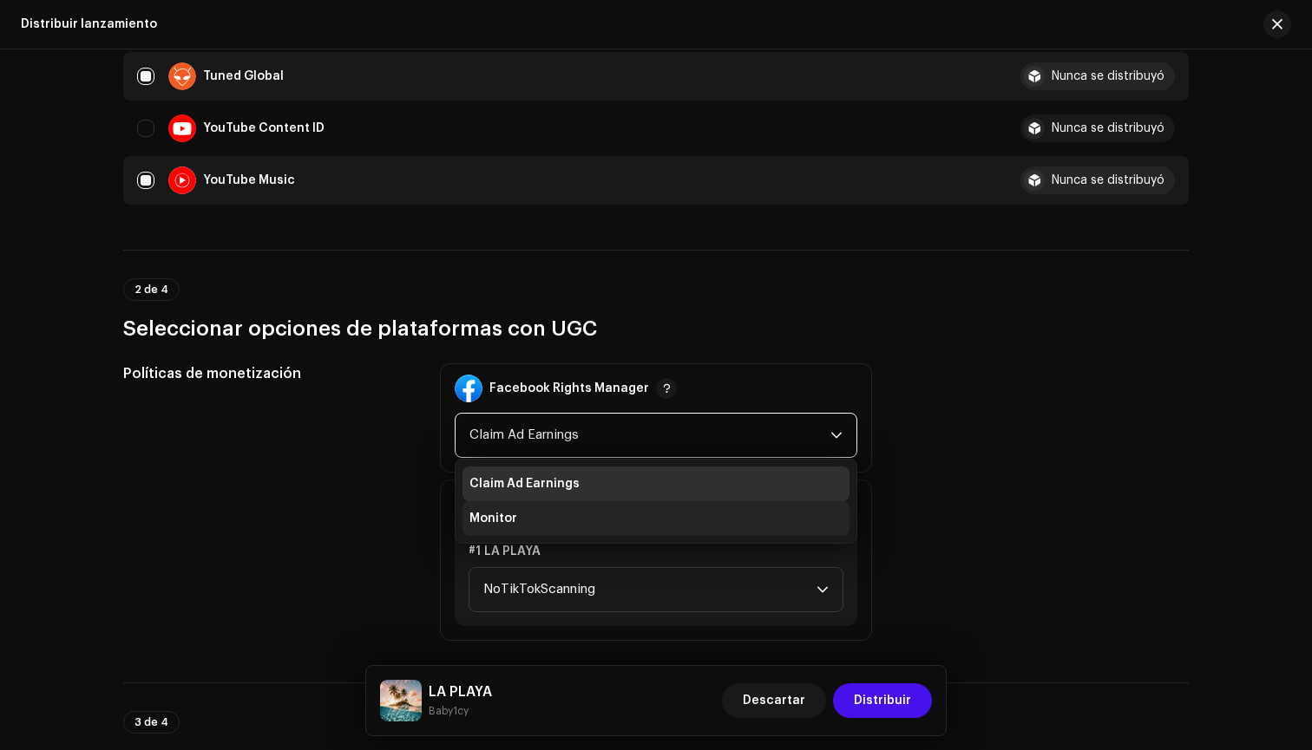
click at [517, 518] on li "Monitor" at bounding box center [655, 518] width 387 height 35
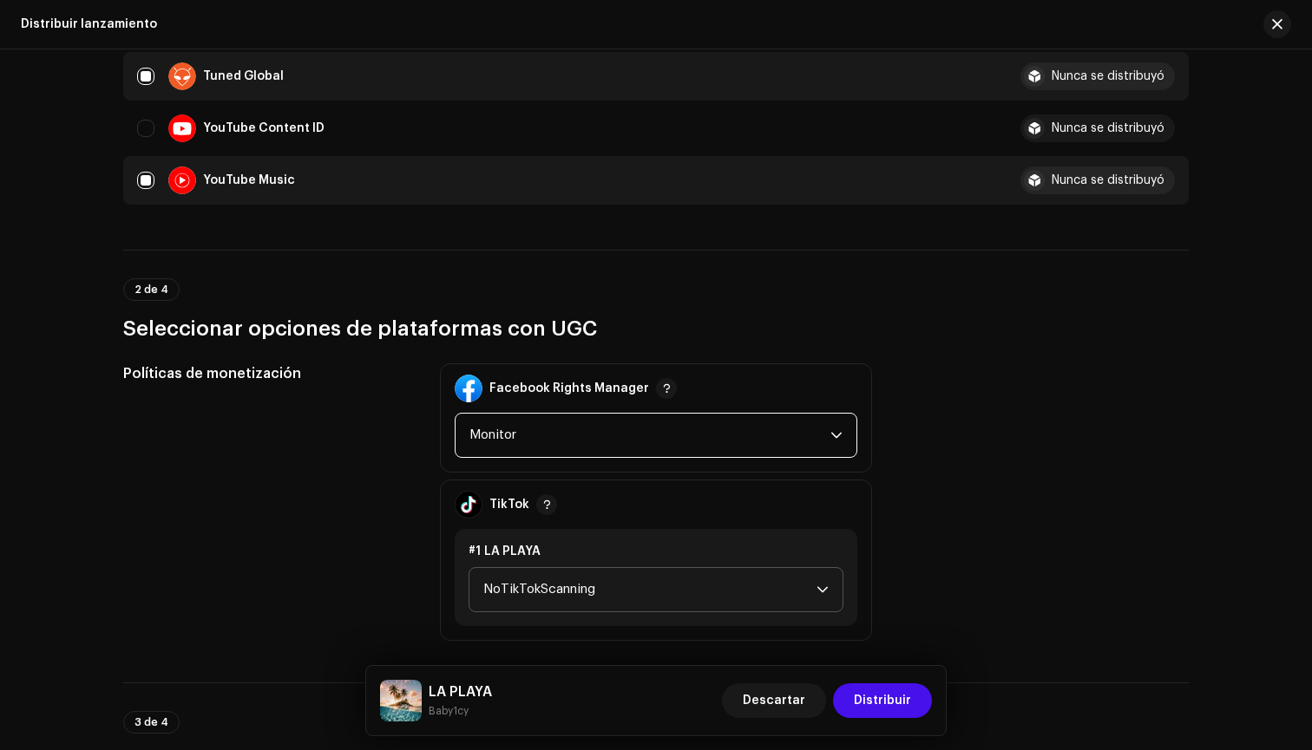
click at [530, 578] on span "NoTikTokScanning" at bounding box center [649, 589] width 333 height 43
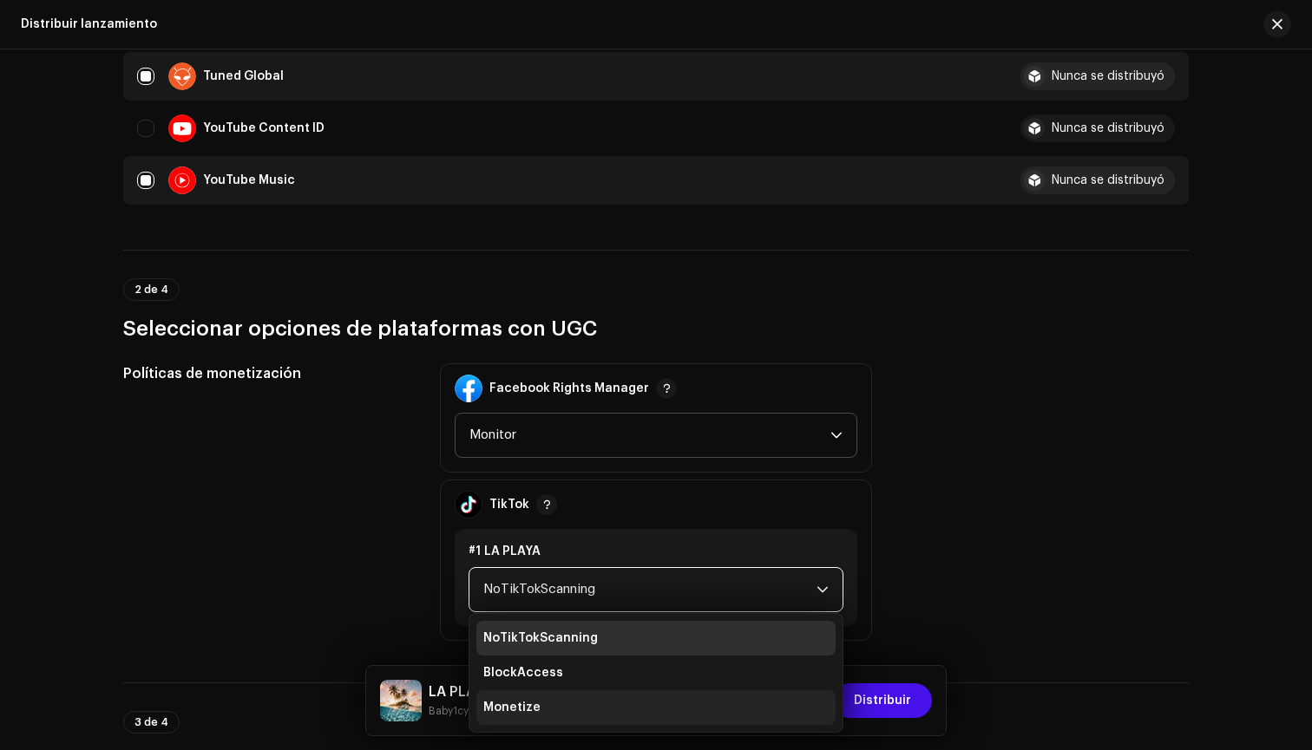
click at [528, 710] on span "Monetize" at bounding box center [511, 707] width 57 height 17
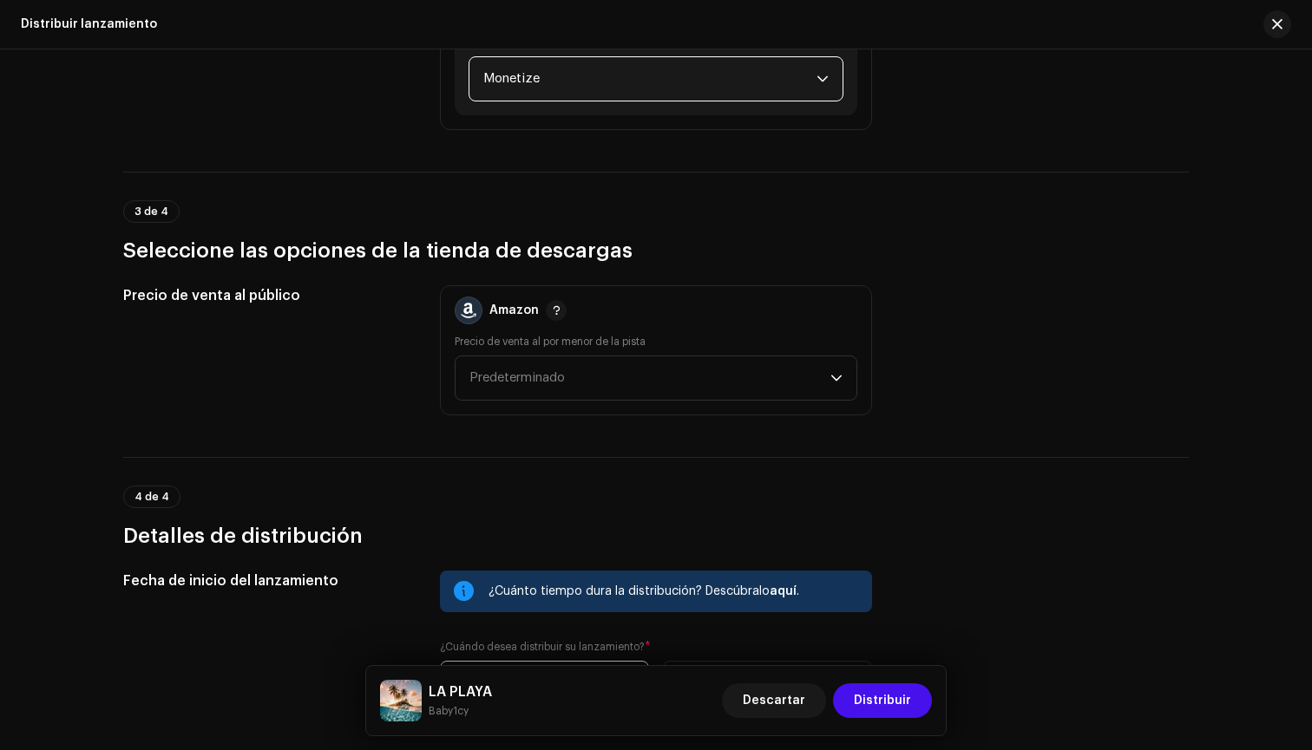
scroll to position [2234, 0]
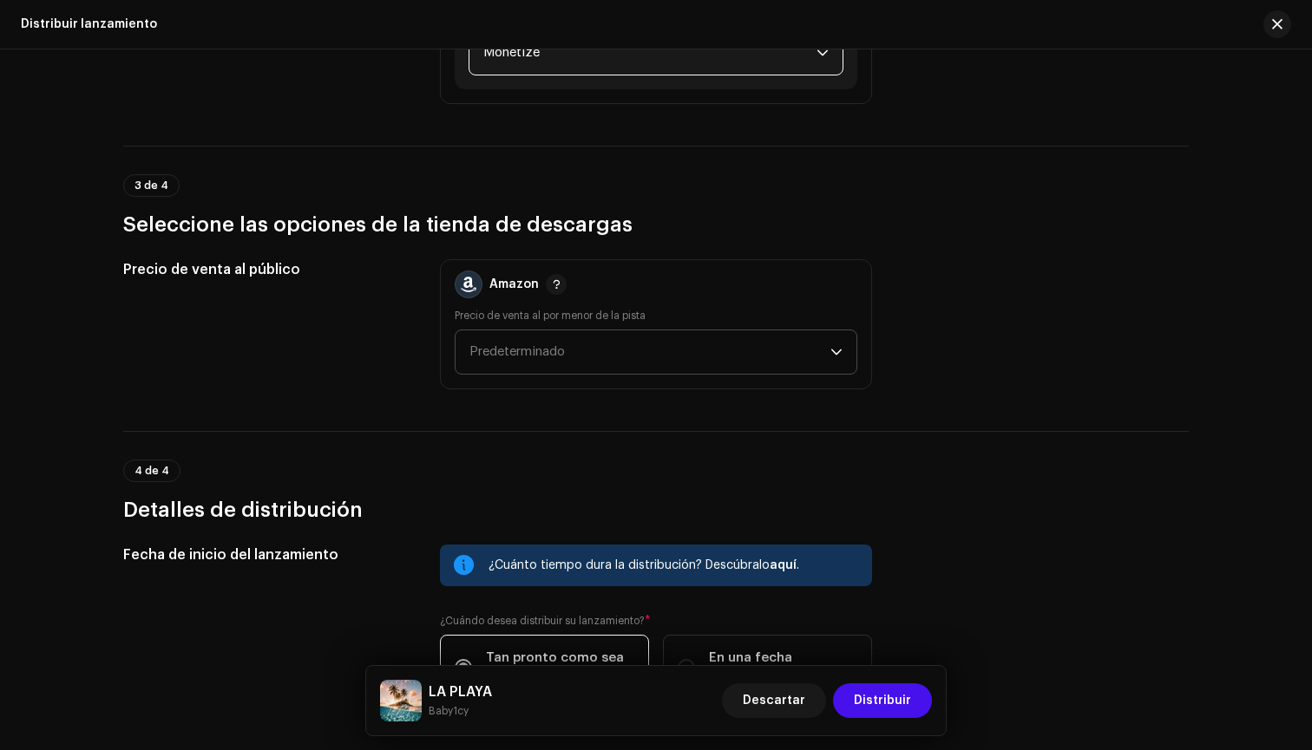
click at [534, 354] on span "Predeterminado" at bounding box center [516, 351] width 95 height 13
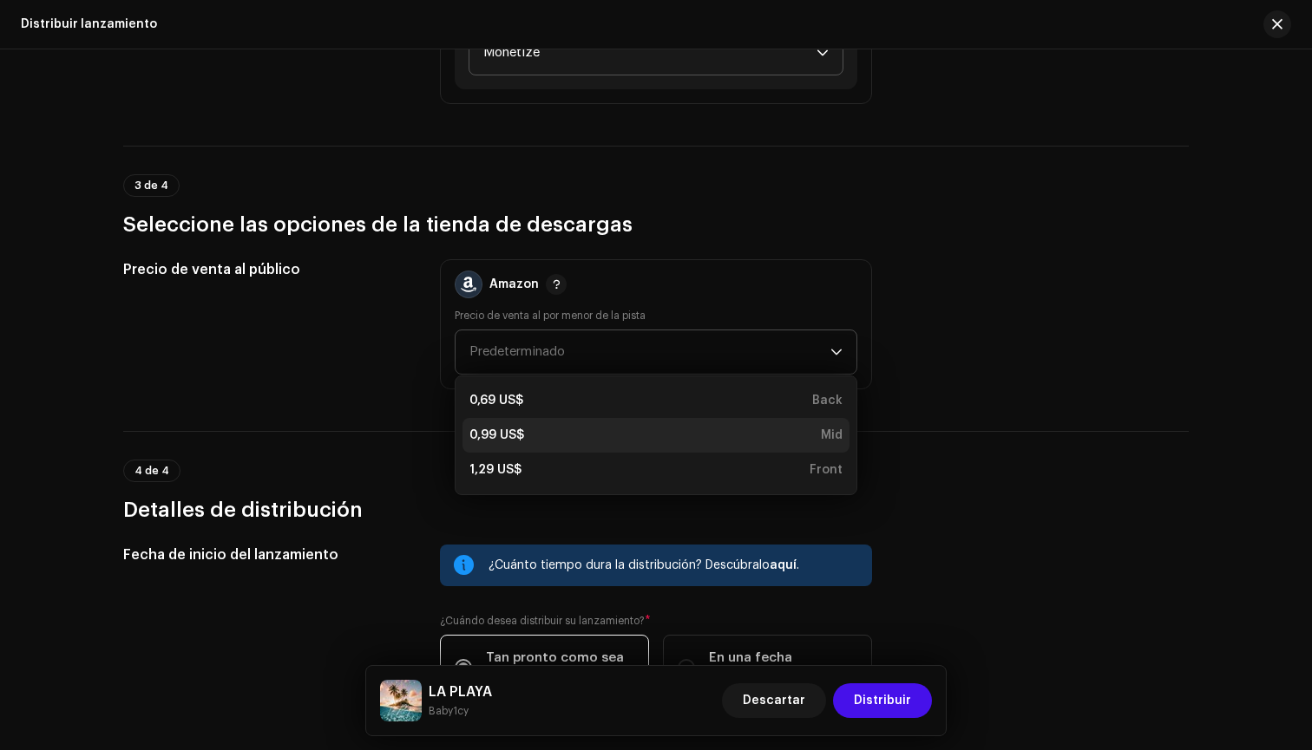
click at [515, 431] on div "0,99 US$" at bounding box center [496, 435] width 55 height 17
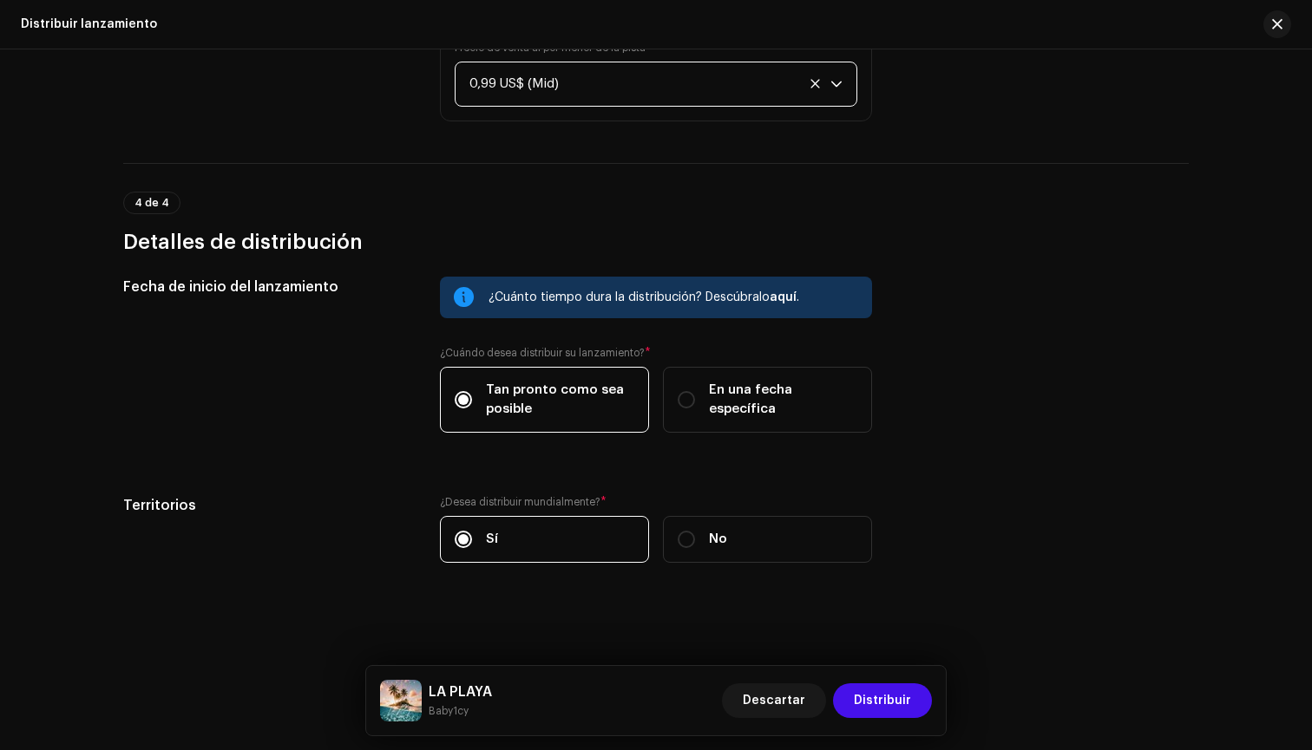
scroll to position [2502, 0]
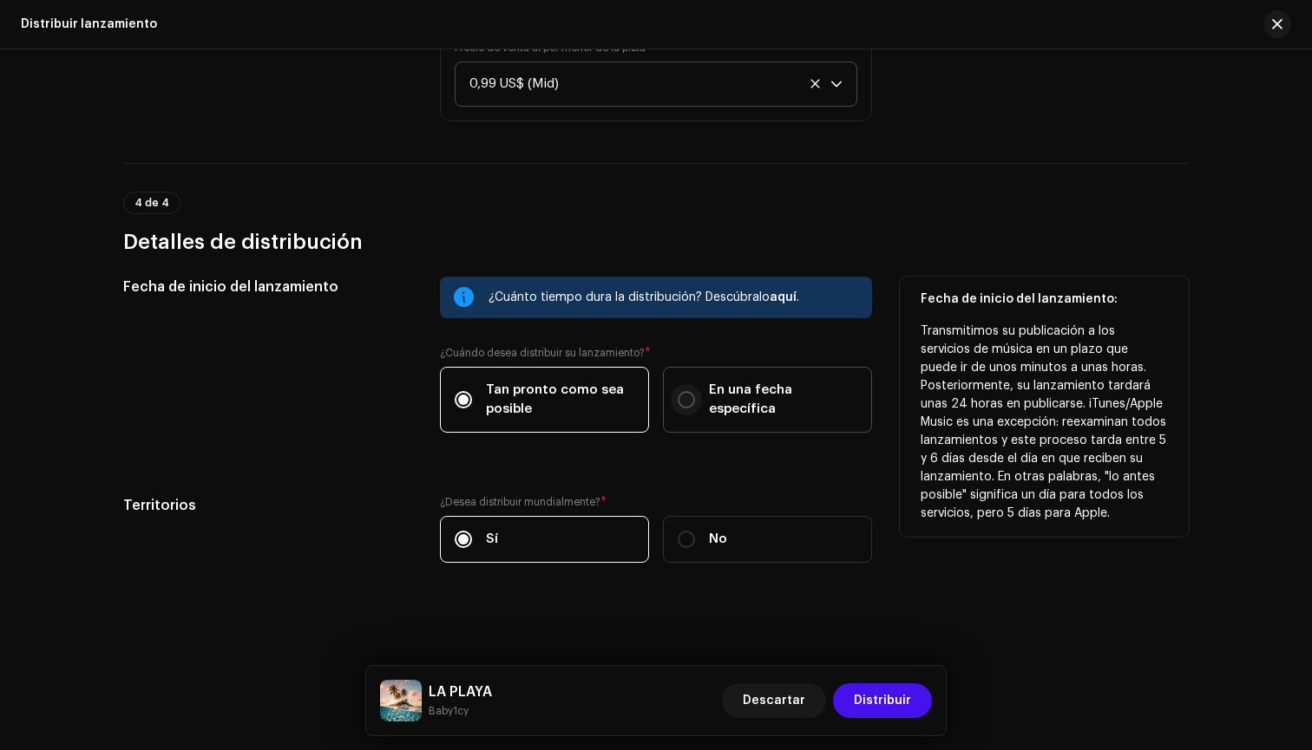
click at [683, 398] on input "En una fecha específica" at bounding box center [686, 399] width 17 height 17
radio input "true"
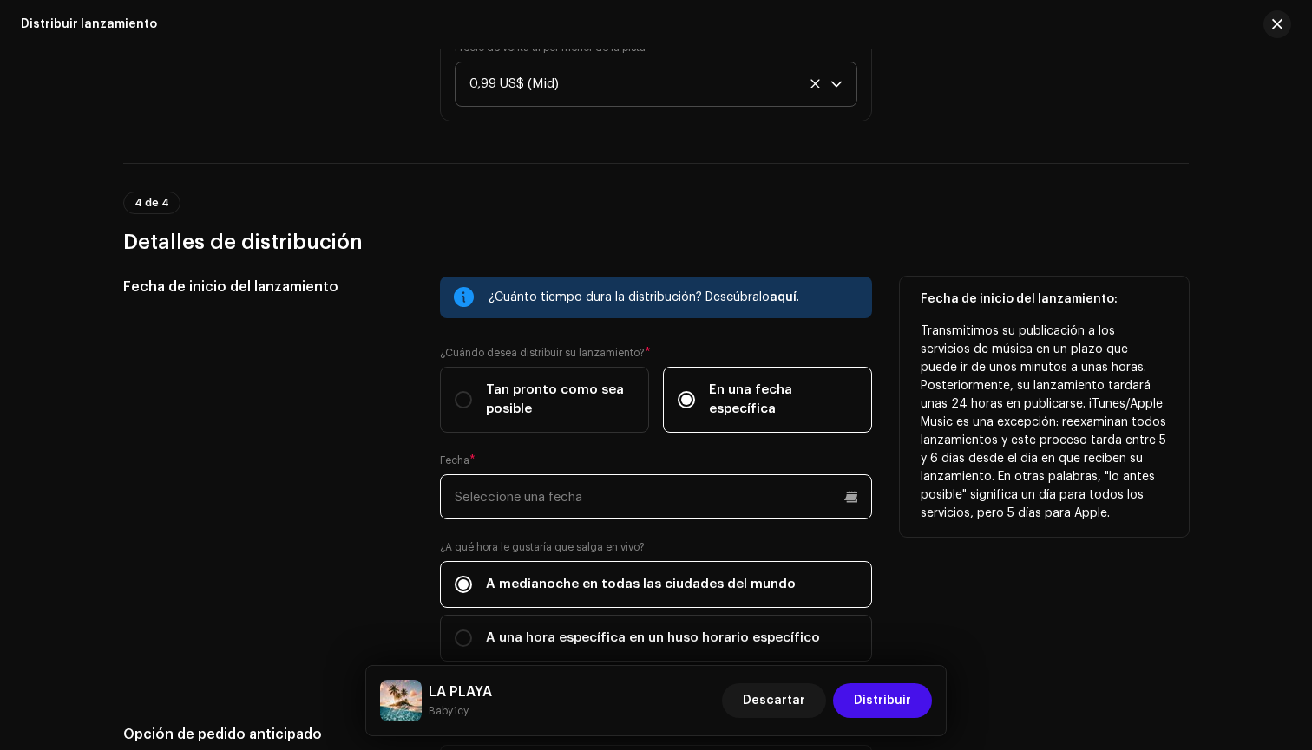
click at [649, 513] on input "text" at bounding box center [656, 497] width 432 height 45
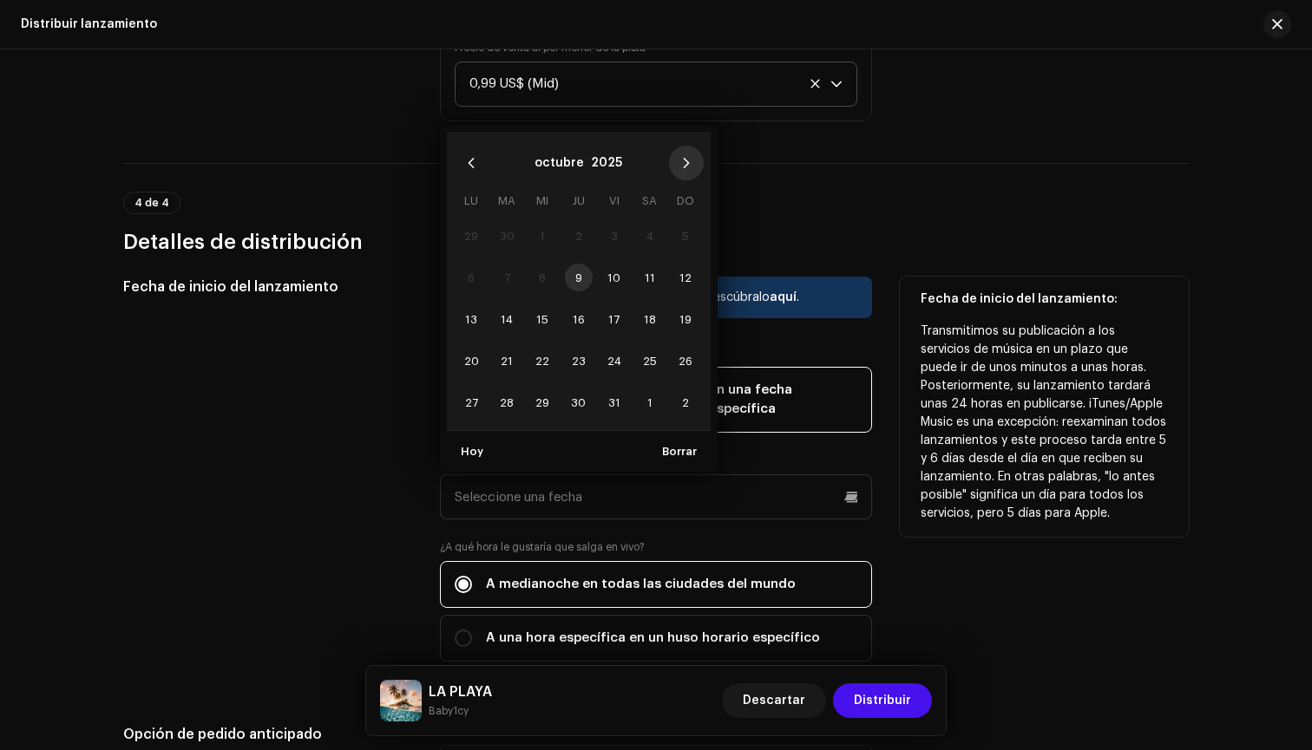
click at [680, 177] on button "Next Month" at bounding box center [686, 163] width 35 height 35
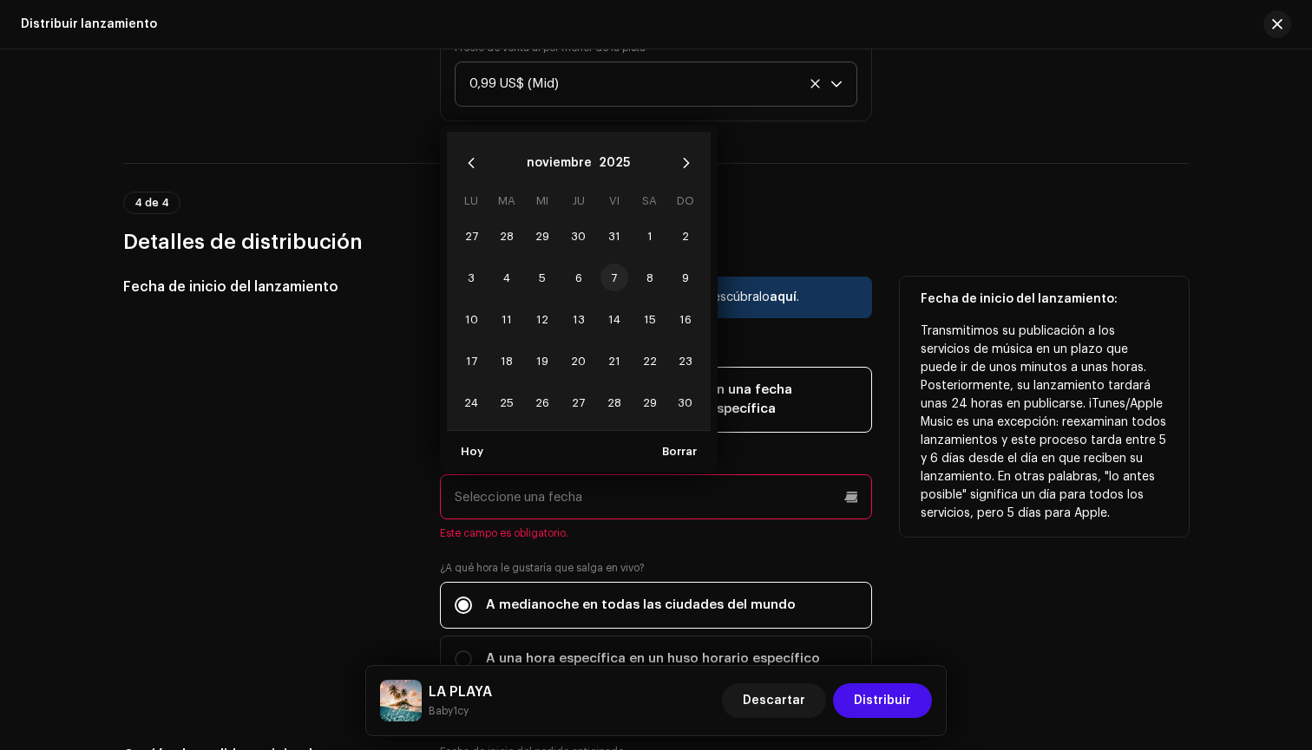
click at [602, 277] on span "7" at bounding box center [614, 278] width 28 height 28
type input "[DATE]"
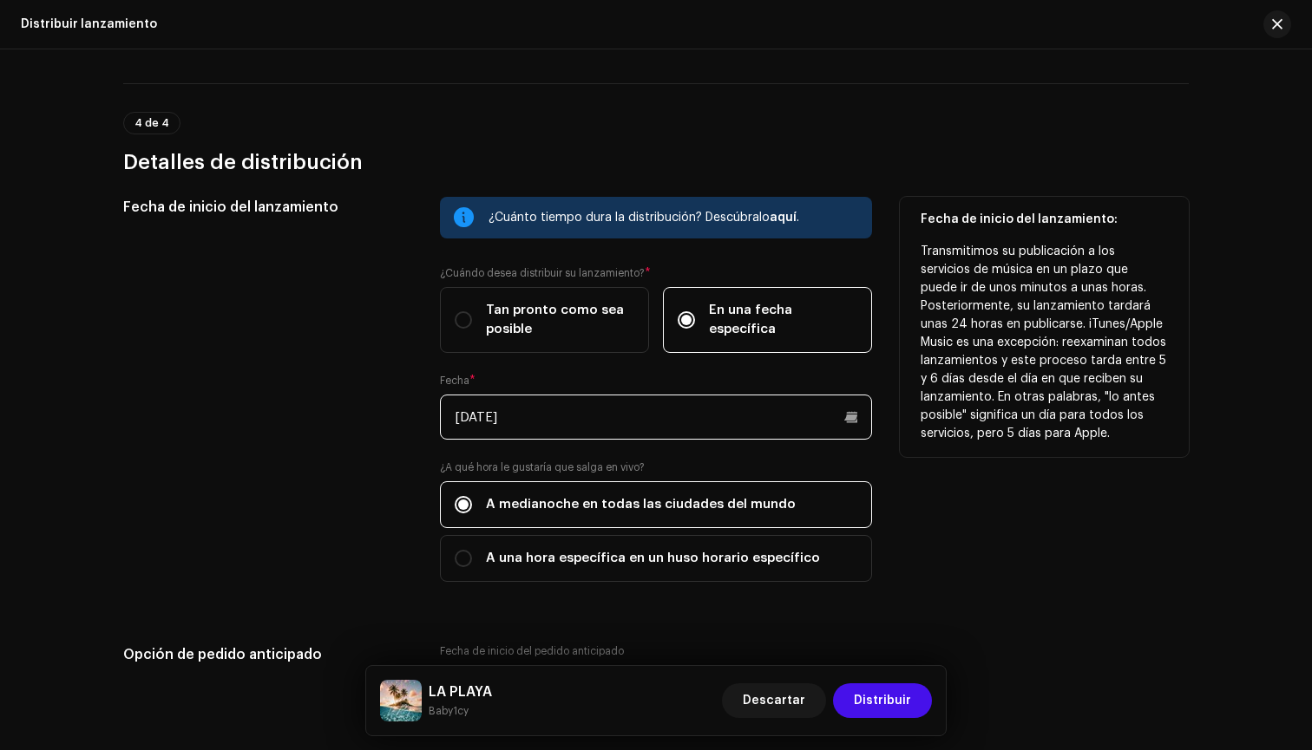
scroll to position [2596, 0]
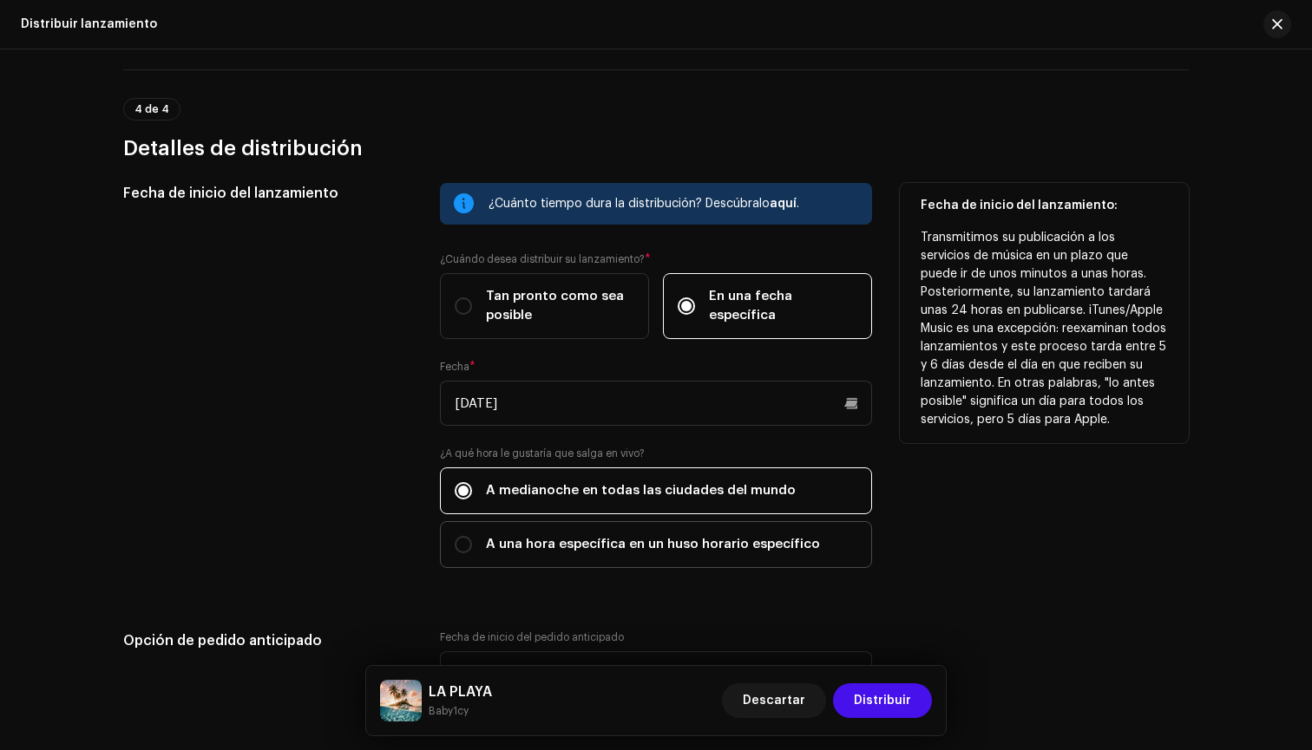
click at [573, 545] on span "A una hora específica en un huso horario específico" at bounding box center [653, 544] width 334 height 19
click at [472, 545] on input "A una hora específica en un huso horario específico" at bounding box center [463, 544] width 17 height 17
radio input "true"
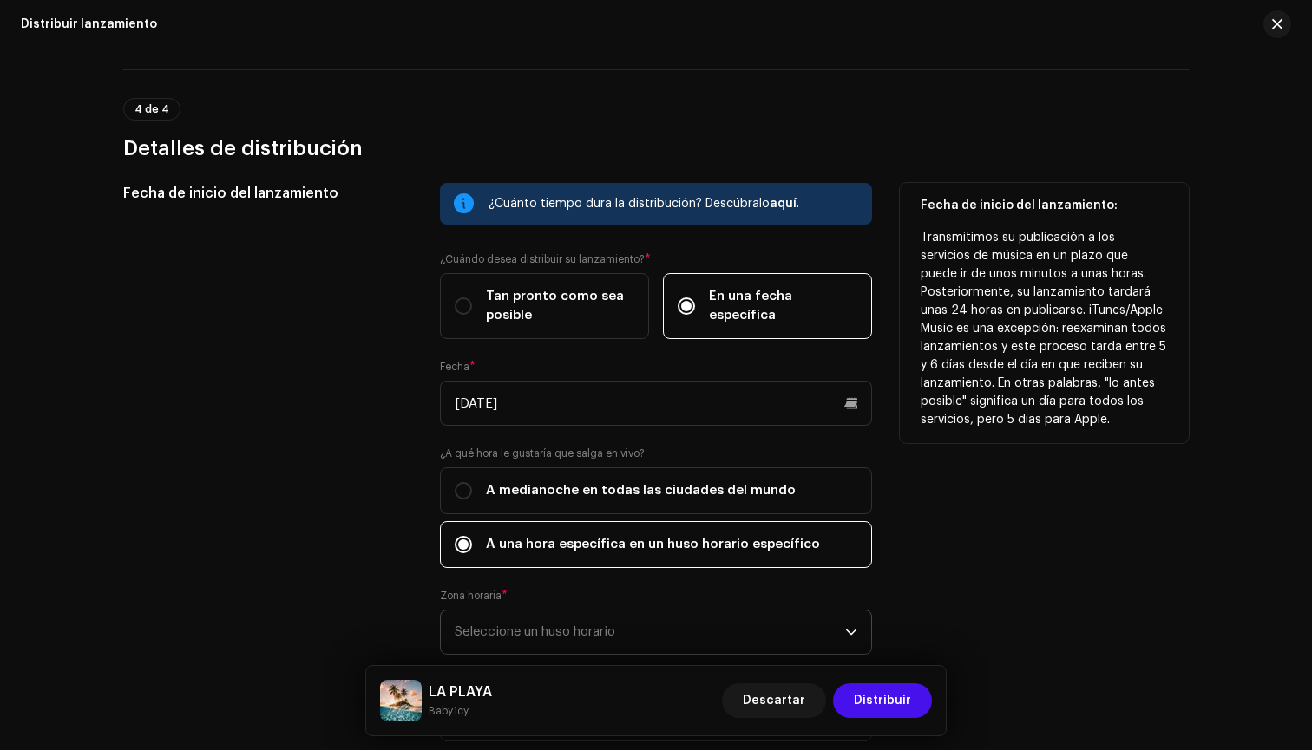
click at [528, 621] on span "Seleccione un huso horario" at bounding box center [650, 632] width 390 height 43
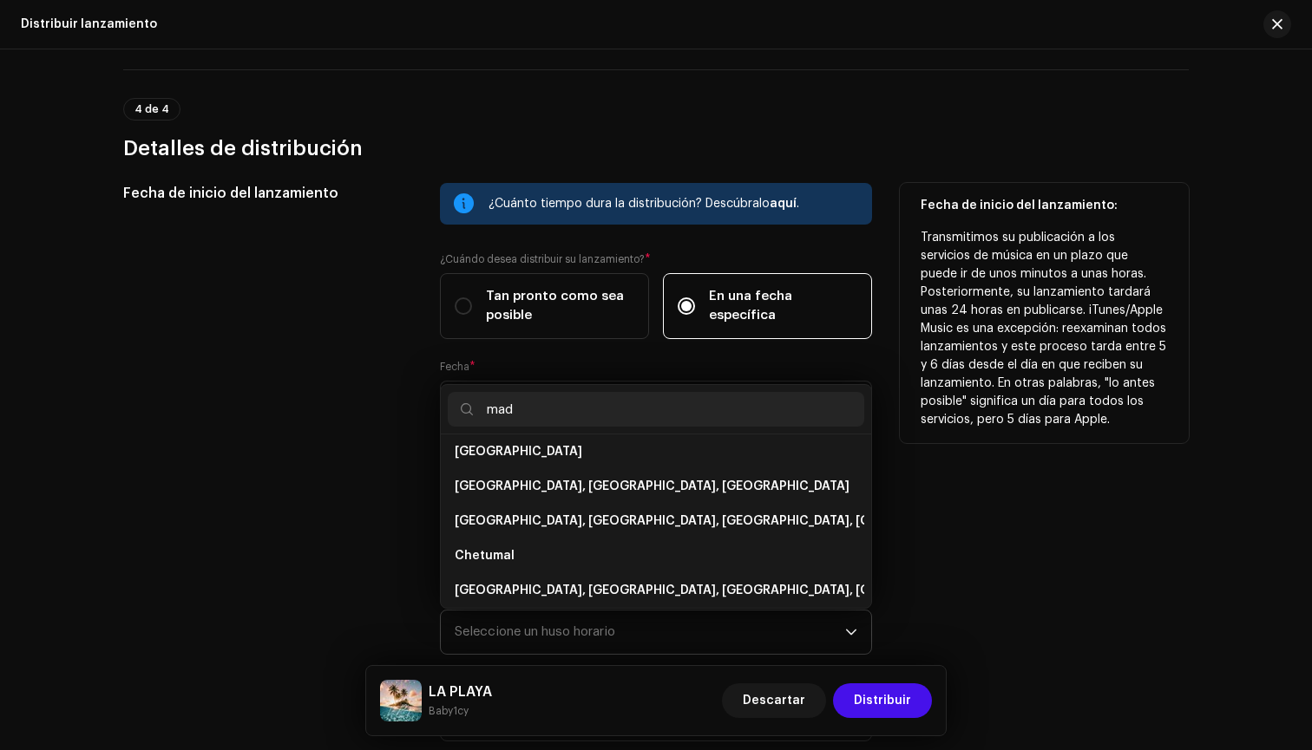
scroll to position [0, 0]
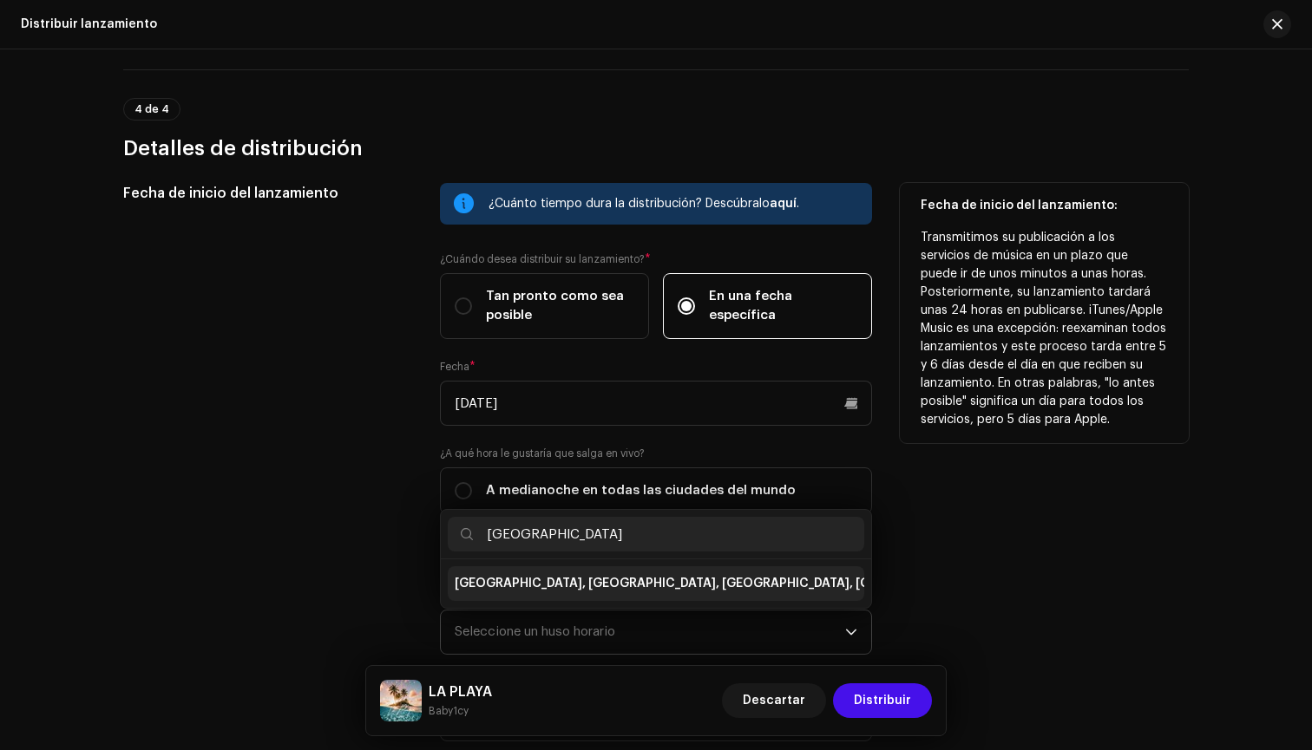
type input "[GEOGRAPHIC_DATA]"
click at [506, 584] on span "[GEOGRAPHIC_DATA], [GEOGRAPHIC_DATA], [GEOGRAPHIC_DATA], [GEOGRAPHIC_DATA]" at bounding box center [719, 583] width 528 height 17
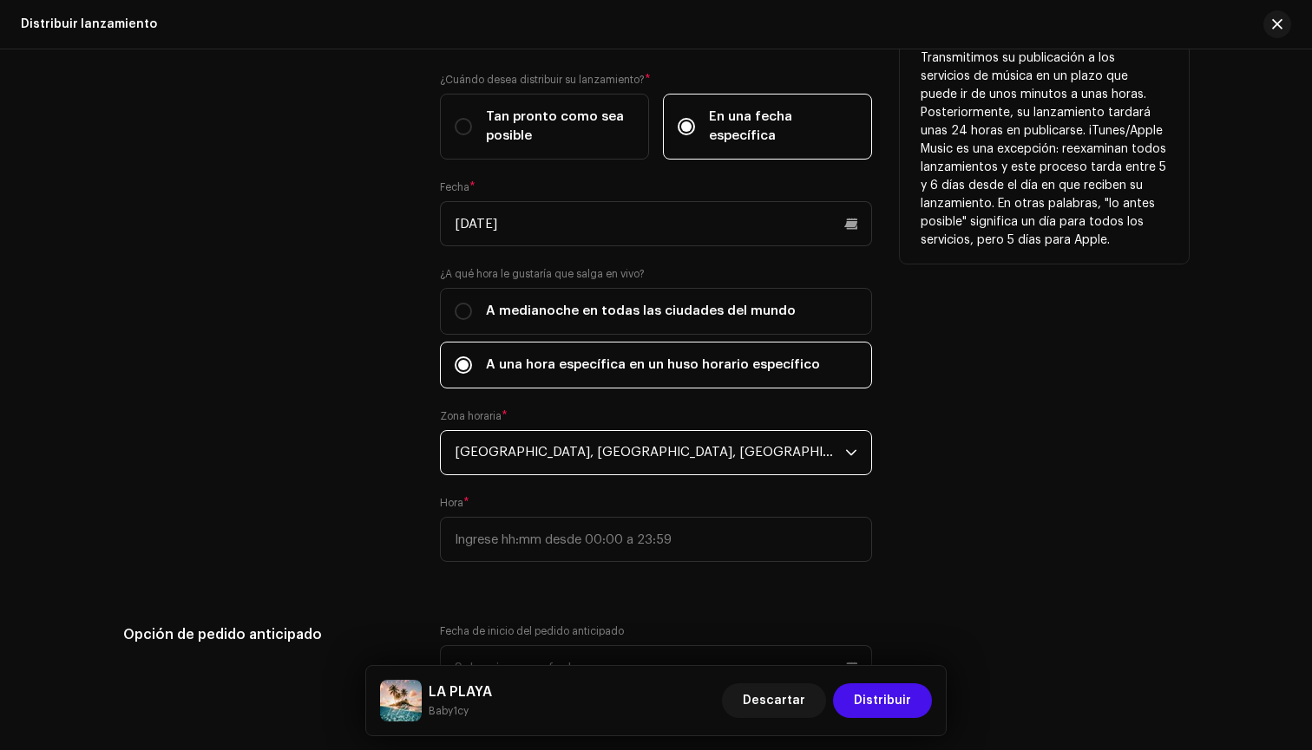
scroll to position [2777, 0]
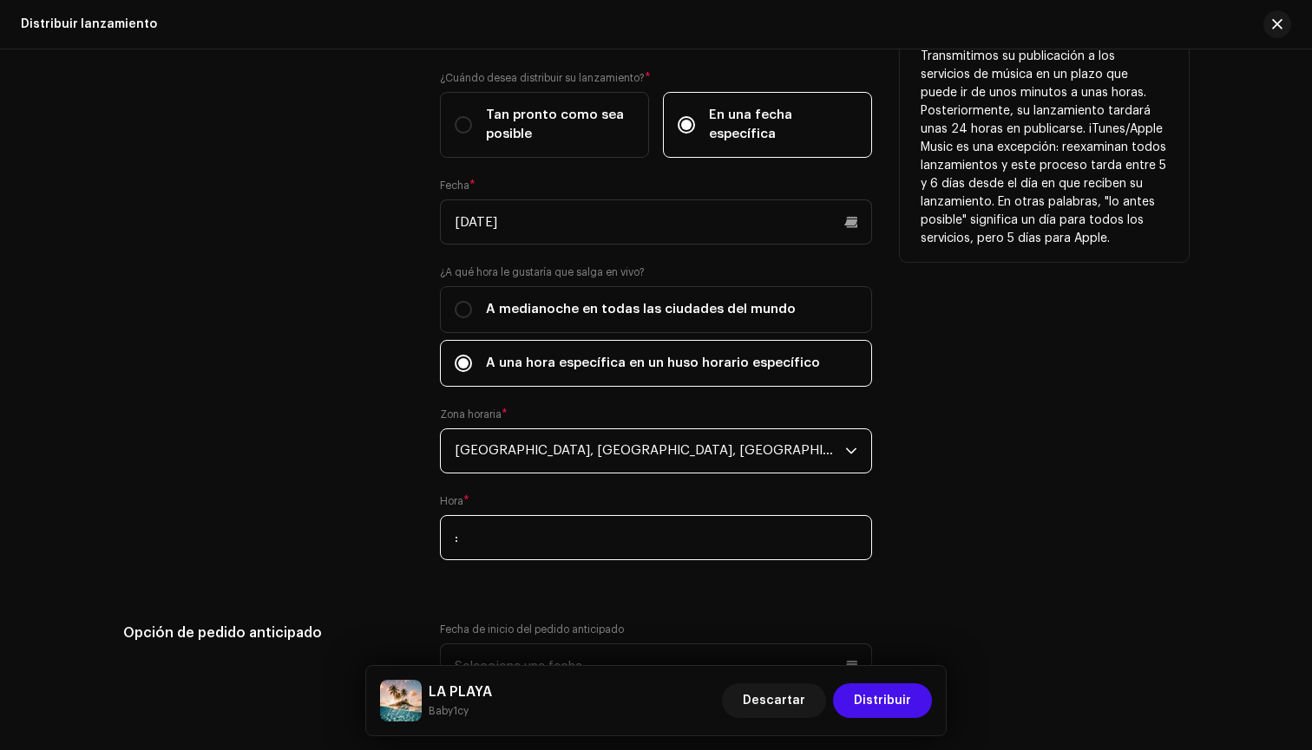
click at [524, 557] on input ":" at bounding box center [656, 537] width 432 height 45
type input "00:00"
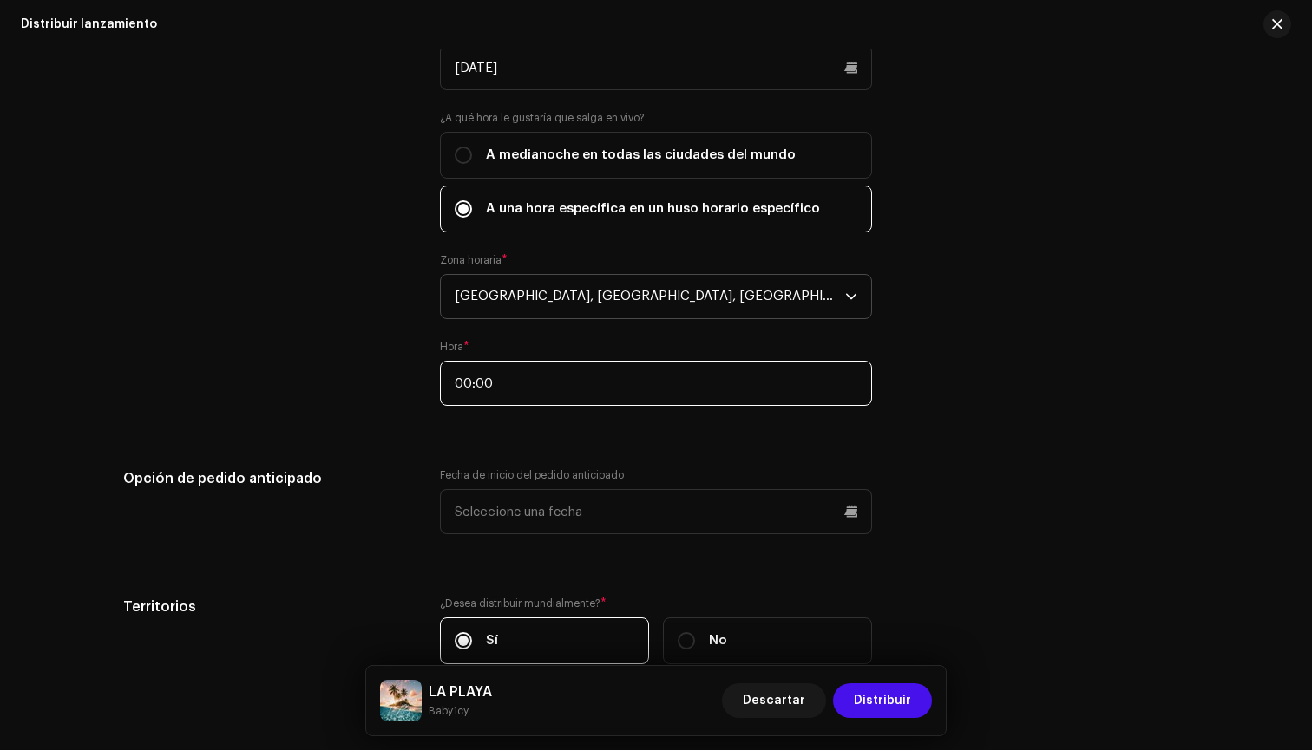
scroll to position [2934, 0]
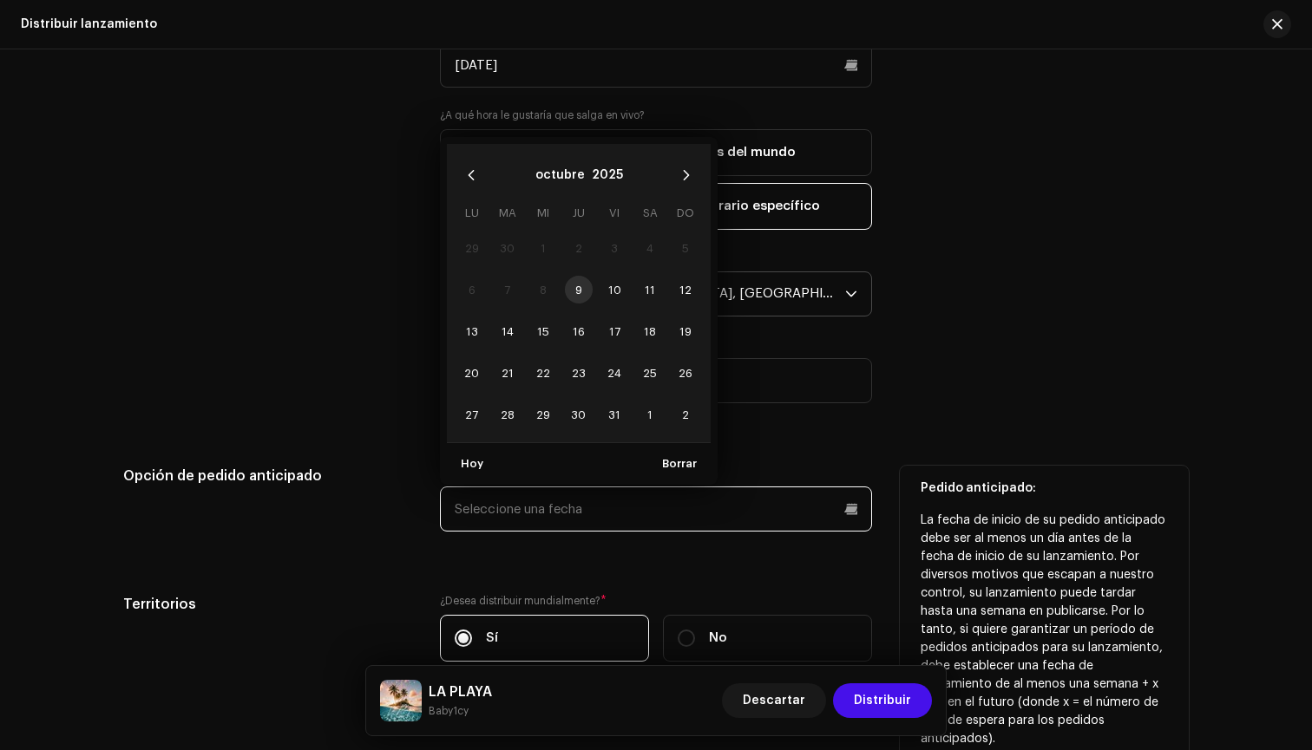
click at [548, 506] on input "text" at bounding box center [656, 509] width 432 height 45
click at [609, 425] on span "31" at bounding box center [614, 415] width 28 height 28
type input "[DATE]"
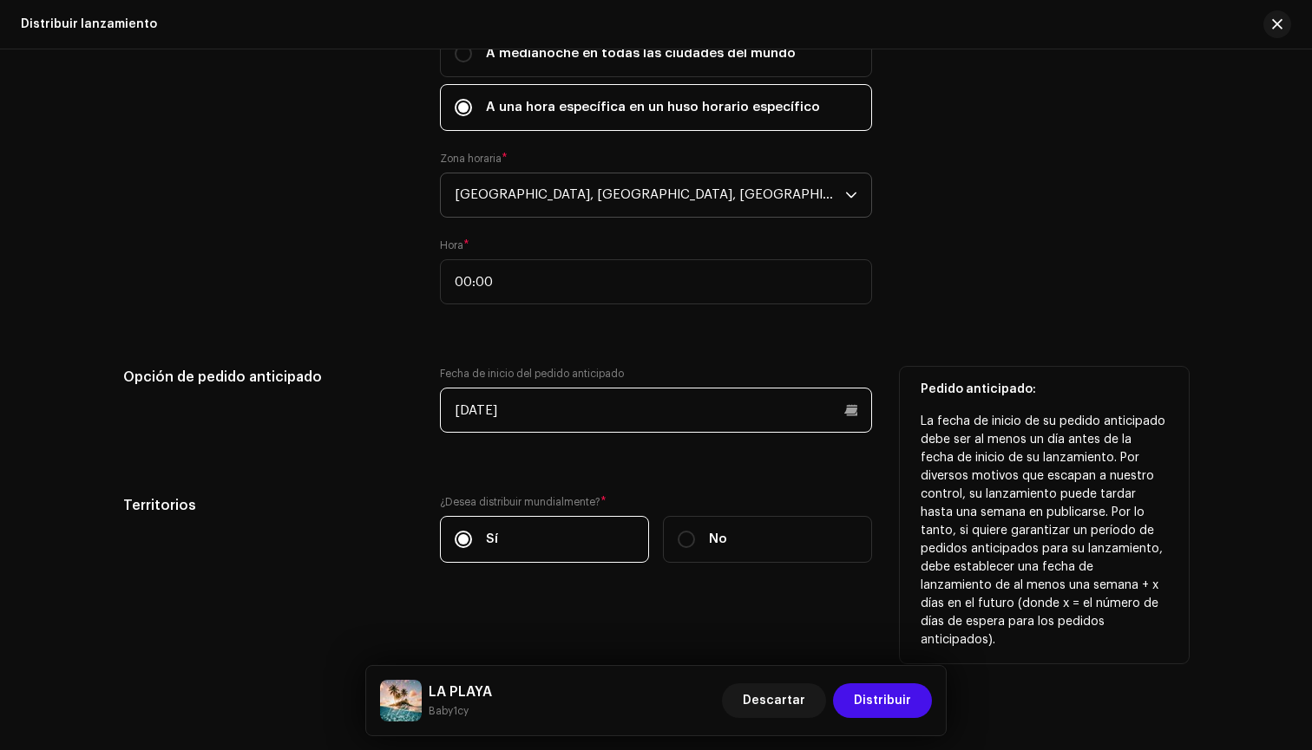
scroll to position [3033, 0]
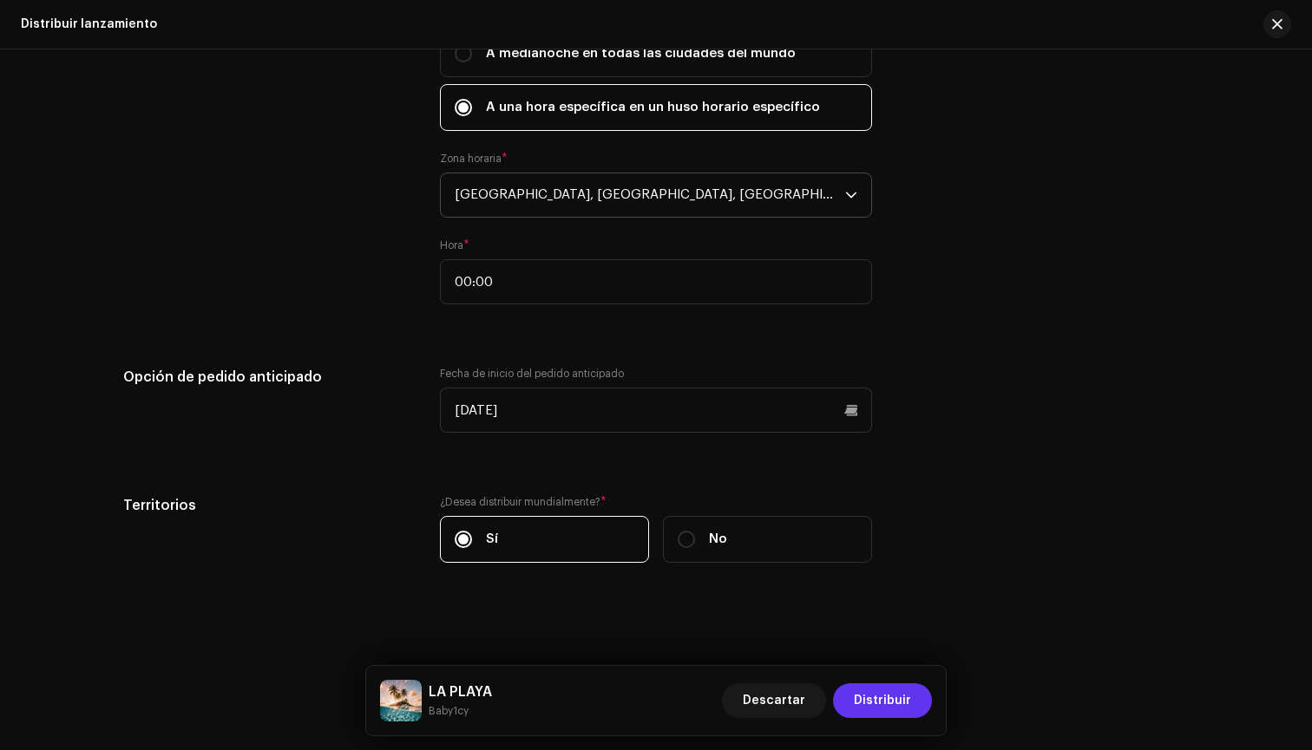
click at [869, 688] on span "Distribuir" at bounding box center [882, 701] width 57 height 35
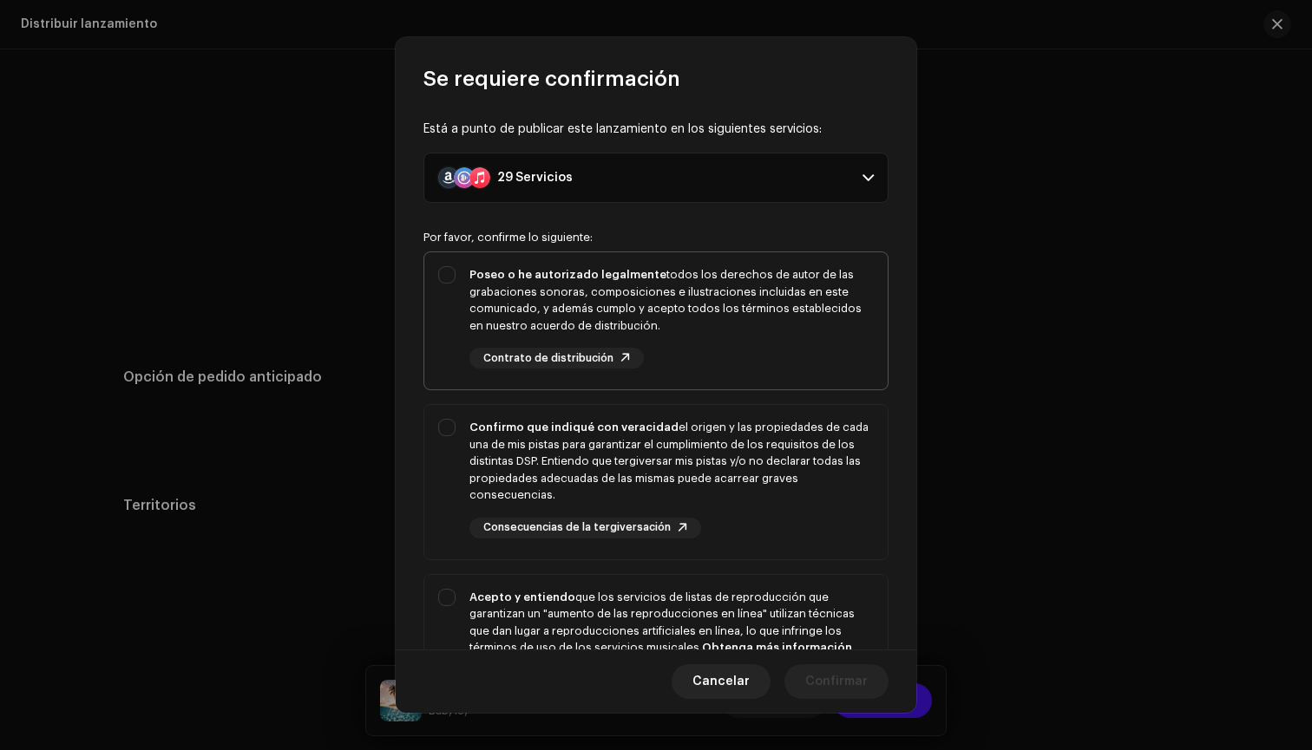
click at [697, 269] on div "Poseo o he autorizado legalmente todos los derechos de autor de las grabaciones…" at bounding box center [671, 300] width 404 height 68
checkbox input "true"
click at [730, 442] on div "Confirmo que indiqué con veracidad el origen y las propiedades de cada una de m…" at bounding box center [671, 461] width 404 height 85
checkbox input "true"
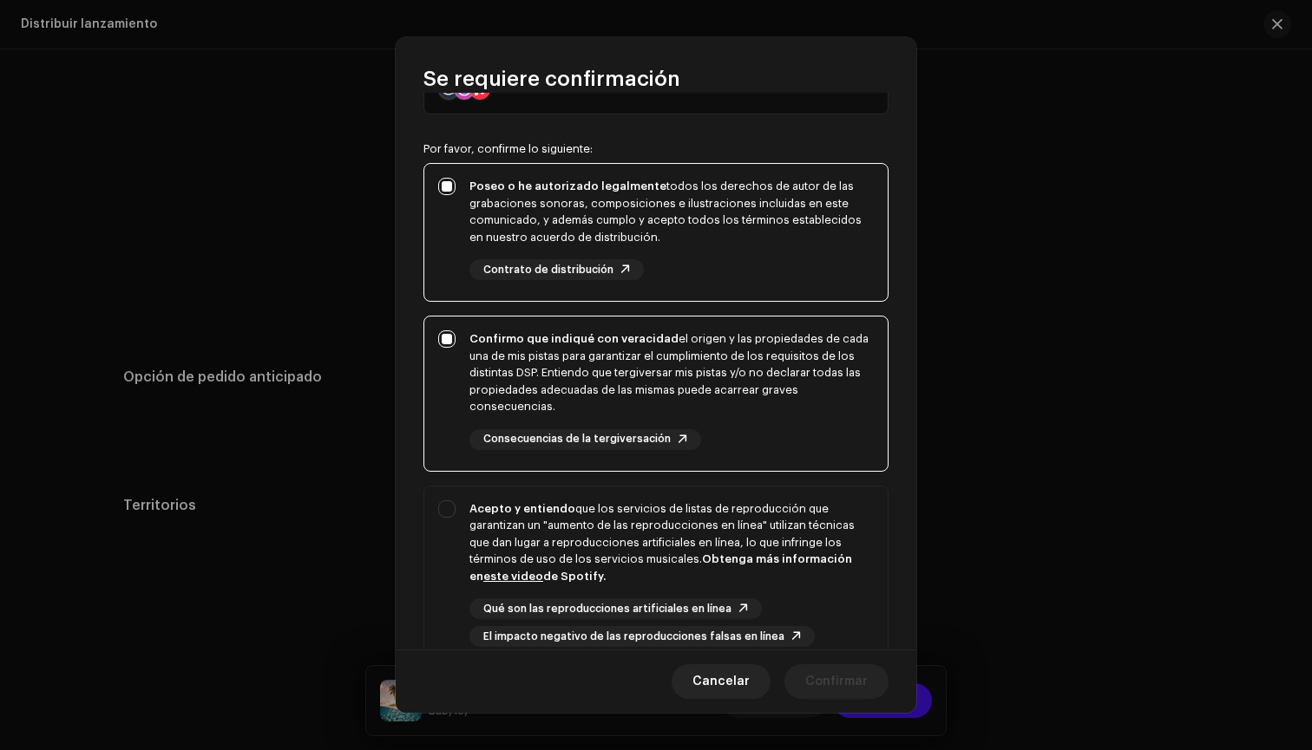
scroll to position [89, 0]
click at [713, 534] on div "Acepto y entiendo que los servicios de listas de reproducción que garantizan un…" at bounding box center [671, 542] width 404 height 85
checkbox input "true"
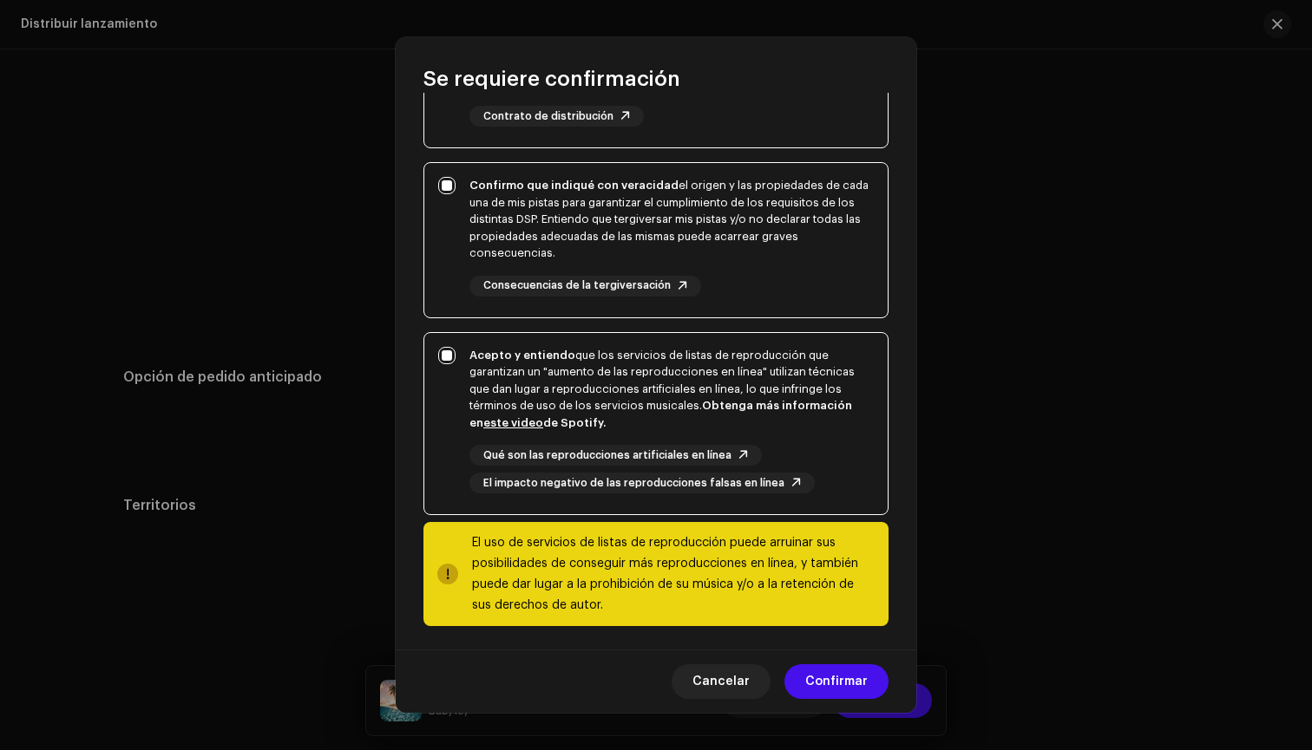
scroll to position [240, 0]
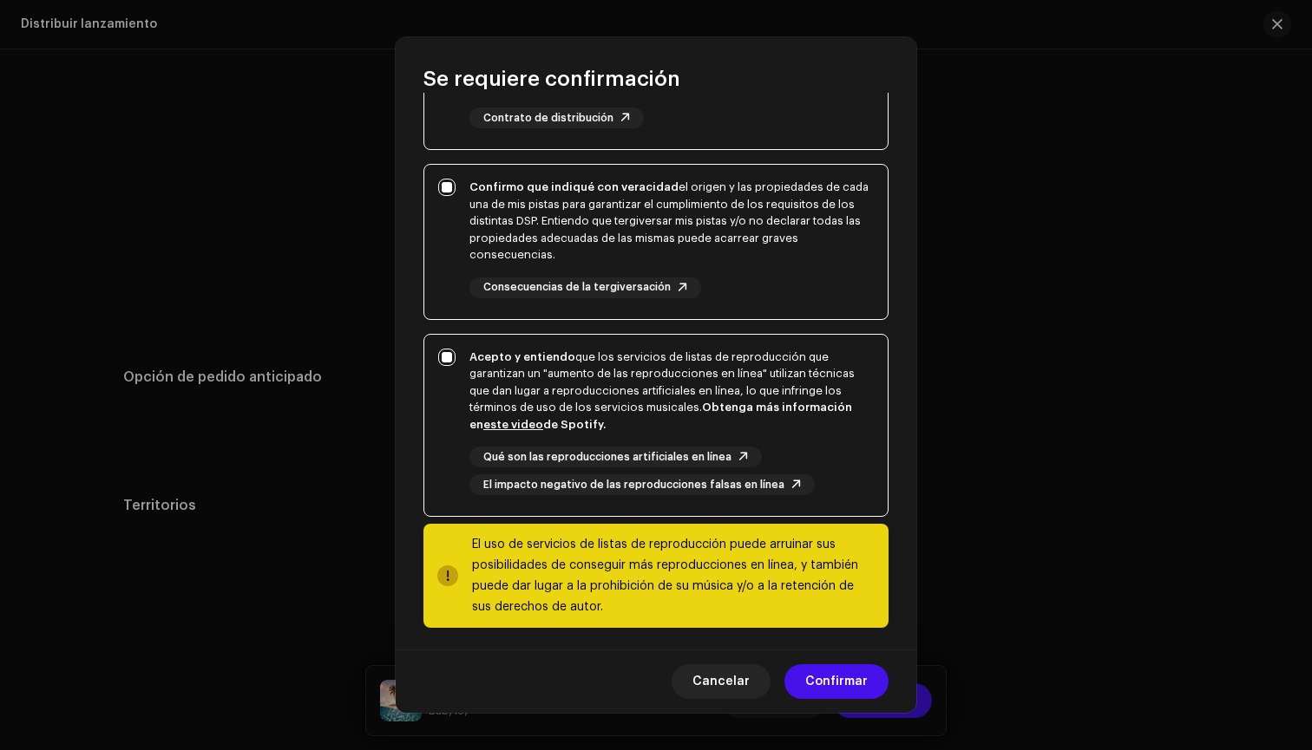
drag, startPoint x: 833, startPoint y: 692, endPoint x: 842, endPoint y: 619, distance: 73.5
click at [842, 619] on div "Se requiere confirmación Está a punto de publicar este lanzamiento en los sigui…" at bounding box center [656, 375] width 521 height 676
click at [737, 704] on div "Cancelar Confirmar" at bounding box center [656, 681] width 521 height 63
click at [737, 691] on span "Cancelar" at bounding box center [720, 682] width 57 height 35
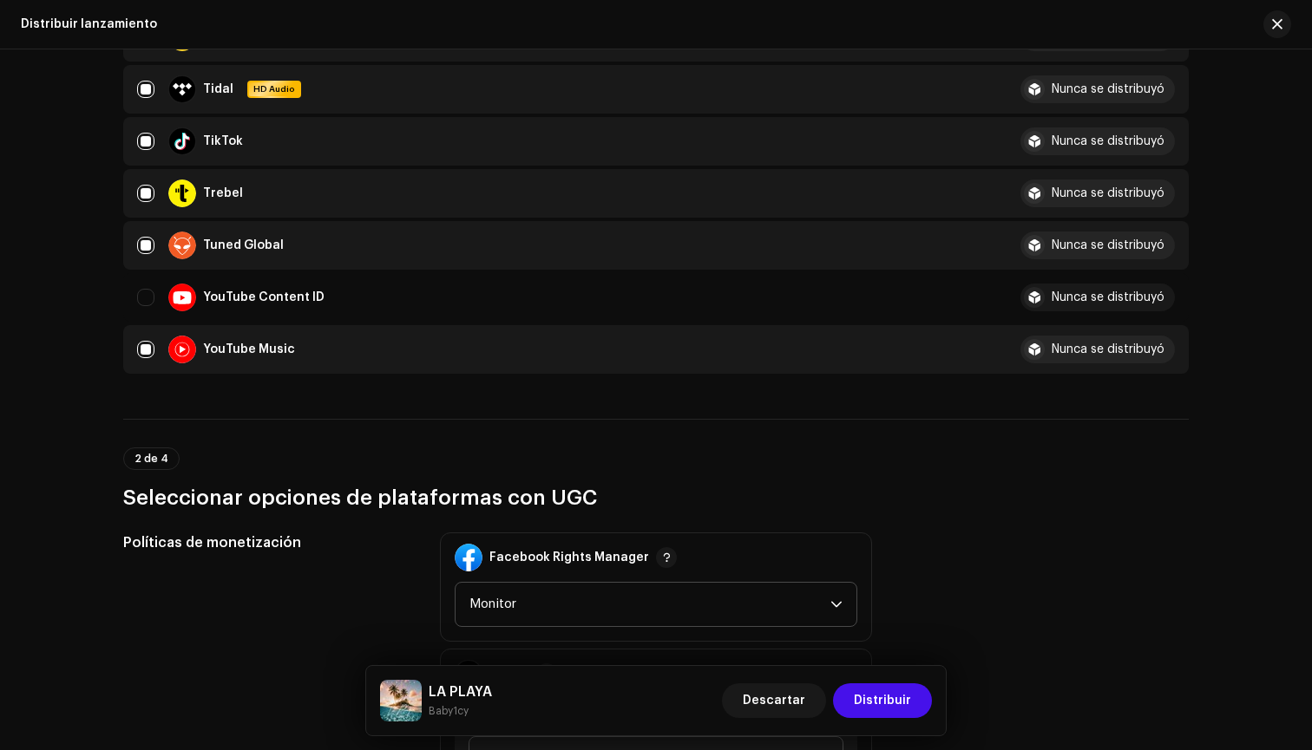
scroll to position [1427, 0]
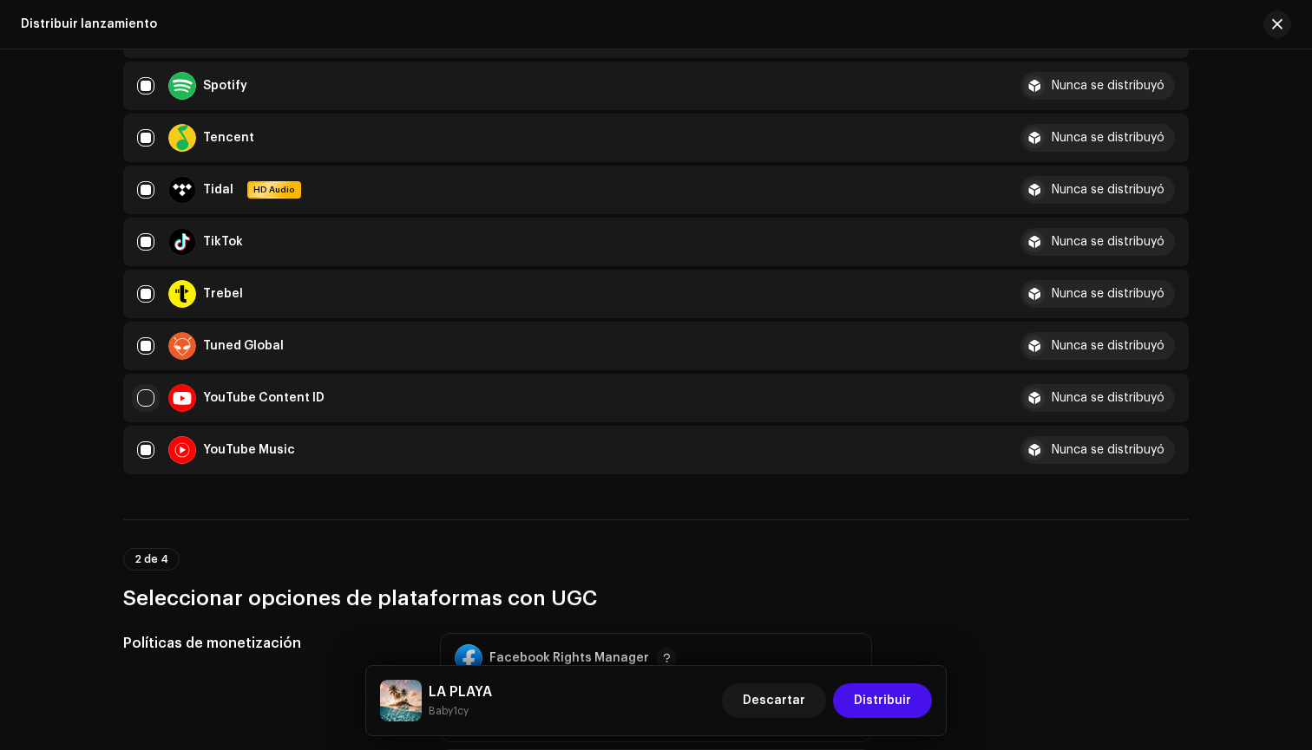
click at [144, 401] on input "Row Unselected" at bounding box center [145, 398] width 17 height 17
checkbox input "true"
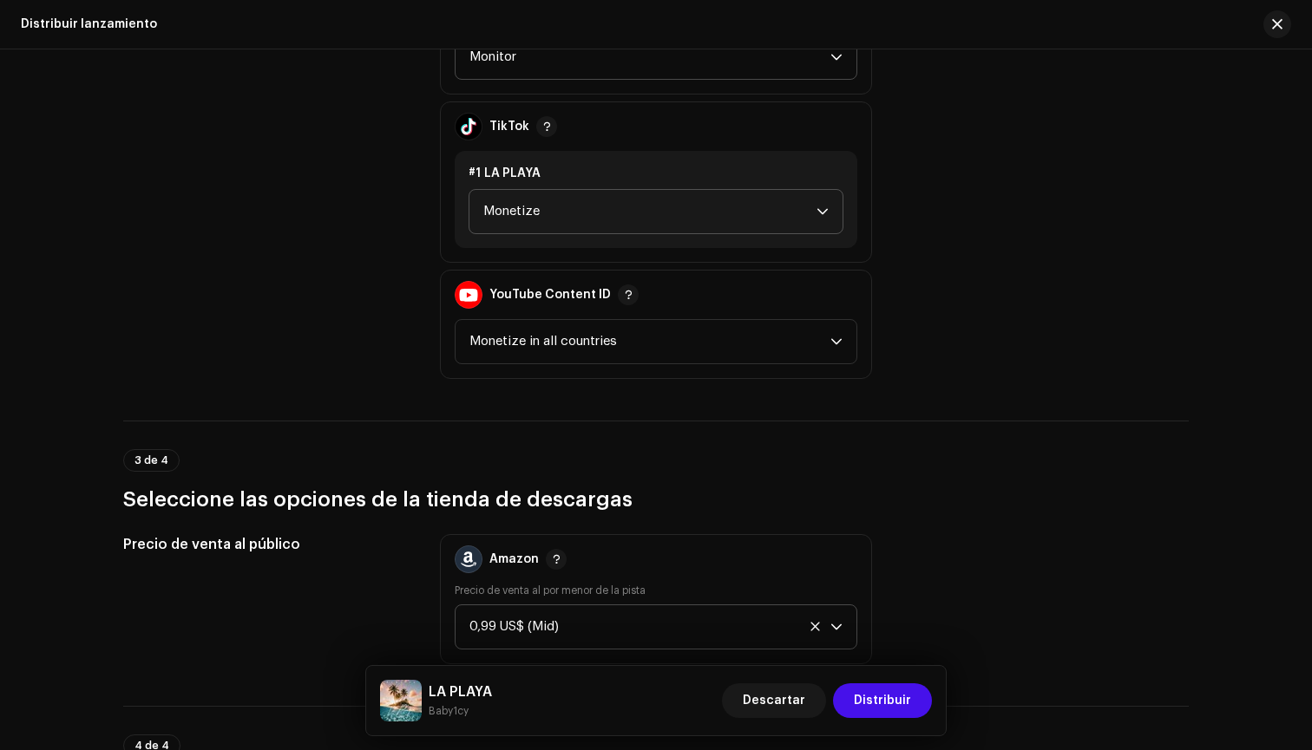
scroll to position [2051, 0]
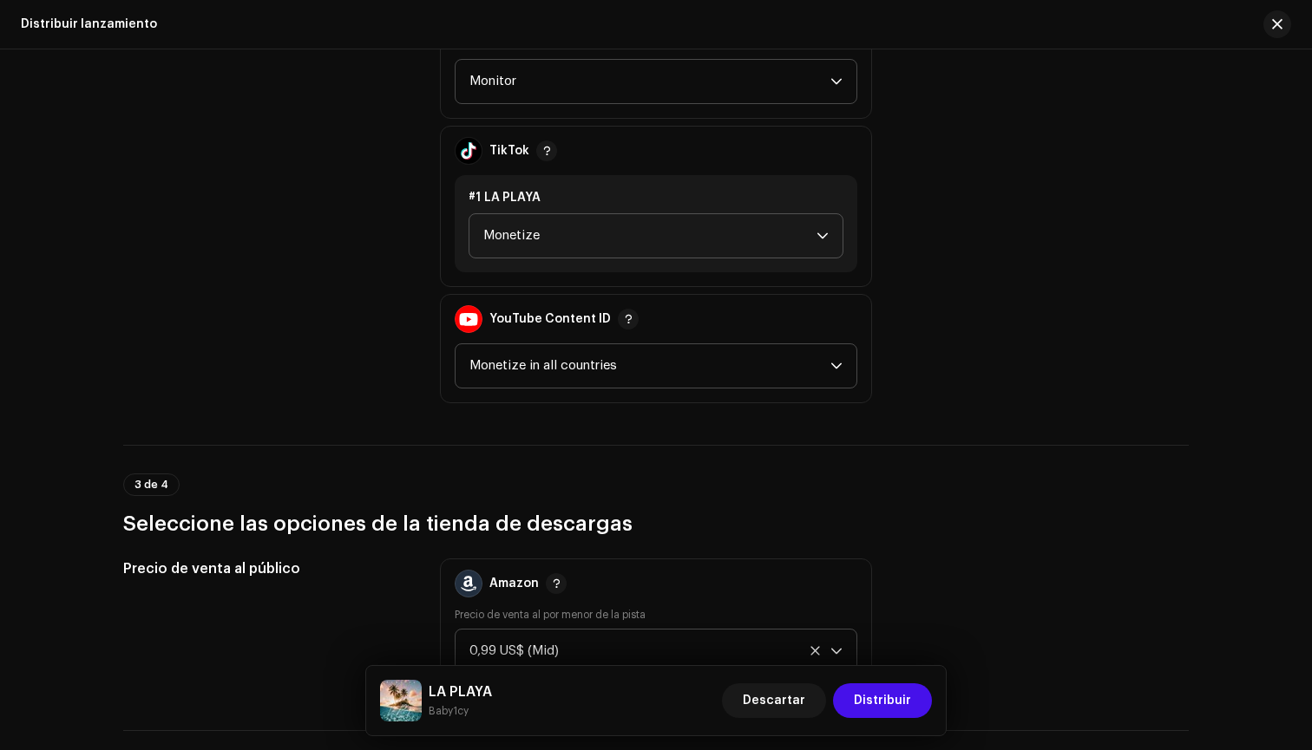
click at [589, 388] on div "YouTube Content ID Monetize in all countries" at bounding box center [656, 348] width 432 height 109
click at [598, 373] on span "Monetize in all countries" at bounding box center [649, 365] width 361 height 43
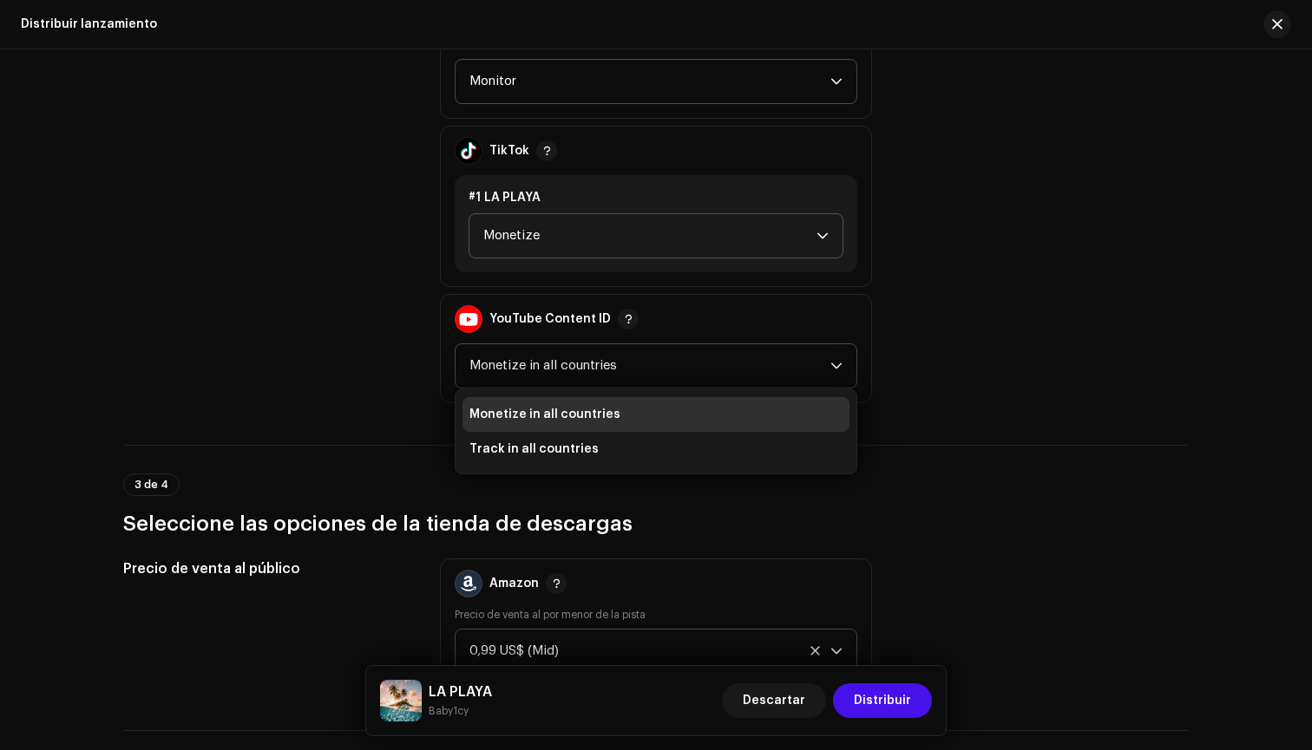
click at [553, 412] on span "Monetize in all countries" at bounding box center [544, 414] width 151 height 17
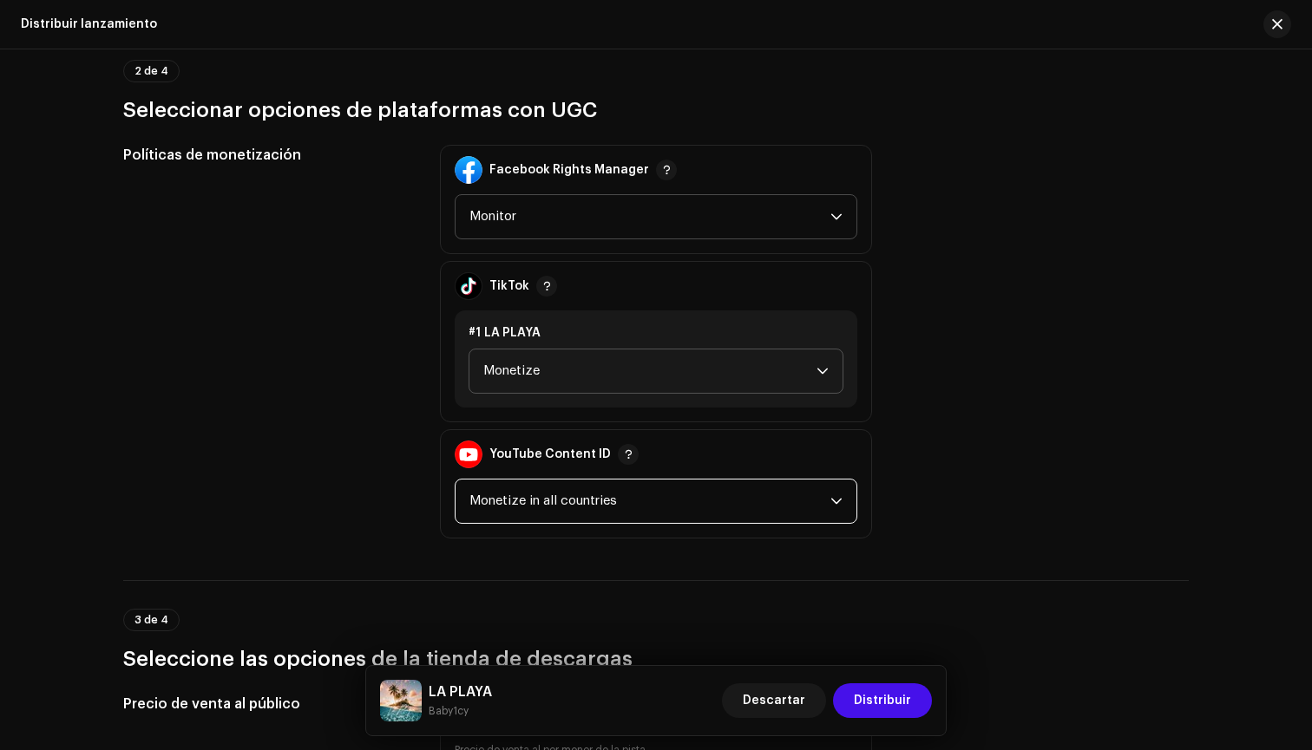
scroll to position [1917, 0]
click at [596, 214] on span "Monitor" at bounding box center [649, 214] width 361 height 43
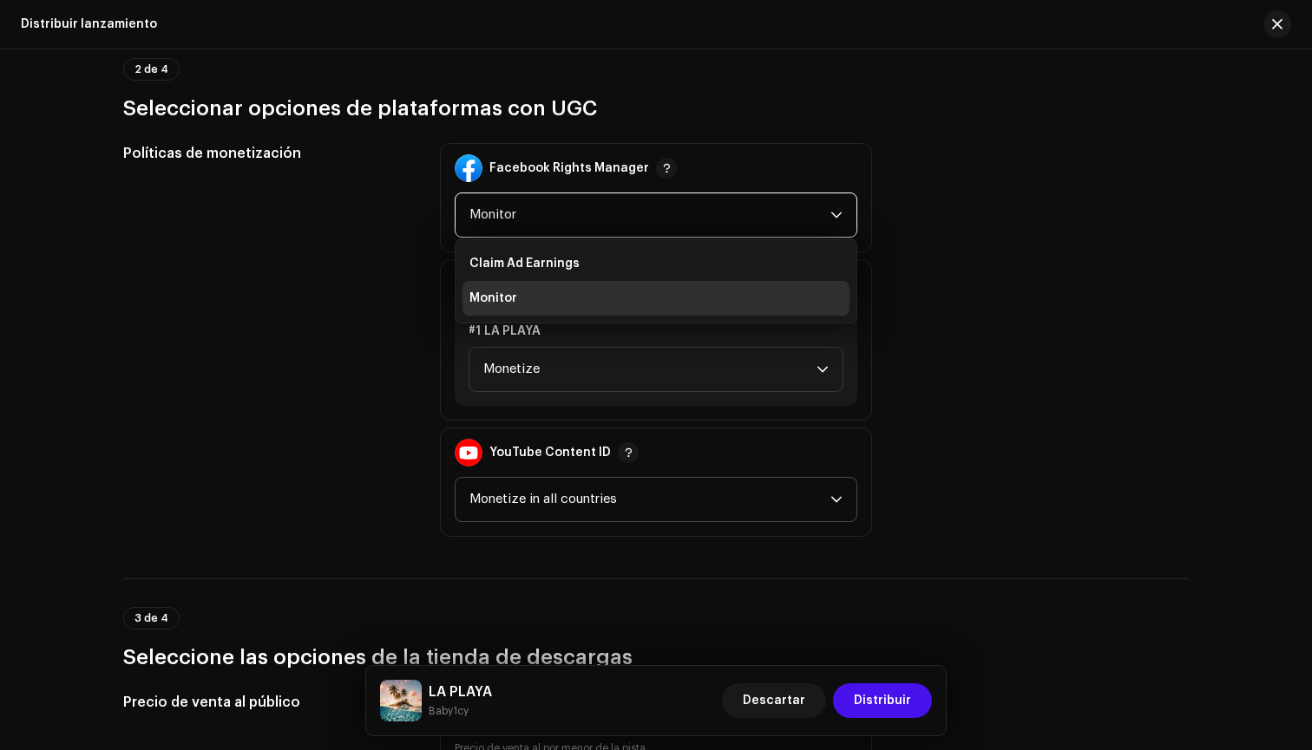
click at [560, 302] on li "Monitor" at bounding box center [655, 298] width 387 height 35
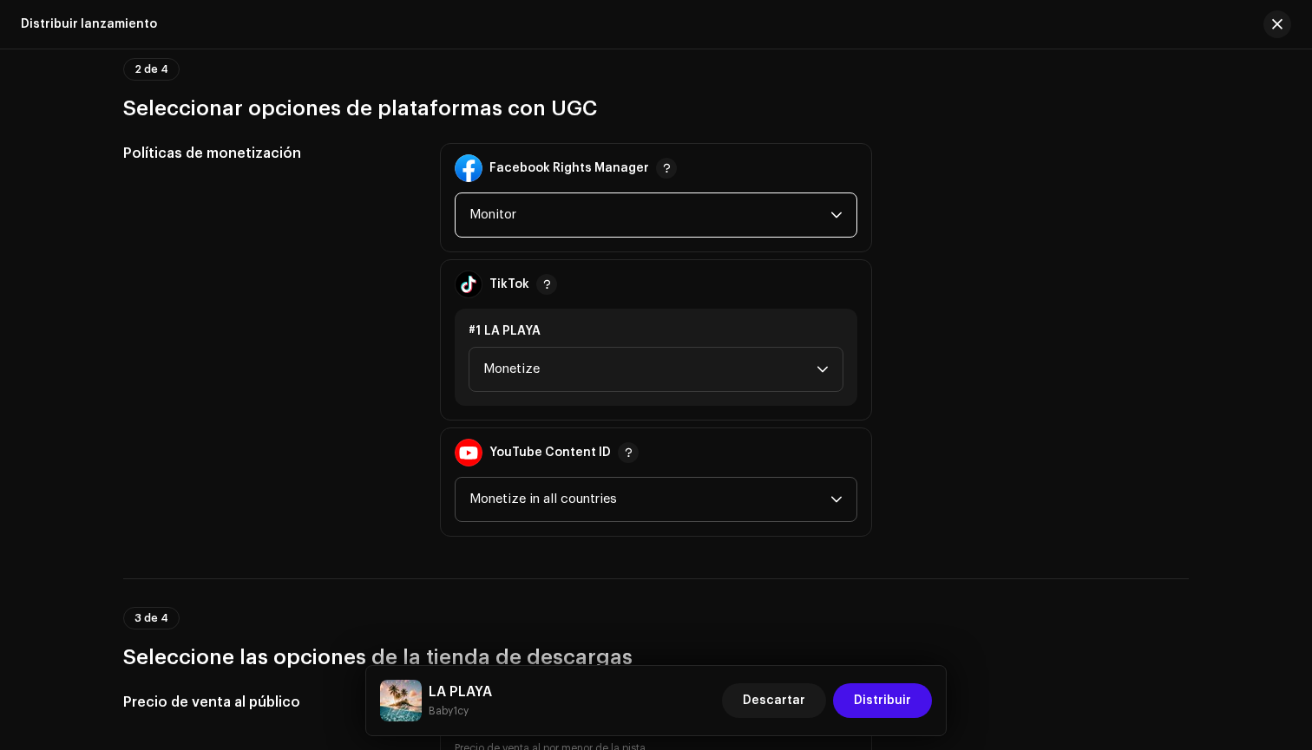
click at [575, 220] on span "Monitor" at bounding box center [649, 214] width 361 height 43
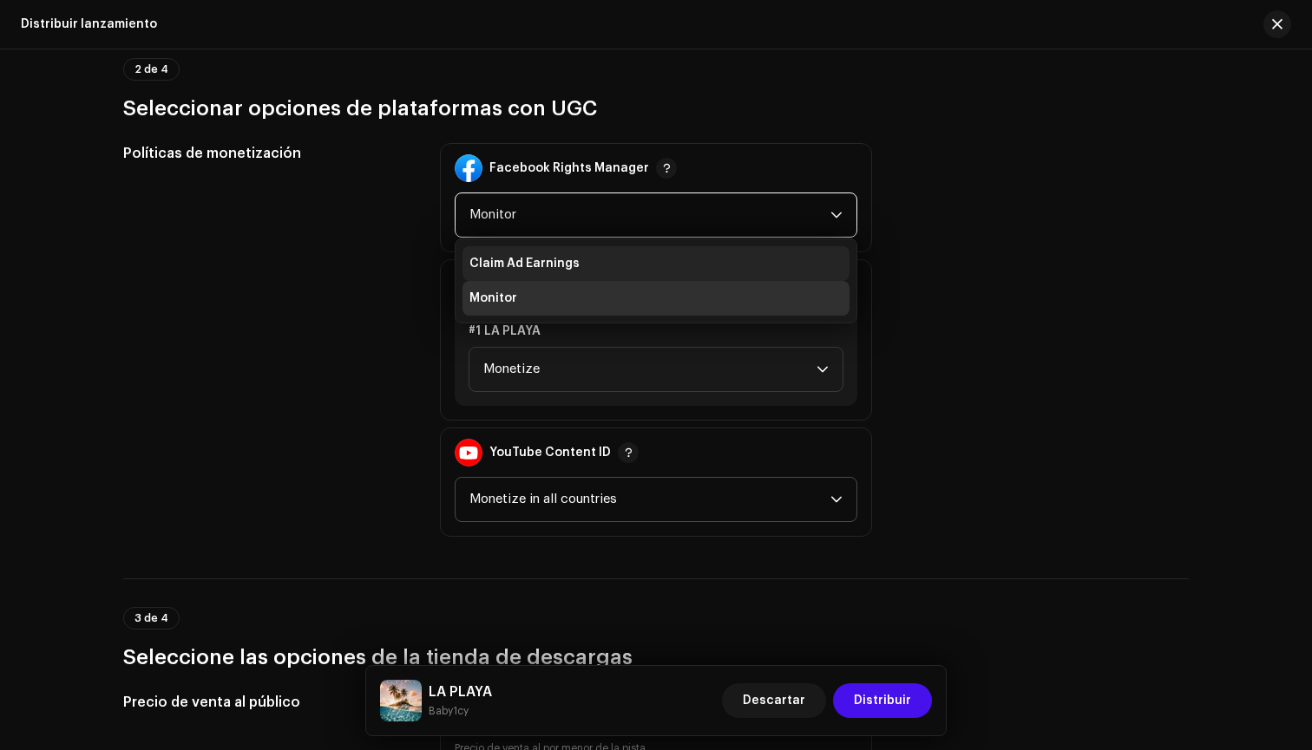
click at [566, 256] on span "Claim Ad Earnings" at bounding box center [524, 263] width 110 height 17
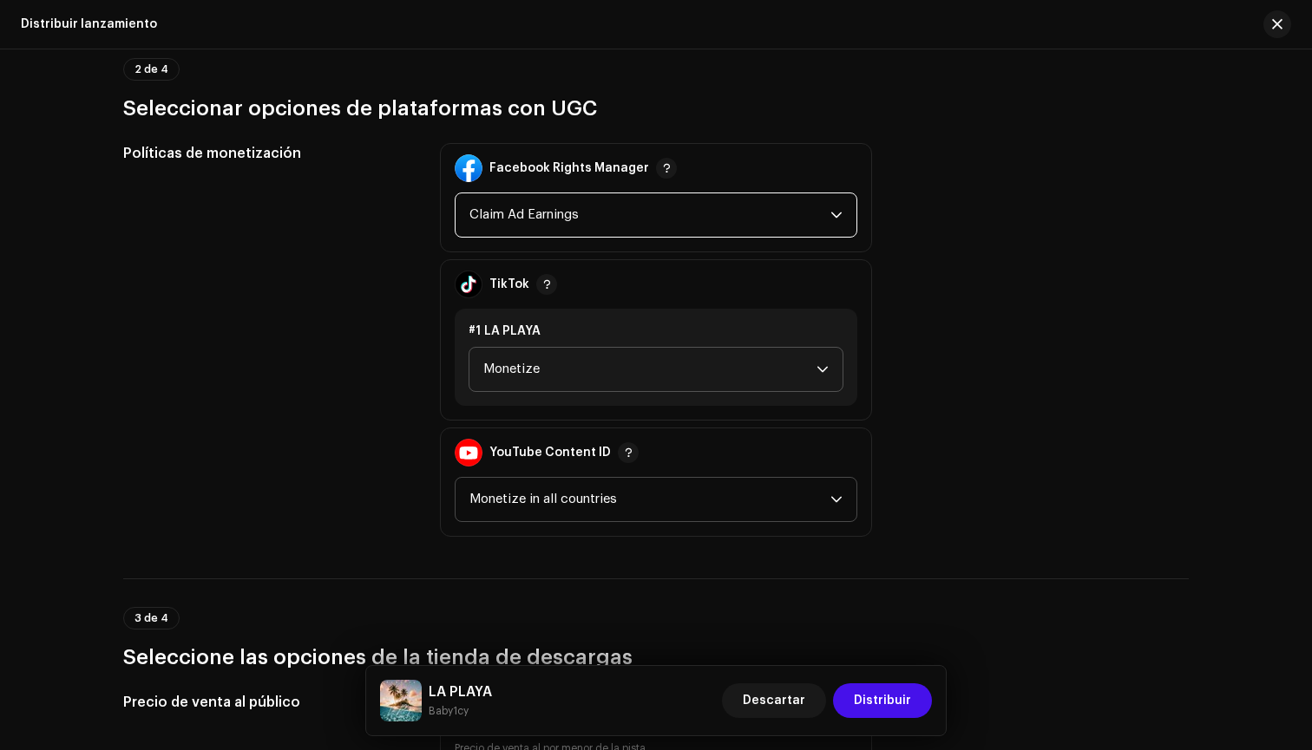
click at [572, 362] on span "Monetize" at bounding box center [649, 369] width 333 height 43
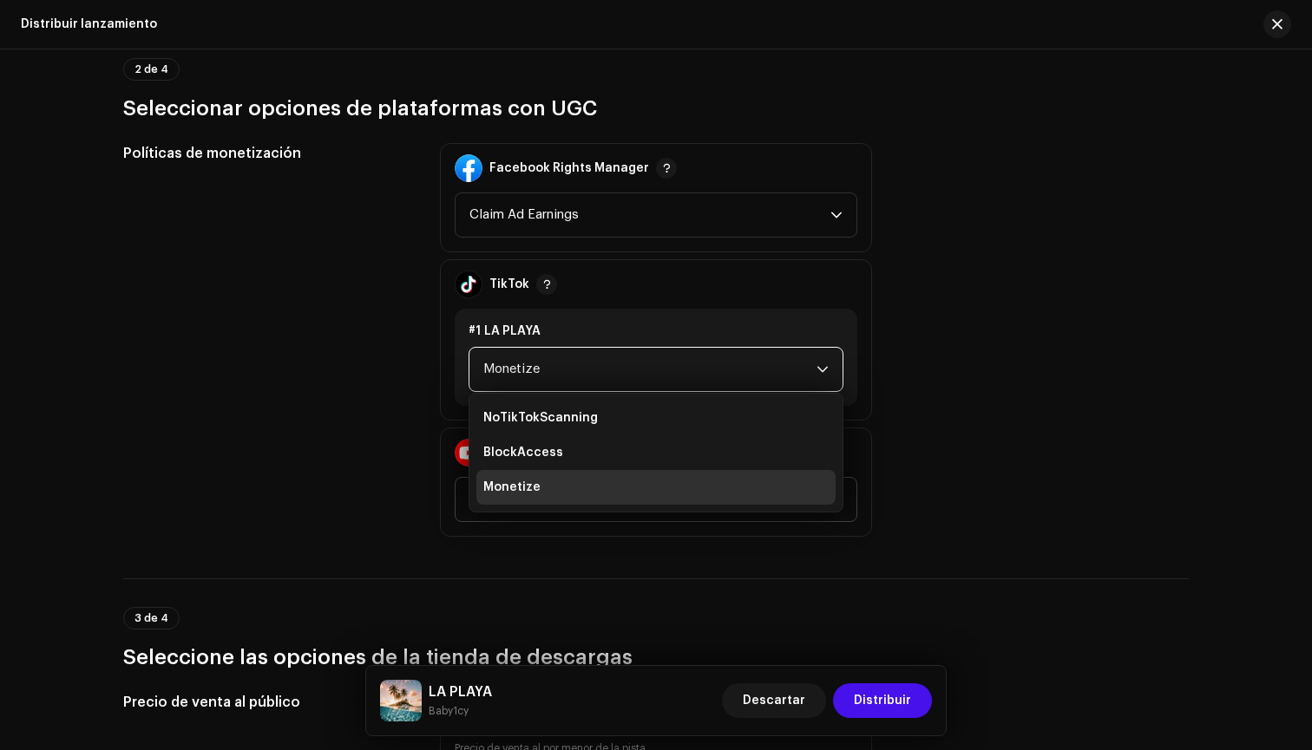
click at [550, 482] on li "Monetize" at bounding box center [655, 487] width 359 height 35
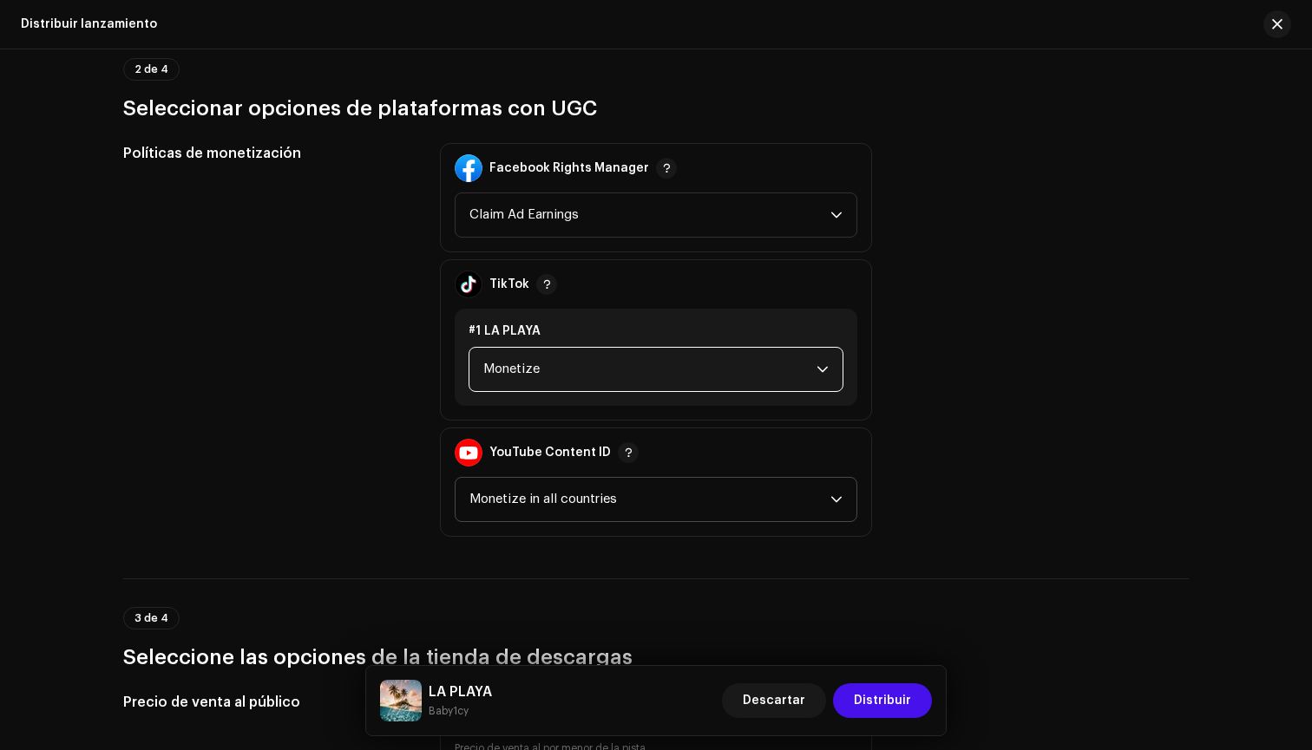
click at [552, 488] on span "Monetize in all countries" at bounding box center [649, 499] width 361 height 43
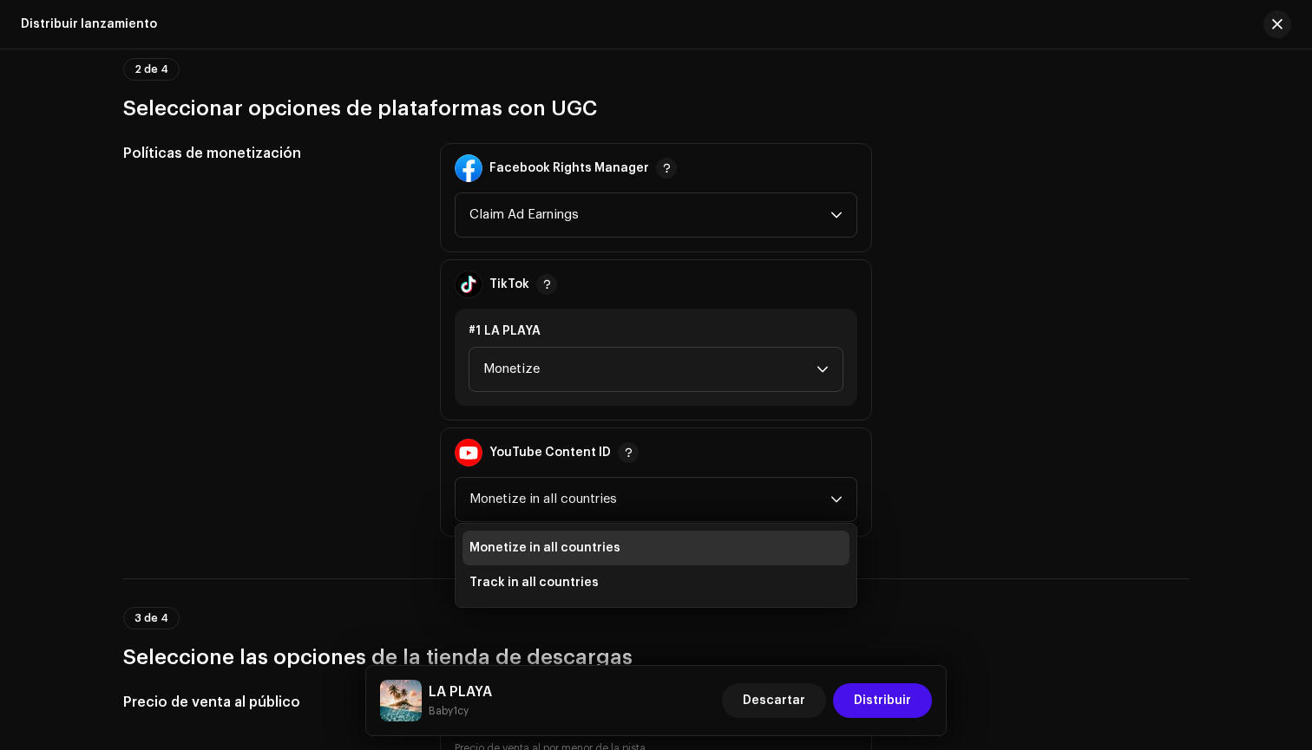
click at [542, 553] on span "Monetize in all countries" at bounding box center [544, 548] width 151 height 17
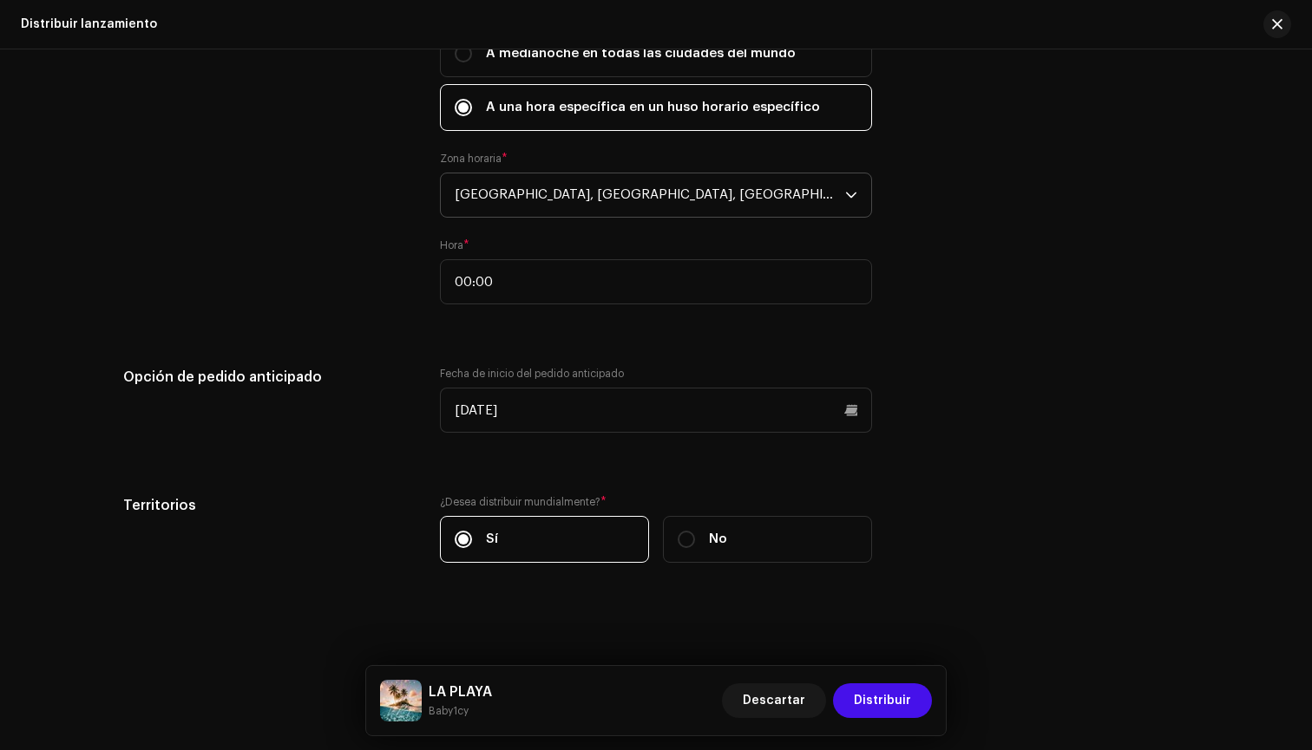
scroll to position [3149, 0]
click at [874, 694] on span "Distribuir" at bounding box center [882, 701] width 57 height 35
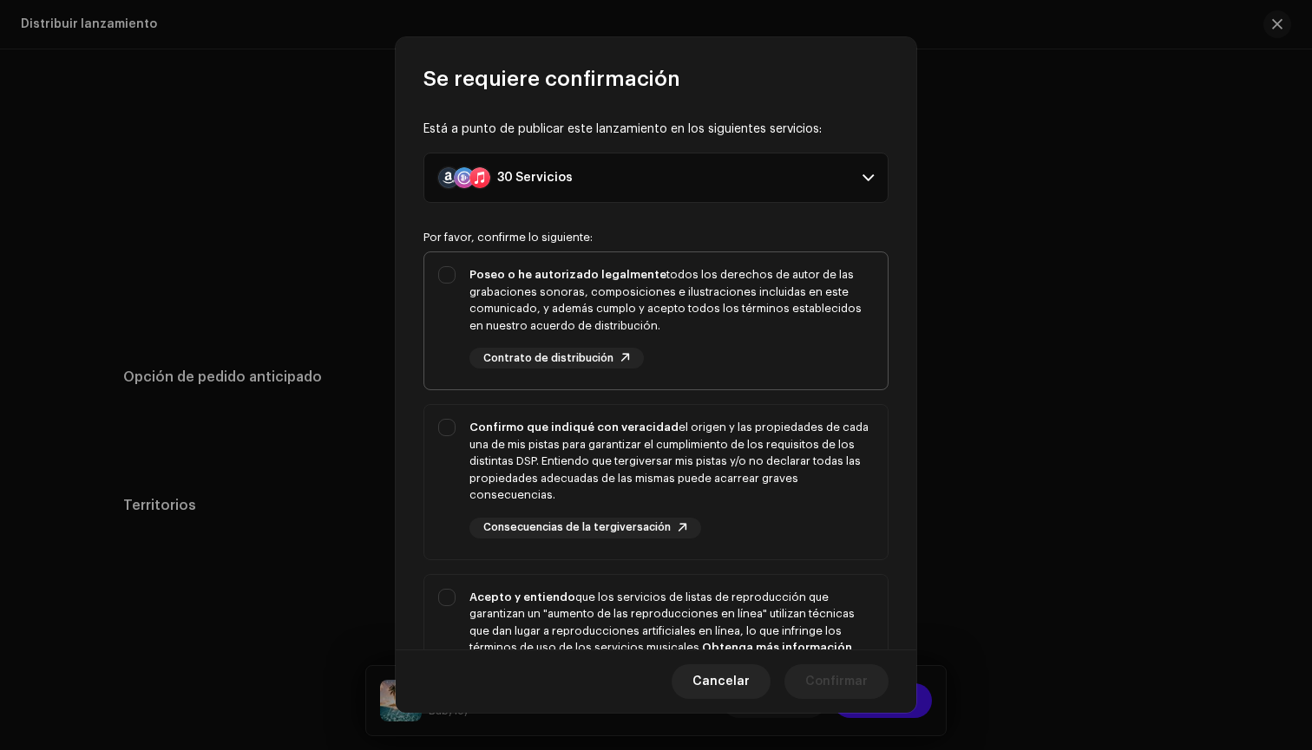
click at [715, 327] on div "Poseo o he autorizado legalmente todos los derechos de autor de las grabaciones…" at bounding box center [671, 300] width 404 height 68
checkbox input "true"
click at [704, 475] on div "Confirmo que indiqué con veracidad el origen y las propiedades de cada una de m…" at bounding box center [671, 461] width 404 height 85
checkbox input "true"
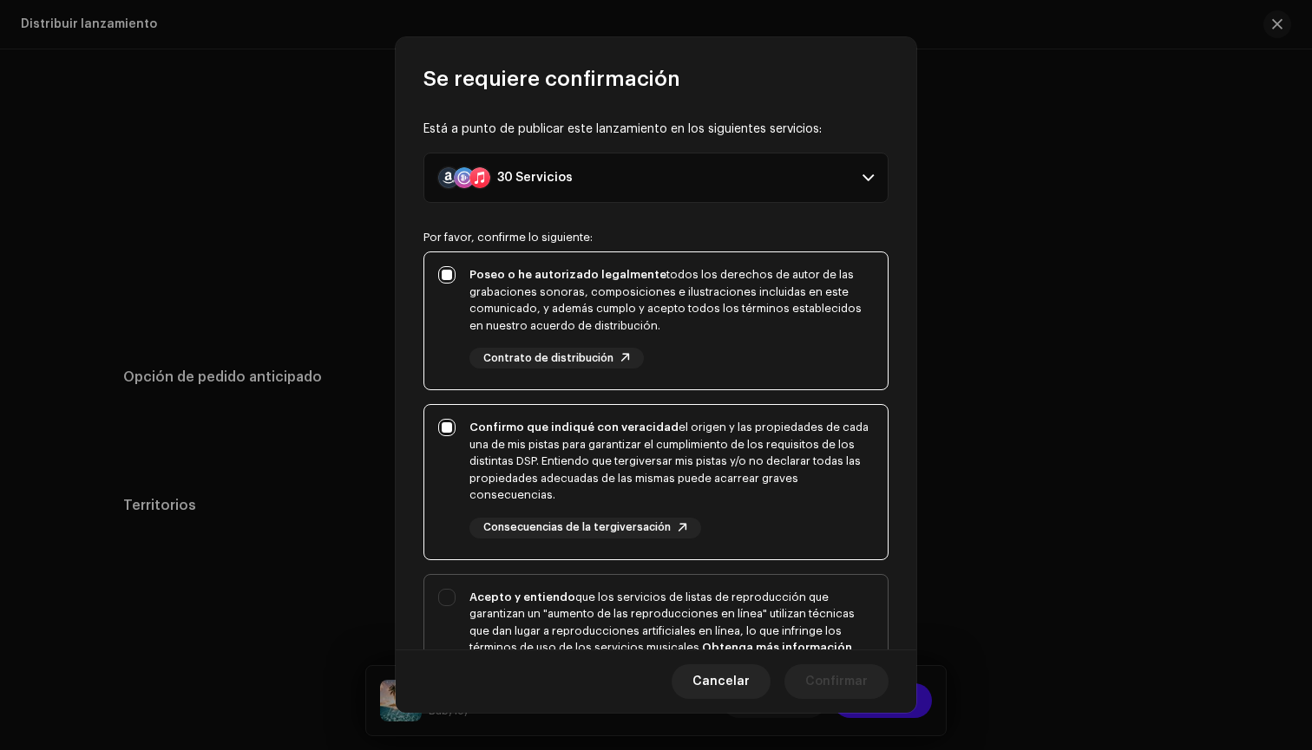
click at [697, 600] on div "Acepto y entiendo que los servicios de listas de reproducción que garantizan un…" at bounding box center [671, 631] width 404 height 85
checkbox input "true"
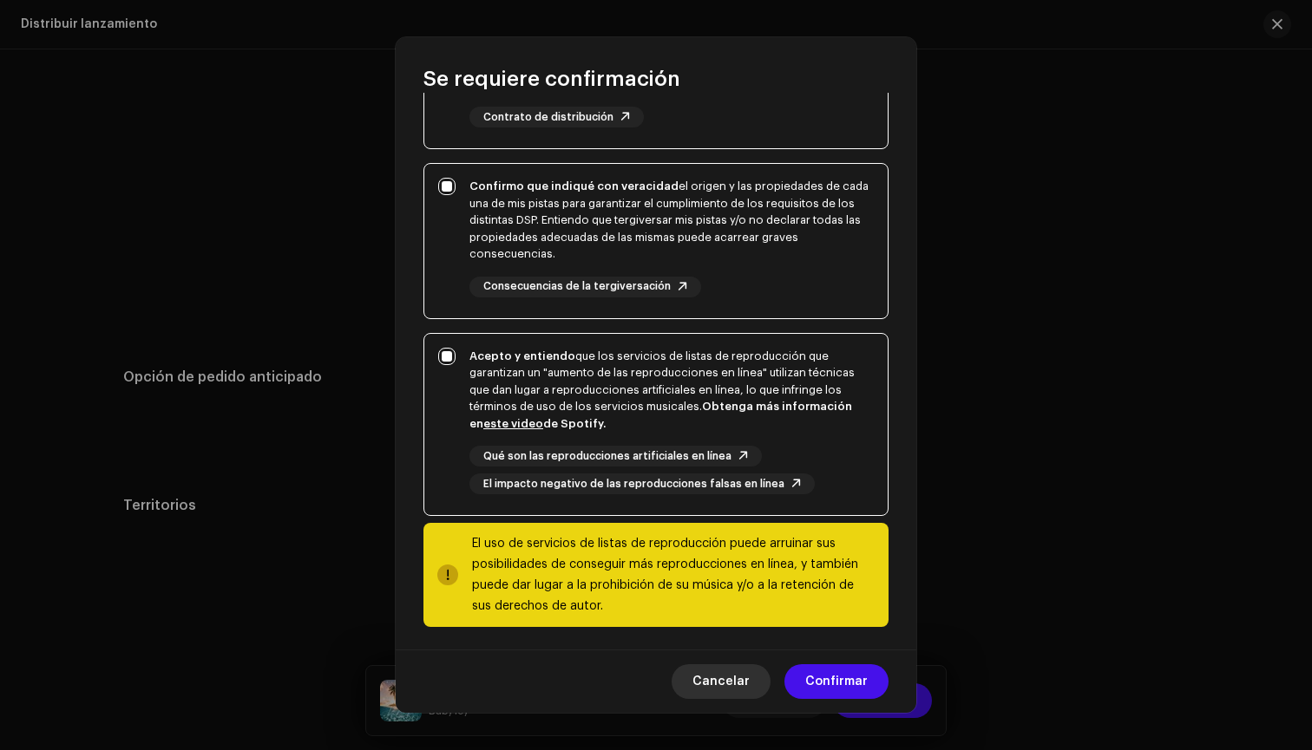
scroll to position [240, 0]
click at [832, 688] on span "Confirmar" at bounding box center [836, 682] width 62 height 35
